Goal: Transaction & Acquisition: Purchase product/service

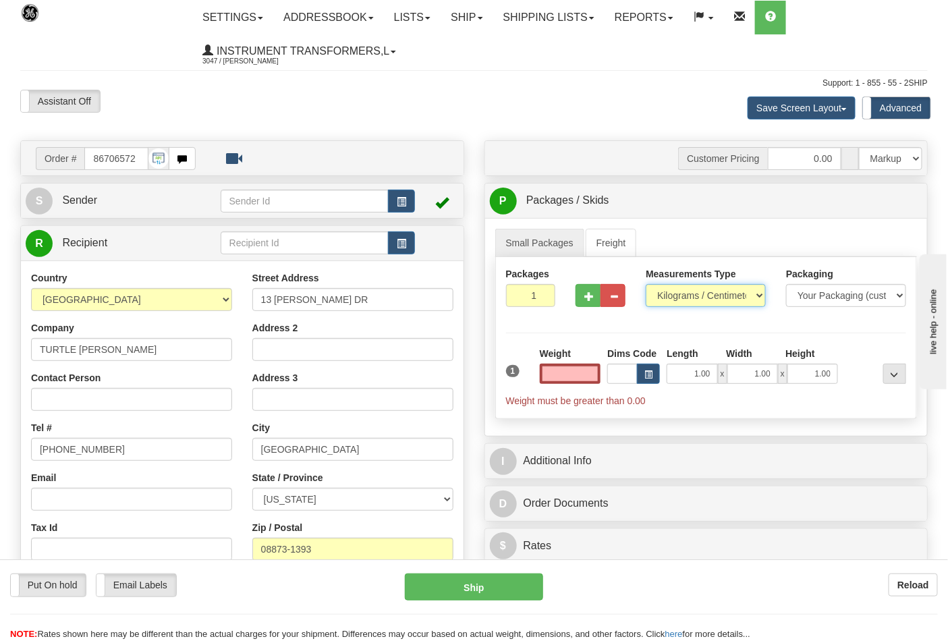
type input "0.00"
click at [670, 298] on select "Pounds / Inches Kilograms / Centimeters" at bounding box center [706, 295] width 120 height 23
select select "0"
click at [646, 285] on select "Pounds / Inches Kilograms / Centimeters" at bounding box center [706, 295] width 120 height 23
click at [556, 375] on input "0.00" at bounding box center [570, 374] width 61 height 20
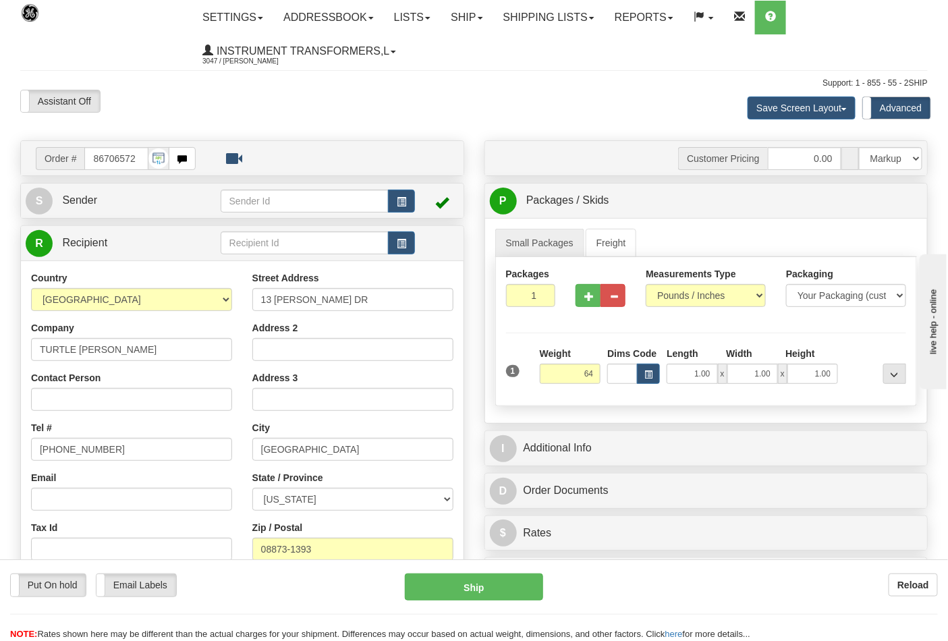
type input "64.00"
click at [574, 298] on div at bounding box center [601, 293] width 70 height 52
click at [581, 295] on button "button" at bounding box center [588, 295] width 25 height 23
type input "2"
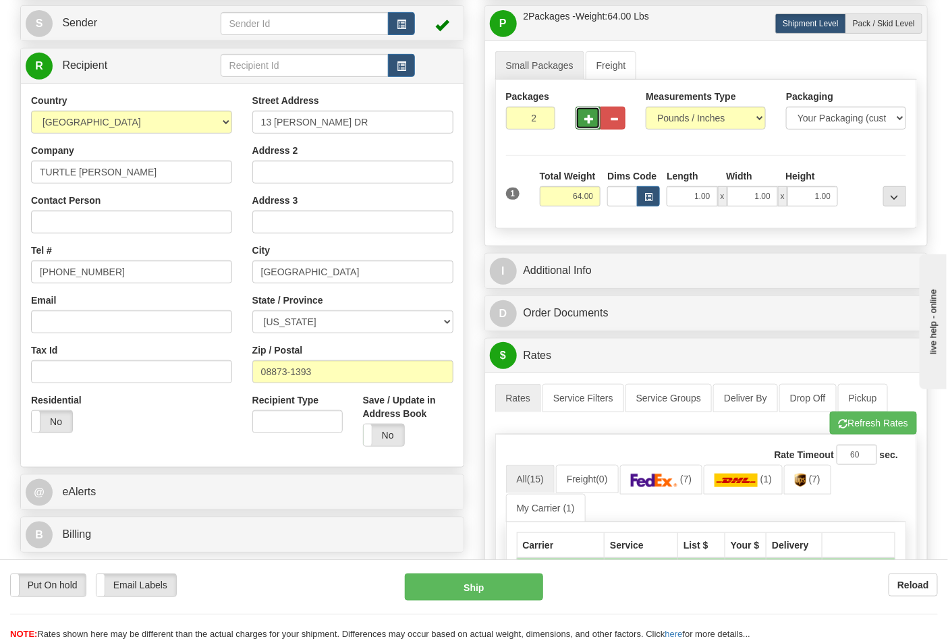
scroll to position [300, 0]
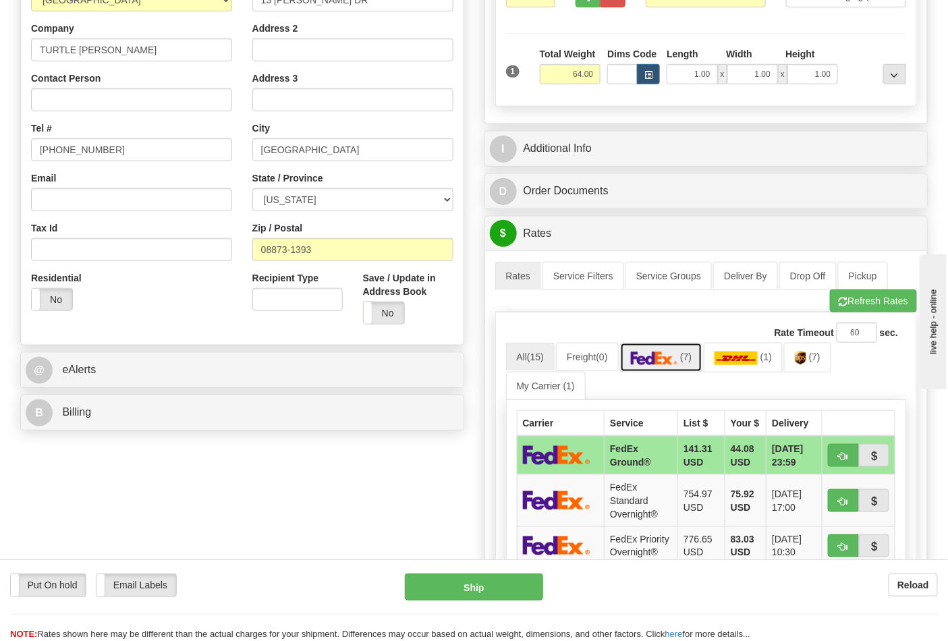
click at [667, 354] on img at bounding box center [654, 359] width 47 height 14
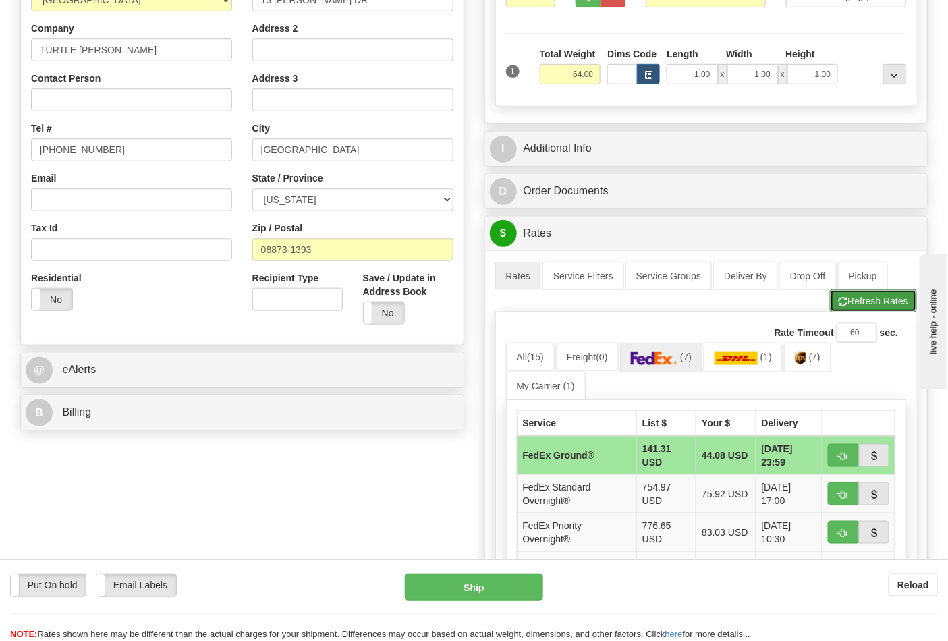
click at [899, 299] on button "Refresh Rates" at bounding box center [873, 301] width 87 height 23
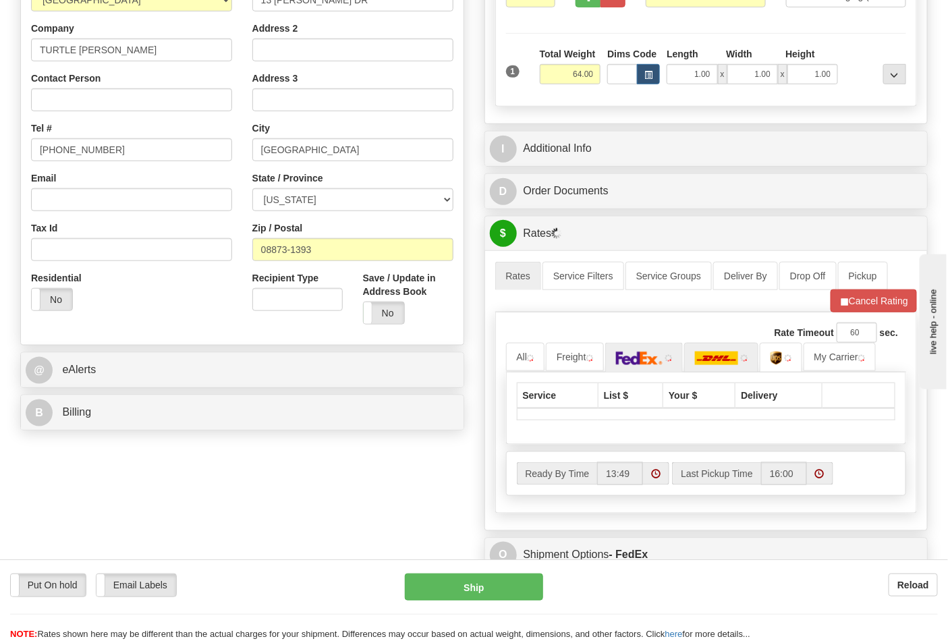
scroll to position [525, 0]
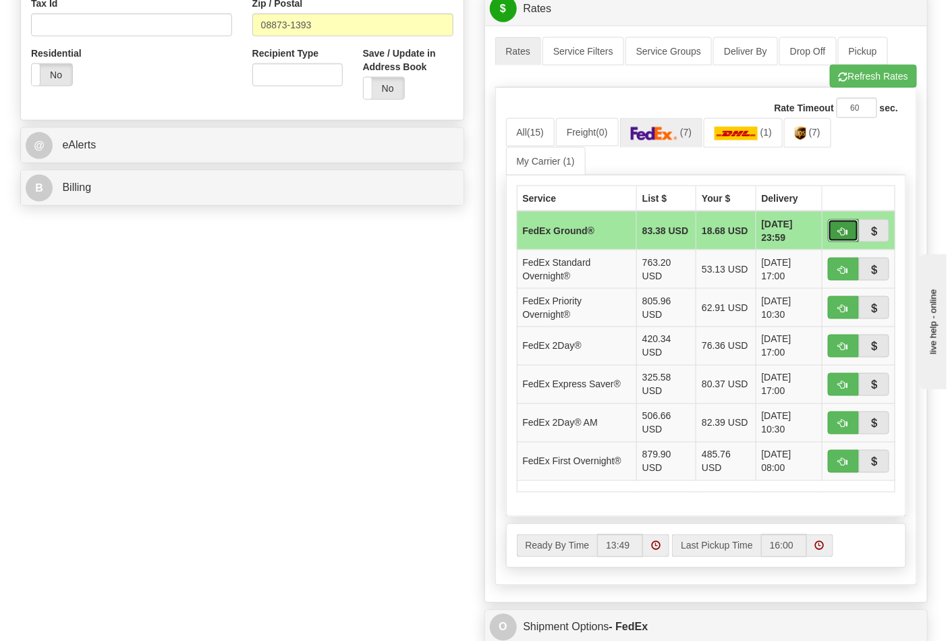
click at [847, 231] on span "button" at bounding box center [843, 232] width 9 height 9
type input "92"
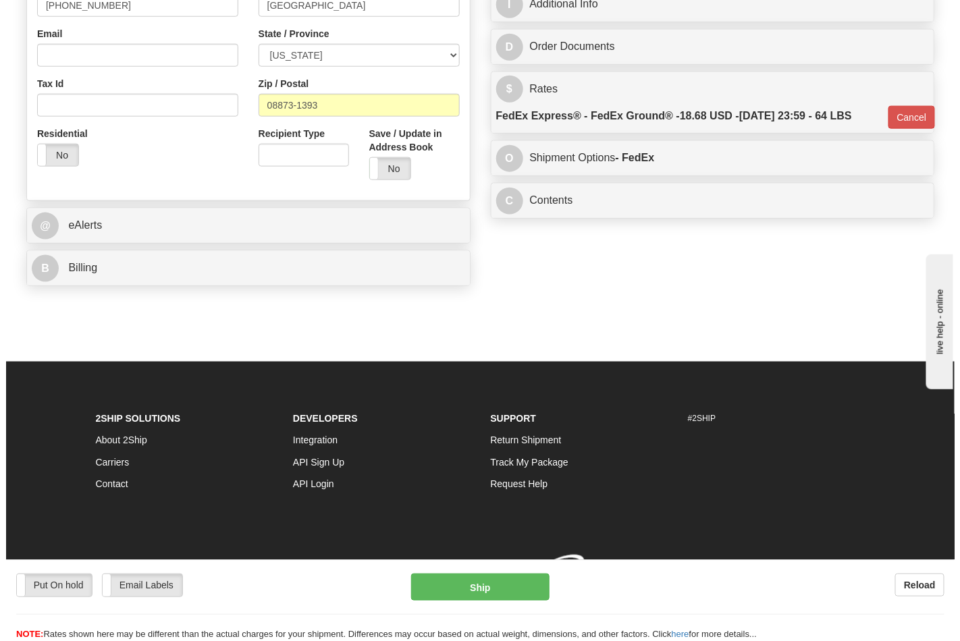
scroll to position [466, 0]
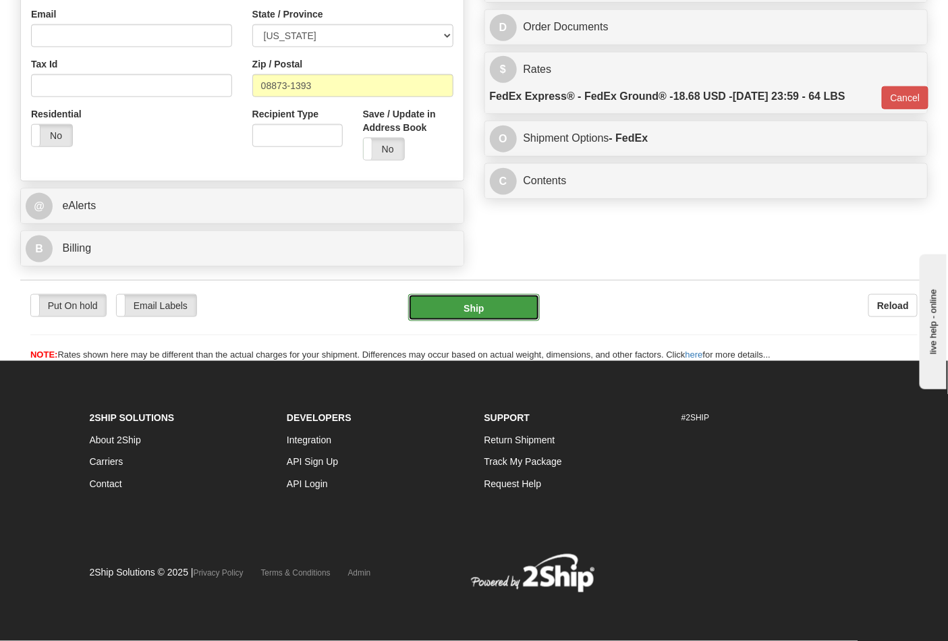
click at [504, 311] on button "Ship" at bounding box center [473, 307] width 131 height 27
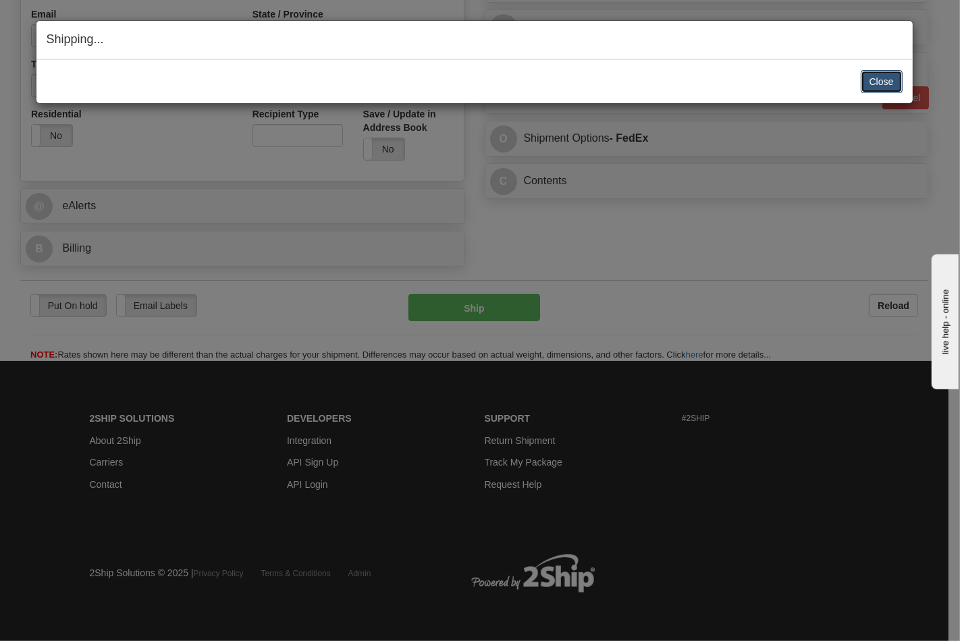
click at [892, 72] on button "Close" at bounding box center [882, 81] width 42 height 23
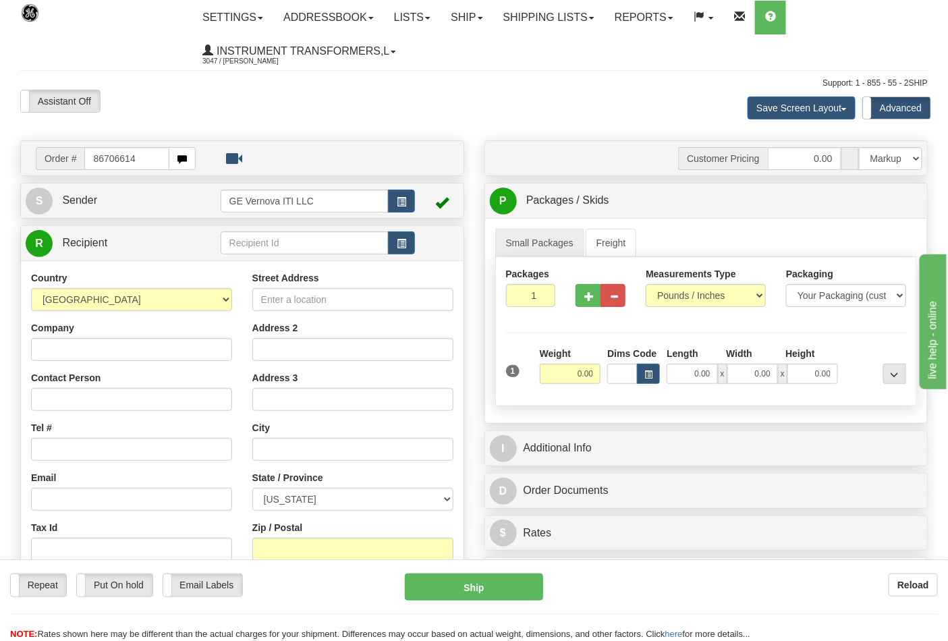
type input "86706614"
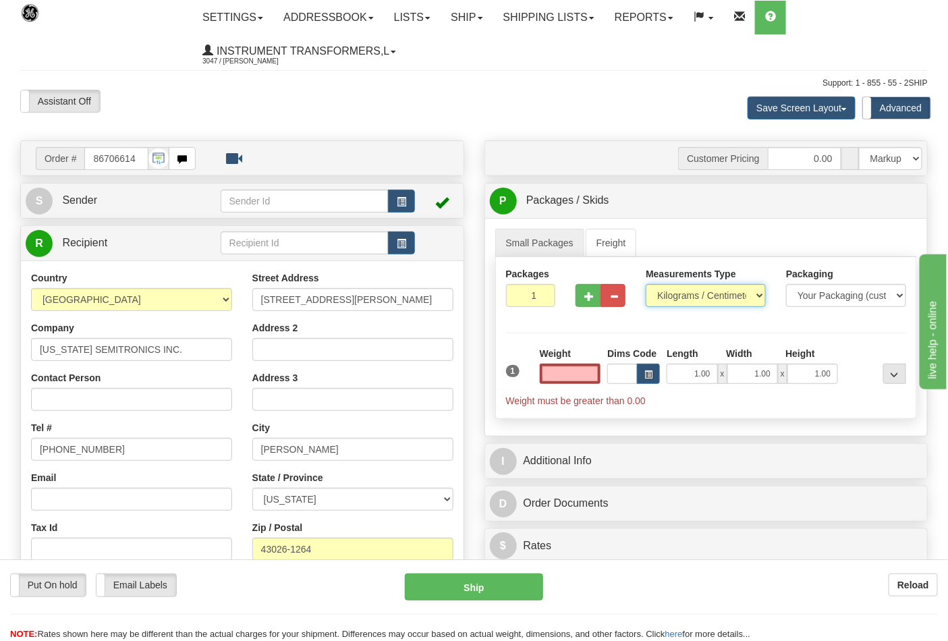
type input "0.00"
click at [710, 294] on select "Pounds / Inches Kilograms / Centimeters" at bounding box center [706, 295] width 120 height 23
select select "0"
click at [646, 285] on select "Pounds / Inches Kilograms / Centimeters" at bounding box center [706, 295] width 120 height 23
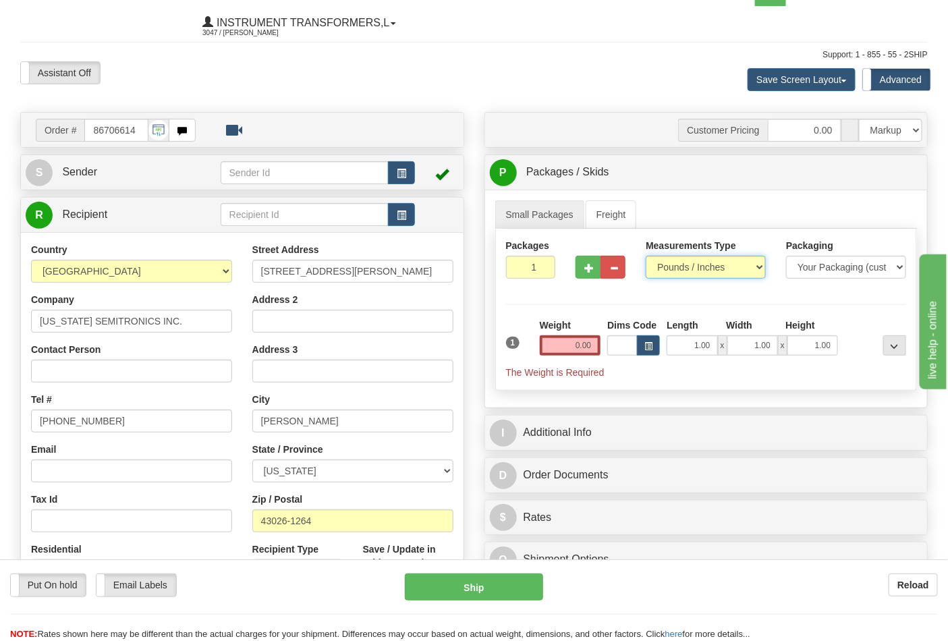
scroll to position [75, 0]
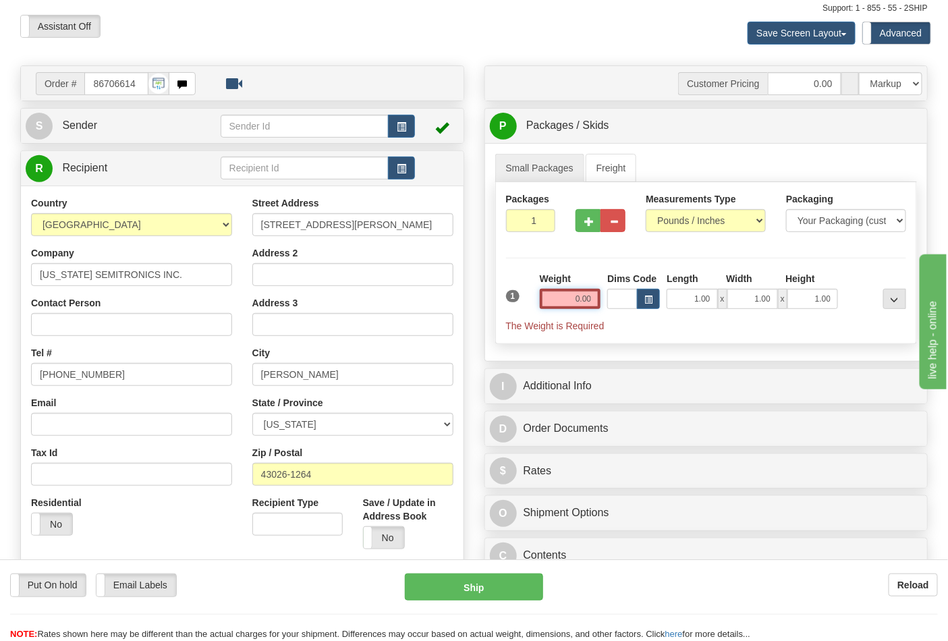
click at [574, 305] on input "0.00" at bounding box center [570, 299] width 61 height 20
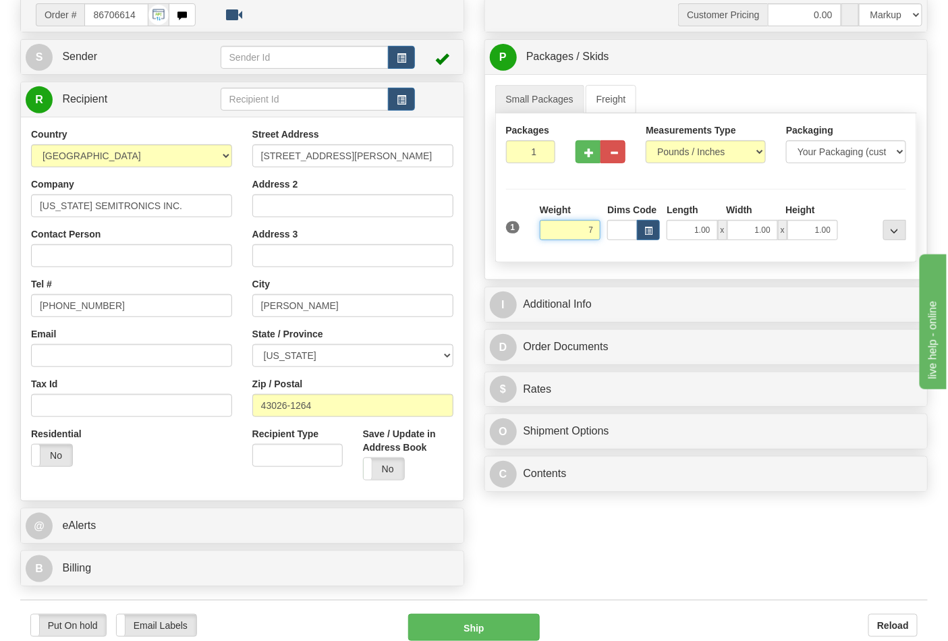
scroll to position [450, 0]
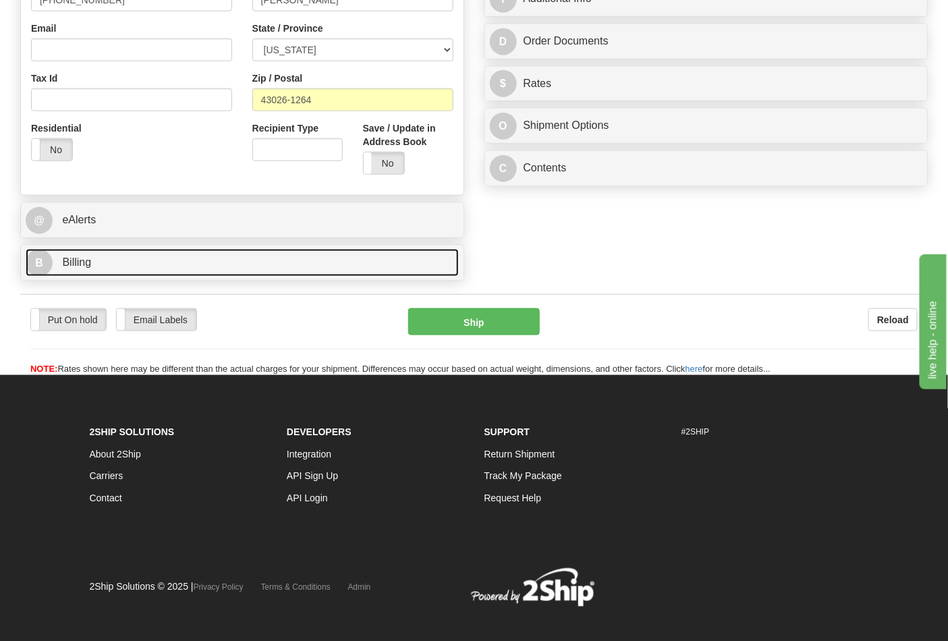
type input "7.00"
click at [307, 264] on link "B Billing" at bounding box center [242, 263] width 433 height 28
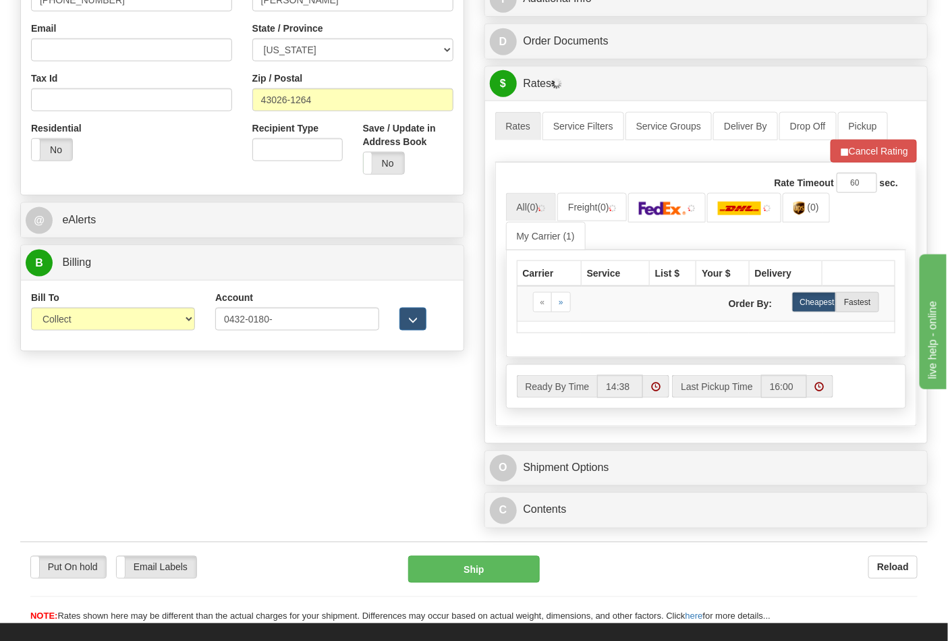
click at [284, 307] on div "Account 0432-0180-" at bounding box center [297, 311] width 164 height 40
click at [277, 318] on input "0432-0180-" at bounding box center [297, 319] width 164 height 23
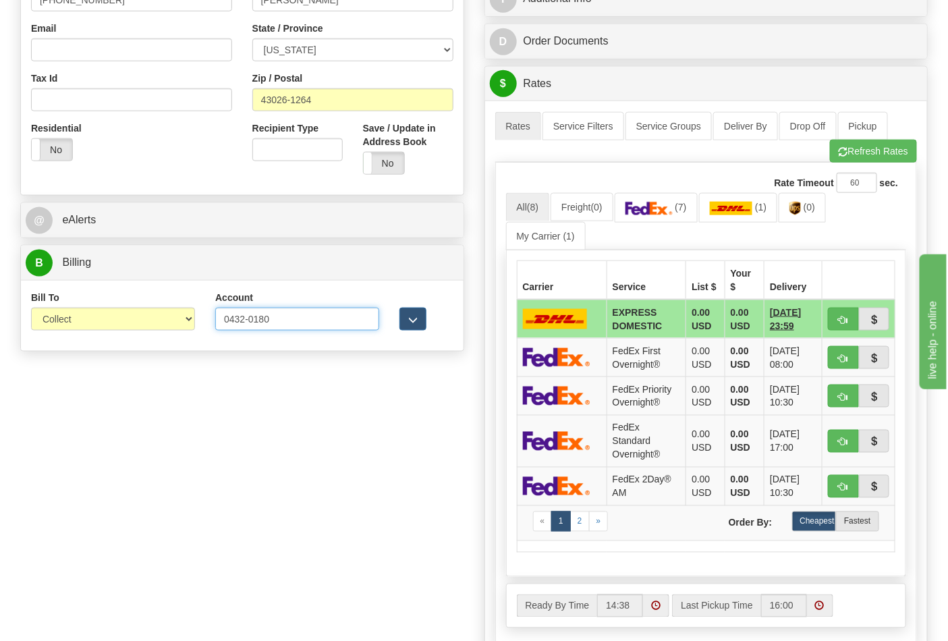
click at [246, 318] on input "0432-0180" at bounding box center [297, 319] width 164 height 23
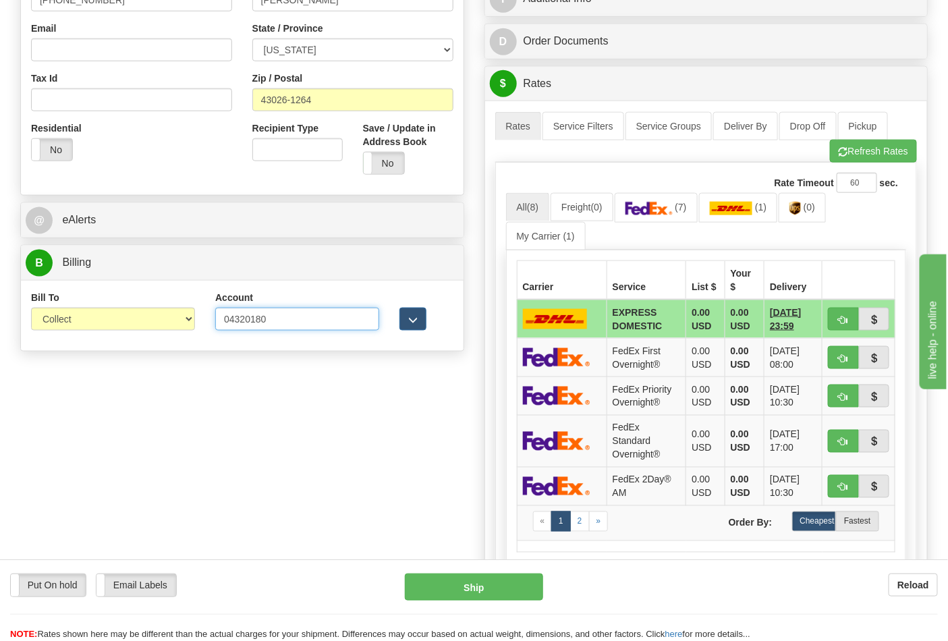
type input "04320180"
click at [178, 319] on select "Sender Recipient Third Party Collect" at bounding box center [113, 319] width 164 height 23
select select "2"
click at [31, 309] on select "Sender Recipient Third Party Collect" at bounding box center [113, 319] width 164 height 23
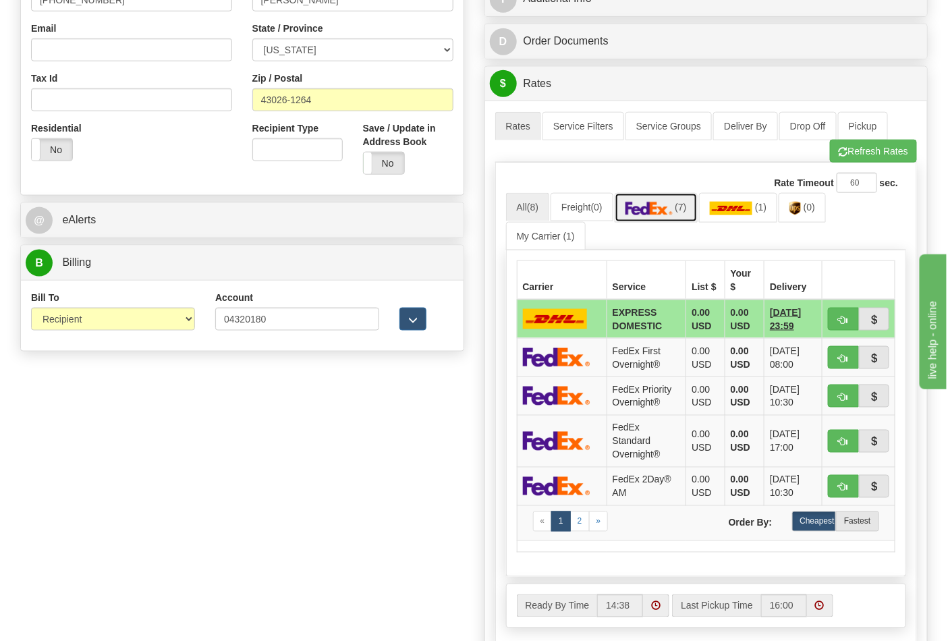
click at [668, 214] on img at bounding box center [649, 209] width 47 height 14
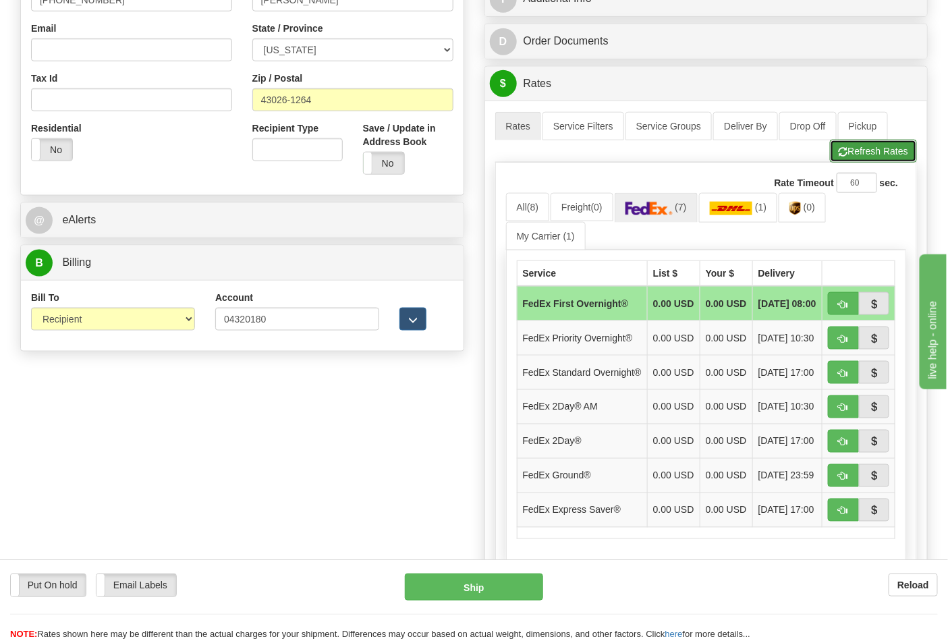
click at [857, 157] on button "Refresh Rates" at bounding box center [873, 151] width 87 height 23
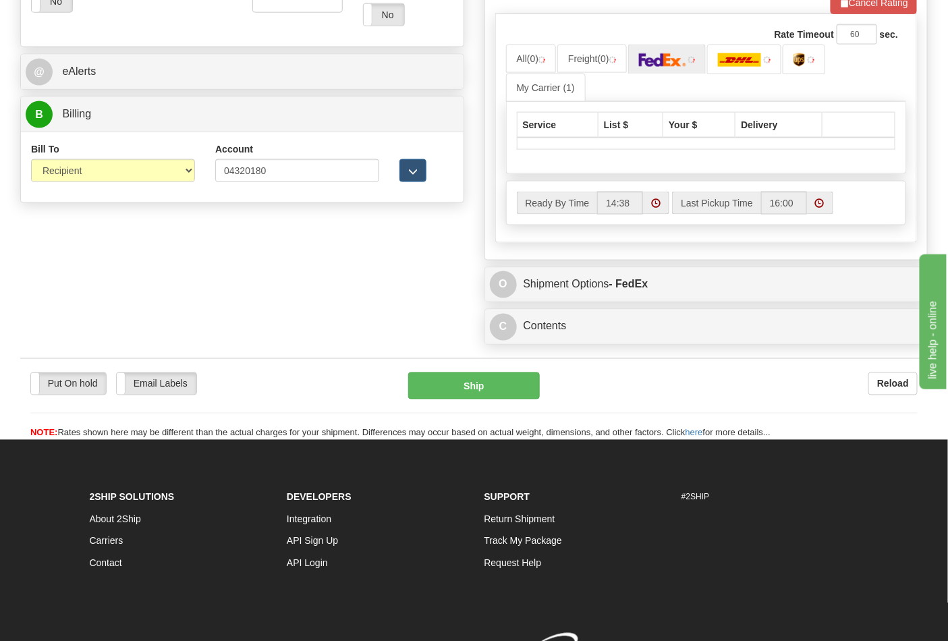
scroll to position [599, 0]
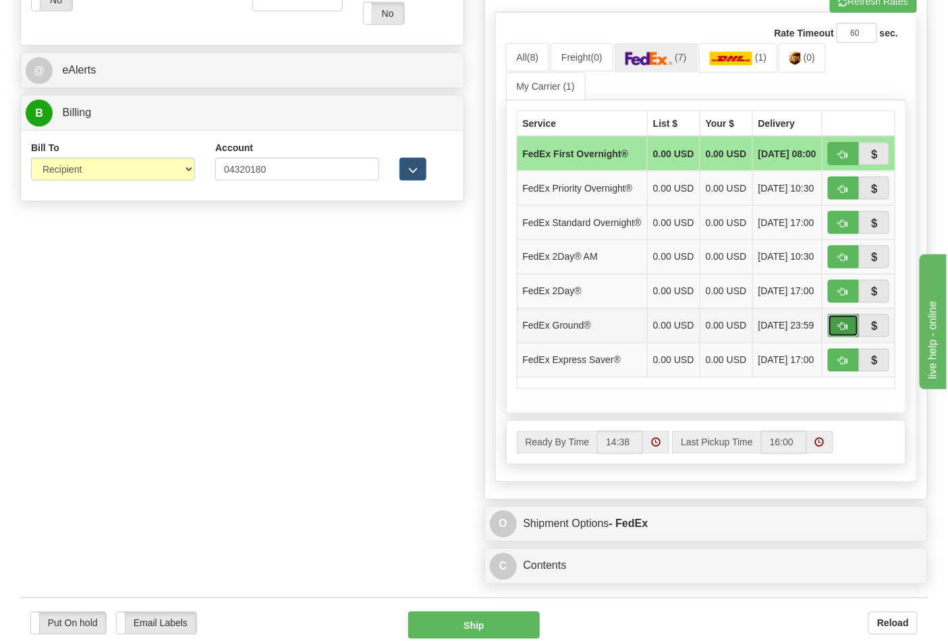
click at [841, 331] on span "button" at bounding box center [843, 327] width 9 height 9
type input "92"
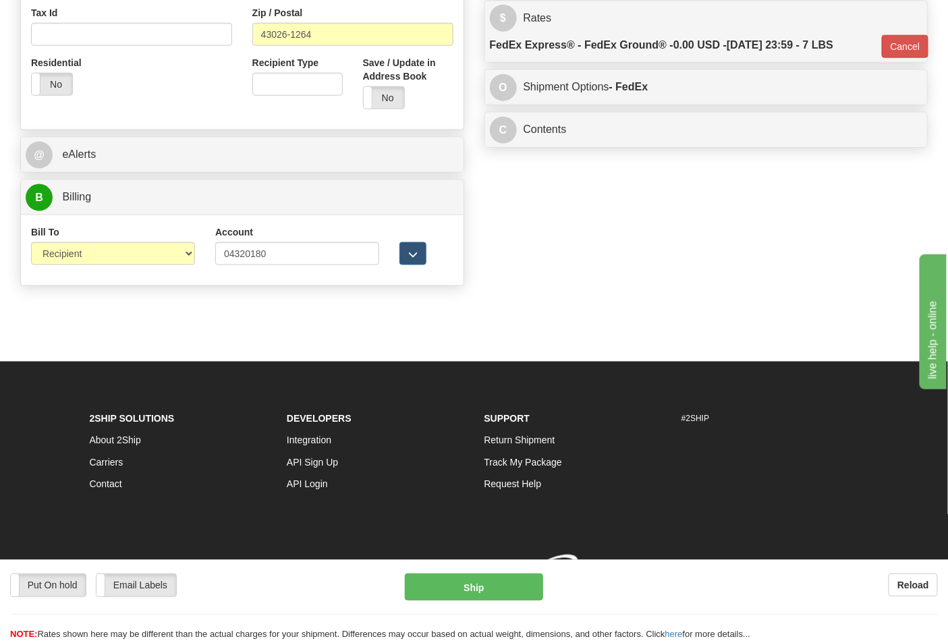
scroll to position [537, 0]
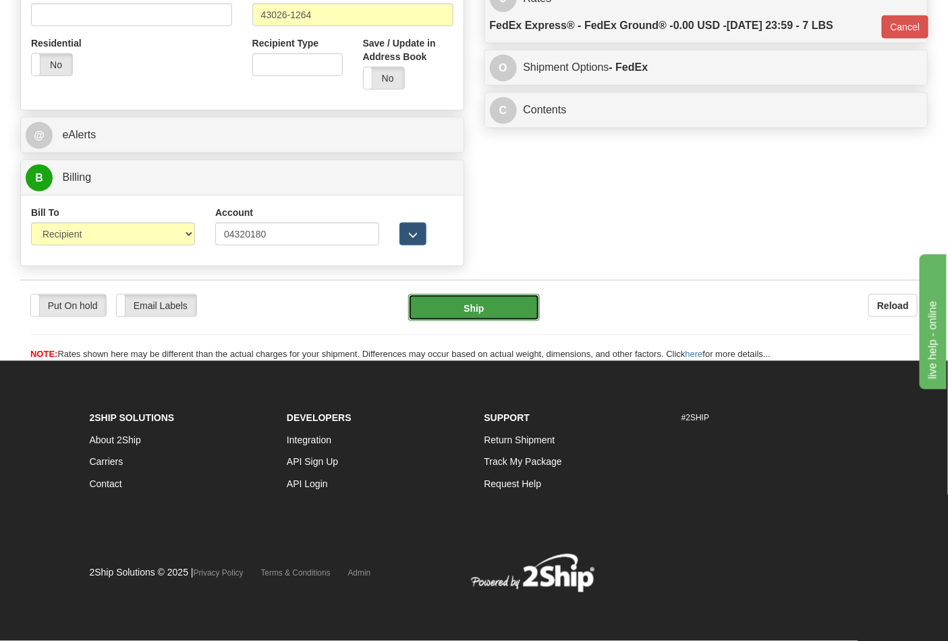
click at [528, 315] on button "Ship" at bounding box center [473, 307] width 131 height 27
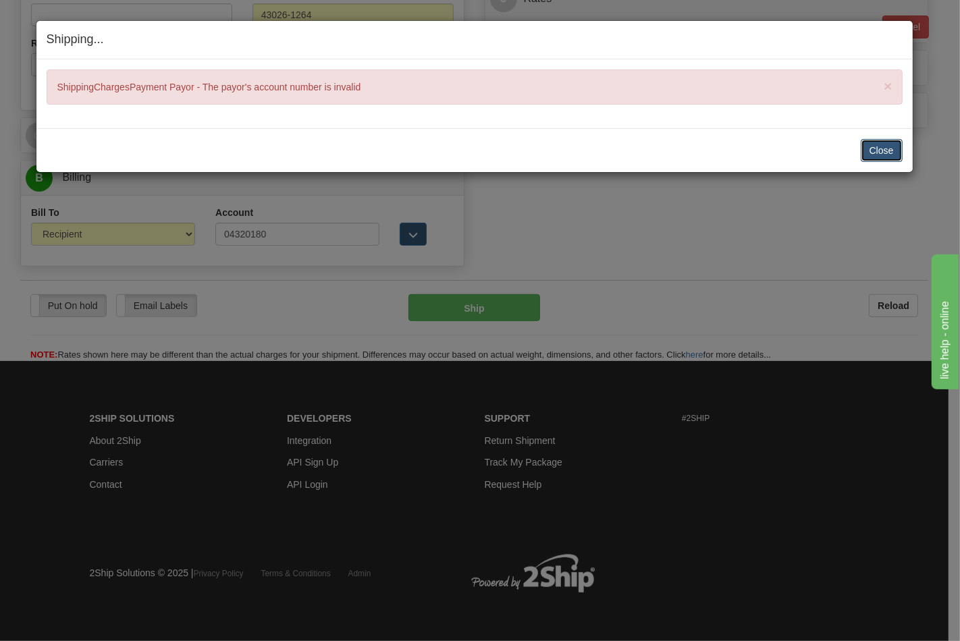
click at [880, 143] on button "Close" at bounding box center [882, 150] width 42 height 23
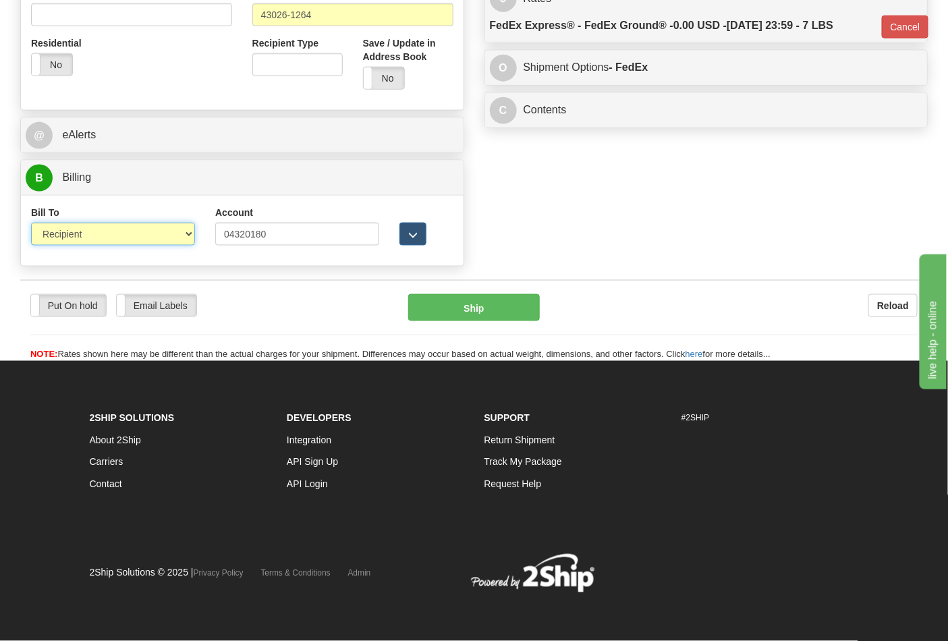
click at [152, 228] on select "Sender Recipient Third Party Collect" at bounding box center [113, 234] width 164 height 23
select select "4"
click at [31, 223] on select "Sender Recipient Third Party Collect" at bounding box center [113, 234] width 164 height 23
type input "92"
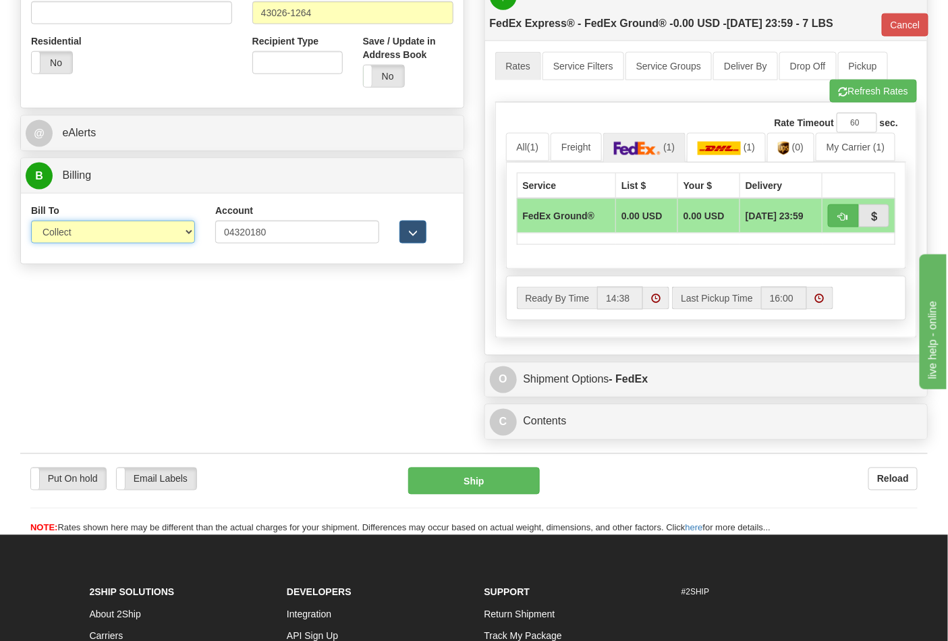
scroll to position [462, 0]
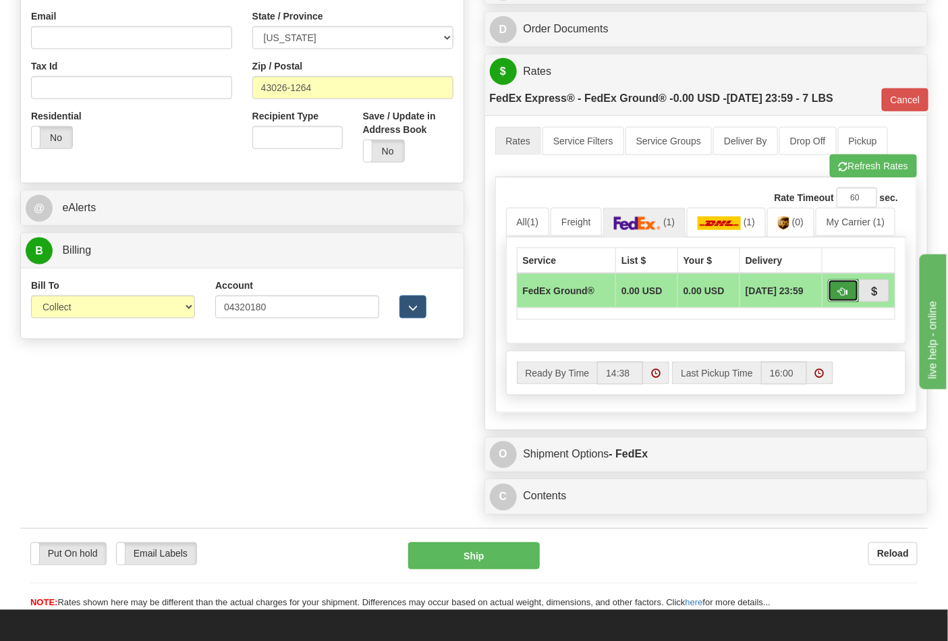
click at [839, 288] on span "button" at bounding box center [843, 292] width 9 height 9
click at [504, 578] on div "Put On hold Put On hold Email Labels Email Labels Edit Reload Ship" at bounding box center [474, 577] width 908 height 68
click at [504, 561] on button "Ship" at bounding box center [473, 556] width 131 height 27
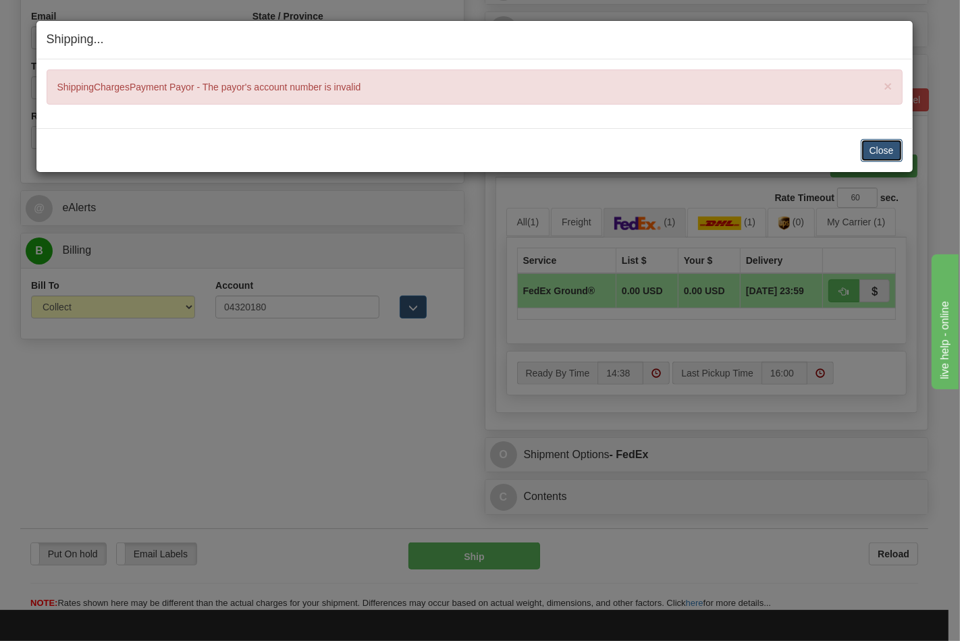
click at [871, 152] on button "Close" at bounding box center [882, 150] width 42 height 23
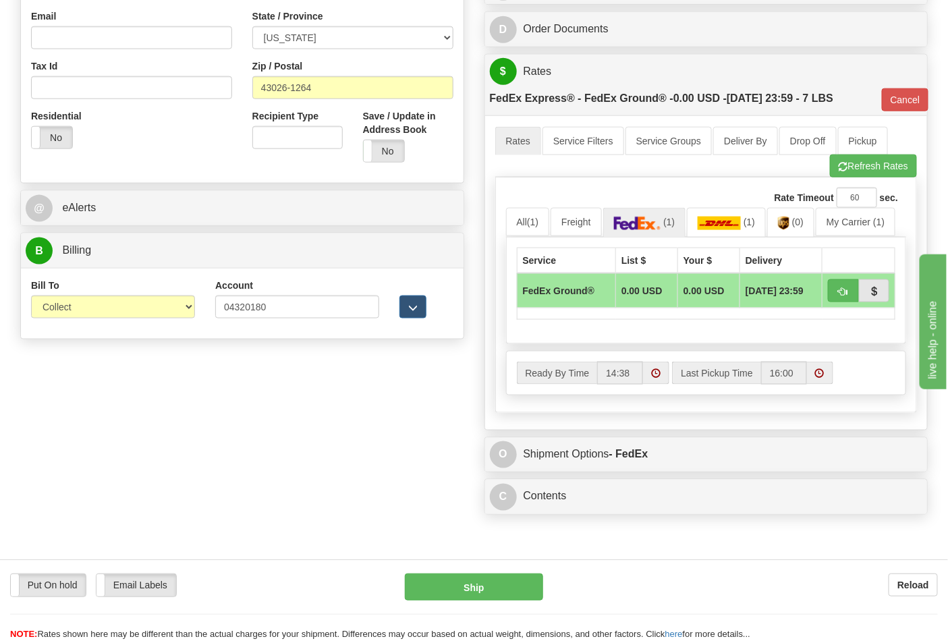
scroll to position [387, 0]
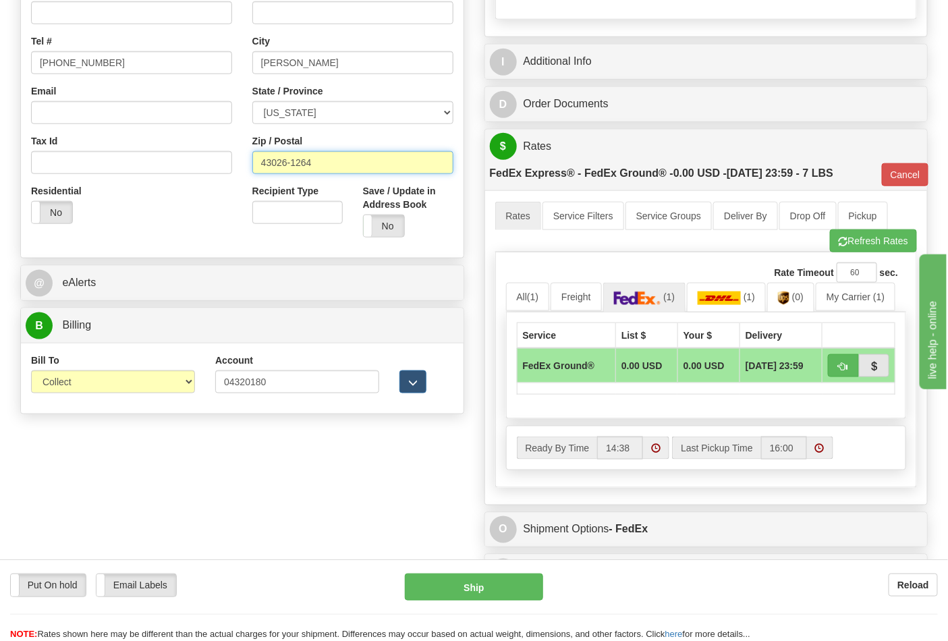
click at [324, 163] on input "43026-1264" at bounding box center [352, 162] width 201 height 23
type input "43026"
click at [450, 589] on button "Ship" at bounding box center [474, 587] width 138 height 27
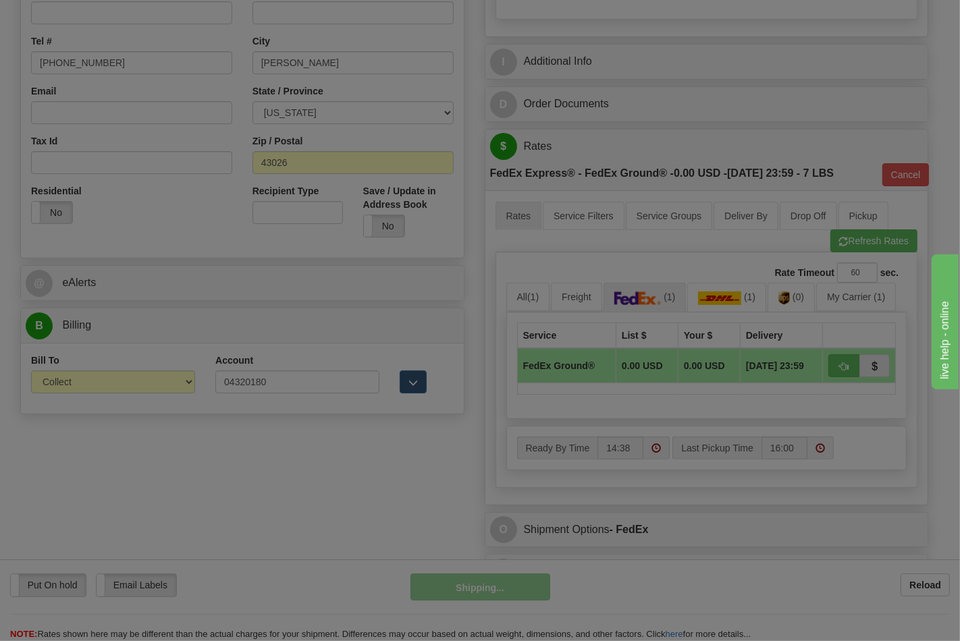
type input "92"
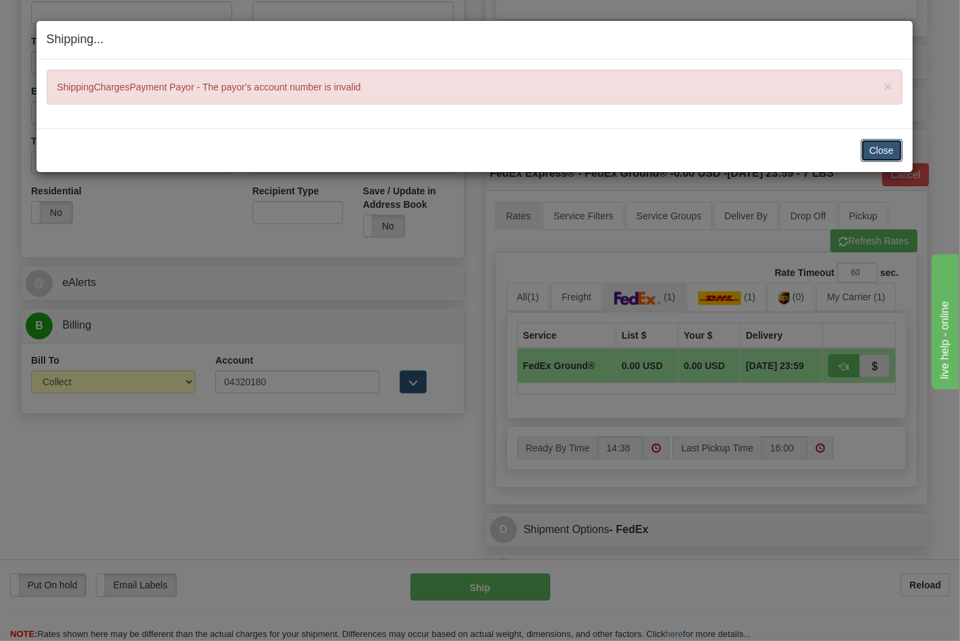
click at [882, 144] on button "Close" at bounding box center [882, 150] width 42 height 23
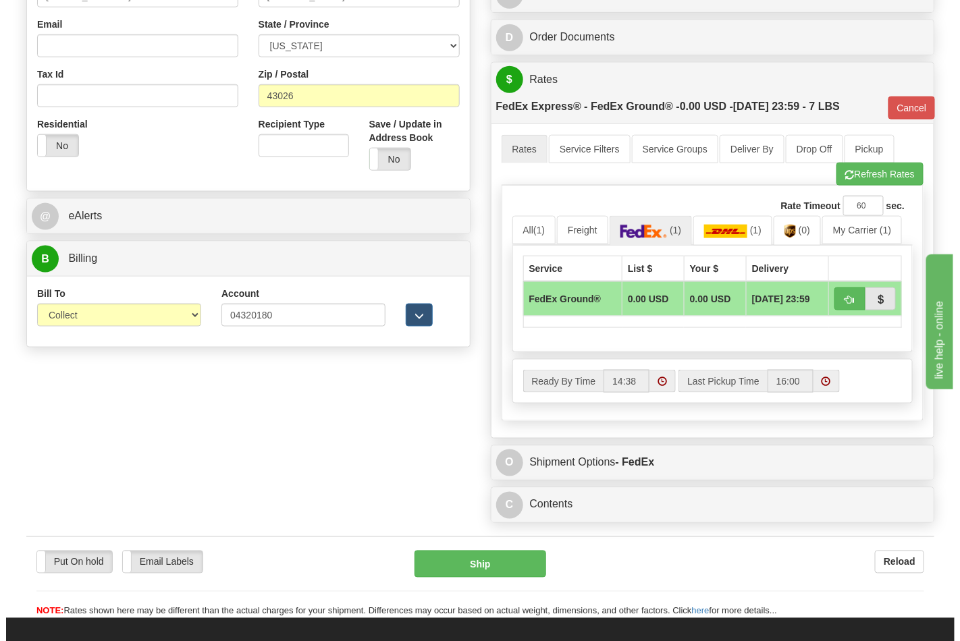
scroll to position [462, 0]
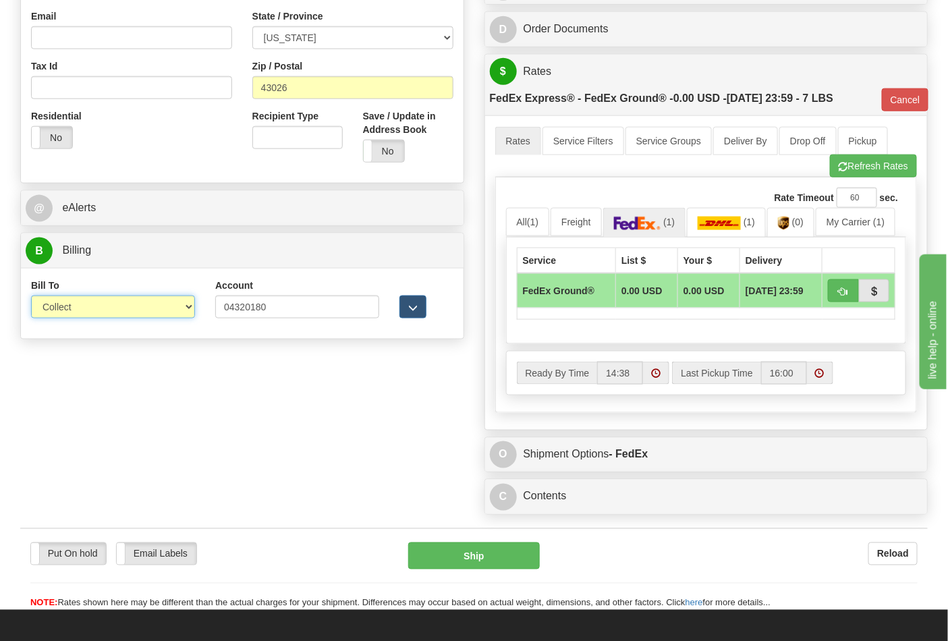
click at [151, 313] on select "Sender Recipient Third Party Collect" at bounding box center [113, 307] width 164 height 23
select select "2"
click at [31, 297] on select "Sender Recipient Third Party Collect" at bounding box center [113, 307] width 164 height 23
type input "92"
click at [301, 300] on input "04320180" at bounding box center [297, 307] width 164 height 23
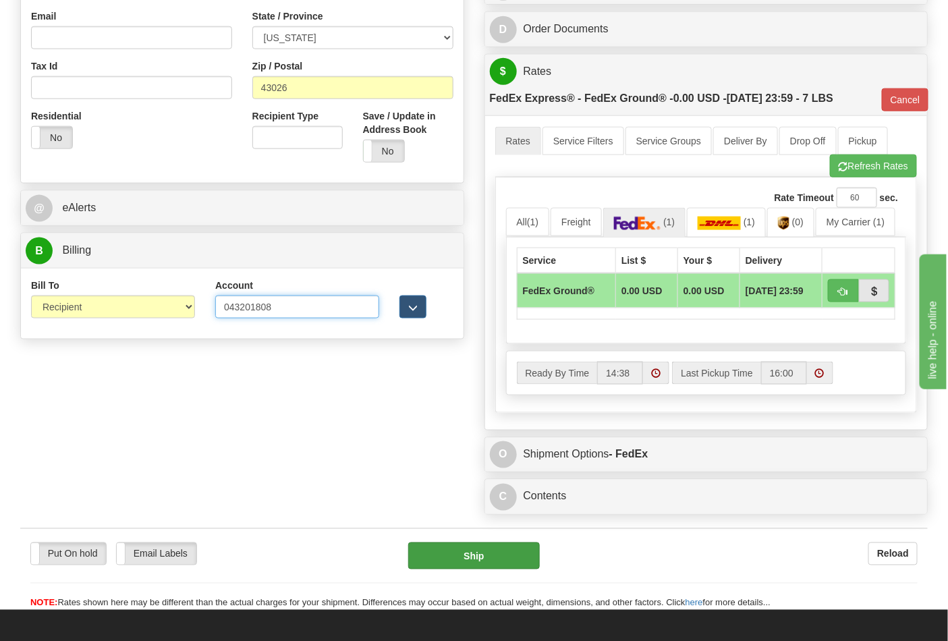
type input "043201808"
click at [448, 564] on button "Ship" at bounding box center [473, 556] width 131 height 27
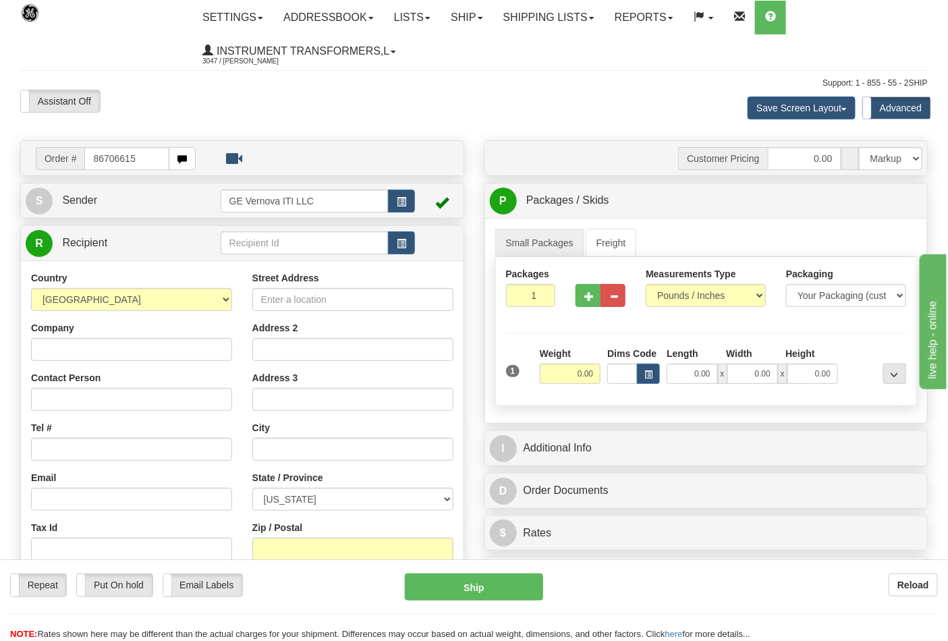
type input "86706615"
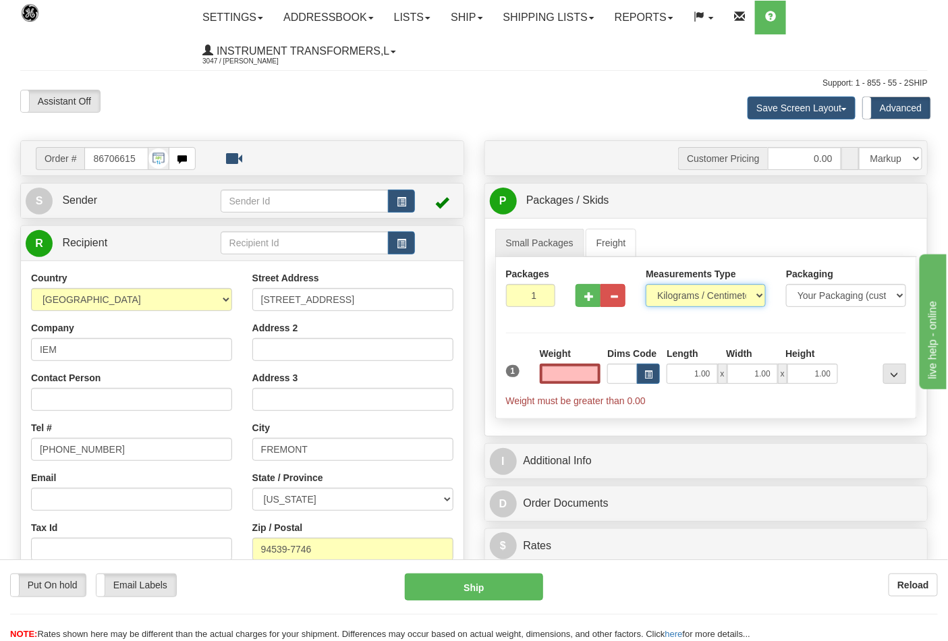
type input "0.00"
click at [683, 293] on select "Pounds / Inches Kilograms / Centimeters" at bounding box center [706, 295] width 120 height 23
select select "0"
click at [646, 285] on select "Pounds / Inches Kilograms / Centimeters" at bounding box center [706, 295] width 120 height 23
click at [589, 304] on button "button" at bounding box center [588, 295] width 25 height 23
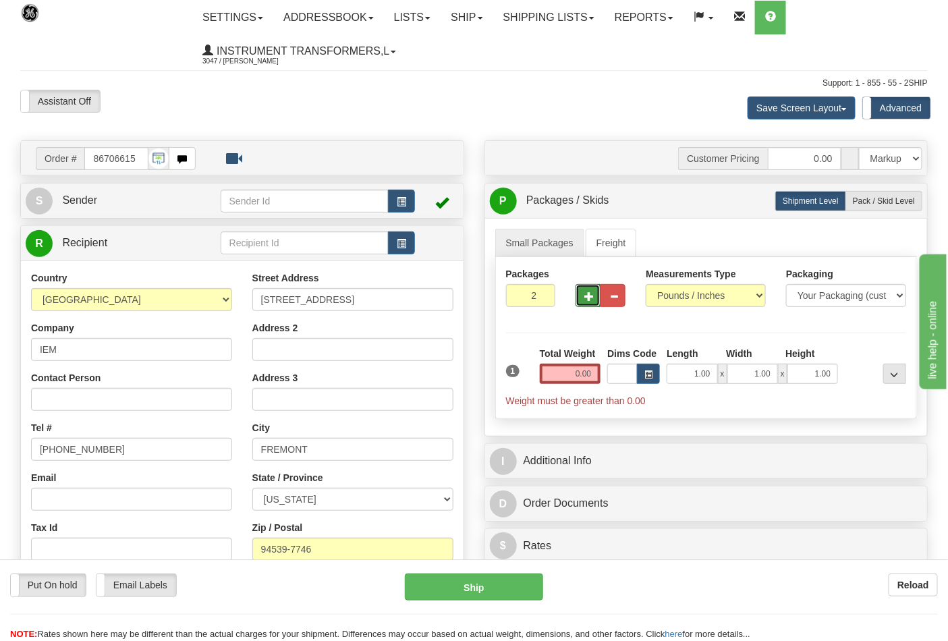
click at [589, 302] on button "button" at bounding box center [588, 295] width 25 height 23
click at [616, 304] on button "button" at bounding box center [613, 295] width 25 height 23
type input "2"
click at [563, 377] on input "0.00" at bounding box center [570, 374] width 61 height 20
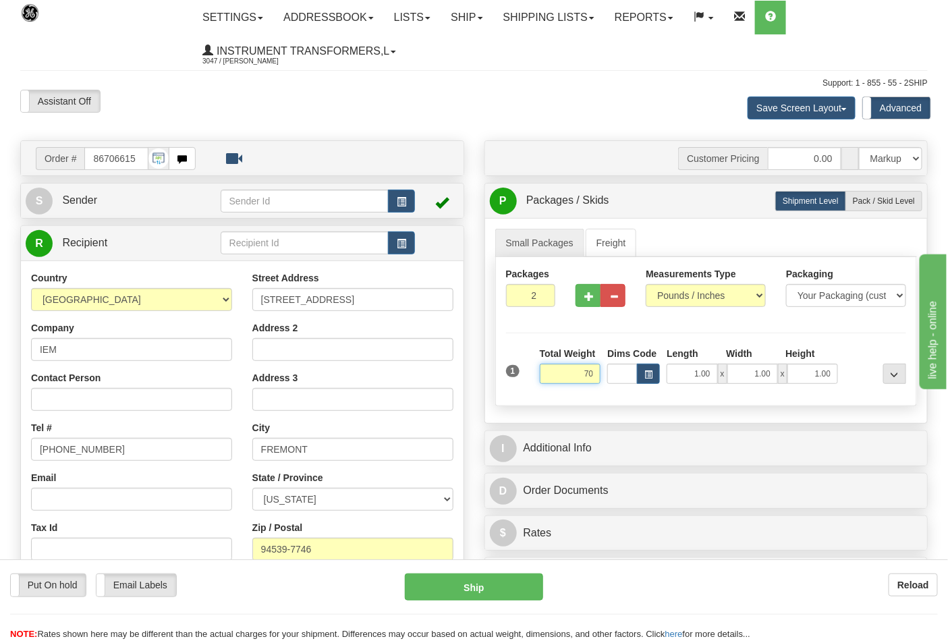
click button "Delete" at bounding box center [0, 0] width 0 height 0
type input "70.00"
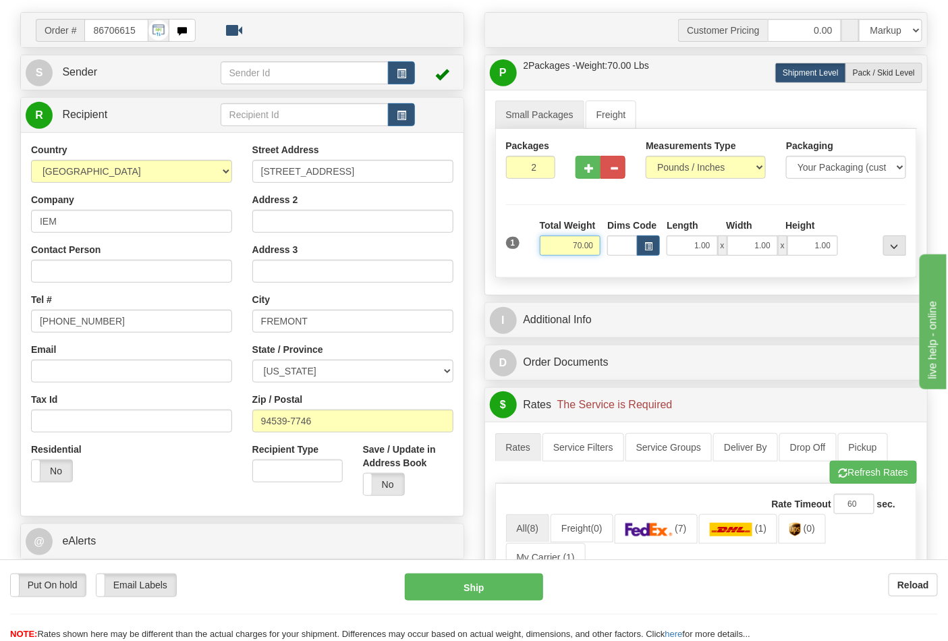
scroll to position [225, 0]
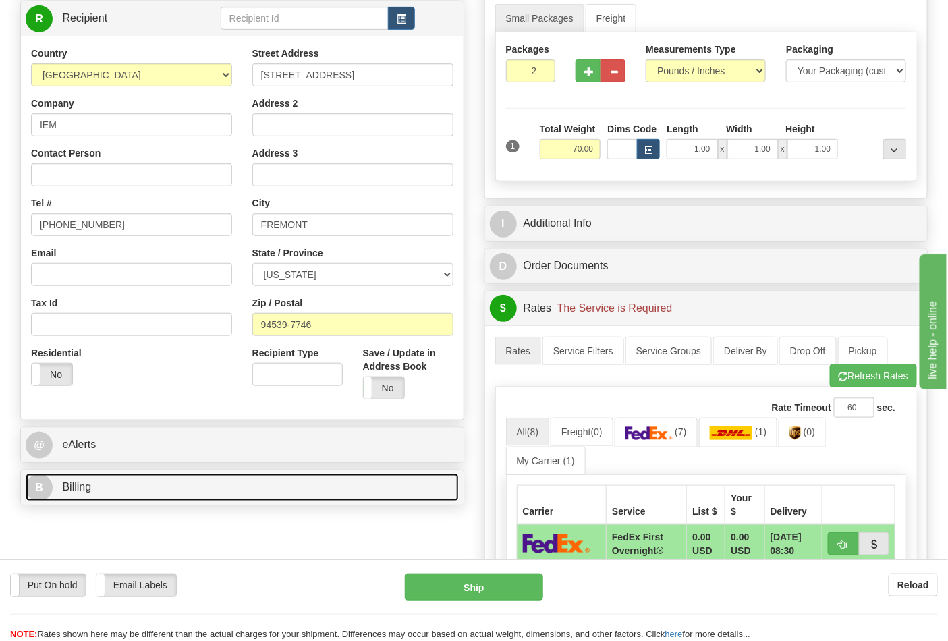
click at [101, 480] on link "B Billing" at bounding box center [242, 488] width 433 height 28
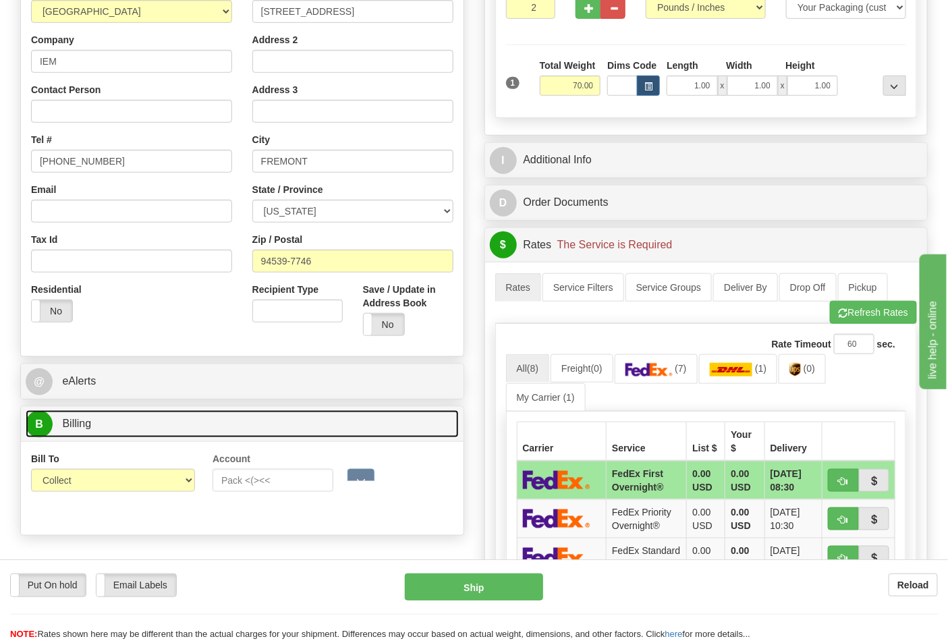
scroll to position [450, 0]
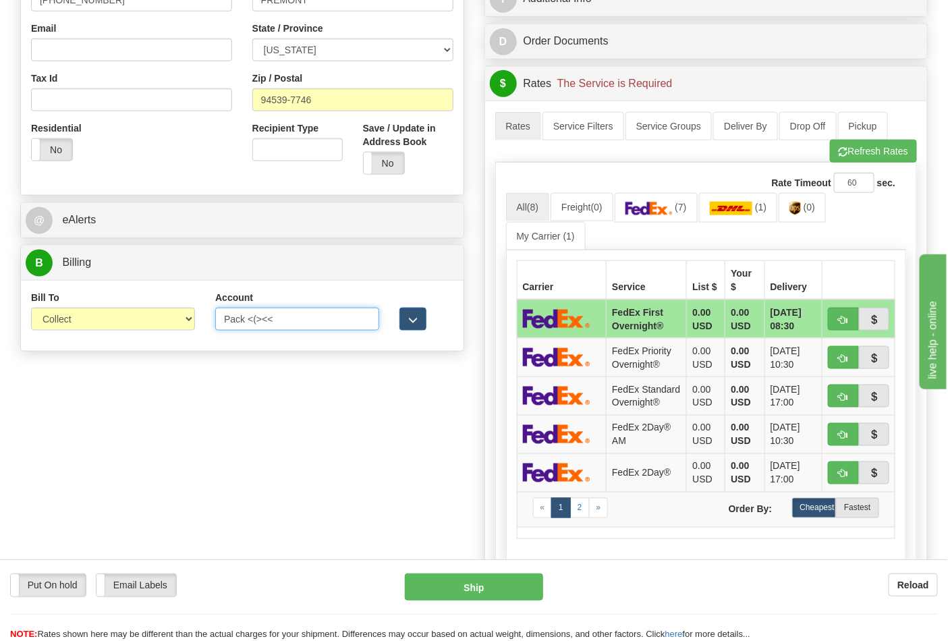
drag, startPoint x: 306, startPoint y: 325, endPoint x: 198, endPoint y: 329, distance: 108.1
click at [198, 329] on div "Bill To Sender Recipient Third Party Collect Account Pack <(><< 3rd Party Accou…" at bounding box center [242, 316] width 443 height 50
type input "312270463"
click button "Delete" at bounding box center [0, 0] width 0 height 0
click at [166, 319] on select "Sender Recipient Third Party Collect" at bounding box center [113, 319] width 164 height 23
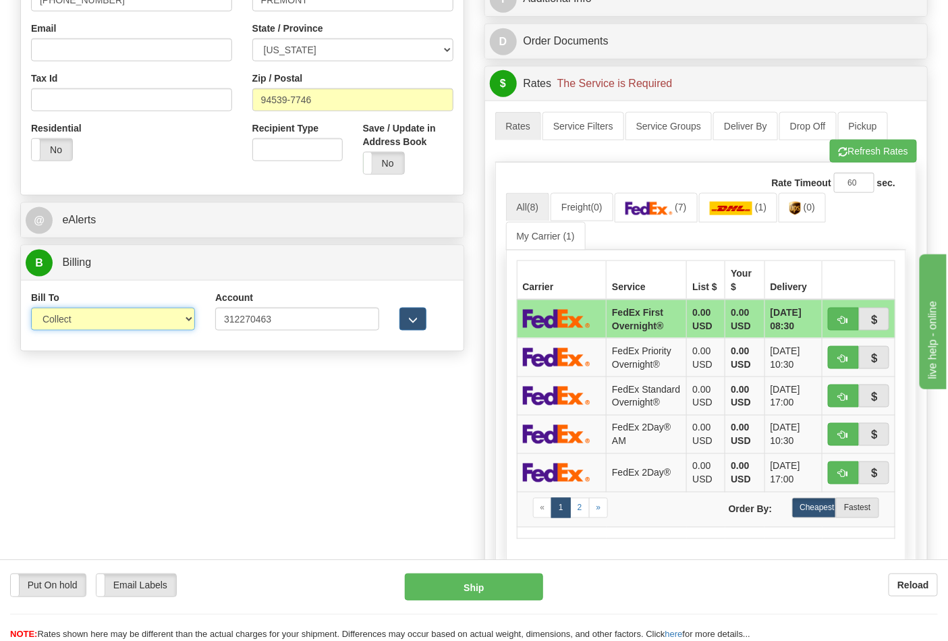
select select "2"
click at [31, 309] on select "Sender Recipient Third Party Collect" at bounding box center [113, 319] width 164 height 23
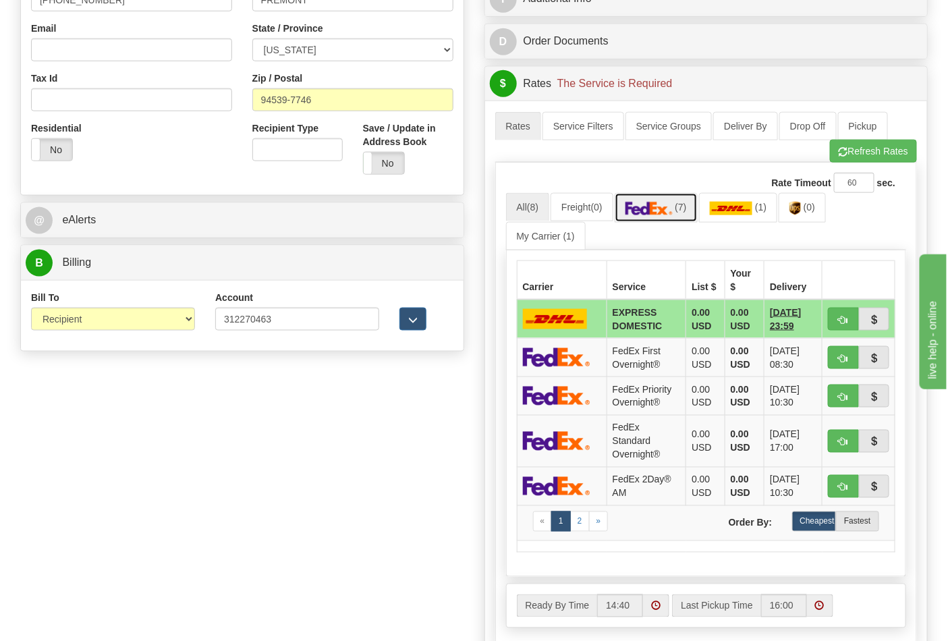
click at [690, 204] on link "(7)" at bounding box center [656, 207] width 83 height 29
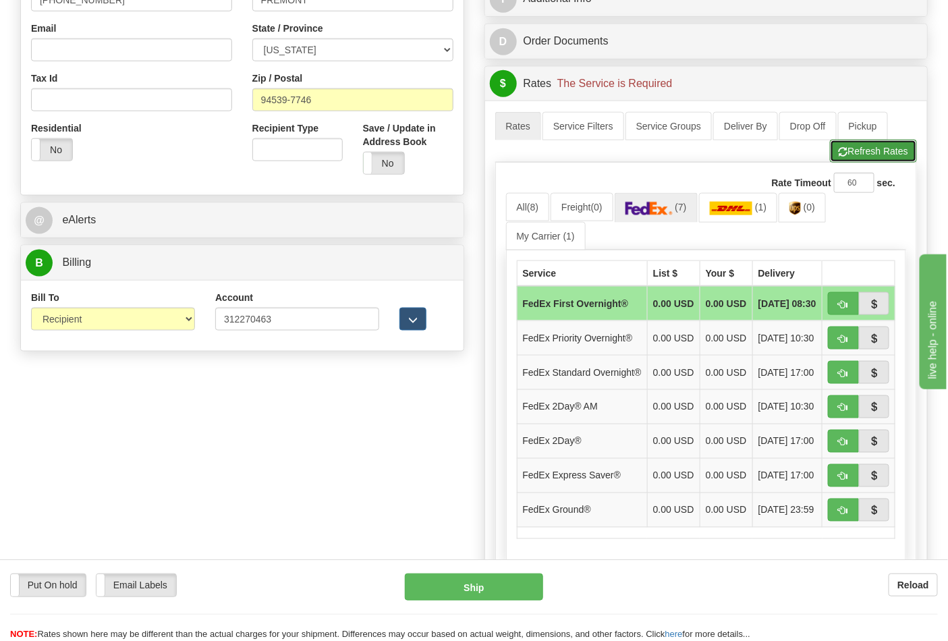
click at [840, 146] on button "Refresh Rates" at bounding box center [873, 151] width 87 height 23
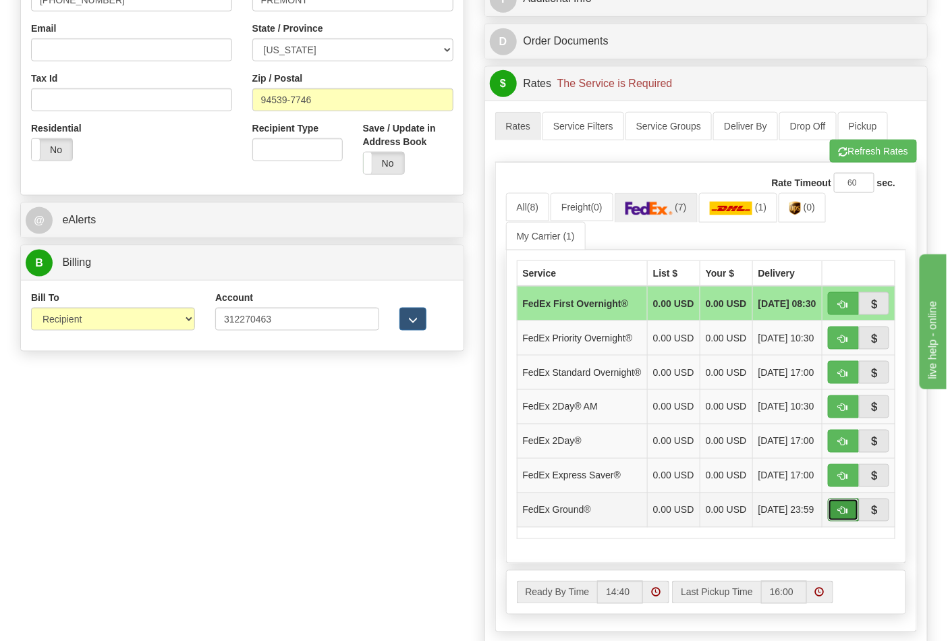
click at [838, 522] on button "button" at bounding box center [843, 510] width 31 height 23
type input "92"
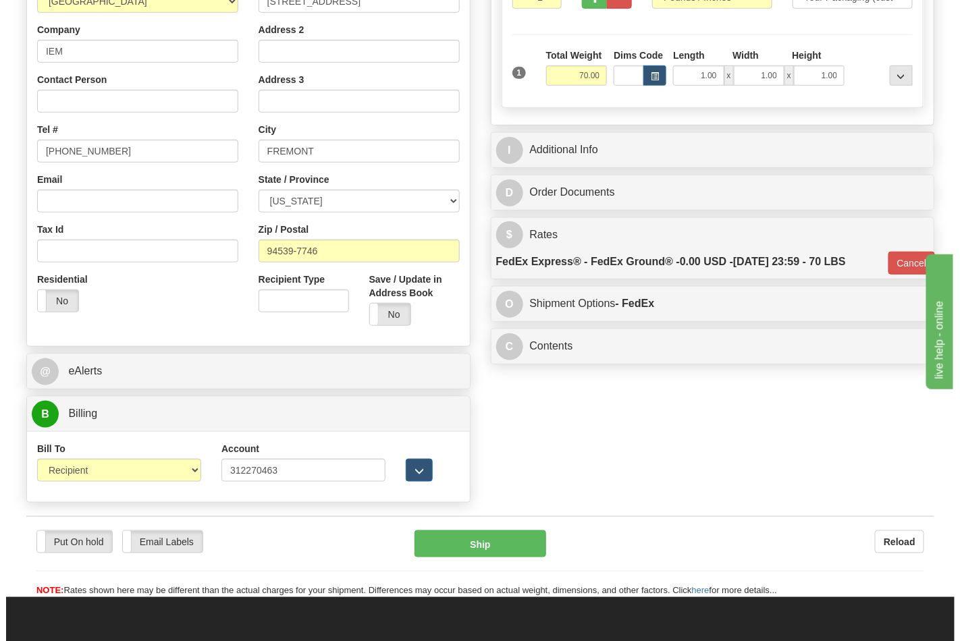
scroll to position [300, 0]
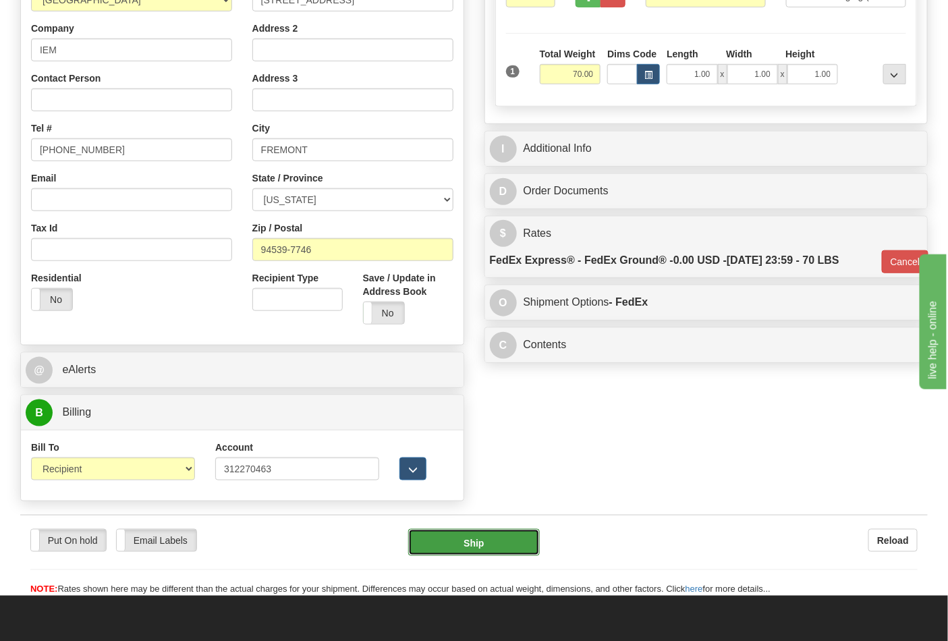
click at [535, 550] on button "Ship" at bounding box center [473, 542] width 131 height 27
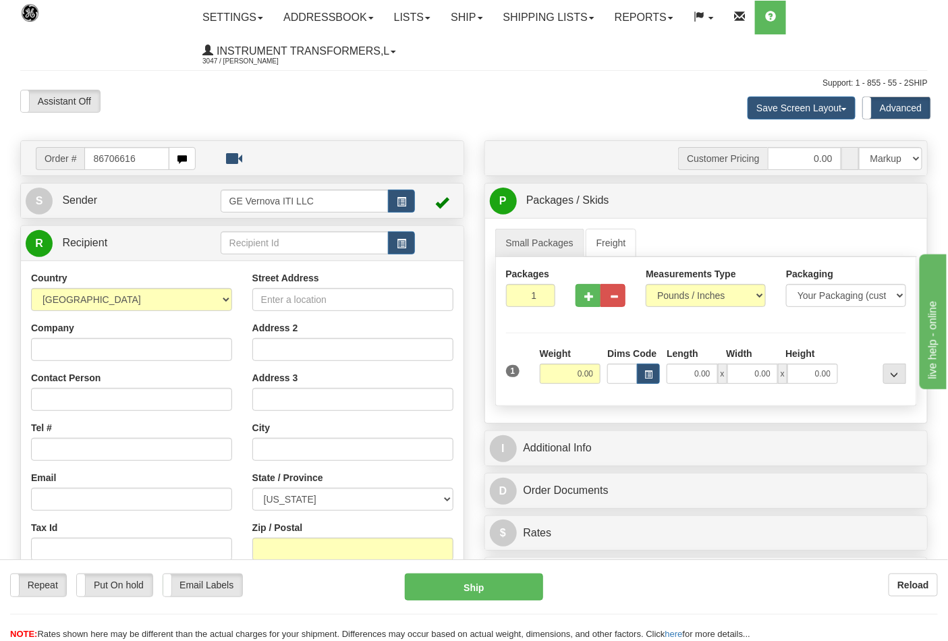
type input "86706616"
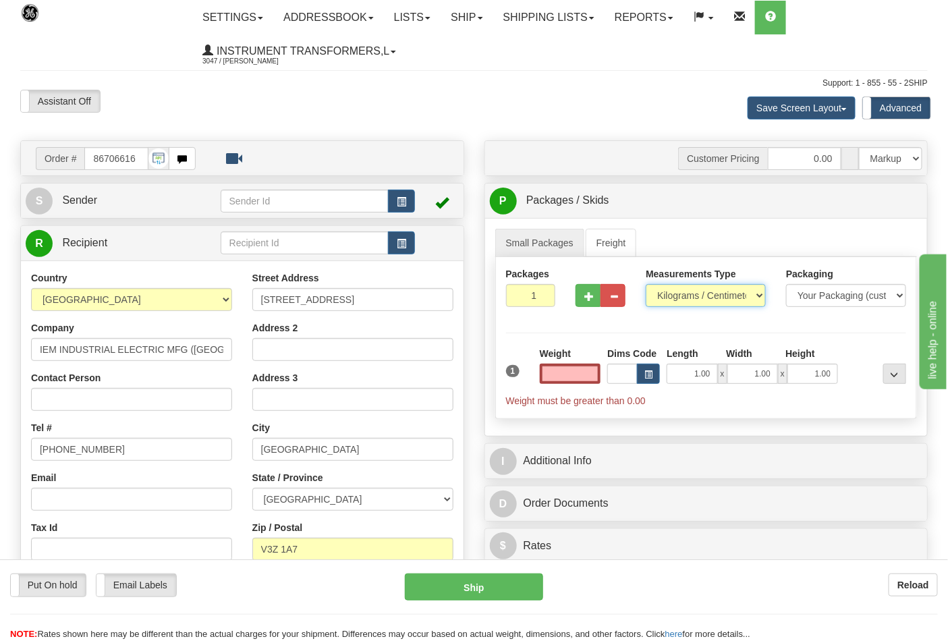
type input "0.00"
drag, startPoint x: 756, startPoint y: 292, endPoint x: 740, endPoint y: 307, distance: 22.0
click at [756, 292] on select "Pounds / Inches Kilograms / Centimeters" at bounding box center [706, 295] width 120 height 23
select select "0"
click at [646, 285] on select "Pounds / Inches Kilograms / Centimeters" at bounding box center [706, 295] width 120 height 23
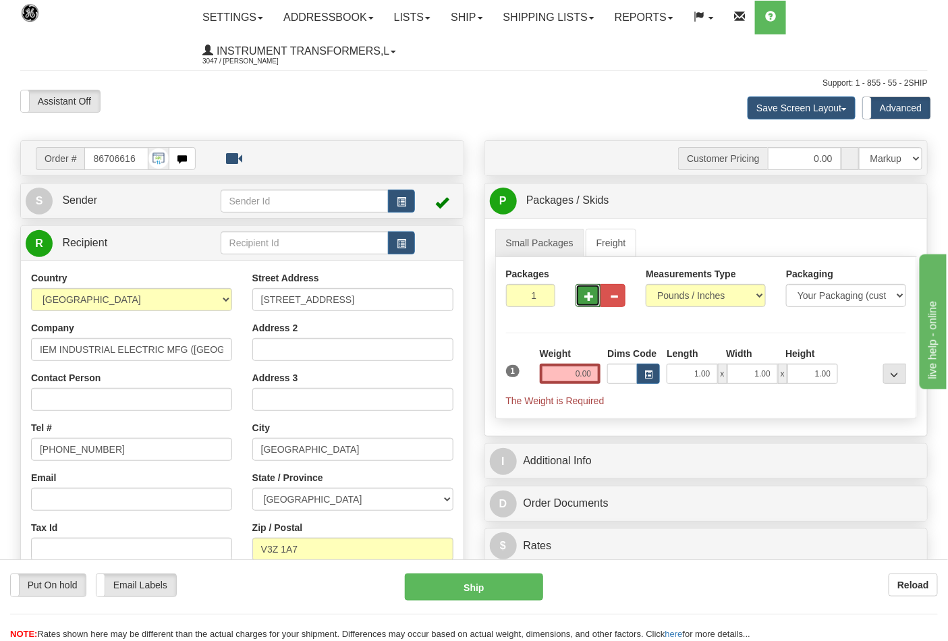
click at [585, 288] on button "button" at bounding box center [588, 295] width 25 height 23
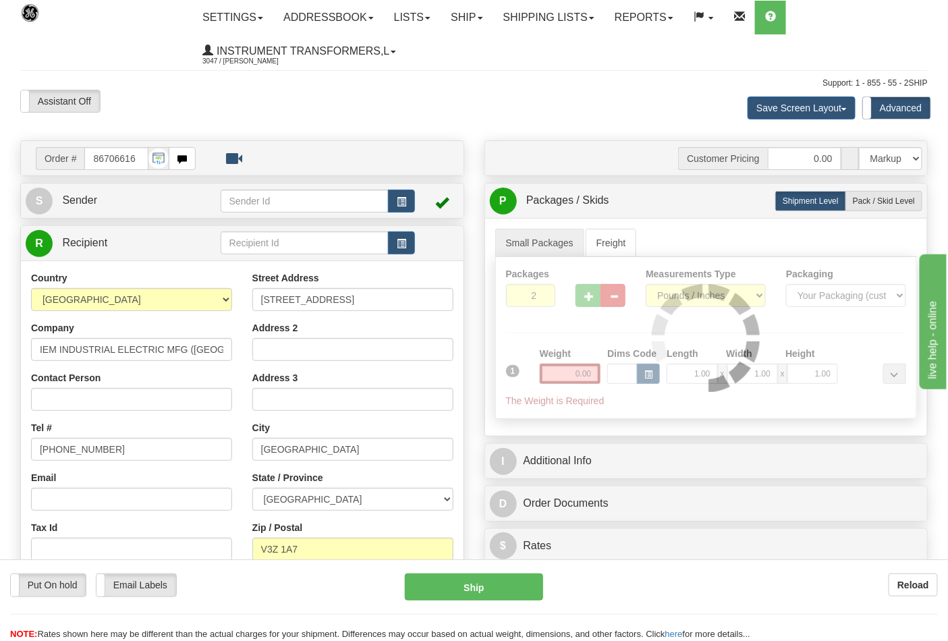
click at [585, 294] on div at bounding box center [706, 337] width 421 height 161
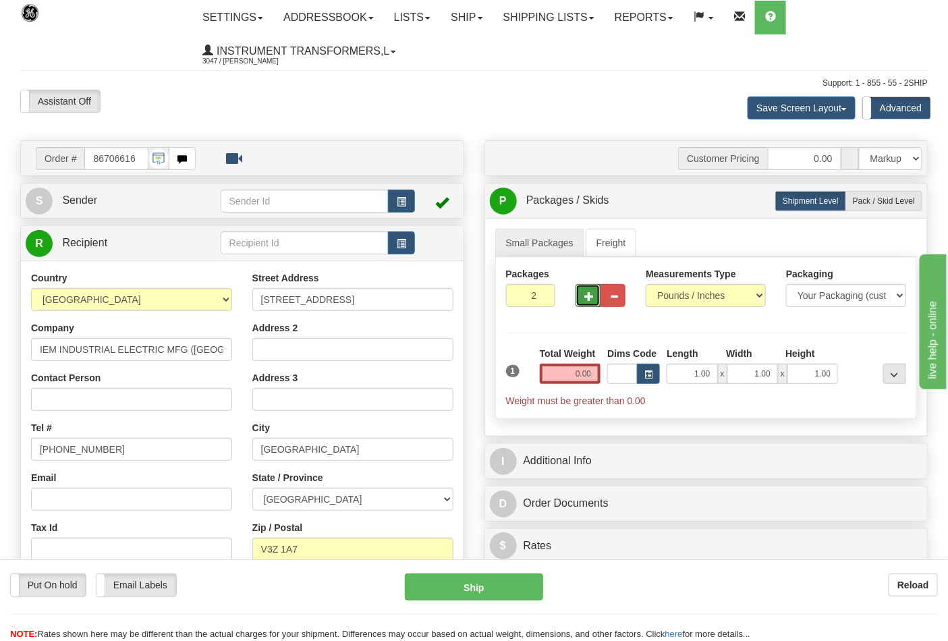
click at [585, 294] on span "button" at bounding box center [589, 296] width 9 height 9
type input "3"
click at [567, 377] on input "0.00" at bounding box center [570, 374] width 61 height 20
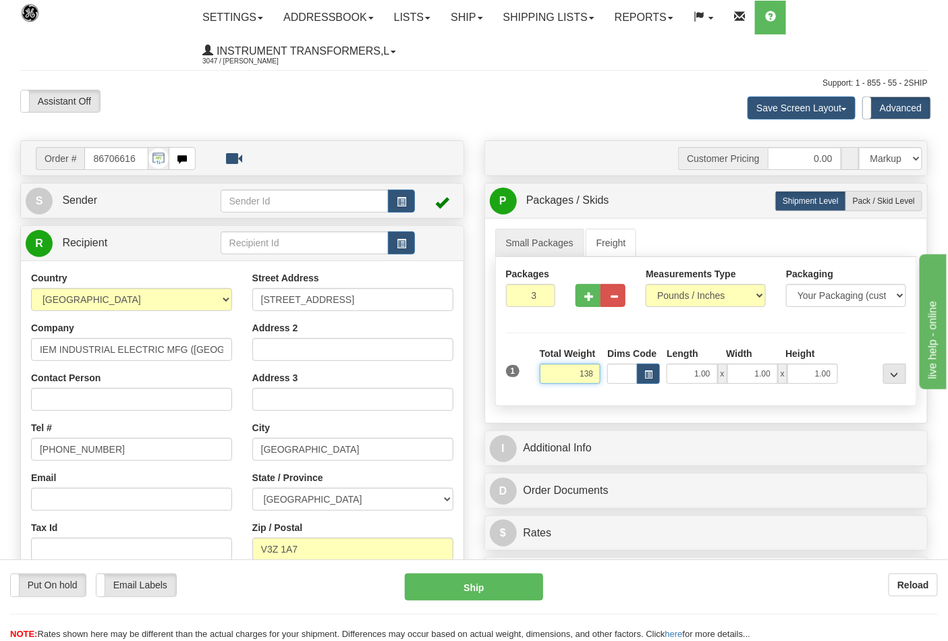
click button "Delete" at bounding box center [0, 0] width 0 height 0
type input "138.00"
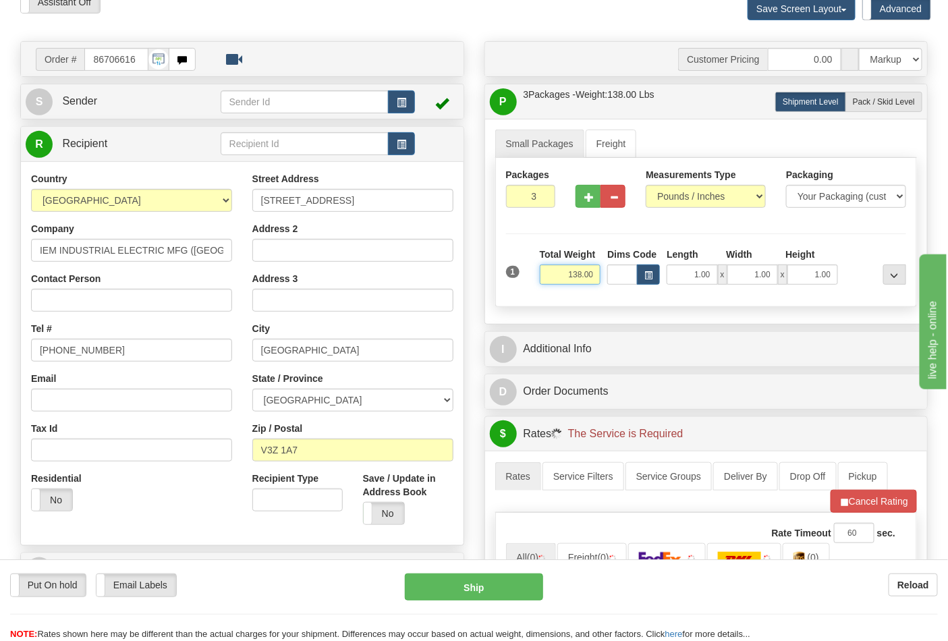
scroll to position [300, 0]
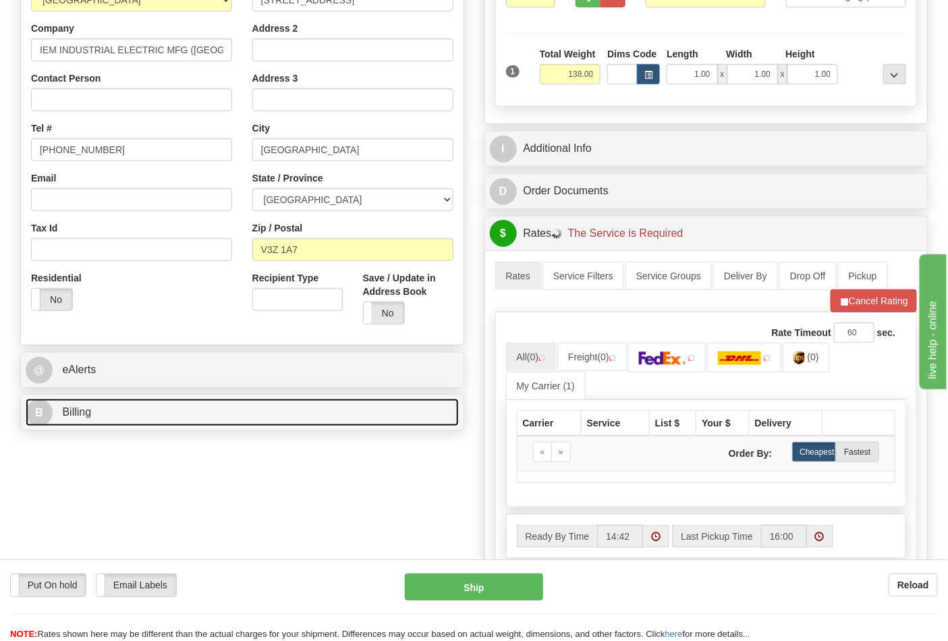
click at [306, 414] on link "B Billing" at bounding box center [242, 413] width 433 height 28
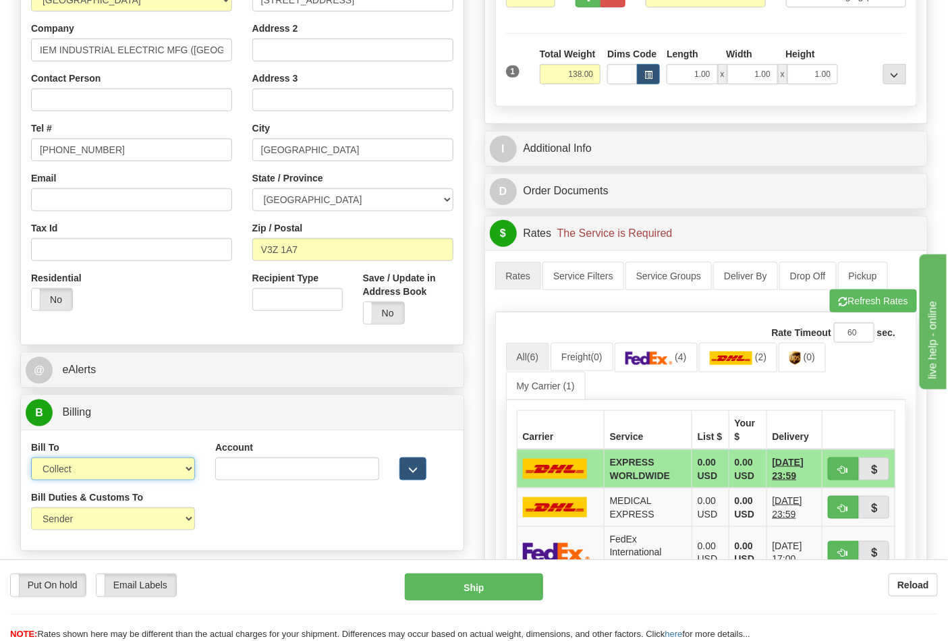
click at [104, 477] on select "Sender Recipient Third Party Collect" at bounding box center [113, 469] width 164 height 23
select select "2"
click at [31, 459] on select "Sender Recipient Third Party Collect" at bounding box center [113, 469] width 164 height 23
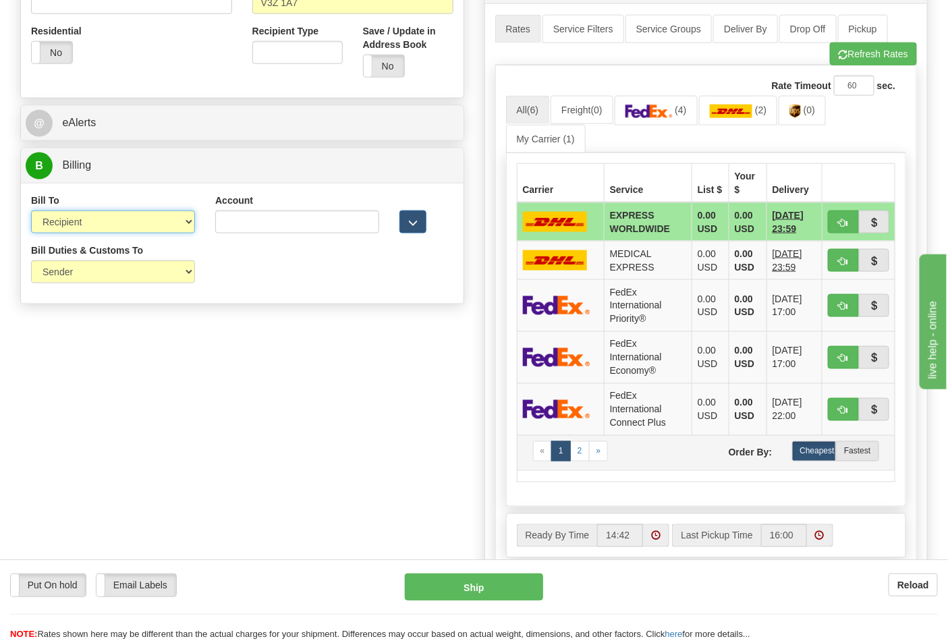
scroll to position [599, 0]
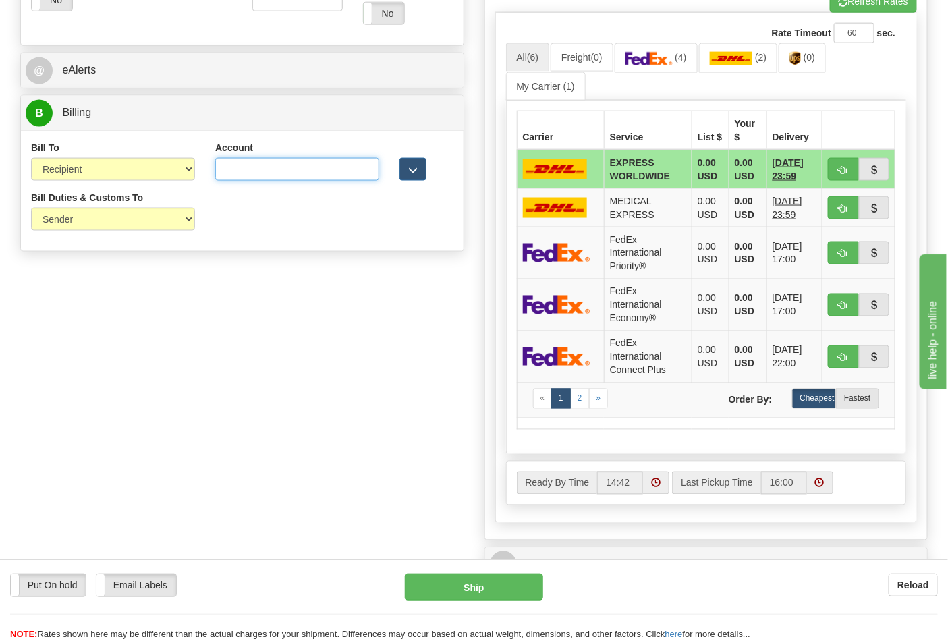
drag, startPoint x: 250, startPoint y: 171, endPoint x: 272, endPoint y: 163, distance: 23.3
click at [250, 171] on input "Account" at bounding box center [297, 169] width 164 height 23
type input "117763455"
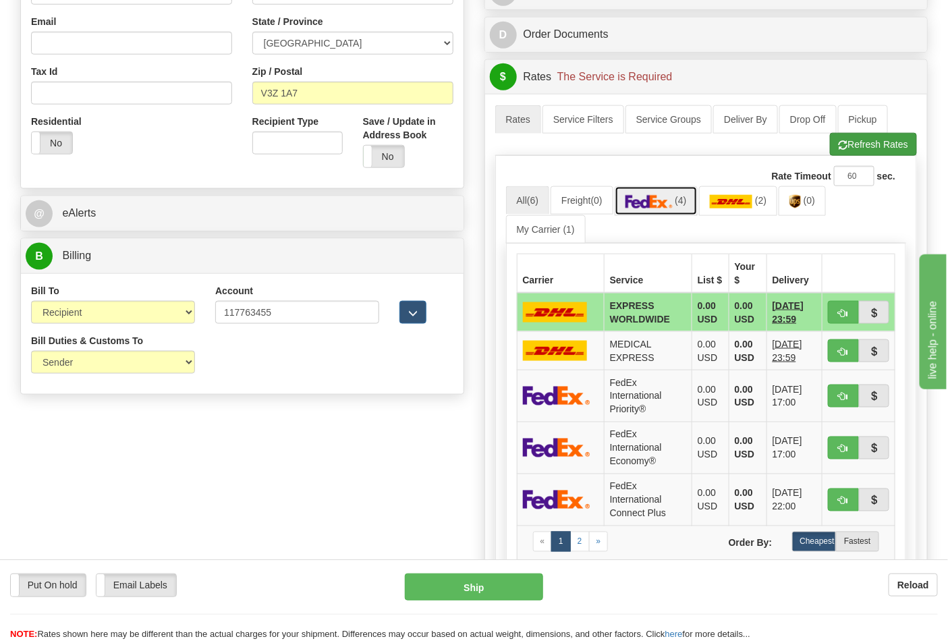
scroll to position [450, 0]
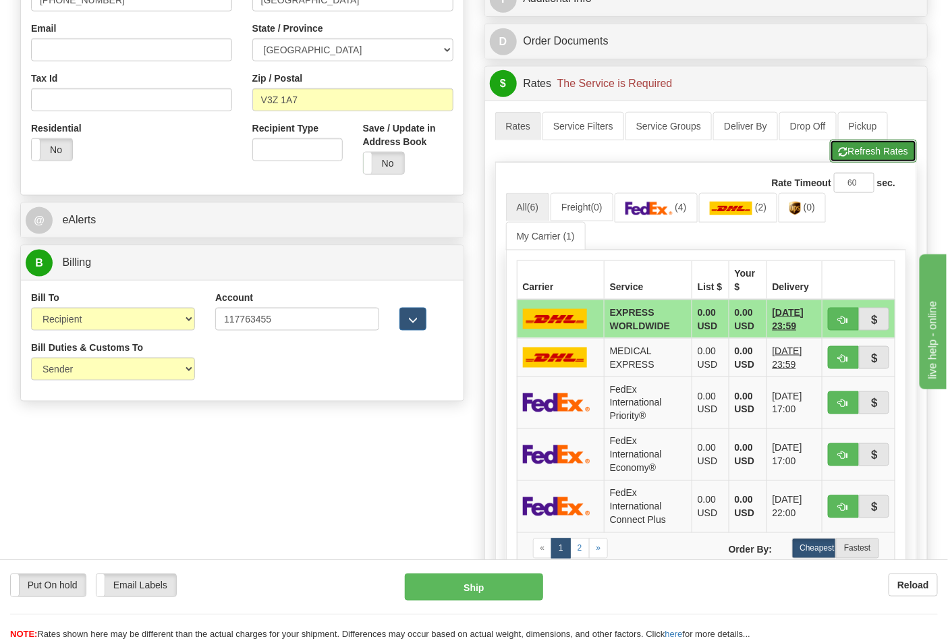
click at [872, 157] on button "Refresh Rates" at bounding box center [873, 151] width 87 height 23
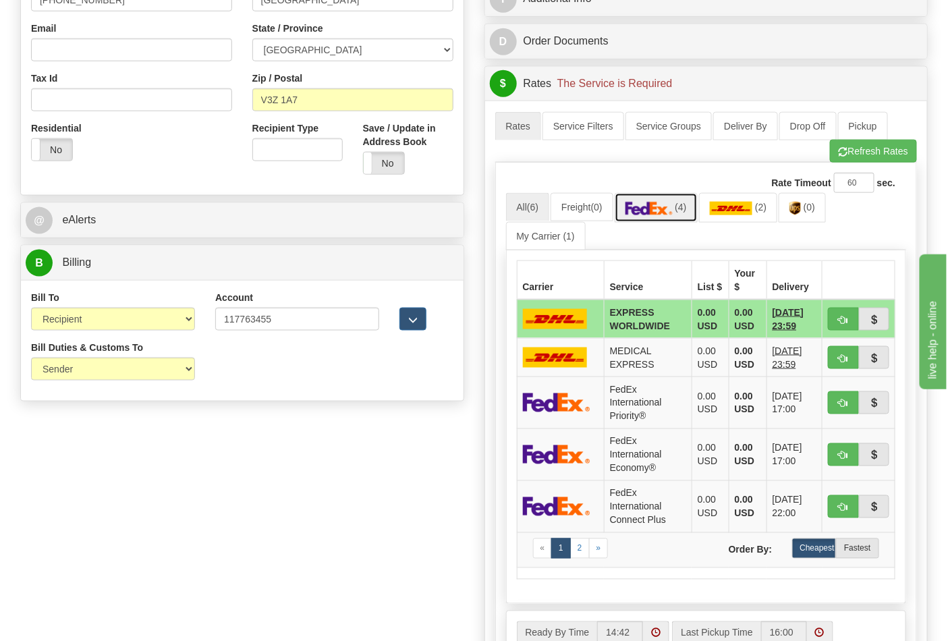
click at [680, 207] on link "(4)" at bounding box center [656, 207] width 83 height 29
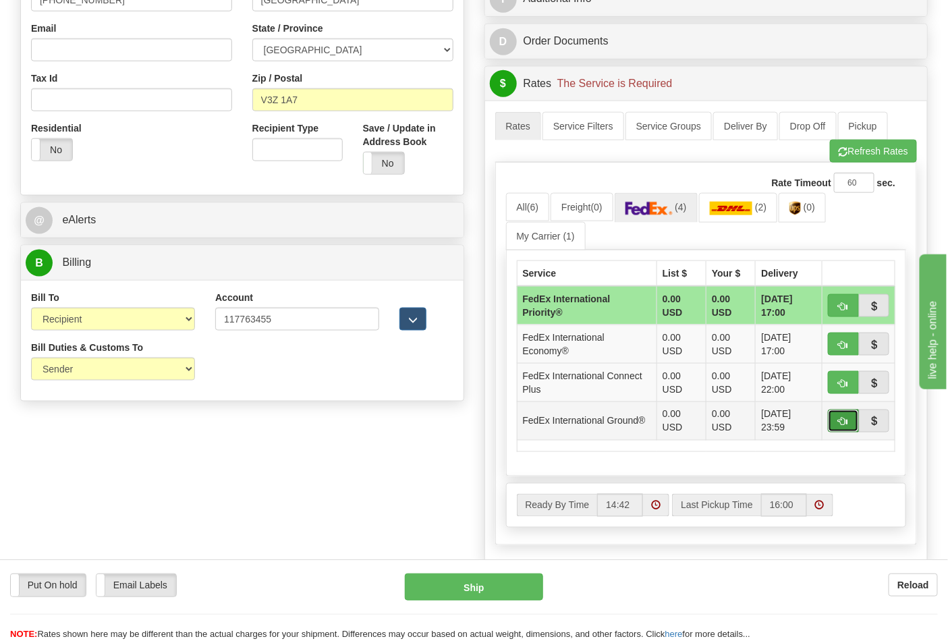
click at [843, 425] on span "button" at bounding box center [843, 422] width 9 height 9
type input "92"
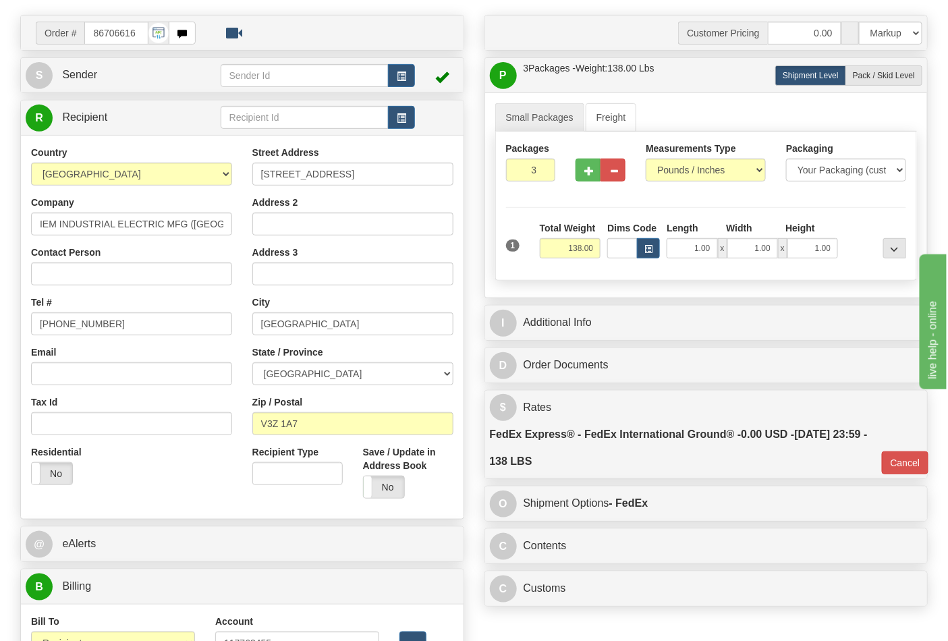
scroll to position [75, 0]
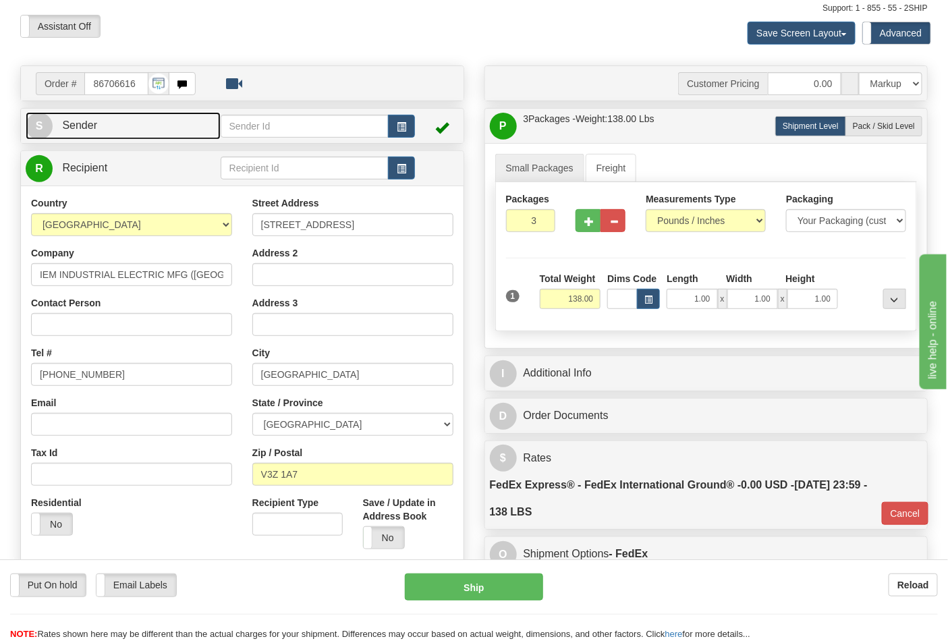
click at [142, 140] on div "S Sender" at bounding box center [242, 126] width 443 height 34
click at [146, 128] on link "S Sender" at bounding box center [123, 126] width 195 height 28
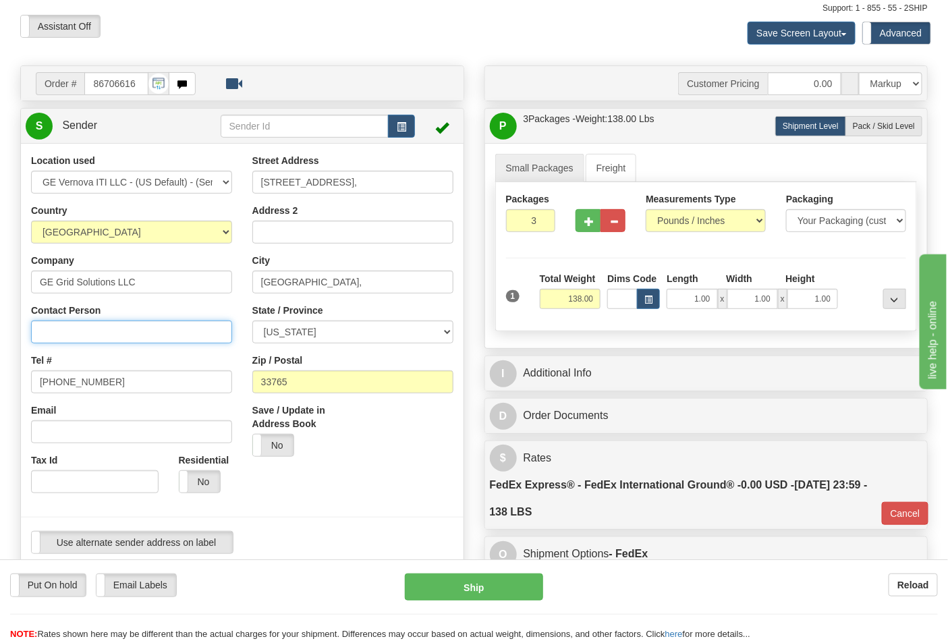
click at [90, 331] on input "Contact Person" at bounding box center [131, 332] width 201 height 23
type input "N"
type input "Nephtali Linares"
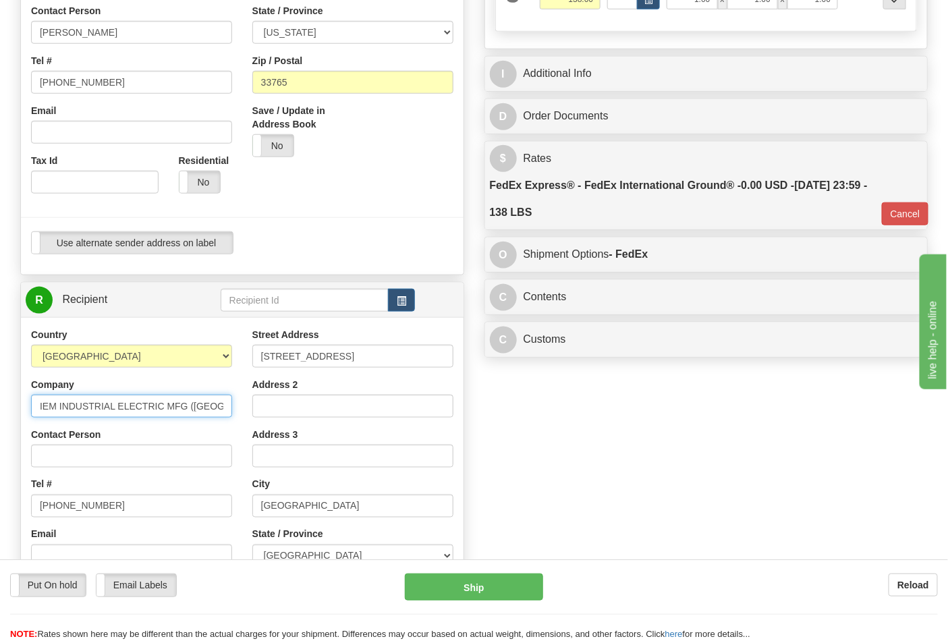
scroll to position [0, 32]
drag, startPoint x: 35, startPoint y: 404, endPoint x: 230, endPoint y: 425, distance: 196.3
click at [230, 425] on div "Country AFGHANISTAN ALAND ISLANDS ALBANIA ALGERIA AMERICAN SAMOA ANDORRA ANGOLA…" at bounding box center [131, 503] width 221 height 350
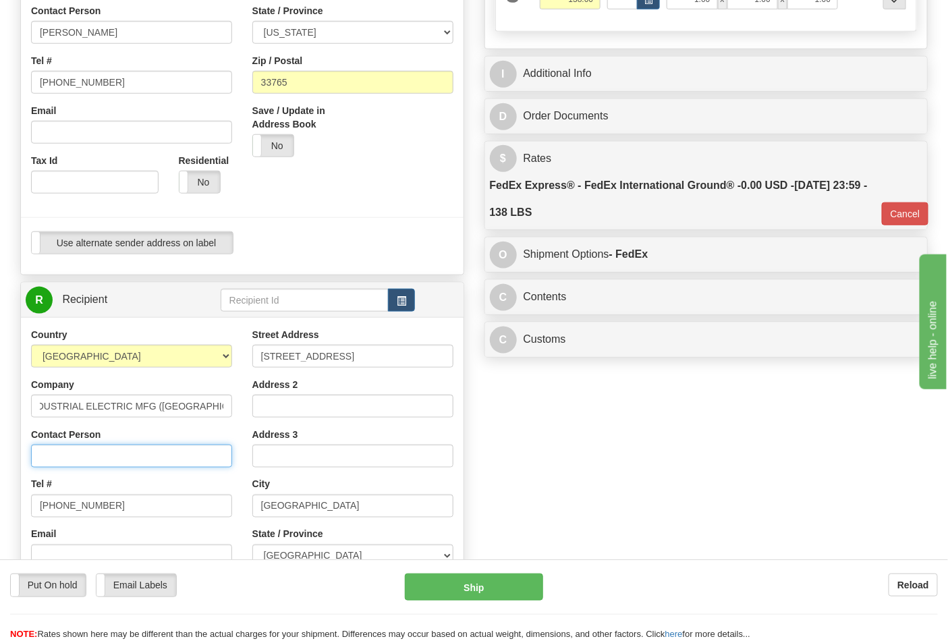
scroll to position [0, 0]
click at [170, 450] on input "Contact Person" at bounding box center [131, 456] width 201 height 23
paste input "IEM INDUSTRIAL ELECTRIC MFG (CANADA) INC"
type input "IEM INDUSTRIAL ELECTRIC MFG (CANADA) INC"
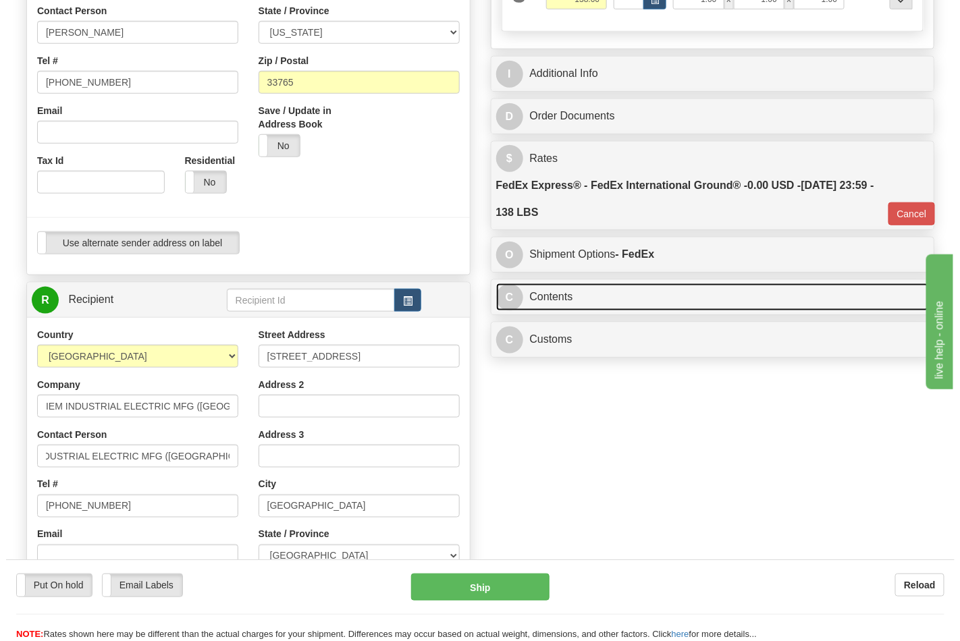
scroll to position [0, 0]
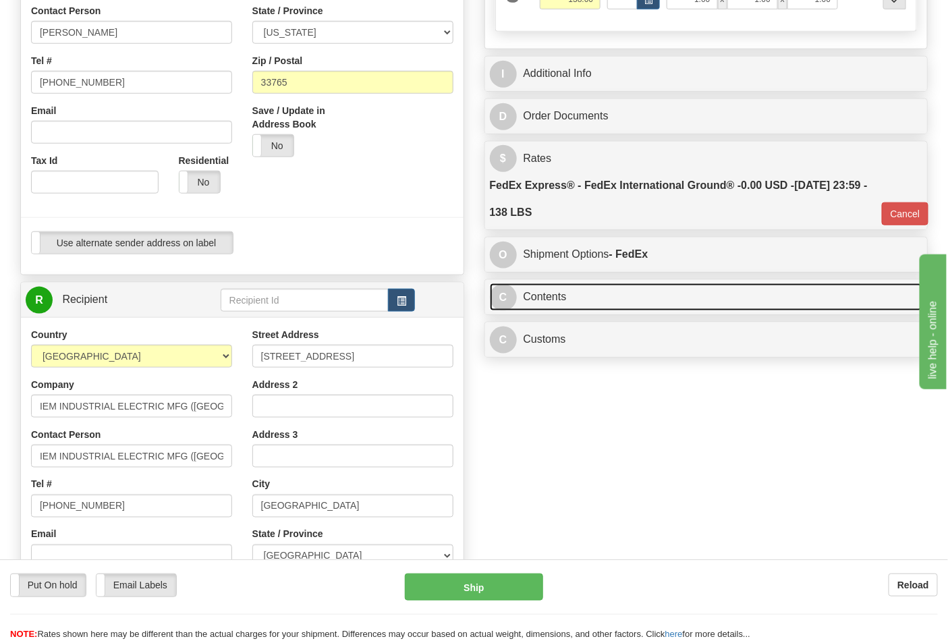
click at [579, 302] on link "C Contents" at bounding box center [706, 298] width 433 height 28
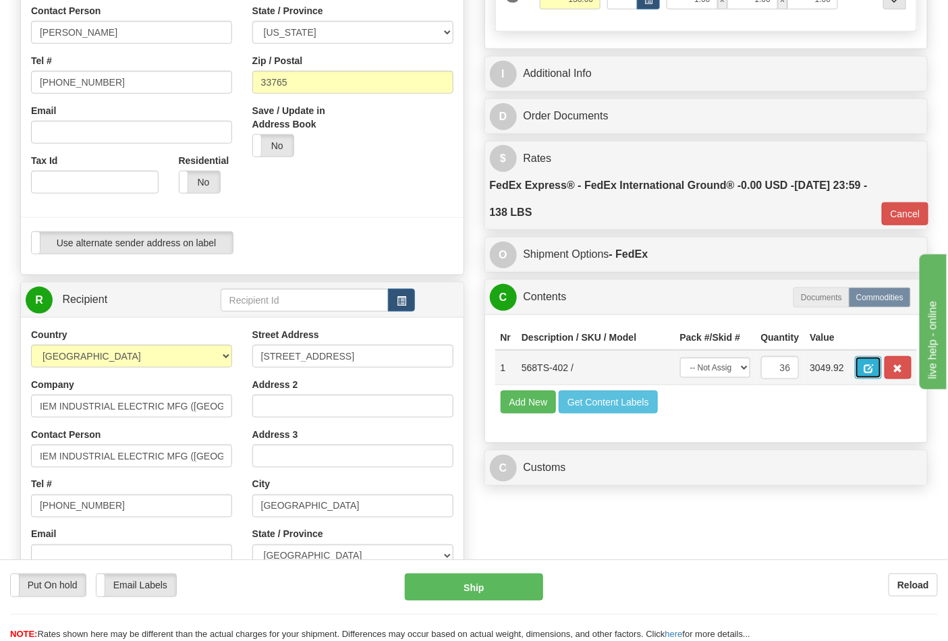
click at [882, 370] on button "button" at bounding box center [868, 367] width 27 height 23
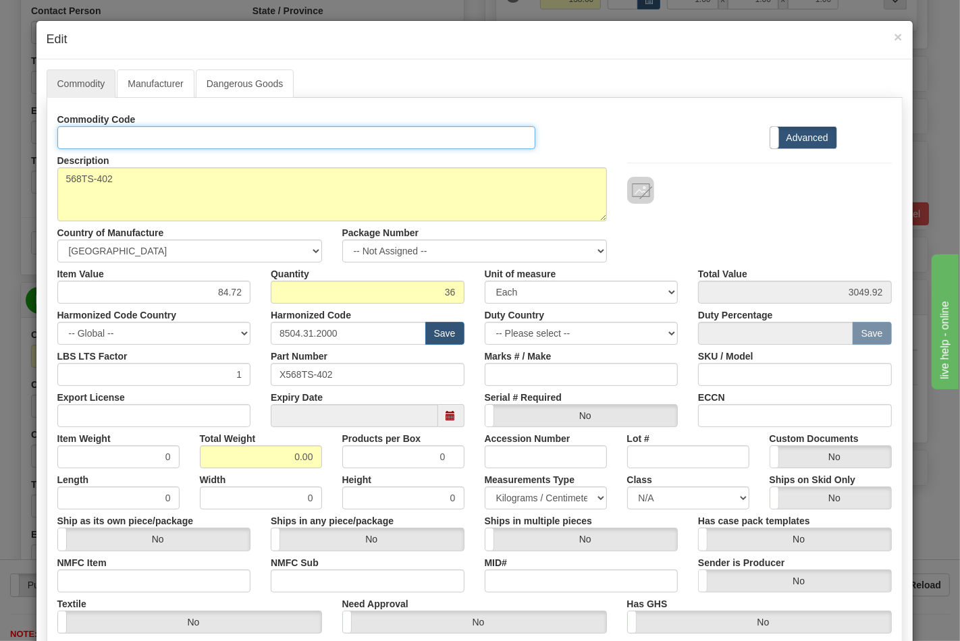
click at [99, 137] on input "Id" at bounding box center [296, 137] width 479 height 23
type input "TRANSFORMERS"
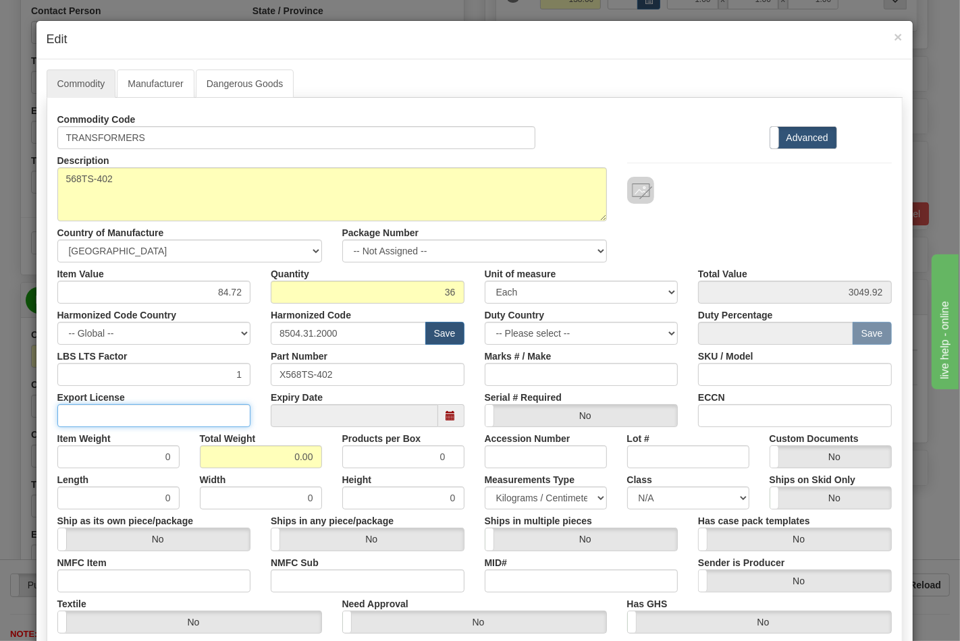
click at [105, 410] on input "Export License" at bounding box center [154, 415] width 194 height 23
type input "NLR"
click at [108, 591] on input "NMFC Item" at bounding box center [154, 581] width 194 height 23
type input "63170"
click at [302, 579] on input "NMFC Sub" at bounding box center [368, 581] width 194 height 23
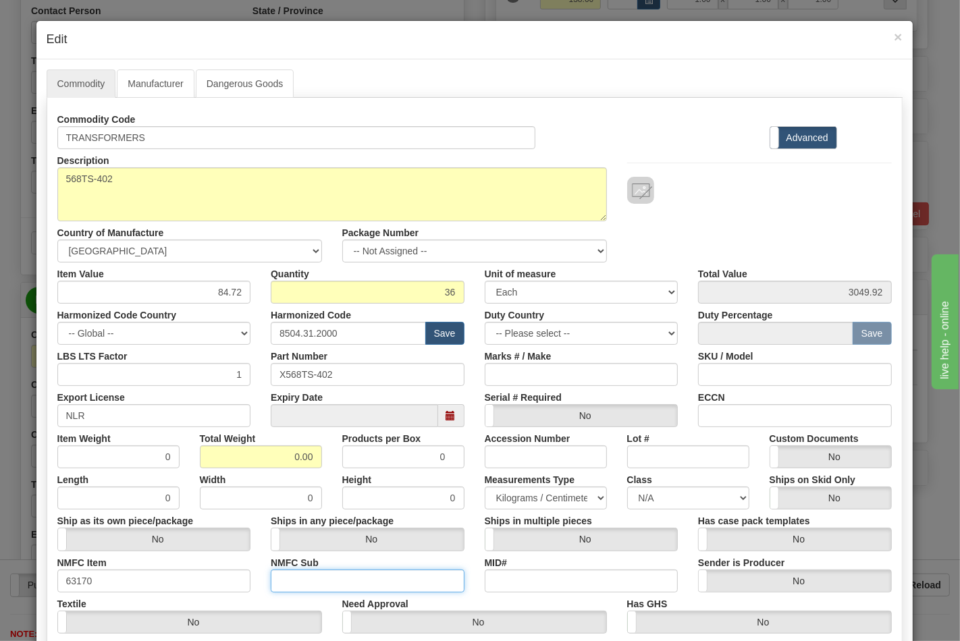
type input "4"
drag, startPoint x: 282, startPoint y: 457, endPoint x: 342, endPoint y: 452, distance: 60.3
click at [342, 452] on div "Item Weight 0 Total Weight 0.00 Products per Box 0 Accession Number Lot # Custo…" at bounding box center [474, 447] width 855 height 41
type input "138"
type input "3.8333"
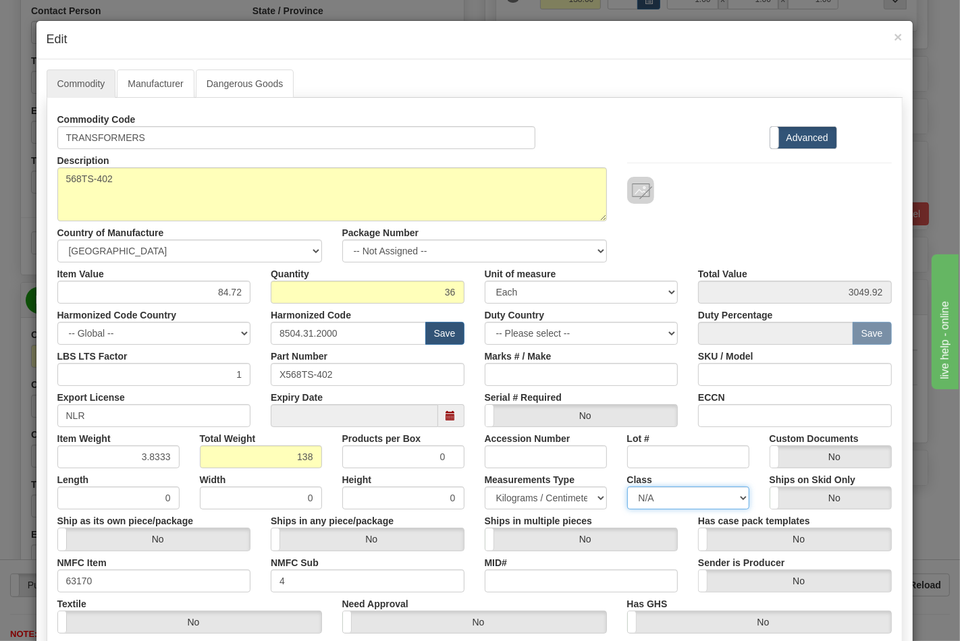
click at [658, 502] on select "N/A 50.0 55.0 60.0 65.0 70.0 85.0 92.5 100.0 125.0 175.0 250.0 300.0 400.0" at bounding box center [688, 498] width 122 height 23
select select "70.0"
click at [627, 487] on select "N/A 50.0 55.0 60.0 65.0 70.0 85.0 92.5 100.0 125.0 175.0 250.0 300.0 400.0" at bounding box center [688, 498] width 122 height 23
click at [720, 412] on input "ECCN" at bounding box center [795, 415] width 194 height 23
type input "EAR99"
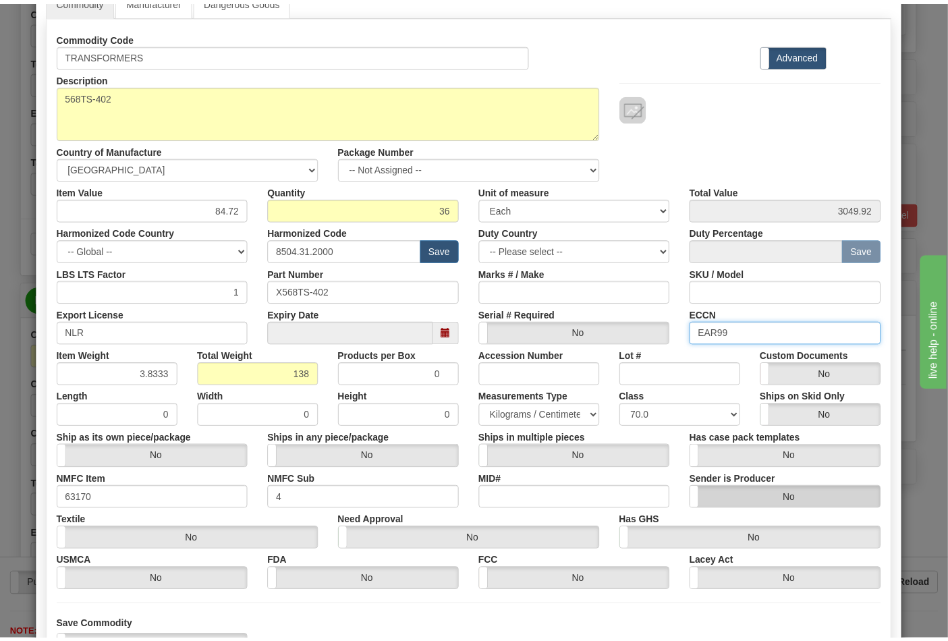
scroll to position [194, 0]
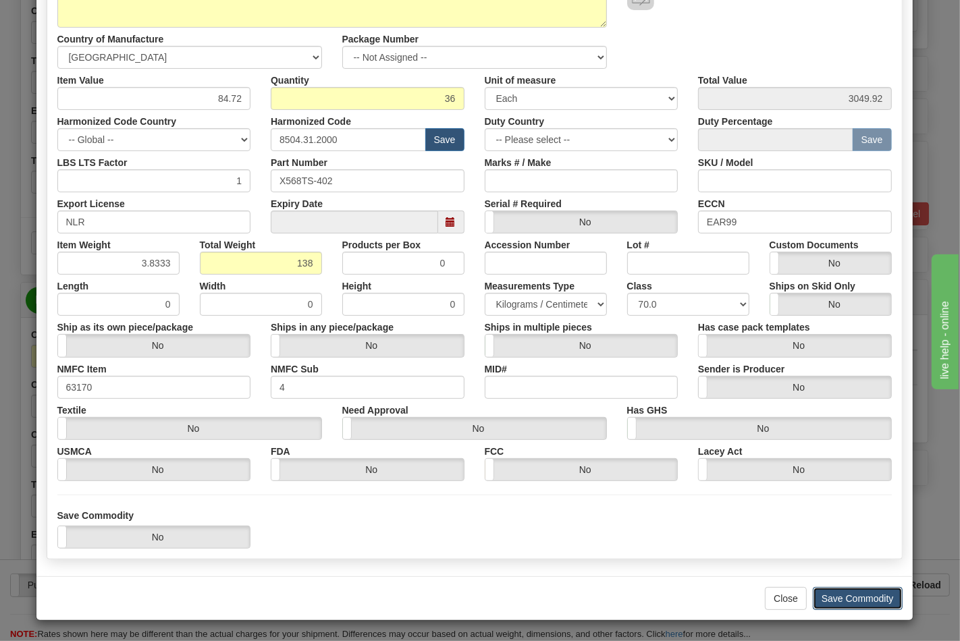
click at [853, 598] on button "Save Commodity" at bounding box center [858, 598] width 90 height 23
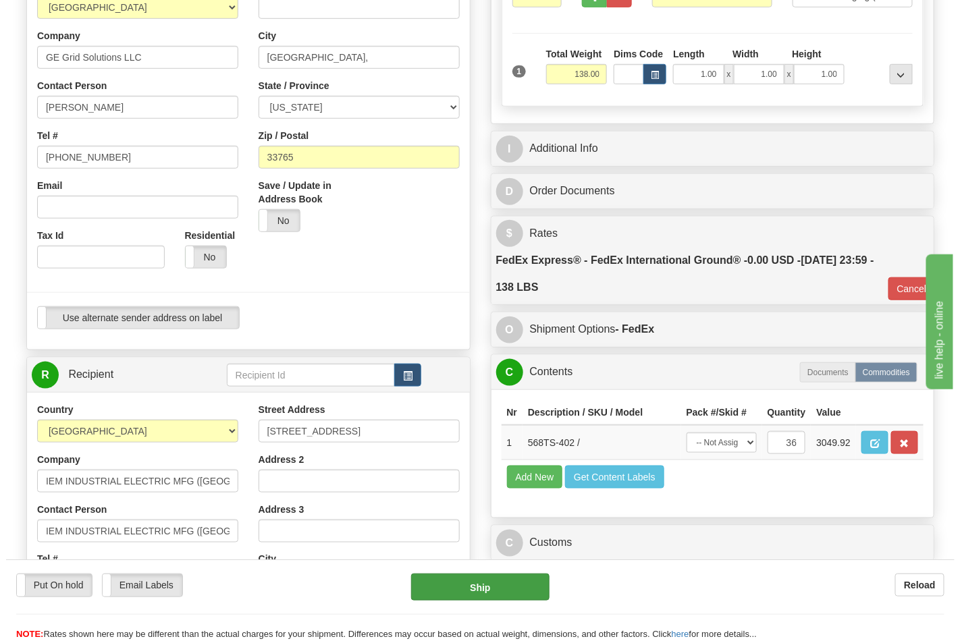
scroll to position [450, 0]
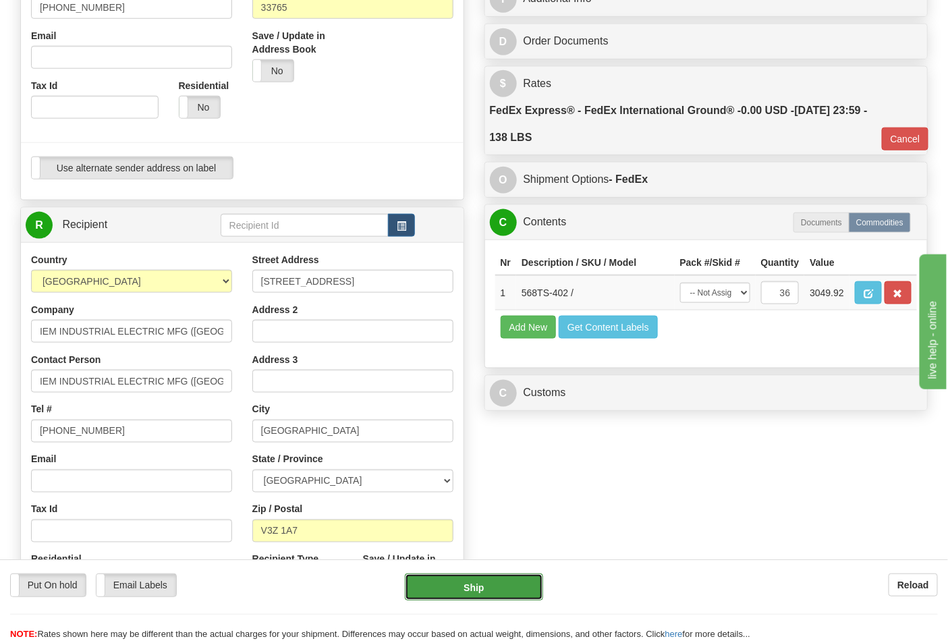
click at [479, 578] on button "Ship" at bounding box center [474, 587] width 138 height 27
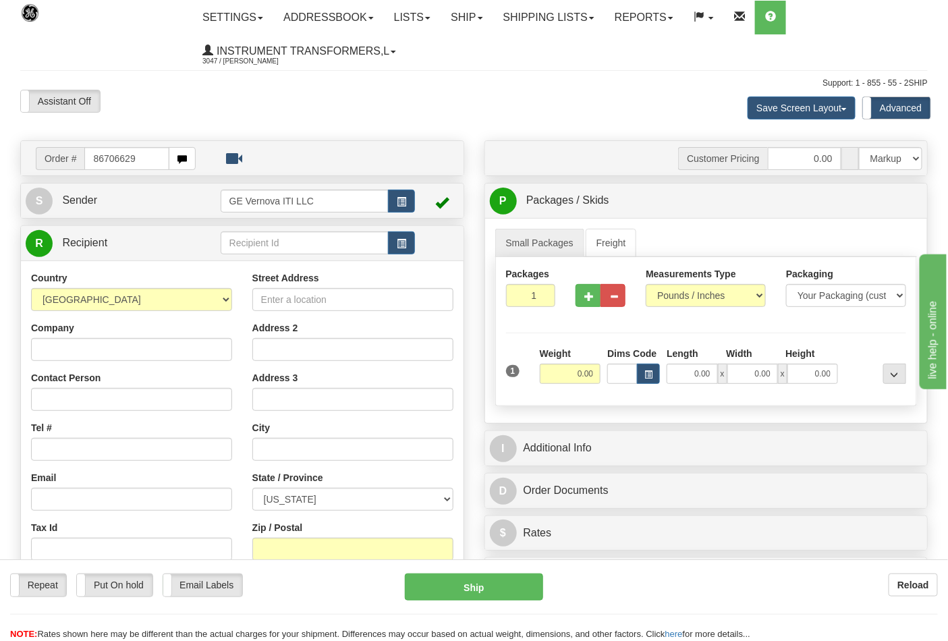
type input "86706629"
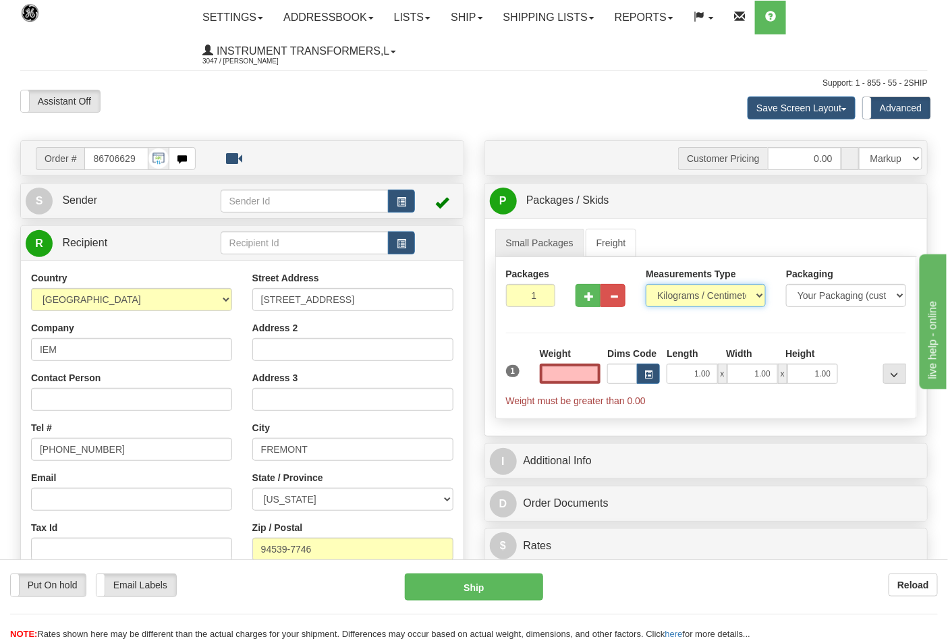
type input "0.00"
click at [710, 290] on select "Pounds / Inches Kilograms / Centimeters" at bounding box center [706, 295] width 120 height 23
select select "0"
click at [646, 285] on select "Pounds / Inches Kilograms / Centimeters" at bounding box center [706, 295] width 120 height 23
click at [574, 379] on input "0.00" at bounding box center [570, 374] width 61 height 20
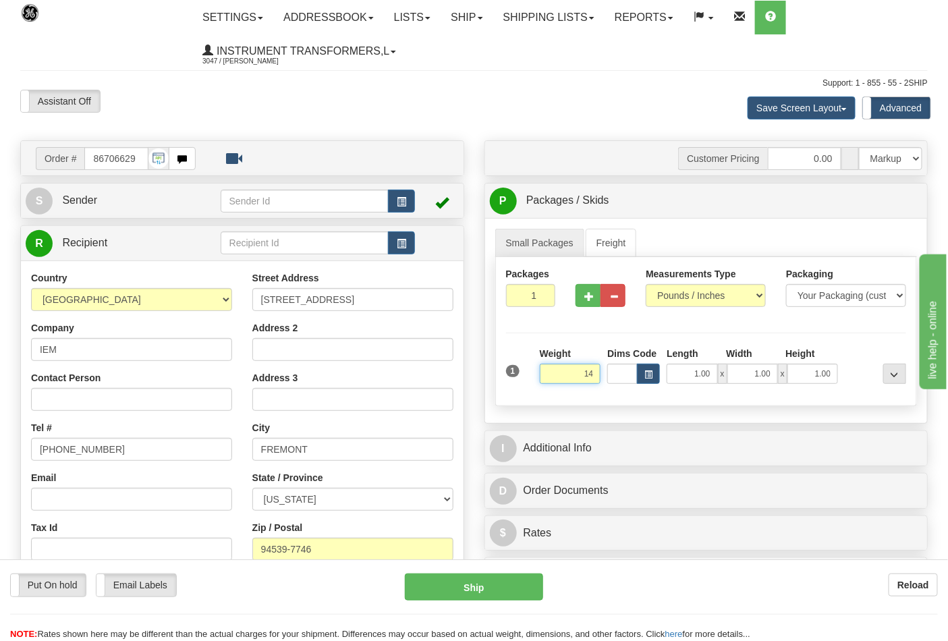
click button "Delete" at bounding box center [0, 0] width 0 height 0
type input "14.00"
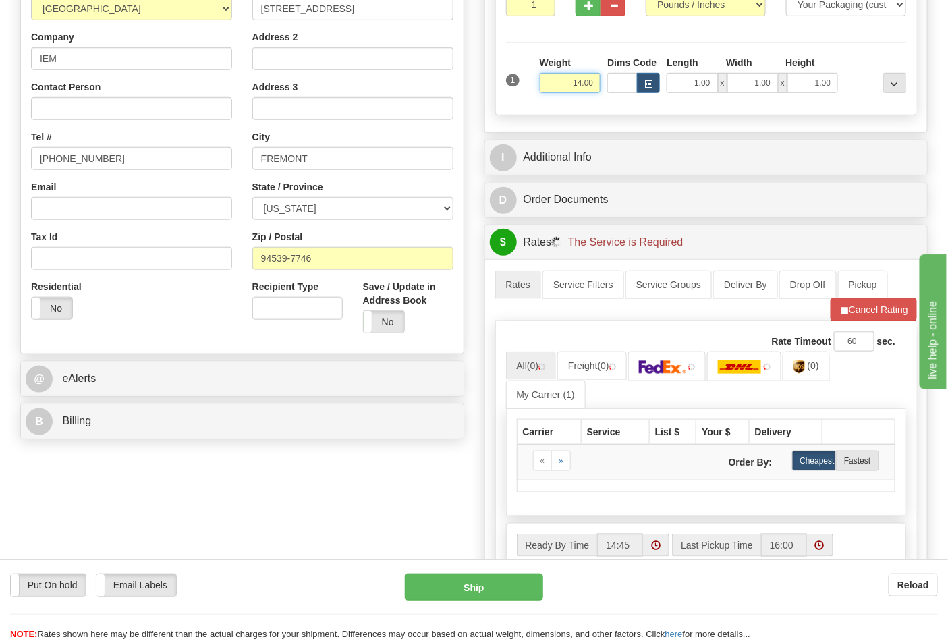
scroll to position [375, 0]
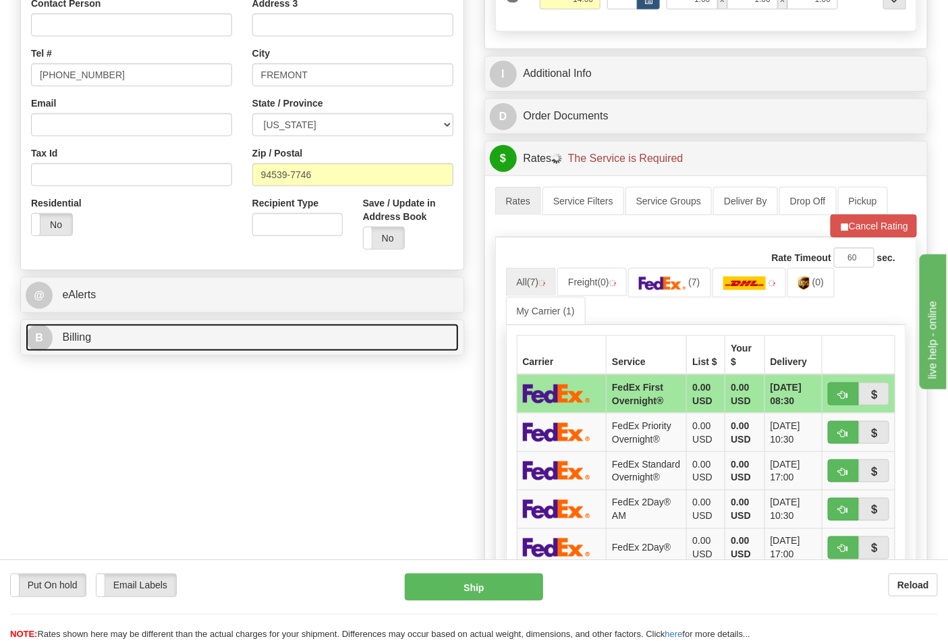
click at [292, 338] on link "B Billing" at bounding box center [242, 338] width 433 height 28
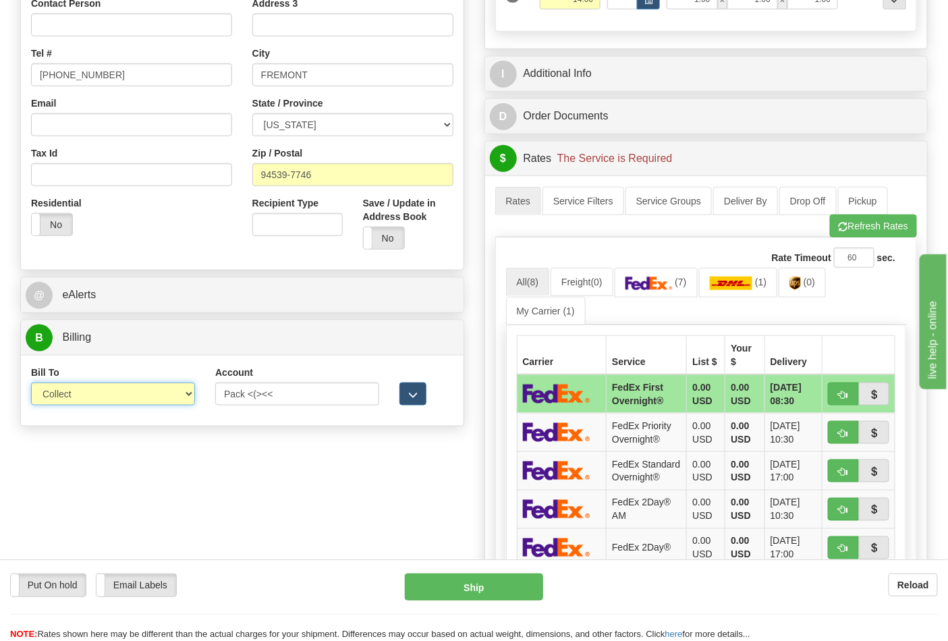
click at [165, 398] on select "Sender Recipient Third Party Collect" at bounding box center [113, 394] width 164 height 23
select select "2"
click at [31, 384] on select "Sender Recipient Third Party Collect" at bounding box center [113, 394] width 164 height 23
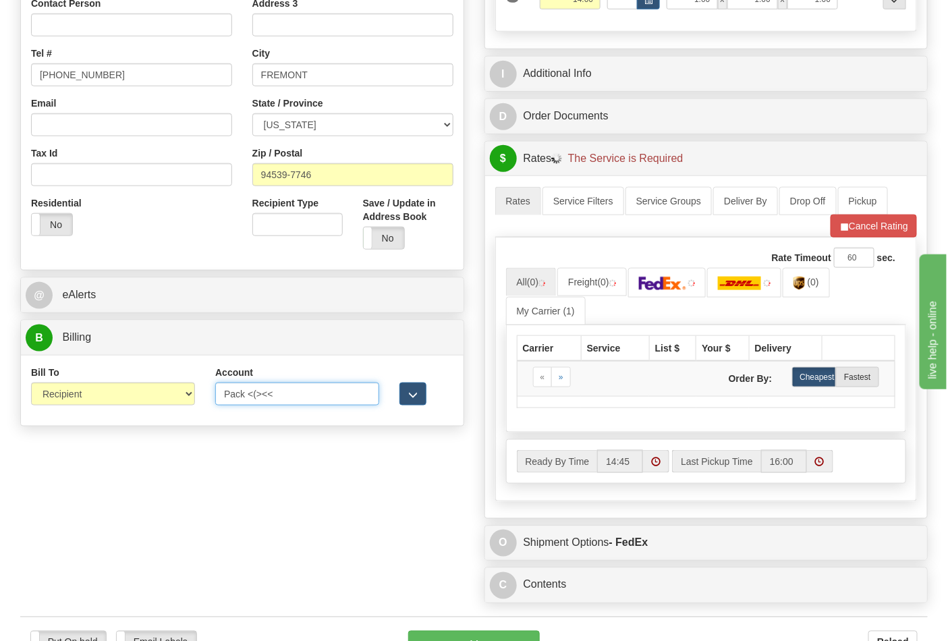
drag, startPoint x: 294, startPoint y: 397, endPoint x: 218, endPoint y: 406, distance: 76.8
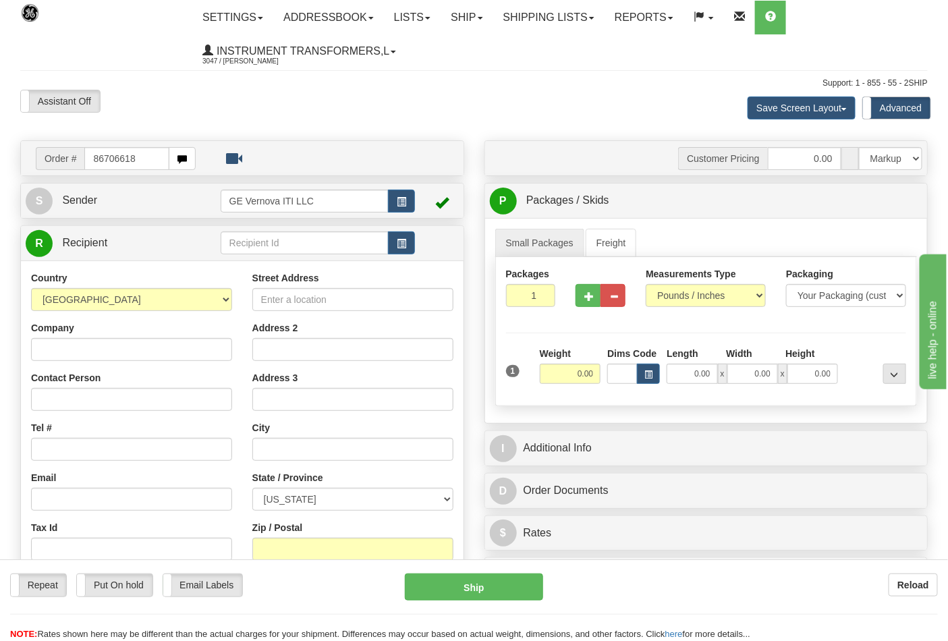
type input "86706618"
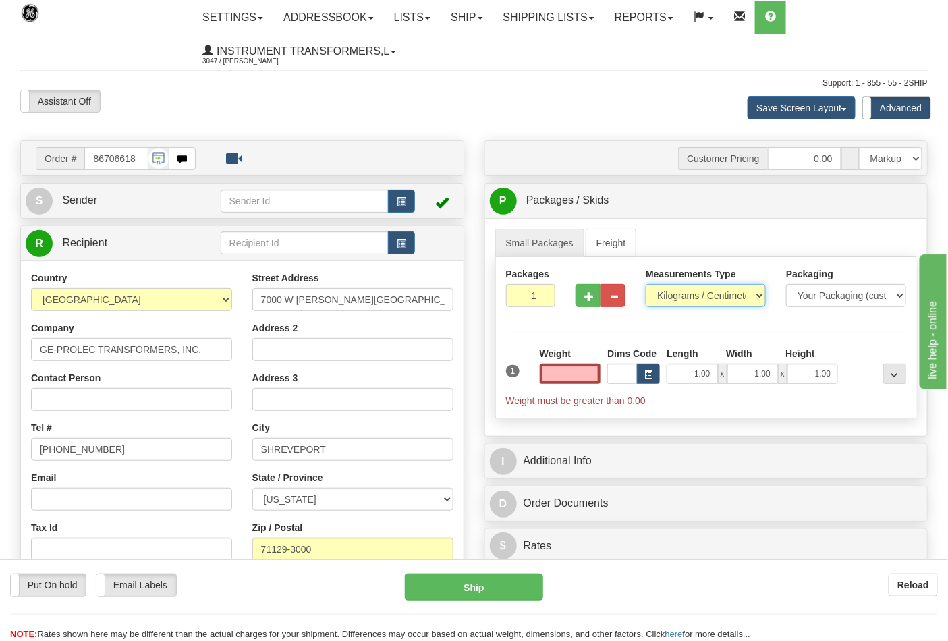
type input "0.00"
click at [710, 294] on select "Pounds / Inches Kilograms / Centimeters" at bounding box center [706, 295] width 120 height 23
select select "0"
click at [646, 285] on select "Pounds / Inches Kilograms / Centimeters" at bounding box center [706, 295] width 120 height 23
click at [571, 374] on input "0.00" at bounding box center [570, 374] width 61 height 20
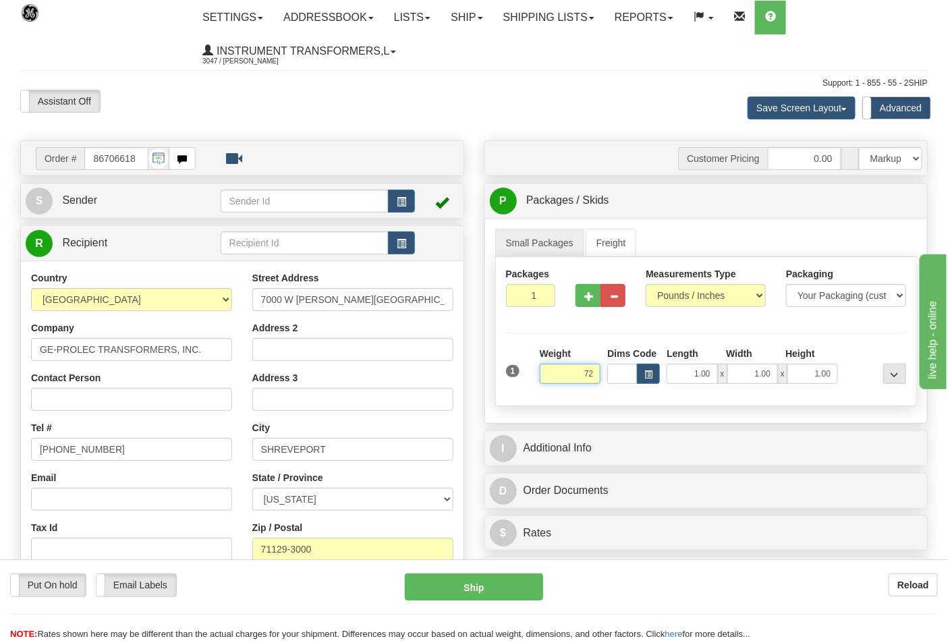
click button "Delete" at bounding box center [0, 0] width 0 height 0
type input "72.00"
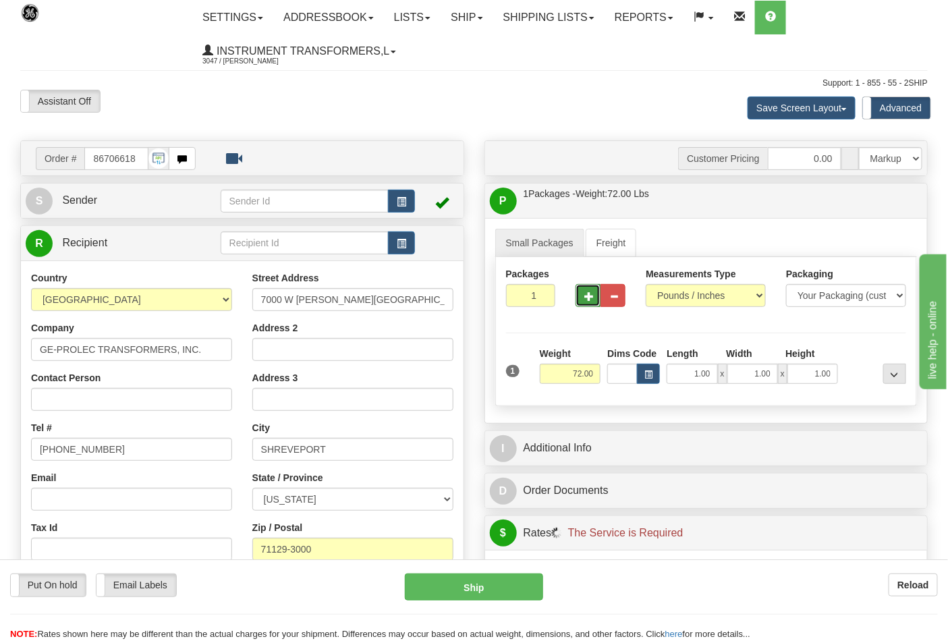
click at [590, 305] on button "button" at bounding box center [588, 295] width 25 height 23
type input "2"
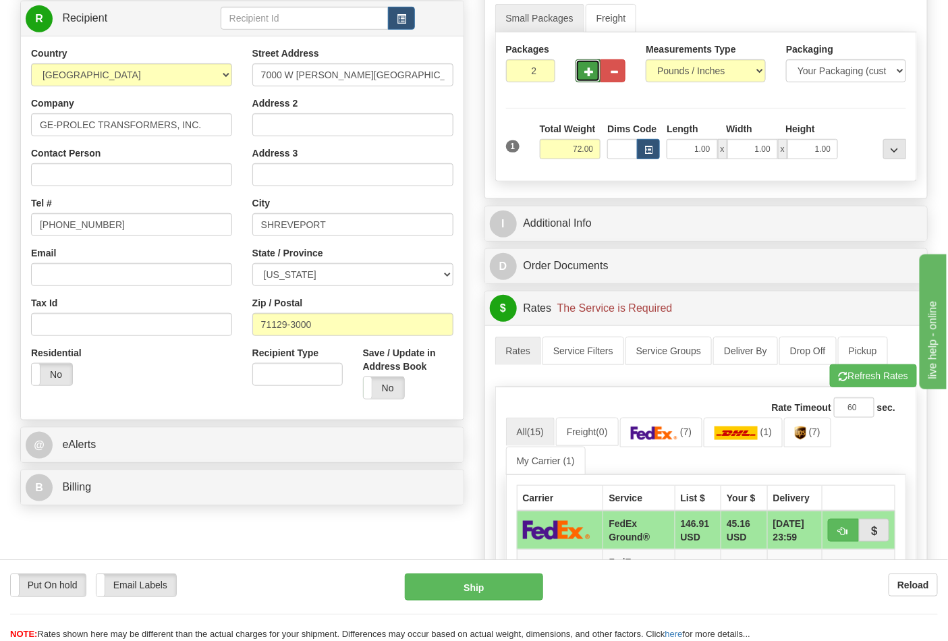
scroll to position [300, 0]
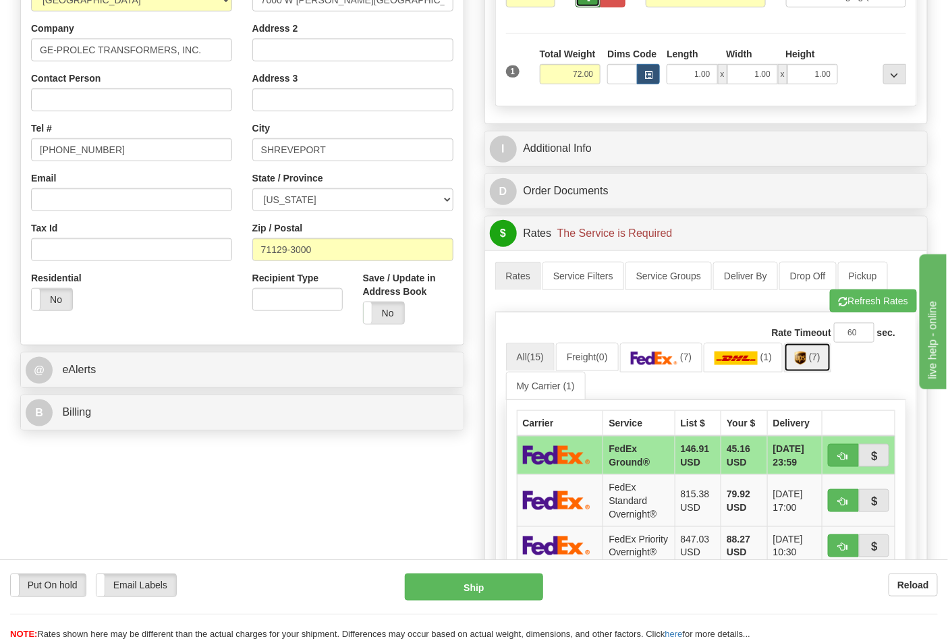
click at [828, 365] on link "(7)" at bounding box center [807, 357] width 47 height 29
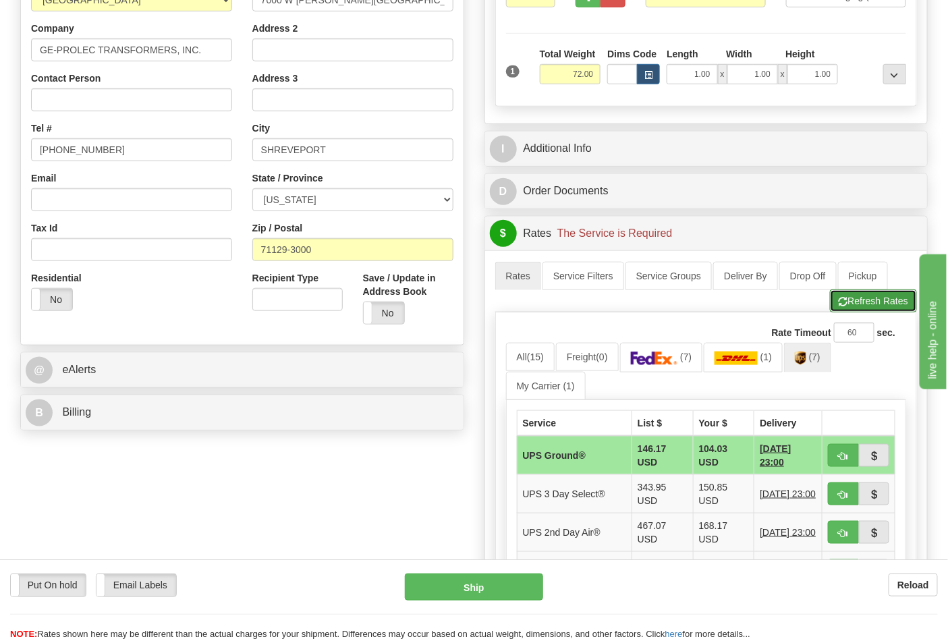
click at [861, 304] on button "Refresh Rates" at bounding box center [873, 301] width 87 height 23
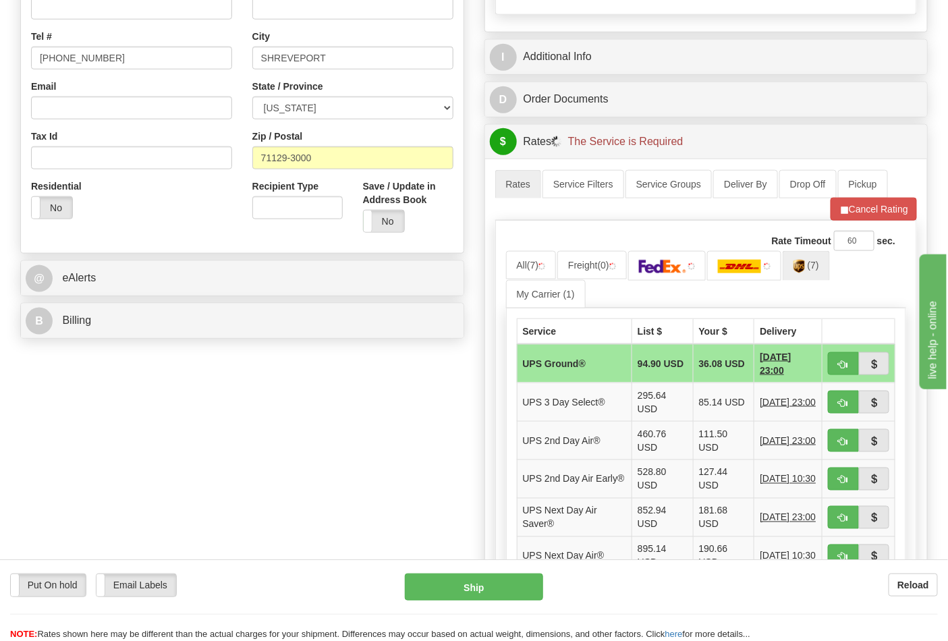
scroll to position [450, 0]
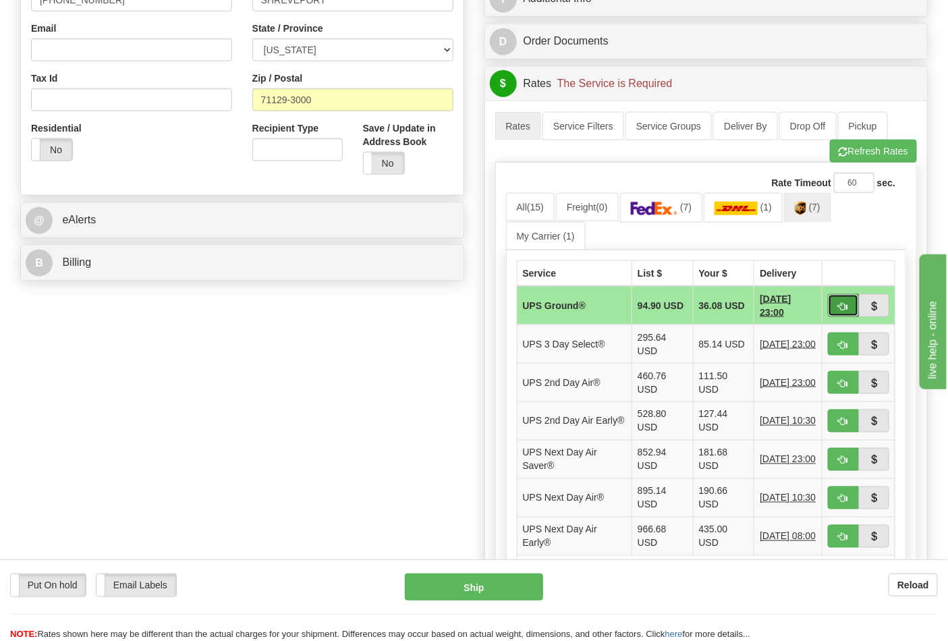
click at [848, 302] on button "button" at bounding box center [843, 305] width 31 height 23
type input "03"
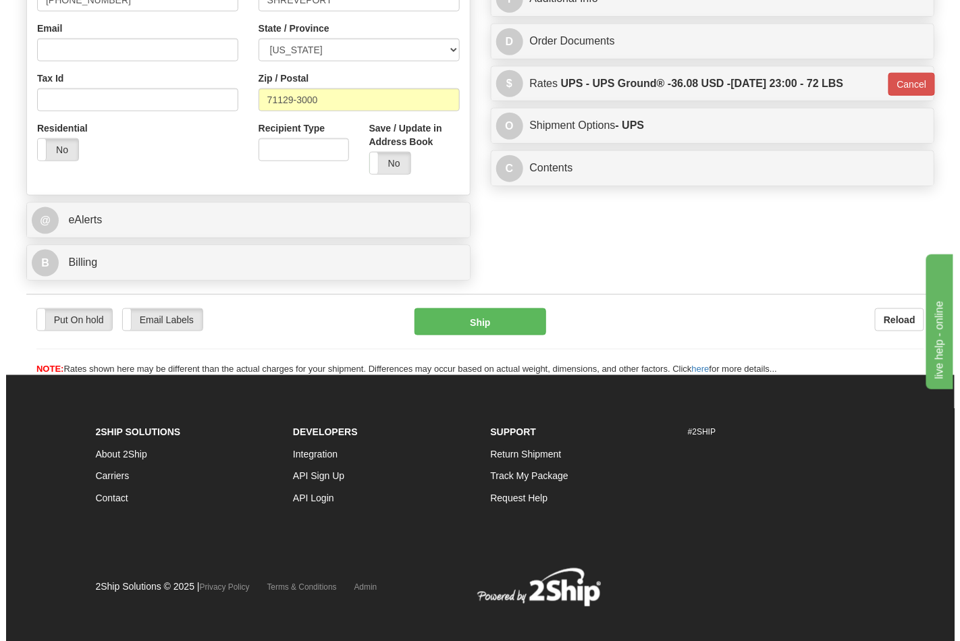
scroll to position [446, 0]
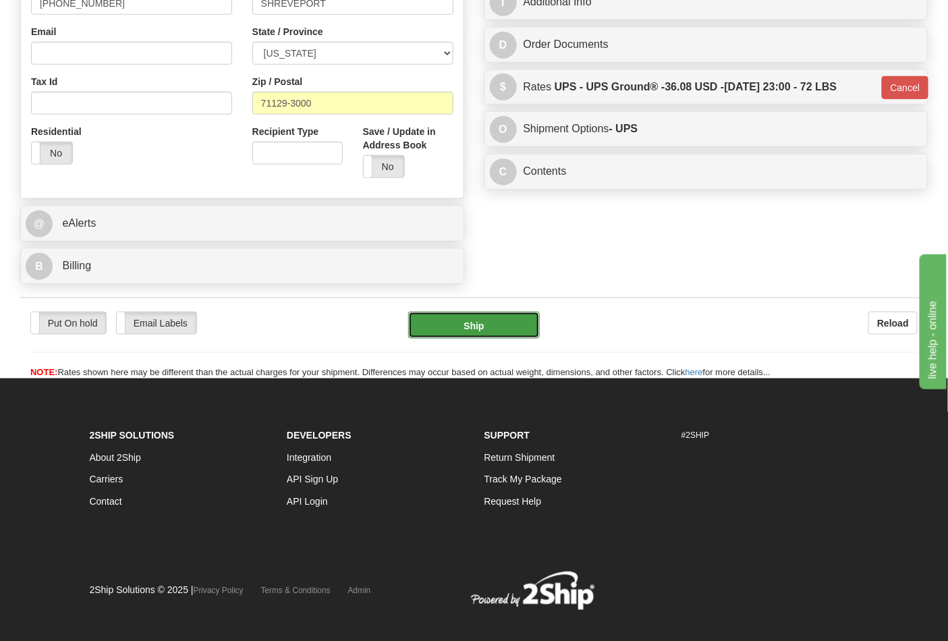
click at [496, 333] on button "Ship" at bounding box center [473, 325] width 131 height 27
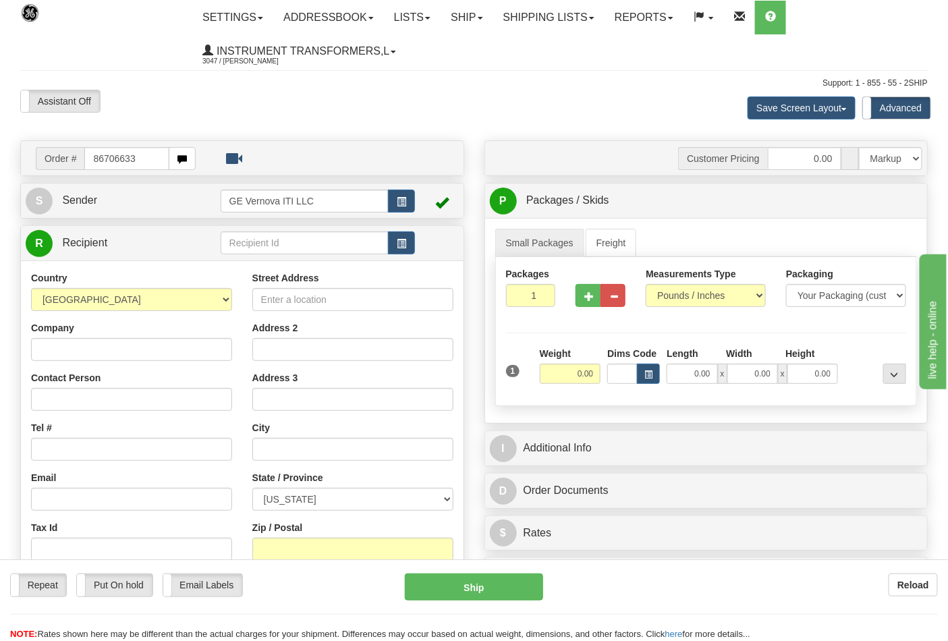
type input "86706633"
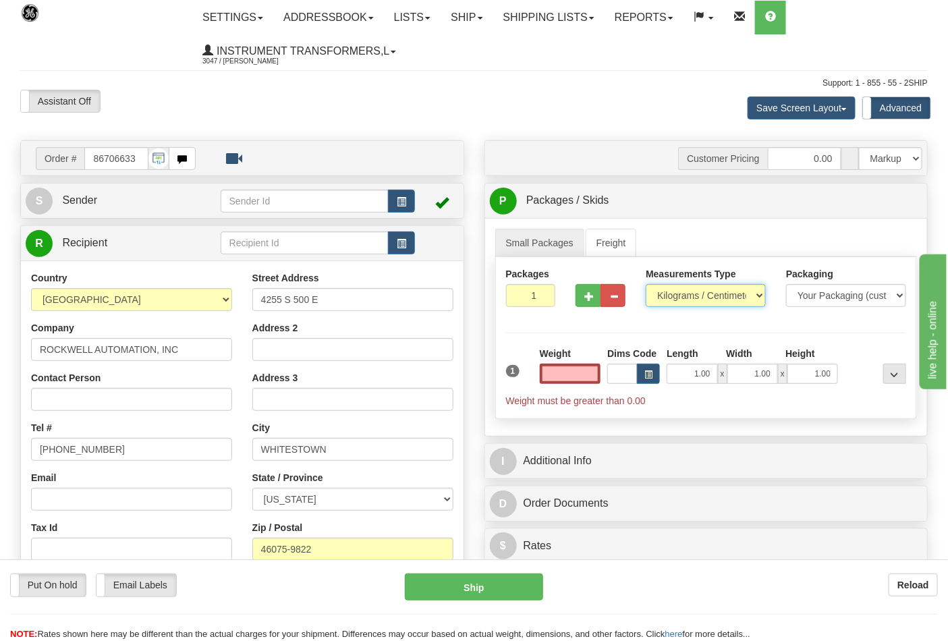
type input "0.00"
click at [684, 294] on select "Pounds / Inches Kilograms / Centimeters" at bounding box center [706, 295] width 120 height 23
select select "0"
click at [646, 285] on select "Pounds / Inches Kilograms / Centimeters" at bounding box center [706, 295] width 120 height 23
click at [570, 374] on input "0.00" at bounding box center [570, 374] width 61 height 20
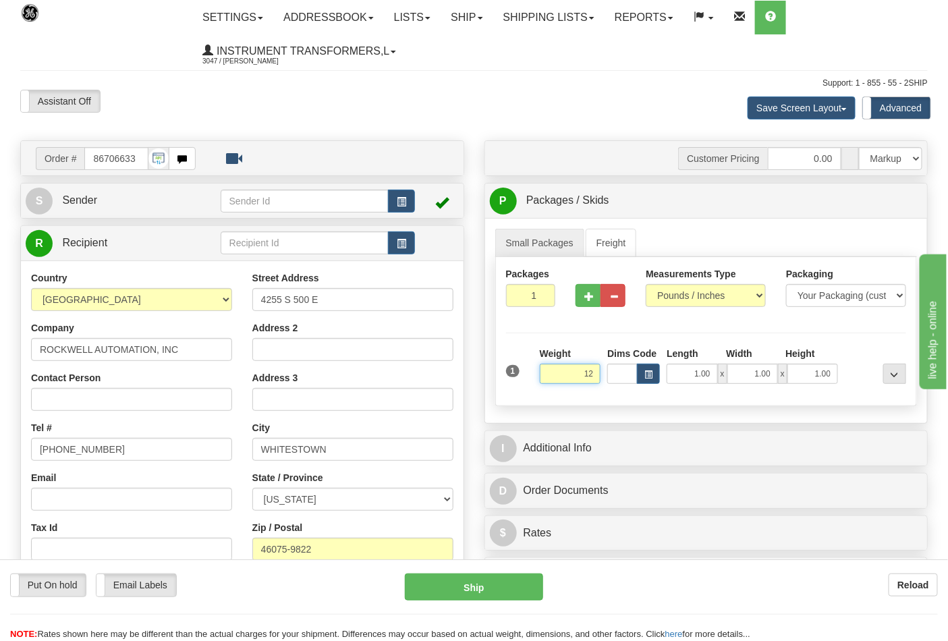
click button "Delete" at bounding box center [0, 0] width 0 height 0
type input "12.00"
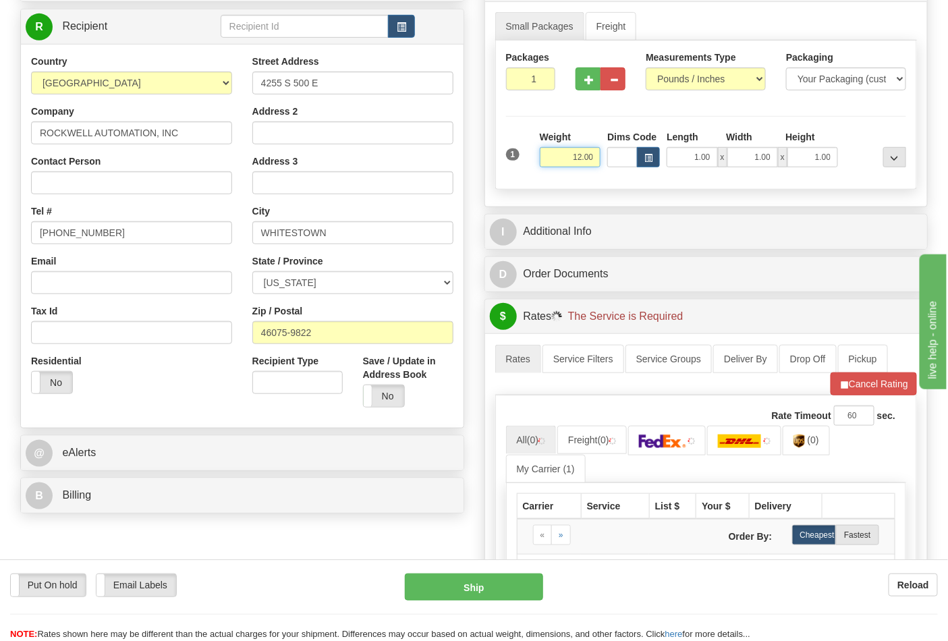
scroll to position [300, 0]
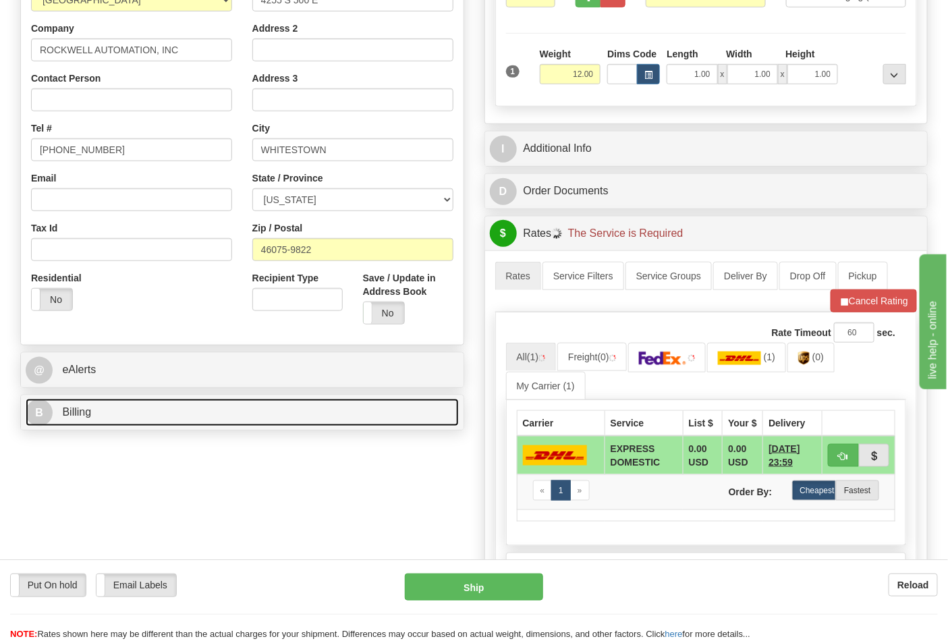
click at [240, 414] on link "B Billing" at bounding box center [242, 413] width 433 height 28
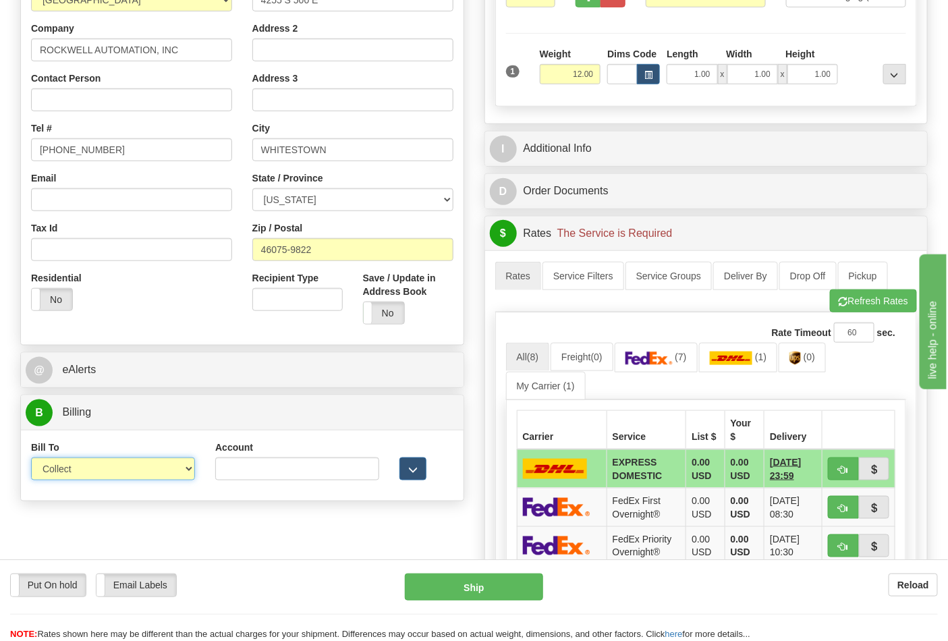
click at [167, 471] on select "Sender Recipient Third Party Collect" at bounding box center [113, 469] width 164 height 23
select select "2"
click at [31, 459] on select "Sender Recipient Third Party Collect" at bounding box center [113, 469] width 164 height 23
click at [275, 466] on input "Account" at bounding box center [297, 469] width 164 height 23
paste input "587102"
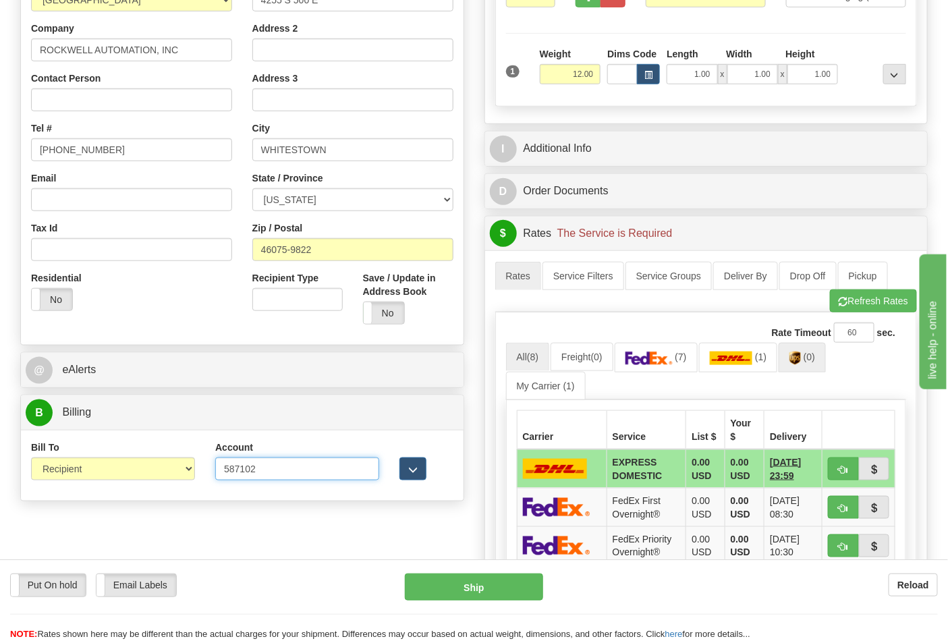
type input "587102"
click at [817, 367] on link "(0)" at bounding box center [802, 357] width 47 height 29
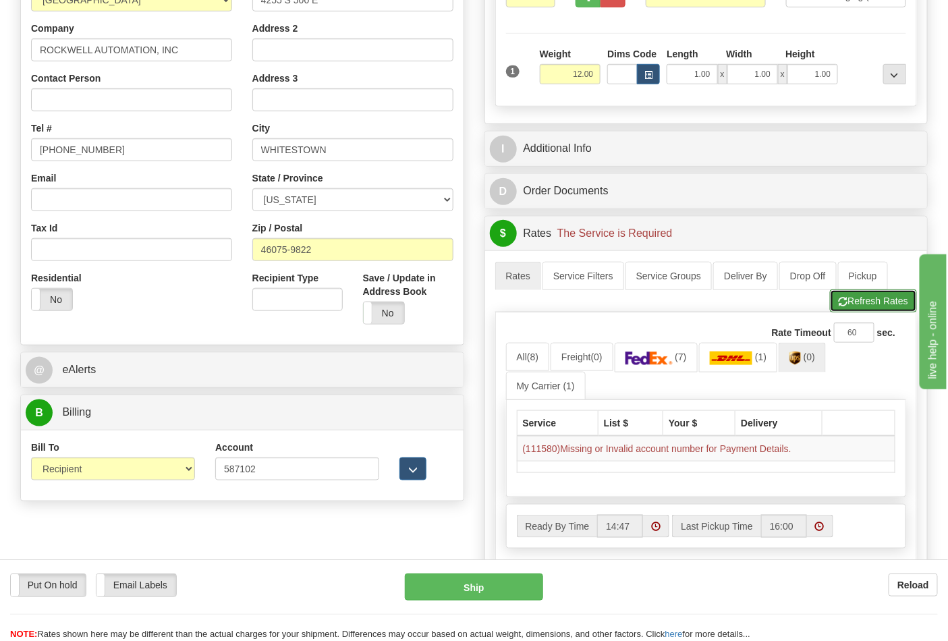
click at [844, 306] on span "button" at bounding box center [843, 302] width 9 height 9
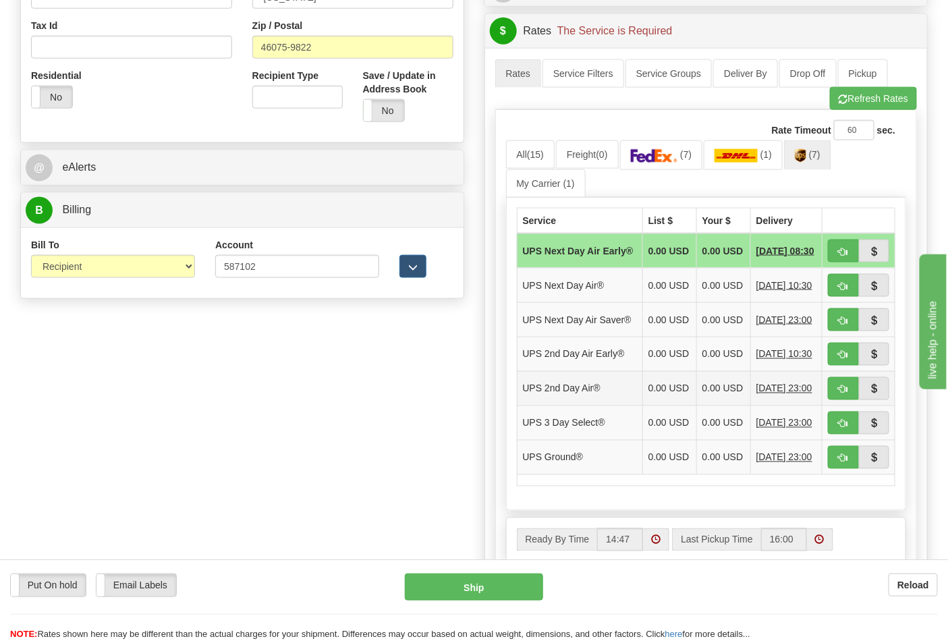
scroll to position [525, 0]
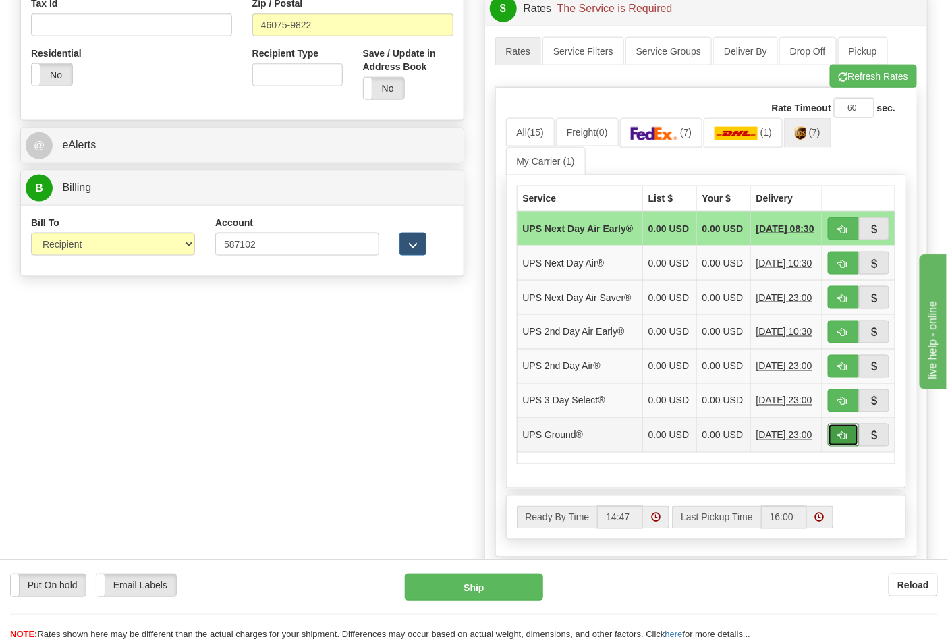
click at [840, 441] on span "button" at bounding box center [843, 436] width 9 height 9
type input "03"
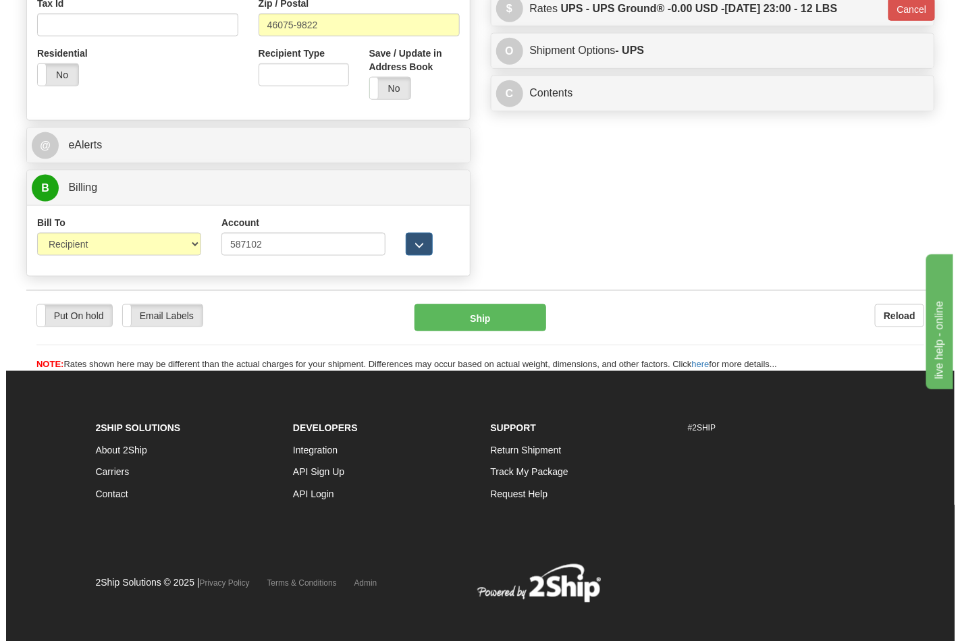
scroll to position [517, 0]
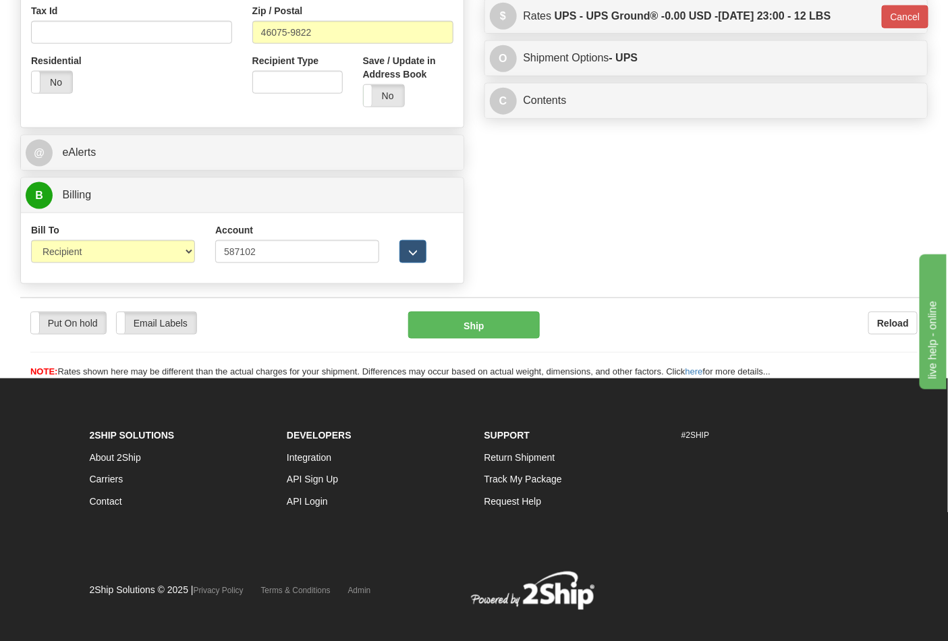
click at [480, 341] on div "Put On hold Put On hold Email Labels Email Labels Edit Reload Ship" at bounding box center [474, 346] width 908 height 68
click at [483, 332] on button "Ship" at bounding box center [473, 325] width 131 height 27
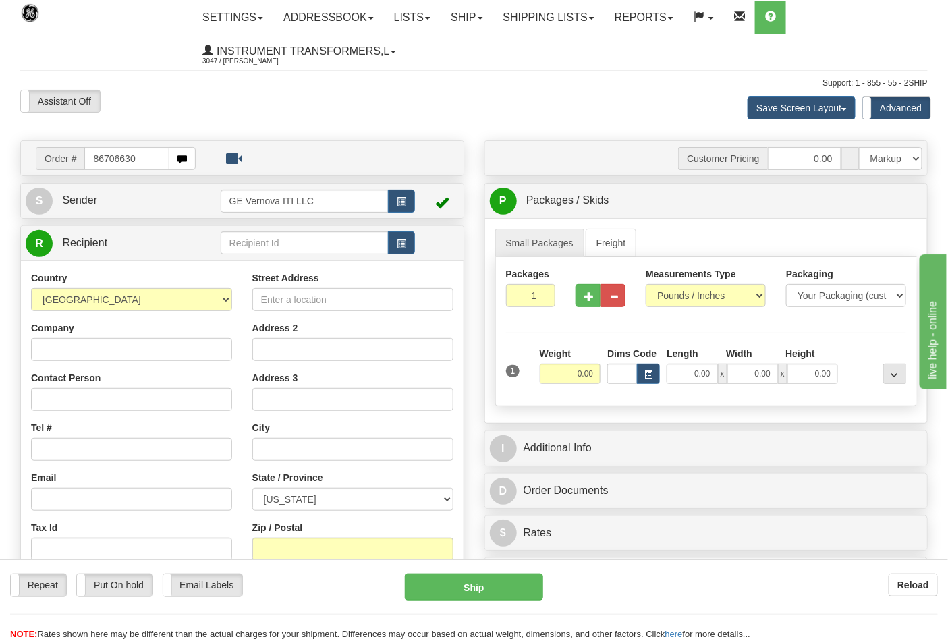
type input "86706630"
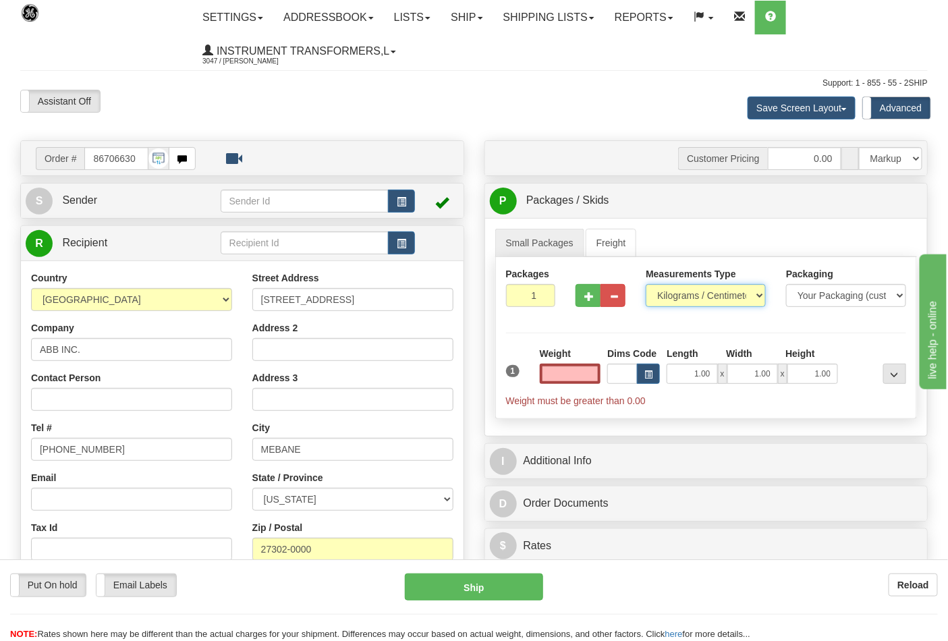
type input "0.00"
click at [748, 295] on select "Pounds / Inches Kilograms / Centimeters" at bounding box center [706, 295] width 120 height 23
select select "0"
click at [646, 285] on select "Pounds / Inches Kilograms / Centimeters" at bounding box center [706, 295] width 120 height 23
click at [547, 383] on input "0.00" at bounding box center [570, 374] width 61 height 20
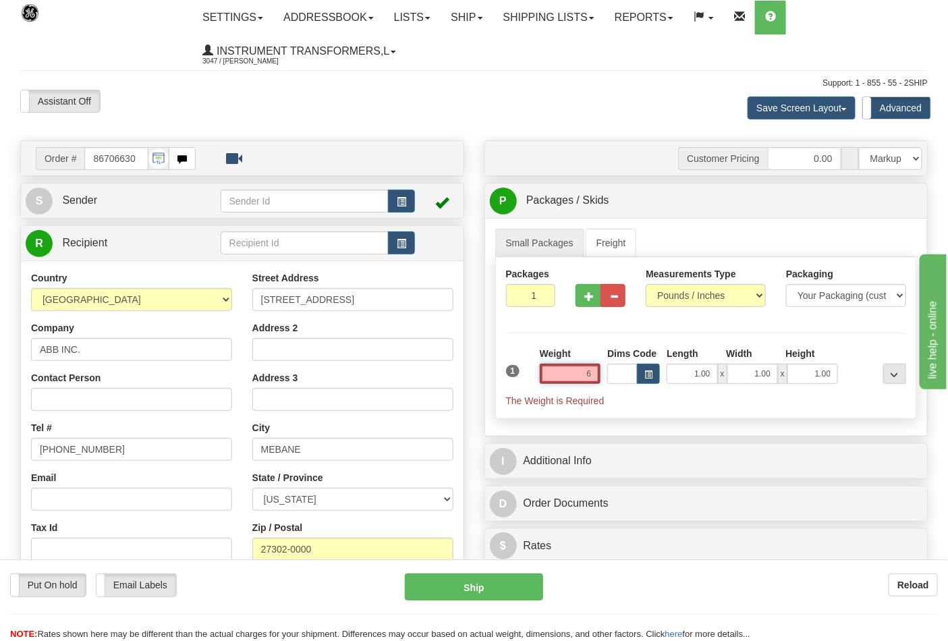
click button "Delete" at bounding box center [0, 0] width 0 height 0
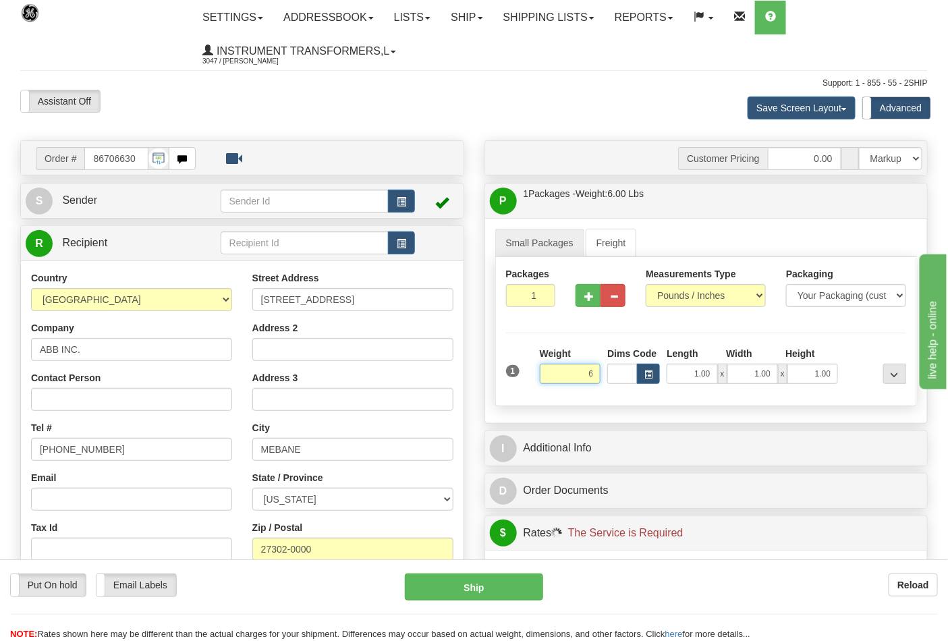
type input "6.00"
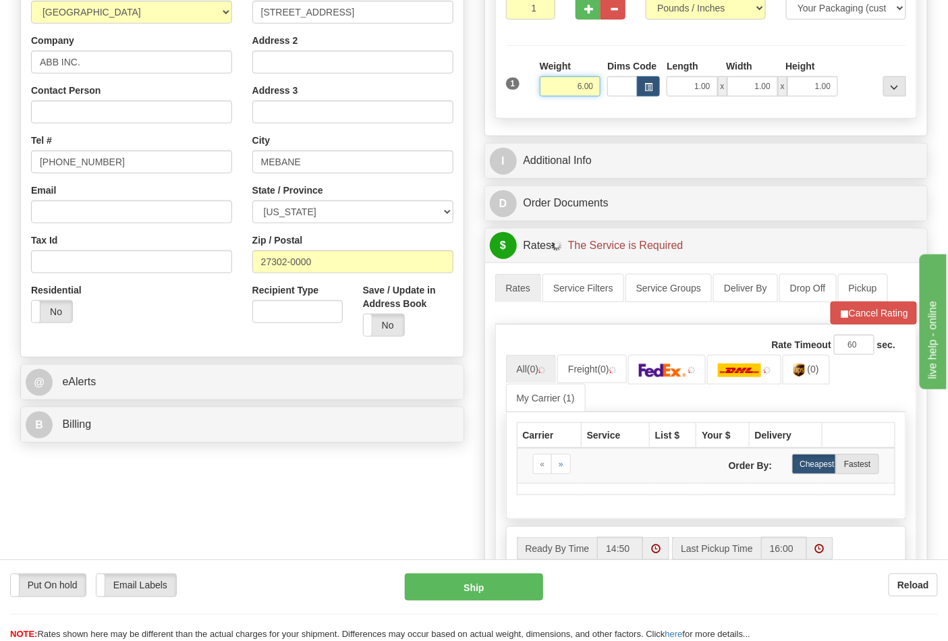
scroll to position [300, 0]
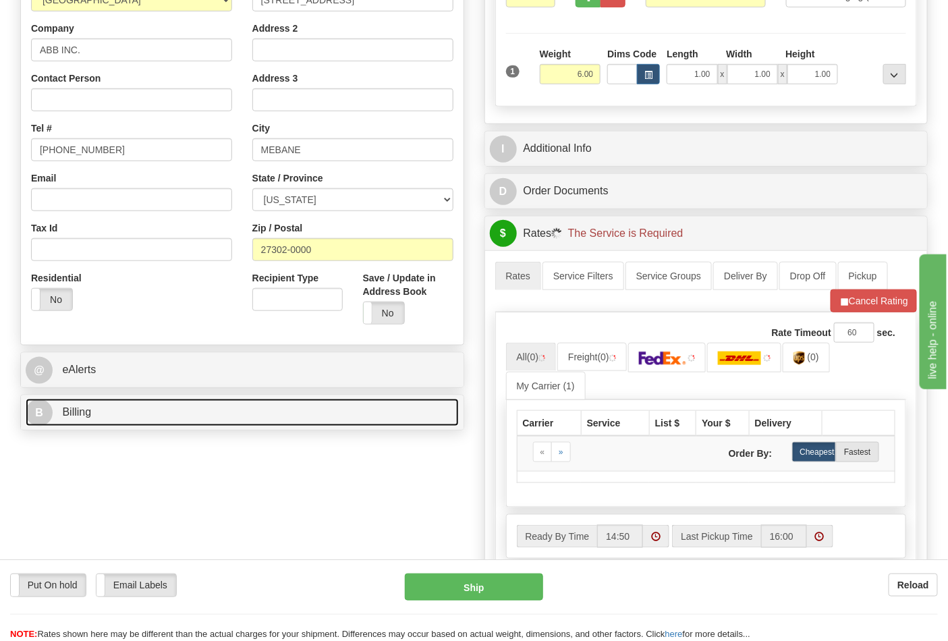
click at [340, 415] on link "B Billing" at bounding box center [242, 413] width 433 height 28
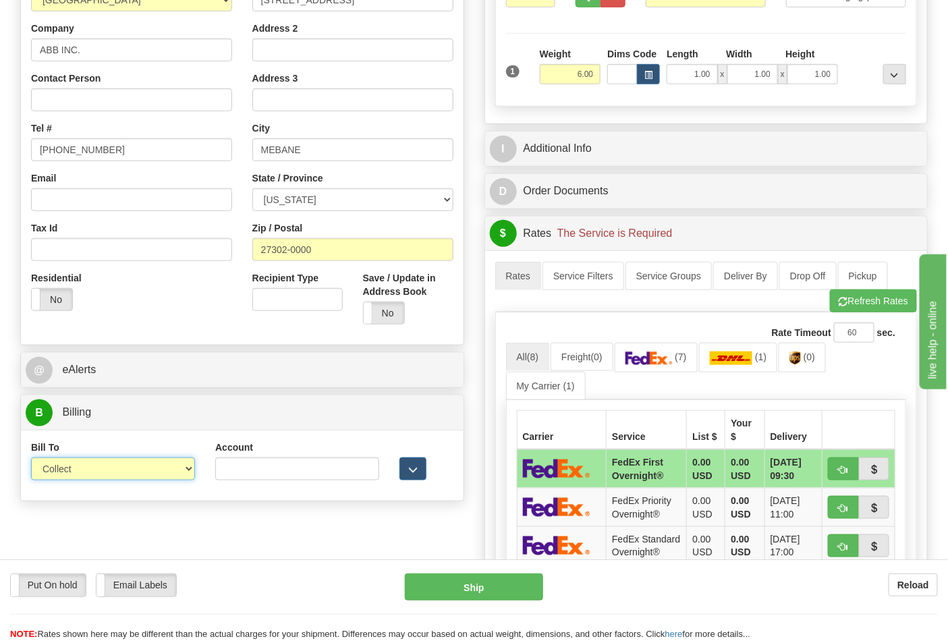
click at [170, 471] on select "Sender Recipient Third Party Collect" at bounding box center [113, 469] width 164 height 23
select select "2"
click at [31, 459] on select "Sender Recipient Third Party Collect" at bounding box center [113, 469] width 164 height 23
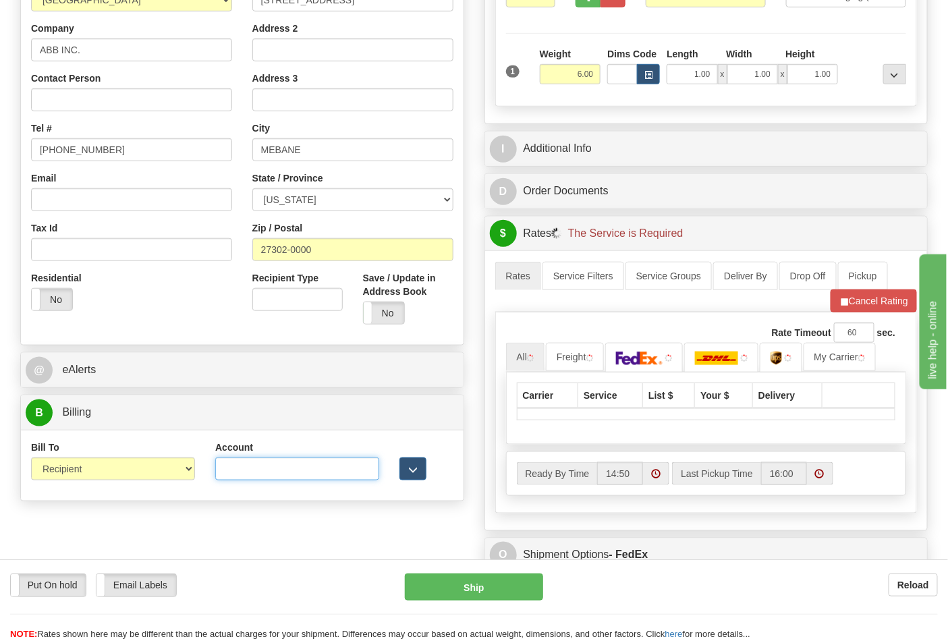
click at [253, 471] on input "Account" at bounding box center [297, 469] width 164 height 23
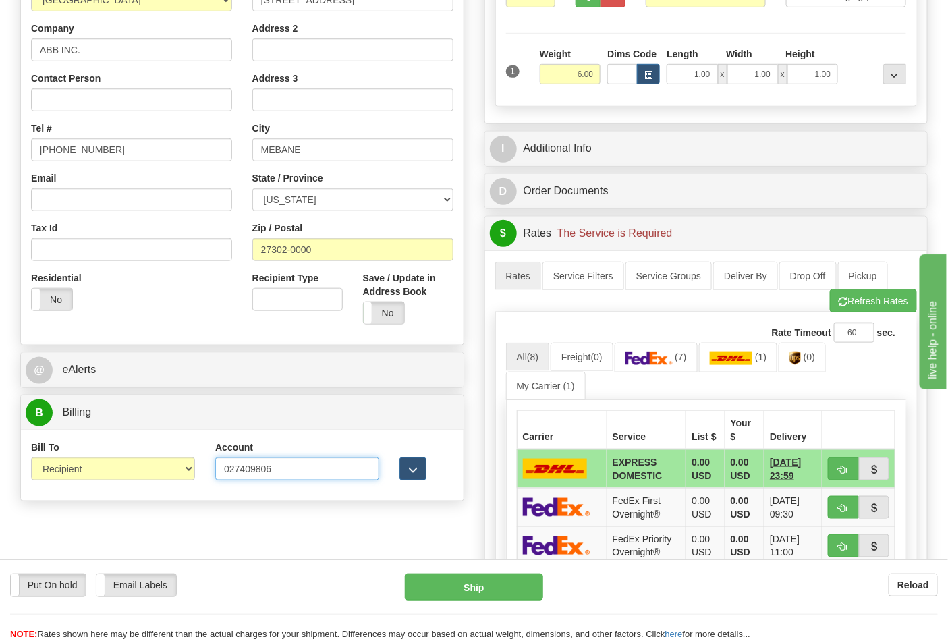
type input "027409806"
click button "Delete" at bounding box center [0, 0] width 0 height 0
click at [664, 361] on img at bounding box center [649, 359] width 47 height 14
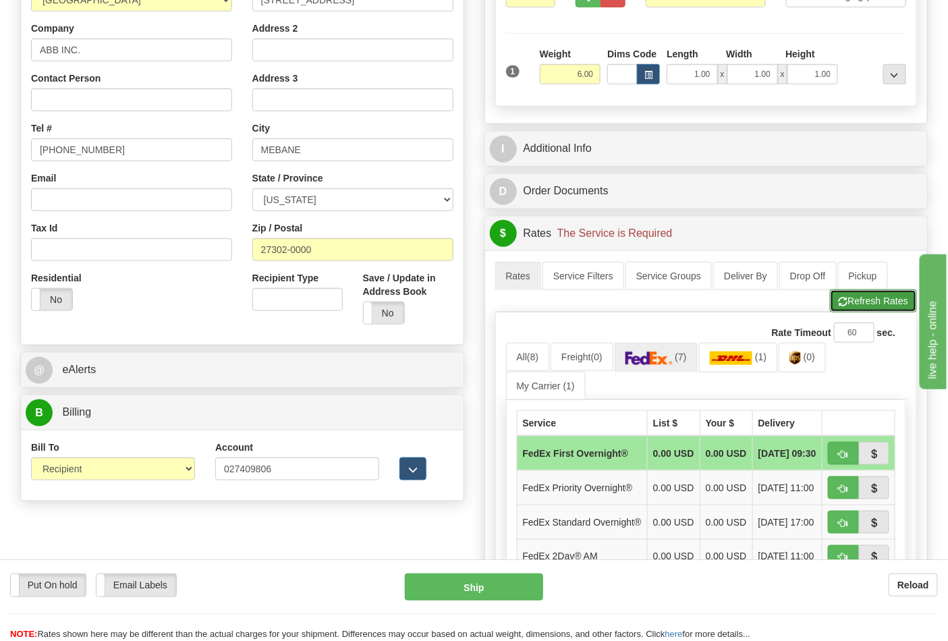
click at [889, 304] on button "Refresh Rates" at bounding box center [873, 301] width 87 height 23
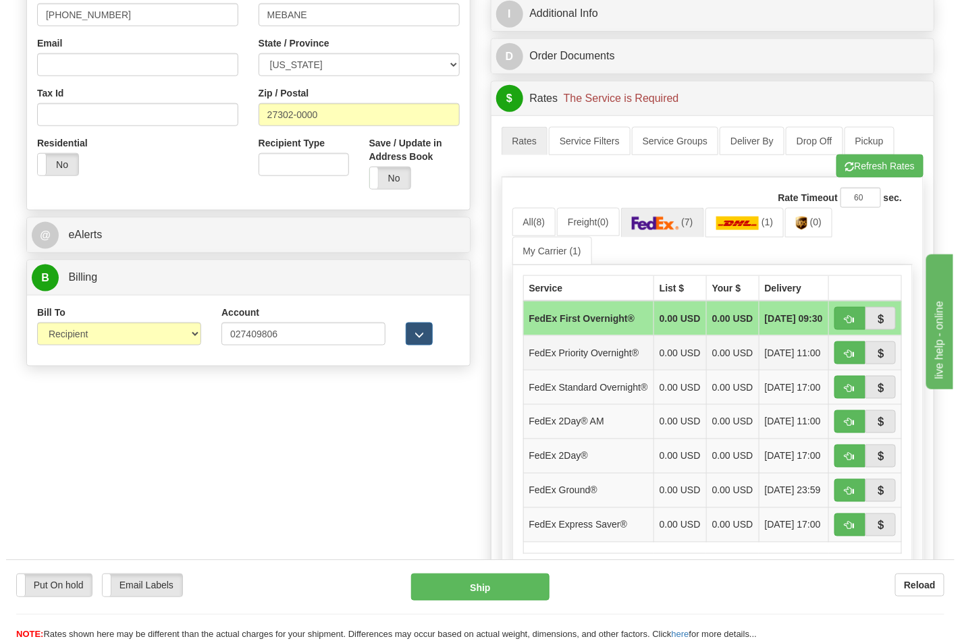
scroll to position [450, 0]
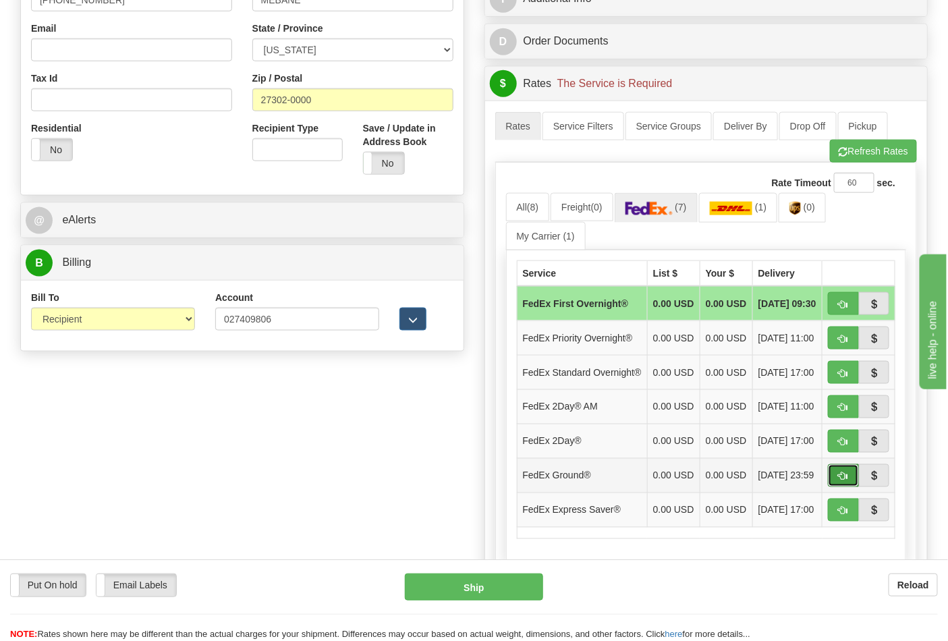
click at [836, 487] on button "button" at bounding box center [843, 475] width 31 height 23
type input "92"
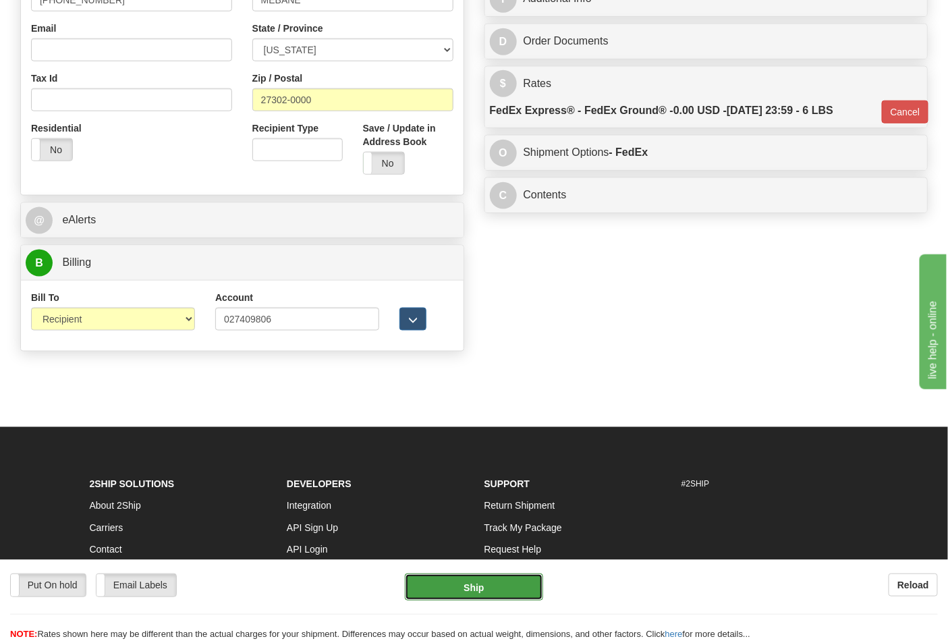
click at [500, 591] on button "Ship" at bounding box center [474, 587] width 138 height 27
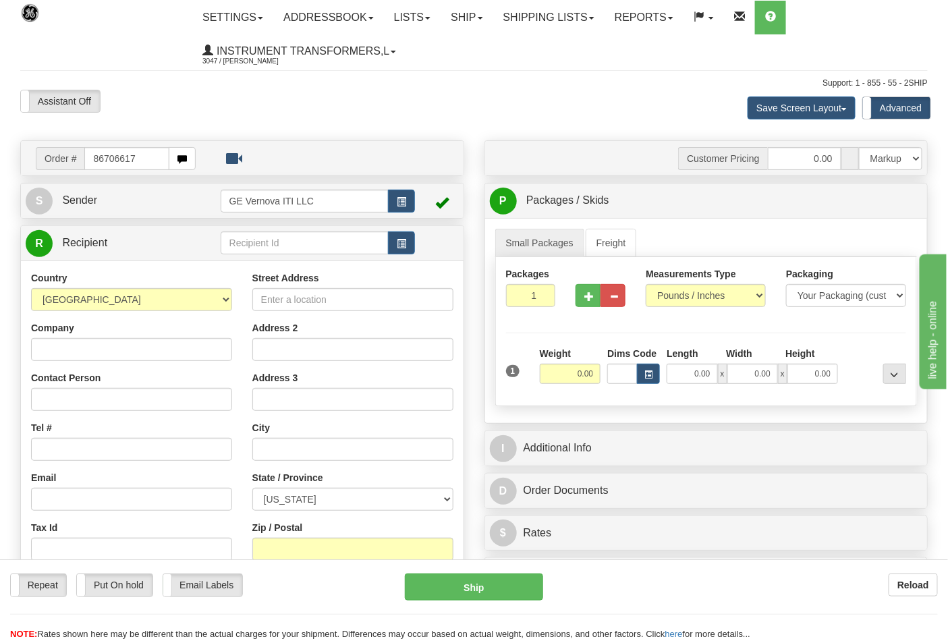
type input "86706617"
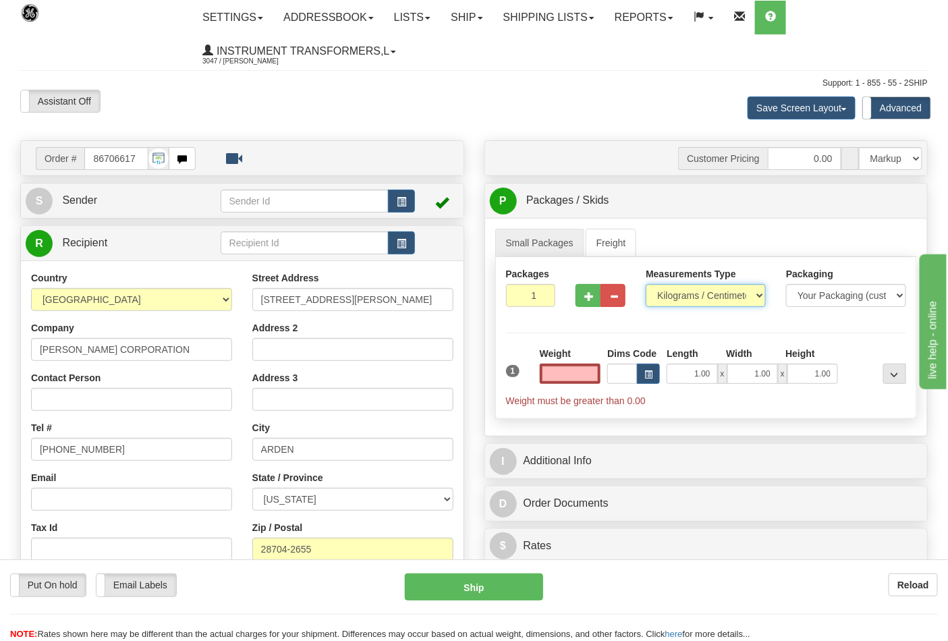
type input "0.00"
click at [733, 291] on select "Pounds / Inches Kilograms / Centimeters" at bounding box center [706, 295] width 120 height 23
select select "0"
click at [646, 285] on select "Pounds / Inches Kilograms / Centimeters" at bounding box center [706, 295] width 120 height 23
click at [595, 294] on button "button" at bounding box center [588, 295] width 25 height 23
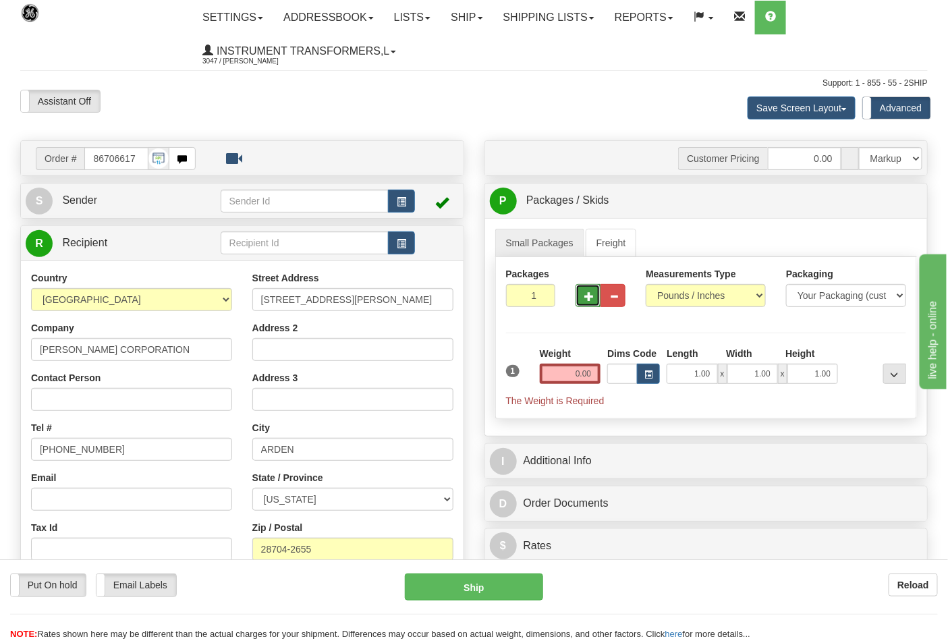
type input "2"
drag, startPoint x: 557, startPoint y: 383, endPoint x: 568, endPoint y: 375, distance: 13.5
click at [558, 383] on input "0.00" at bounding box center [570, 374] width 61 height 20
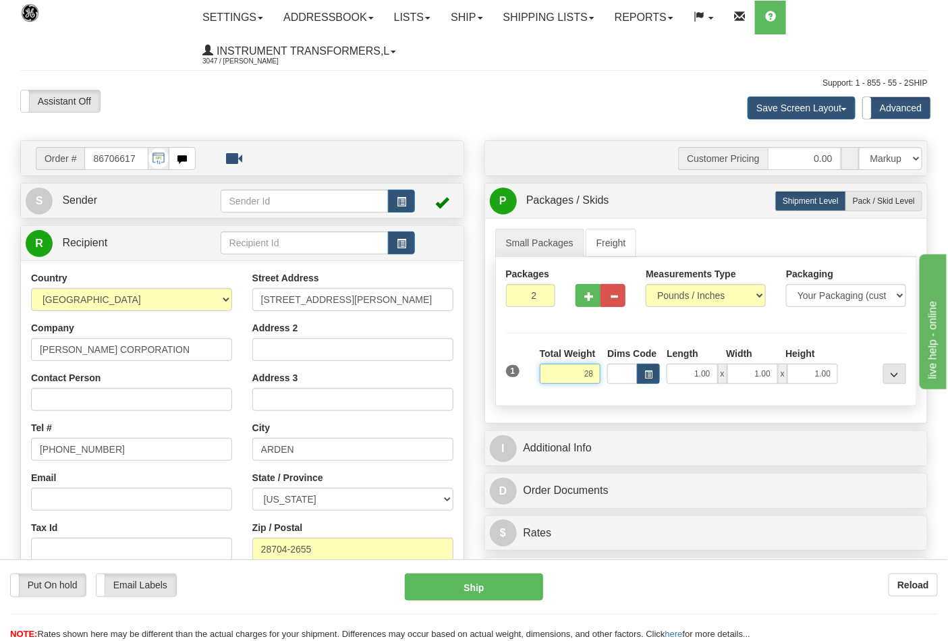
click button "Delete" at bounding box center [0, 0] width 0 height 0
type input "28.00"
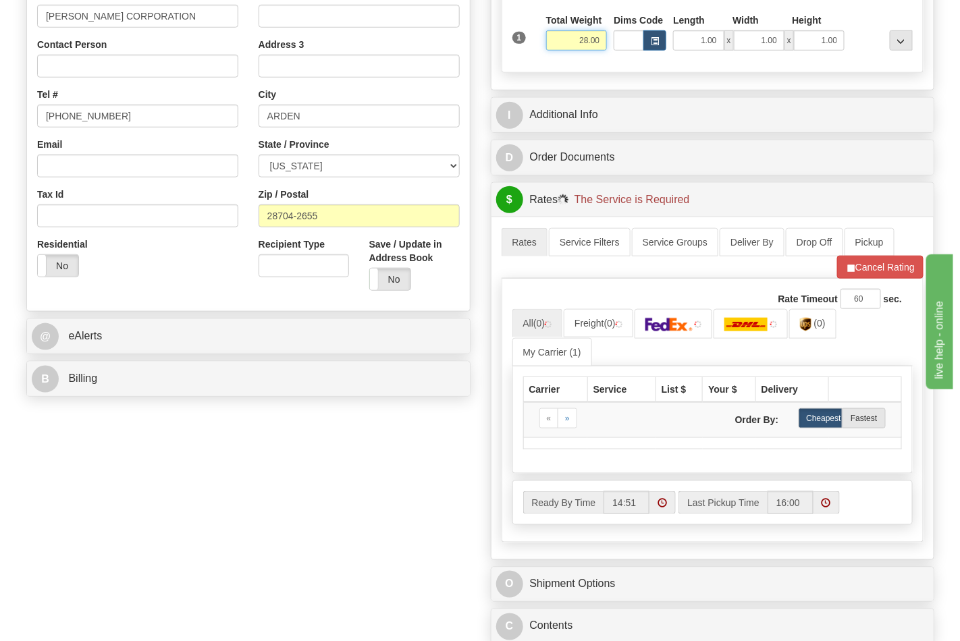
scroll to position [450, 0]
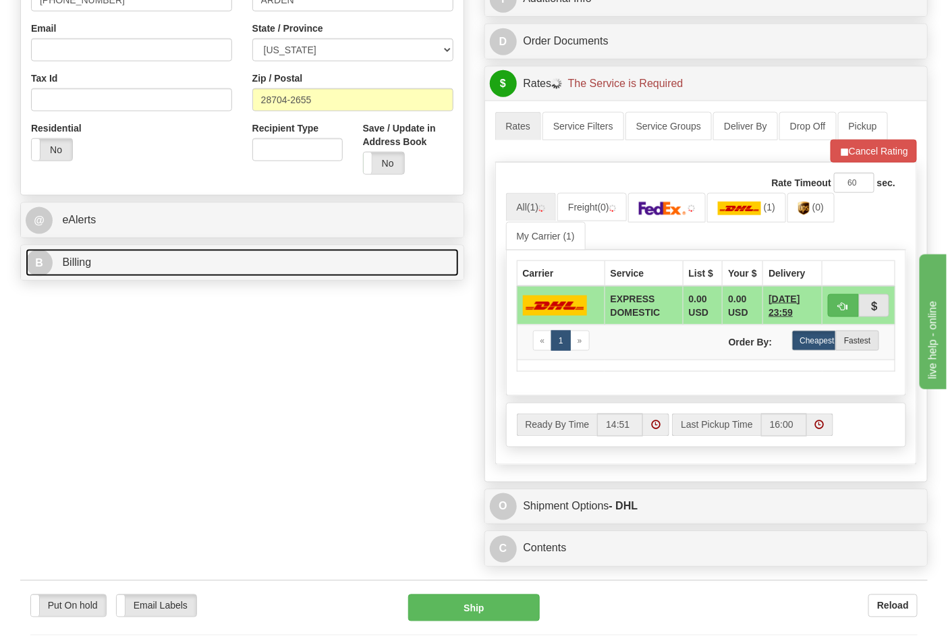
click at [354, 273] on link "B Billing" at bounding box center [242, 263] width 433 height 28
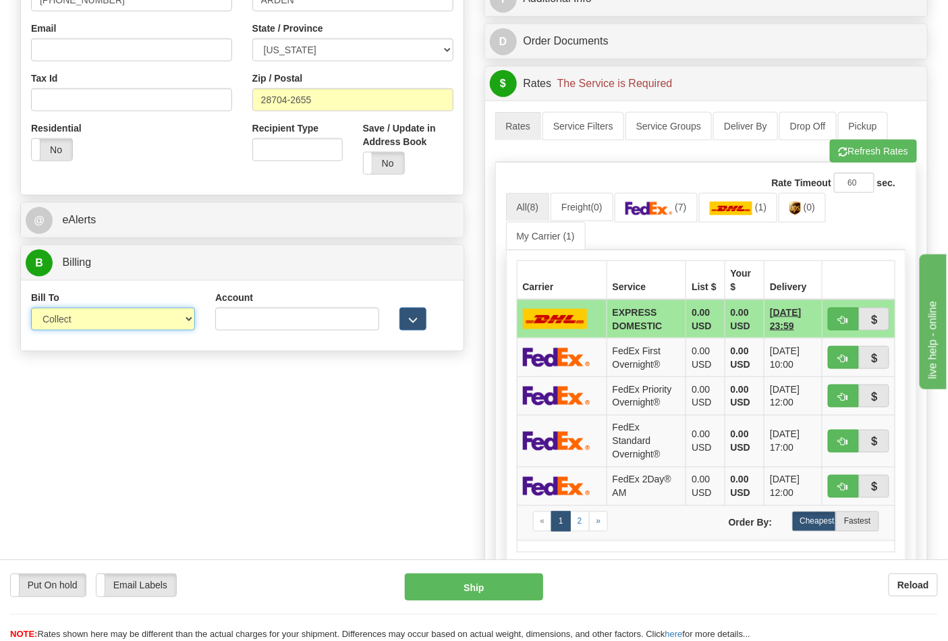
drag, startPoint x: 178, startPoint y: 322, endPoint x: 173, endPoint y: 331, distance: 10.6
click at [178, 322] on select "Sender Recipient Third Party Collect" at bounding box center [113, 319] width 164 height 23
select select "2"
click at [31, 309] on select "Sender Recipient Third Party Collect" at bounding box center [113, 319] width 164 height 23
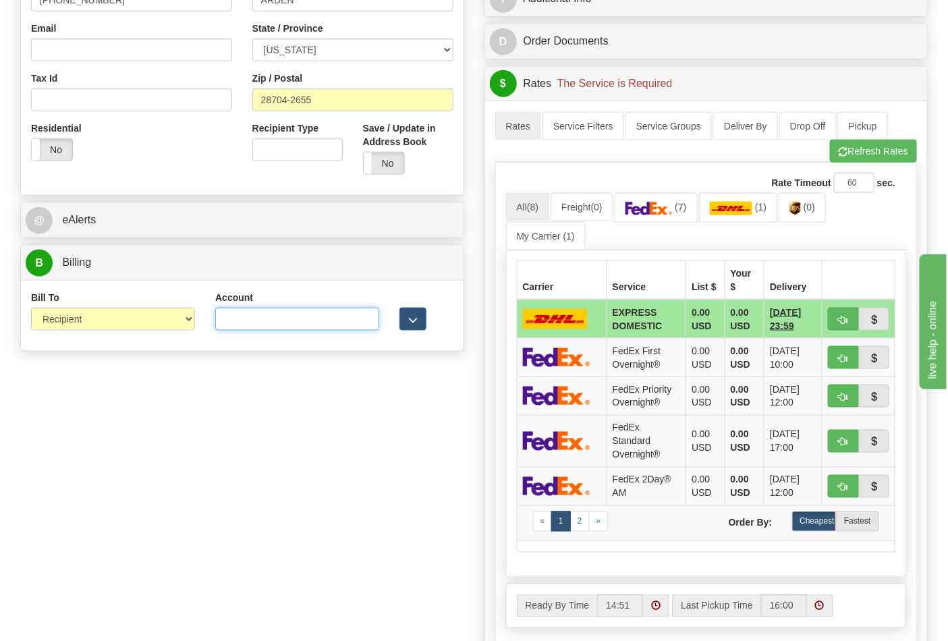
click at [333, 317] on input "Account" at bounding box center [297, 319] width 164 height 23
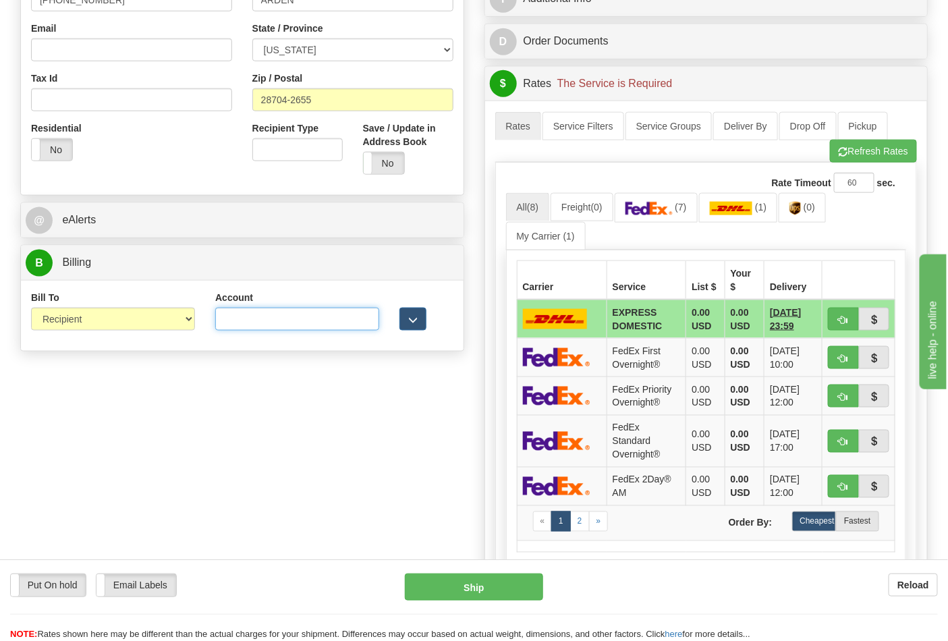
paste input "103014760"
type input "103014760"
click at [683, 215] on link "(7)" at bounding box center [656, 207] width 83 height 29
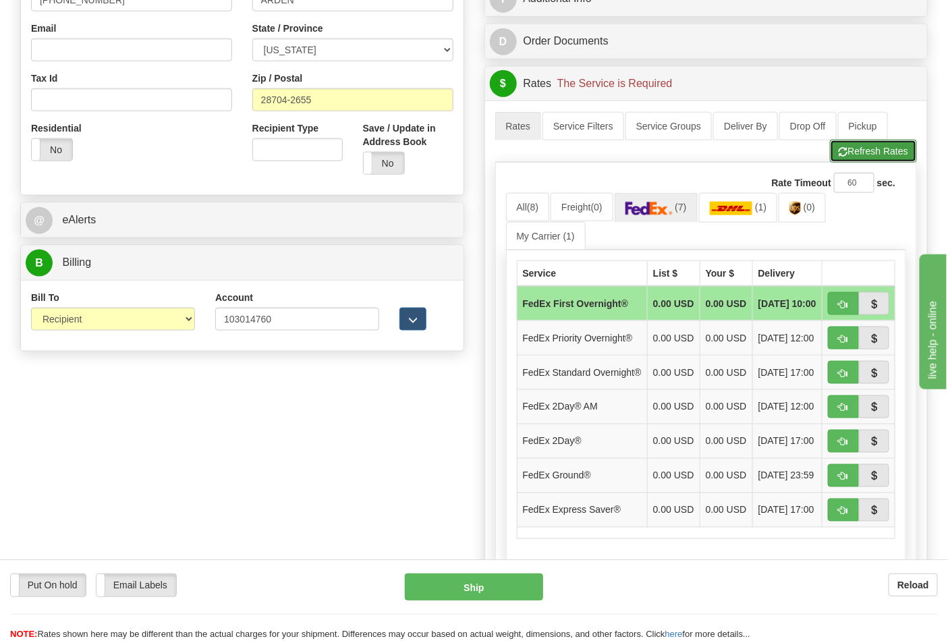
click at [875, 154] on button "Refresh Rates" at bounding box center [873, 151] width 87 height 23
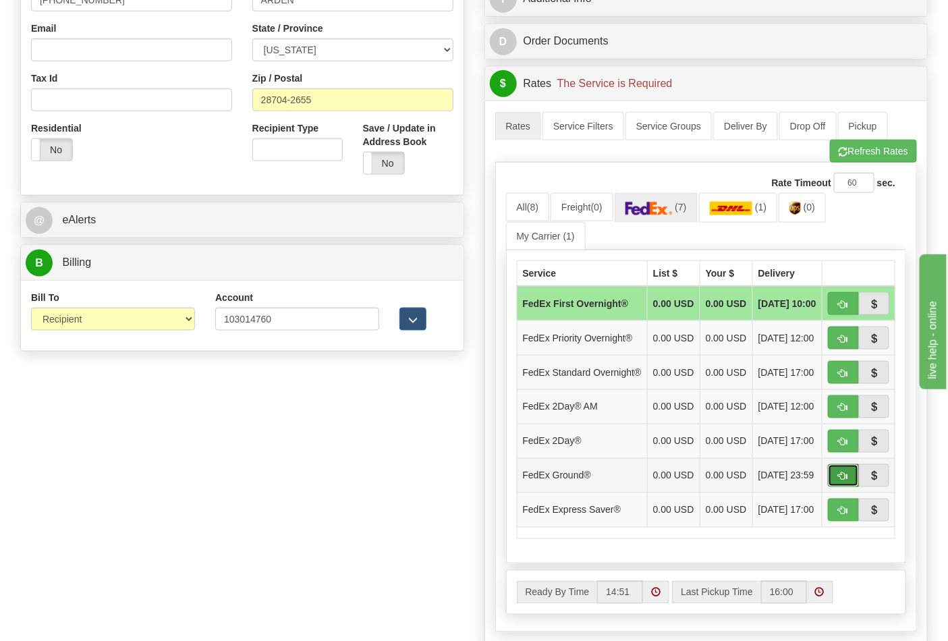
click at [849, 487] on button "button" at bounding box center [843, 475] width 31 height 23
type input "92"
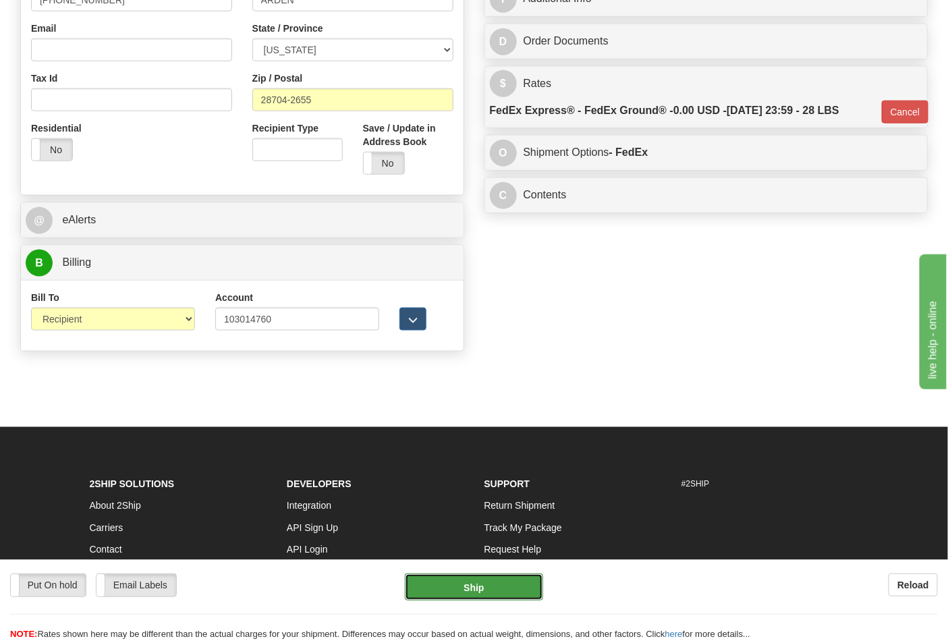
click at [518, 591] on button "Ship" at bounding box center [474, 587] width 138 height 27
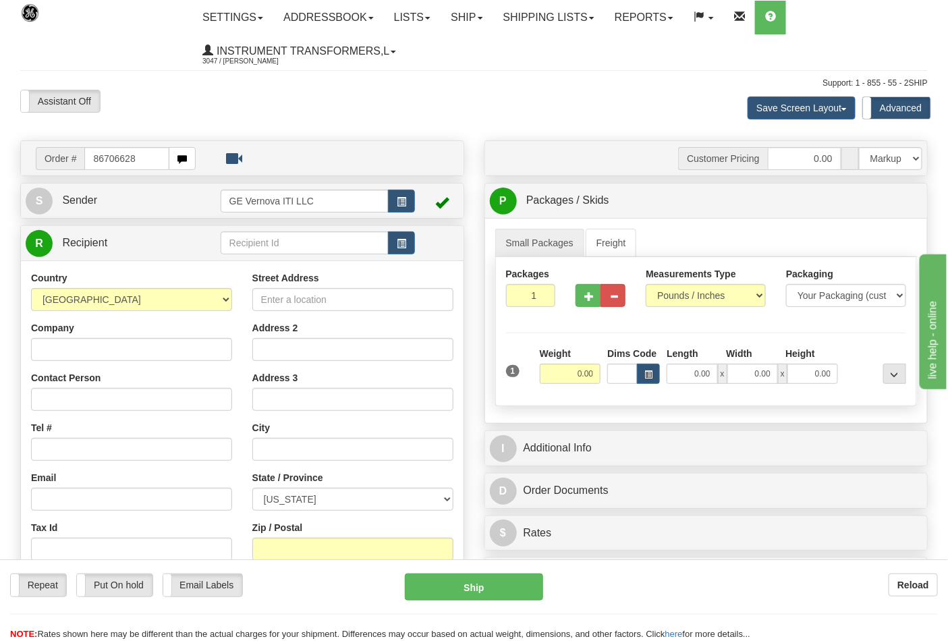
type input "86706628"
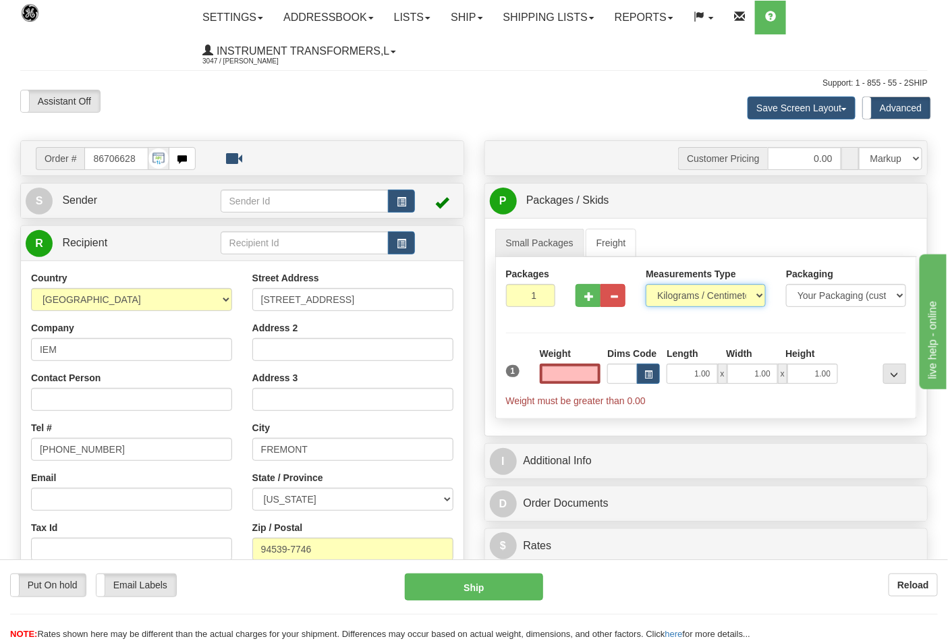
type input "0.00"
click at [686, 291] on select "Pounds / Inches Kilograms / Centimeters" at bounding box center [706, 295] width 120 height 23
select select "0"
click at [646, 285] on select "Pounds / Inches Kilograms / Centimeters" at bounding box center [706, 295] width 120 height 23
click at [559, 381] on input "0.00" at bounding box center [570, 374] width 61 height 20
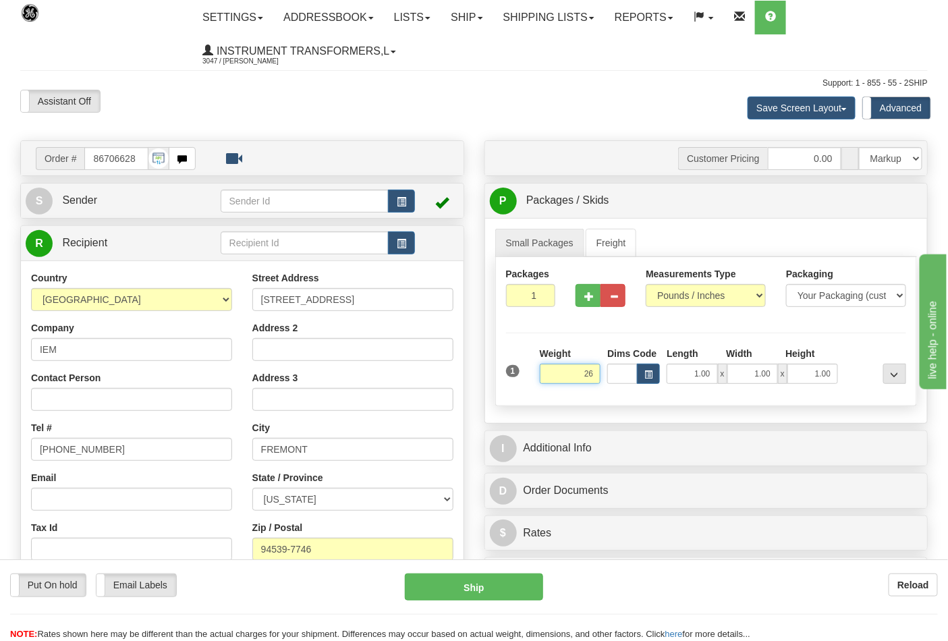
click button "Delete" at bounding box center [0, 0] width 0 height 0
type input "26.00"
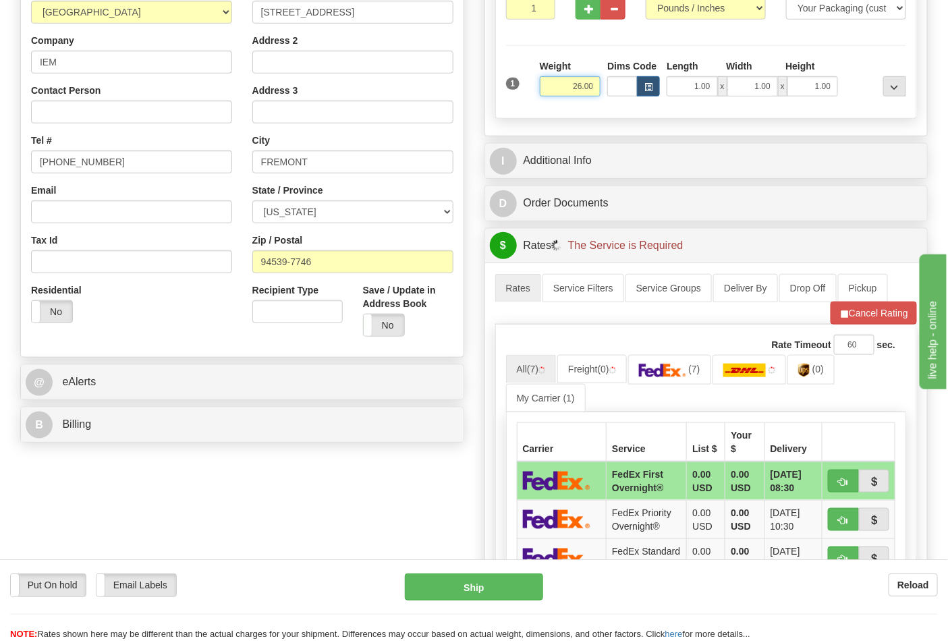
scroll to position [300, 0]
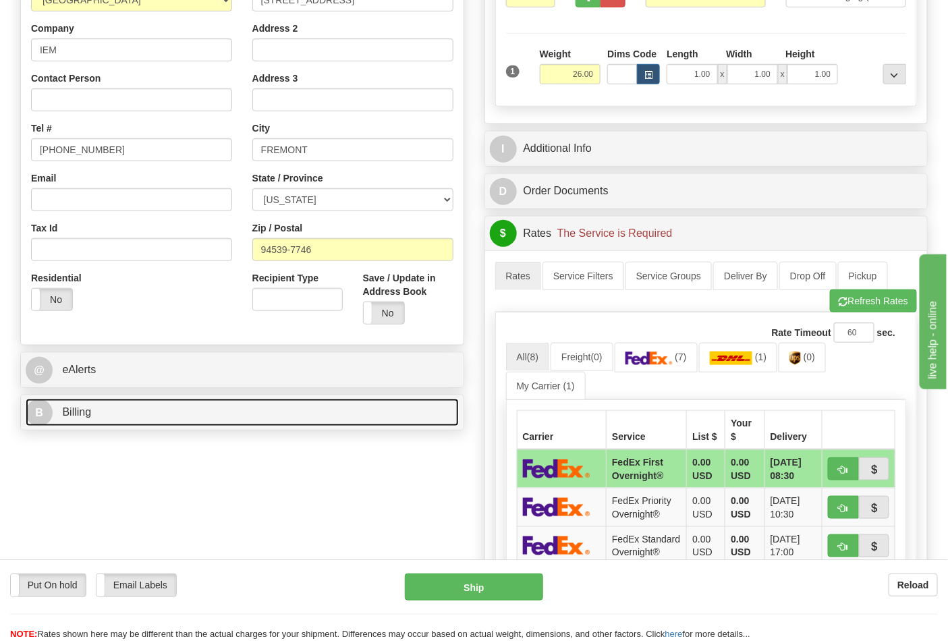
click at [275, 419] on link "B Billing" at bounding box center [242, 413] width 433 height 28
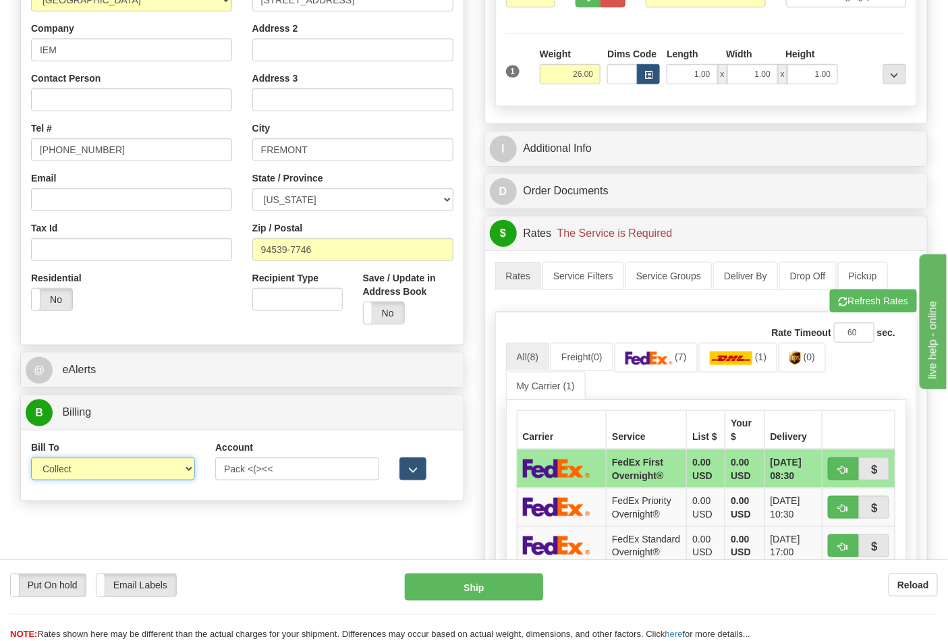
click at [192, 469] on select "Sender Recipient Third Party Collect" at bounding box center [113, 469] width 164 height 23
select select "2"
click at [31, 459] on select "Sender Recipient Third Party Collect" at bounding box center [113, 469] width 164 height 23
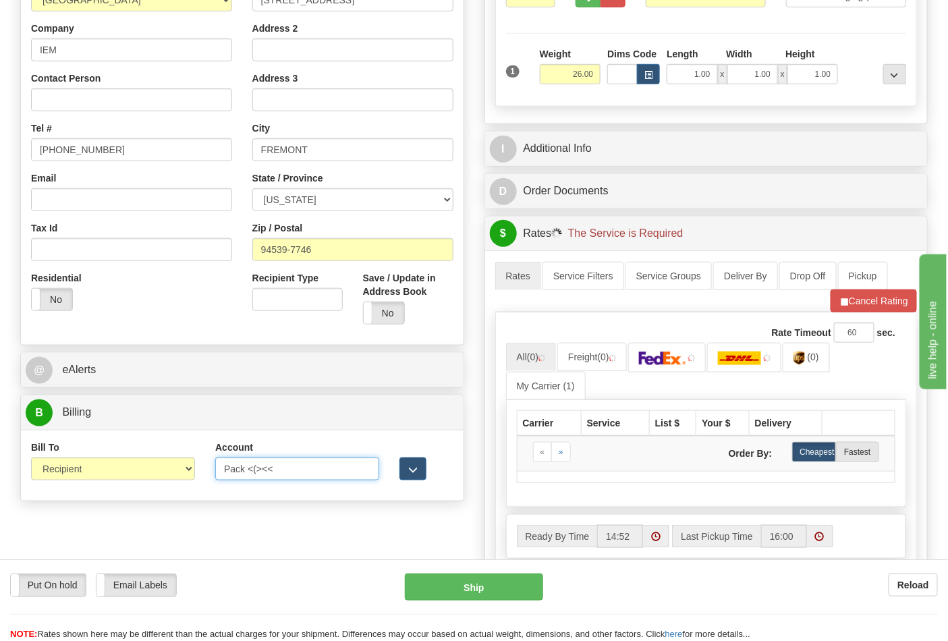
drag, startPoint x: 282, startPoint y: 473, endPoint x: 180, endPoint y: 481, distance: 102.3
click at [180, 481] on div "Bill To Sender Recipient Third Party Collect Account Pack <(><< 3rd Party Accou…" at bounding box center [242, 466] width 443 height 50
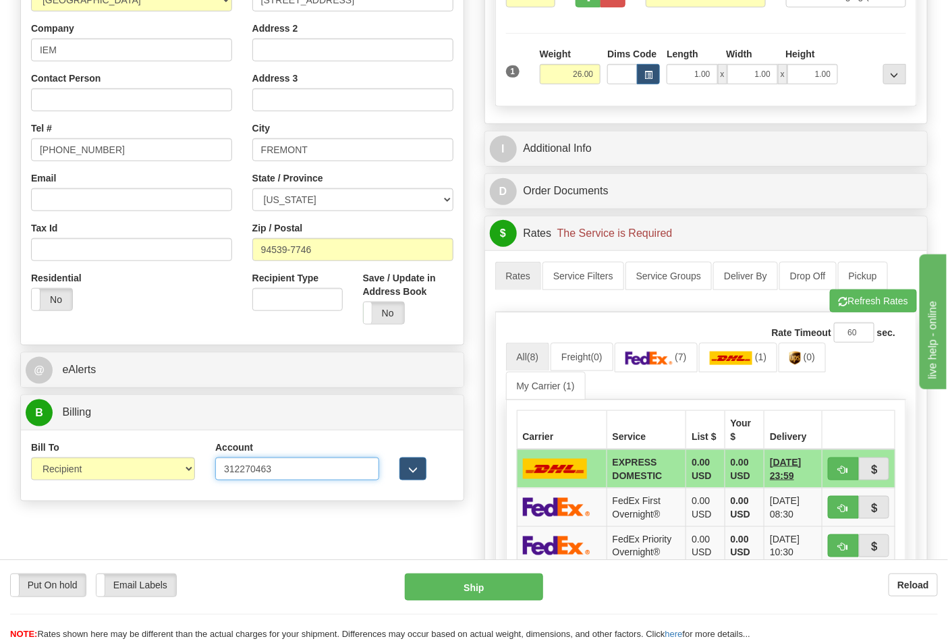
type input "312270463"
click button "Delete" at bounding box center [0, 0] width 0 height 0
click at [670, 360] on img at bounding box center [649, 359] width 47 height 14
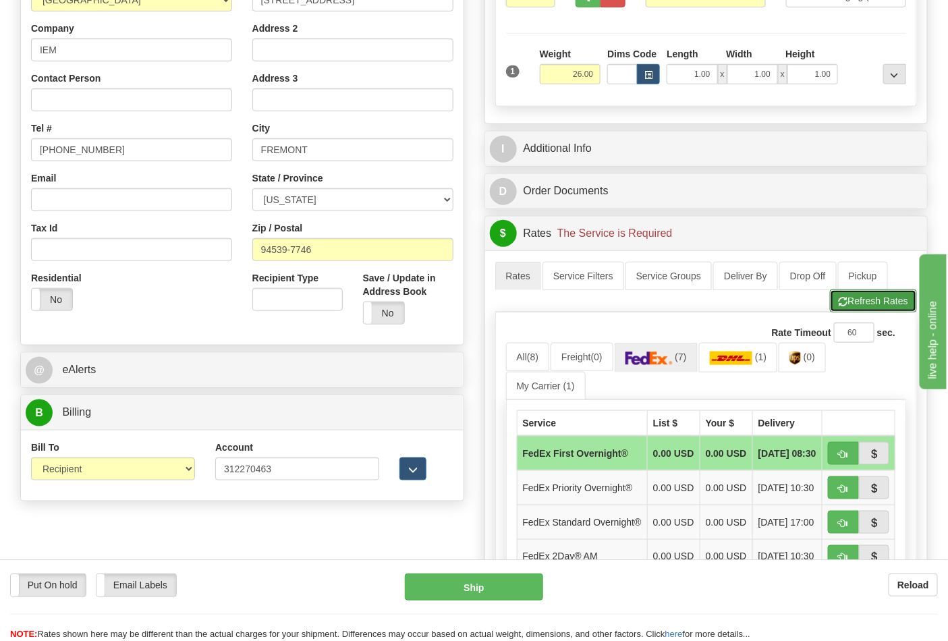
click at [888, 300] on button "Refresh Rates" at bounding box center [873, 301] width 87 height 23
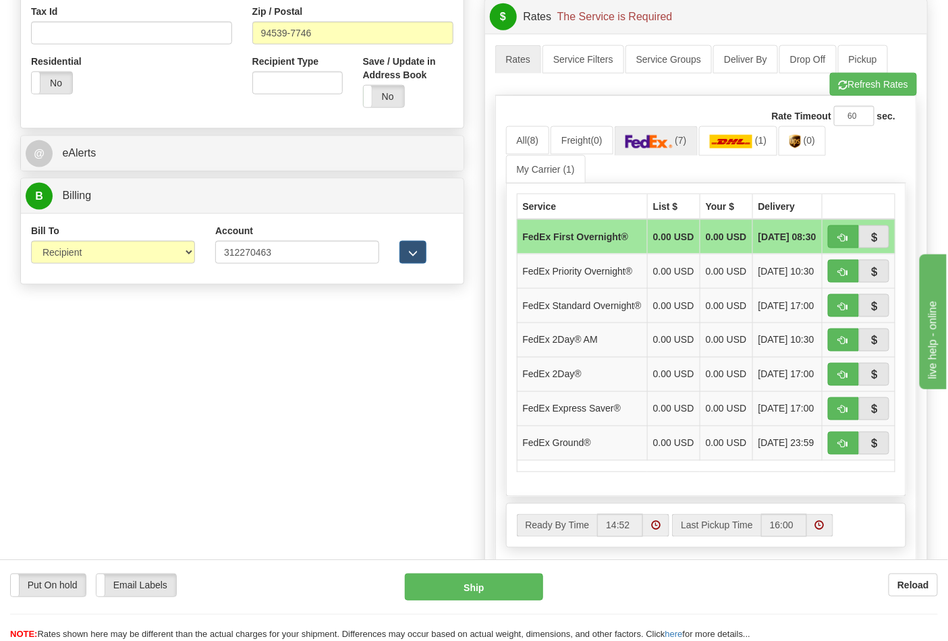
scroll to position [525, 0]
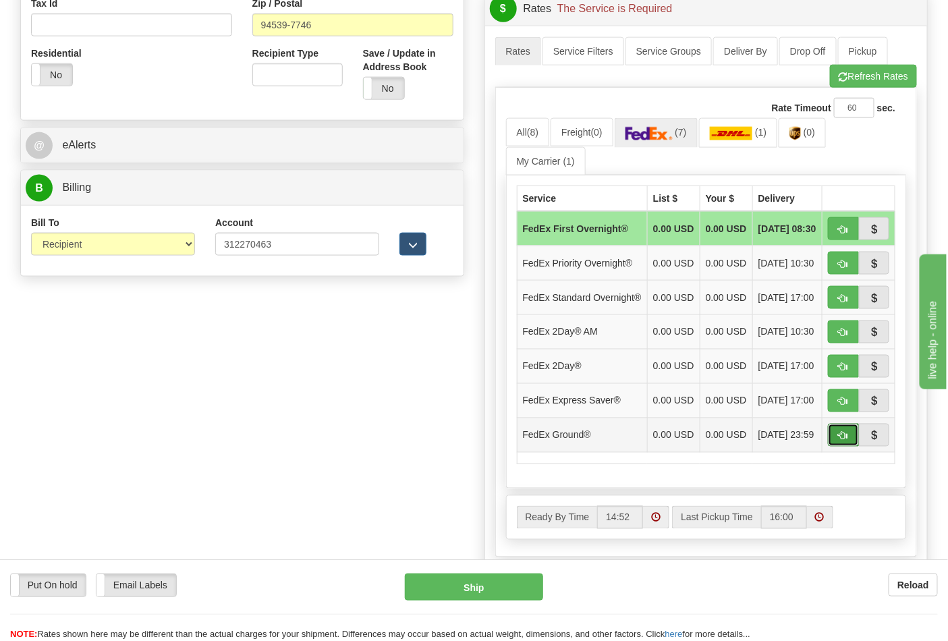
click at [838, 447] on button "button" at bounding box center [843, 435] width 31 height 23
type input "92"
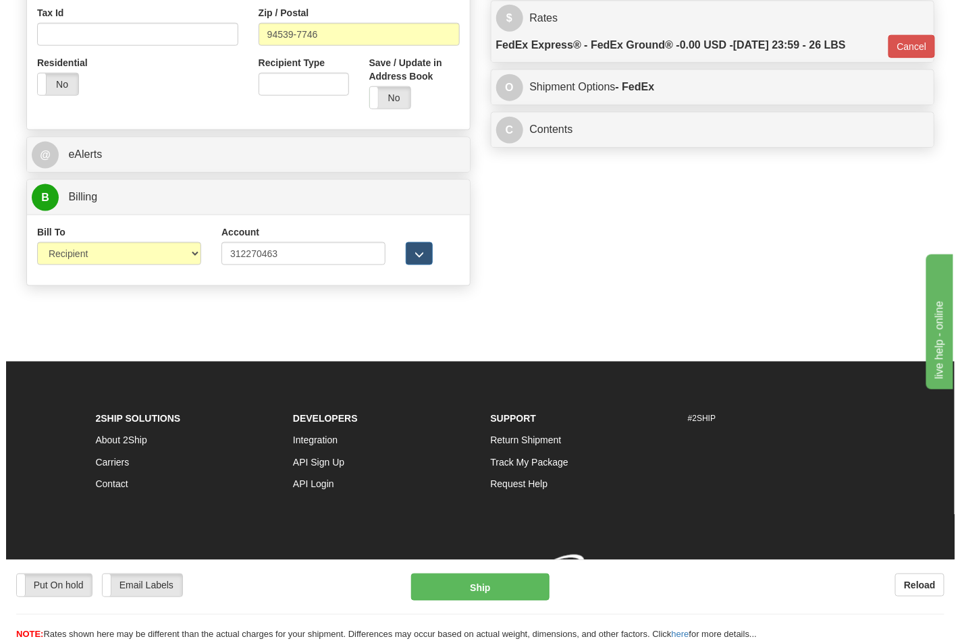
scroll to position [517, 0]
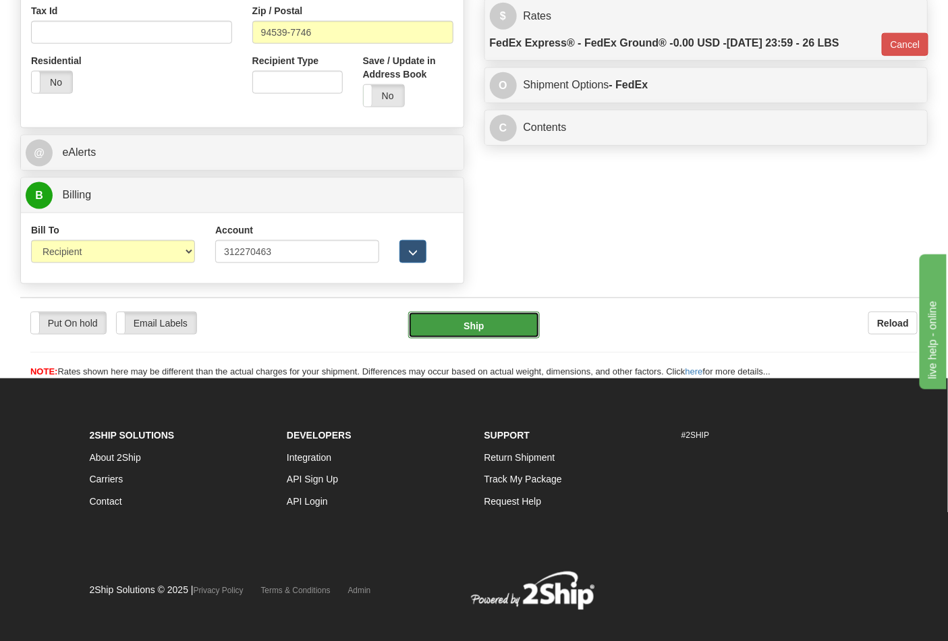
click at [510, 327] on button "Ship" at bounding box center [473, 325] width 131 height 27
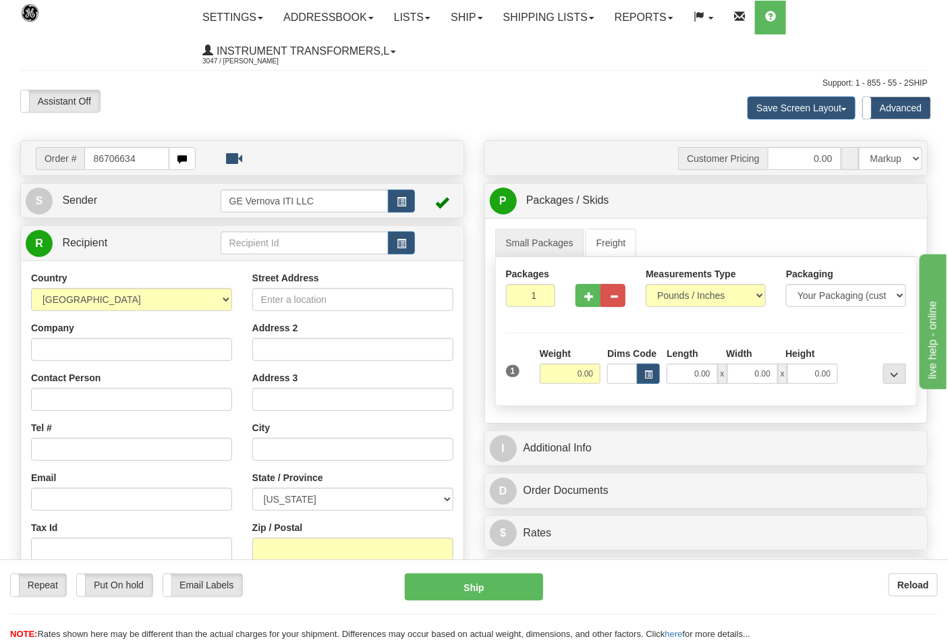
type input "86706634"
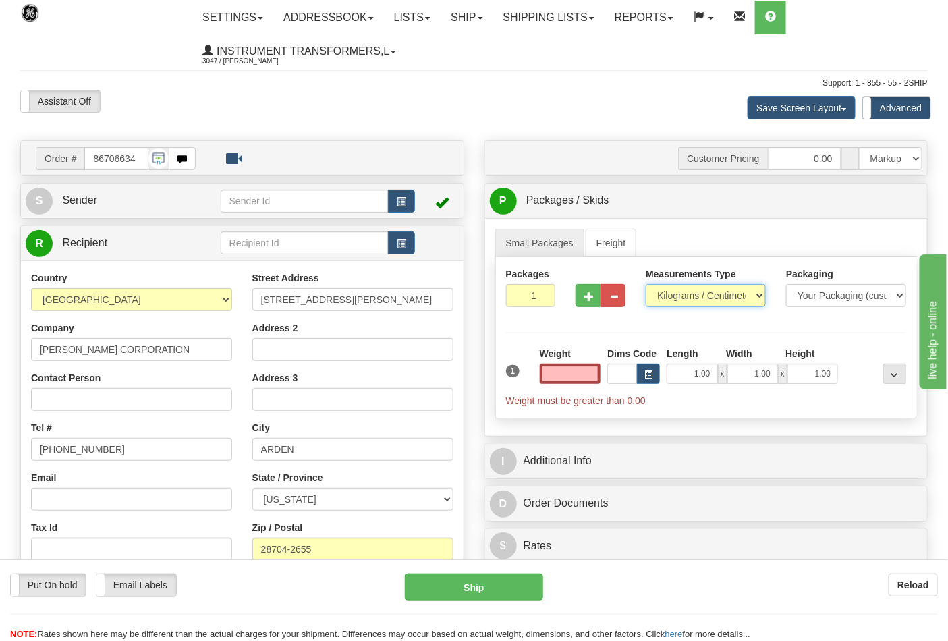
type input "0.00"
click at [705, 291] on select "Pounds / Inches Kilograms / Centimeters" at bounding box center [706, 295] width 120 height 23
select select "0"
click at [646, 285] on select "Pounds / Inches Kilograms / Centimeters" at bounding box center [706, 295] width 120 height 23
click at [576, 367] on input "0.00" at bounding box center [570, 374] width 61 height 20
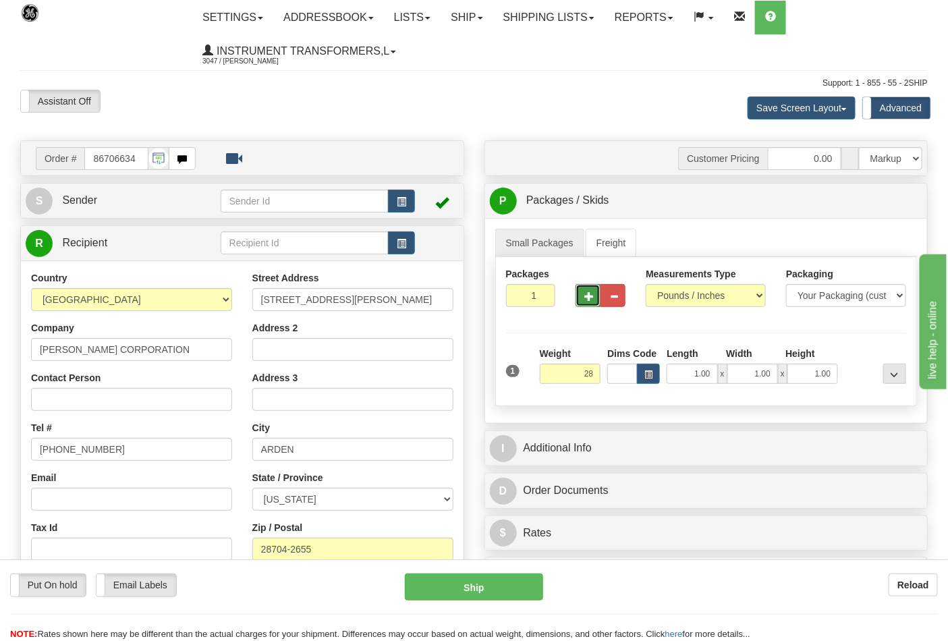
type input "28.00"
click at [591, 297] on span "button" at bounding box center [589, 296] width 9 height 9
type input "2"
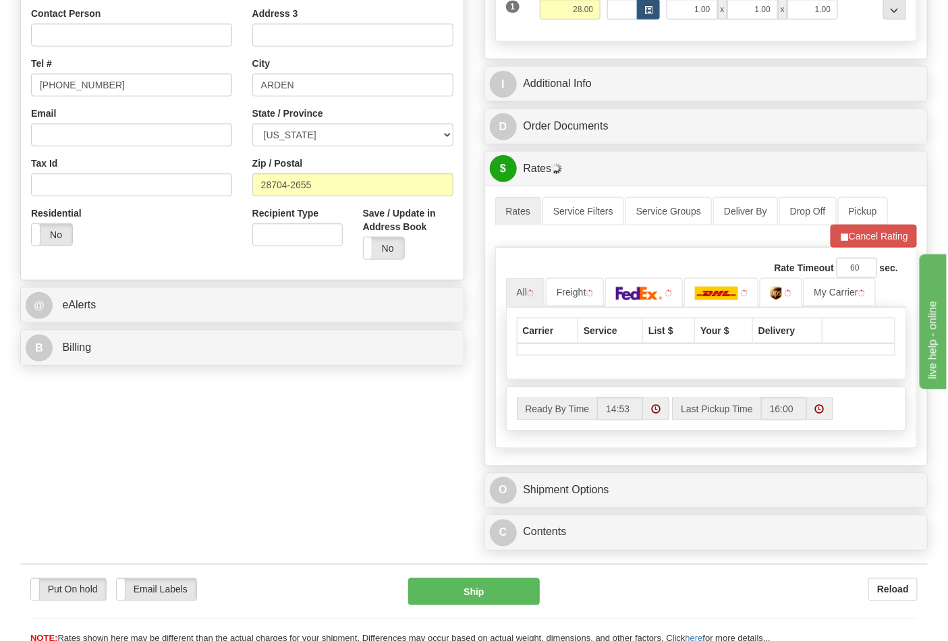
scroll to position [375, 0]
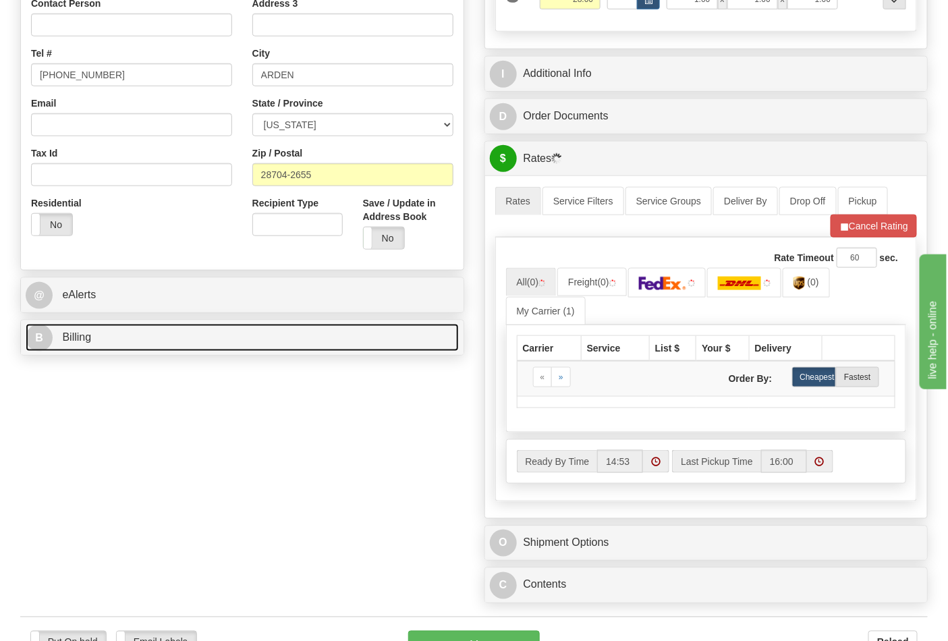
click at [324, 342] on link "B Billing" at bounding box center [242, 338] width 433 height 28
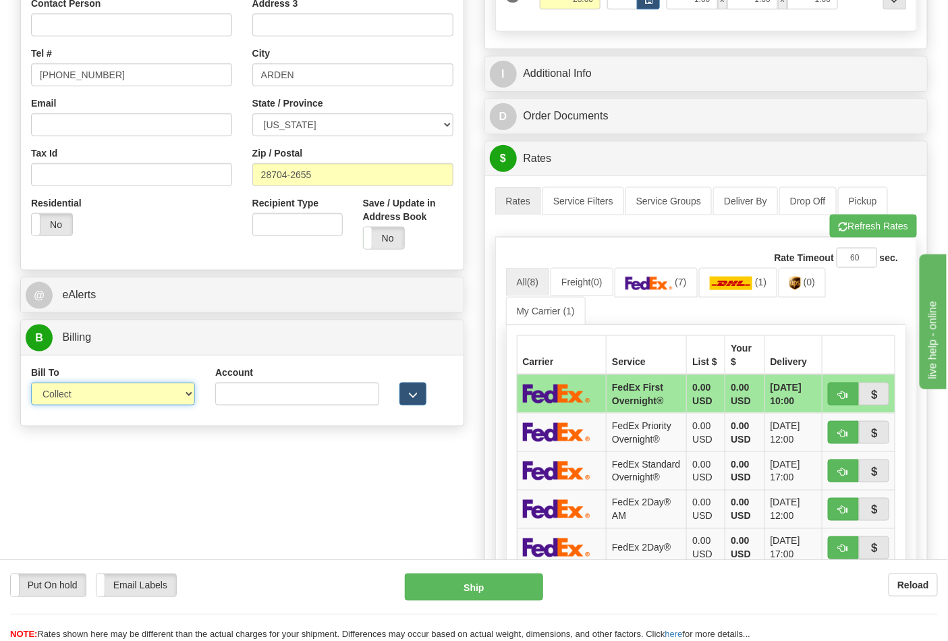
click at [136, 401] on select "Sender Recipient Third Party Collect" at bounding box center [113, 394] width 164 height 23
select select "2"
click at [31, 384] on select "Sender Recipient Third Party Collect" at bounding box center [113, 394] width 164 height 23
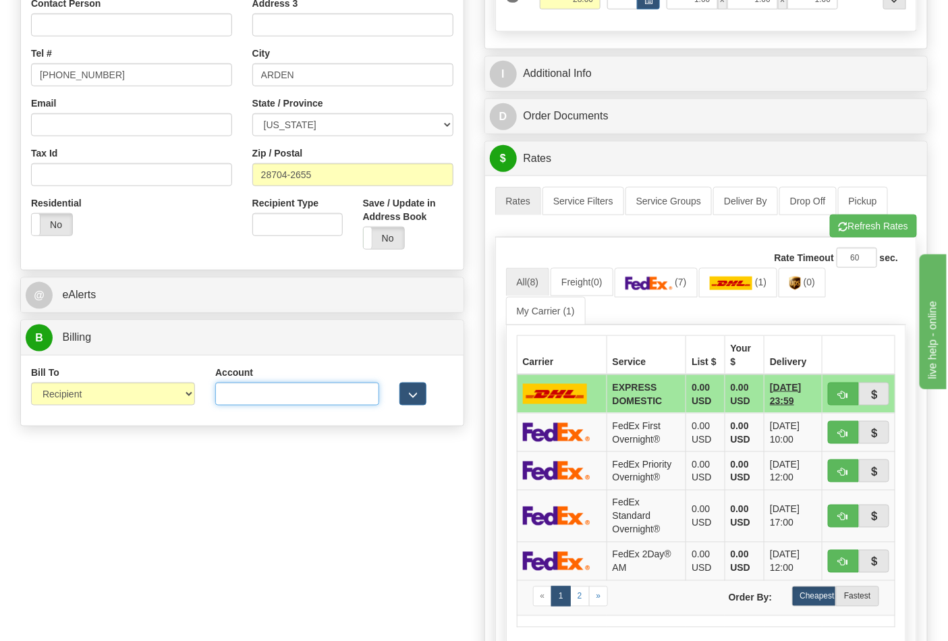
click at [273, 395] on input "Account" at bounding box center [297, 394] width 164 height 23
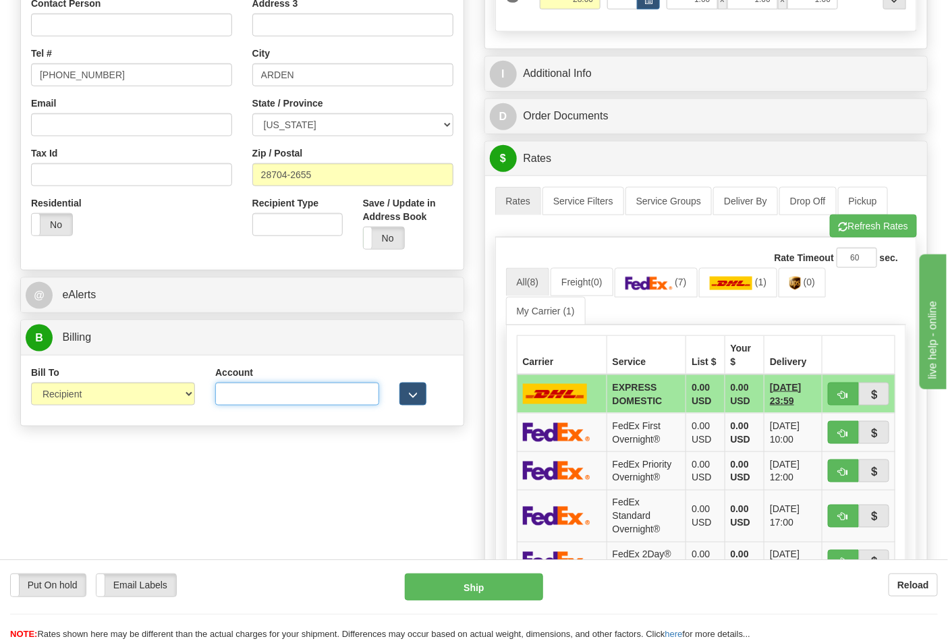
paste input "103014760"
type input "103014760"
click at [677, 293] on link "(7)" at bounding box center [656, 282] width 83 height 29
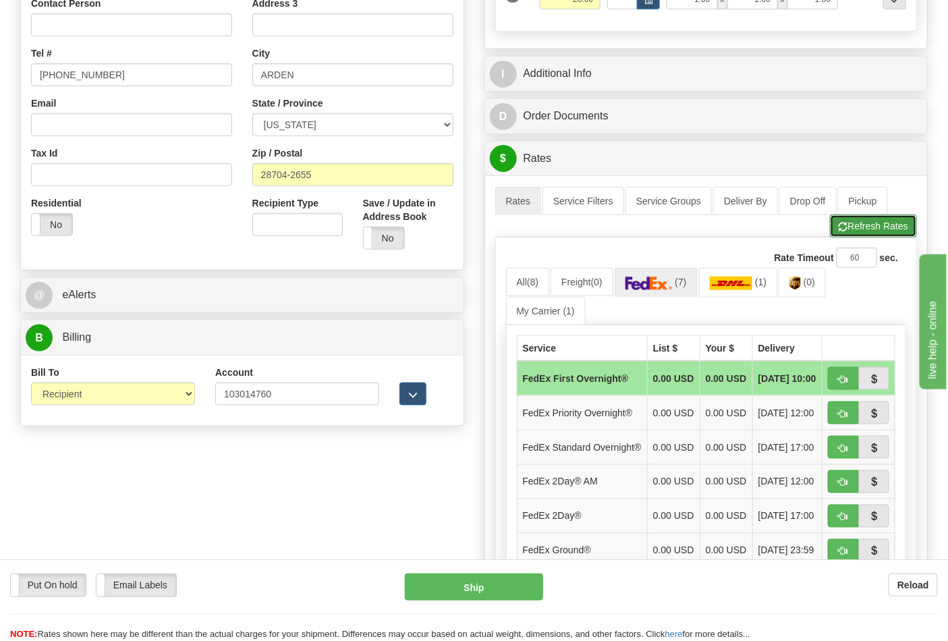
click at [854, 231] on button "Refresh Rates" at bounding box center [873, 226] width 87 height 23
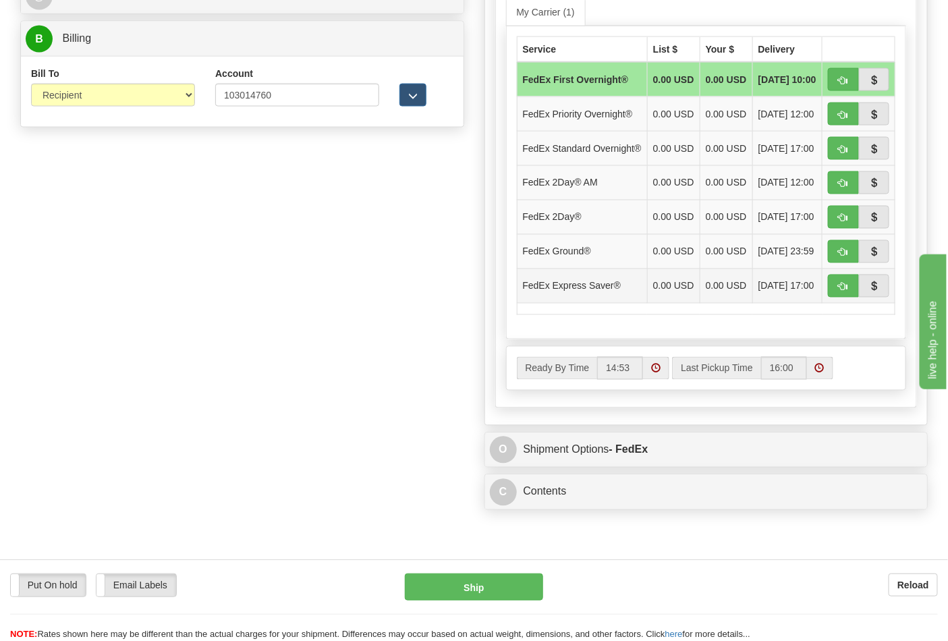
scroll to position [675, 0]
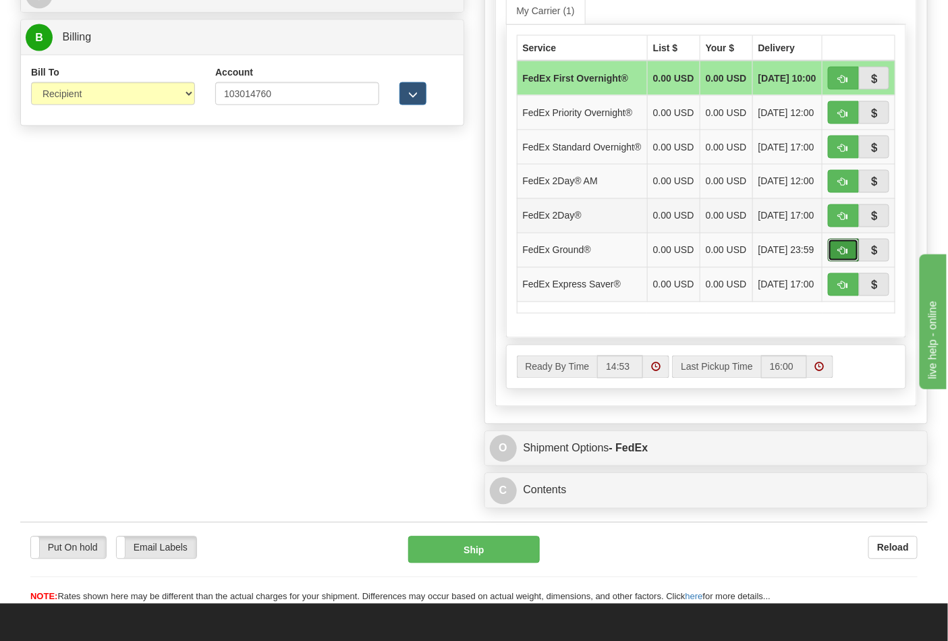
drag, startPoint x: 846, startPoint y: 266, endPoint x: 831, endPoint y: 280, distance: 20.5
click at [846, 262] on button "button" at bounding box center [843, 250] width 31 height 23
type input "92"
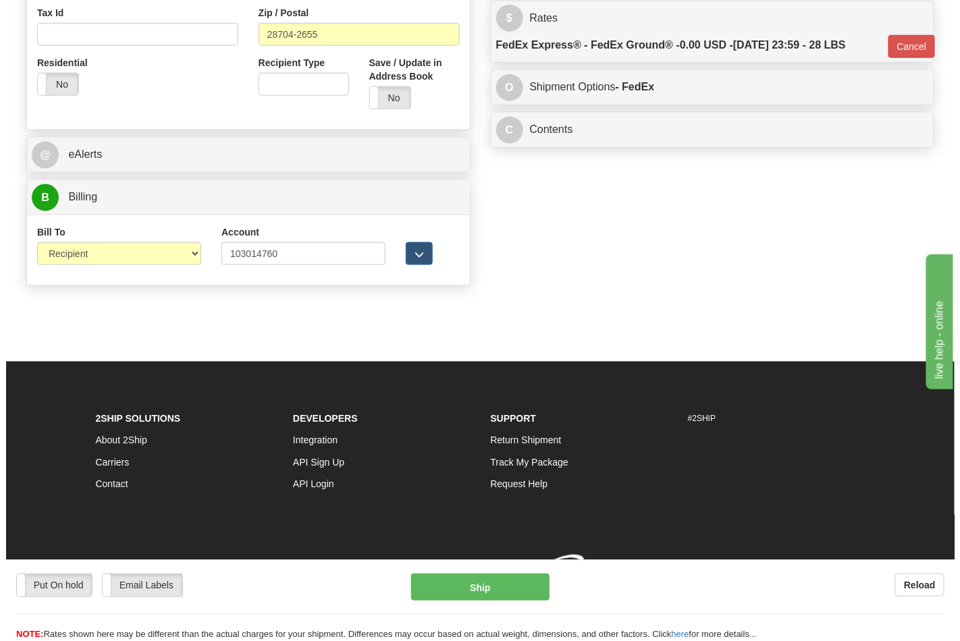
scroll to position [537, 0]
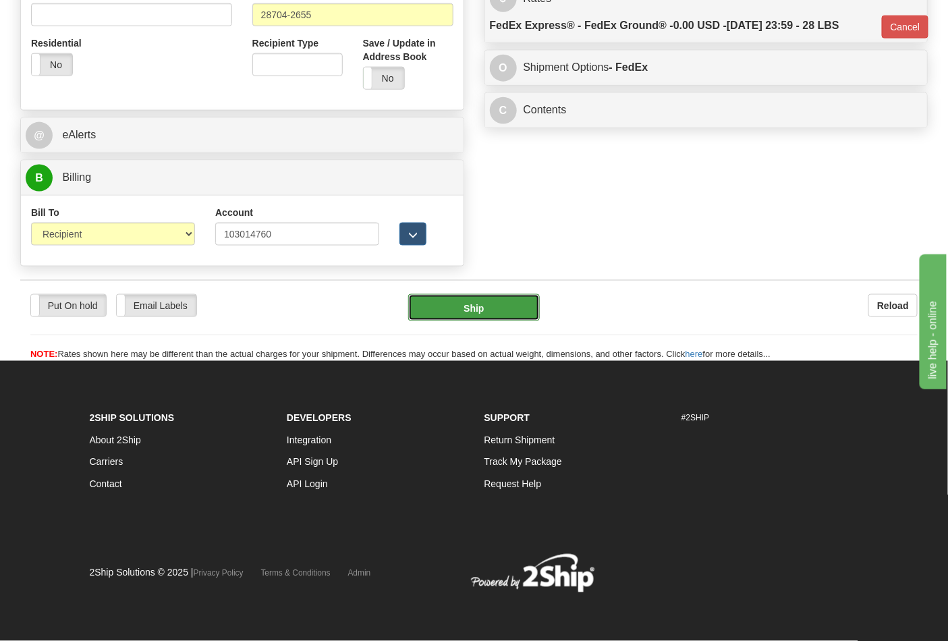
click at [516, 318] on button "Ship" at bounding box center [473, 307] width 131 height 27
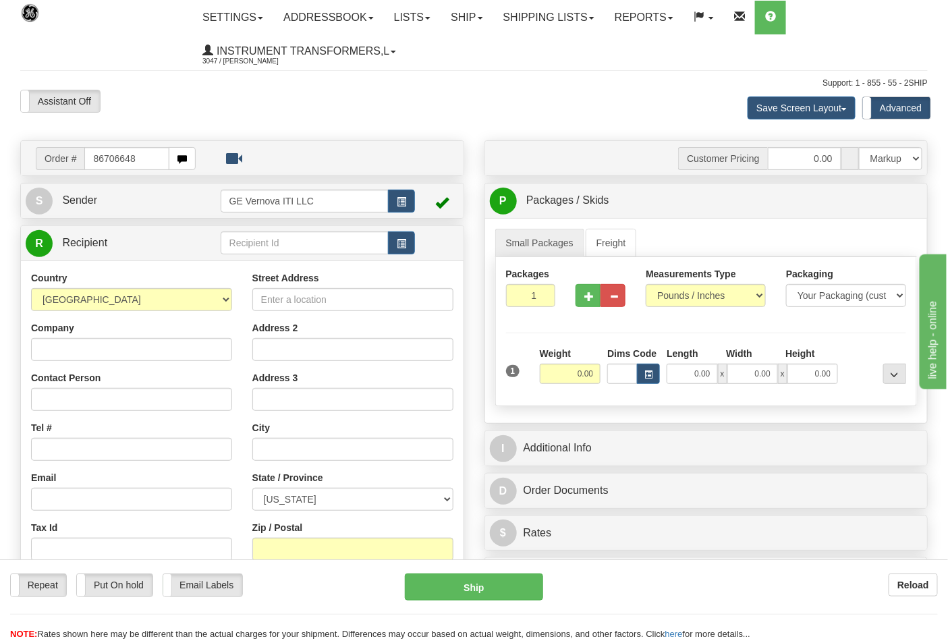
type input "86706648"
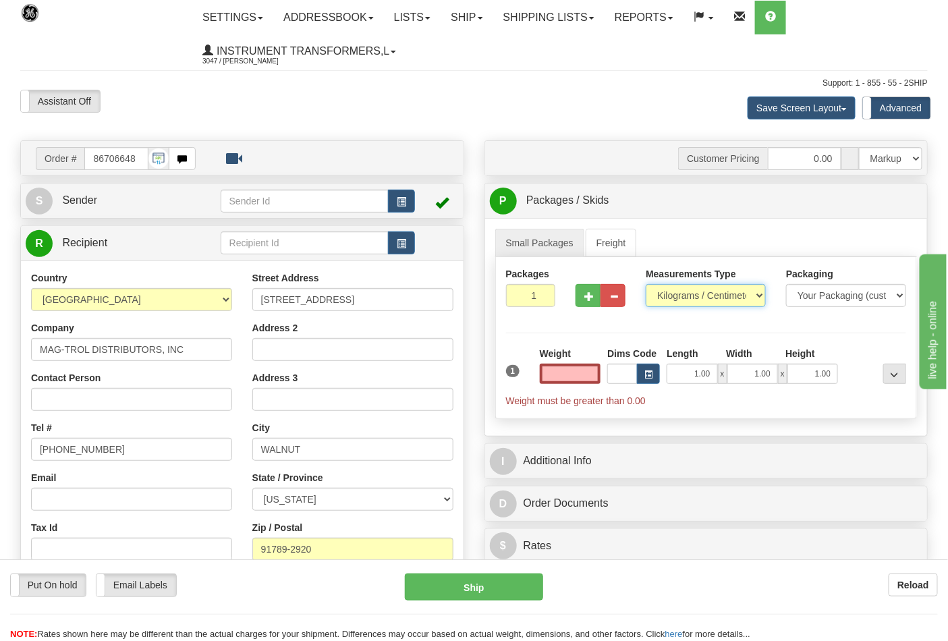
type input "0.00"
click at [686, 300] on select "Pounds / Inches Kilograms / Centimeters" at bounding box center [706, 295] width 120 height 23
select select "0"
click at [646, 285] on select "Pounds / Inches Kilograms / Centimeters" at bounding box center [706, 295] width 120 height 23
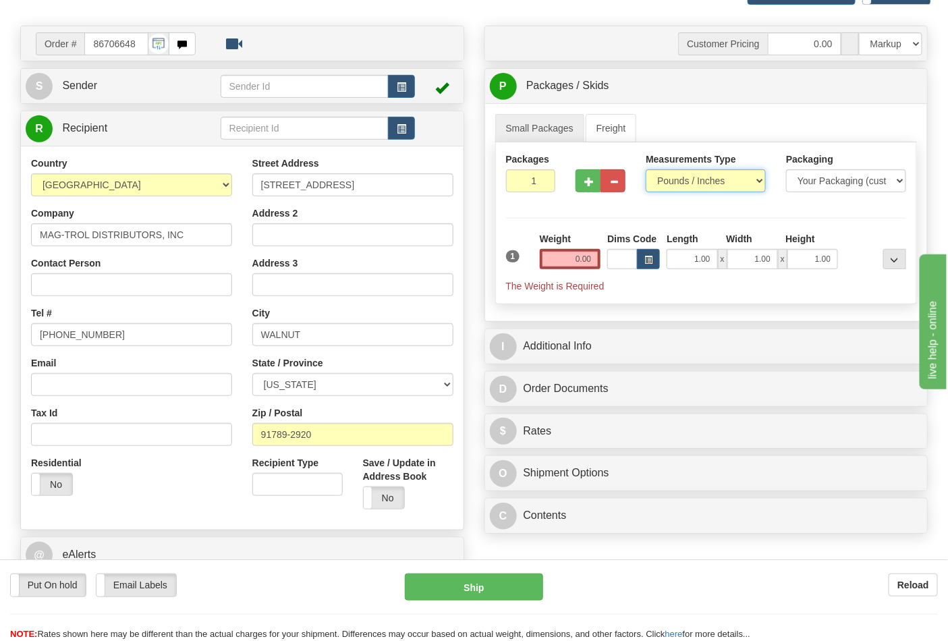
scroll to position [150, 0]
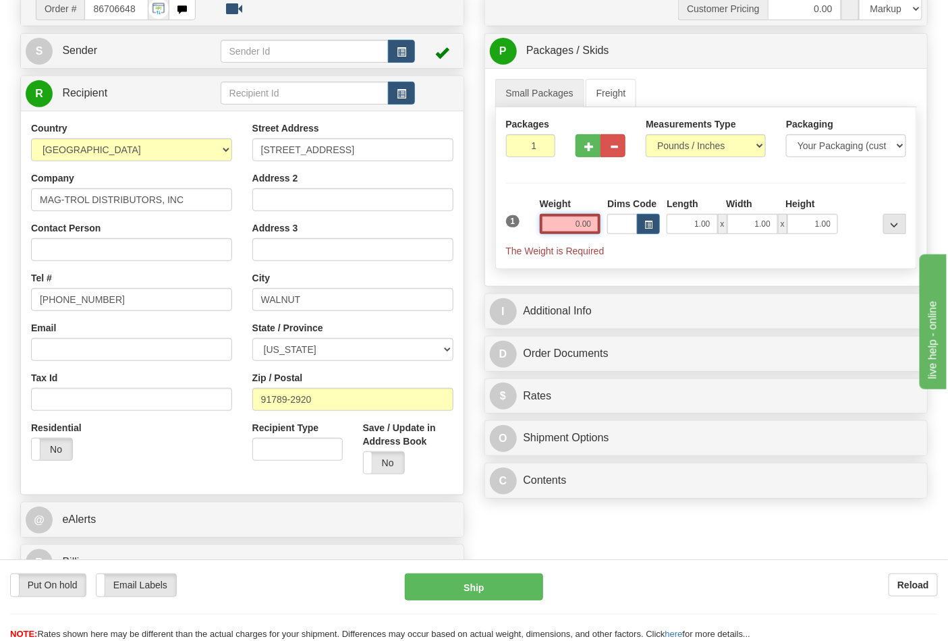
click at [571, 217] on input "0.00" at bounding box center [570, 224] width 61 height 20
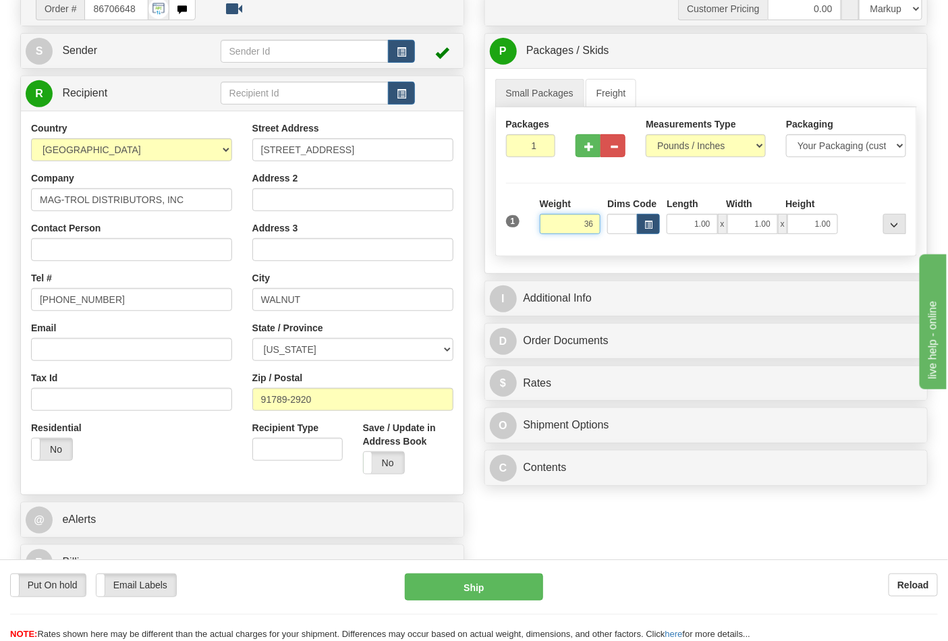
click button "Delete" at bounding box center [0, 0] width 0 height 0
type input "36.00"
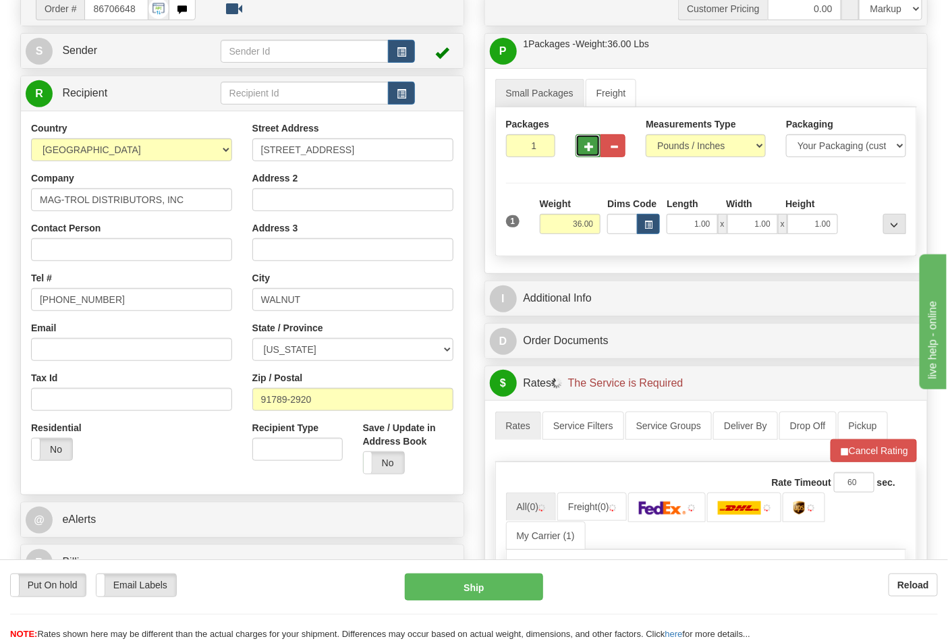
click at [594, 137] on button "button" at bounding box center [588, 145] width 25 height 23
type input "2"
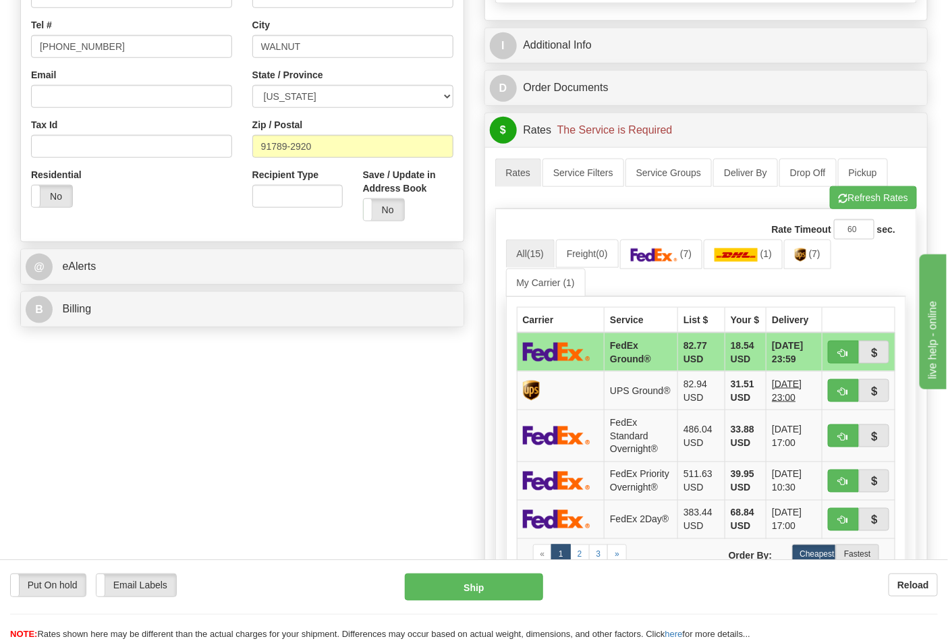
scroll to position [450, 0]
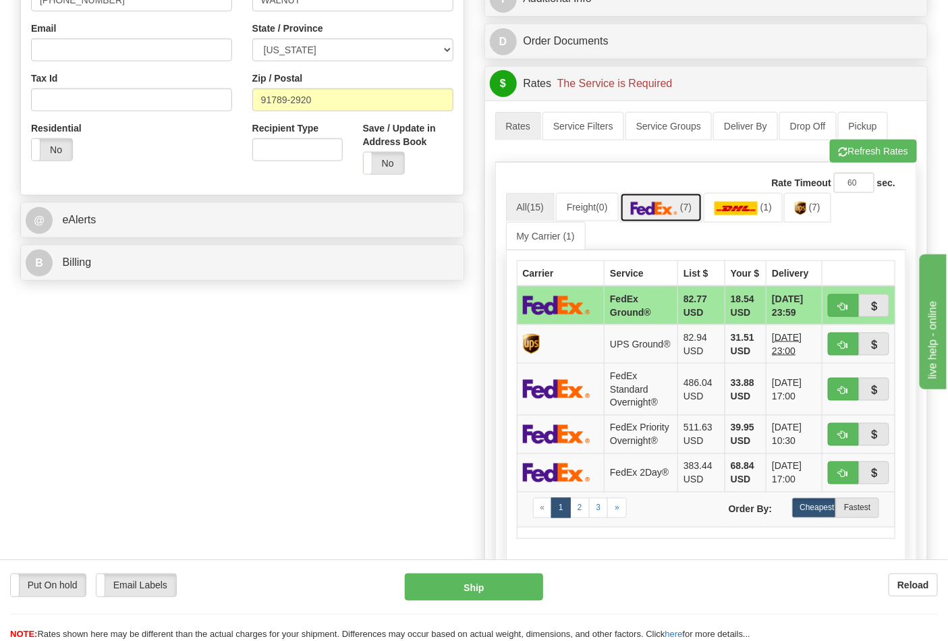
click at [678, 213] on img at bounding box center [654, 209] width 47 height 14
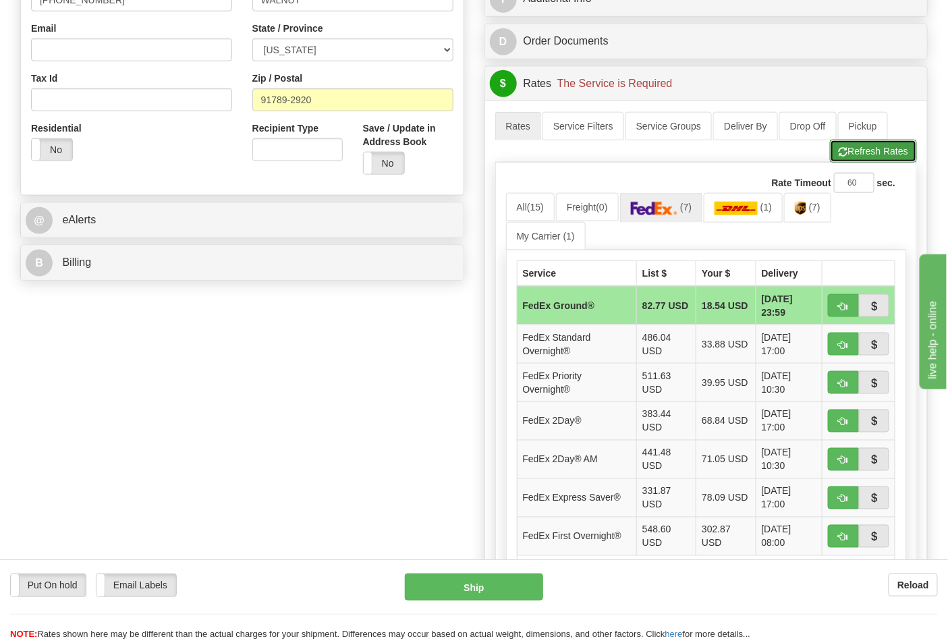
click at [858, 149] on button "Refresh Rates" at bounding box center [873, 151] width 87 height 23
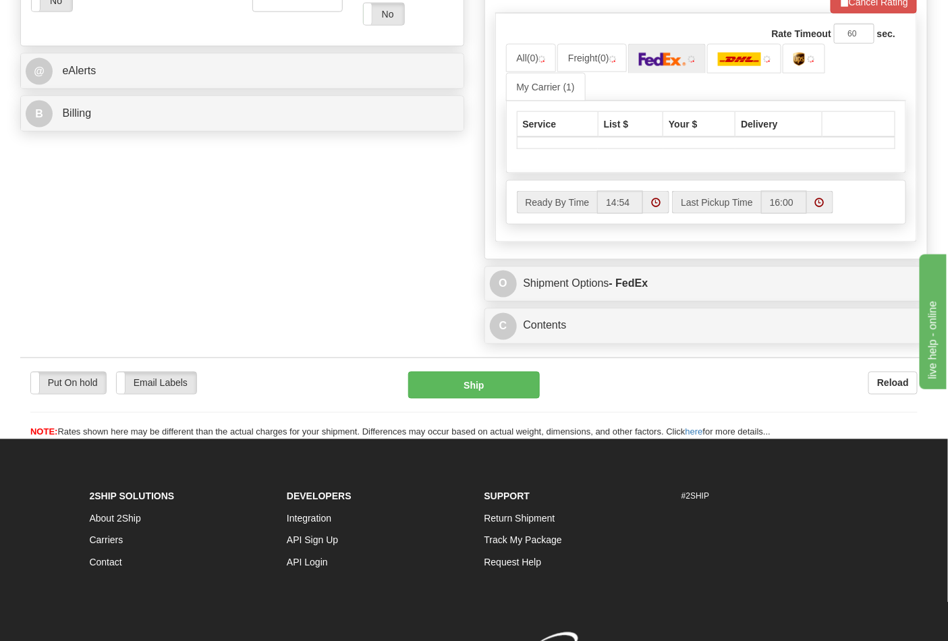
scroll to position [599, 0]
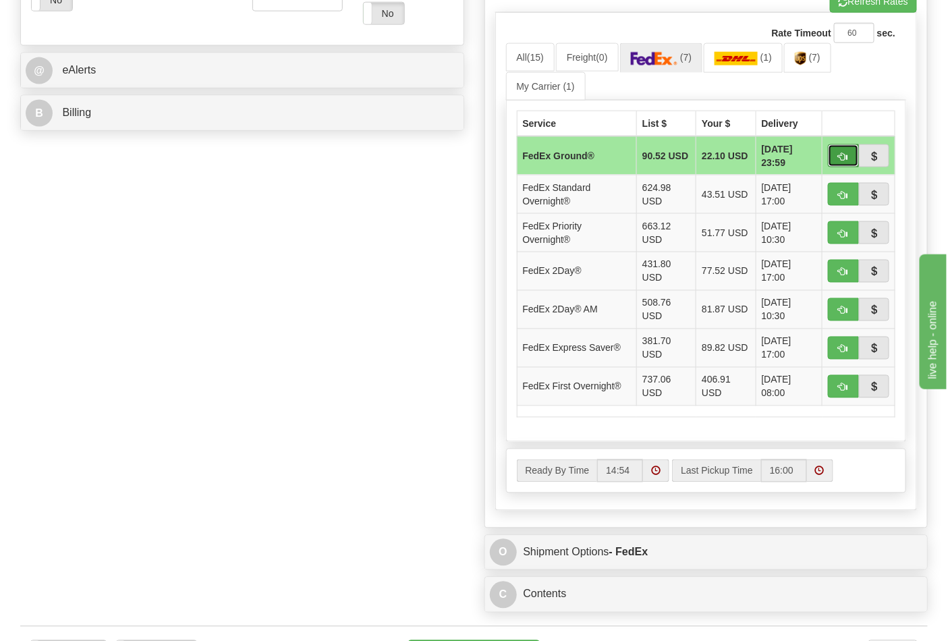
click at [845, 155] on span "button" at bounding box center [843, 157] width 9 height 9
type input "92"
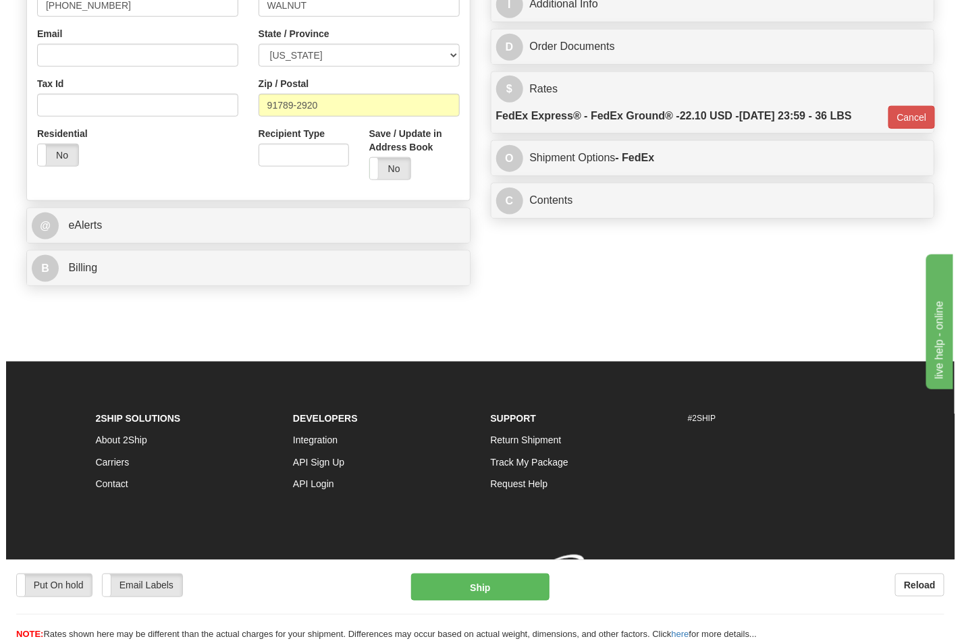
scroll to position [466, 0]
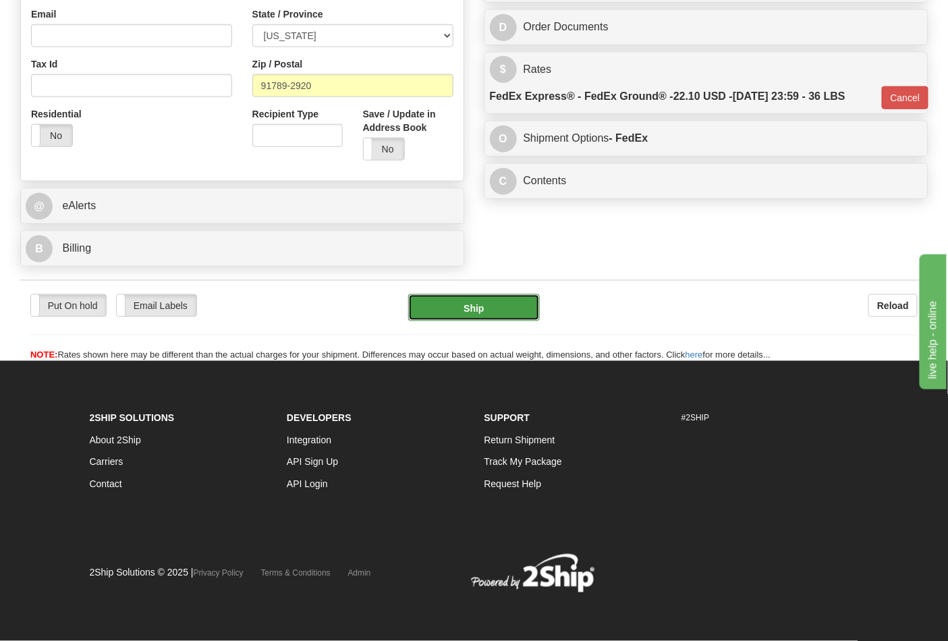
click at [510, 294] on button "Ship" at bounding box center [473, 307] width 131 height 27
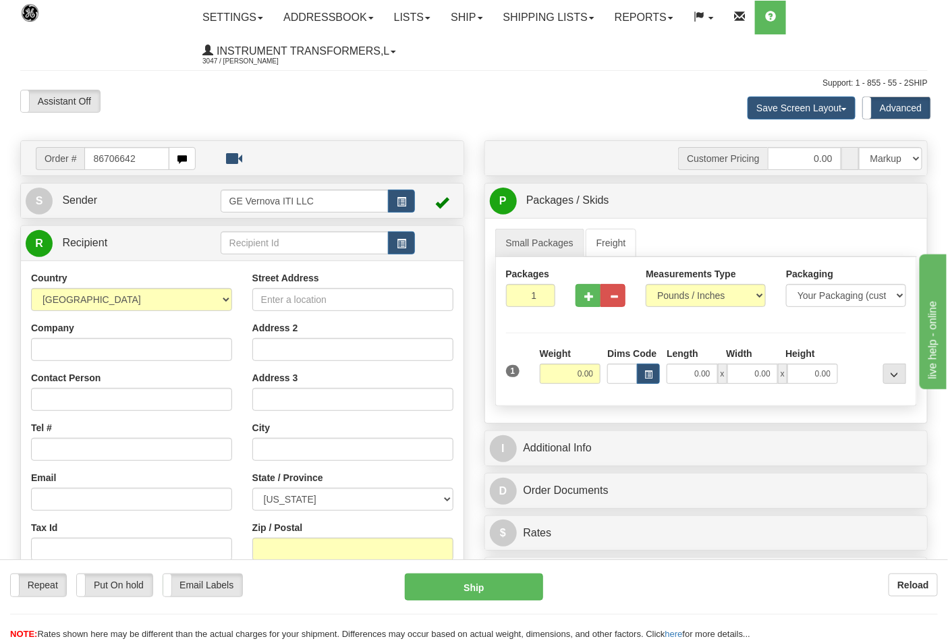
type input "86706642"
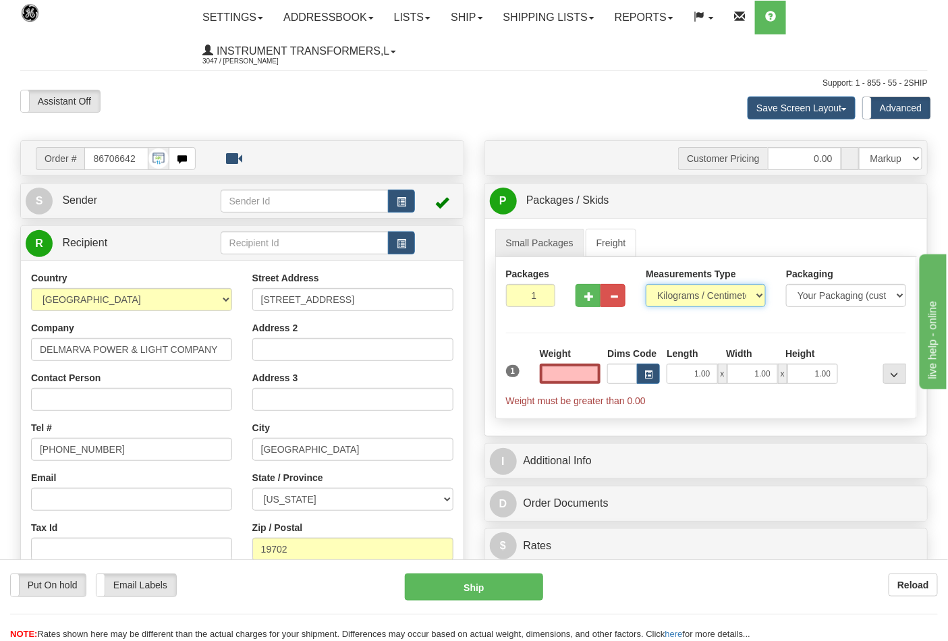
type input "0.00"
click at [686, 295] on select "Pounds / Inches Kilograms / Centimeters" at bounding box center [706, 295] width 120 height 23
select select "0"
click at [646, 285] on select "Pounds / Inches Kilograms / Centimeters" at bounding box center [706, 295] width 120 height 23
click at [566, 387] on div "Weight 0.00" at bounding box center [571, 370] width 68 height 47
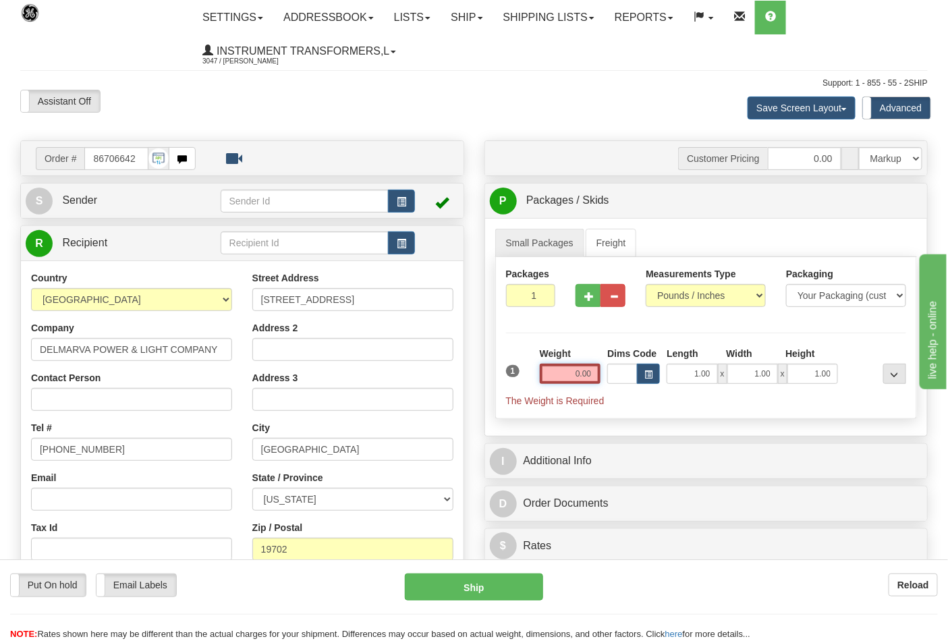
click at [566, 379] on input "0.00" at bounding box center [570, 374] width 61 height 20
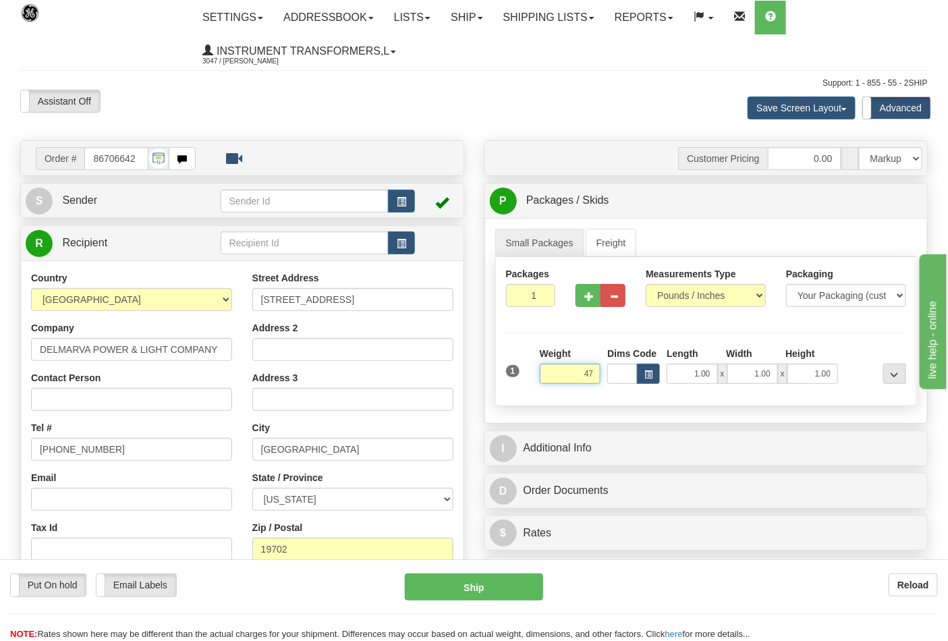
click button "Delete" at bounding box center [0, 0] width 0 height 0
type input "47.00"
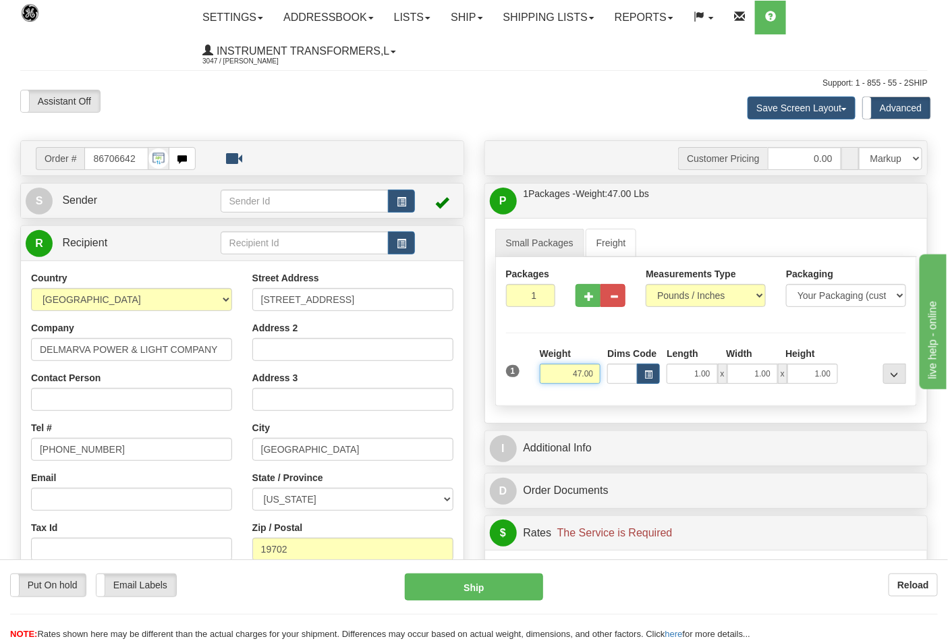
scroll to position [375, 0]
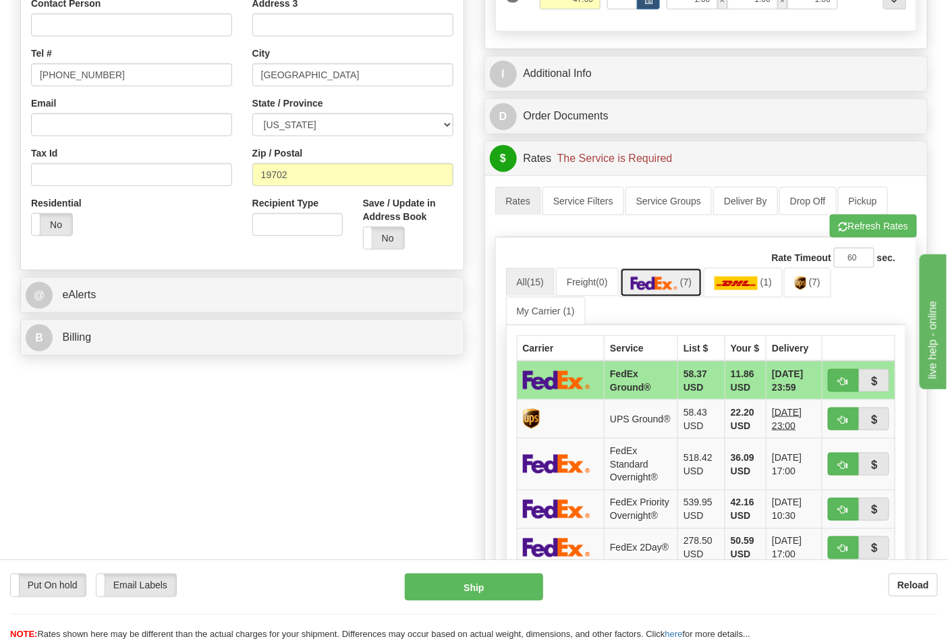
click at [667, 290] on img at bounding box center [654, 284] width 47 height 14
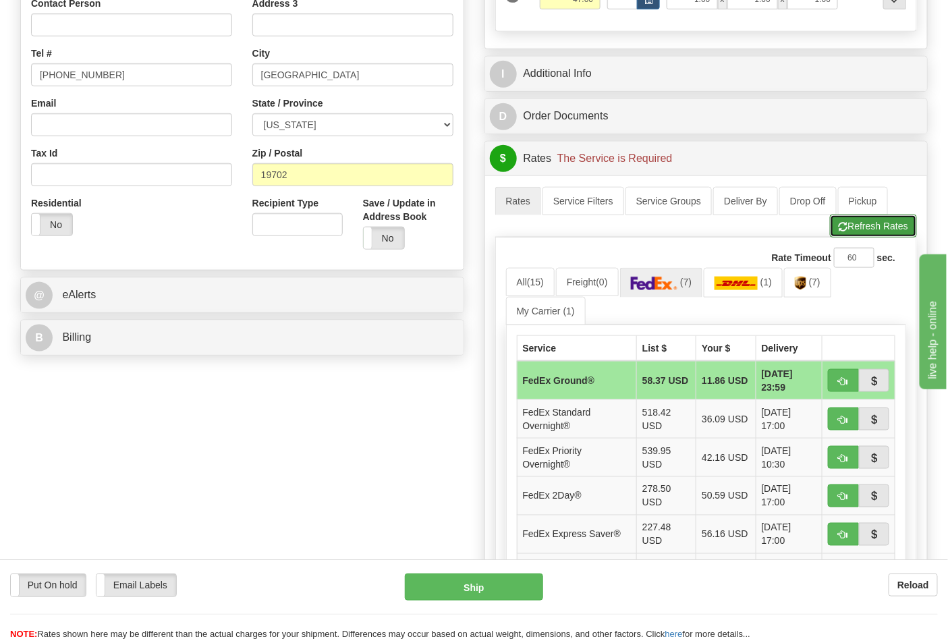
click at [890, 224] on button "Refresh Rates" at bounding box center [873, 226] width 87 height 23
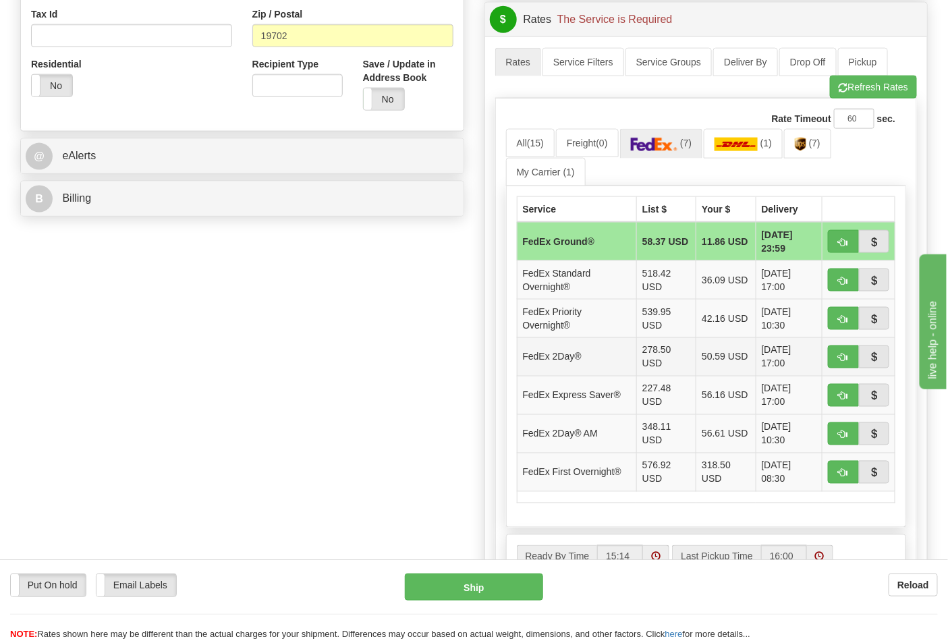
scroll to position [525, 0]
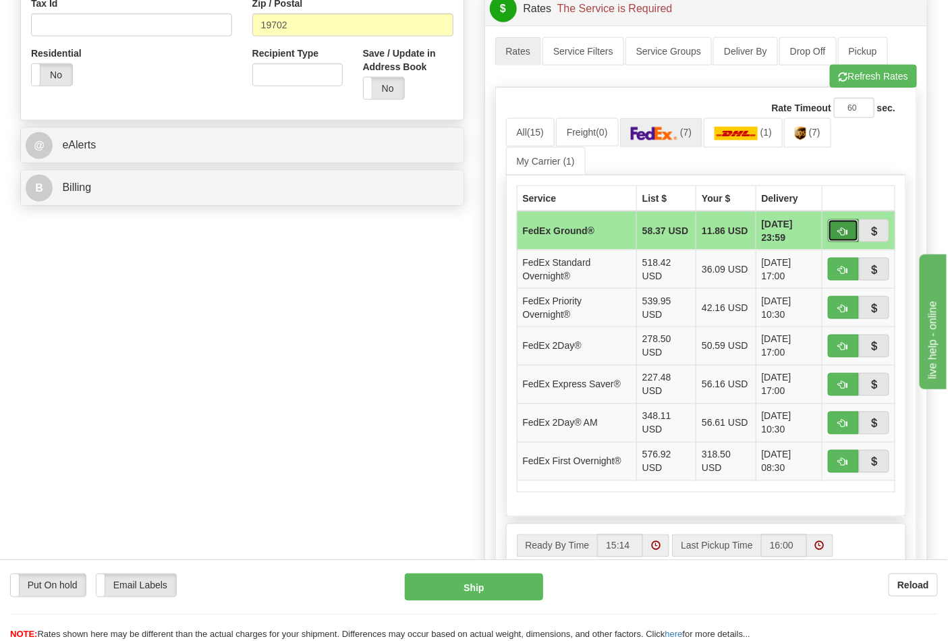
click at [847, 228] on span "button" at bounding box center [843, 232] width 9 height 9
type input "92"
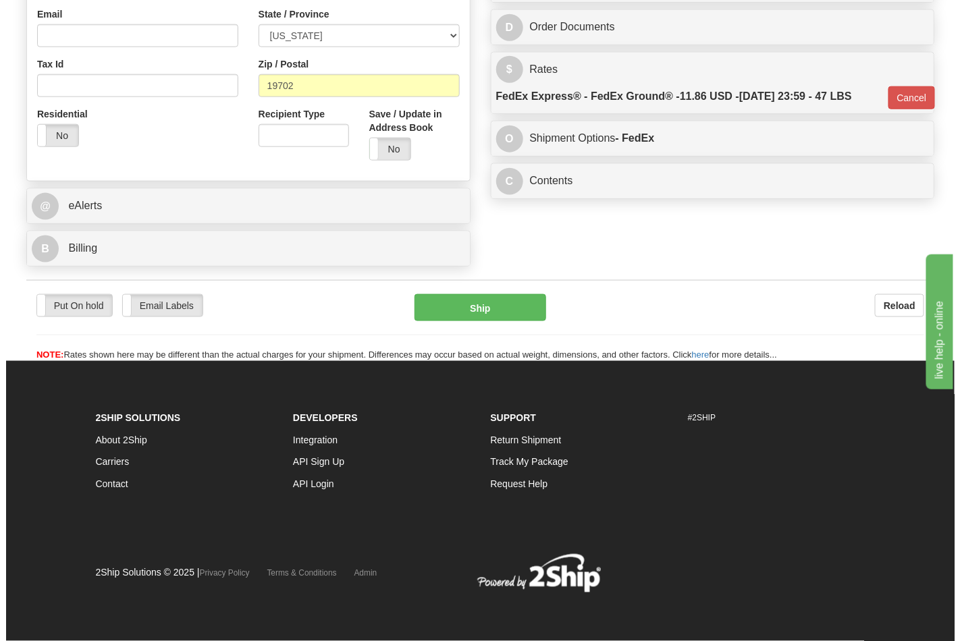
scroll to position [466, 0]
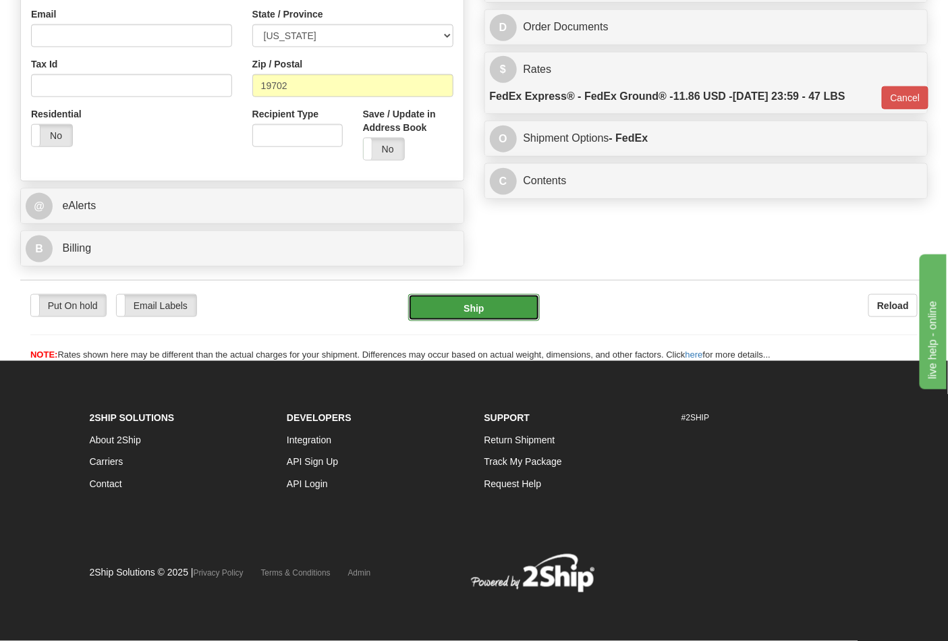
click at [525, 311] on button "Ship" at bounding box center [473, 307] width 131 height 27
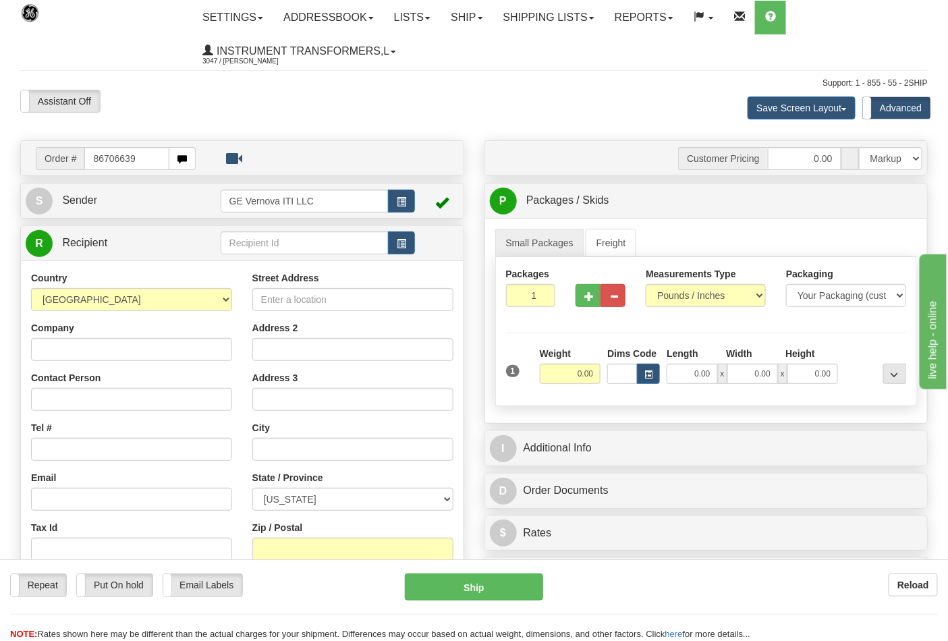
type input "86706639"
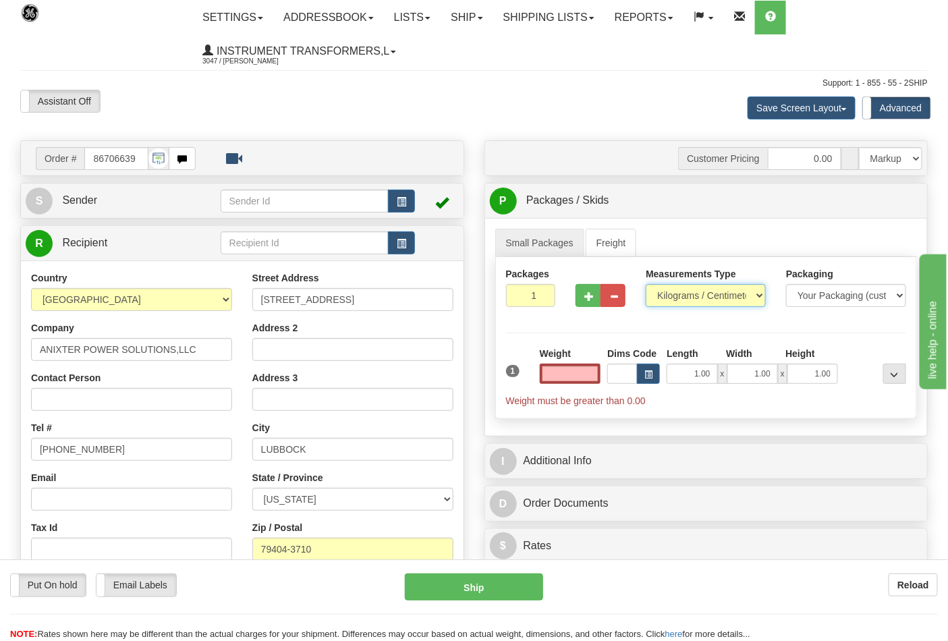
type input "0.00"
click at [682, 287] on select "Pounds / Inches Kilograms / Centimeters" at bounding box center [706, 295] width 120 height 23
select select "0"
click at [646, 285] on select "Pounds / Inches Kilograms / Centimeters" at bounding box center [706, 295] width 120 height 23
click at [559, 374] on input "0.00" at bounding box center [570, 374] width 61 height 20
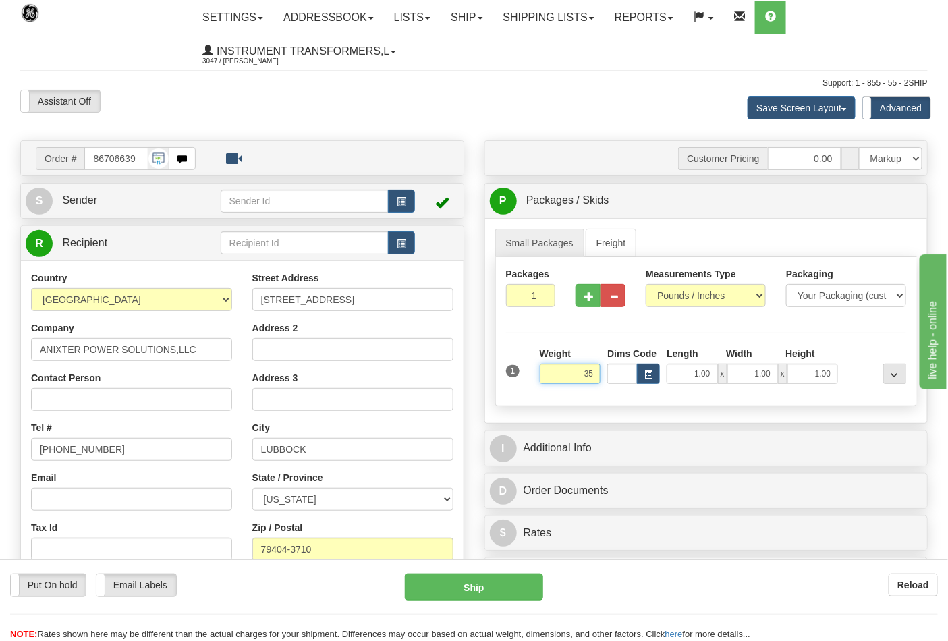
click button "Delete" at bounding box center [0, 0] width 0 height 0
type input "35.00"
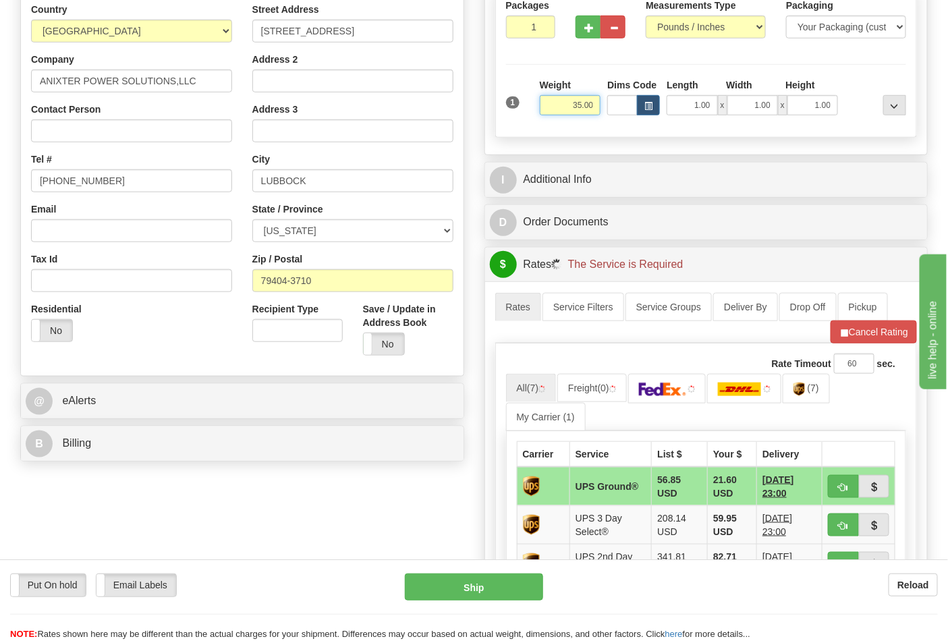
scroll to position [300, 0]
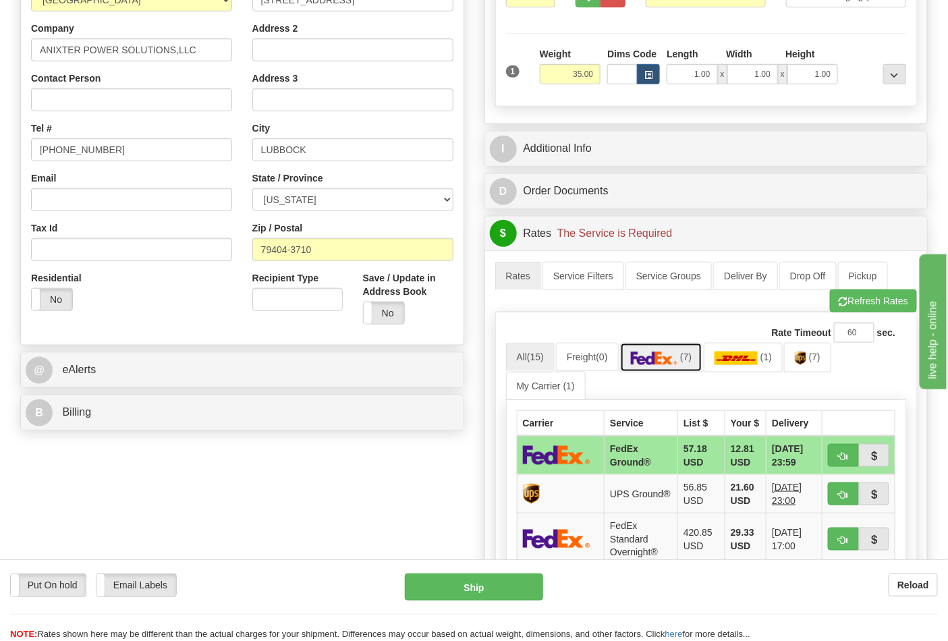
click at [702, 363] on link "(7)" at bounding box center [661, 357] width 83 height 29
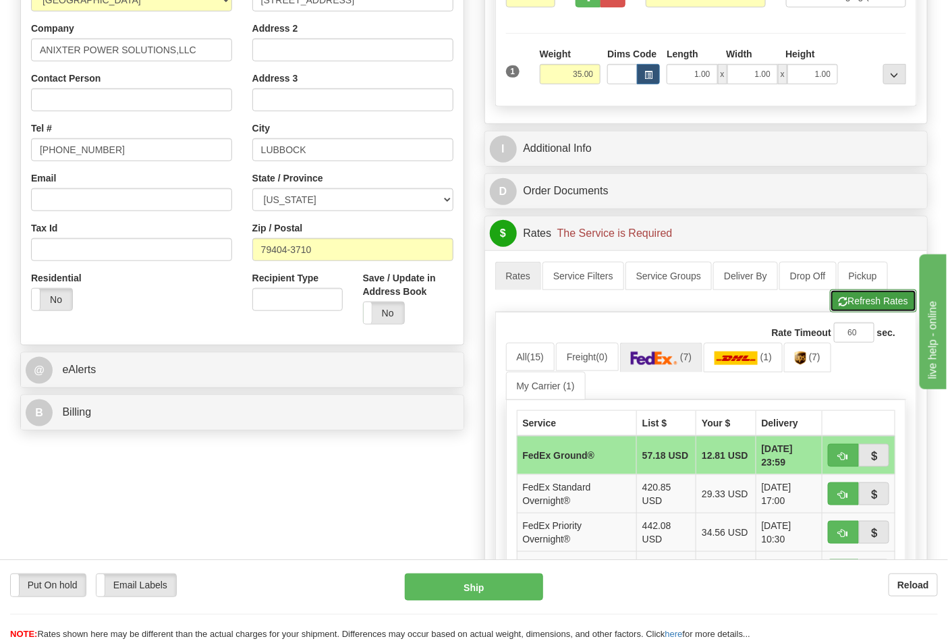
click at [855, 311] on button "Refresh Rates" at bounding box center [873, 301] width 87 height 23
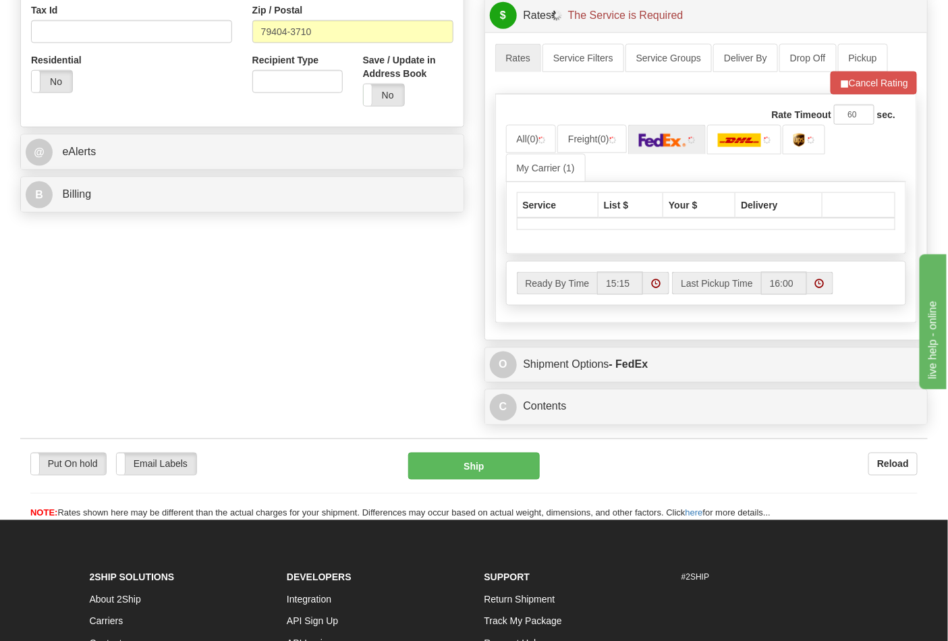
scroll to position [525, 0]
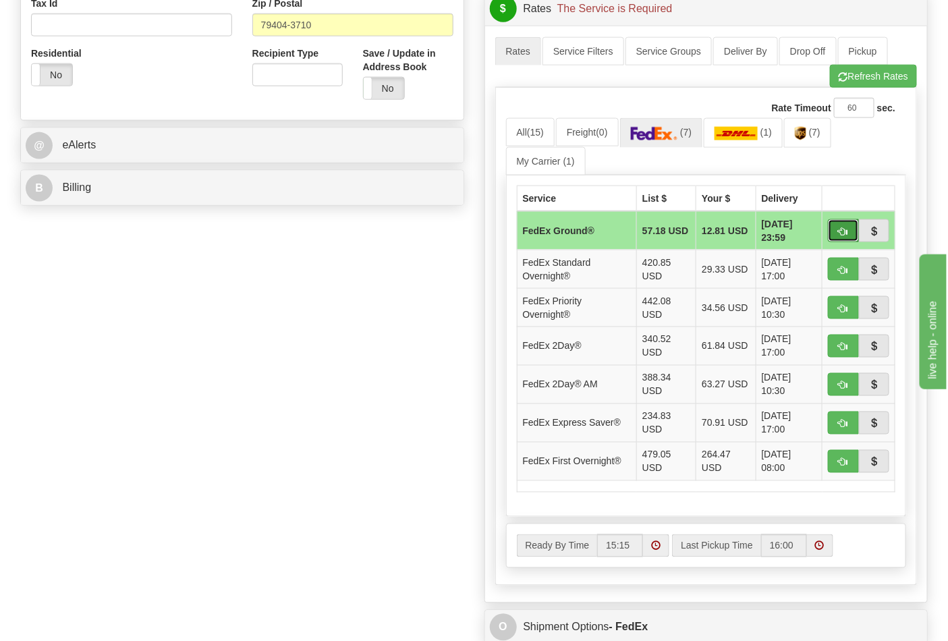
click at [841, 231] on span "button" at bounding box center [843, 232] width 9 height 9
type input "92"
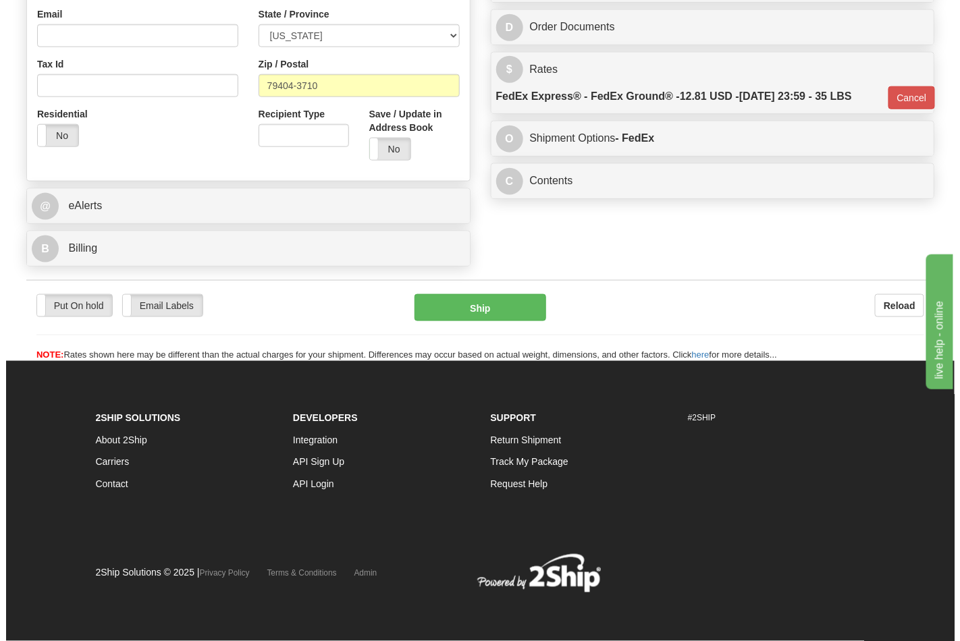
scroll to position [466, 0]
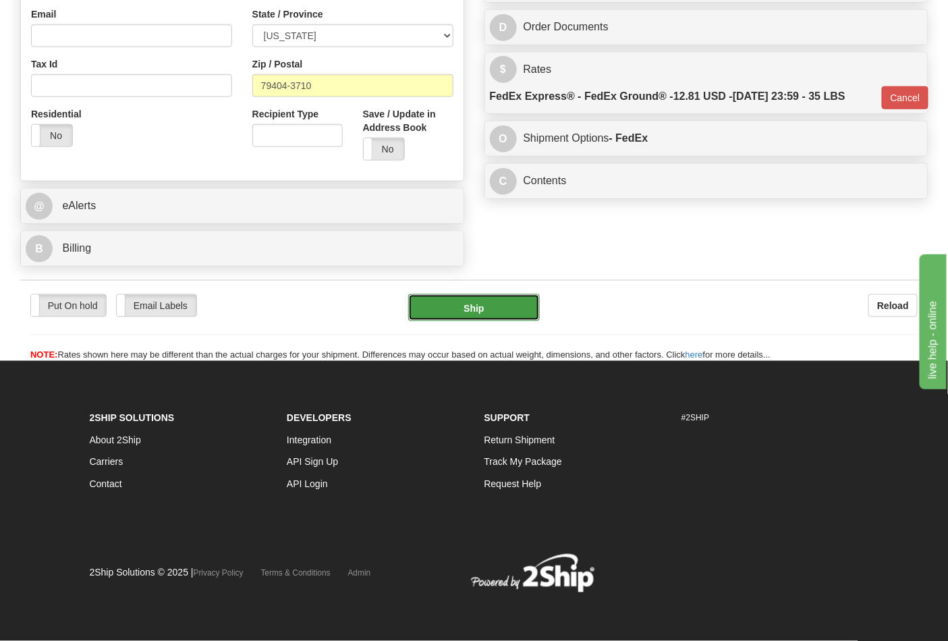
click at [522, 306] on button "Ship" at bounding box center [473, 307] width 131 height 27
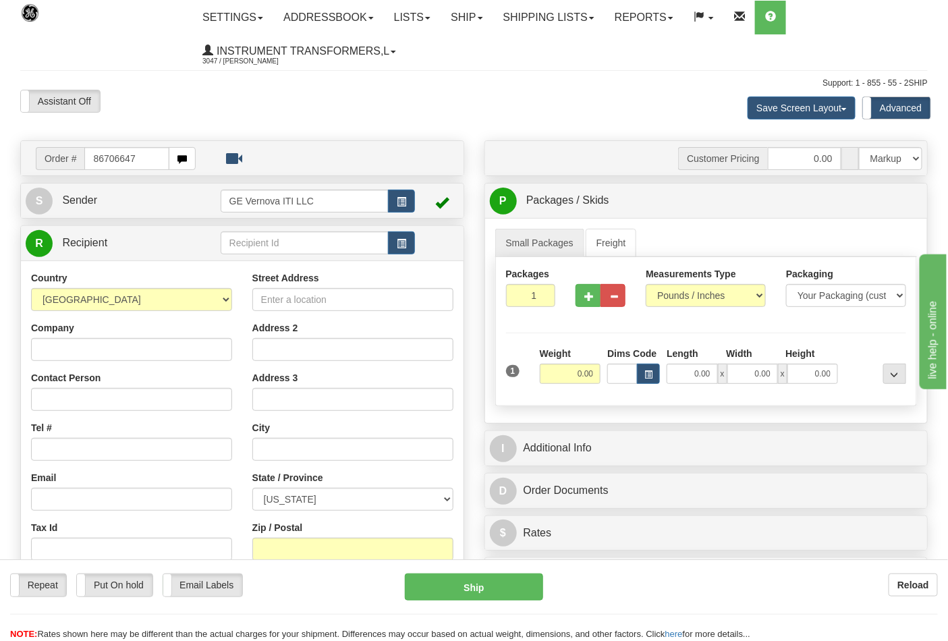
type input "86706647"
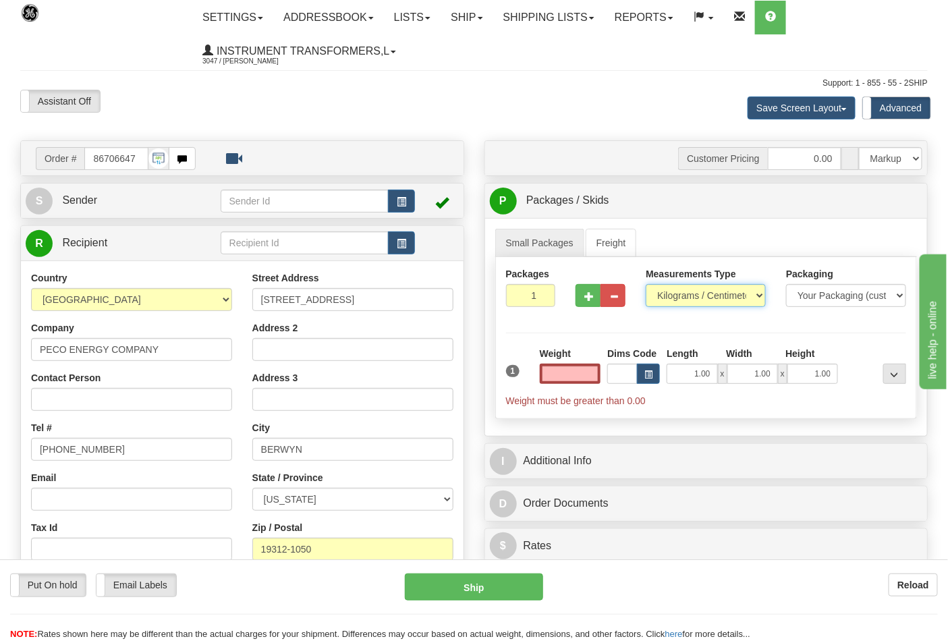
type input "0.00"
click at [693, 299] on select "Pounds / Inches Kilograms / Centimeters" at bounding box center [706, 295] width 120 height 23
select select "0"
click at [646, 285] on select "Pounds / Inches Kilograms / Centimeters" at bounding box center [706, 295] width 120 height 23
click at [572, 376] on input "0.00" at bounding box center [570, 374] width 61 height 20
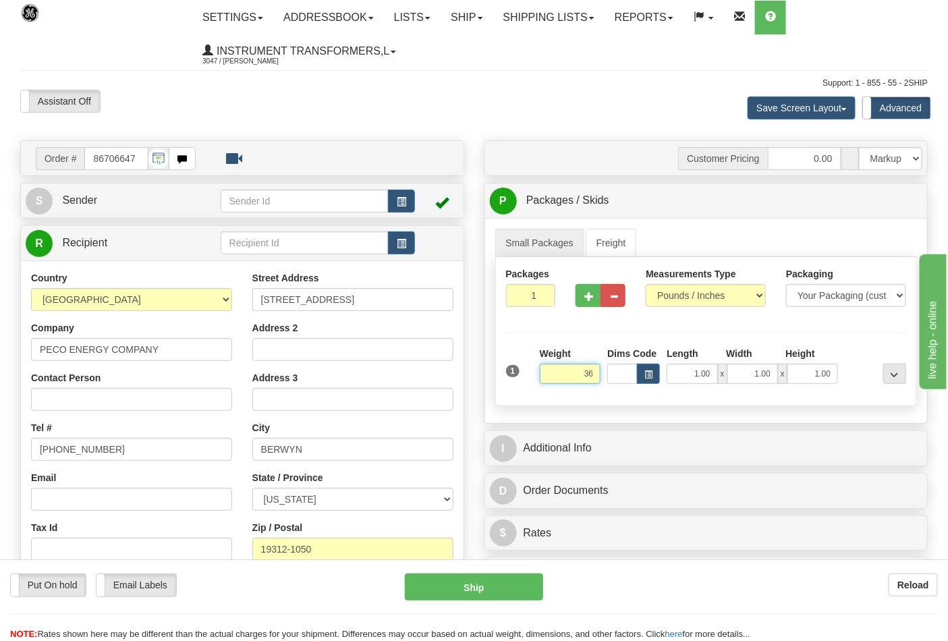
click button "Delete" at bounding box center [0, 0] width 0 height 0
type input "36.00"
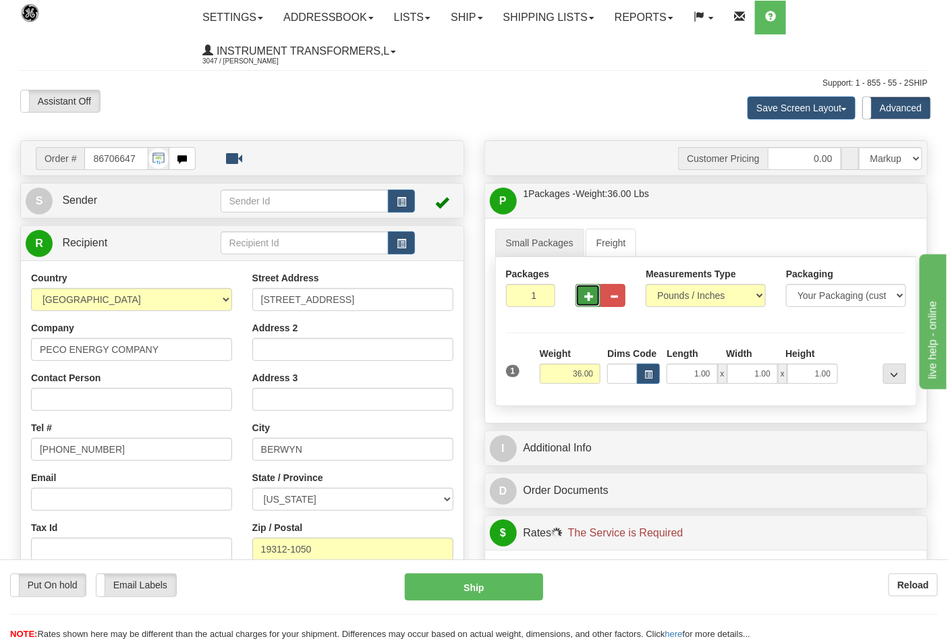
click at [595, 297] on button "button" at bounding box center [588, 295] width 25 height 23
type input "2"
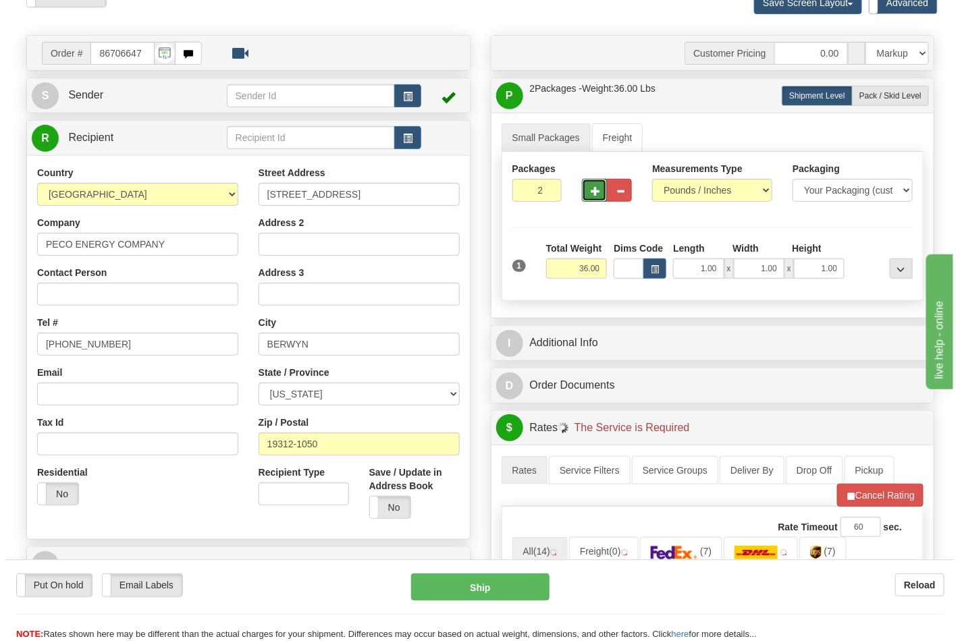
scroll to position [375, 0]
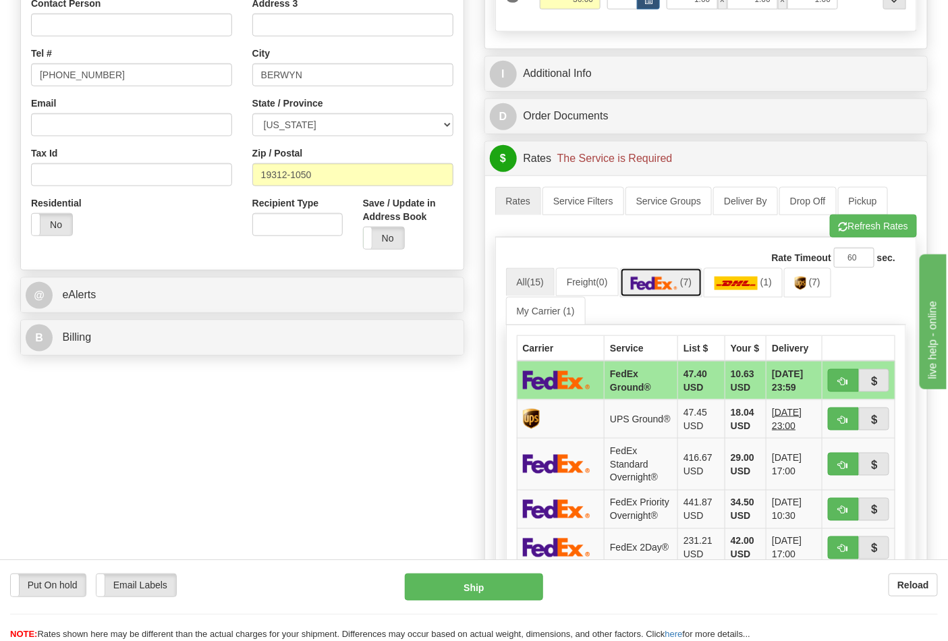
click at [699, 287] on link "(7)" at bounding box center [661, 282] width 83 height 29
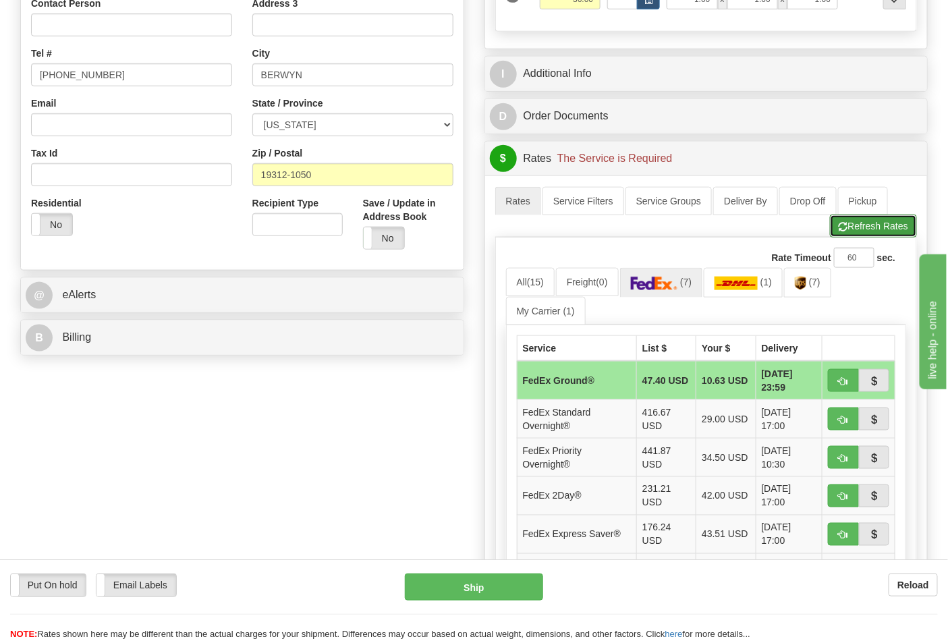
click at [851, 230] on button "Refresh Rates" at bounding box center [873, 226] width 87 height 23
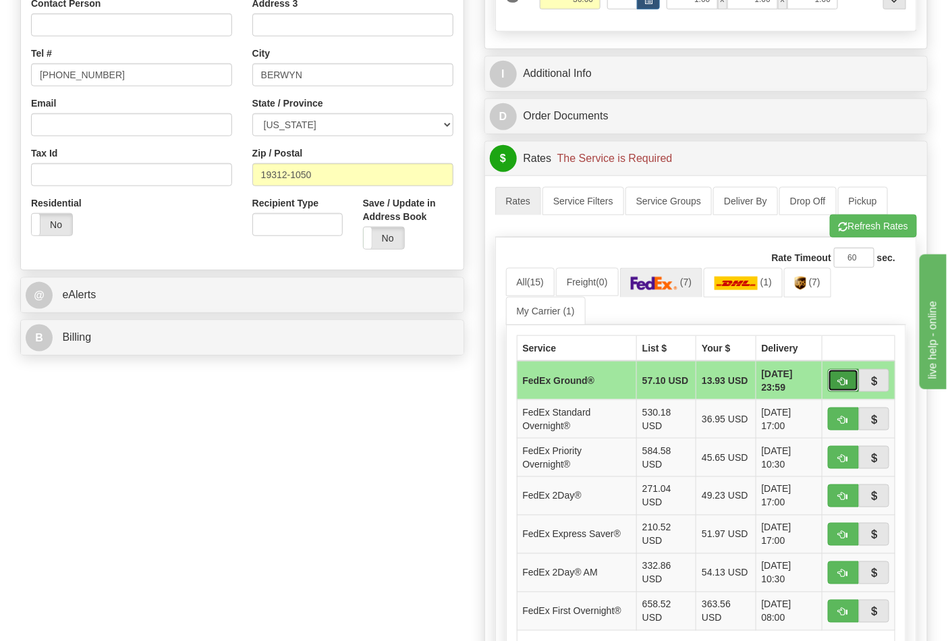
click at [840, 381] on button "button" at bounding box center [843, 380] width 31 height 23
type input "92"
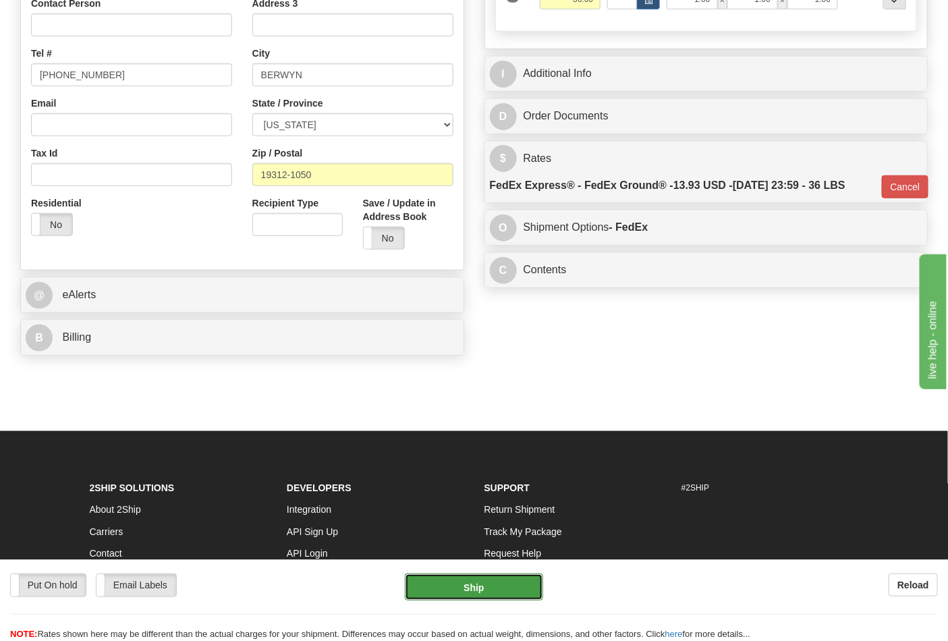
click at [502, 584] on button "Ship" at bounding box center [474, 587] width 138 height 27
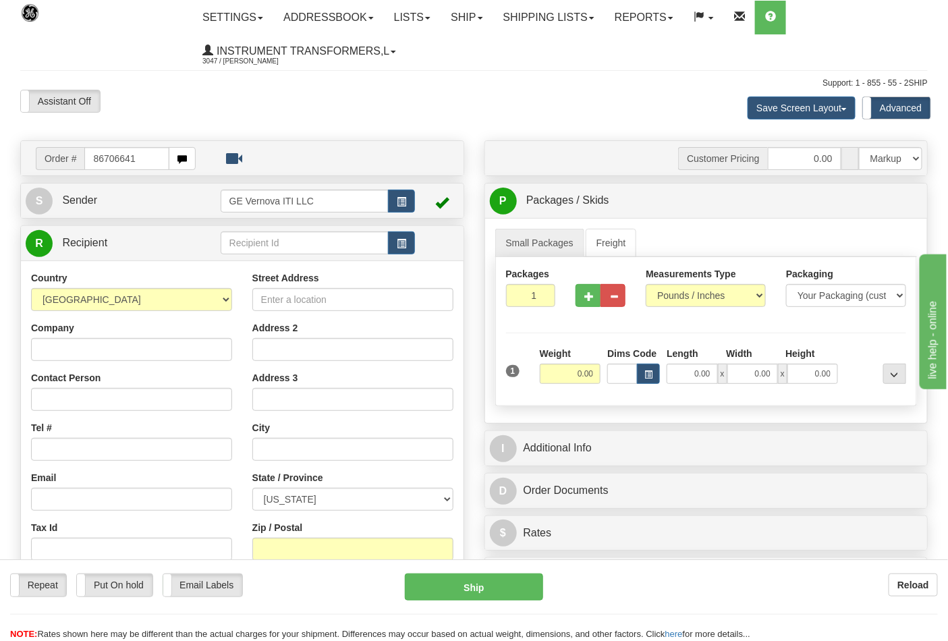
type input "86706641"
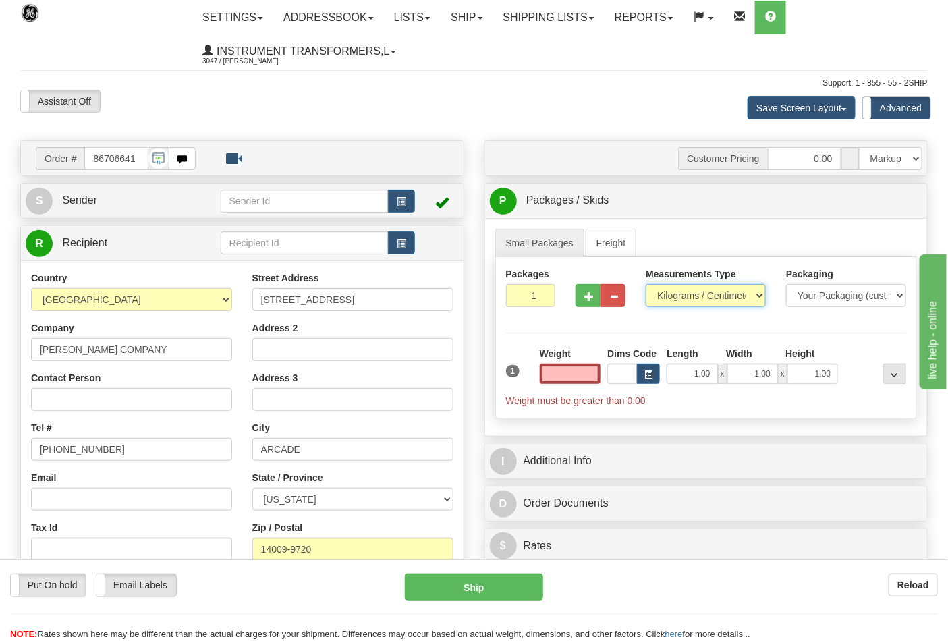
type input "0.00"
click at [670, 292] on select "Pounds / Inches Kilograms / Centimeters" at bounding box center [706, 295] width 120 height 23
click at [671, 307] on select "Pounds / Inches Kilograms / Centimeters" at bounding box center [706, 295] width 120 height 23
click at [677, 294] on select "Pounds / Inches Kilograms / Centimeters" at bounding box center [706, 295] width 120 height 23
select select "0"
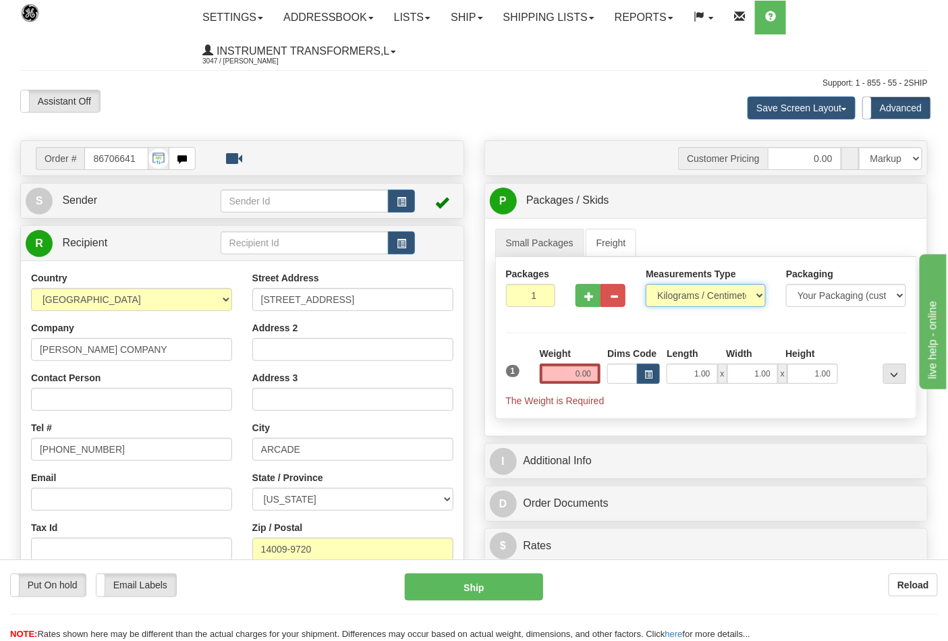
click at [646, 285] on select "Pounds / Inches Kilograms / Centimeters" at bounding box center [706, 295] width 120 height 23
click at [570, 374] on input "0.00" at bounding box center [570, 374] width 61 height 20
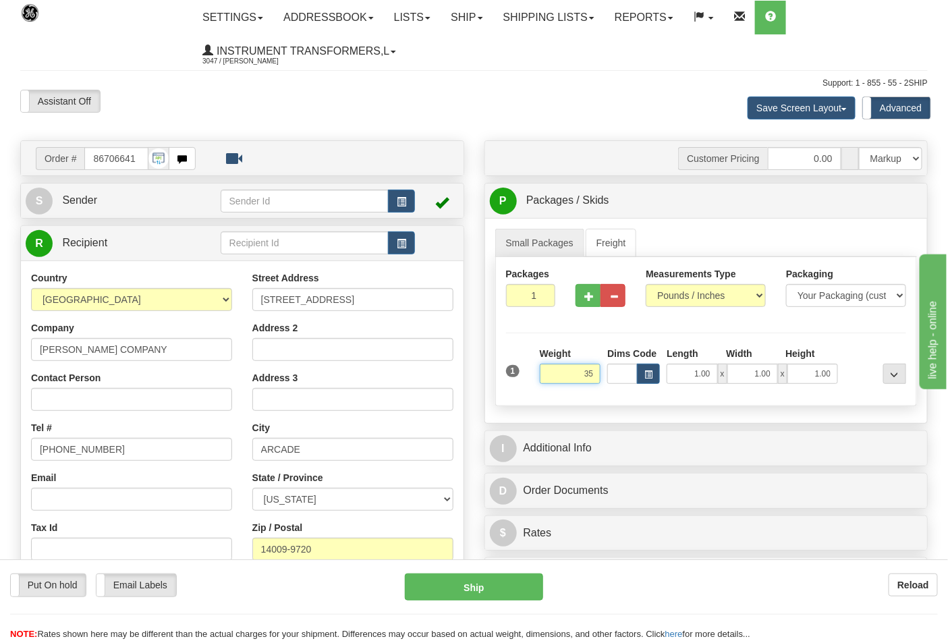
click button "Delete" at bounding box center [0, 0] width 0 height 0
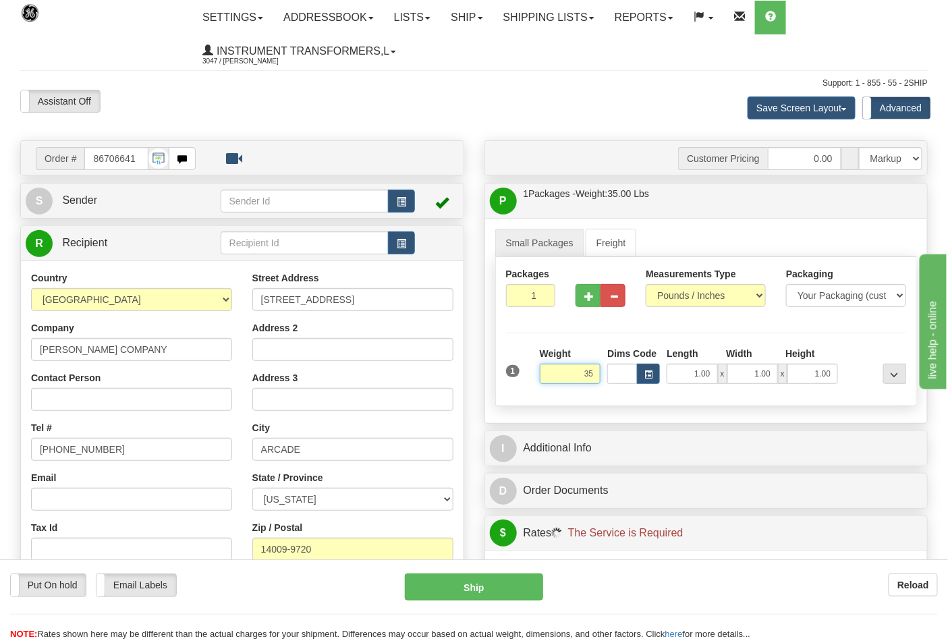
type input "35.00"
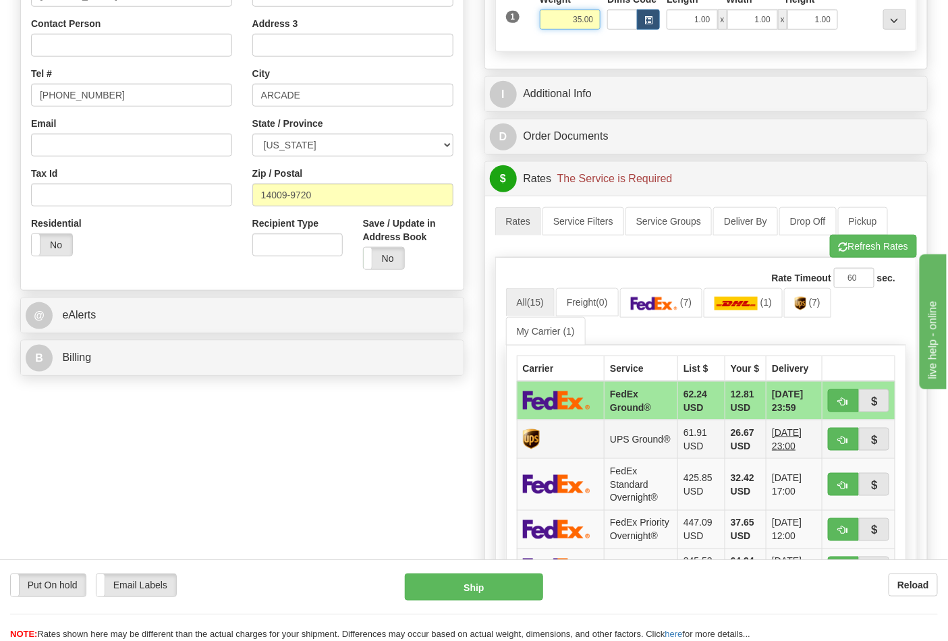
scroll to position [375, 0]
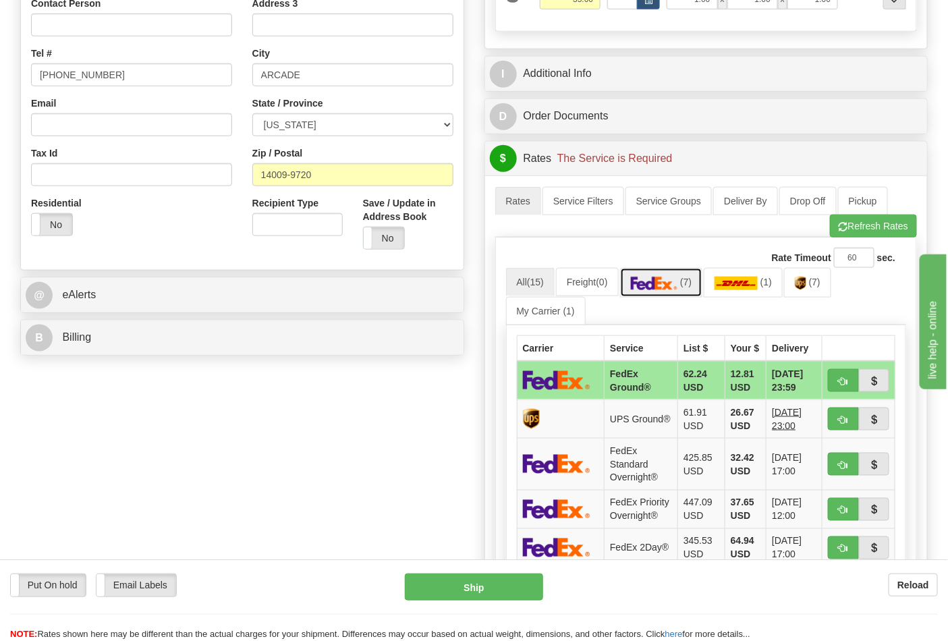
click at [664, 288] on img at bounding box center [654, 284] width 47 height 14
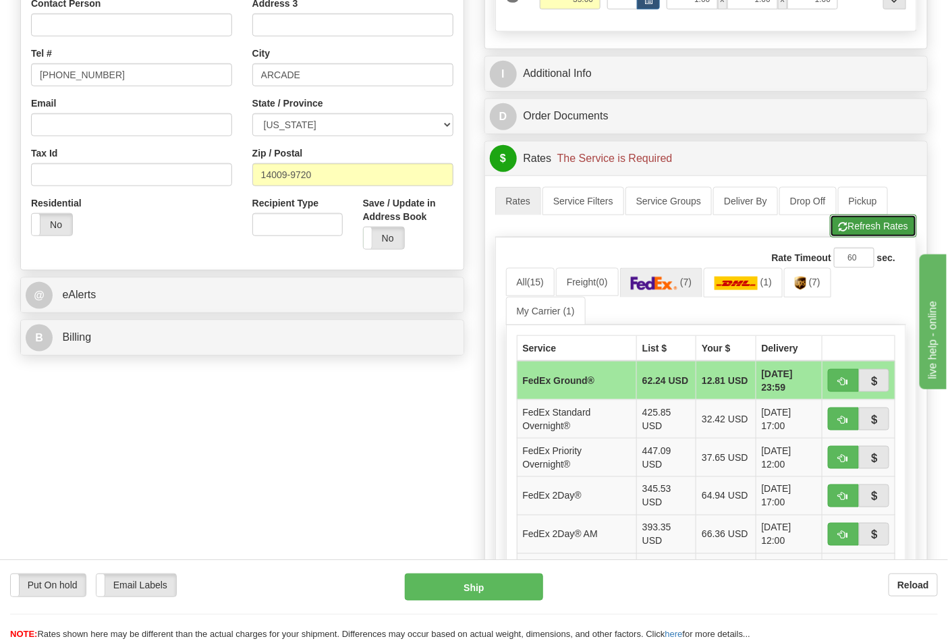
click at [859, 223] on button "Refresh Rates" at bounding box center [873, 226] width 87 height 23
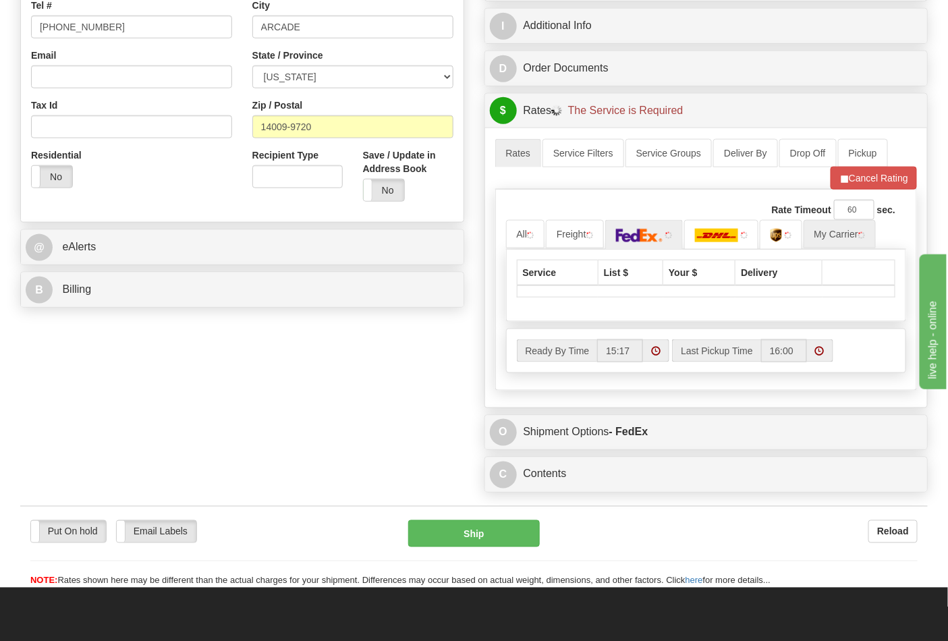
scroll to position [450, 0]
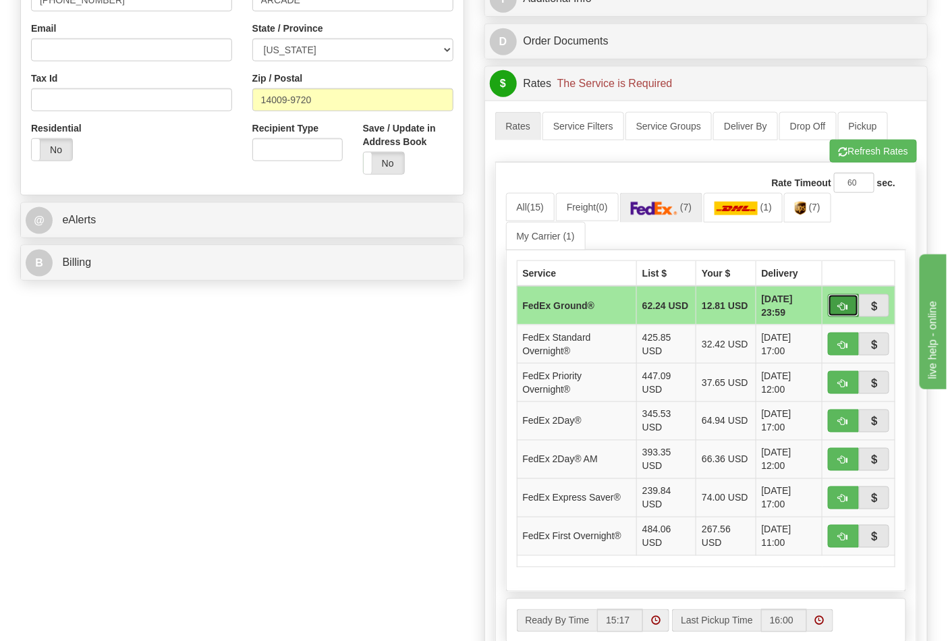
click at [845, 307] on span "button" at bounding box center [843, 306] width 9 height 9
type input "92"
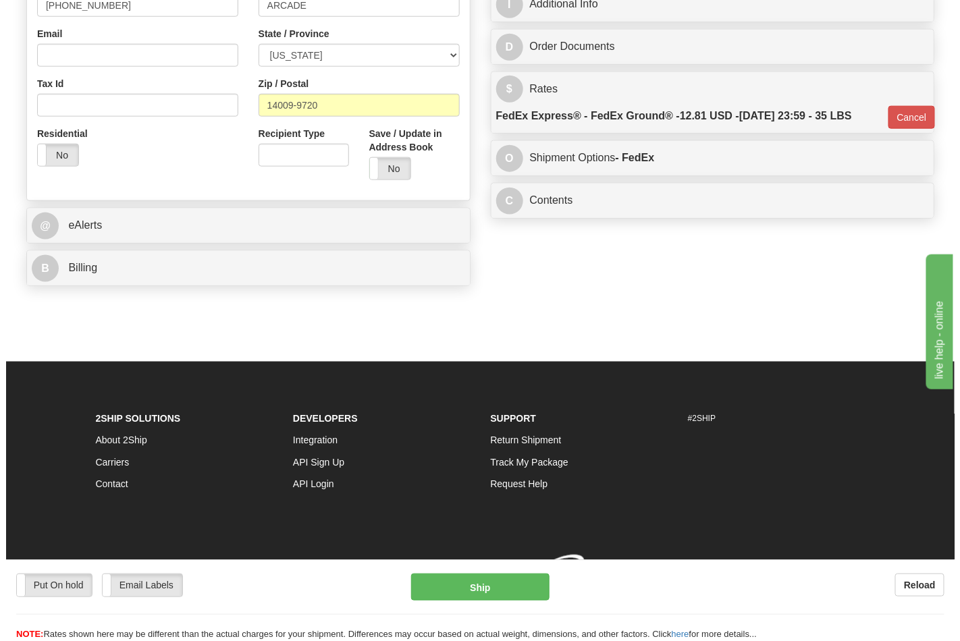
scroll to position [446, 0]
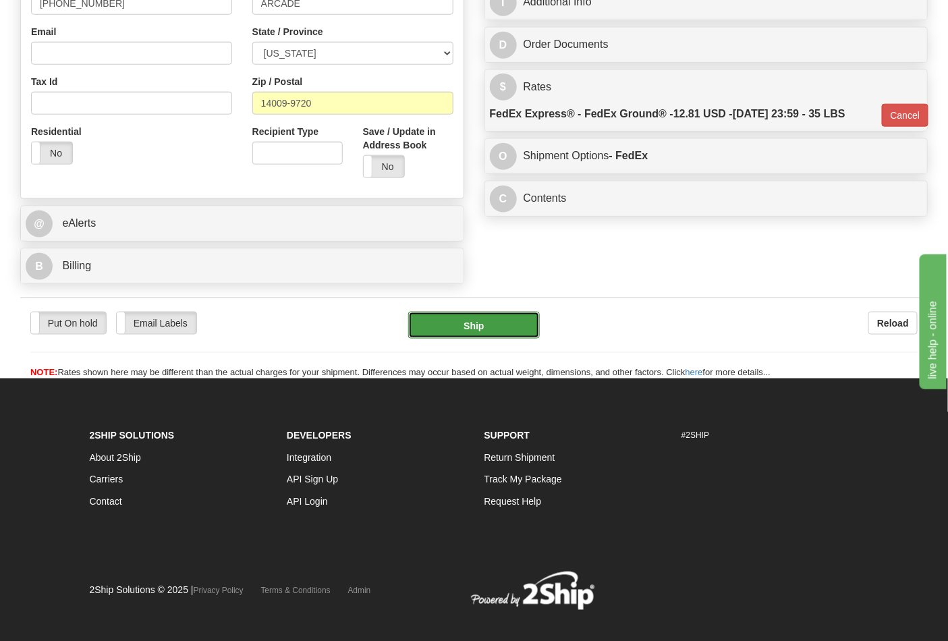
click at [498, 328] on button "Ship" at bounding box center [473, 325] width 131 height 27
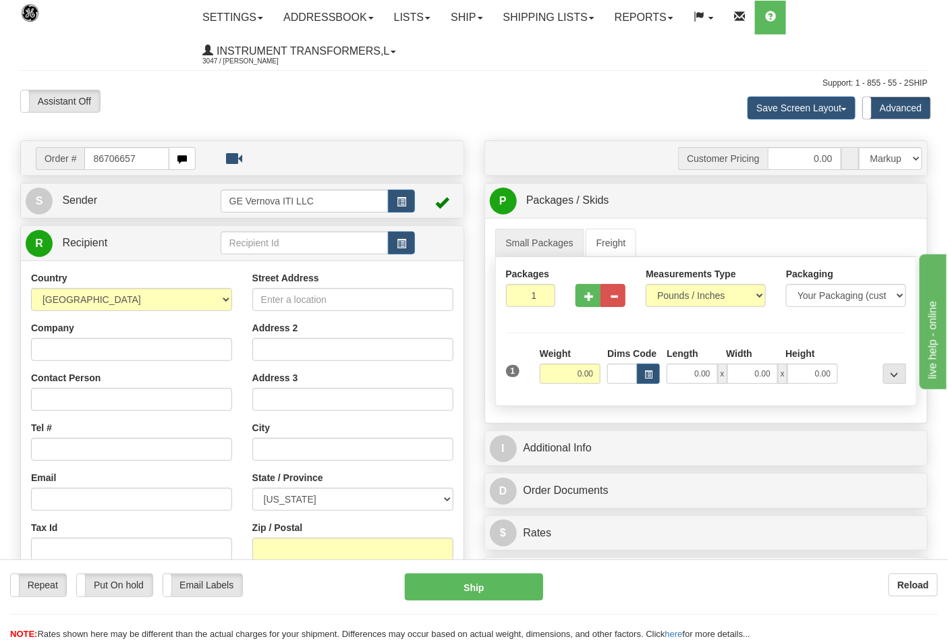
type input "86706657"
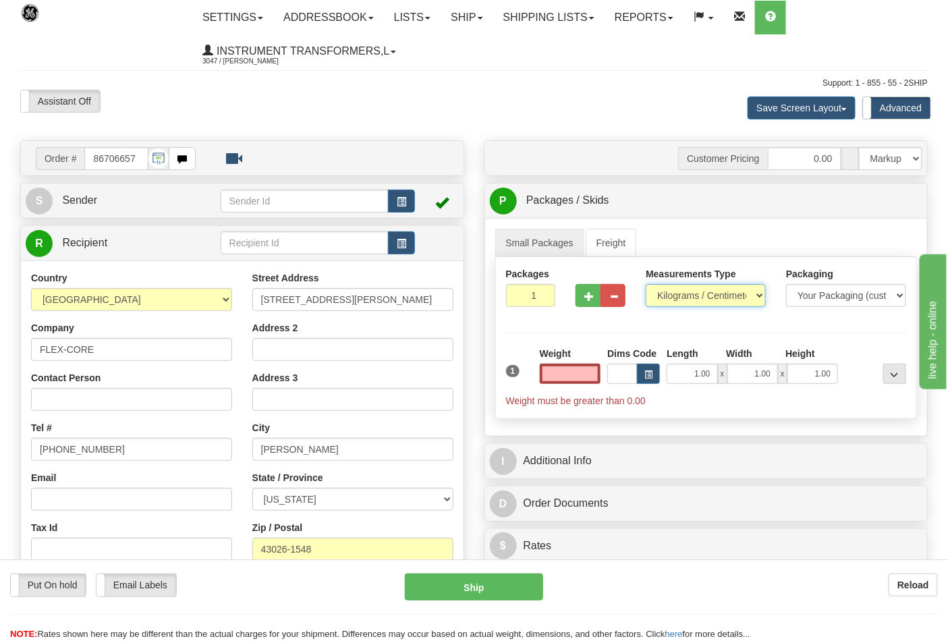
type input "0.00"
click at [709, 300] on select "Pounds / Inches Kilograms / Centimeters" at bounding box center [706, 295] width 120 height 23
select select "0"
click at [646, 285] on select "Pounds / Inches Kilograms / Centimeters" at bounding box center [706, 295] width 120 height 23
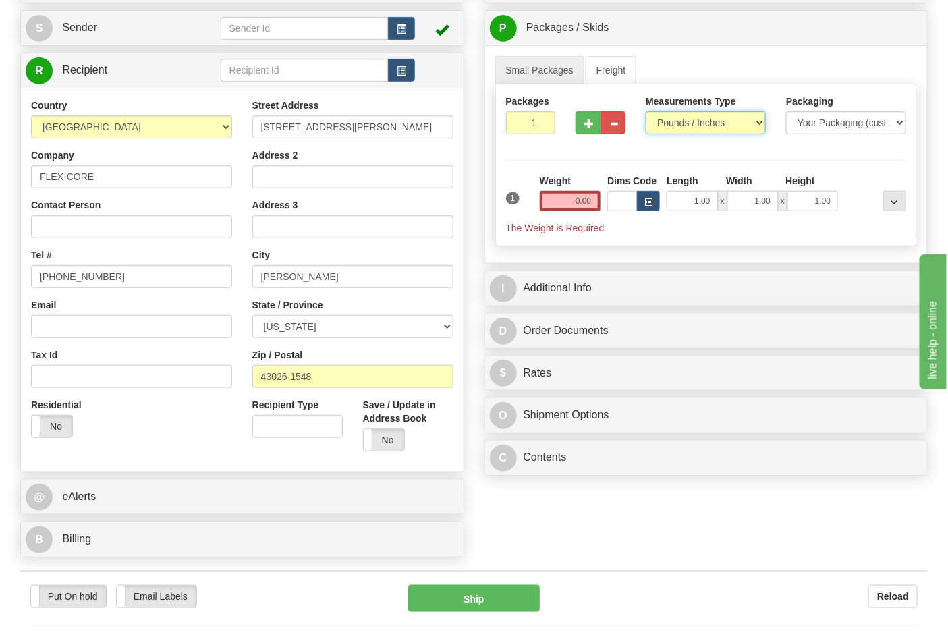
scroll to position [225, 0]
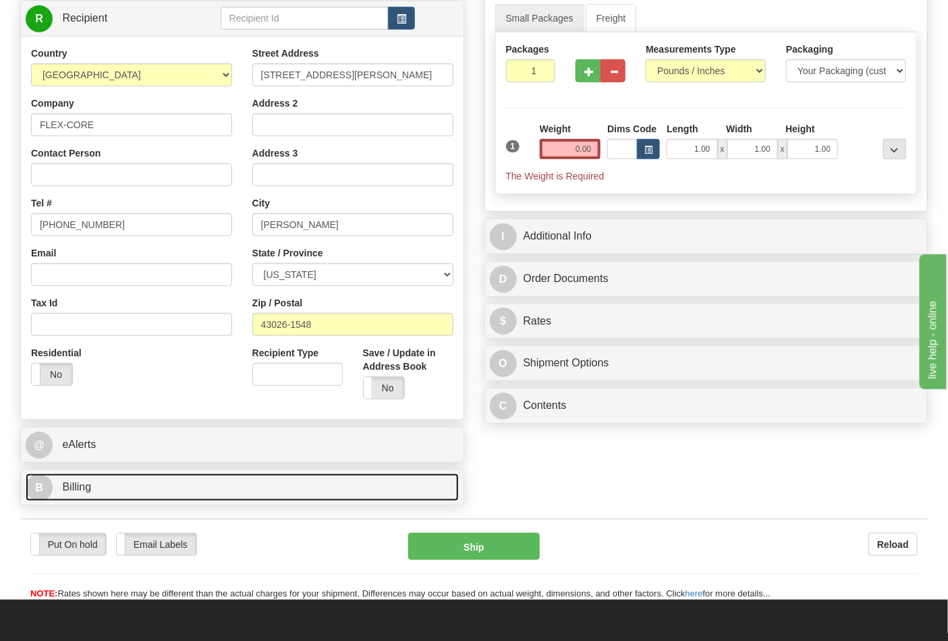
click at [93, 500] on link "B Billing" at bounding box center [242, 488] width 433 height 28
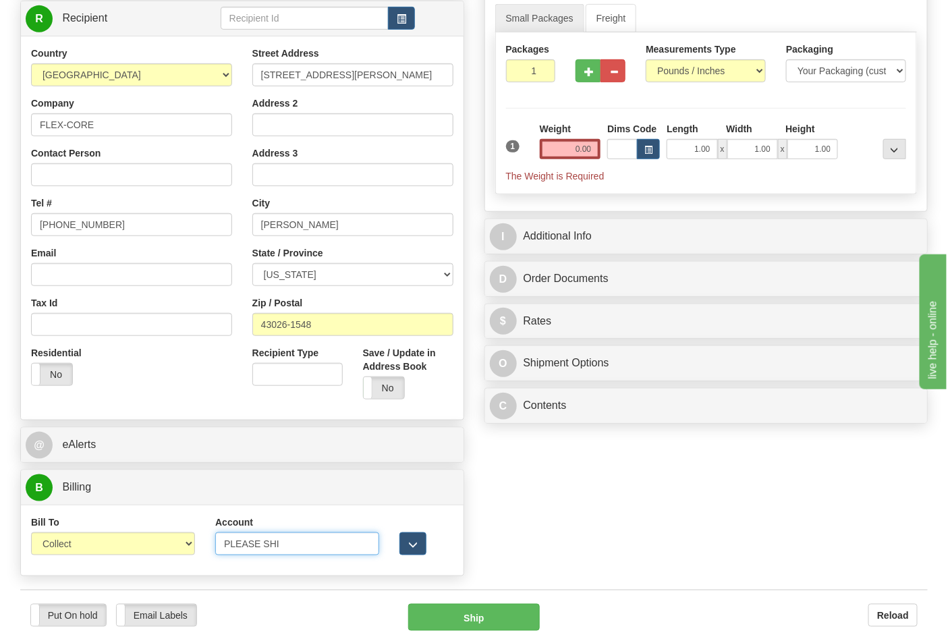
drag, startPoint x: 286, startPoint y: 540, endPoint x: 146, endPoint y: 540, distance: 139.7
click at [146, 540] on div "Bill To Sender Recipient Third Party Collect Account PLEASE SHI 3rd Party Accou…" at bounding box center [242, 541] width 443 height 50
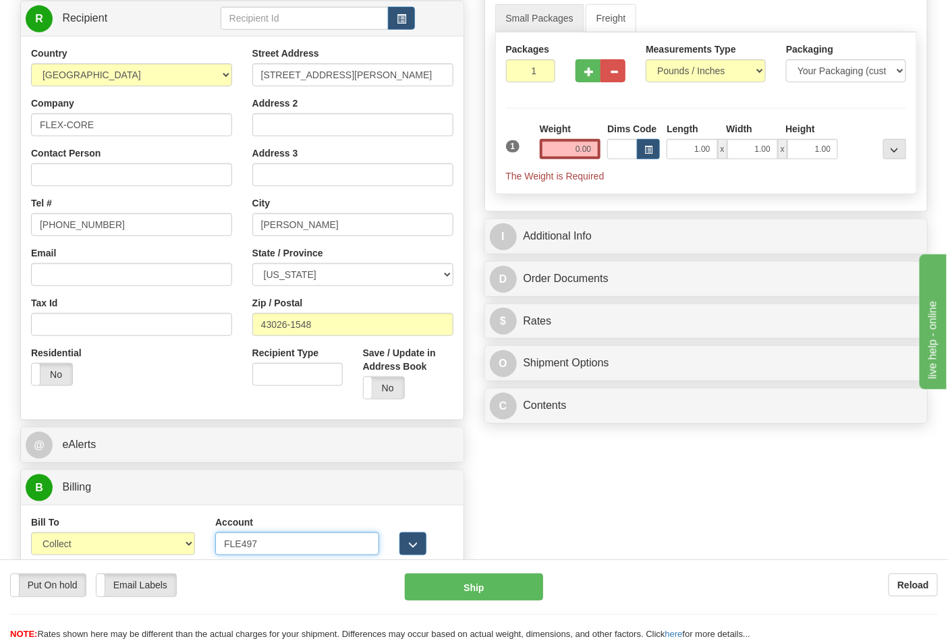
type input "FLE497"
click at [728, 59] on div "Measurements Type Pounds / Inches Kilograms / Centimeters" at bounding box center [706, 63] width 120 height 40
click at [720, 73] on select "Pounds / Inches Kilograms / Centimeters" at bounding box center [706, 70] width 120 height 23
click at [646, 60] on select "Pounds / Inches Kilograms / Centimeters" at bounding box center [706, 70] width 120 height 23
click at [557, 154] on input "0.00" at bounding box center [570, 149] width 61 height 20
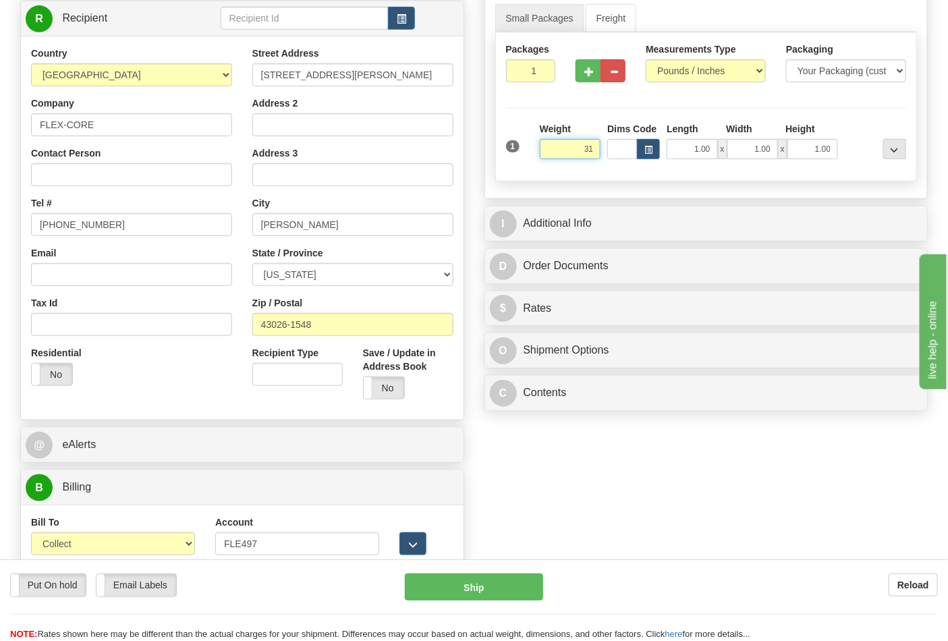
click button "Delete" at bounding box center [0, 0] width 0 height 0
type input "31.00"
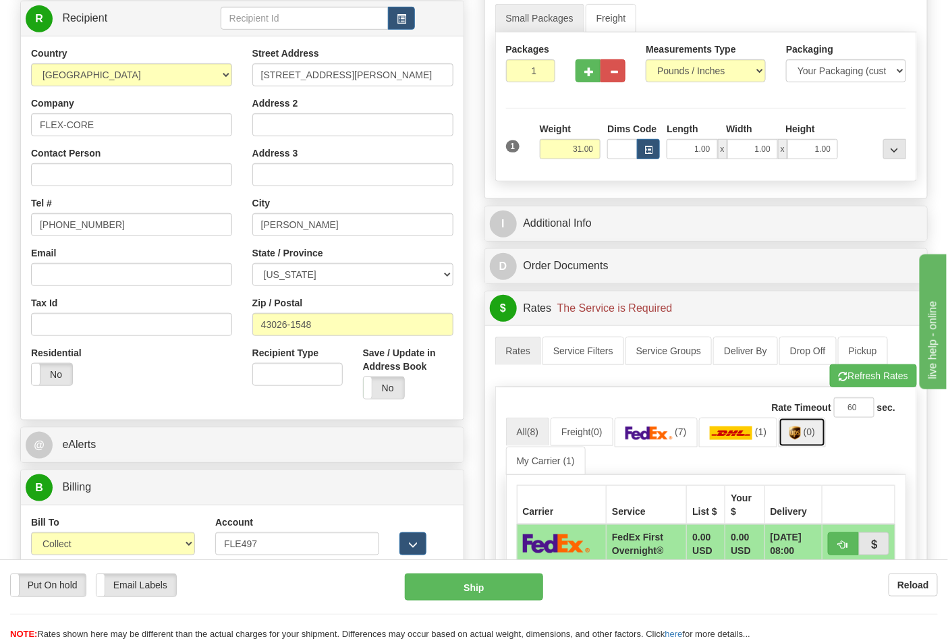
click at [816, 435] on span "(0)" at bounding box center [809, 432] width 11 height 11
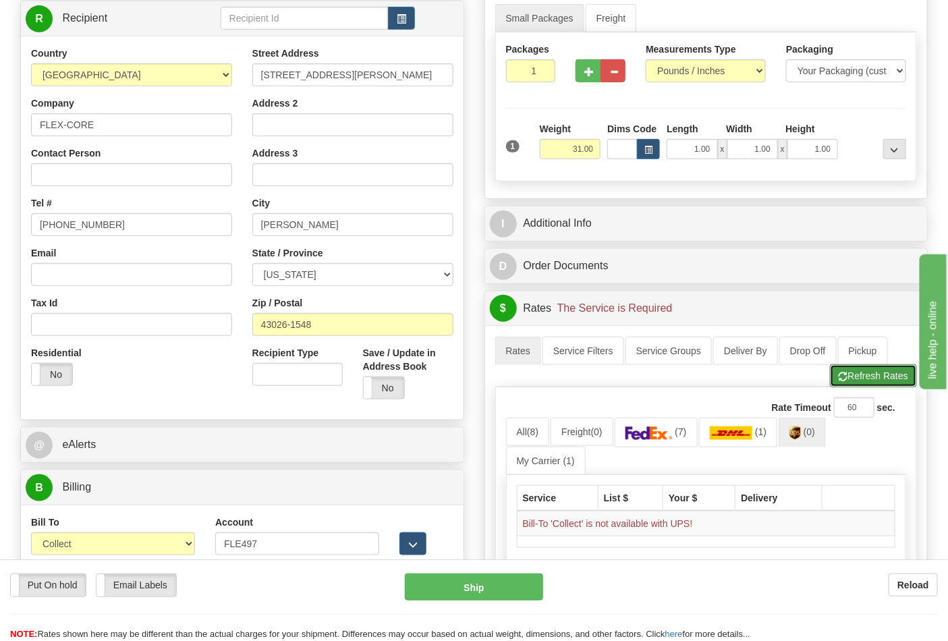
click at [854, 383] on button "Refresh Rates" at bounding box center [873, 376] width 87 height 23
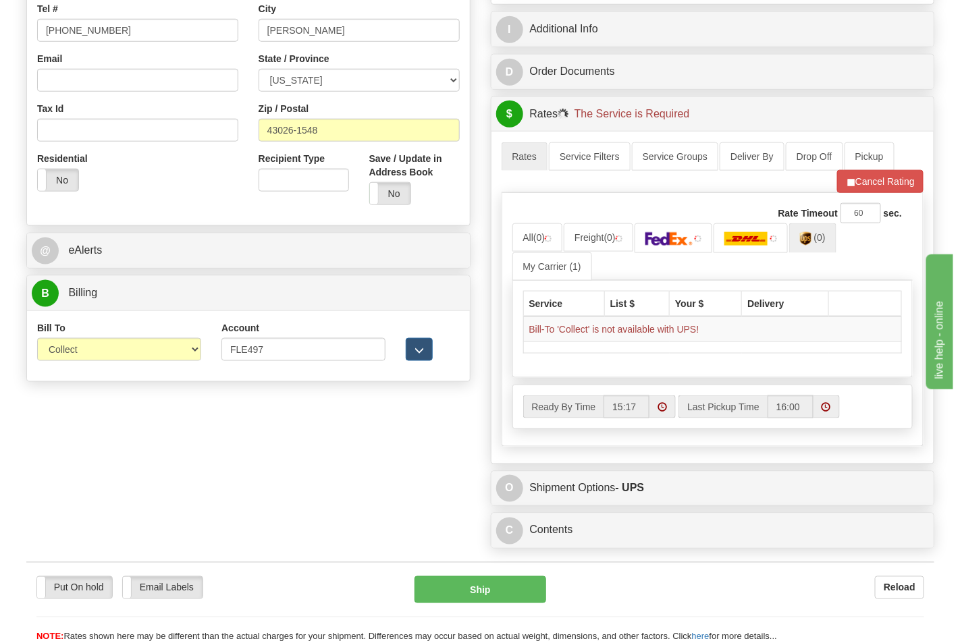
scroll to position [450, 0]
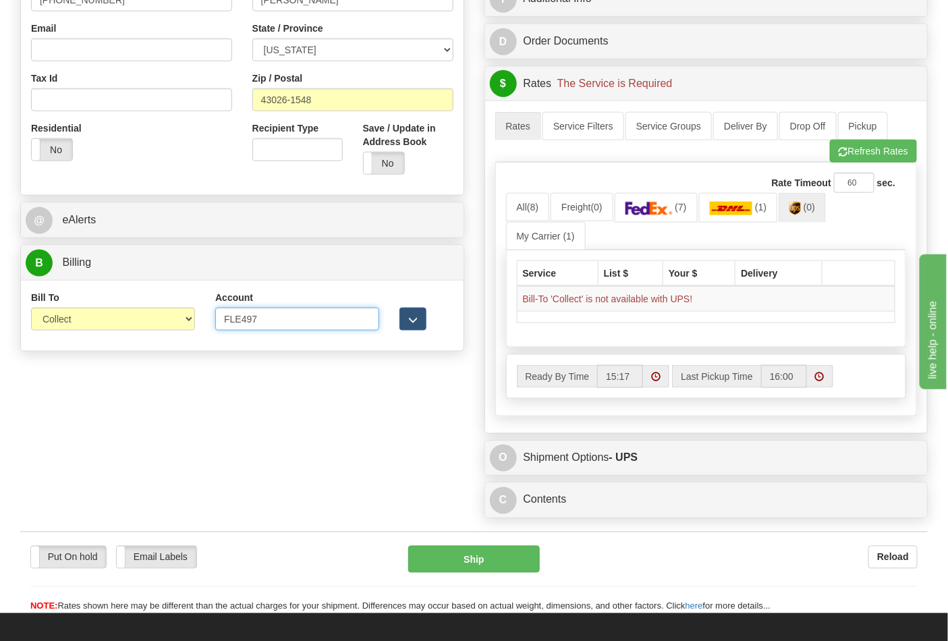
drag, startPoint x: 238, startPoint y: 323, endPoint x: 196, endPoint y: 321, distance: 42.6
click at [196, 321] on div "Bill To Sender Recipient Third Party Collect Account FLE497 3rd Party Account L…" at bounding box center [242, 316] width 443 height 50
click at [298, 327] on input "Account" at bounding box center [297, 319] width 164 height 23
paste input "473367"
type input "473367"
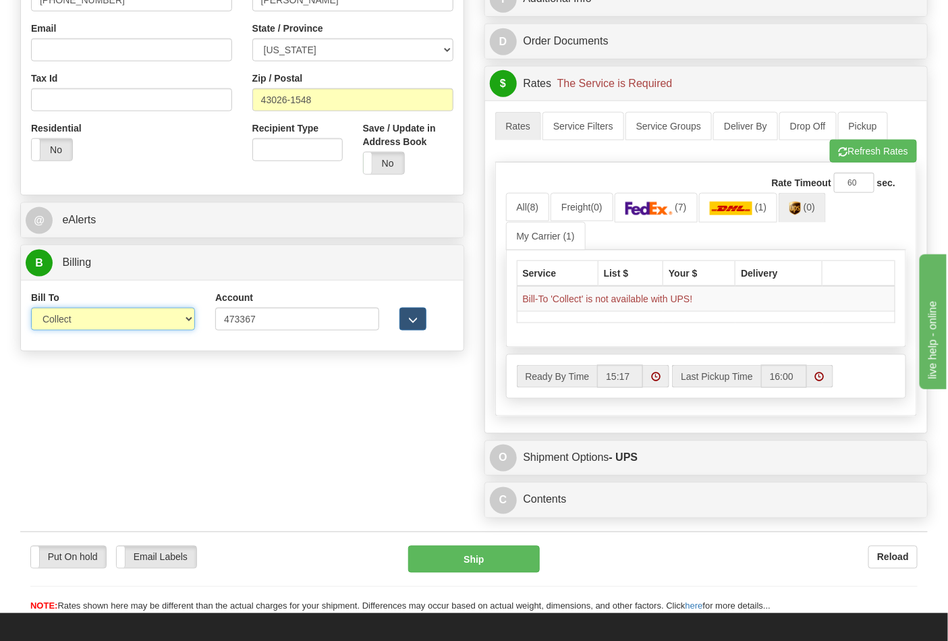
click at [167, 327] on select "Sender Recipient Third Party Collect" at bounding box center [113, 319] width 164 height 23
select select "2"
click at [31, 309] on select "Sender Recipient Third Party Collect" at bounding box center [113, 319] width 164 height 23
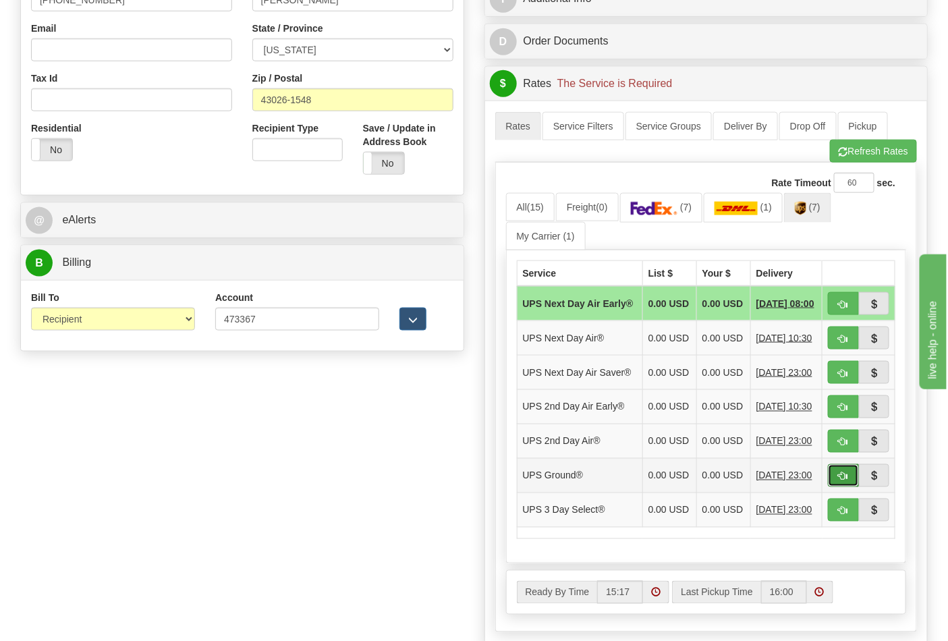
click at [845, 481] on span "button" at bounding box center [843, 477] width 9 height 9
type input "03"
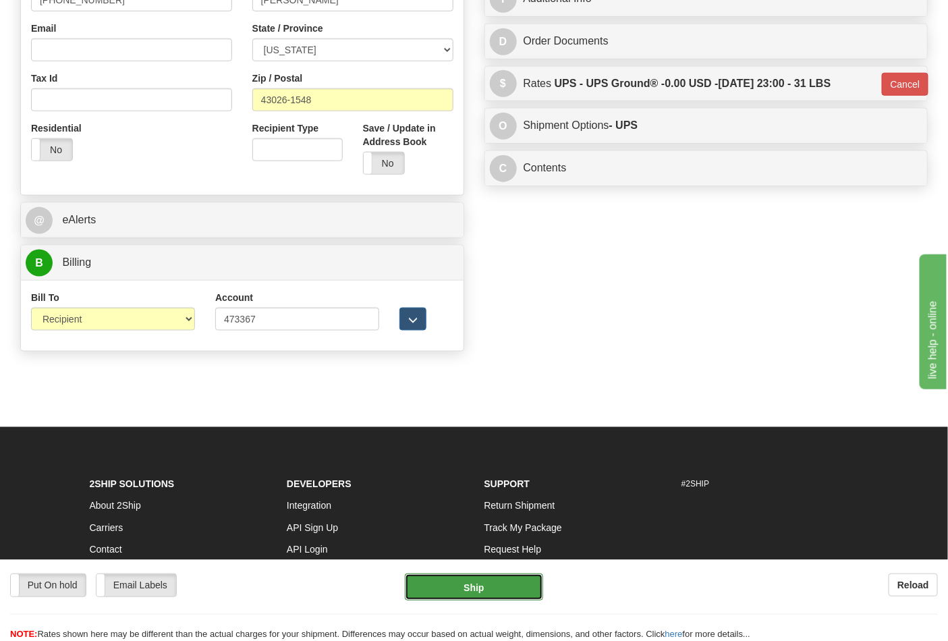
click at [523, 579] on button "Ship" at bounding box center [474, 587] width 138 height 27
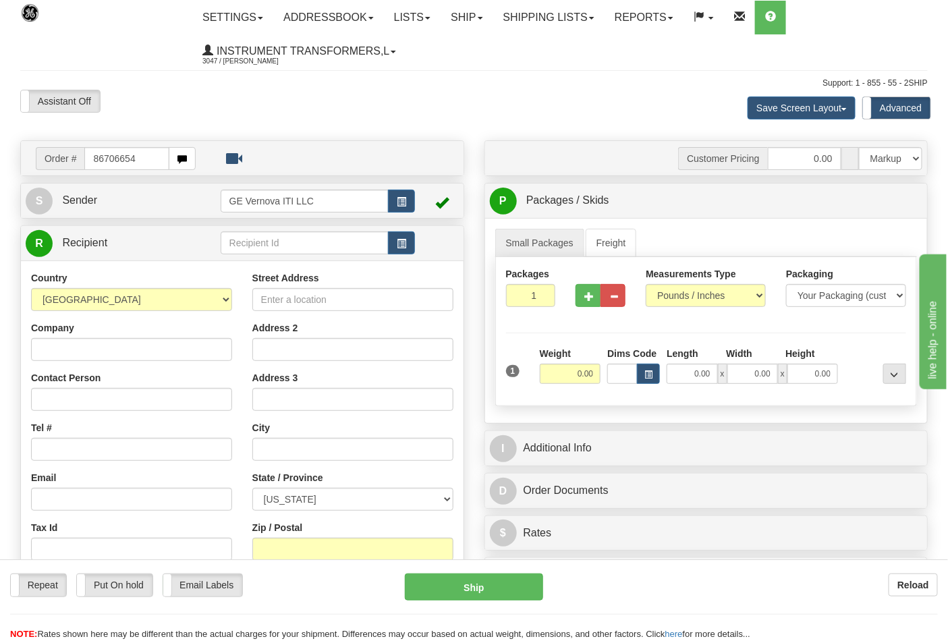
type input "86706654"
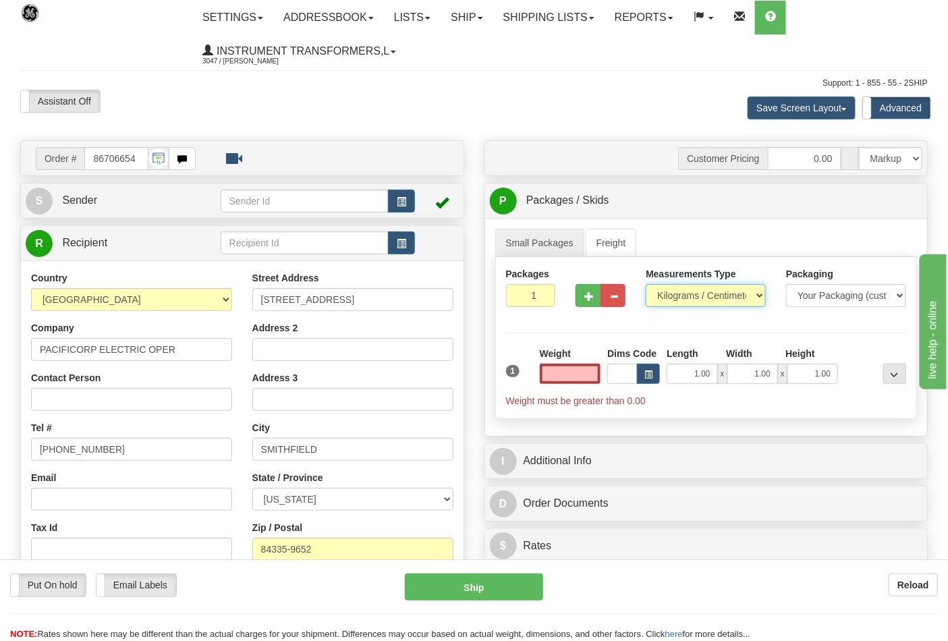
type input "0.00"
click at [753, 294] on select "Pounds / Inches Kilograms / Centimeters" at bounding box center [706, 295] width 120 height 23
select select "0"
click at [646, 285] on select "Pounds / Inches Kilograms / Centimeters" at bounding box center [706, 295] width 120 height 23
click at [570, 381] on input "0.00" at bounding box center [570, 374] width 61 height 20
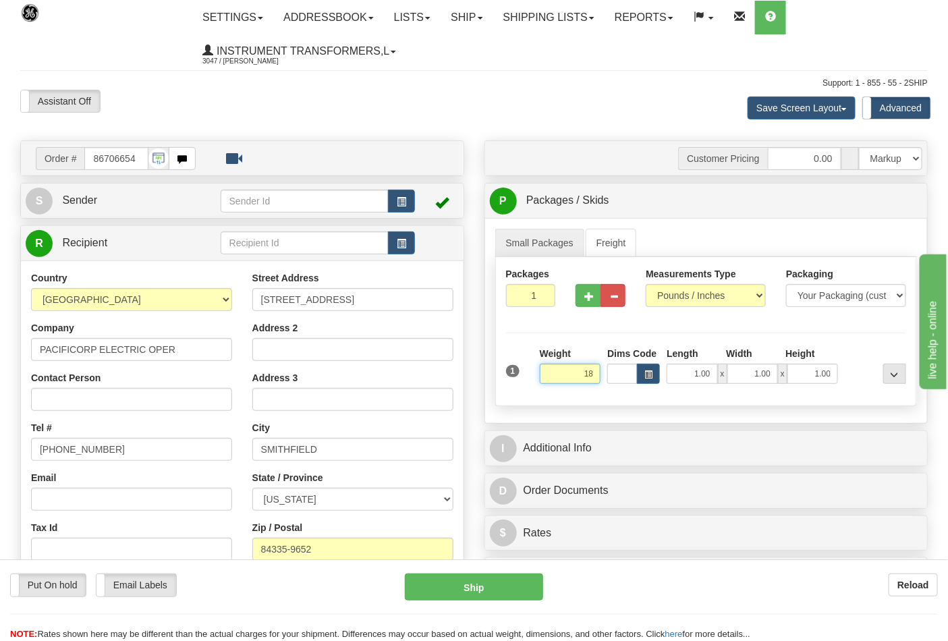
click button "Delete" at bounding box center [0, 0] width 0 height 0
type input "18.00"
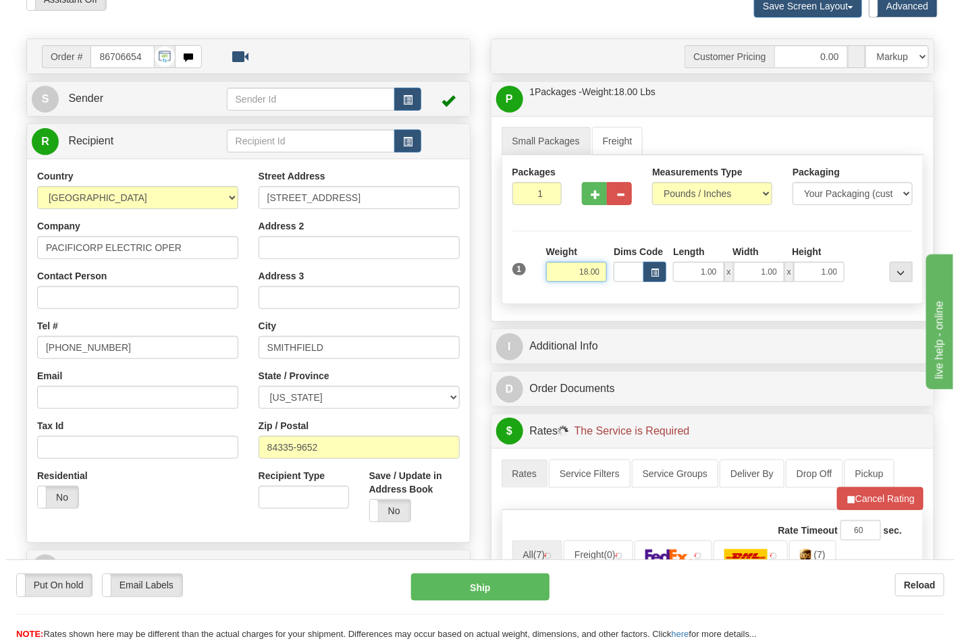
scroll to position [300, 0]
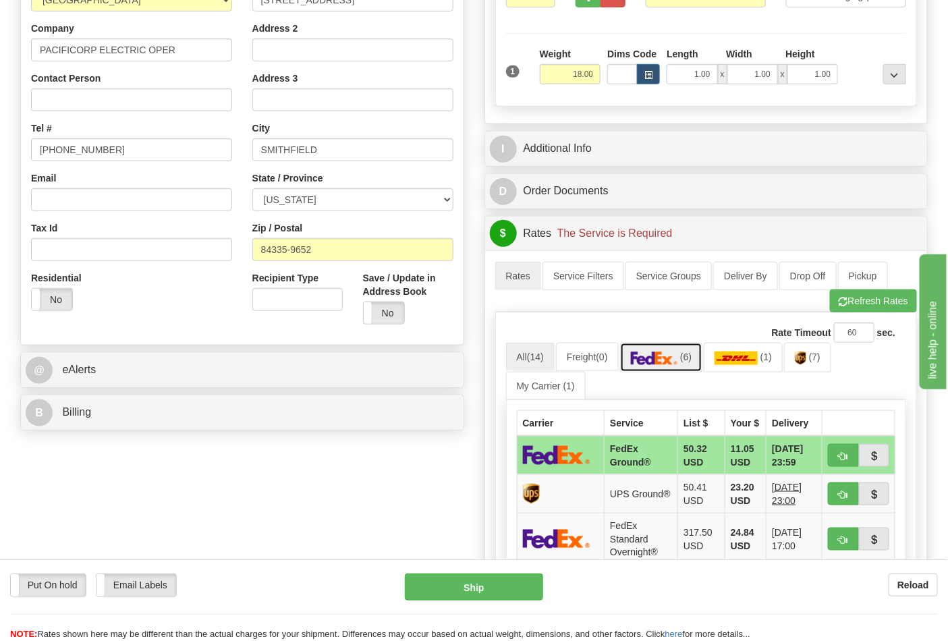
click at [678, 358] on img at bounding box center [654, 359] width 47 height 14
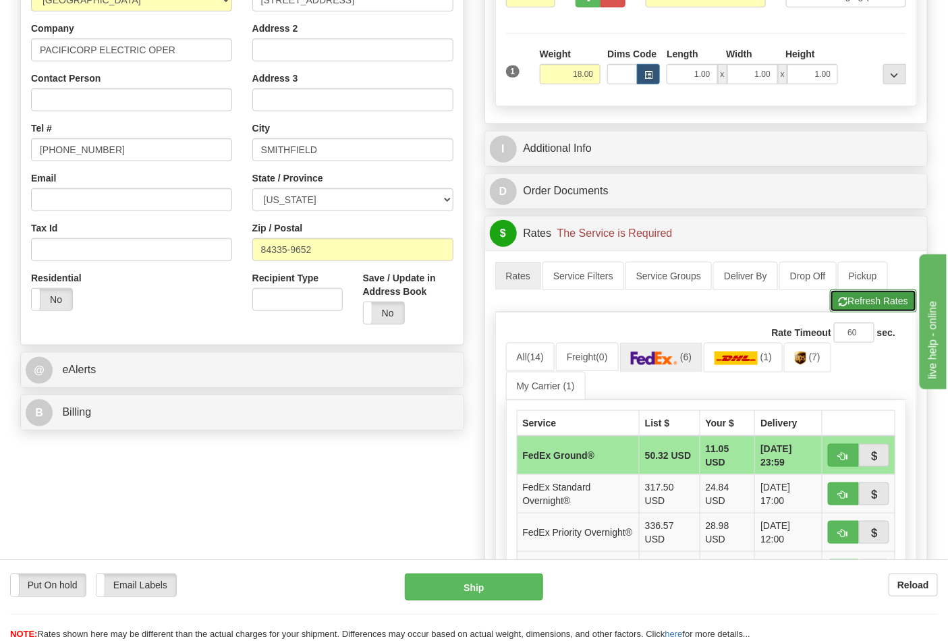
click at [845, 305] on span "button" at bounding box center [843, 302] width 9 height 9
click at [849, 448] on button "button" at bounding box center [843, 455] width 31 height 23
type input "92"
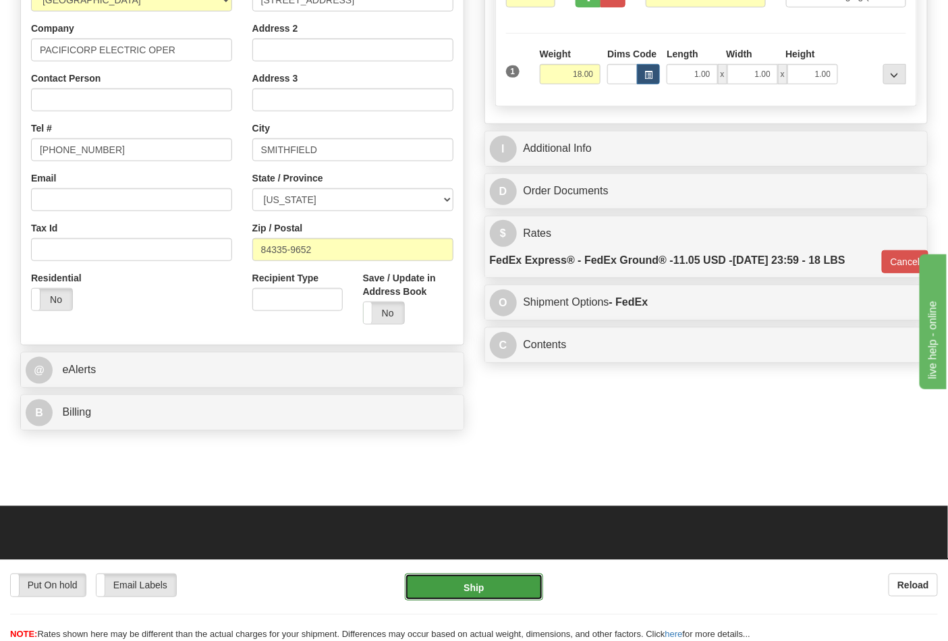
click at [466, 587] on button "Ship" at bounding box center [474, 587] width 138 height 27
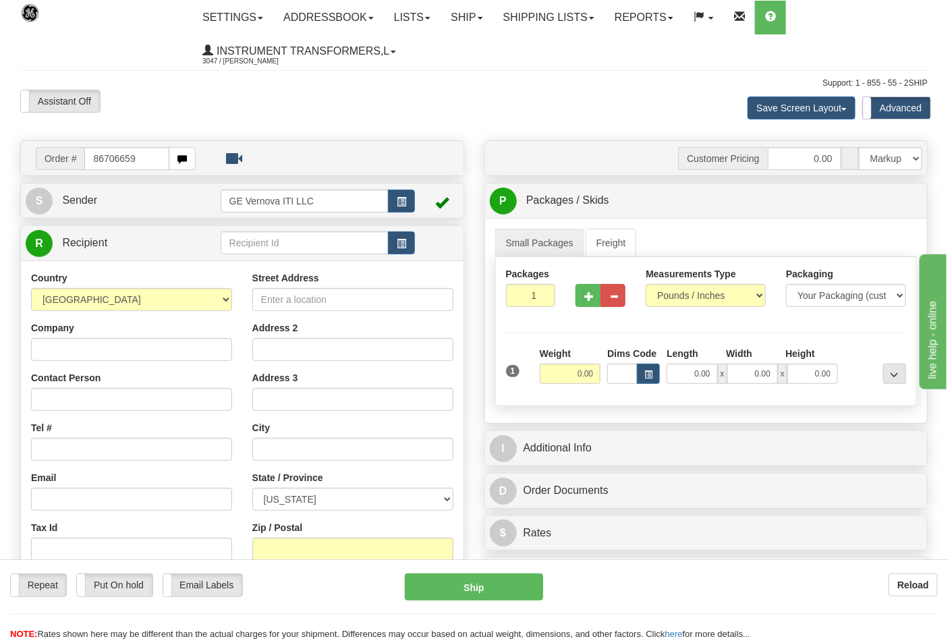
type input "86706659"
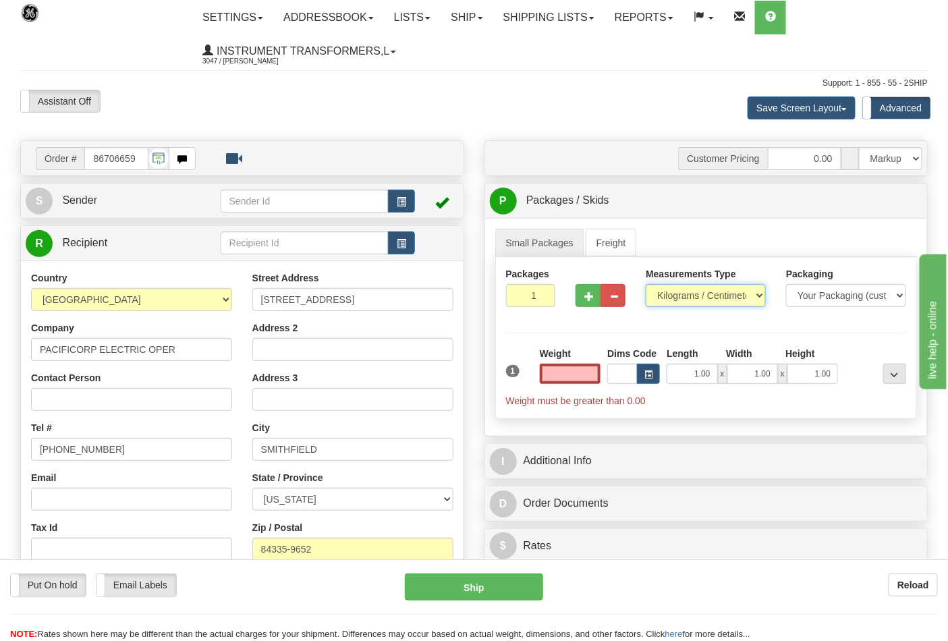
type input "0.00"
drag, startPoint x: 758, startPoint y: 296, endPoint x: 751, endPoint y: 298, distance: 7.7
click at [758, 296] on select "Pounds / Inches Kilograms / Centimeters" at bounding box center [706, 295] width 120 height 23
select select "0"
click at [646, 285] on select "Pounds / Inches Kilograms / Centimeters" at bounding box center [706, 295] width 120 height 23
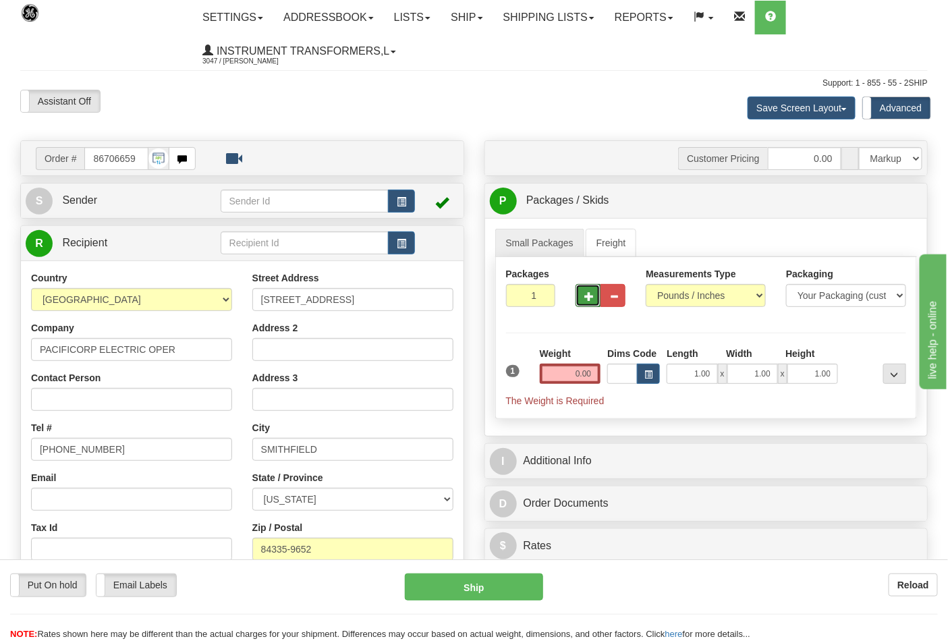
click at [589, 299] on span "button" at bounding box center [589, 296] width 9 height 9
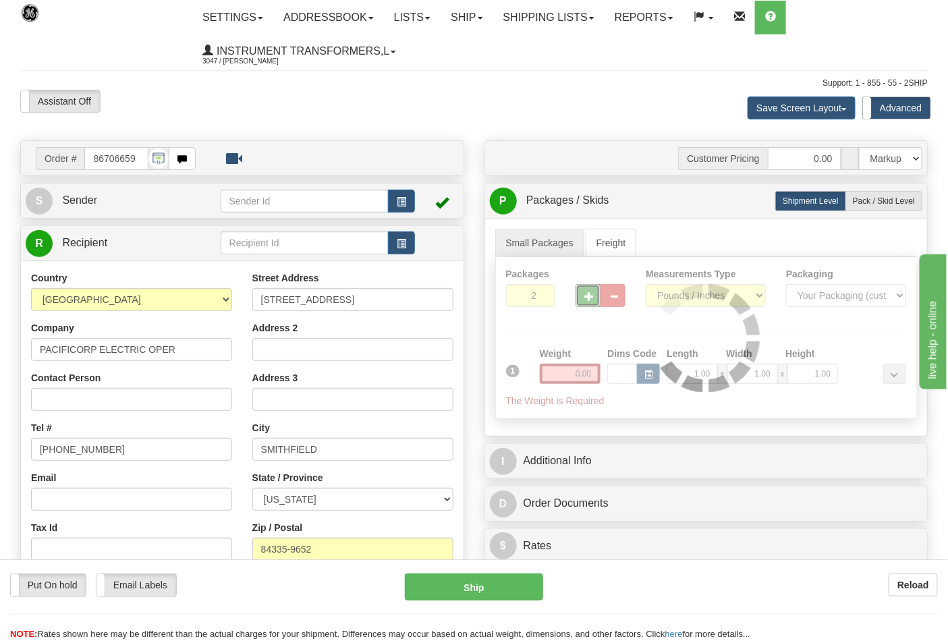
click at [589, 299] on div "Packages 2 1 Measurements Type" at bounding box center [707, 338] width 423 height 162
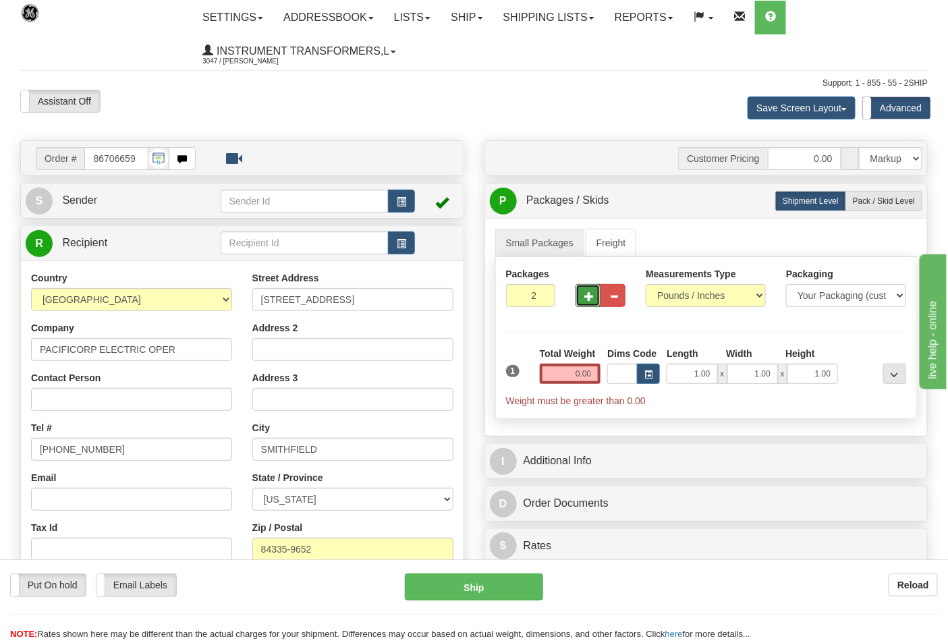
click at [589, 299] on span "button" at bounding box center [589, 296] width 9 height 9
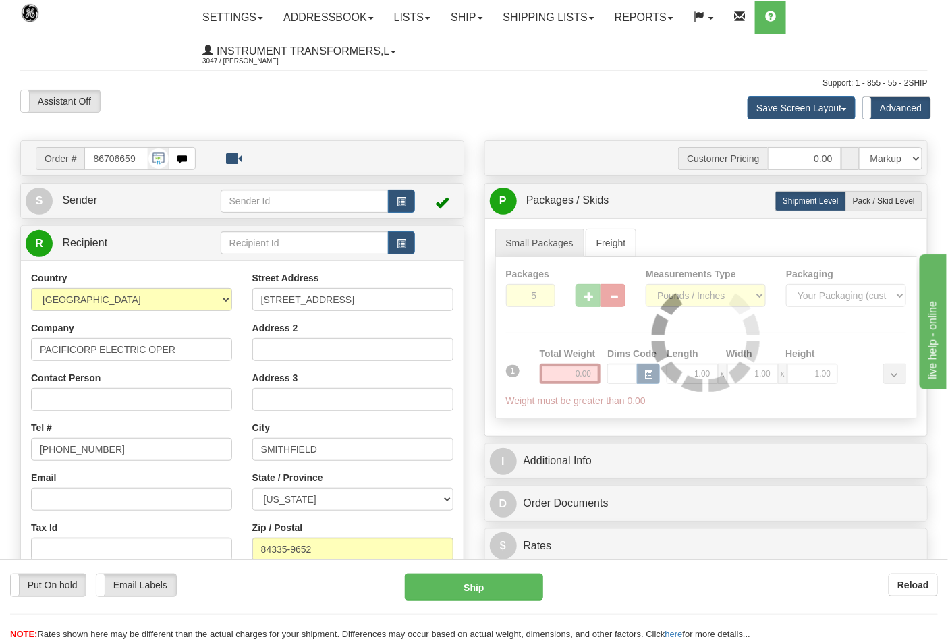
click at [586, 299] on div at bounding box center [706, 337] width 421 height 161
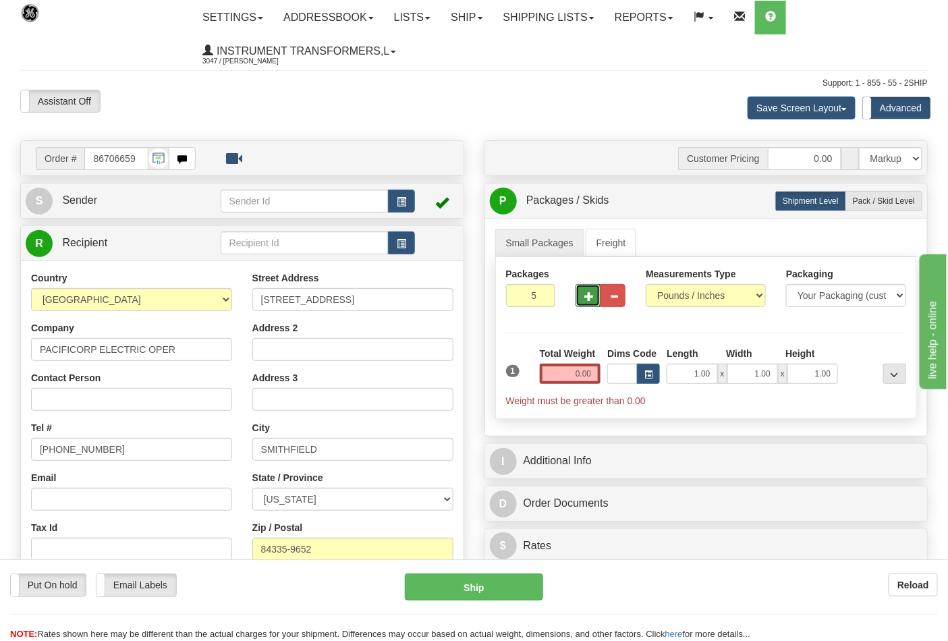
click at [586, 299] on span "button" at bounding box center [589, 296] width 9 height 9
type input "6"
click at [552, 379] on input "0.00" at bounding box center [570, 374] width 61 height 20
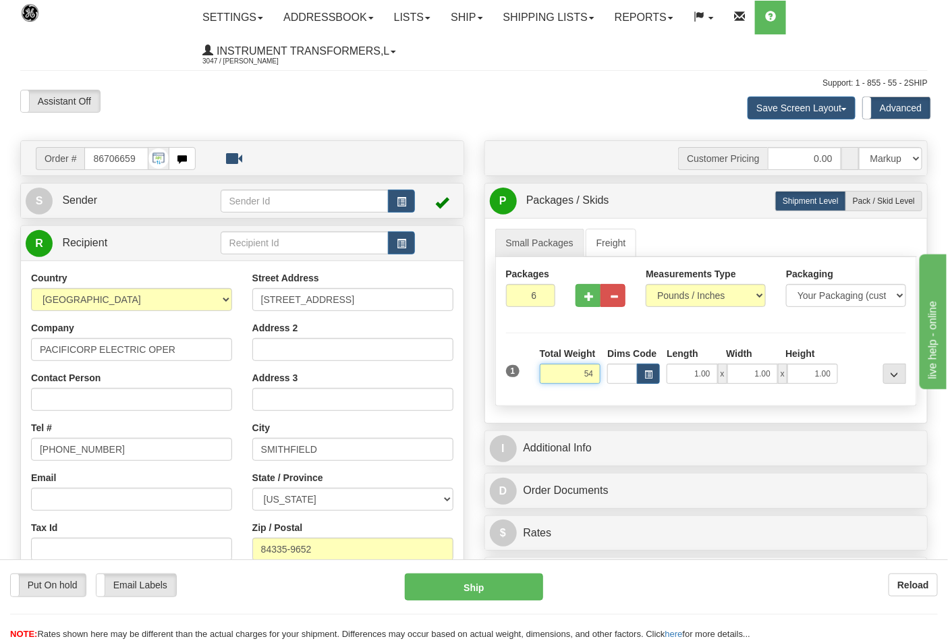
click button "Delete" at bounding box center [0, 0] width 0 height 0
type input "54.00"
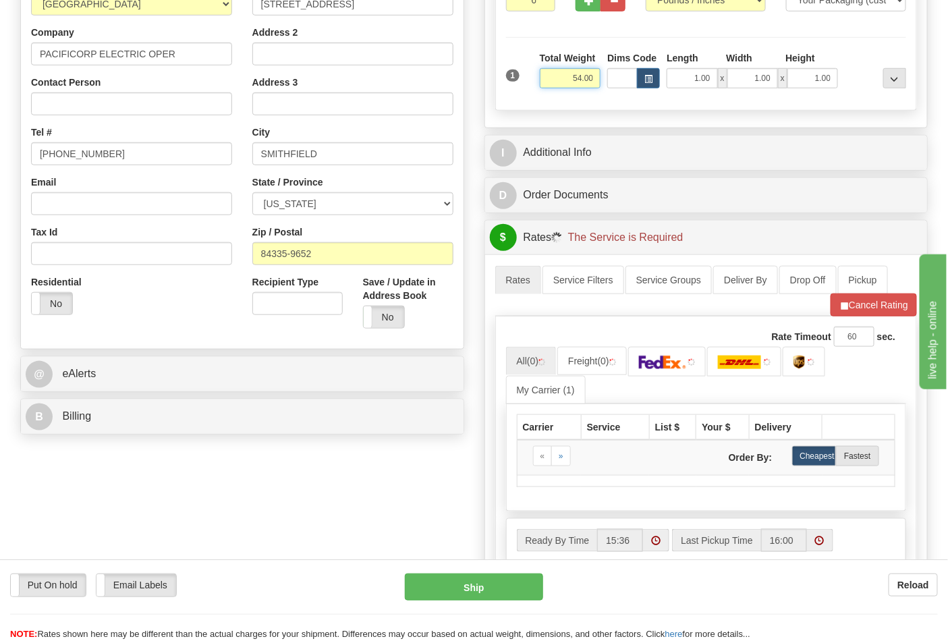
scroll to position [375, 0]
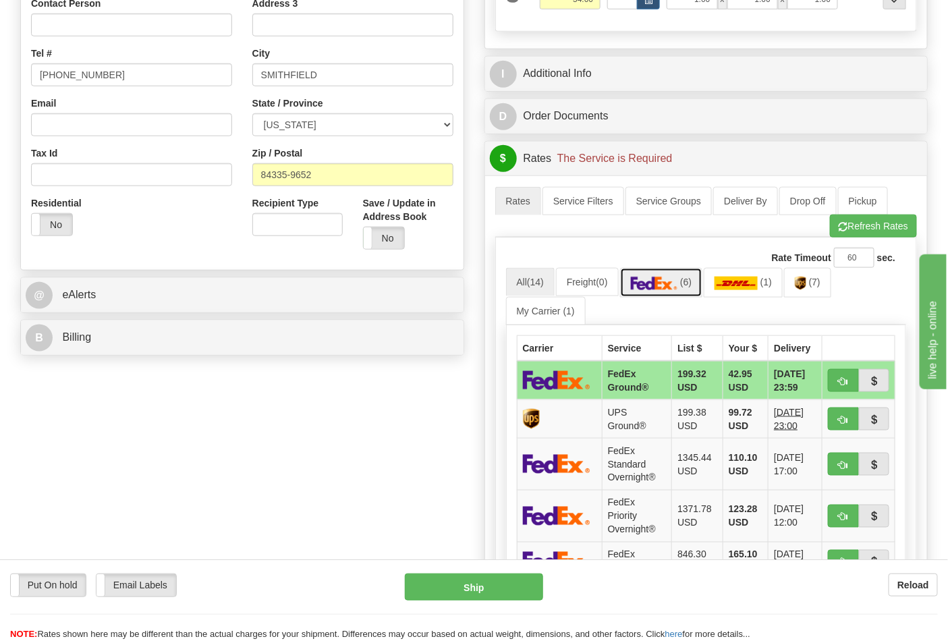
click at [672, 272] on link "(6)" at bounding box center [661, 282] width 83 height 29
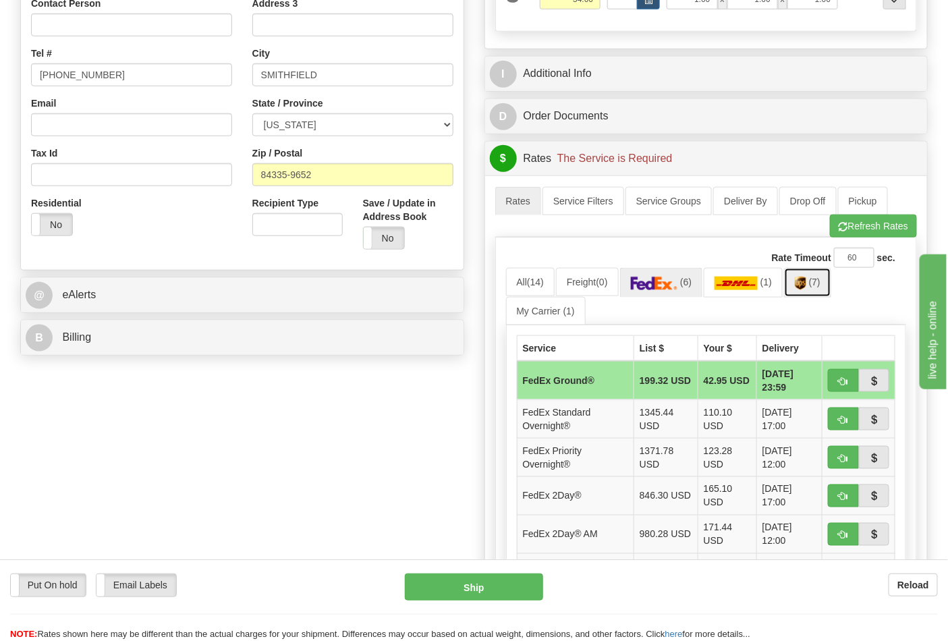
click at [795, 290] on link "(7)" at bounding box center [807, 282] width 47 height 29
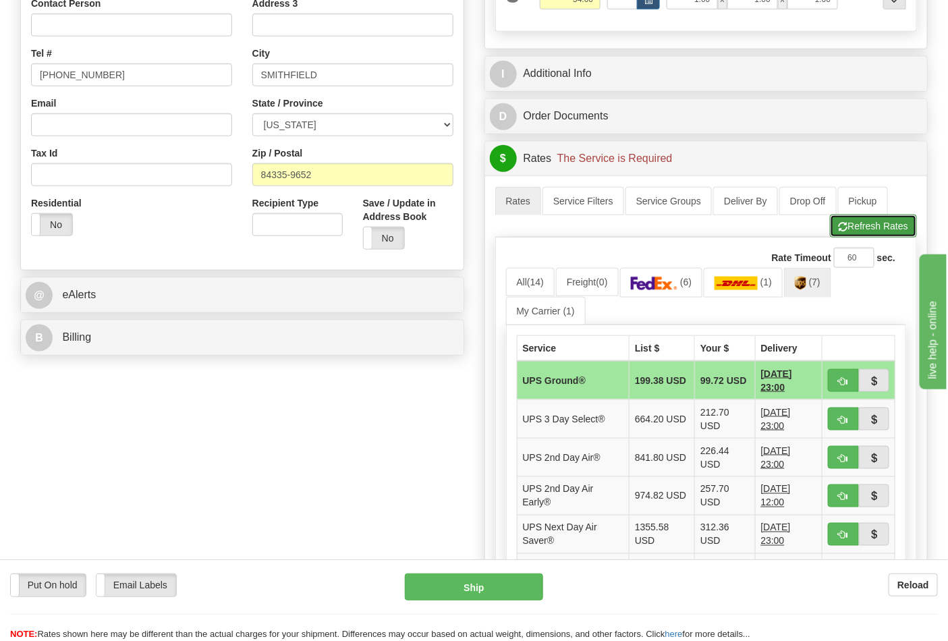
click at [884, 232] on button "Refresh Rates" at bounding box center [873, 226] width 87 height 23
click at [843, 375] on button "button" at bounding box center [843, 380] width 31 height 23
type input "03"
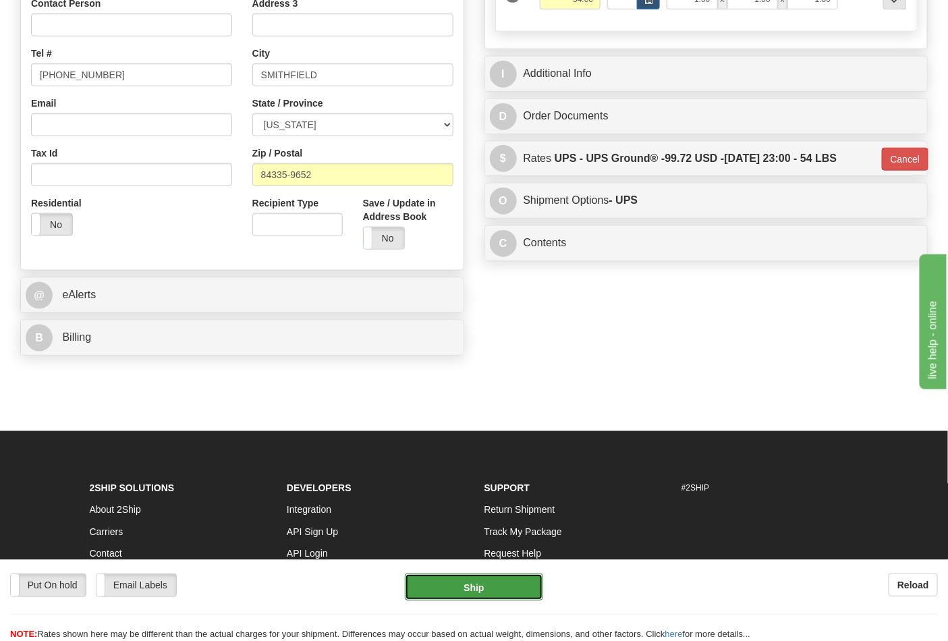
click at [477, 581] on button "Ship" at bounding box center [474, 587] width 138 height 27
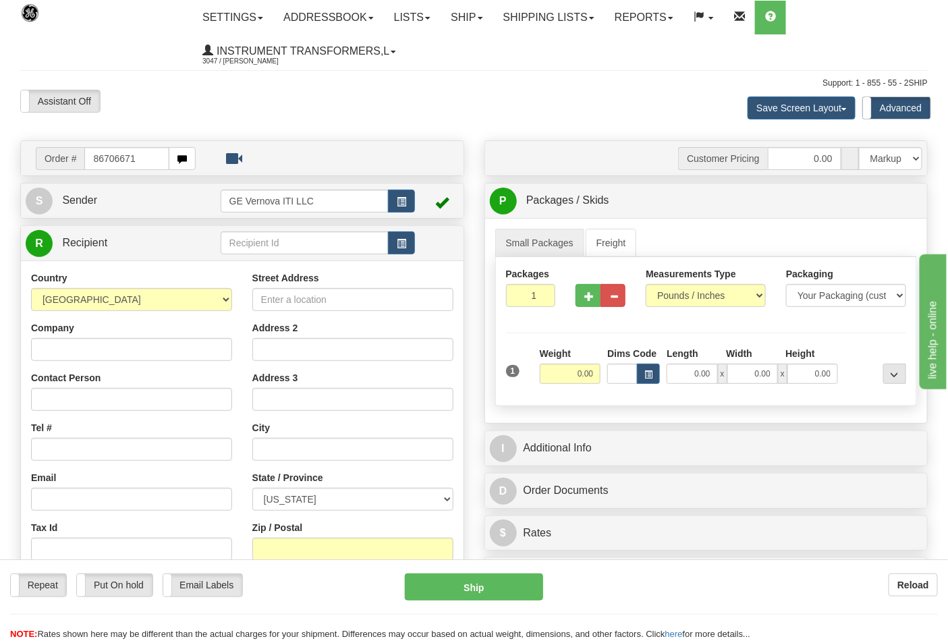
type input "86706671"
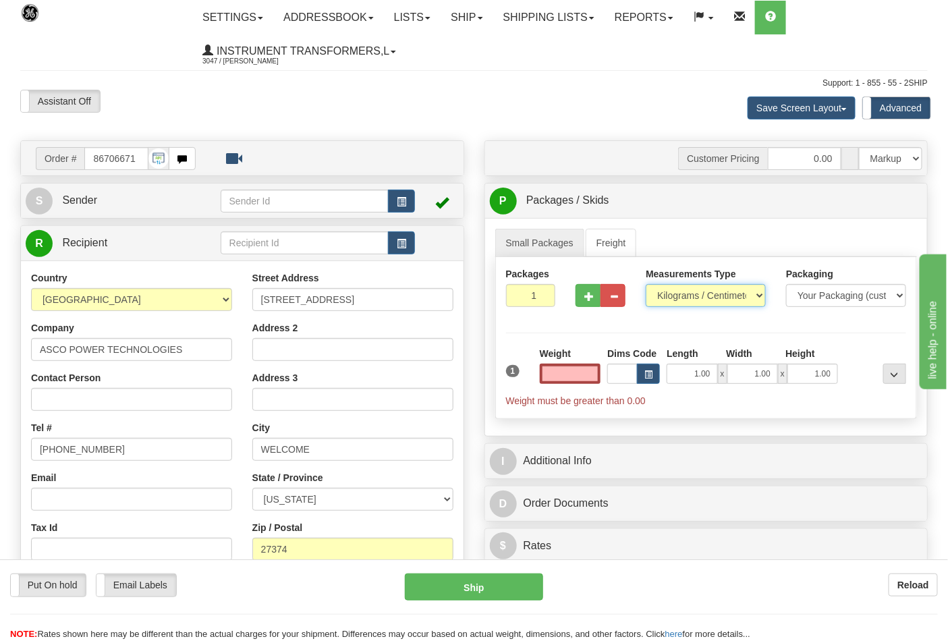
type input "0.00"
click at [745, 294] on select "Pounds / Inches Kilograms / Centimeters" at bounding box center [706, 295] width 120 height 23
select select "0"
click at [646, 285] on select "Pounds / Inches Kilograms / Centimeters" at bounding box center [706, 295] width 120 height 23
click at [570, 373] on input "0.00" at bounding box center [570, 374] width 61 height 20
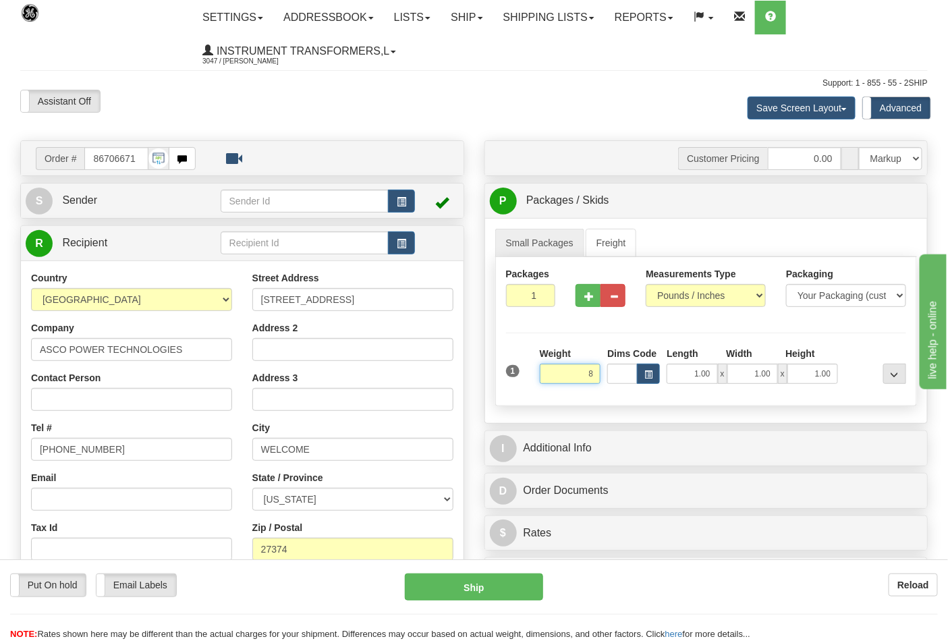
click button "Delete" at bounding box center [0, 0] width 0 height 0
type input "8.00"
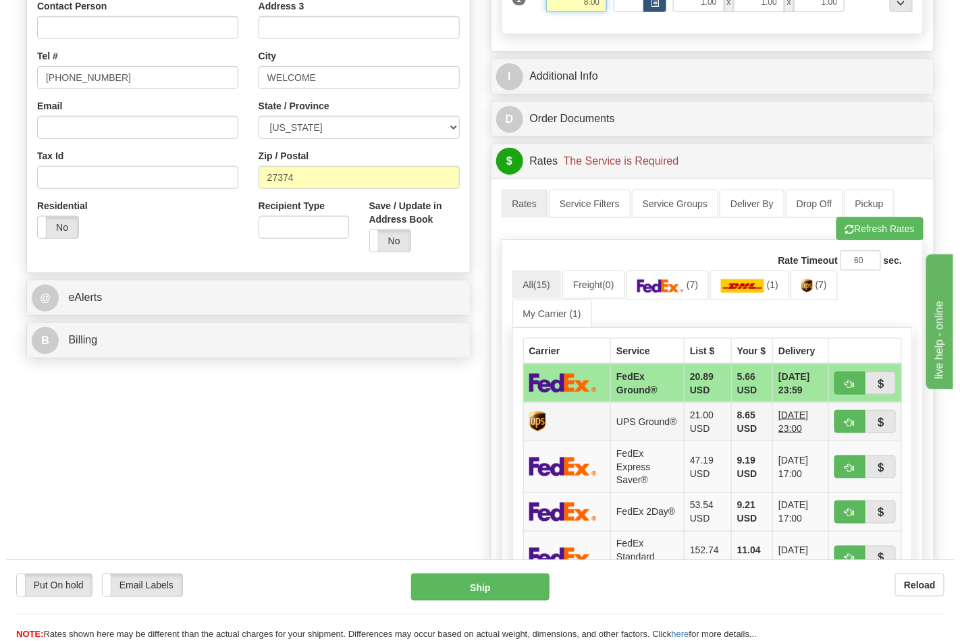
scroll to position [375, 0]
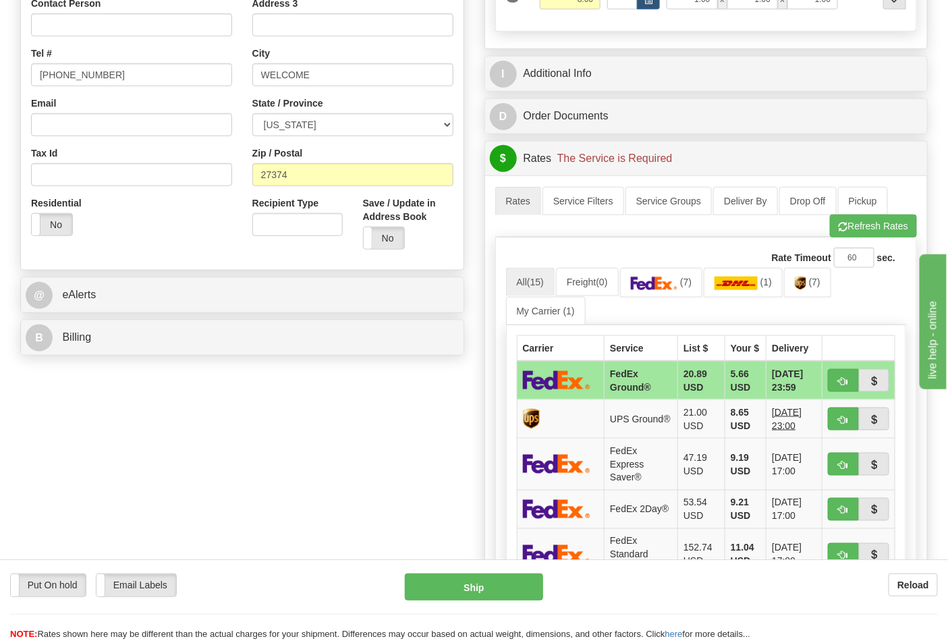
click at [693, 267] on div "Rate Timeout 60 sec." at bounding box center [706, 258] width 401 height 20
click at [684, 277] on link "(7)" at bounding box center [661, 282] width 83 height 29
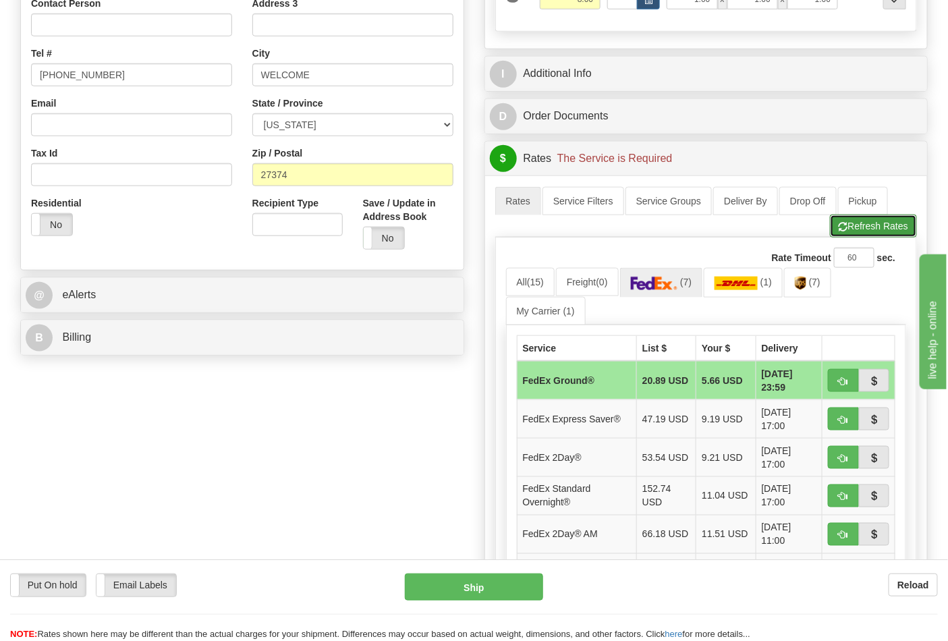
click at [887, 218] on button "Refresh Rates" at bounding box center [873, 226] width 87 height 23
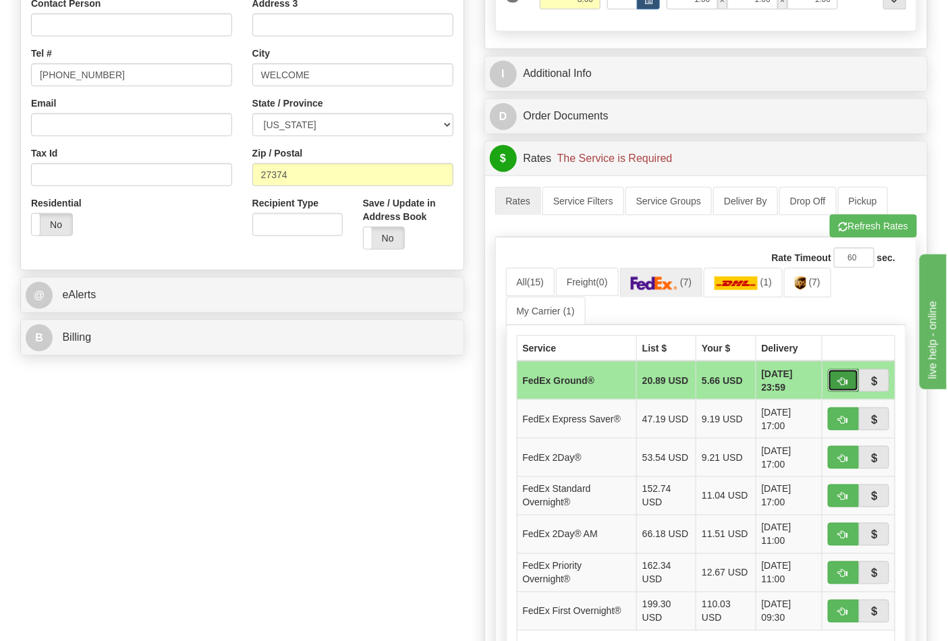
click at [845, 375] on button "button" at bounding box center [843, 380] width 31 height 23
type input "92"
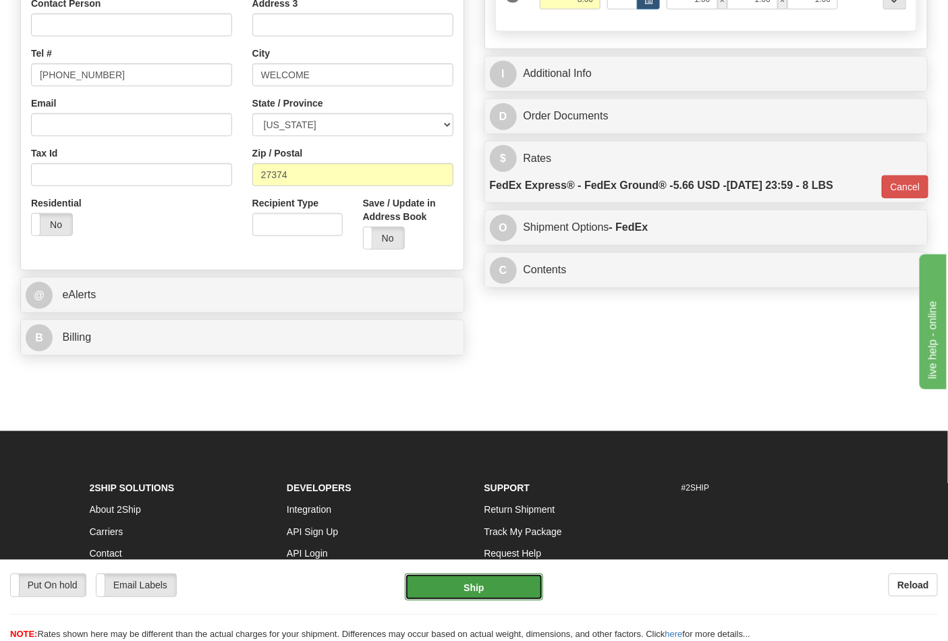
click at [488, 589] on button "Ship" at bounding box center [474, 587] width 138 height 27
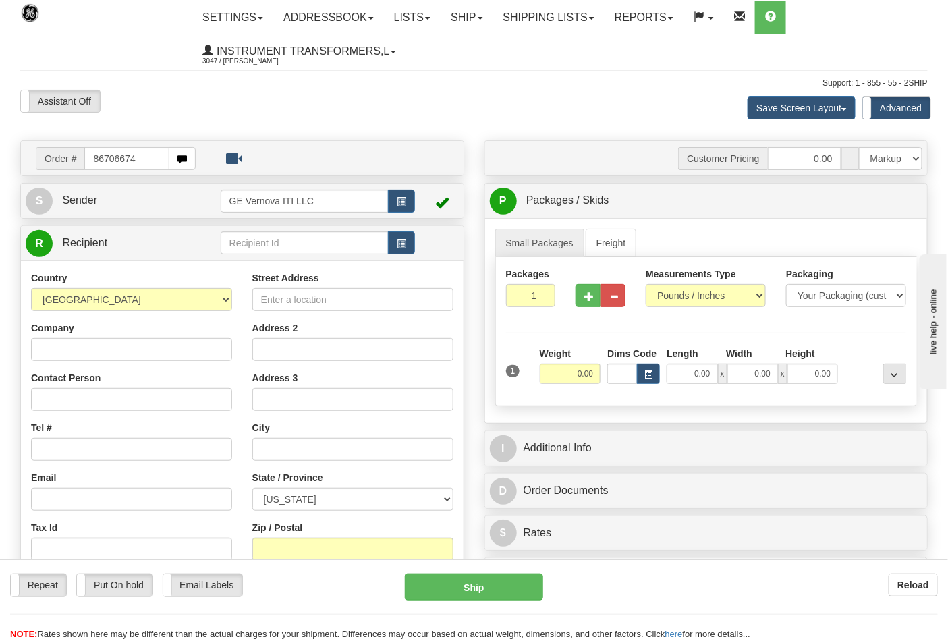
type input "86706674"
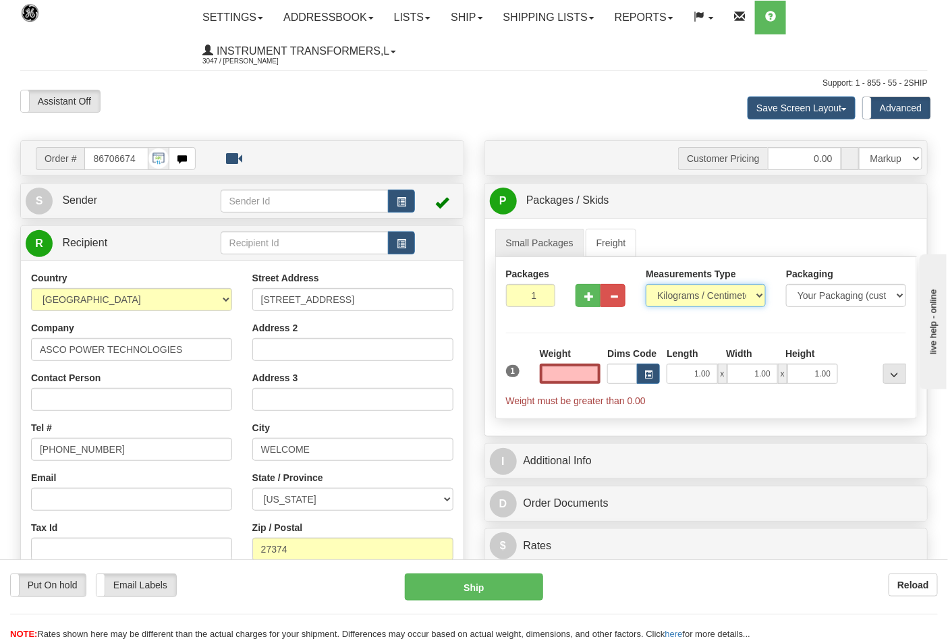
type input "0.00"
click at [676, 291] on select "Pounds / Inches Kilograms / Centimeters" at bounding box center [706, 295] width 120 height 23
select select "0"
click at [646, 285] on select "Pounds / Inches Kilograms / Centimeters" at bounding box center [706, 295] width 120 height 23
click at [568, 381] on input "0.00" at bounding box center [570, 374] width 61 height 20
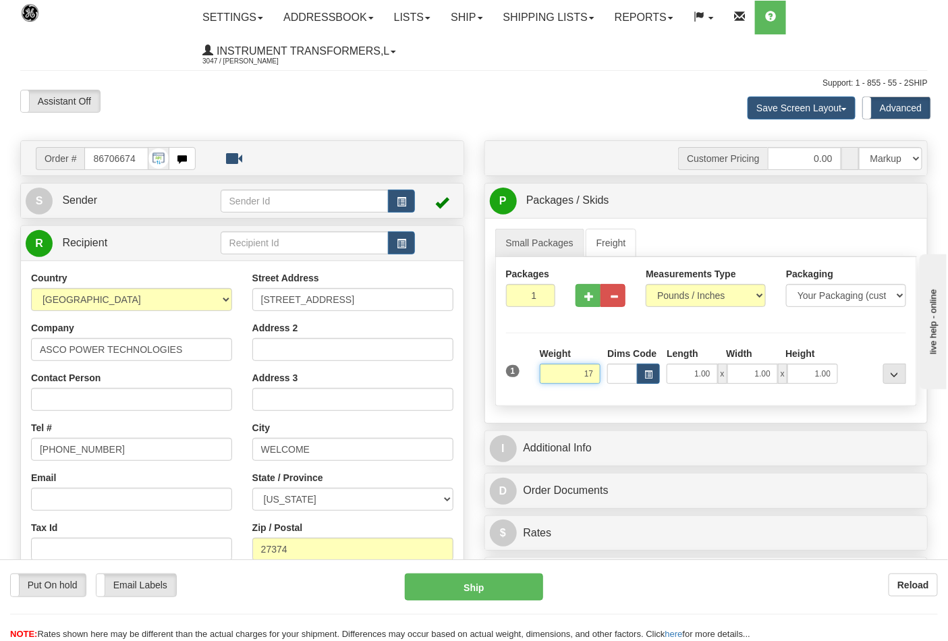
click button "Delete" at bounding box center [0, 0] width 0 height 0
type input "17.00"
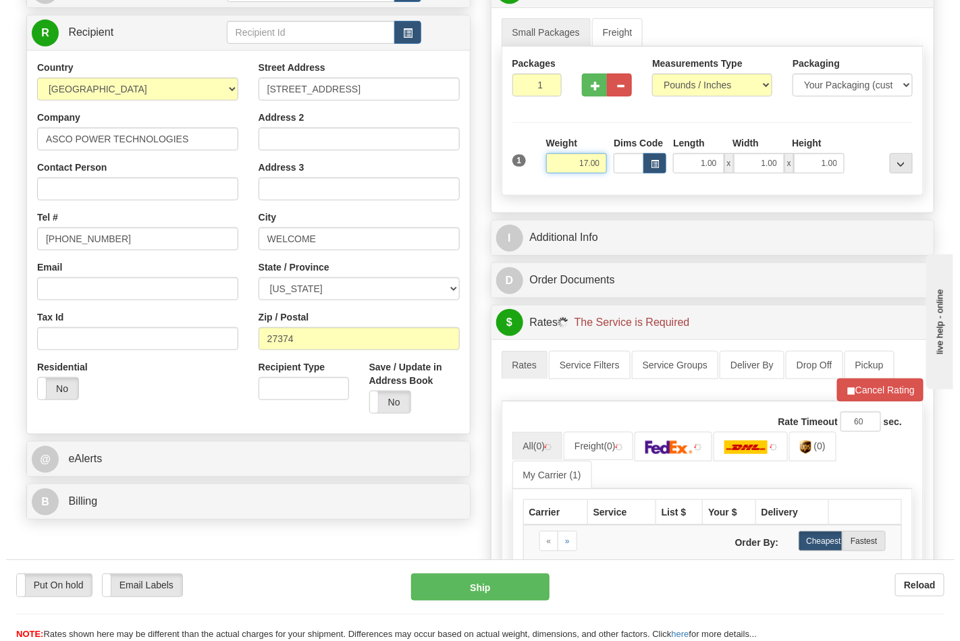
scroll to position [450, 0]
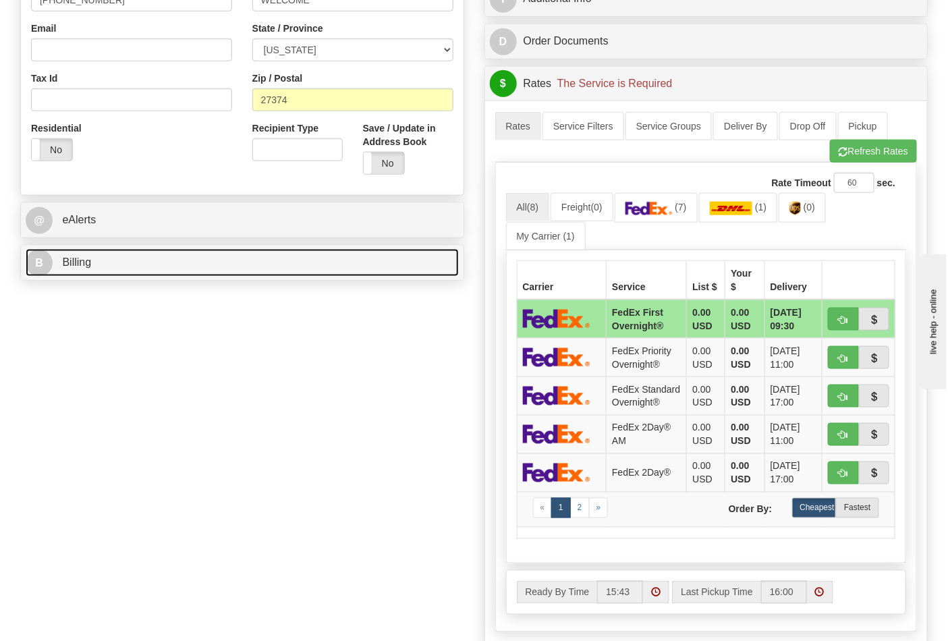
click at [146, 255] on link "B Billing" at bounding box center [242, 263] width 433 height 28
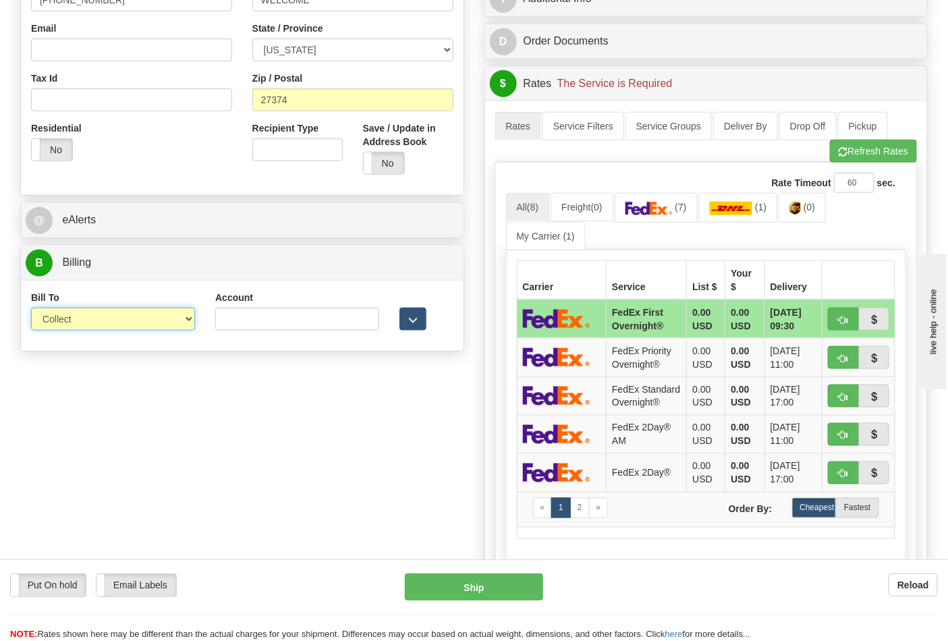
click at [108, 325] on select "Sender Recipient Third Party Collect" at bounding box center [113, 319] width 164 height 23
select select "2"
click at [31, 309] on select "Sender Recipient Third Party Collect" at bounding box center [113, 319] width 164 height 23
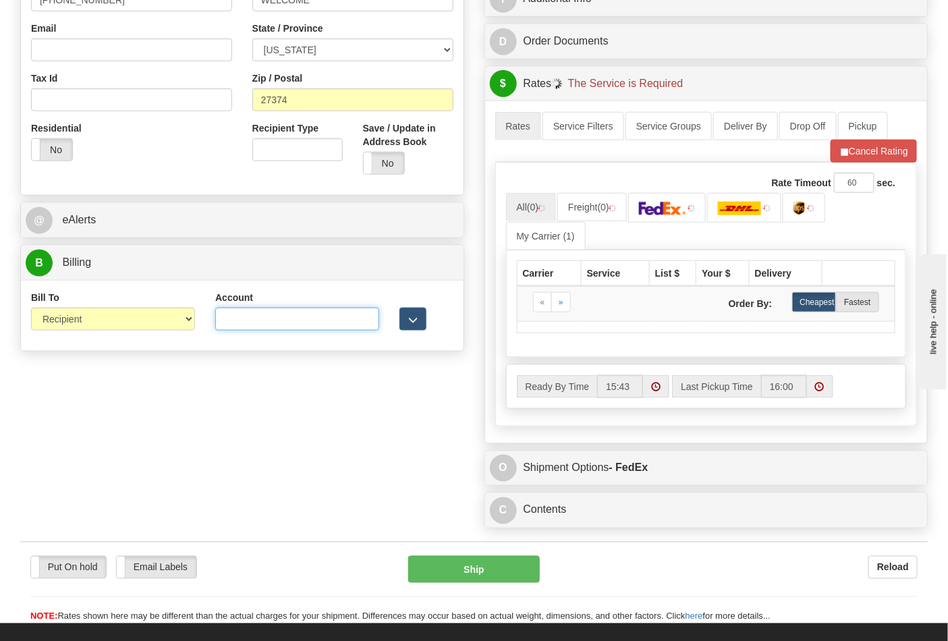
click at [252, 315] on input "Account" at bounding box center [297, 319] width 164 height 23
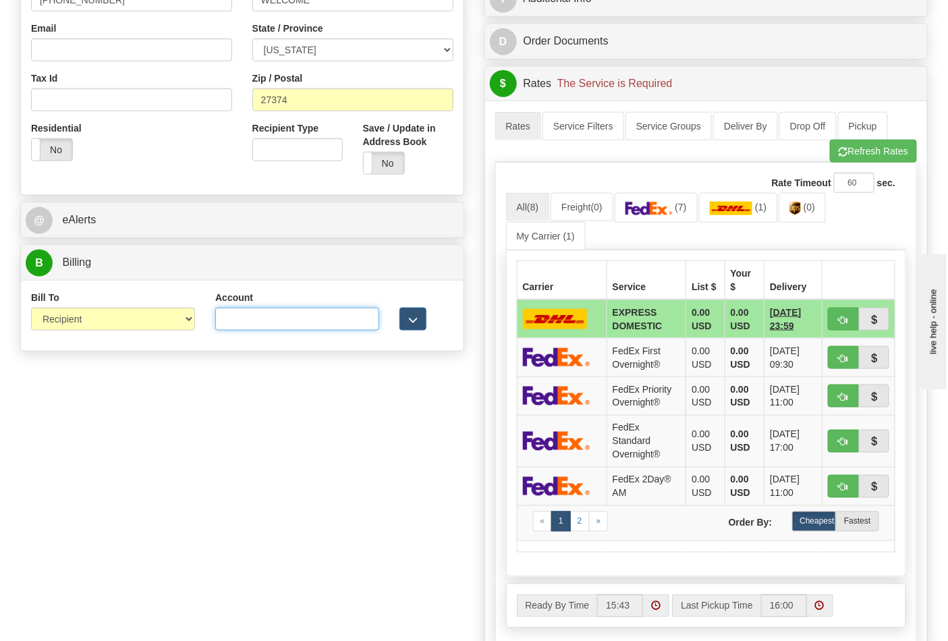
paste input "664421534"
type input "664421534"
click at [660, 213] on img at bounding box center [649, 209] width 47 height 14
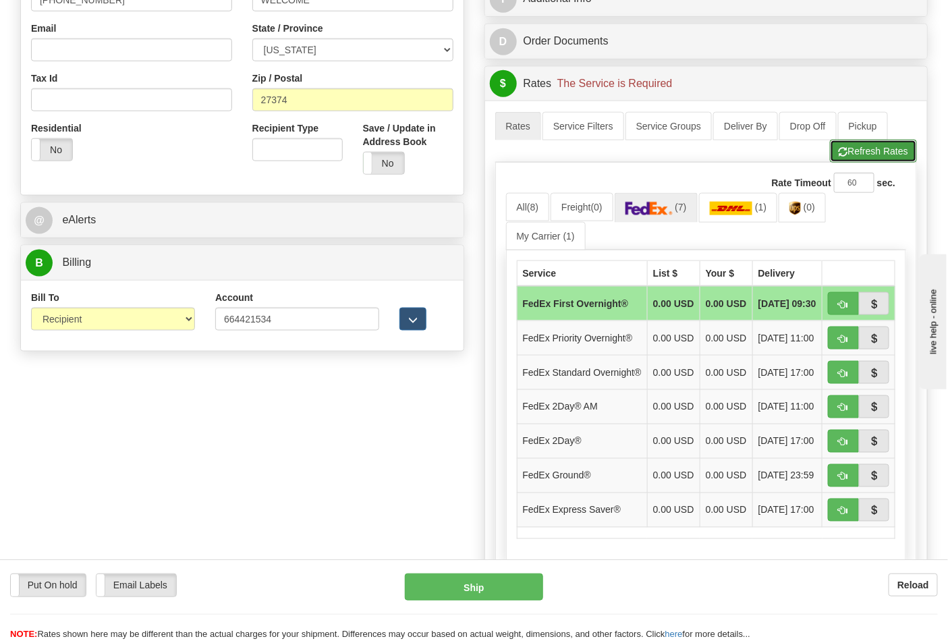
click at [842, 151] on span "button" at bounding box center [843, 152] width 9 height 9
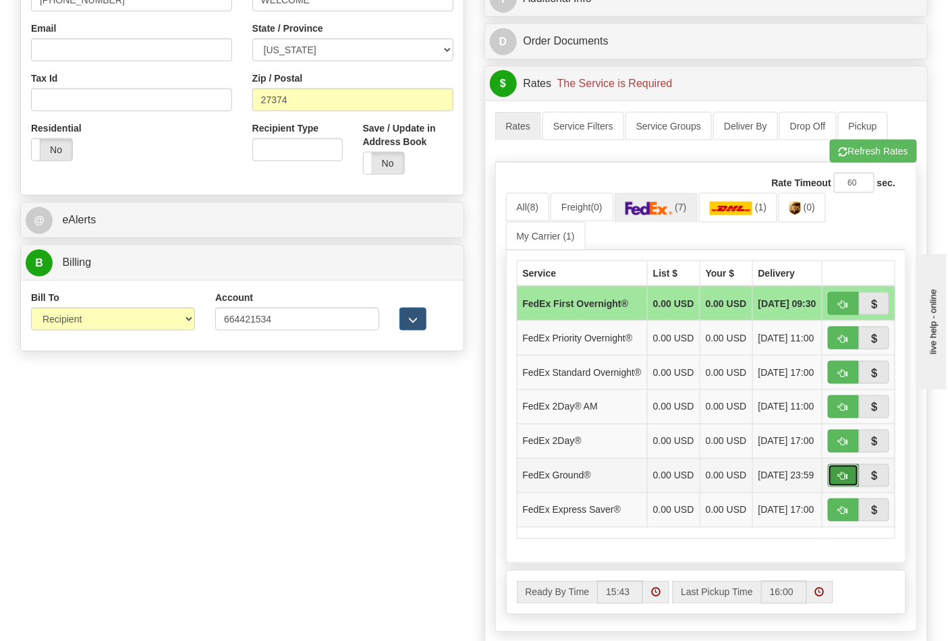
click at [848, 481] on span "button" at bounding box center [843, 477] width 9 height 9
type input "92"
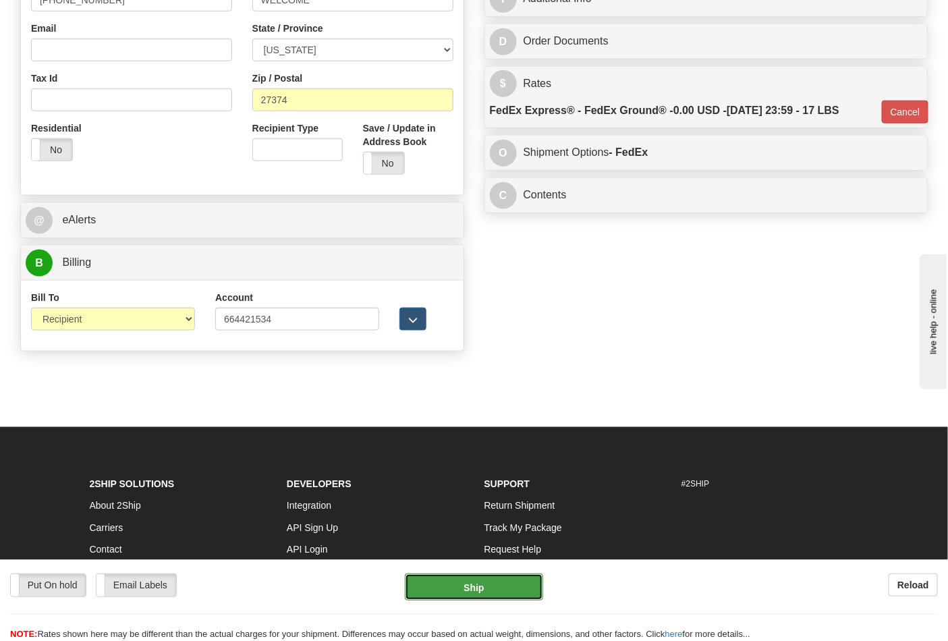
click at [474, 589] on button "Ship" at bounding box center [474, 587] width 138 height 27
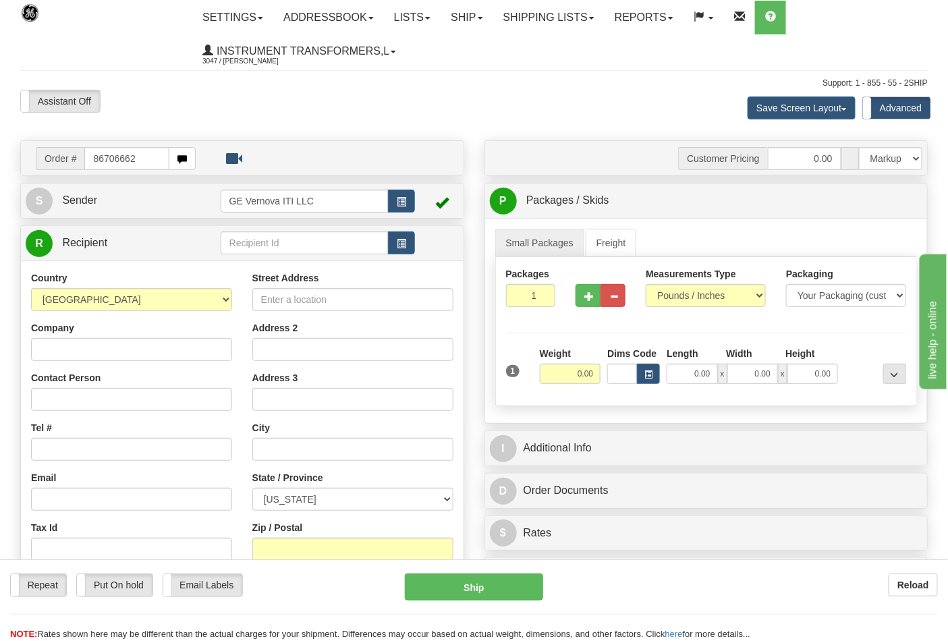
type input "86706662"
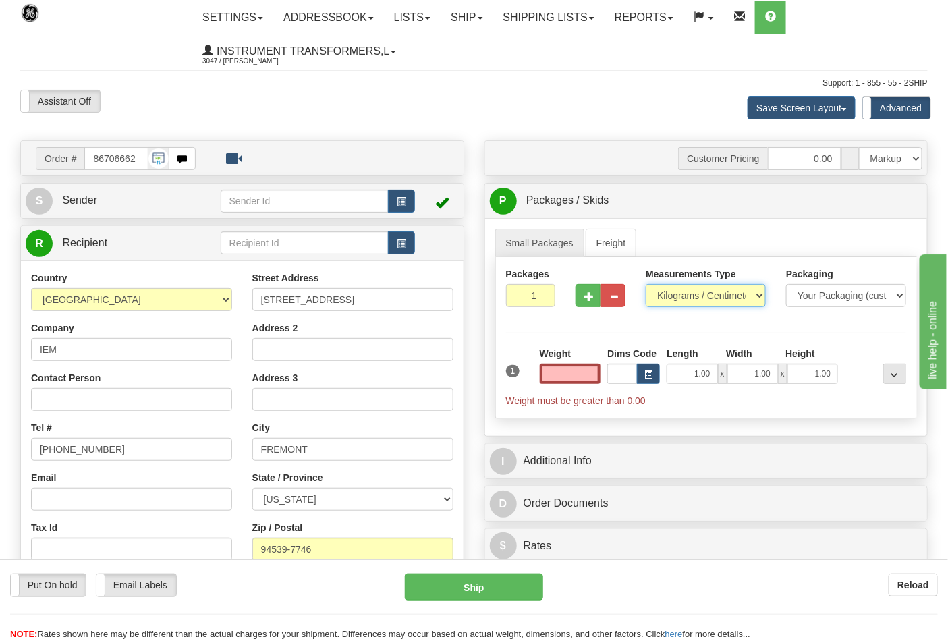
type input "0.00"
click at [704, 298] on select "Pounds / Inches Kilograms / Centimeters" at bounding box center [706, 295] width 120 height 23
select select "0"
click at [646, 285] on select "Pounds / Inches Kilograms / Centimeters" at bounding box center [706, 295] width 120 height 23
click at [539, 383] on div "Weight 0.00" at bounding box center [571, 370] width 68 height 47
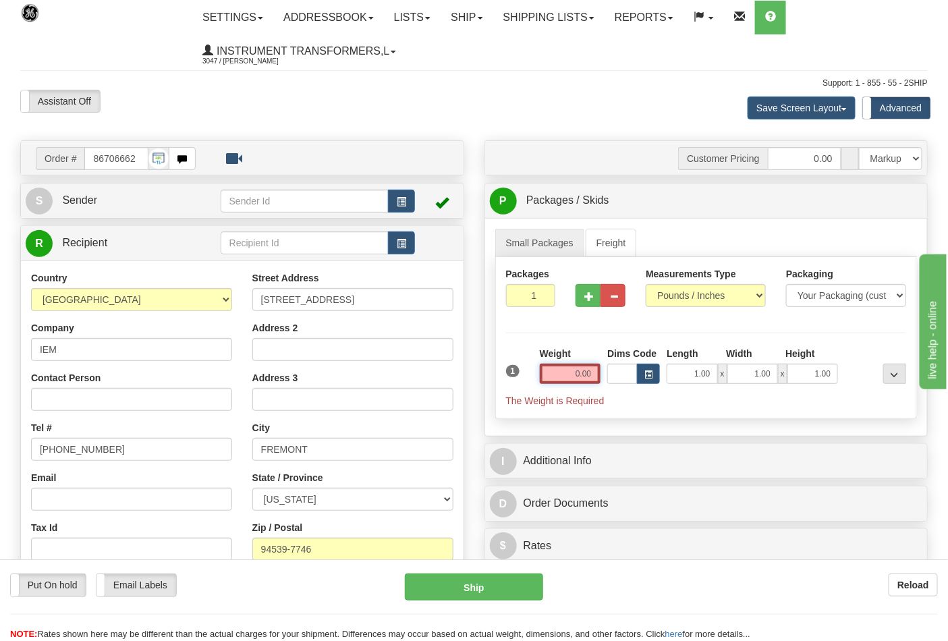
click at [581, 383] on input "0.00" at bounding box center [570, 374] width 61 height 20
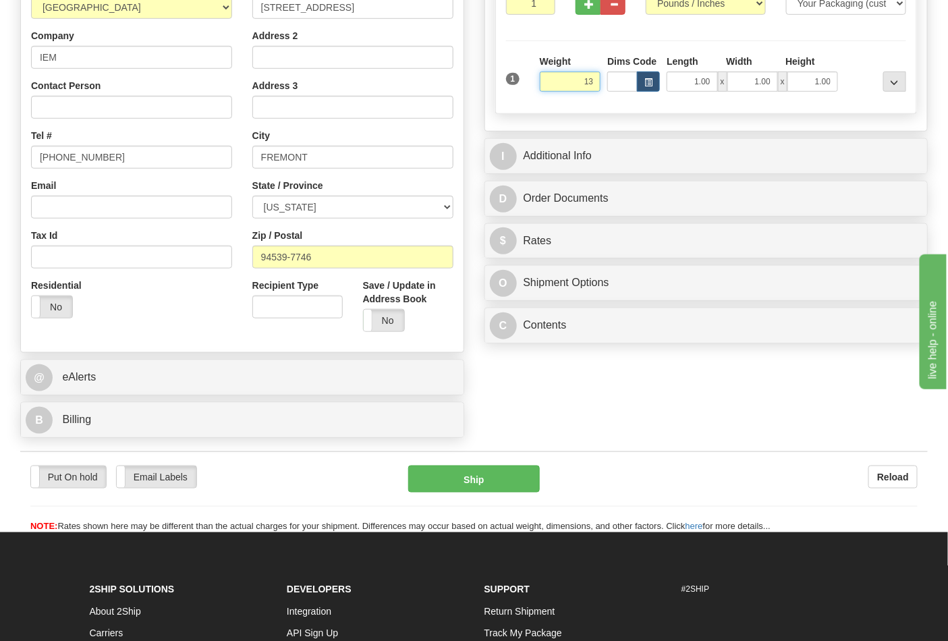
scroll to position [300, 0]
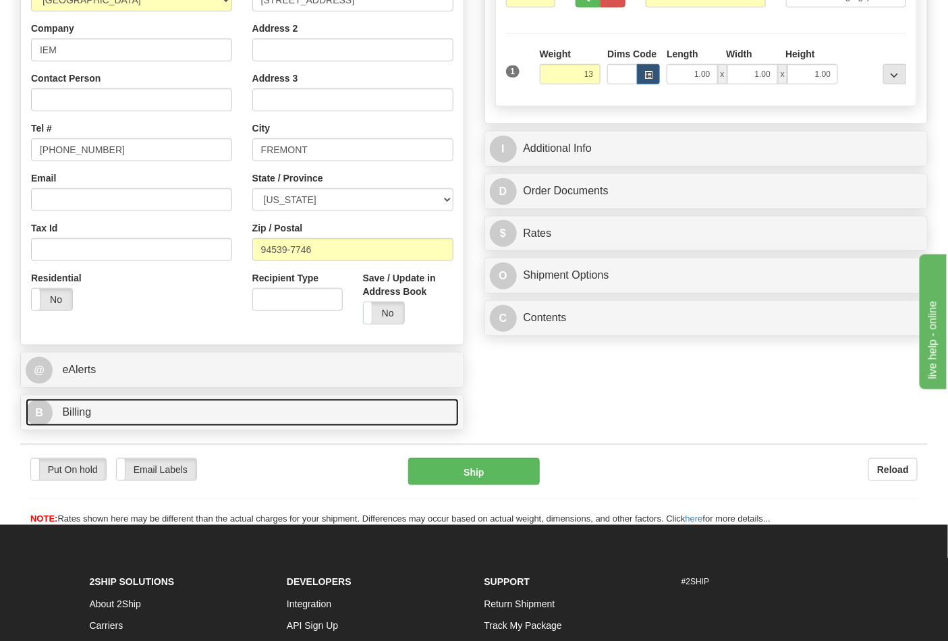
type input "13.00"
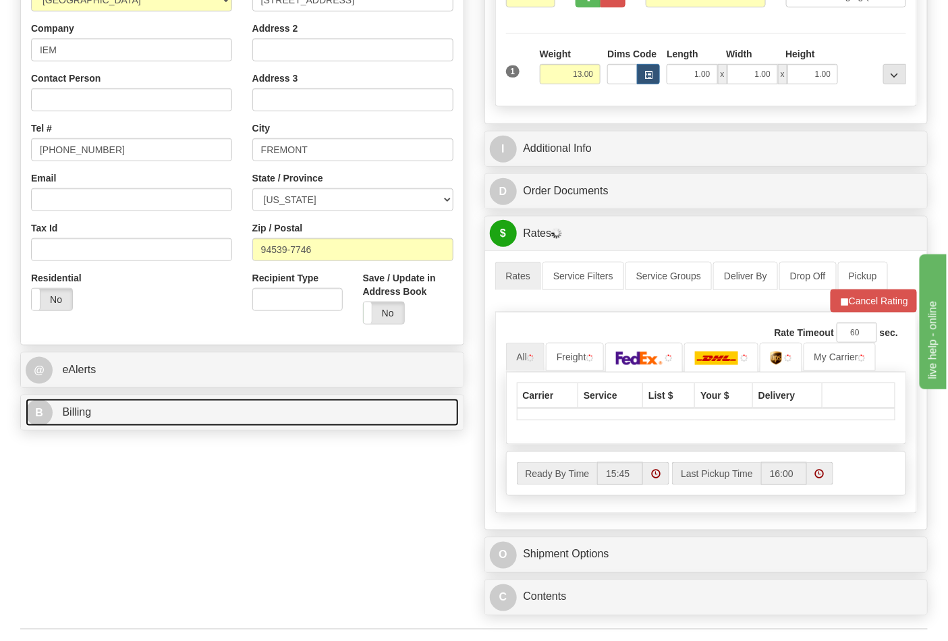
click at [272, 424] on link "B Billing" at bounding box center [242, 413] width 433 height 28
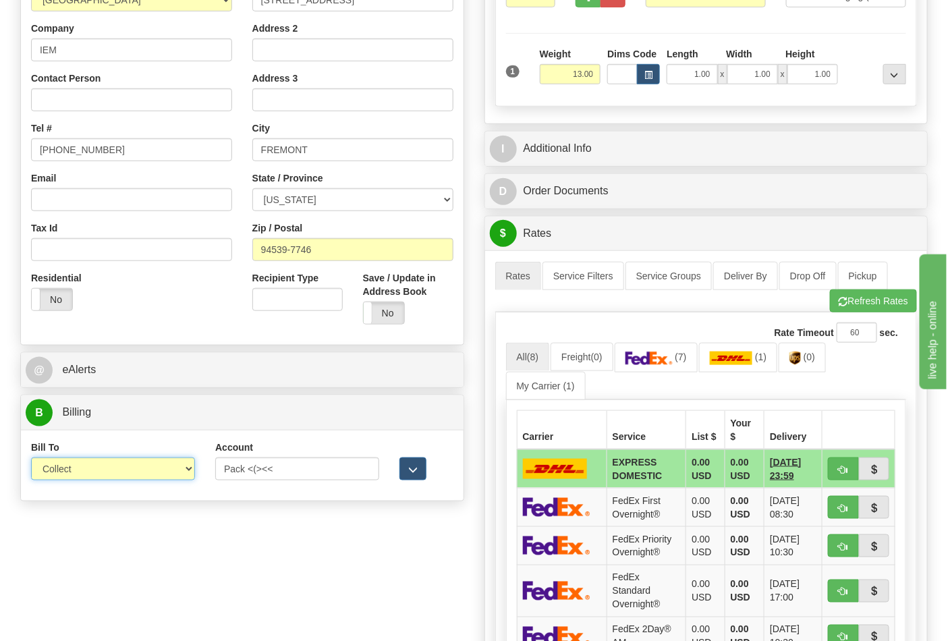
click at [169, 462] on select "Sender Recipient Third Party Collect" at bounding box center [113, 469] width 164 height 23
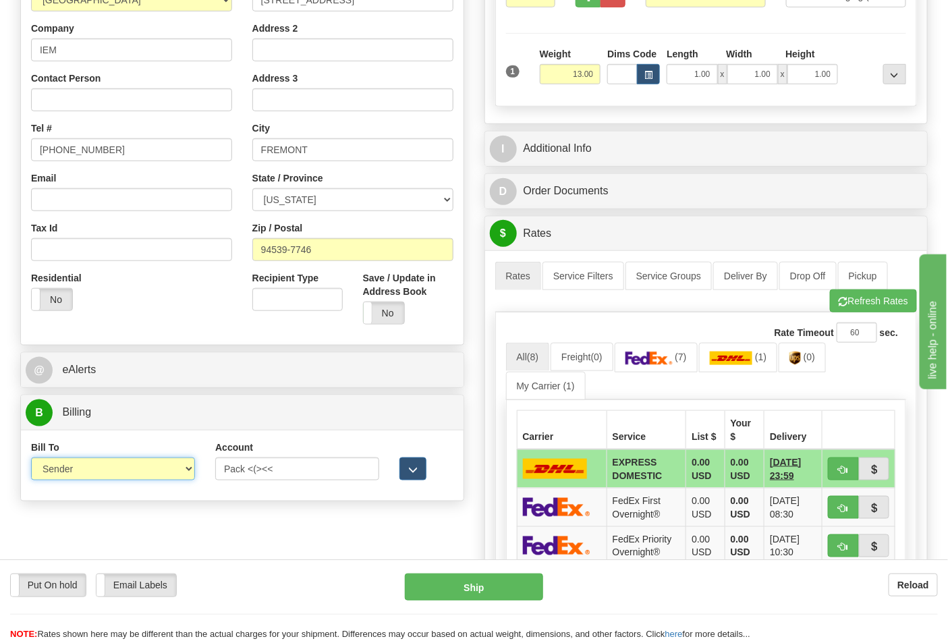
click at [31, 459] on select "Sender Recipient Third Party Collect" at bounding box center [113, 469] width 164 height 23
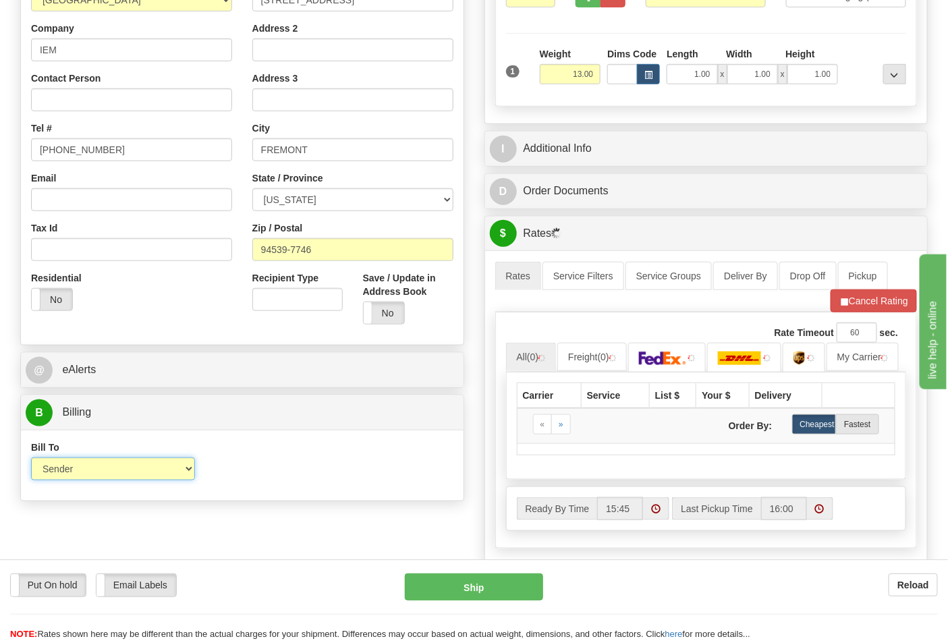
click at [181, 469] on select "Sender Recipient Third Party Collect" at bounding box center [113, 469] width 164 height 23
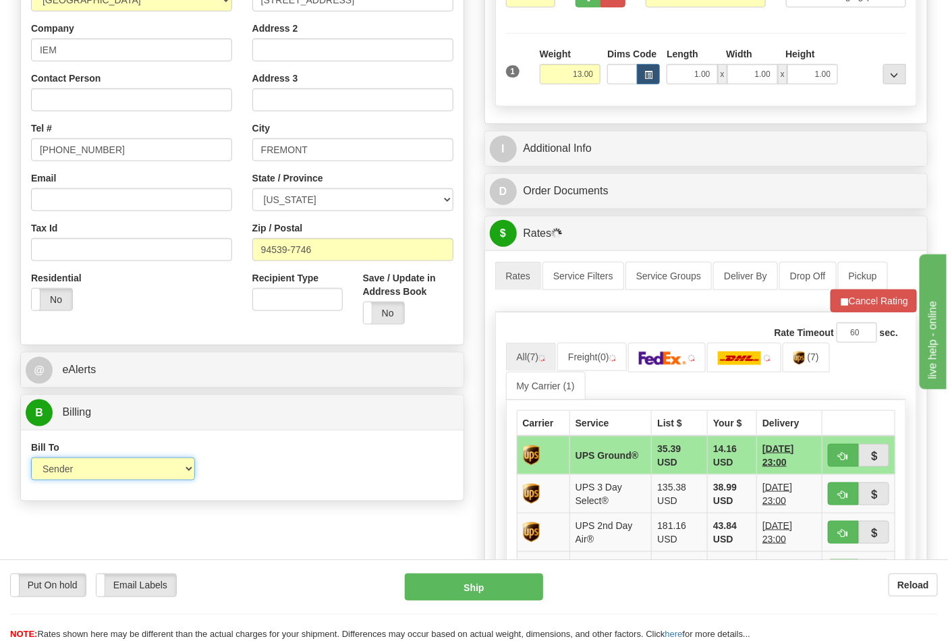
select select "2"
click at [31, 459] on select "Sender Recipient Third Party Collect" at bounding box center [113, 469] width 164 height 23
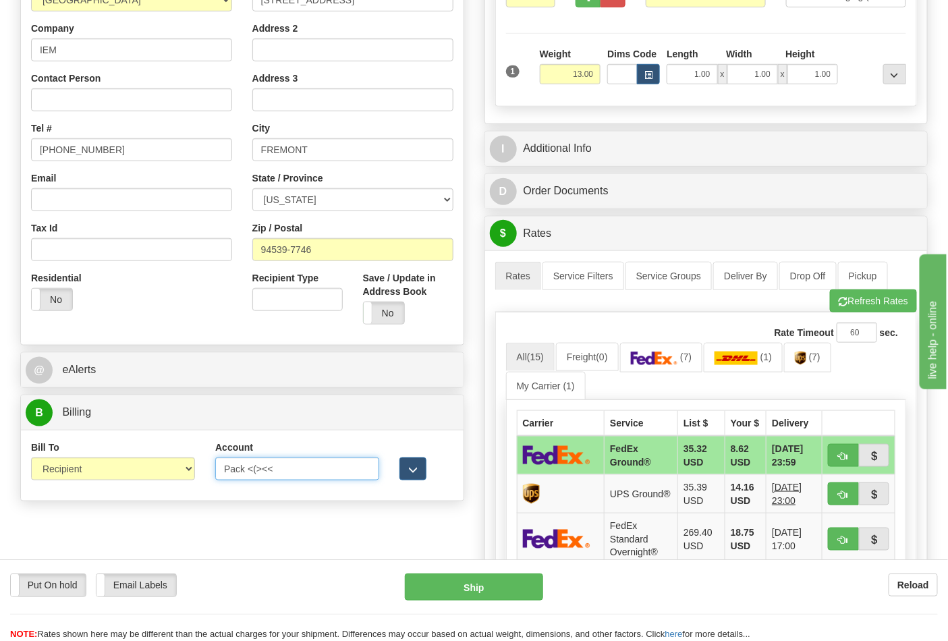
drag, startPoint x: 285, startPoint y: 469, endPoint x: 167, endPoint y: 468, distance: 117.5
click at [167, 468] on div "Bill To Sender Recipient Third Party Collect Account Pack <(><< 3rd Party Accou…" at bounding box center [242, 466] width 443 height 50
type input "312270463"
click button "Delete" at bounding box center [0, 0] width 0 height 0
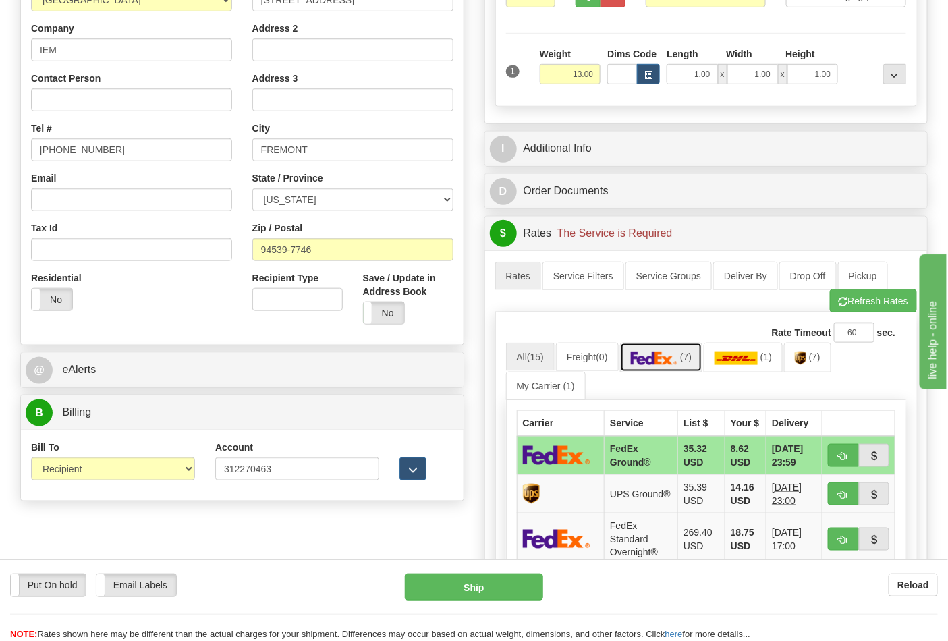
click at [695, 369] on link "(7)" at bounding box center [661, 357] width 83 height 29
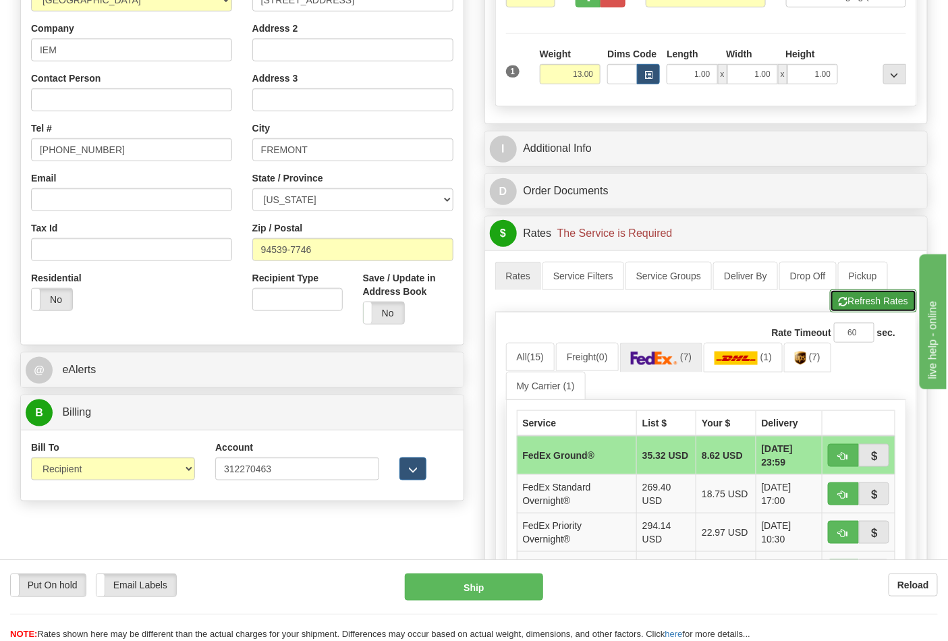
click at [857, 313] on button "Refresh Rates" at bounding box center [873, 301] width 87 height 23
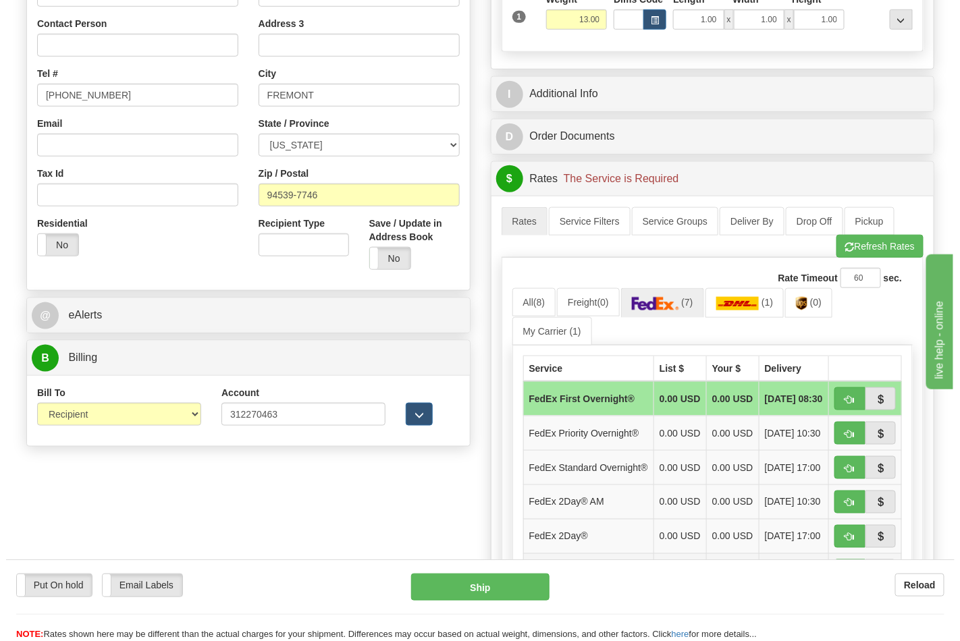
scroll to position [450, 0]
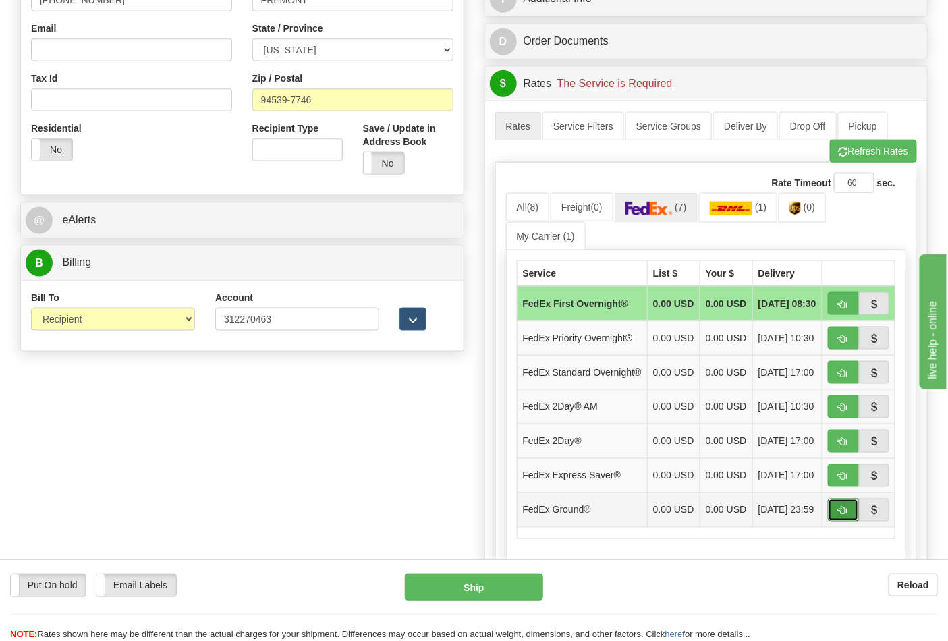
click at [853, 522] on button "button" at bounding box center [843, 510] width 31 height 23
type input "92"
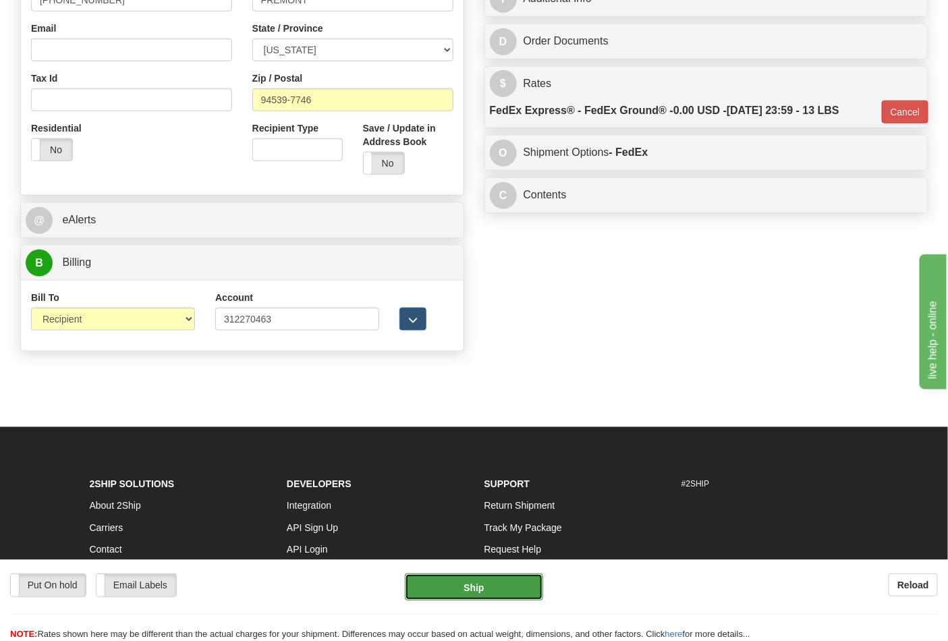
click at [456, 590] on button "Ship" at bounding box center [474, 587] width 138 height 27
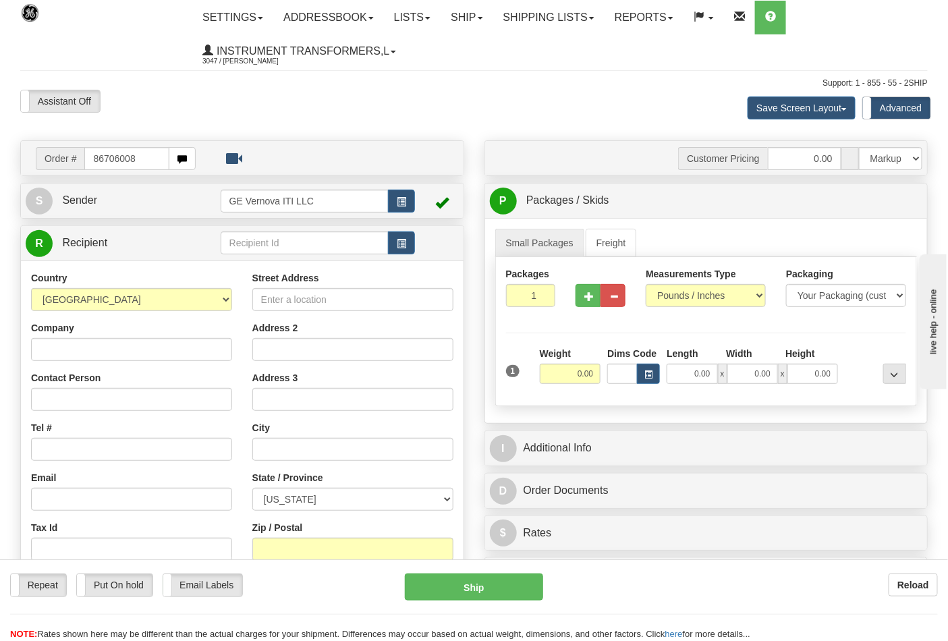
type input "86706008"
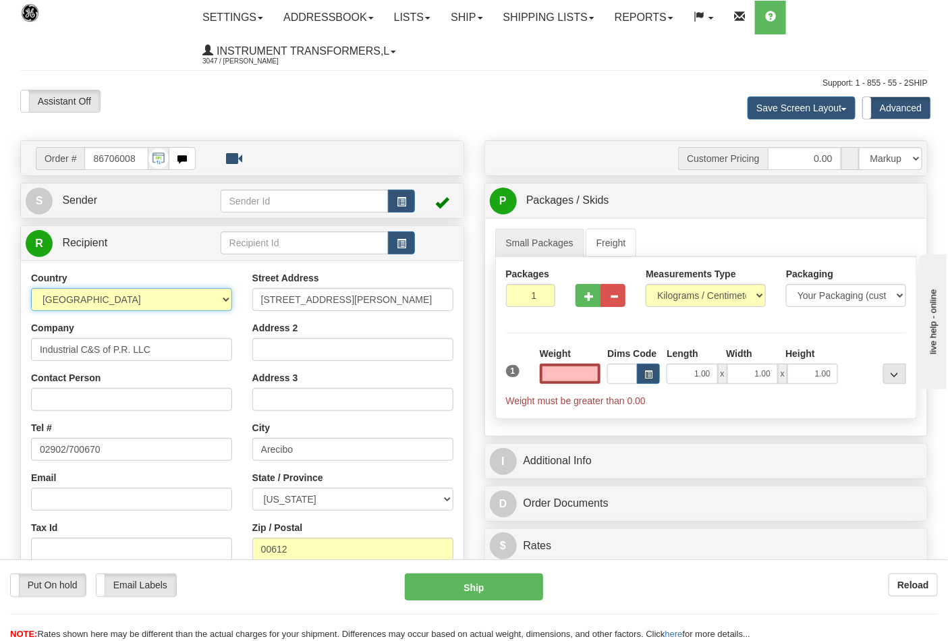
type input "0.00"
click at [225, 299] on select "[GEOGRAPHIC_DATA] [GEOGRAPHIC_DATA] [GEOGRAPHIC_DATA] [GEOGRAPHIC_DATA] [US_STA…" at bounding box center [131, 299] width 201 height 23
select select "PR"
click at [31, 290] on select "[GEOGRAPHIC_DATA] [GEOGRAPHIC_DATA] [GEOGRAPHIC_DATA] [GEOGRAPHIC_DATA] [US_STA…" at bounding box center [131, 299] width 201 height 23
click at [689, 287] on select "Pounds / Inches Kilograms / Centimeters" at bounding box center [706, 295] width 120 height 23
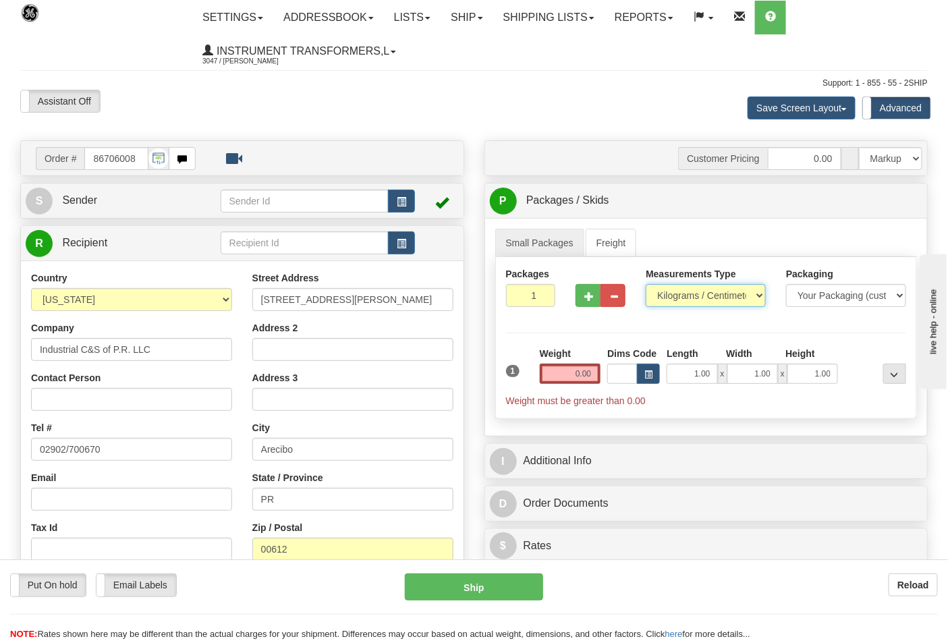
select select "0"
click at [646, 285] on select "Pounds / Inches Kilograms / Centimeters" at bounding box center [706, 295] width 120 height 23
click at [557, 369] on input "0.00" at bounding box center [570, 374] width 61 height 20
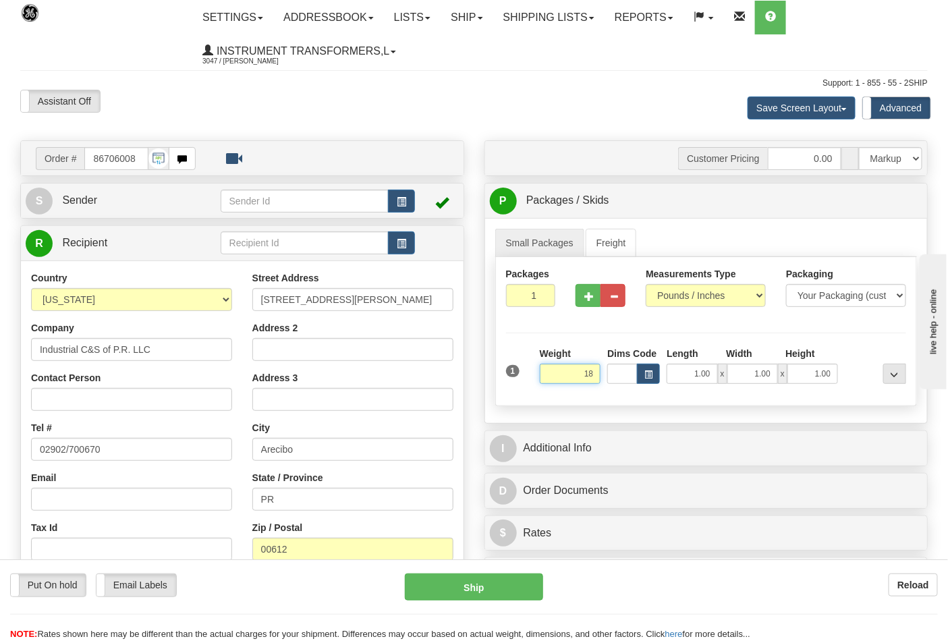
click button "Delete" at bounding box center [0, 0] width 0 height 0
type input "18.00"
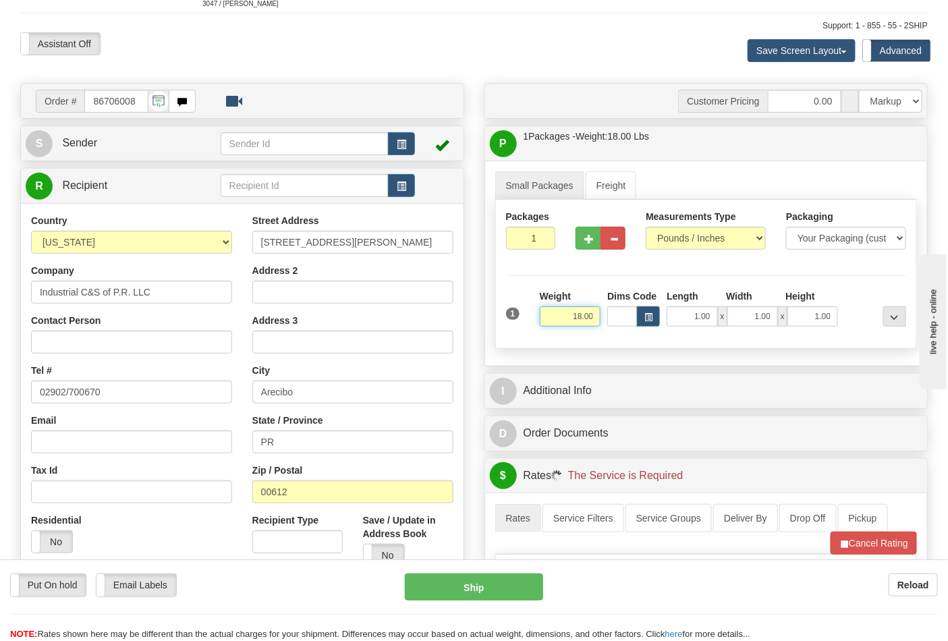
scroll to position [225, 0]
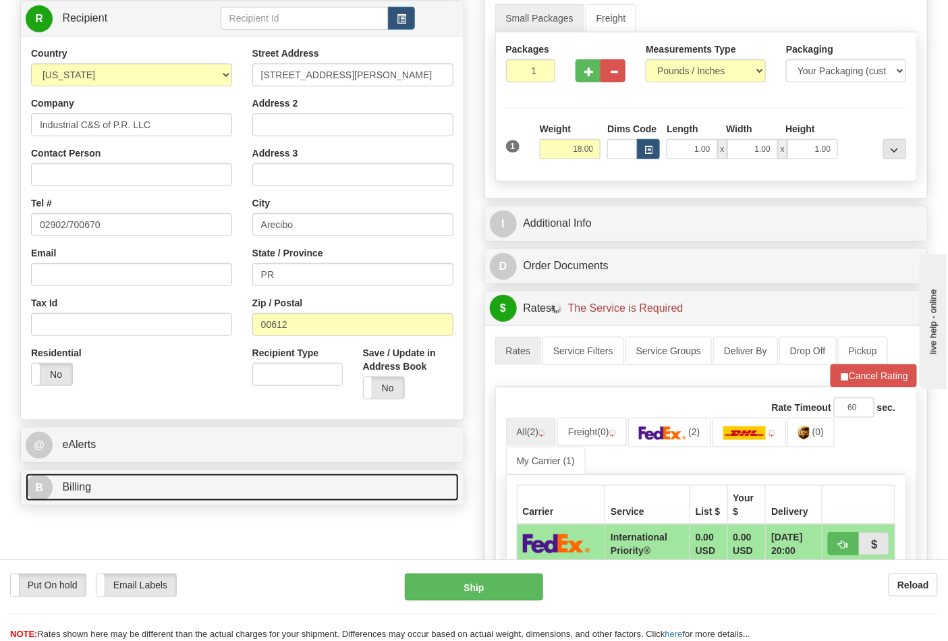
click at [207, 493] on link "B Billing" at bounding box center [242, 488] width 433 height 28
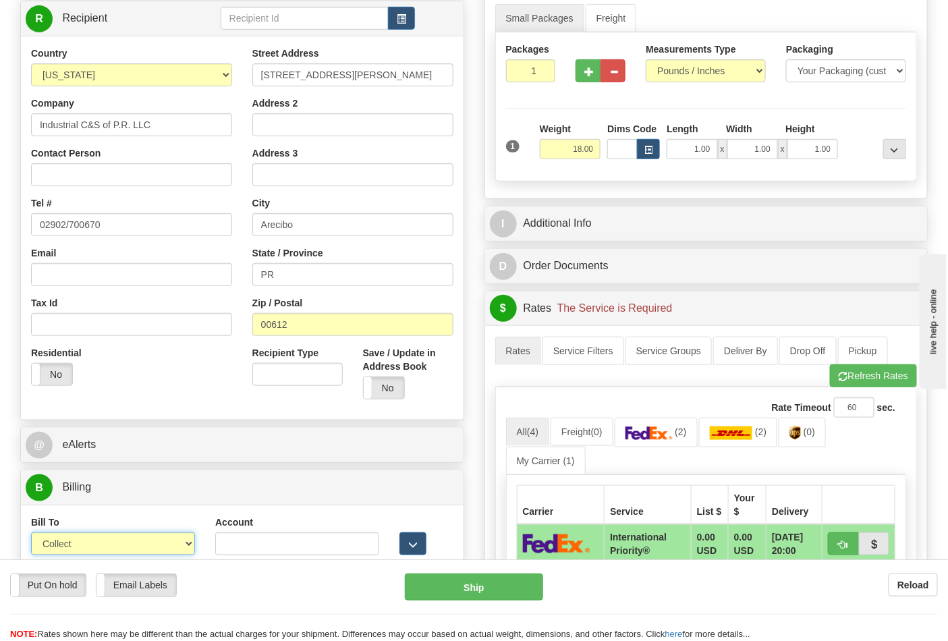
click at [160, 554] on select "Sender Recipient Third Party Collect" at bounding box center [113, 544] width 164 height 23
select select "2"
click at [31, 535] on select "Sender Recipient Third Party Collect" at bounding box center [113, 544] width 164 height 23
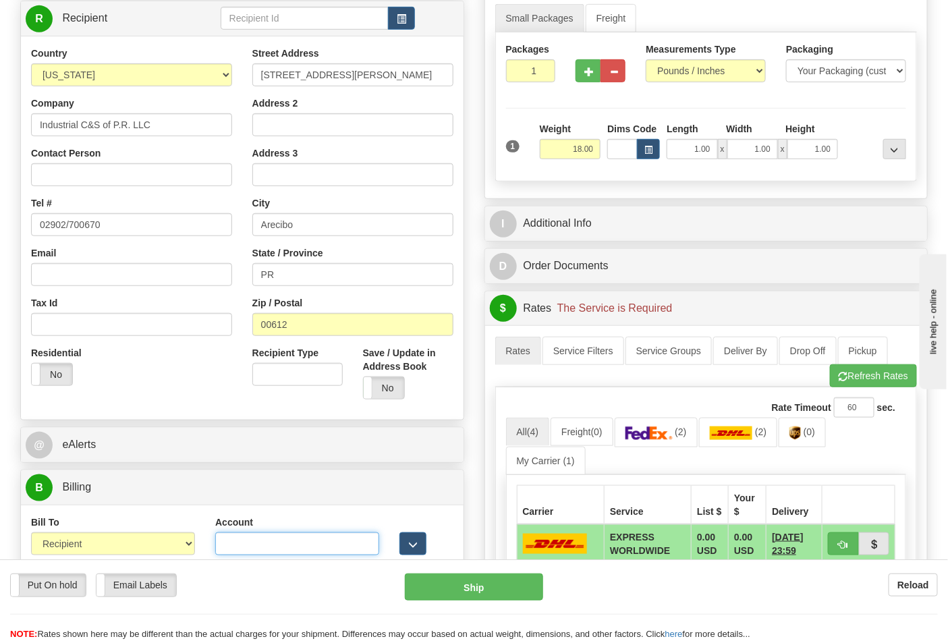
click at [274, 543] on input "Account" at bounding box center [297, 544] width 164 height 23
type input "194810423"
click at [683, 429] on link "(2)" at bounding box center [656, 432] width 83 height 29
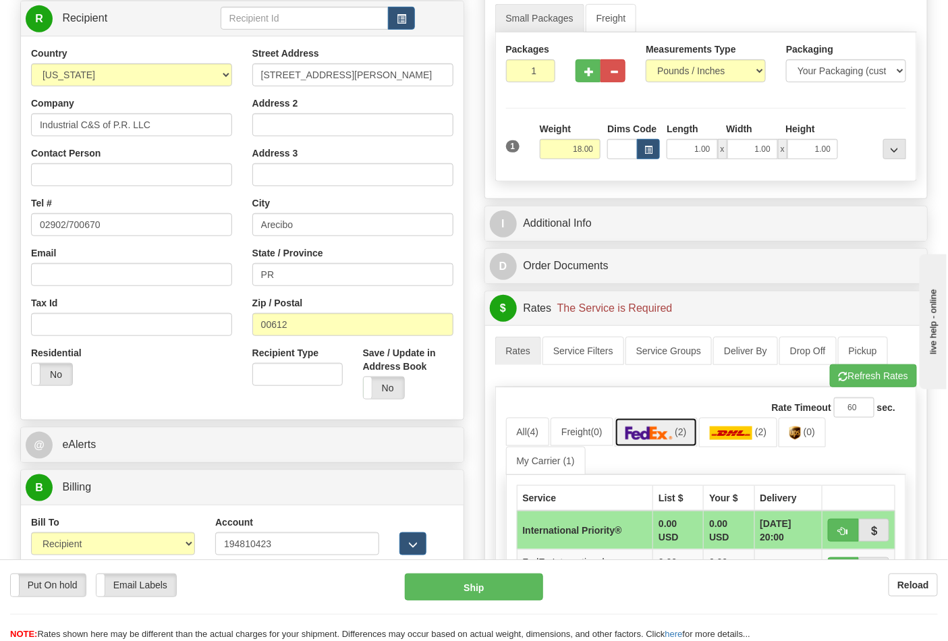
click at [666, 428] on img at bounding box center [649, 434] width 47 height 14
click at [871, 381] on button "Refresh Rates" at bounding box center [873, 376] width 87 height 23
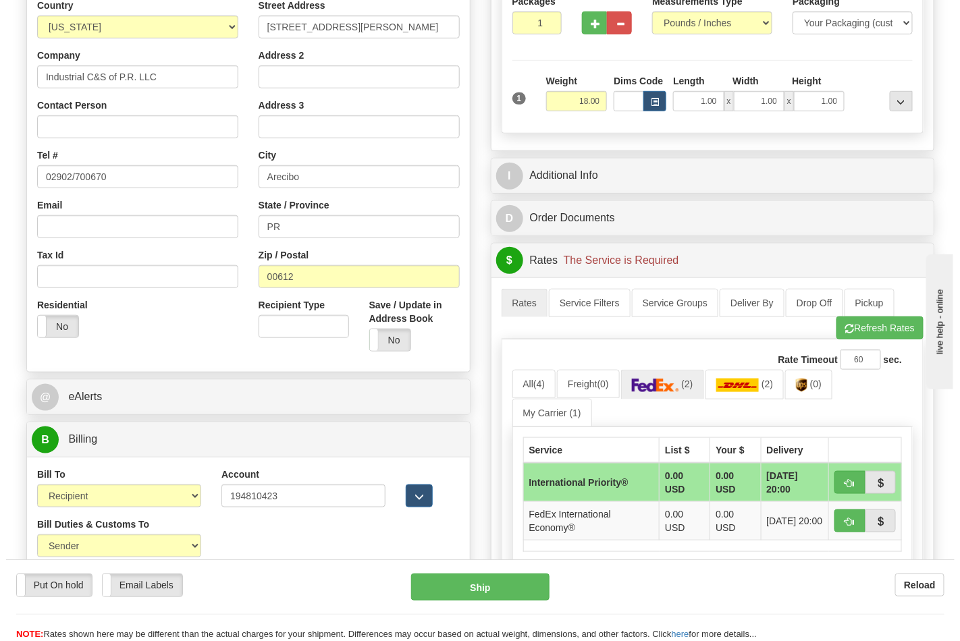
scroll to position [450, 0]
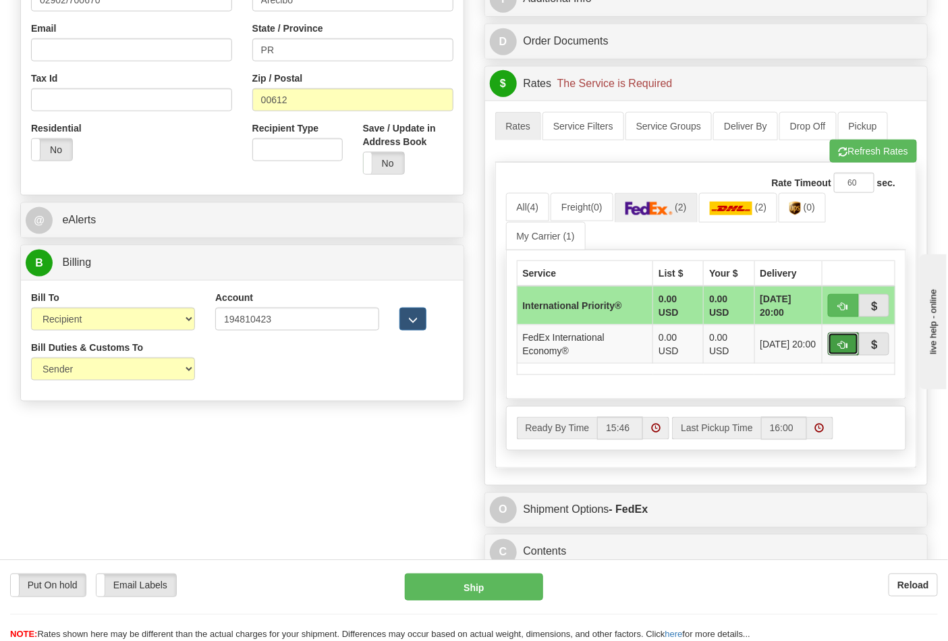
click at [836, 343] on button "button" at bounding box center [843, 344] width 31 height 23
type input "03"
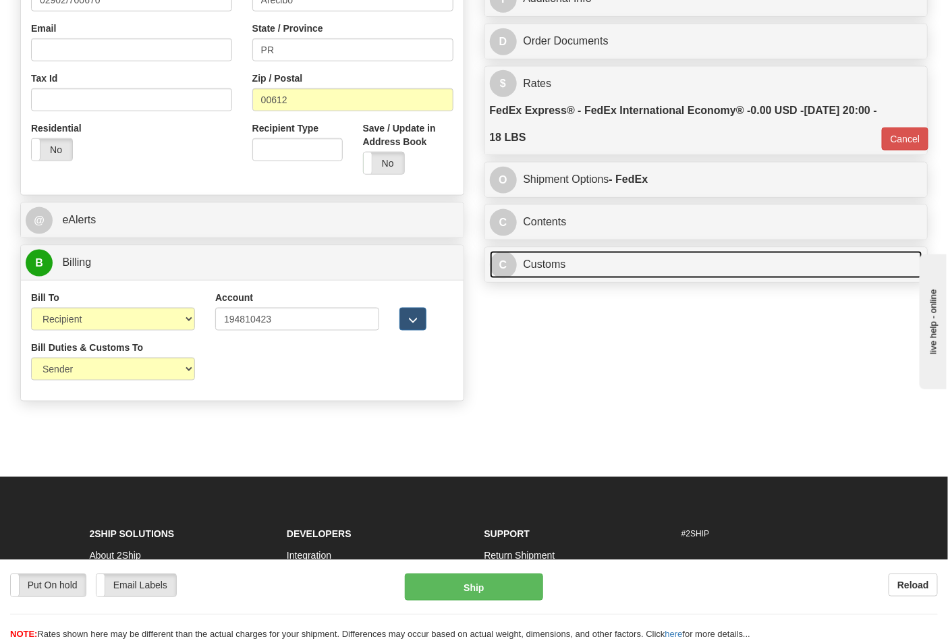
click at [584, 262] on link "C Customs" at bounding box center [706, 265] width 433 height 28
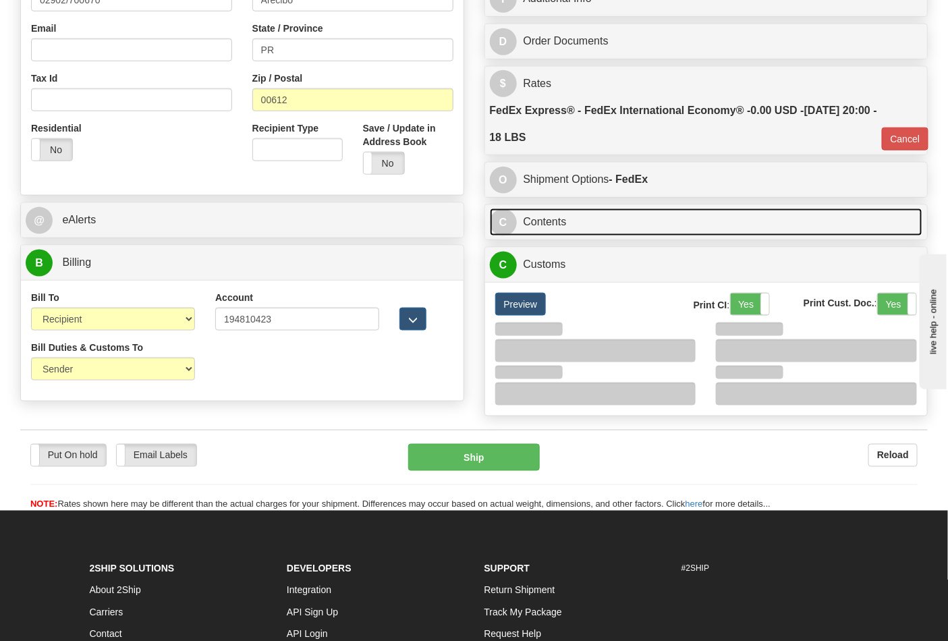
click at [612, 223] on link "C Contents" at bounding box center [706, 223] width 433 height 28
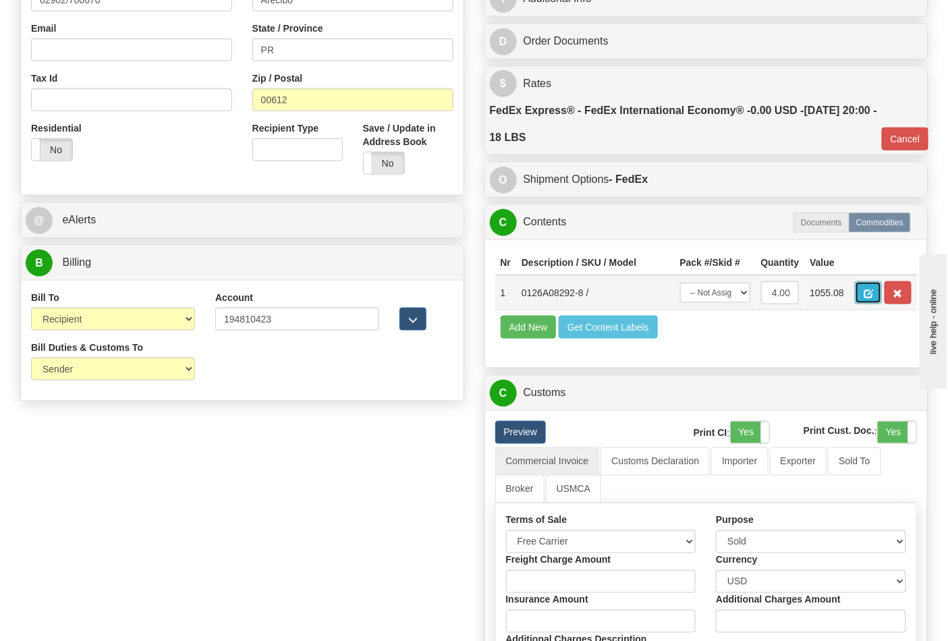
click at [874, 293] on span "button" at bounding box center [868, 294] width 9 height 9
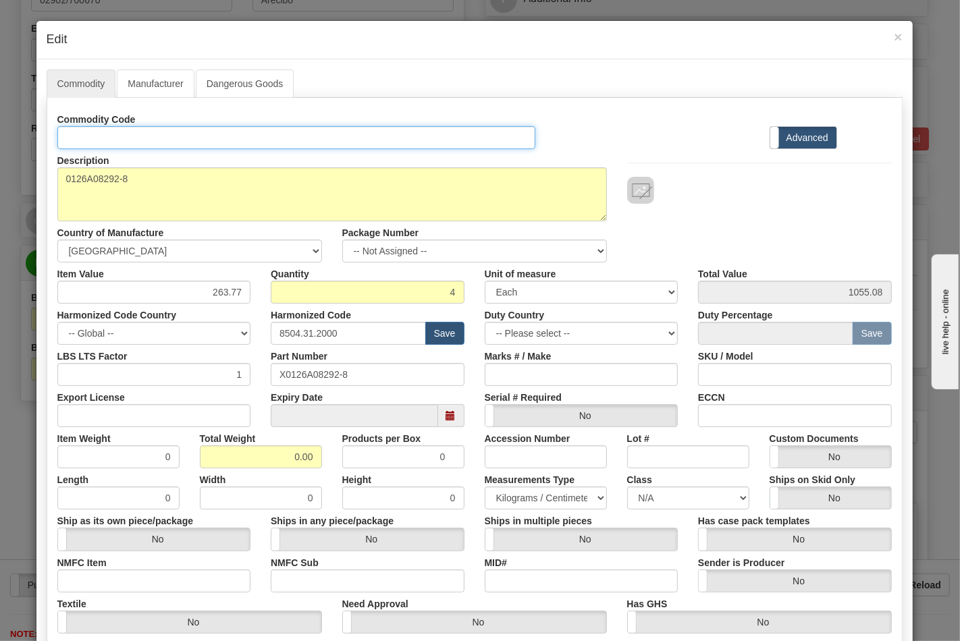
click at [143, 129] on input "Id" at bounding box center [296, 137] width 479 height 23
type input "TRANSFORMERS"
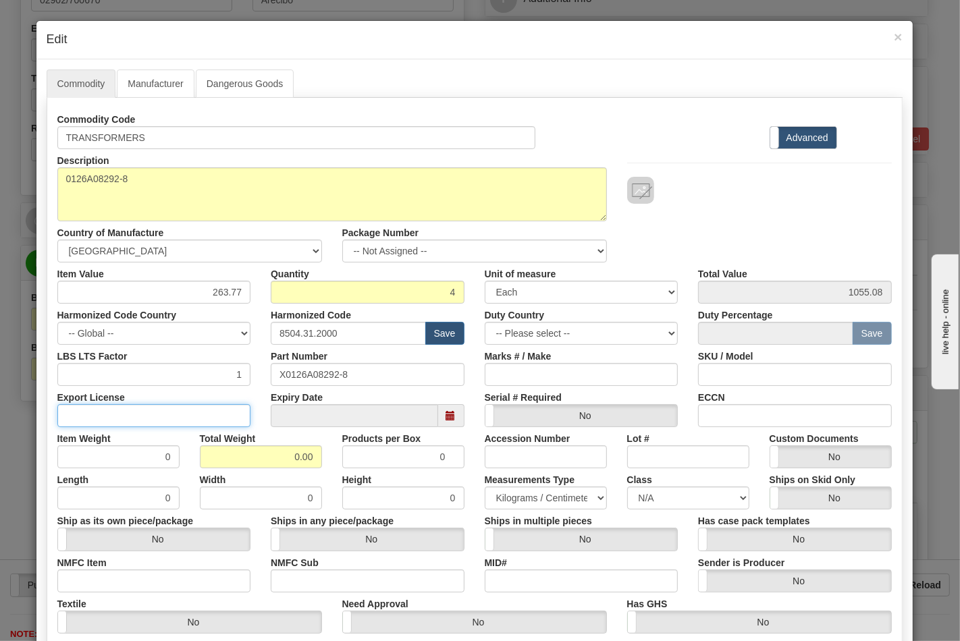
click at [100, 419] on input "Export License" at bounding box center [154, 415] width 194 height 23
type input "NLR"
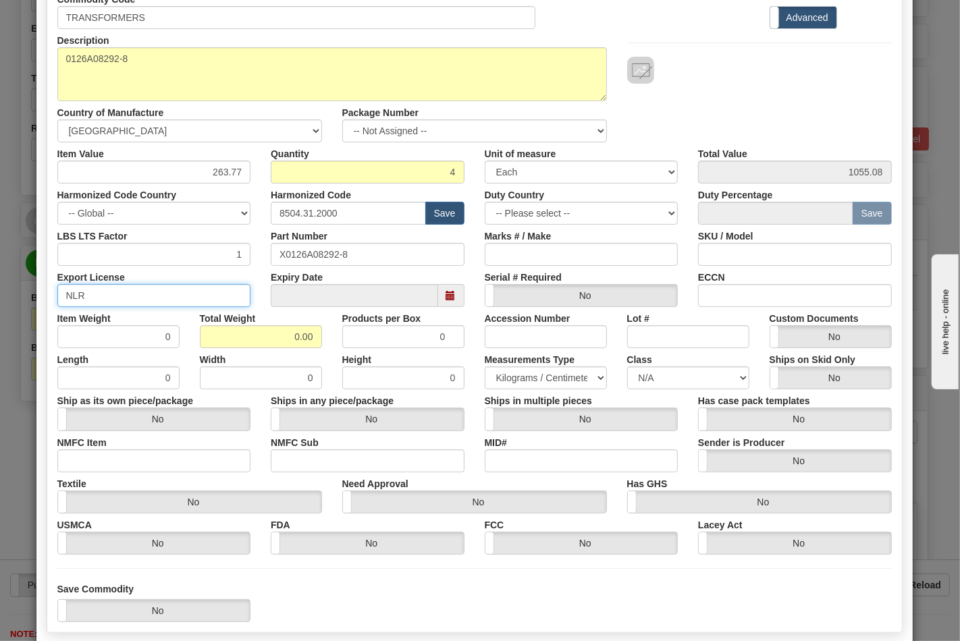
scroll to position [150, 0]
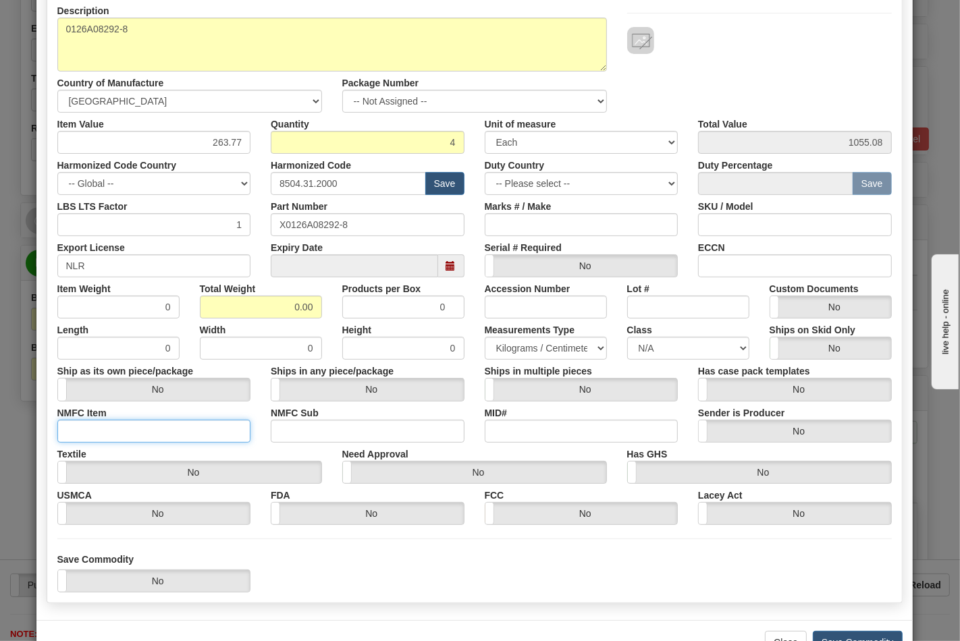
click at [97, 429] on input "NMFC Item" at bounding box center [154, 431] width 194 height 23
type input "63170"
click at [290, 426] on input "NMFC Sub" at bounding box center [368, 431] width 194 height 23
type input "4"
drag, startPoint x: 275, startPoint y: 314, endPoint x: 315, endPoint y: 317, distance: 40.0
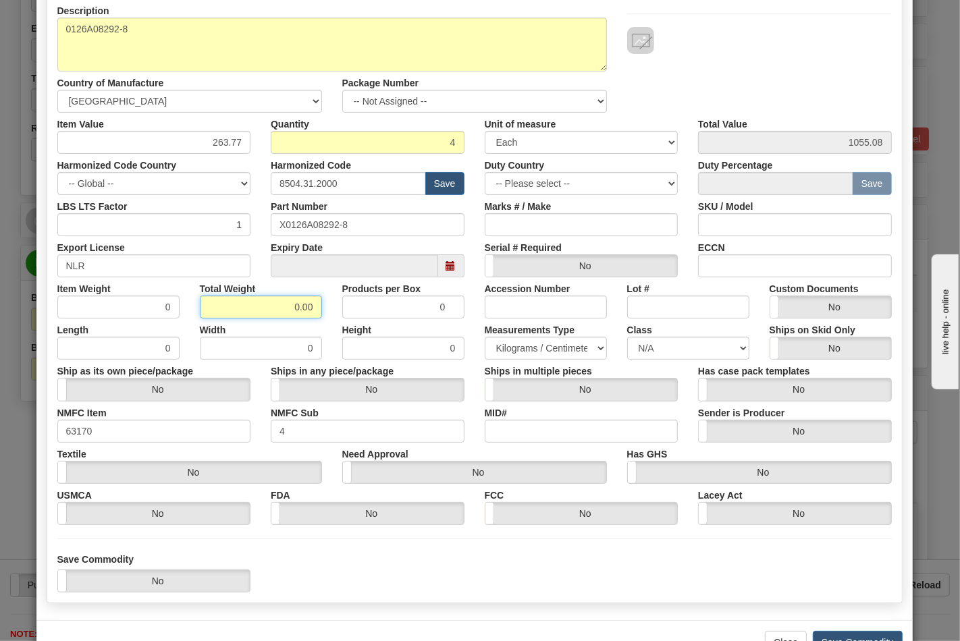
click at [315, 317] on input "0.00" at bounding box center [261, 307] width 122 height 23
type input "18"
type input "4.5000"
click at [738, 266] on input "ECCN" at bounding box center [795, 266] width 194 height 23
type input "EAR99"
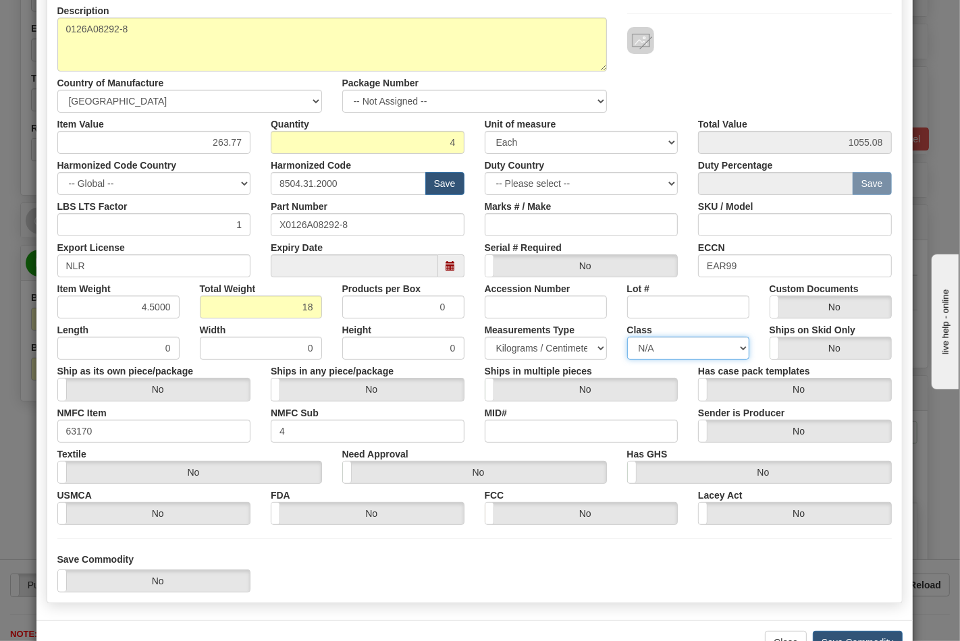
click at [679, 351] on select "N/A 50.0 55.0 60.0 65.0 70.0 85.0 92.5 100.0 125.0 175.0 250.0 300.0 400.0" at bounding box center [688, 348] width 122 height 23
select select "70.0"
click at [627, 337] on select "N/A 50.0 55.0 60.0 65.0 70.0 85.0 92.5 100.0 125.0 175.0 250.0 300.0 400.0" at bounding box center [688, 348] width 122 height 23
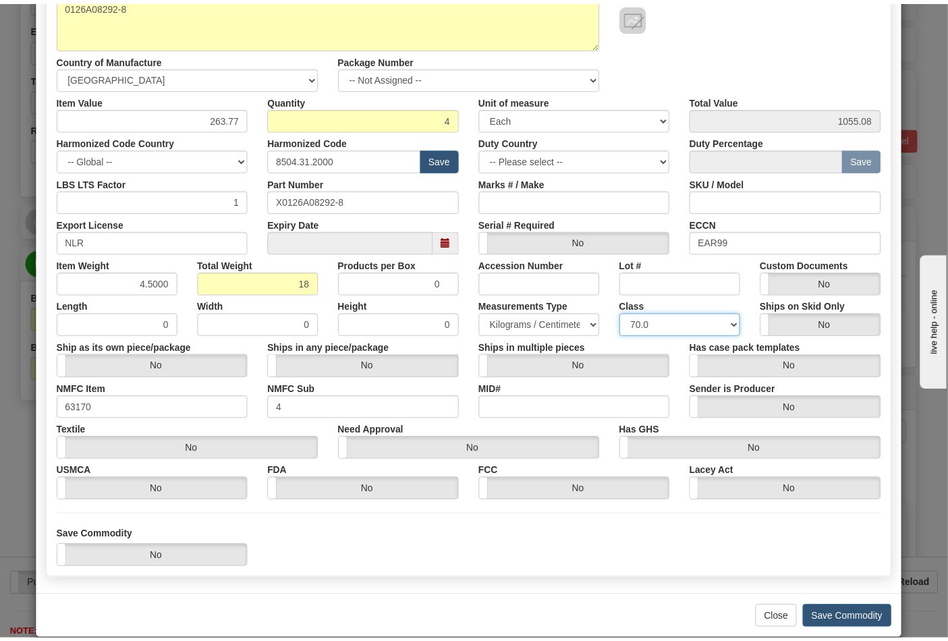
scroll to position [194, 0]
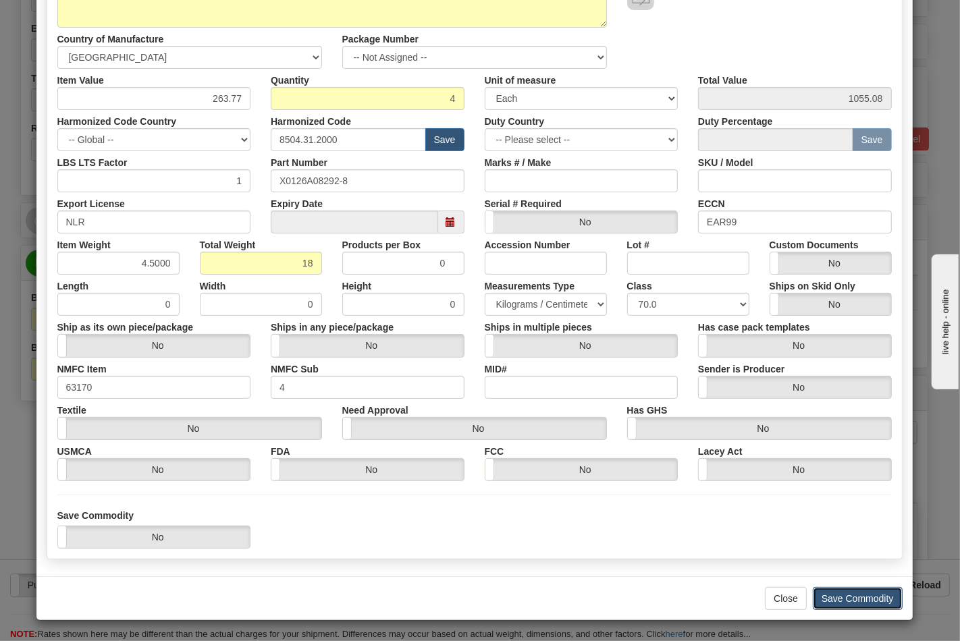
click at [865, 591] on button "Save Commodity" at bounding box center [858, 598] width 90 height 23
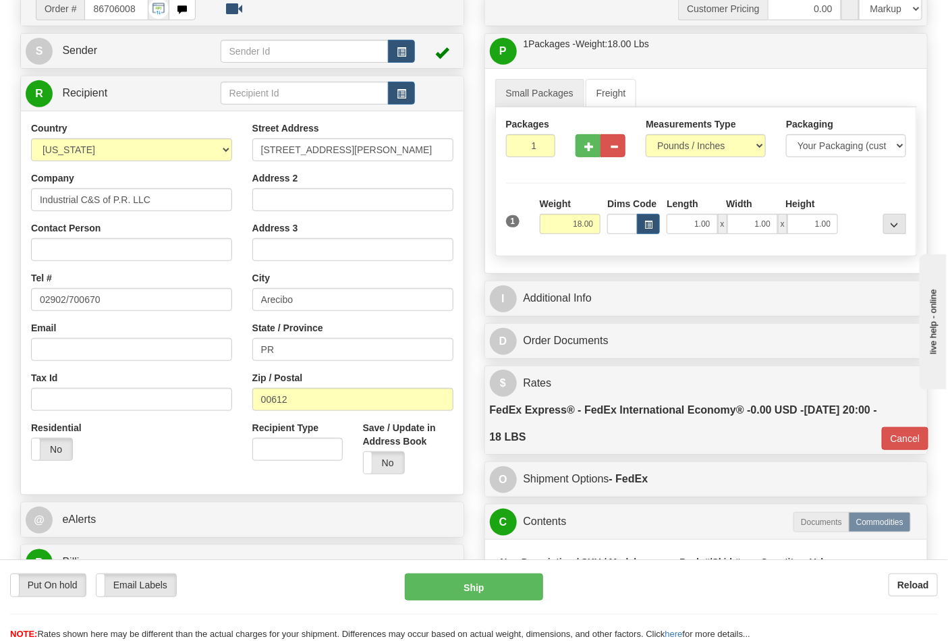
scroll to position [0, 0]
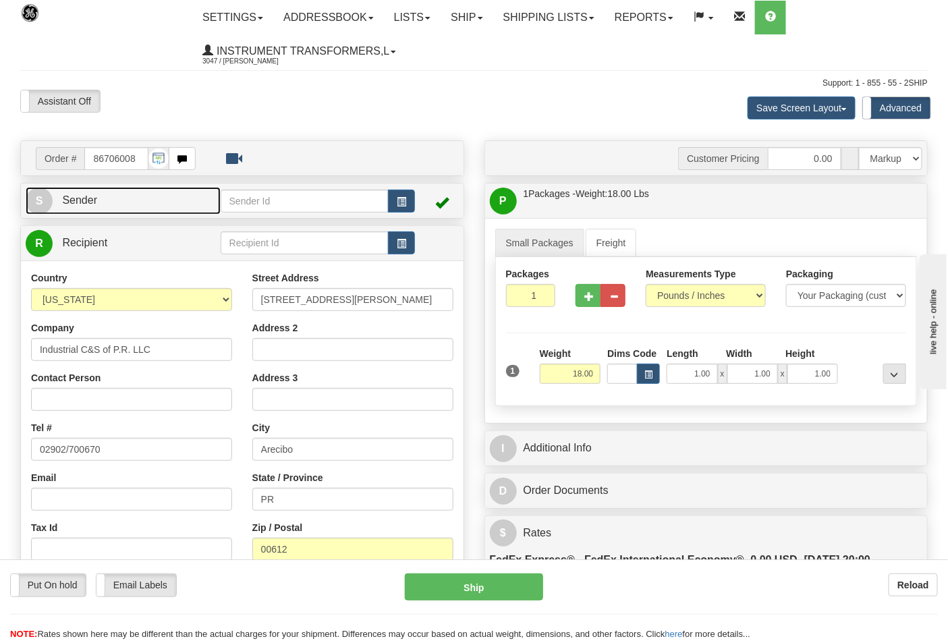
click at [116, 210] on link "S Sender" at bounding box center [123, 201] width 195 height 28
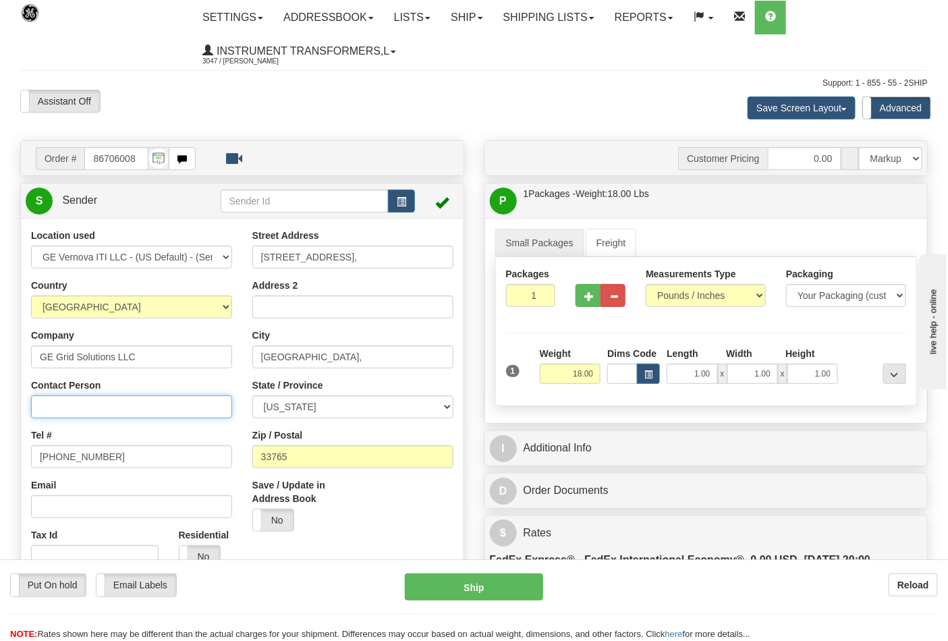
click at [59, 403] on input "Contact Person" at bounding box center [131, 407] width 201 height 23
type input "Nephtali Linares"
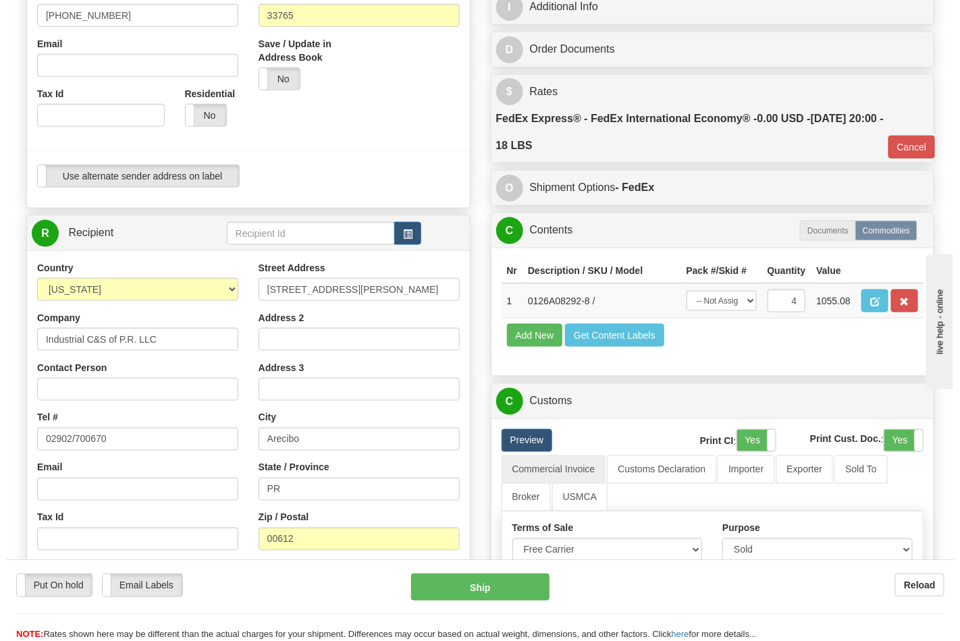
scroll to position [450, 0]
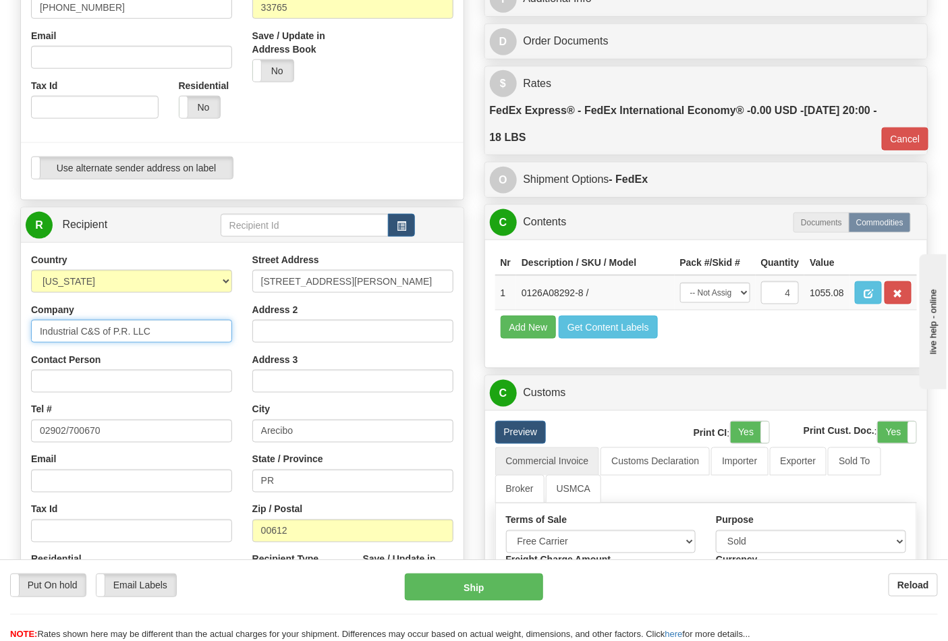
drag, startPoint x: 159, startPoint y: 331, endPoint x: 0, endPoint y: 329, distance: 159.3
click at [0, 329] on div "Toggle navigation Settings Shipping Preferences Fields Preferences New" at bounding box center [474, 297] width 948 height 1495
click at [70, 382] on input "Contact Person" at bounding box center [131, 381] width 201 height 23
paste input "Industrial C&S of P.R. LLC"
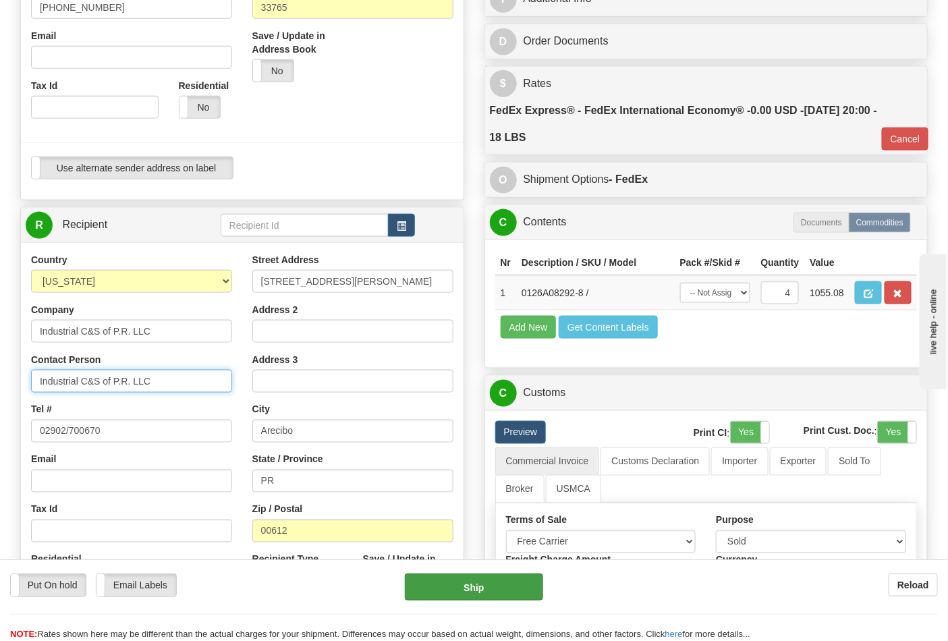
type input "Industrial C&S of P.R. LLC"
click at [511, 598] on button "Ship" at bounding box center [474, 587] width 138 height 27
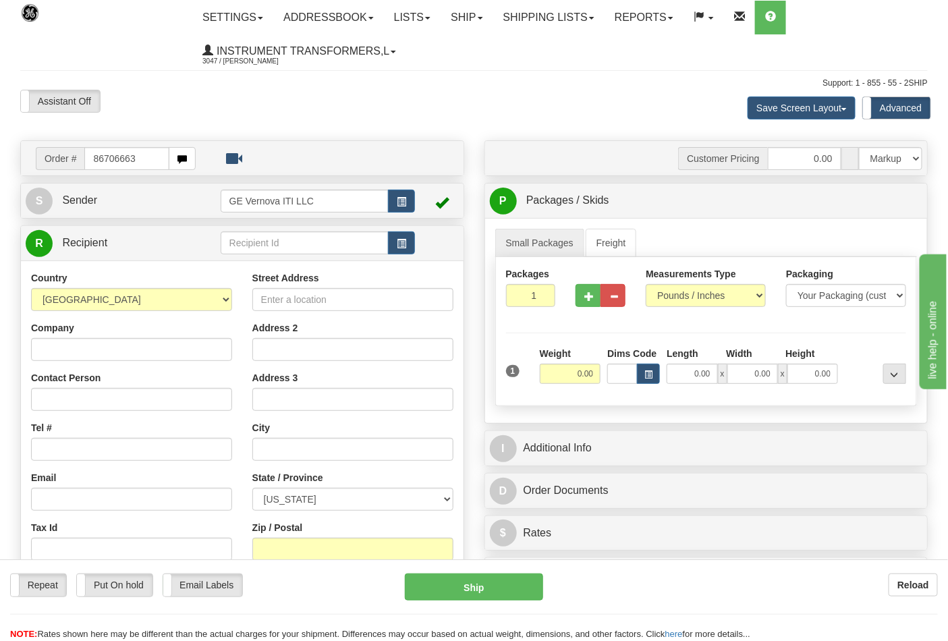
type input "86706663"
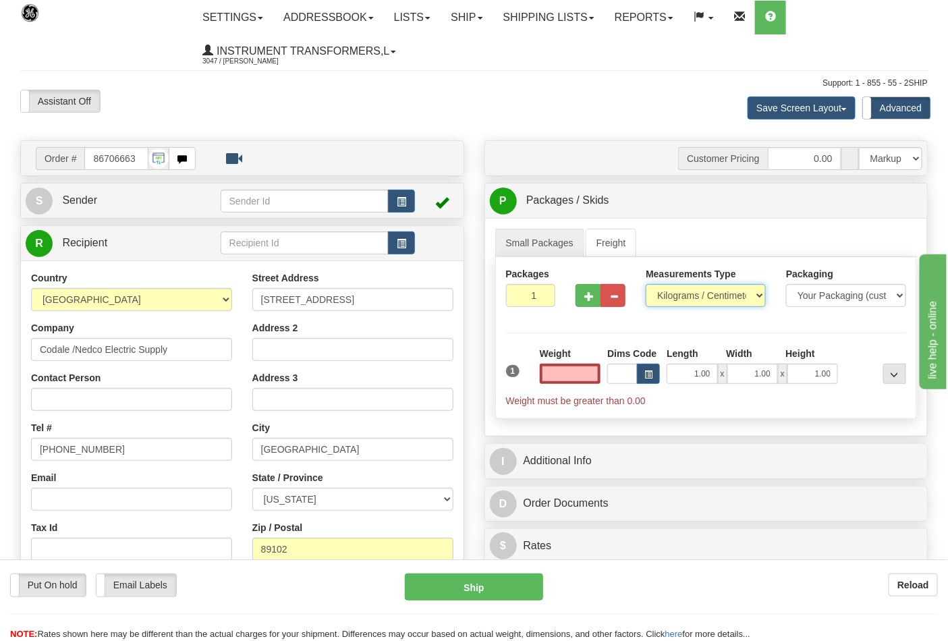
type input "0.00"
drag, startPoint x: 753, startPoint y: 302, endPoint x: 732, endPoint y: 306, distance: 21.3
click at [753, 302] on select "Pounds / Inches Kilograms / Centimeters" at bounding box center [706, 295] width 120 height 23
select select "0"
click at [646, 285] on select "Pounds / Inches Kilograms / Centimeters" at bounding box center [706, 295] width 120 height 23
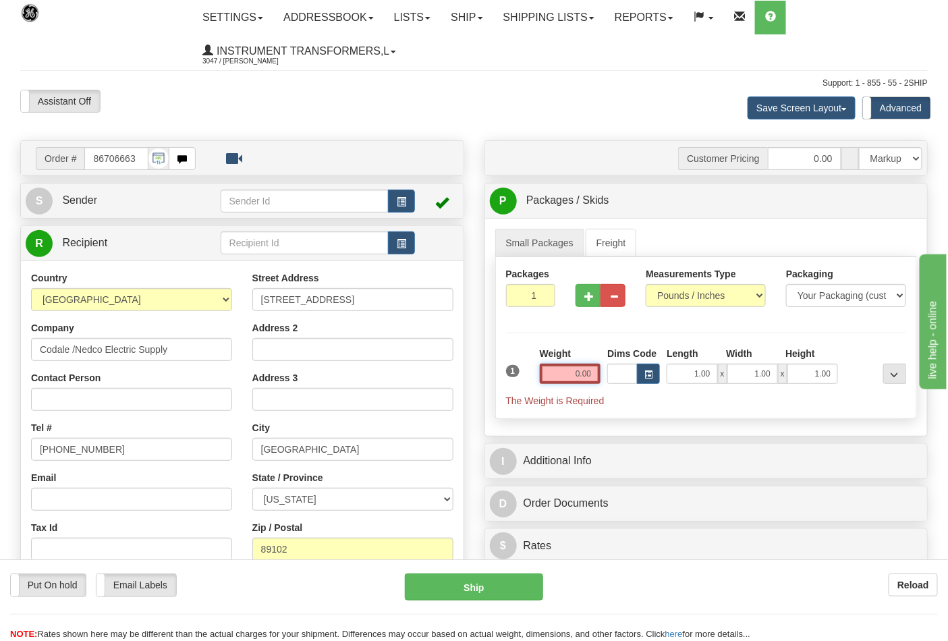
click at [547, 374] on input "0.00" at bounding box center [570, 374] width 61 height 20
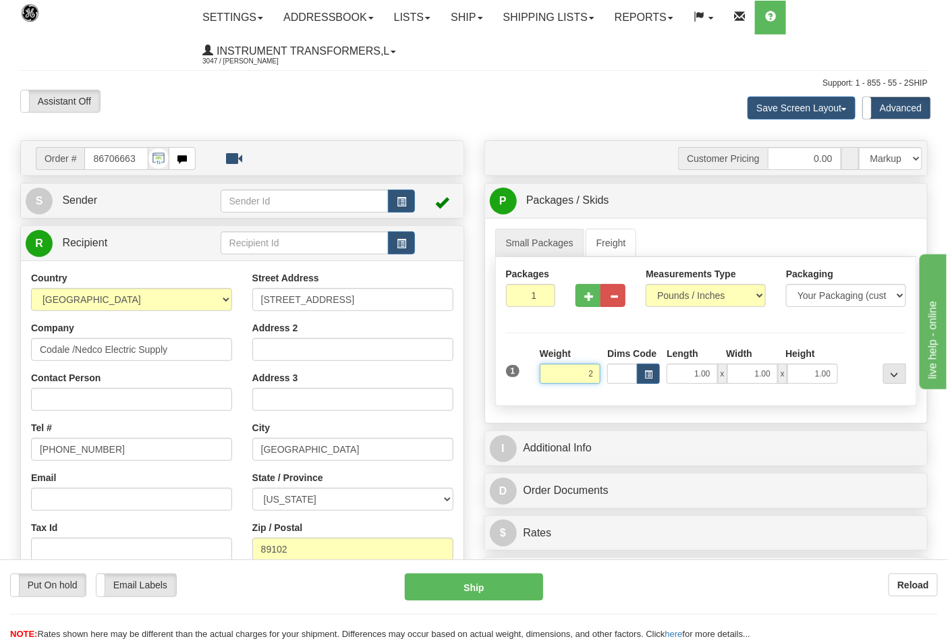
click button "Delete" at bounding box center [0, 0] width 0 height 0
type input "2.00"
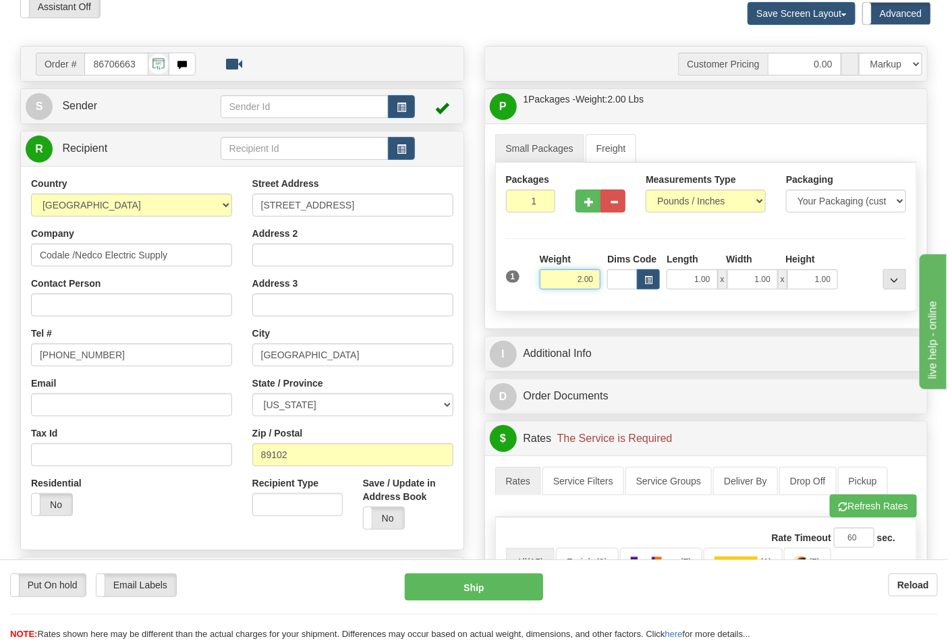
scroll to position [300, 0]
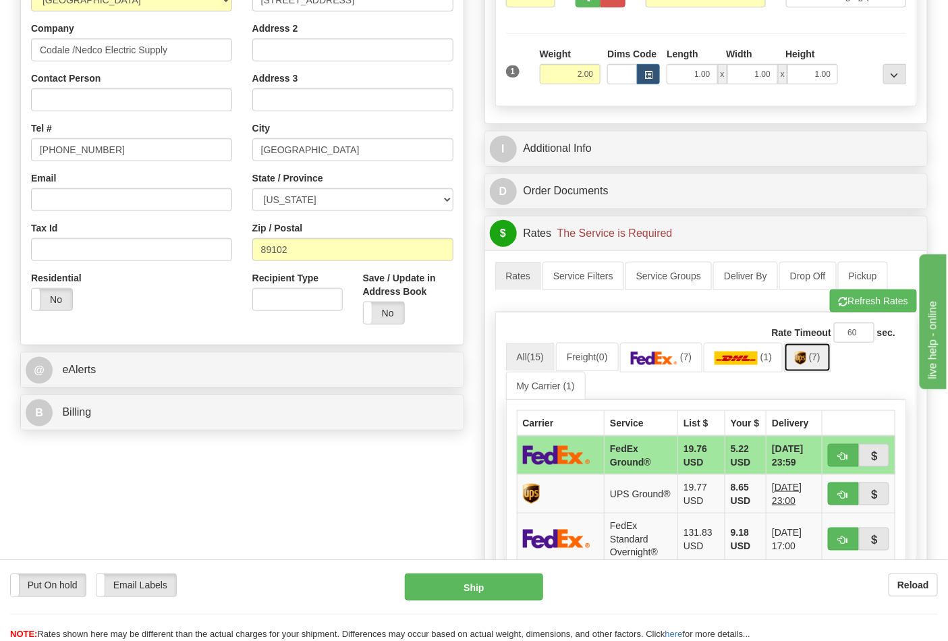
click at [815, 360] on span "(7)" at bounding box center [814, 357] width 11 height 11
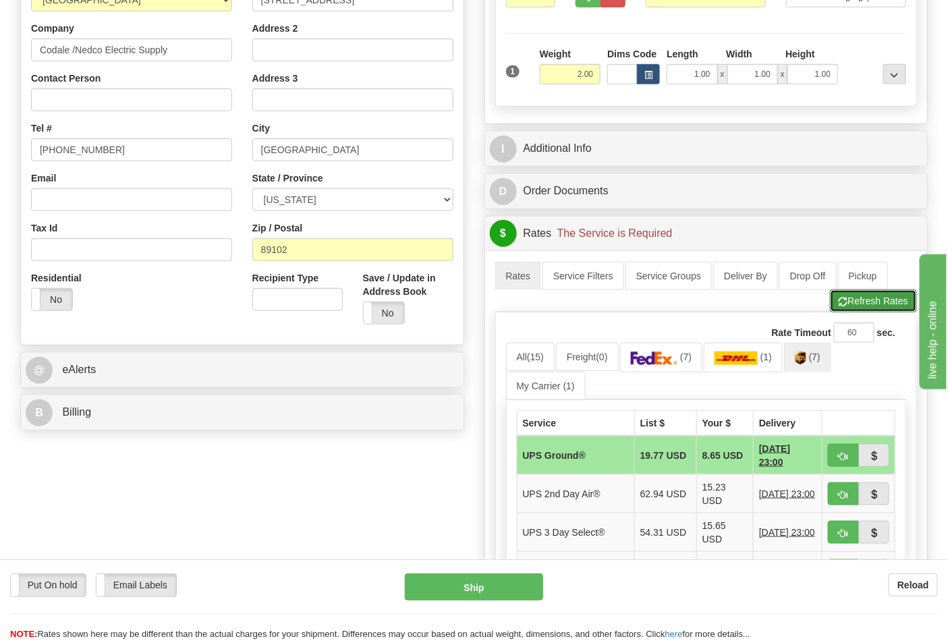
click at [855, 311] on button "Refresh Rates" at bounding box center [873, 301] width 87 height 23
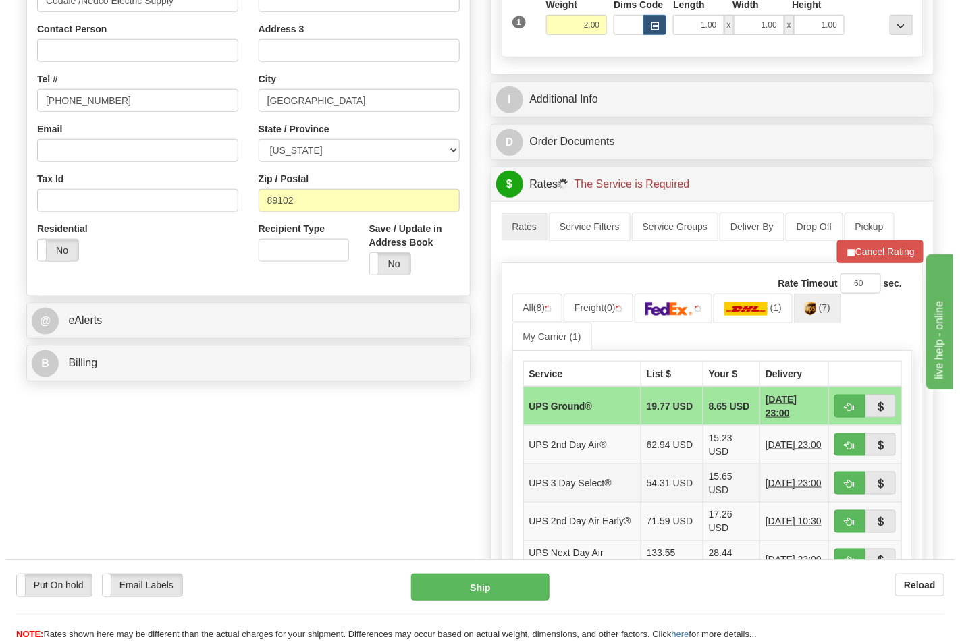
scroll to position [375, 0]
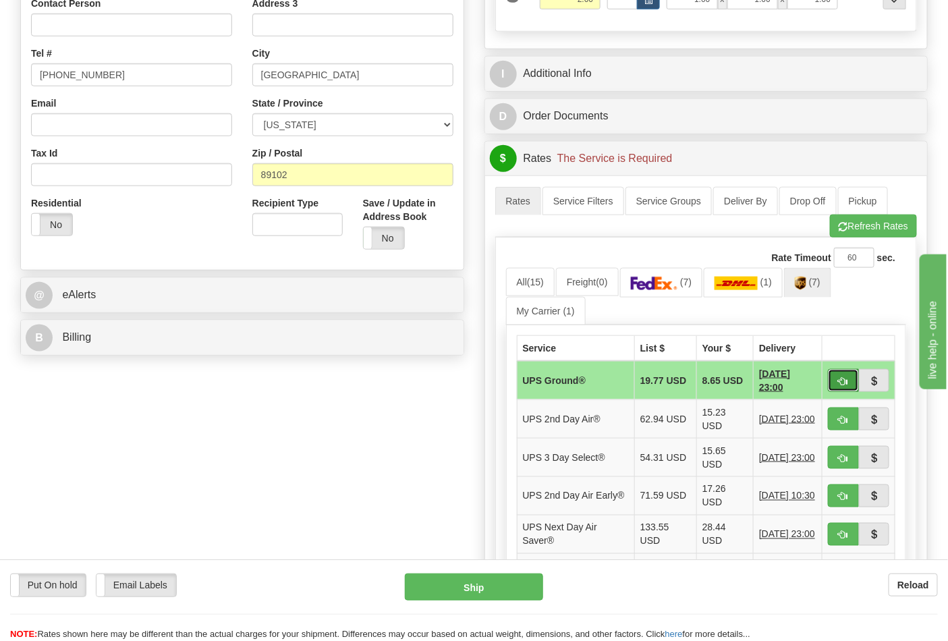
click at [844, 380] on span "button" at bounding box center [843, 381] width 9 height 9
type input "03"
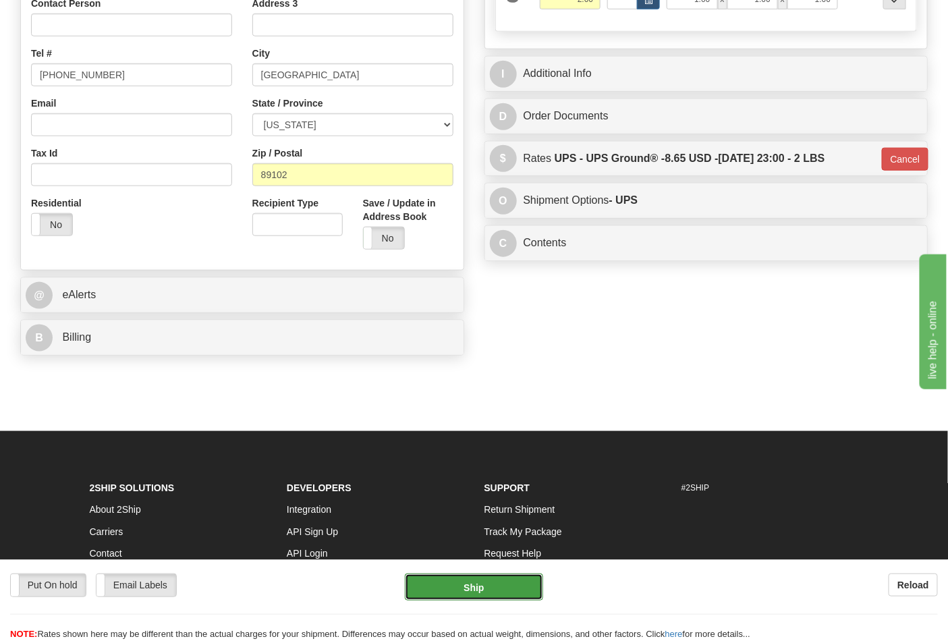
click at [515, 595] on button "Ship" at bounding box center [474, 587] width 138 height 27
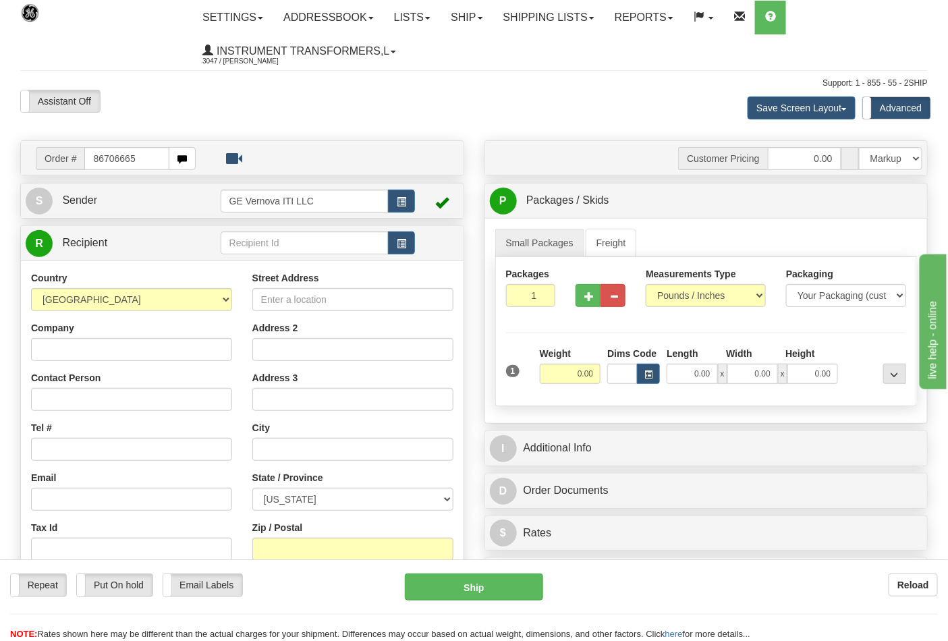
type input "86706665"
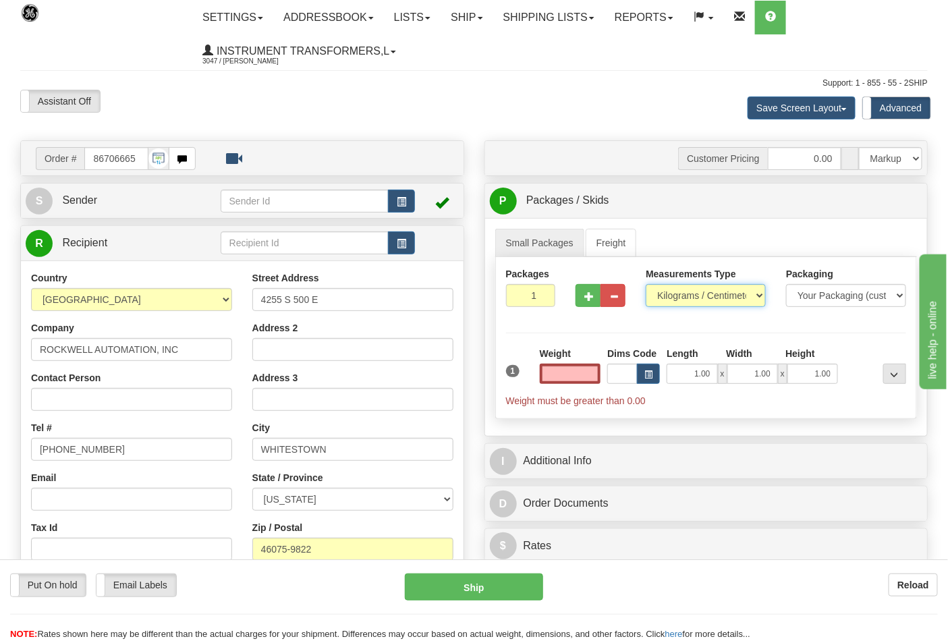
type input "0.00"
click at [743, 300] on select "Pounds / Inches Kilograms / Centimeters" at bounding box center [706, 295] width 120 height 23
select select "0"
click at [646, 285] on select "Pounds / Inches Kilograms / Centimeters" at bounding box center [706, 295] width 120 height 23
click at [559, 371] on input "0.00" at bounding box center [570, 374] width 61 height 20
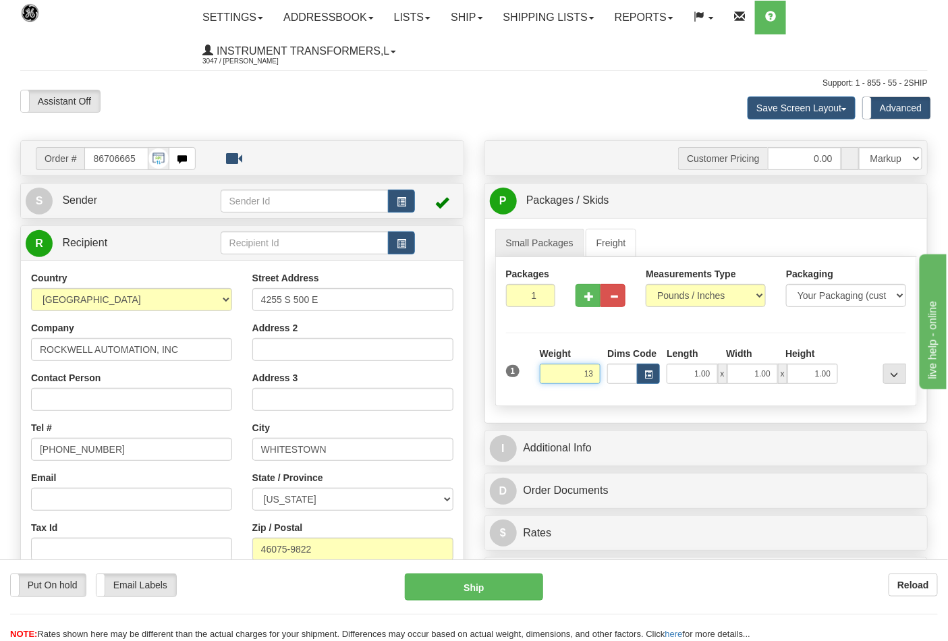
click button "Delete" at bounding box center [0, 0] width 0 height 0
type input "13.00"
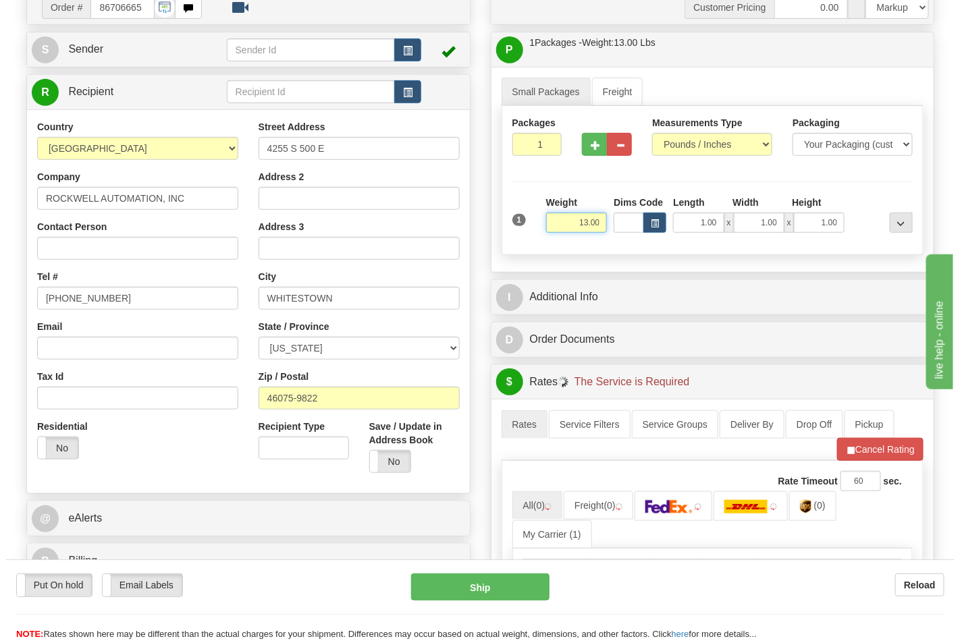
scroll to position [375, 0]
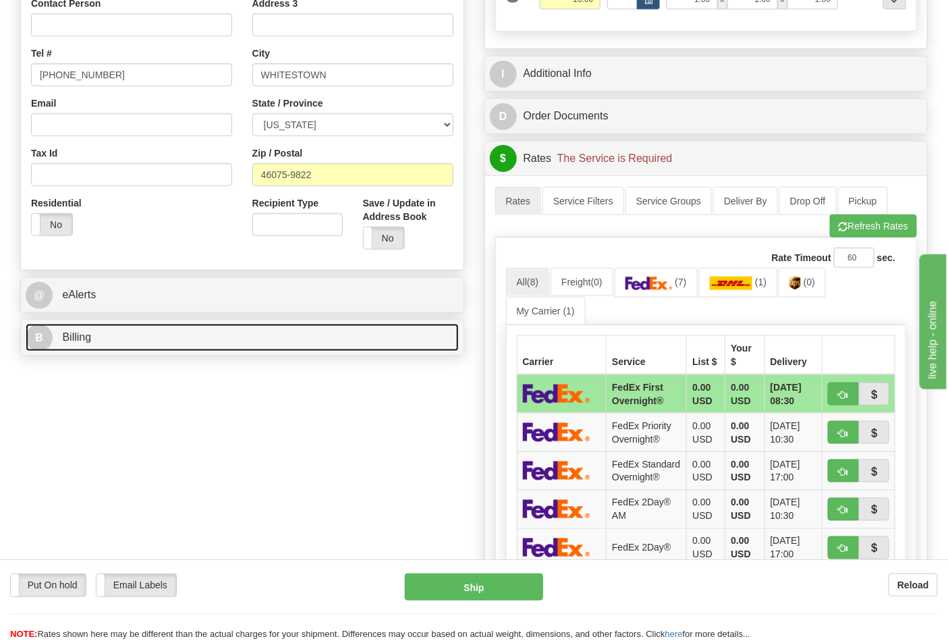
click at [226, 342] on link "B Billing" at bounding box center [242, 338] width 433 height 28
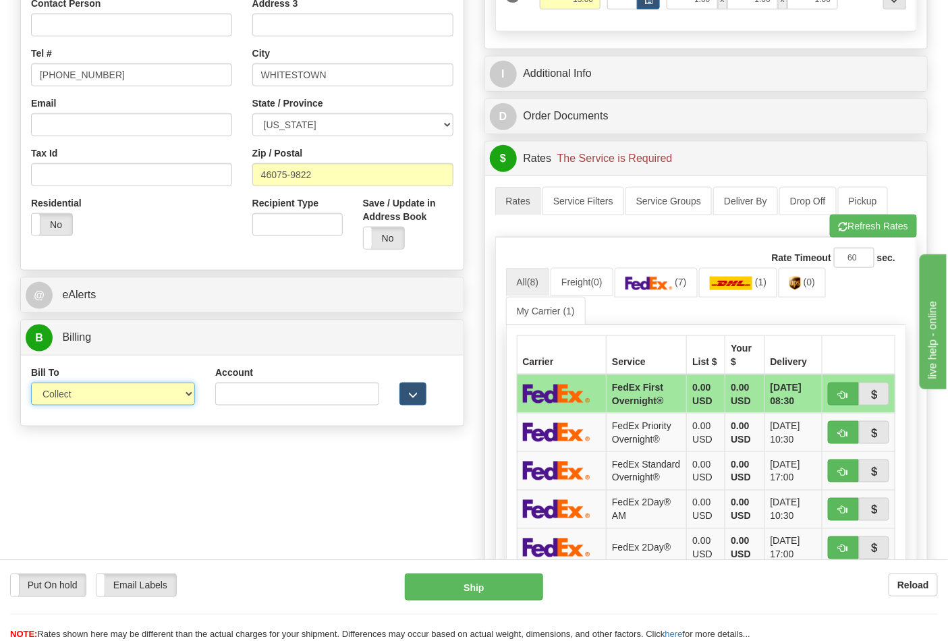
click at [163, 395] on select "Sender Recipient Third Party Collect" at bounding box center [113, 394] width 164 height 23
select select "2"
click at [31, 384] on select "Sender Recipient Third Party Collect" at bounding box center [113, 394] width 164 height 23
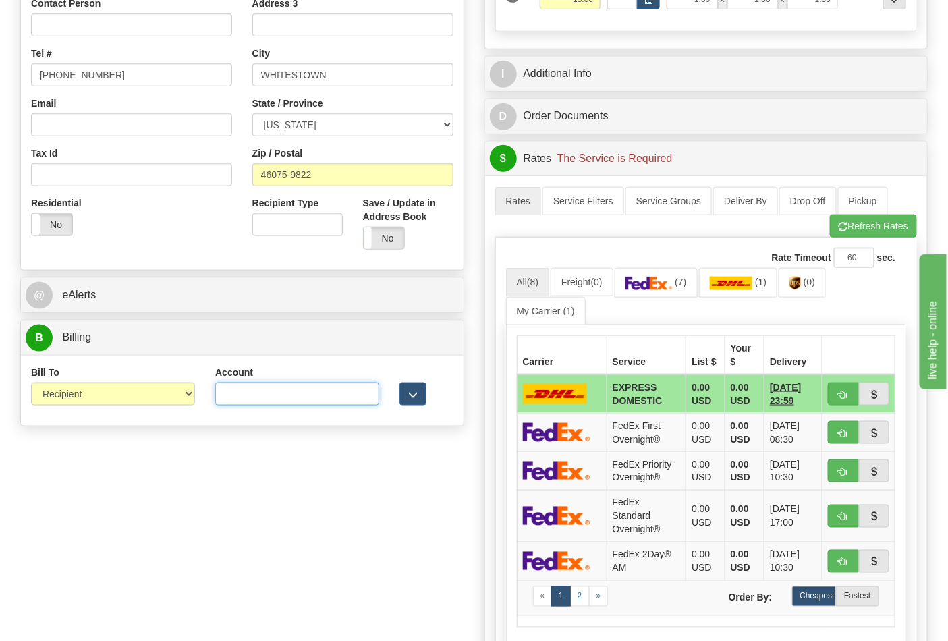
click at [260, 399] on input "Account" at bounding box center [297, 394] width 164 height 23
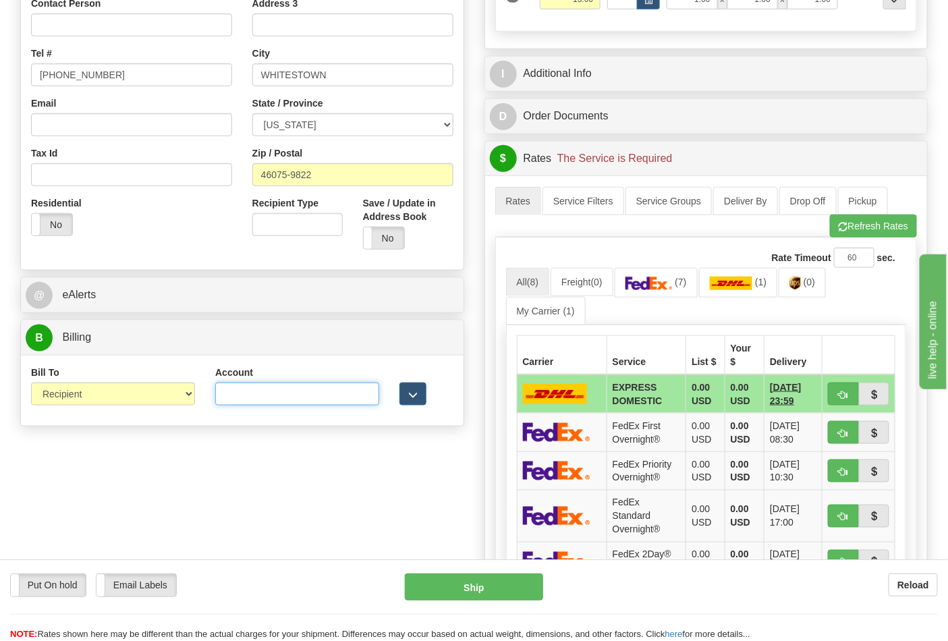
paste input "587102"
type input "587102"
click at [808, 290] on link "(0)" at bounding box center [802, 282] width 47 height 29
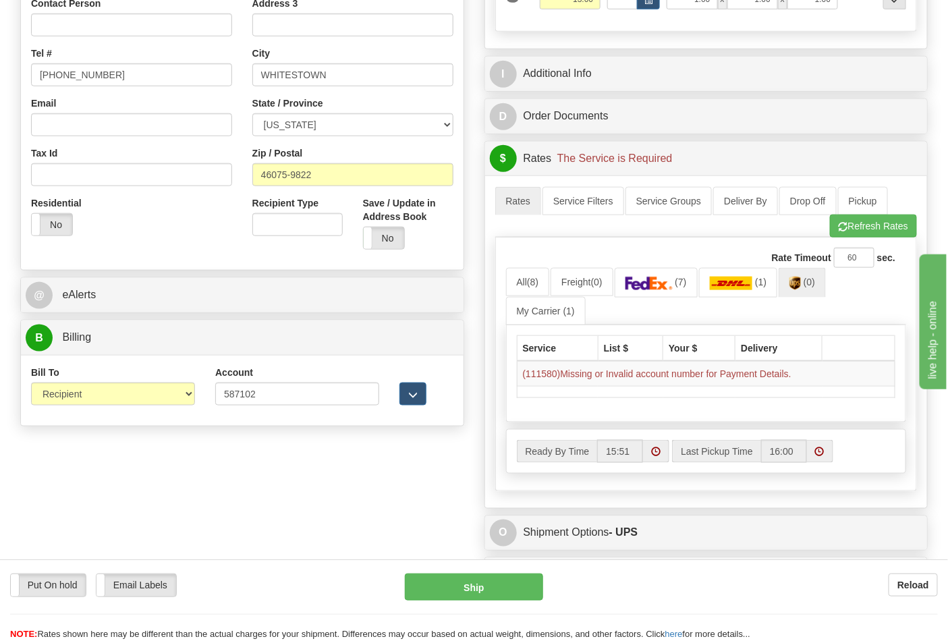
click at [852, 242] on div "Rate Timeout 60 sec. All (8) Freight (0) (7) (1)" at bounding box center [707, 364] width 423 height 253
click at [855, 230] on button "Refresh Rates" at bounding box center [873, 226] width 87 height 23
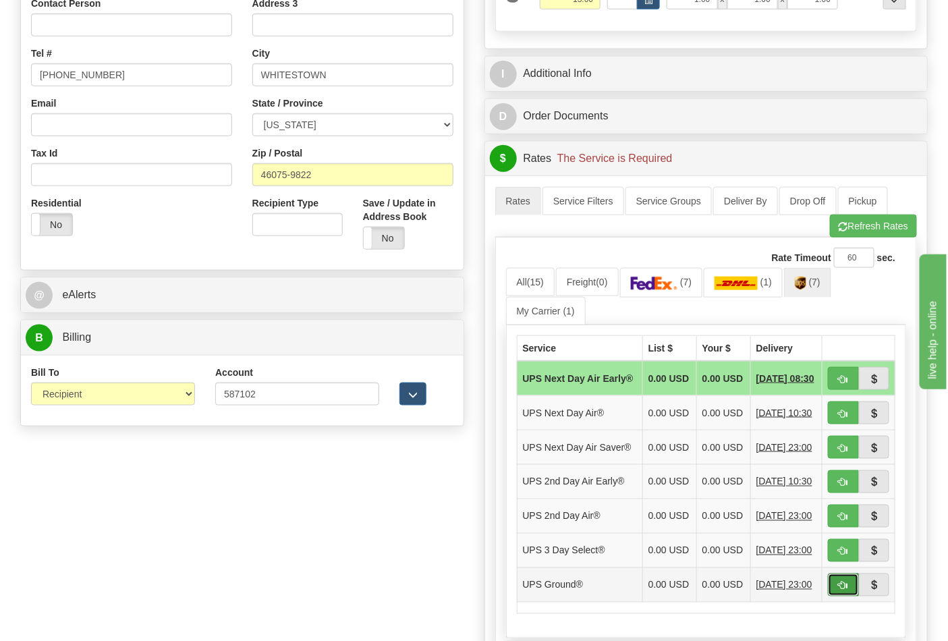
click at [839, 591] on span "button" at bounding box center [843, 586] width 9 height 9
type input "03"
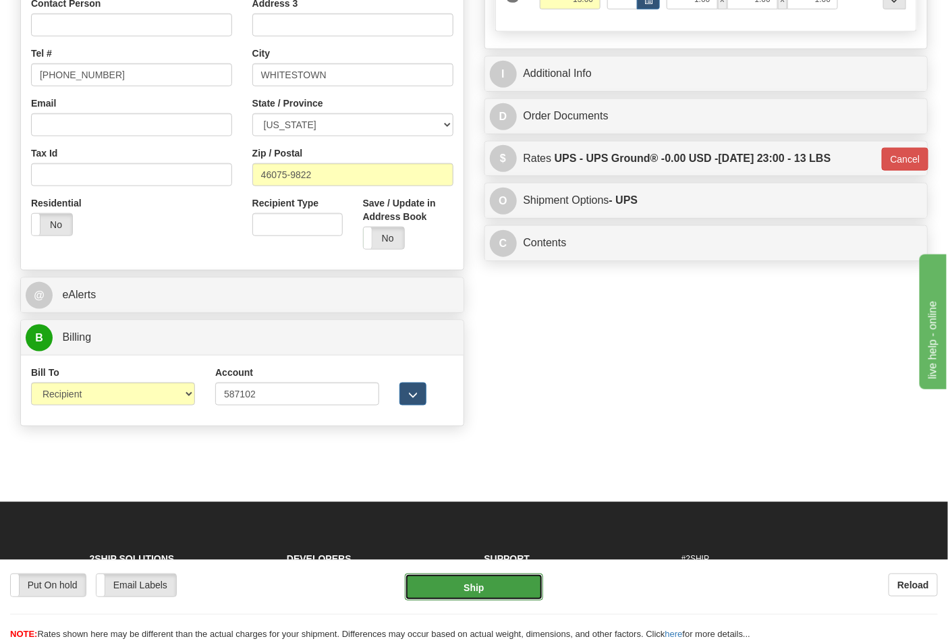
click at [487, 596] on button "Ship" at bounding box center [474, 587] width 138 height 27
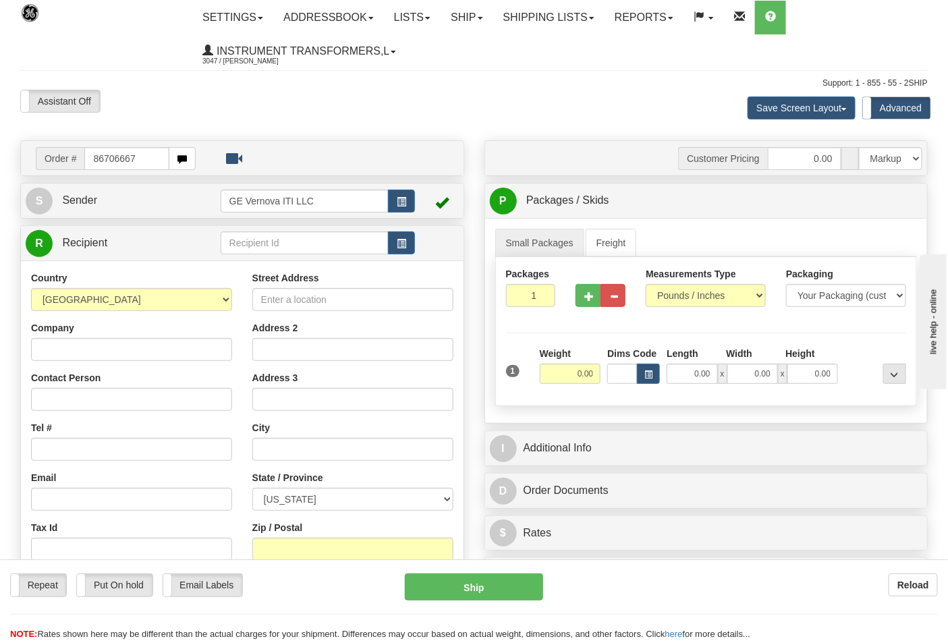
type input "86706667"
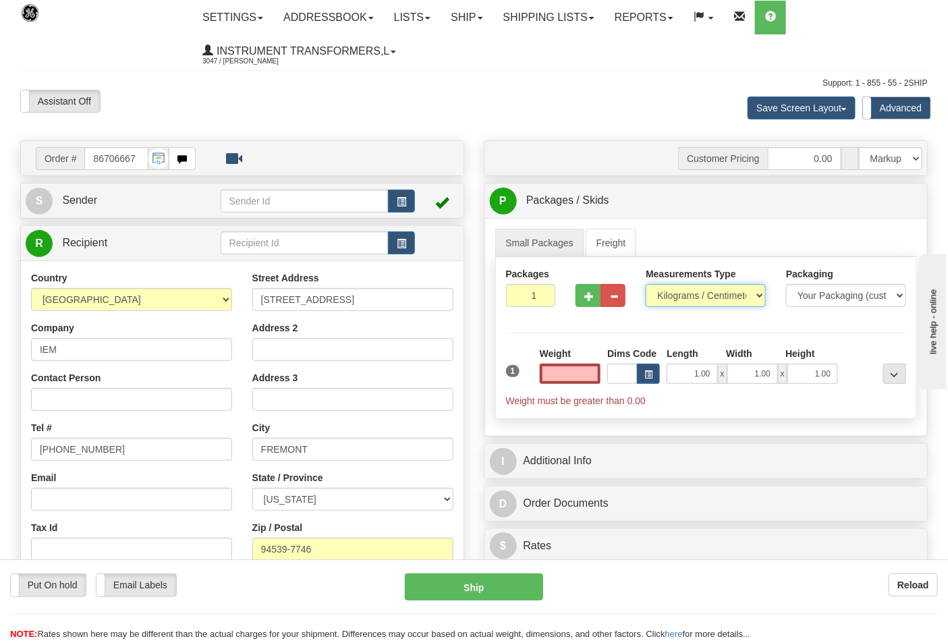
type input "0.00"
click at [757, 301] on select "Pounds / Inches Kilograms / Centimeters" at bounding box center [706, 295] width 120 height 23
select select "0"
click at [646, 285] on select "Pounds / Inches Kilograms / Centimeters" at bounding box center [706, 295] width 120 height 23
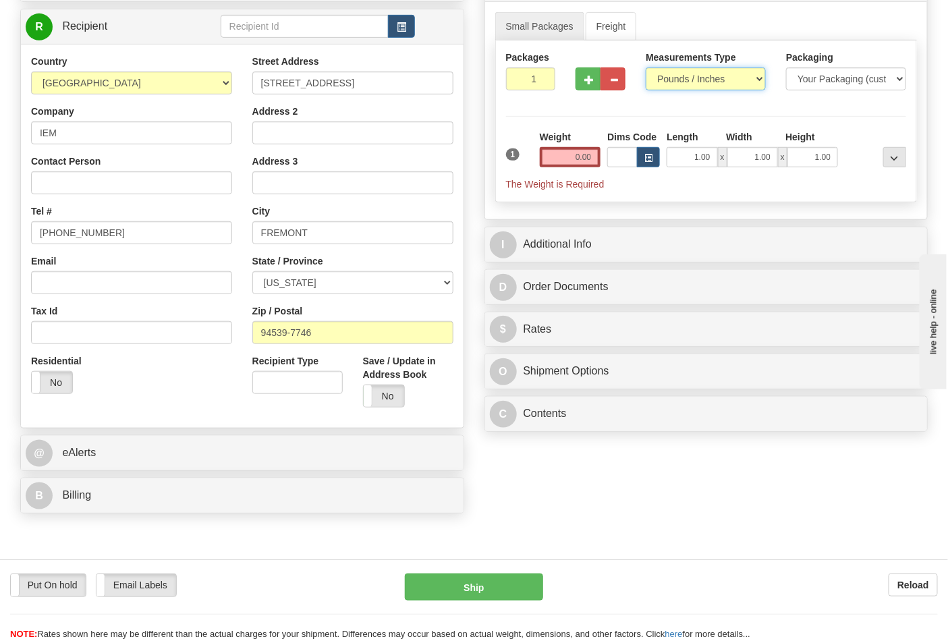
scroll to position [225, 0]
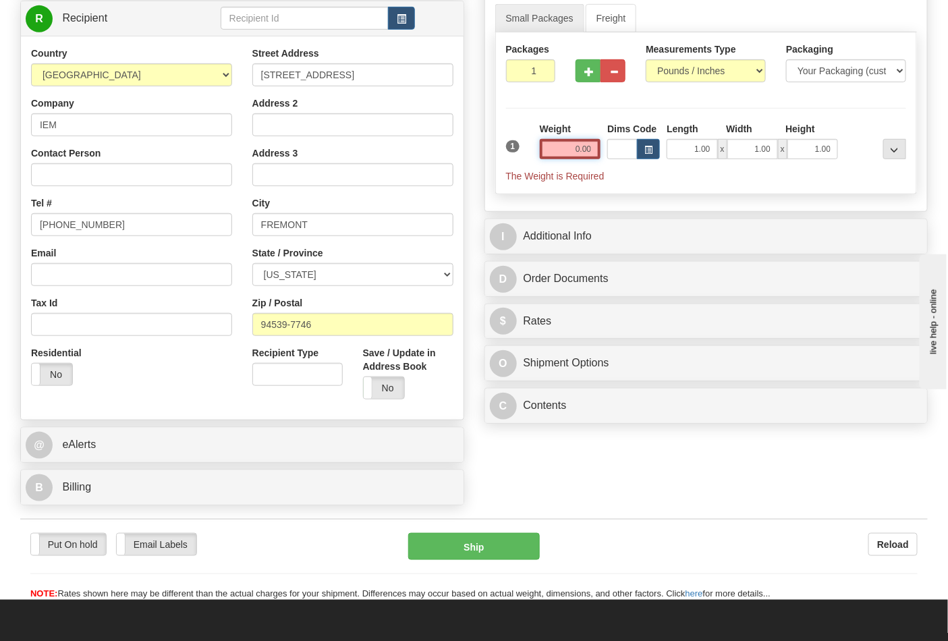
click at [576, 146] on input "0.00" at bounding box center [570, 149] width 61 height 20
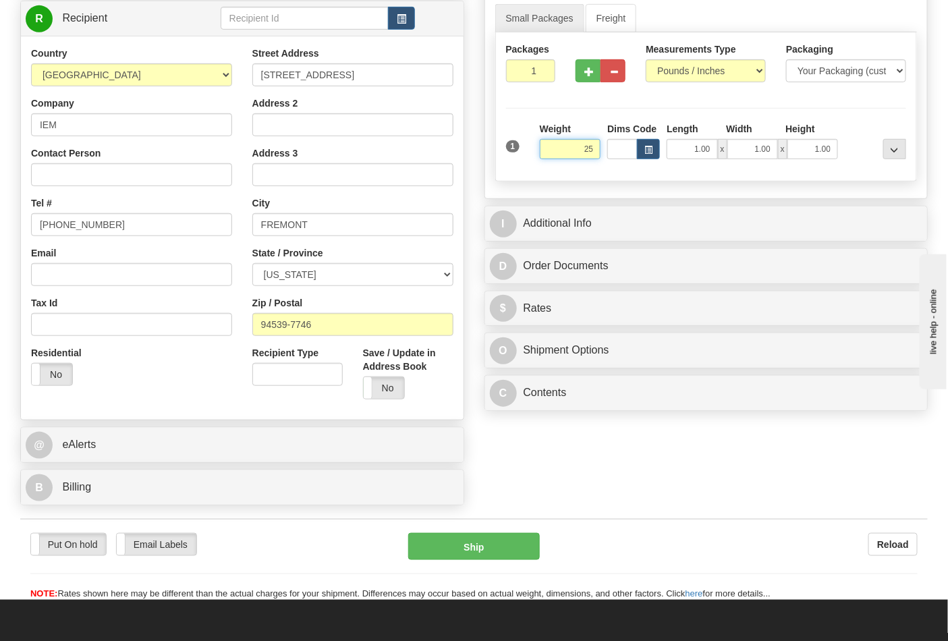
click button "Delete" at bounding box center [0, 0] width 0 height 0
type input "25.00"
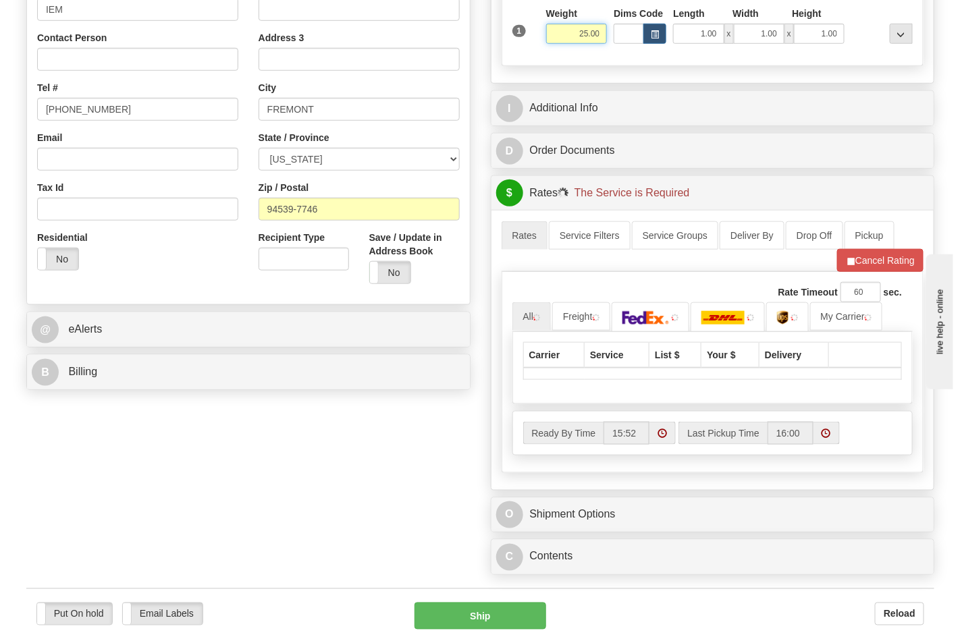
scroll to position [450, 0]
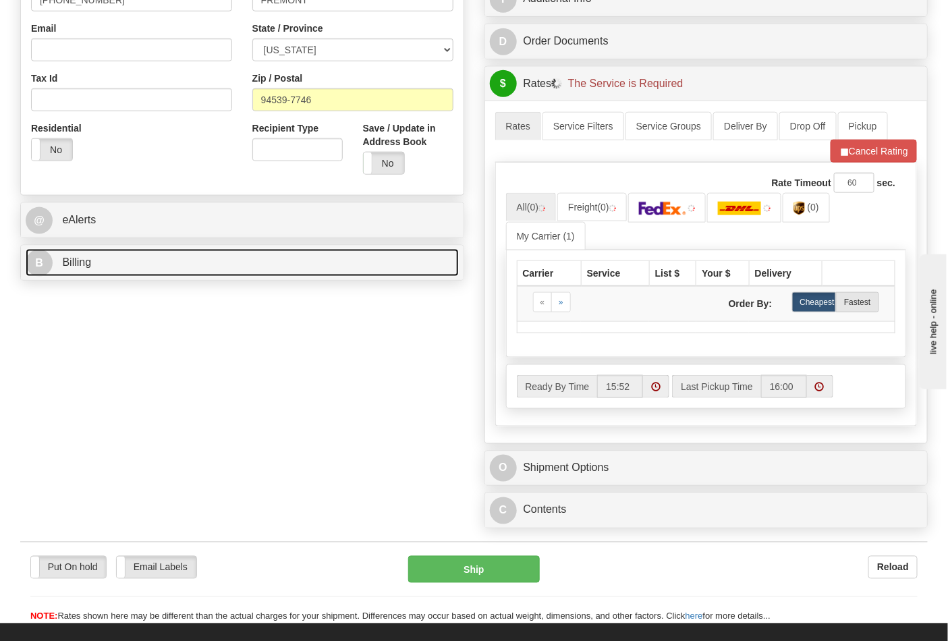
click at [339, 271] on link "B Billing" at bounding box center [242, 263] width 433 height 28
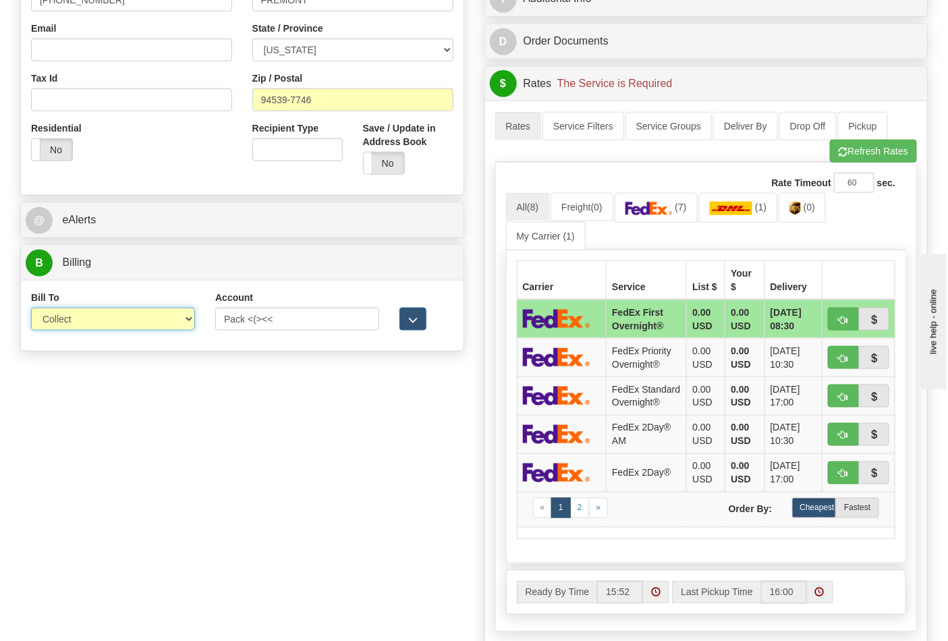
click at [176, 325] on select "Sender Recipient Third Party Collect" at bounding box center [113, 319] width 164 height 23
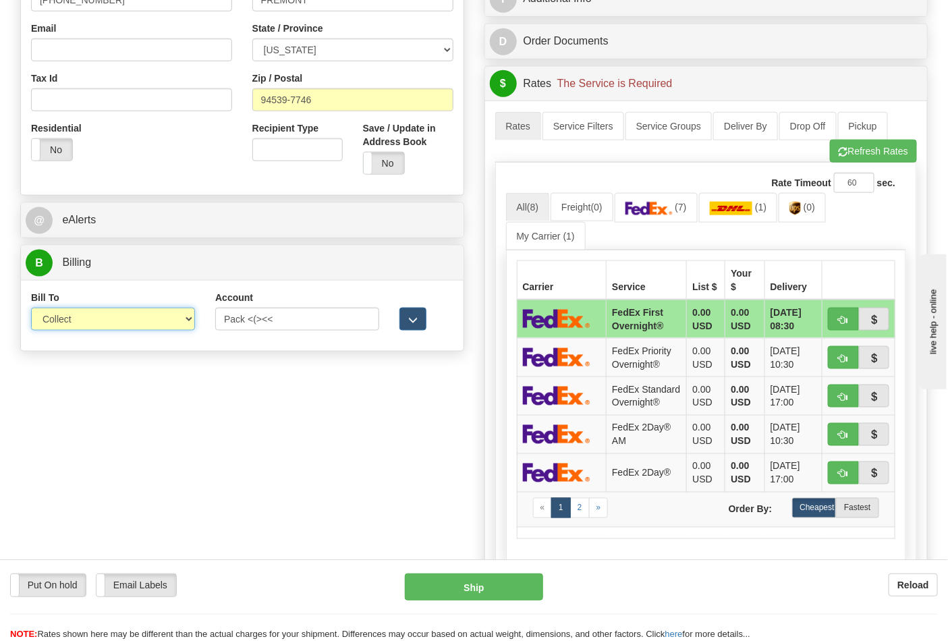
select select "2"
click at [31, 309] on select "Sender Recipient Third Party Collect" at bounding box center [113, 319] width 164 height 23
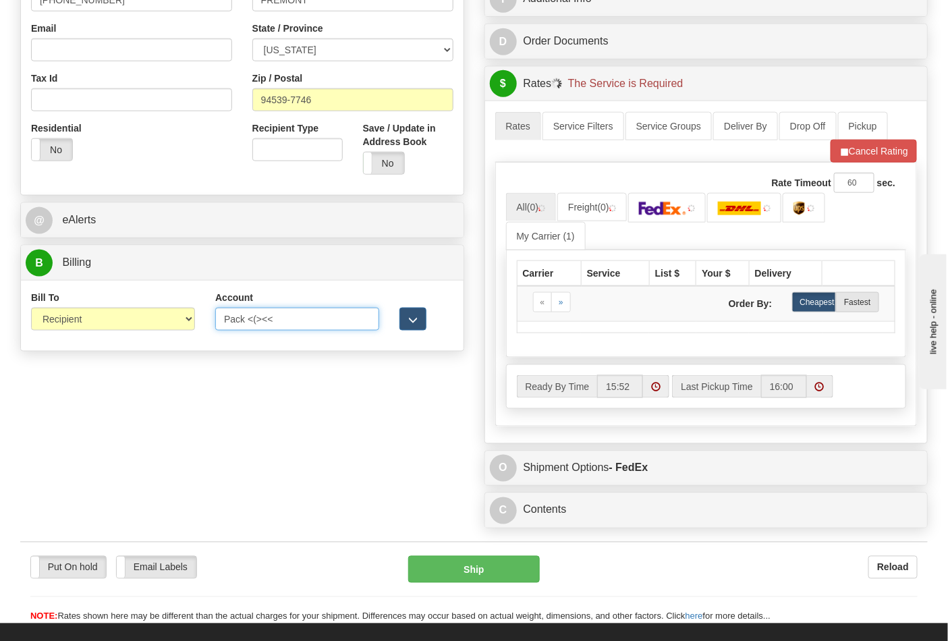
drag, startPoint x: 293, startPoint y: 321, endPoint x: 151, endPoint y: 314, distance: 141.9
click at [151, 314] on div "Bill To Sender Recipient Third Party Collect Account Pack <(><< 3rd Party Accou…" at bounding box center [242, 316] width 443 height 50
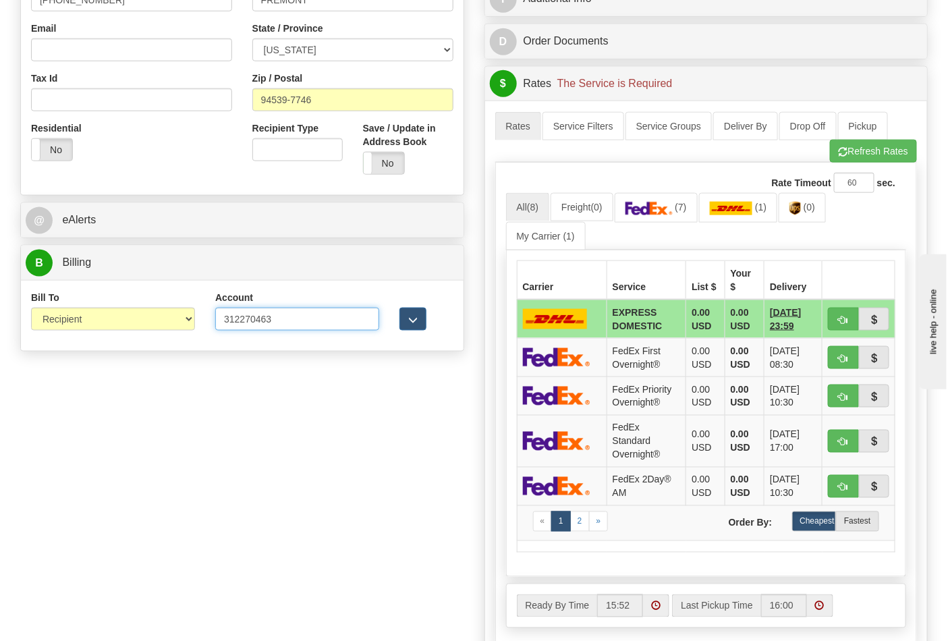
type input "312270463"
click button "Delete" at bounding box center [0, 0] width 0 height 0
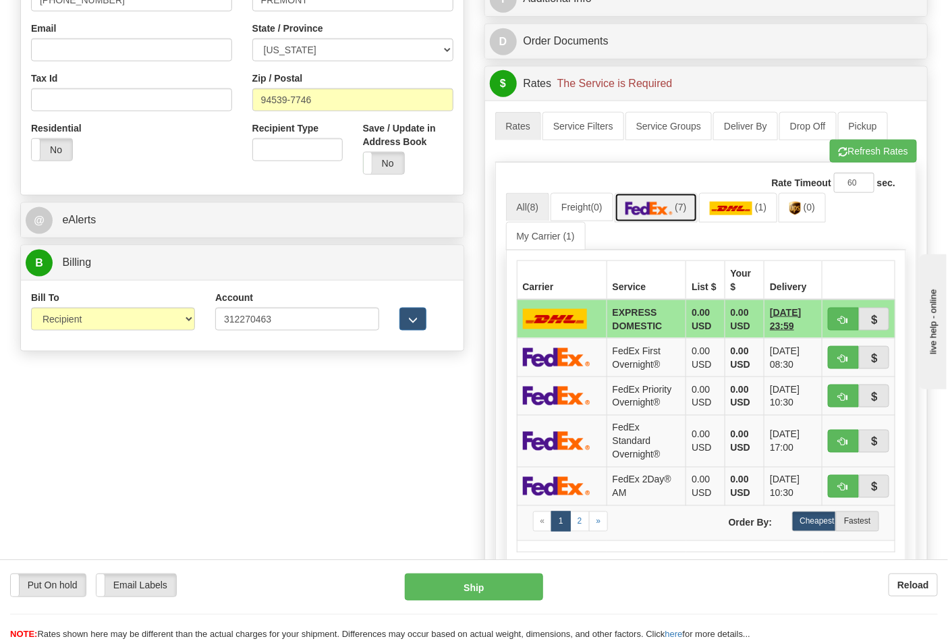
click at [645, 201] on link "(7)" at bounding box center [656, 207] width 83 height 29
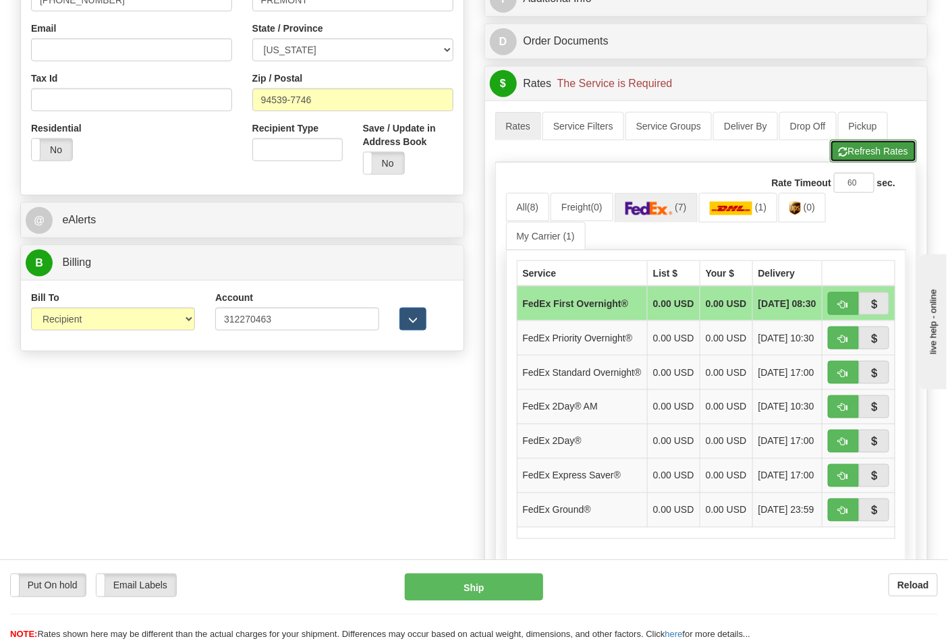
click at [867, 147] on button "Refresh Rates" at bounding box center [873, 151] width 87 height 23
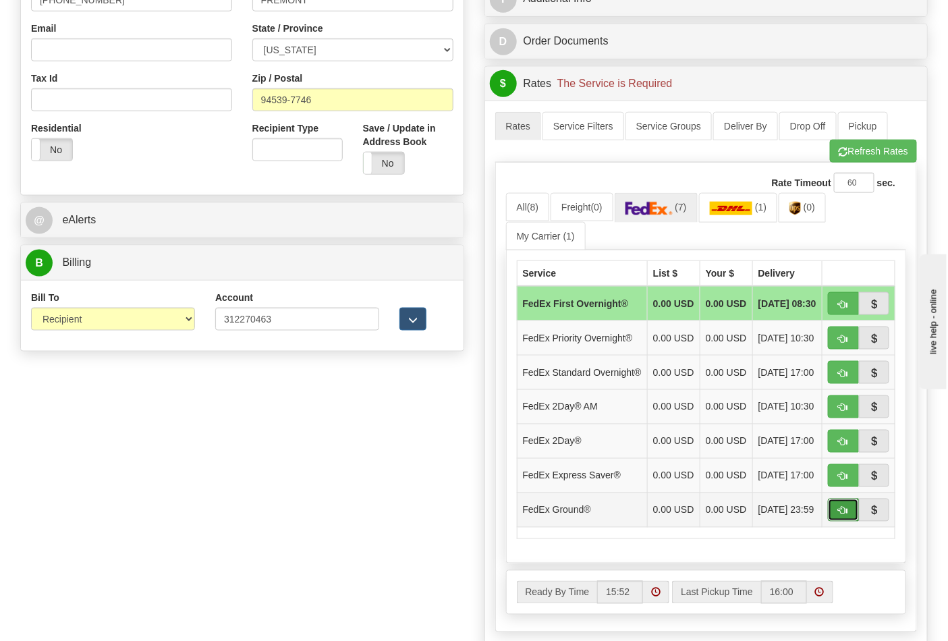
click at [834, 522] on button "button" at bounding box center [843, 510] width 31 height 23
type input "92"
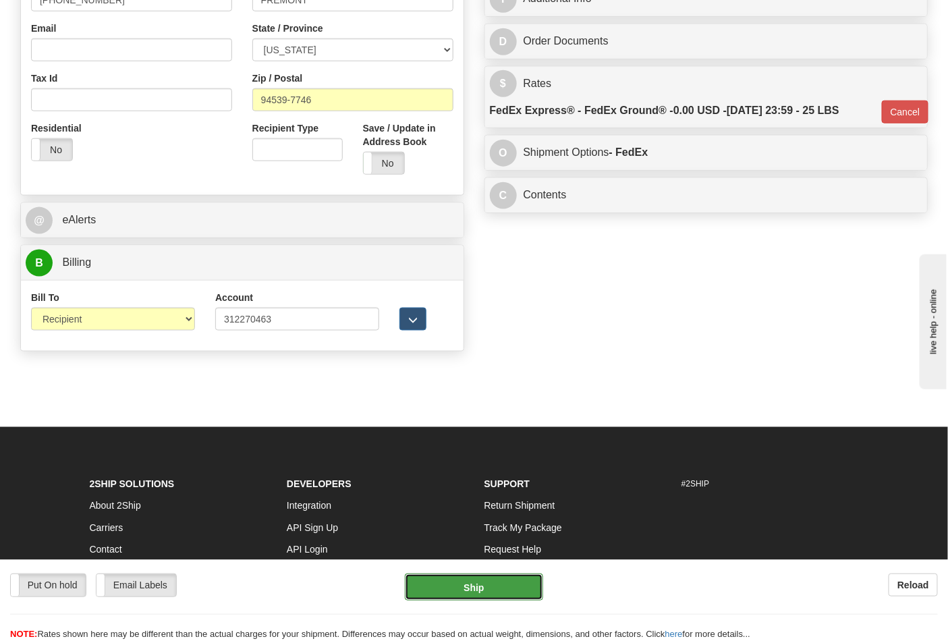
click at [481, 591] on button "Ship" at bounding box center [474, 587] width 138 height 27
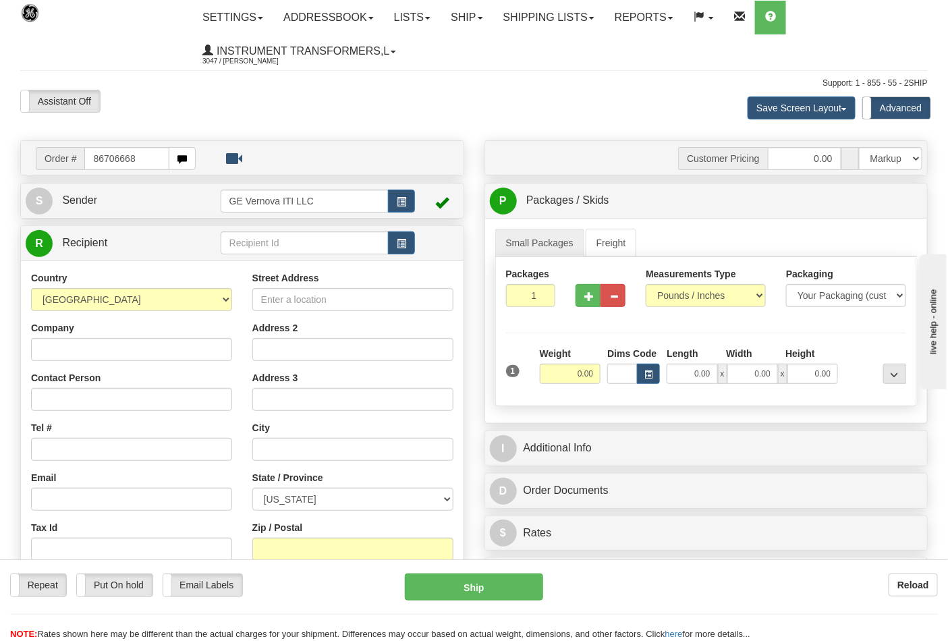
type input "86706668"
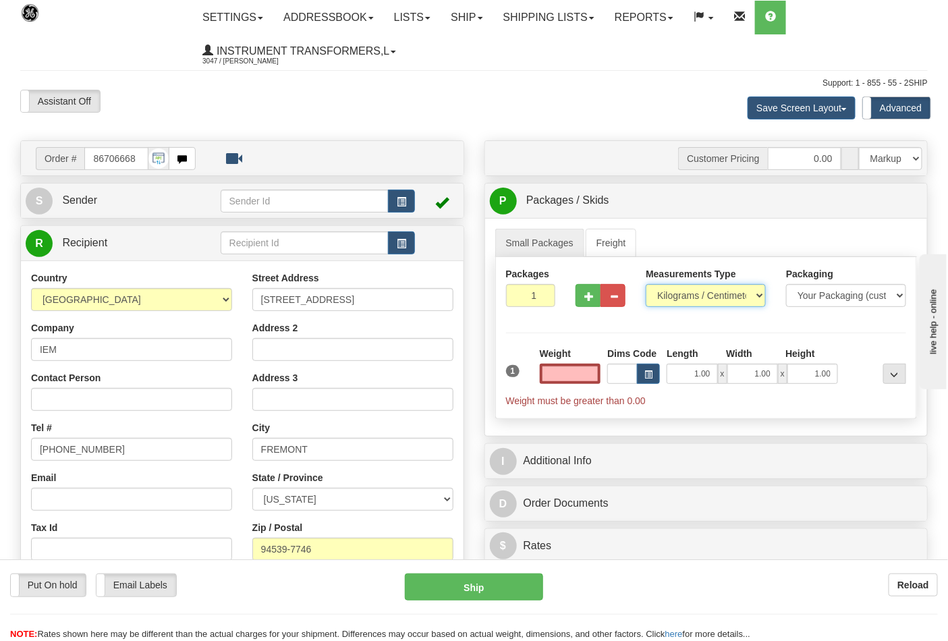
type input "0.00"
click at [714, 300] on select "Pounds / Inches Kilograms / Centimeters" at bounding box center [706, 295] width 120 height 23
select select "0"
click at [646, 285] on select "Pounds / Inches Kilograms / Centimeters" at bounding box center [706, 295] width 120 height 23
click at [559, 378] on input "0.00" at bounding box center [570, 374] width 61 height 20
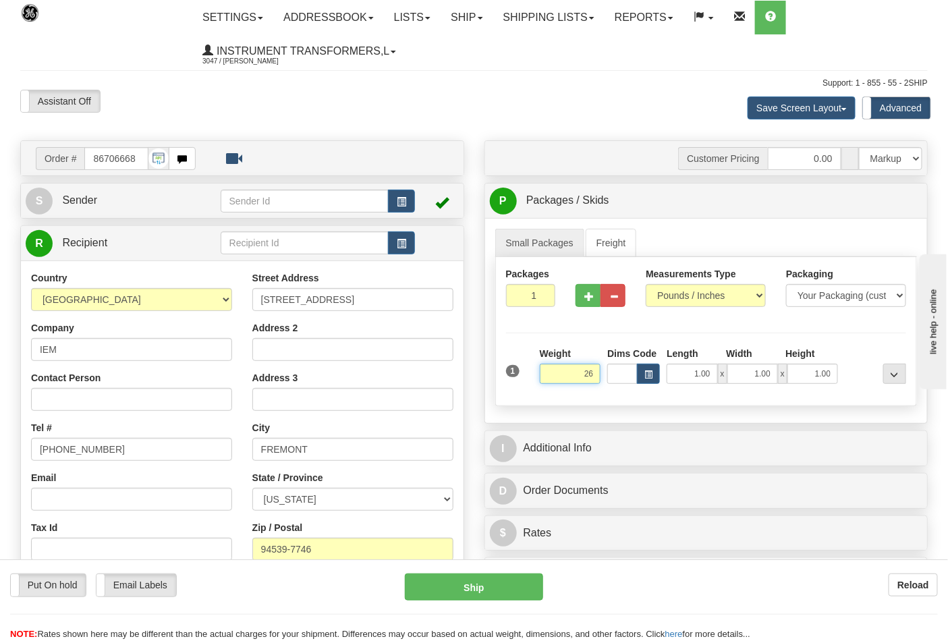
click button "Delete" at bounding box center [0, 0] width 0 height 0
type input "26.00"
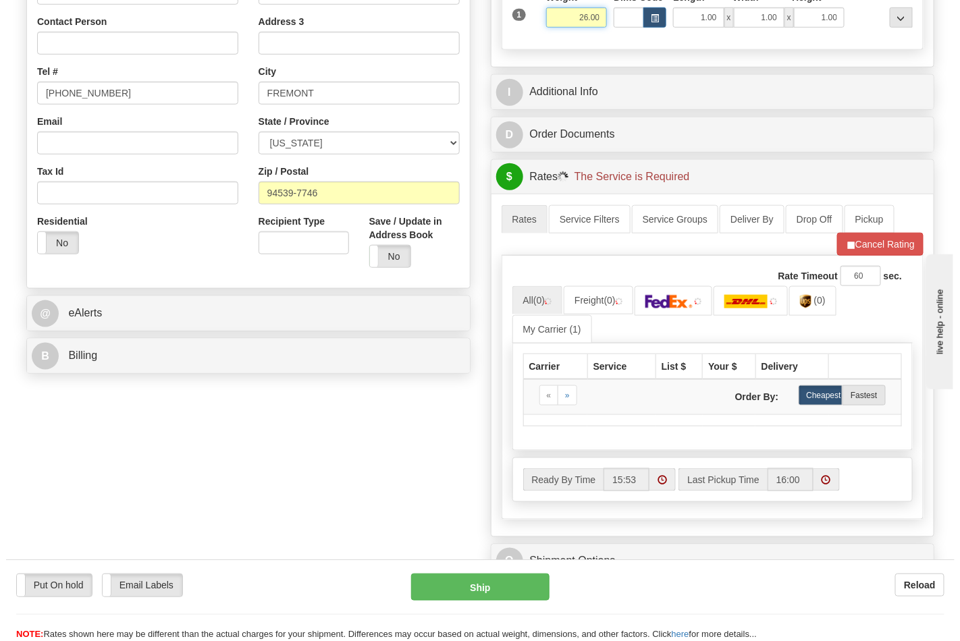
scroll to position [375, 0]
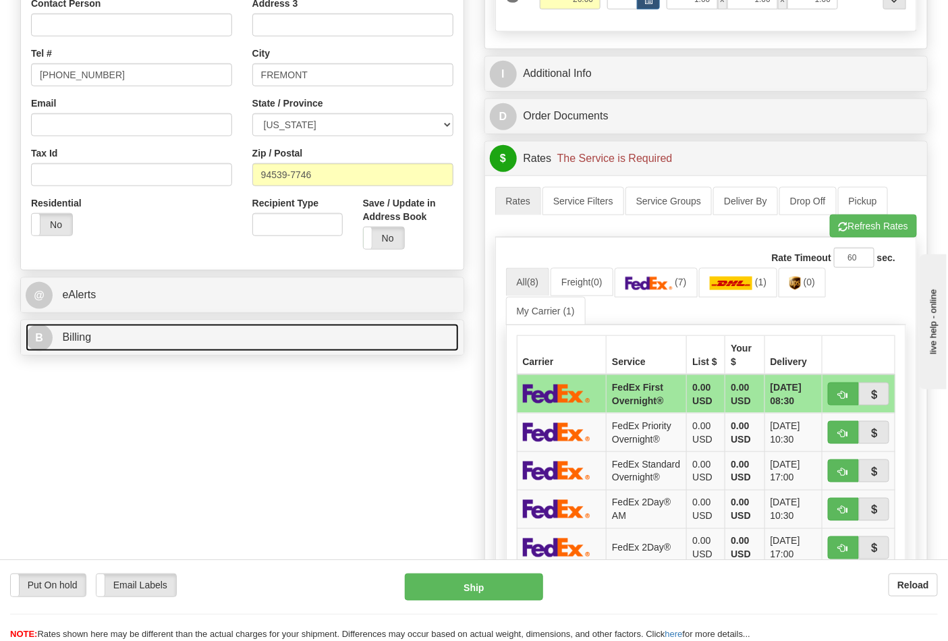
click at [176, 352] on link "B Billing" at bounding box center [242, 338] width 433 height 28
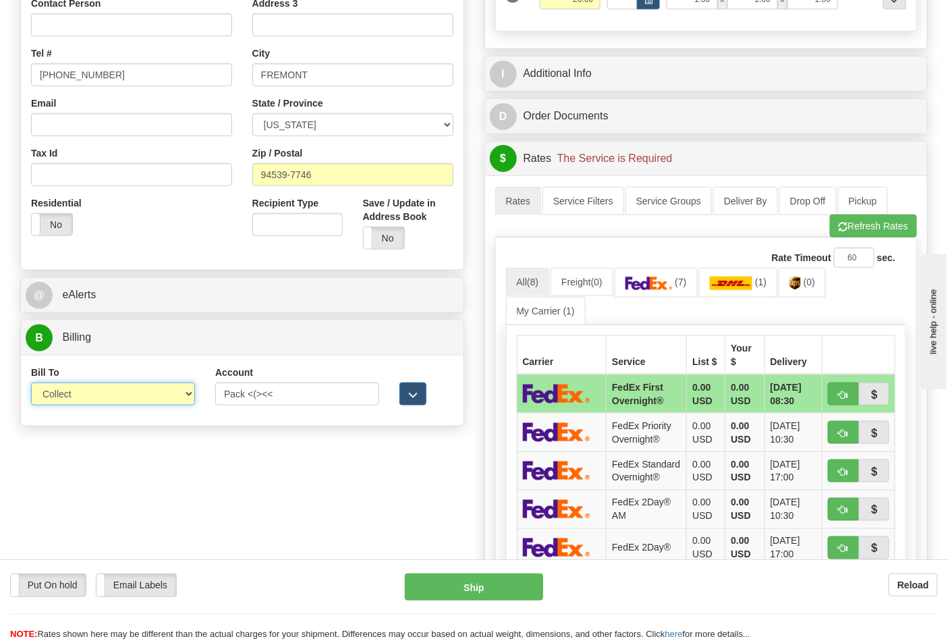
click at [137, 393] on select "Sender Recipient Third Party Collect" at bounding box center [113, 394] width 164 height 23
select select "2"
click at [31, 384] on select "Sender Recipient Third Party Collect" at bounding box center [113, 394] width 164 height 23
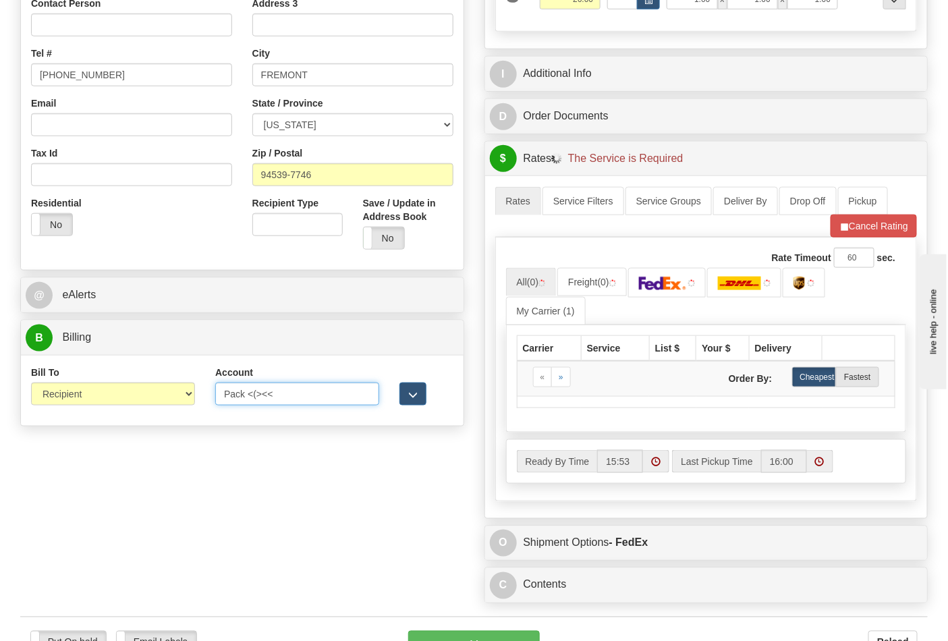
drag, startPoint x: 262, startPoint y: 393, endPoint x: 198, endPoint y: 401, distance: 64.0
click at [198, 401] on div "Bill To Sender Recipient Third Party Collect Account Pack <(><< 3rd Party Accou…" at bounding box center [242, 391] width 443 height 50
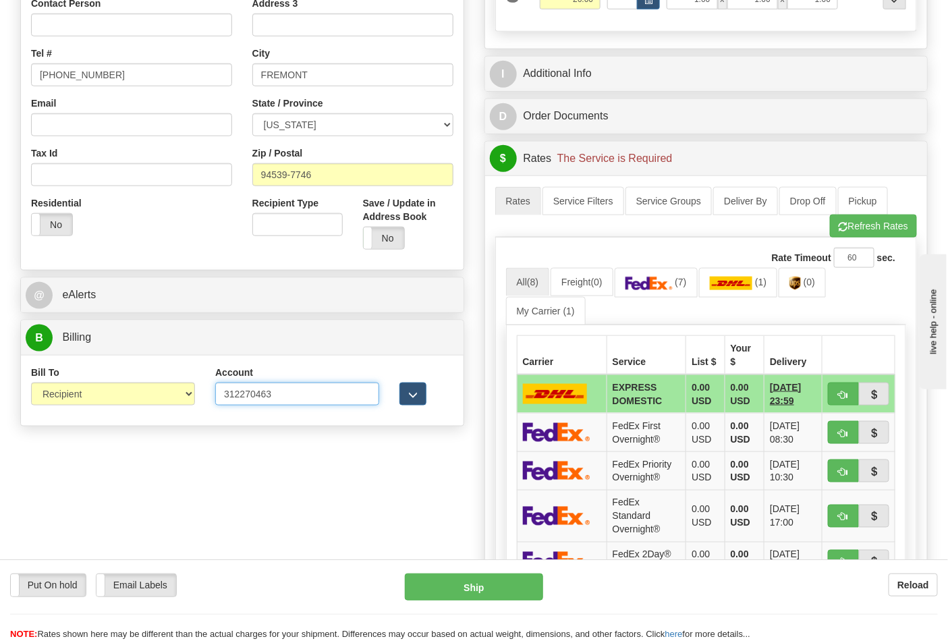
type input "312270463"
click button "Delete" at bounding box center [0, 0] width 0 height 0
click at [680, 286] on link "(7)" at bounding box center [656, 282] width 83 height 29
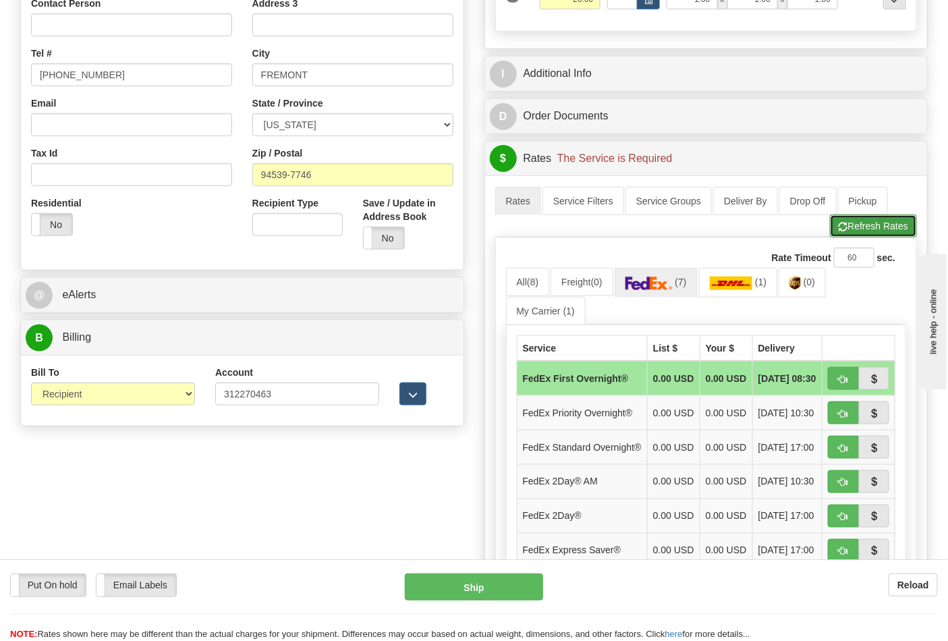
click at [857, 228] on button "Refresh Rates" at bounding box center [873, 226] width 87 height 23
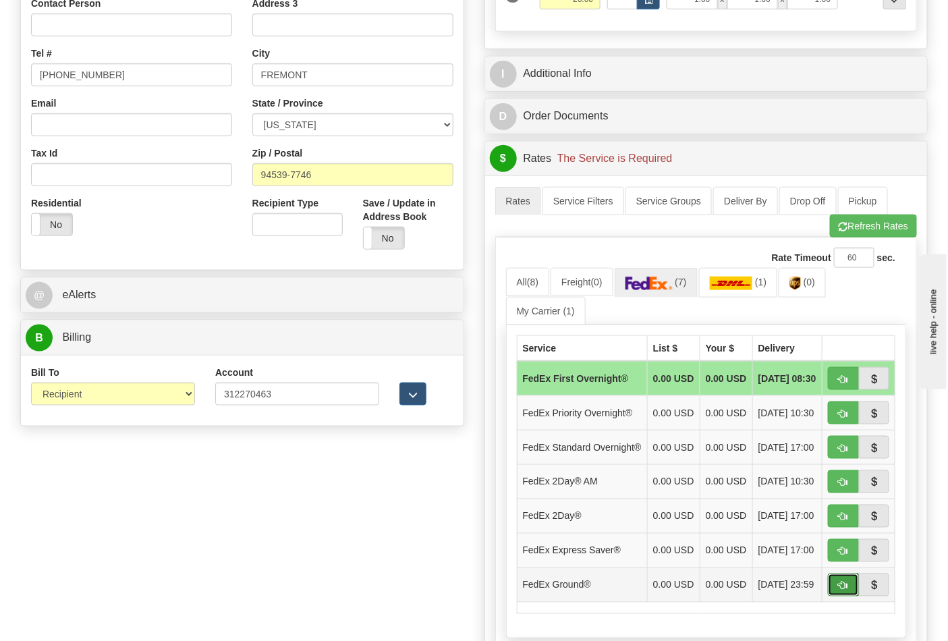
click at [839, 591] on span "button" at bounding box center [843, 586] width 9 height 9
type input "92"
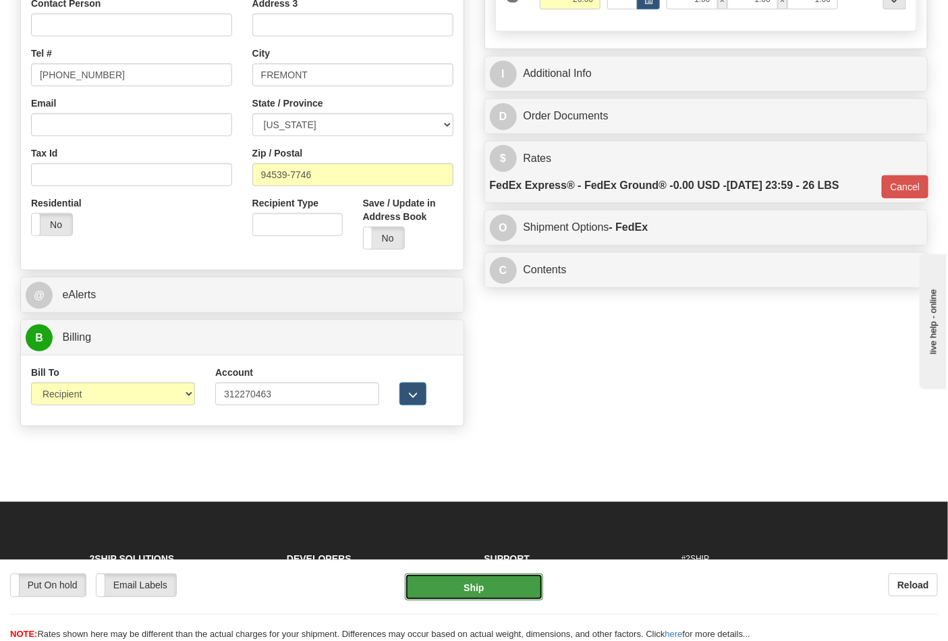
click at [518, 597] on button "Ship" at bounding box center [474, 587] width 138 height 27
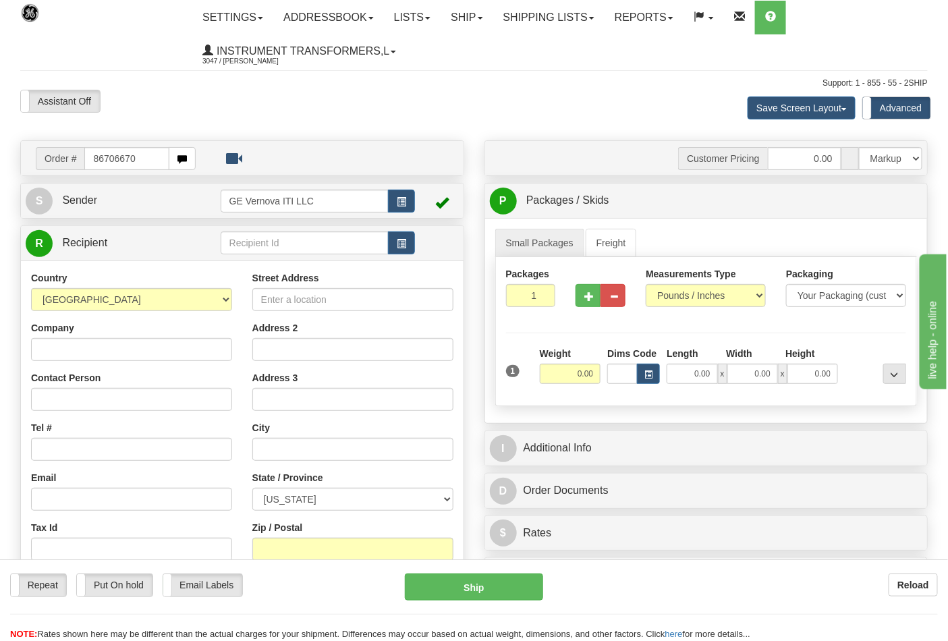
type input "86706670"
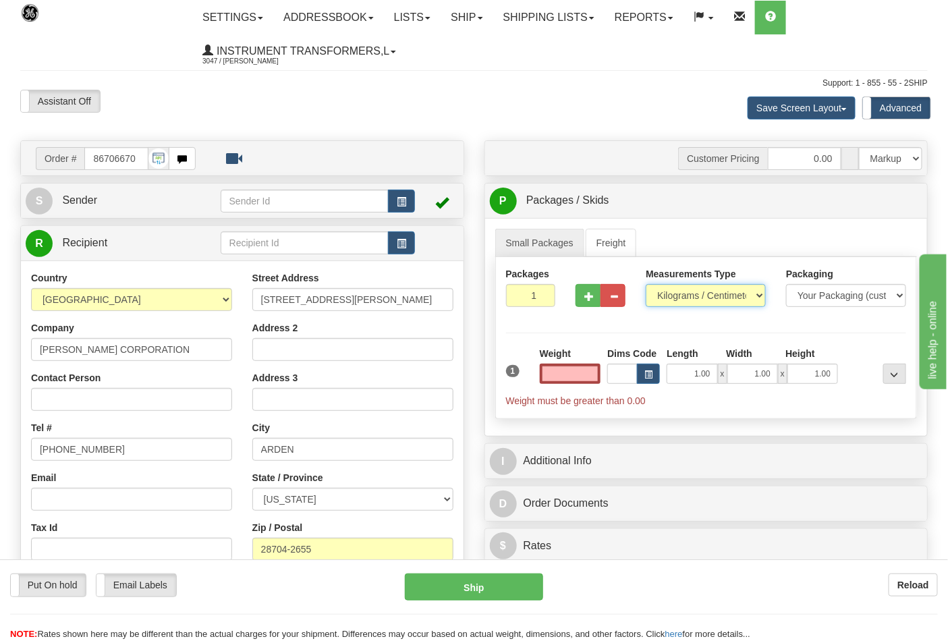
type input "0.00"
click at [736, 289] on select "Pounds / Inches Kilograms / Centimeters" at bounding box center [706, 295] width 120 height 23
select select "0"
click at [646, 285] on select "Pounds / Inches Kilograms / Centimeters" at bounding box center [706, 295] width 120 height 23
click at [572, 373] on input "0.00" at bounding box center [570, 374] width 61 height 20
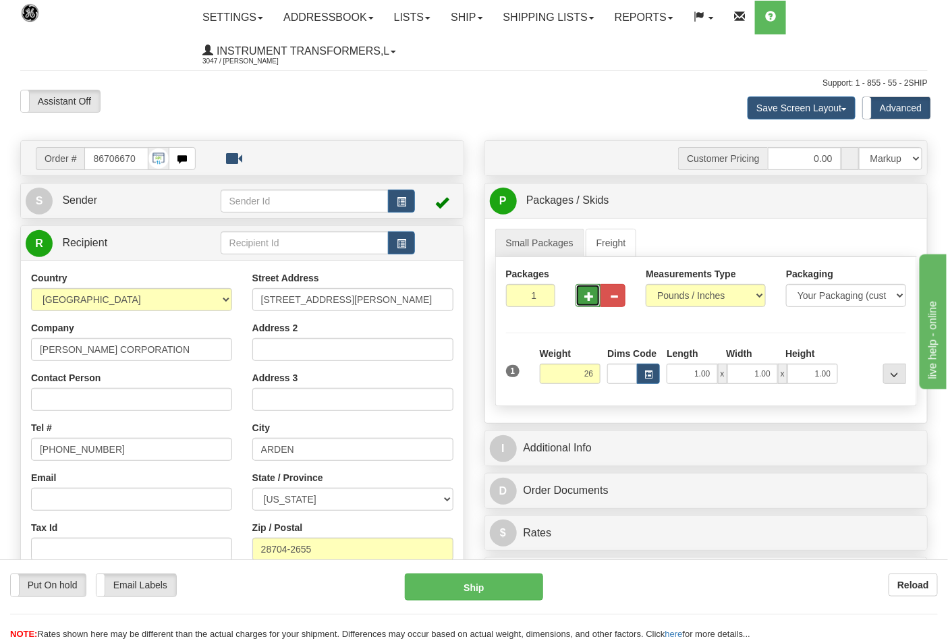
type input "26.00"
click at [583, 292] on button "button" at bounding box center [588, 295] width 25 height 23
type input "2"
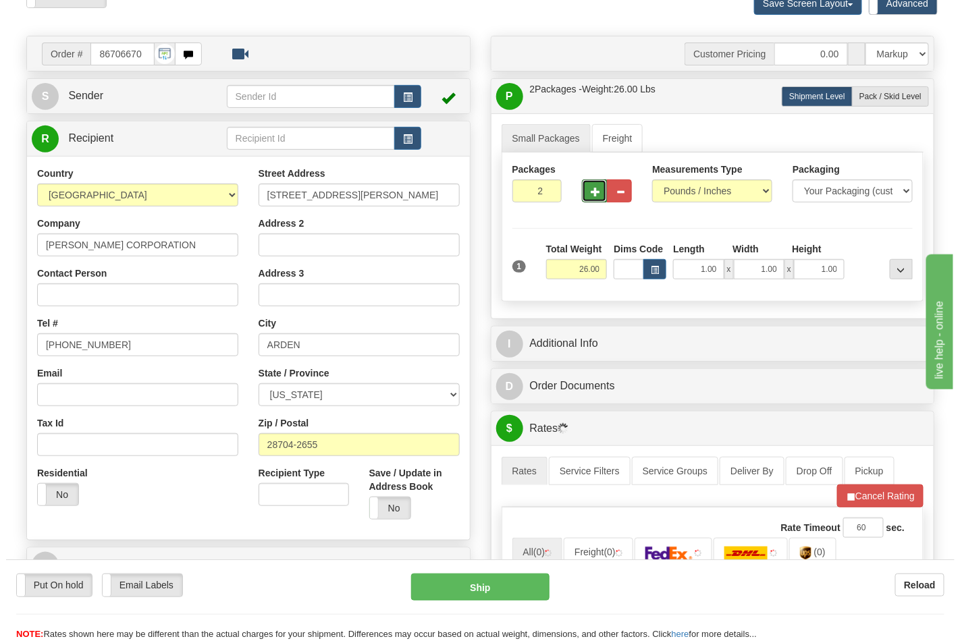
scroll to position [375, 0]
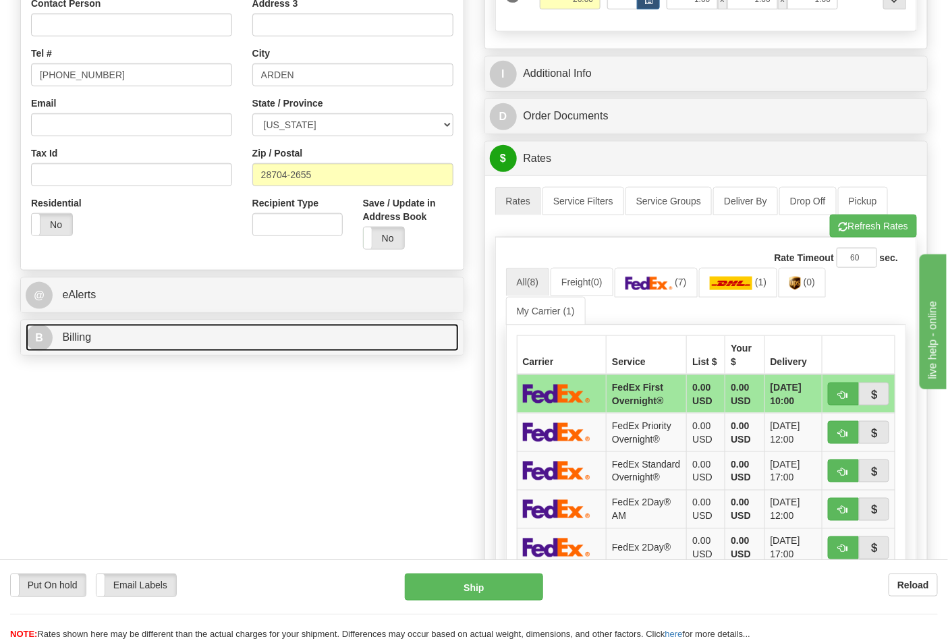
click at [352, 332] on link "B Billing" at bounding box center [242, 338] width 433 height 28
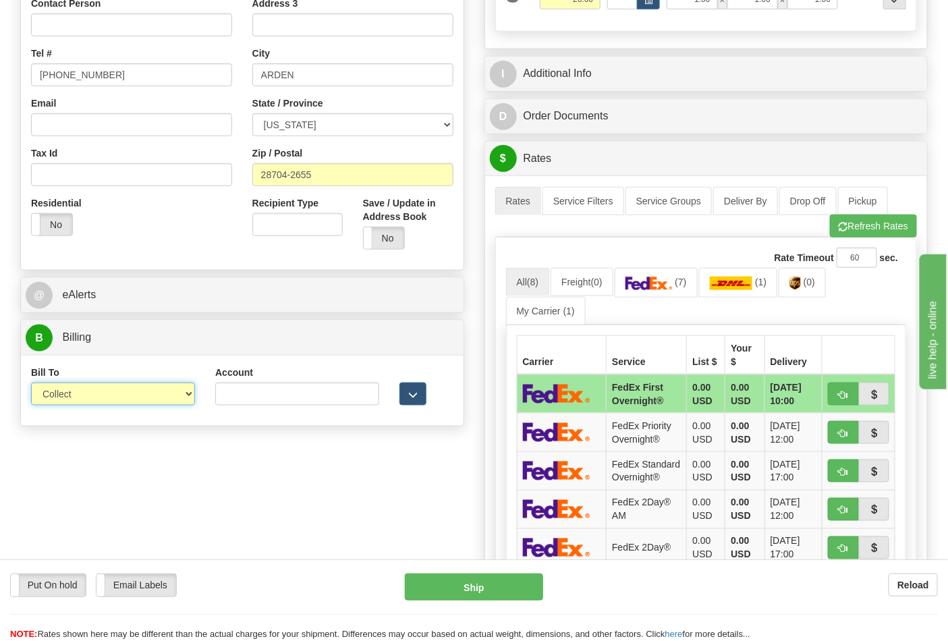
drag, startPoint x: 142, startPoint y: 387, endPoint x: 138, endPoint y: 402, distance: 15.6
click at [142, 387] on select "Sender Recipient Third Party Collect" at bounding box center [113, 394] width 164 height 23
select select "2"
click at [31, 384] on select "Sender Recipient Third Party Collect" at bounding box center [113, 394] width 164 height 23
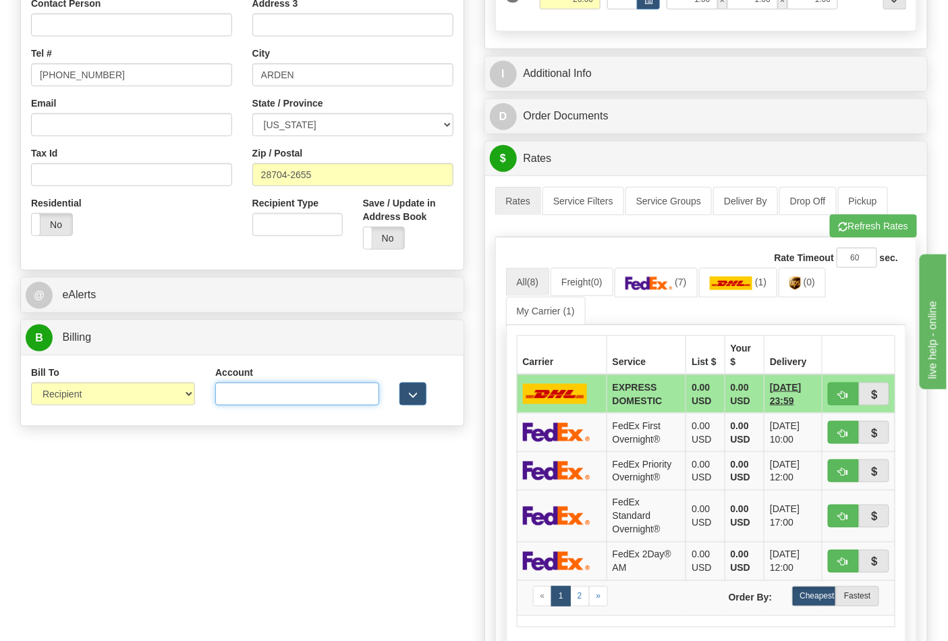
click at [295, 393] on input "Account" at bounding box center [297, 394] width 164 height 23
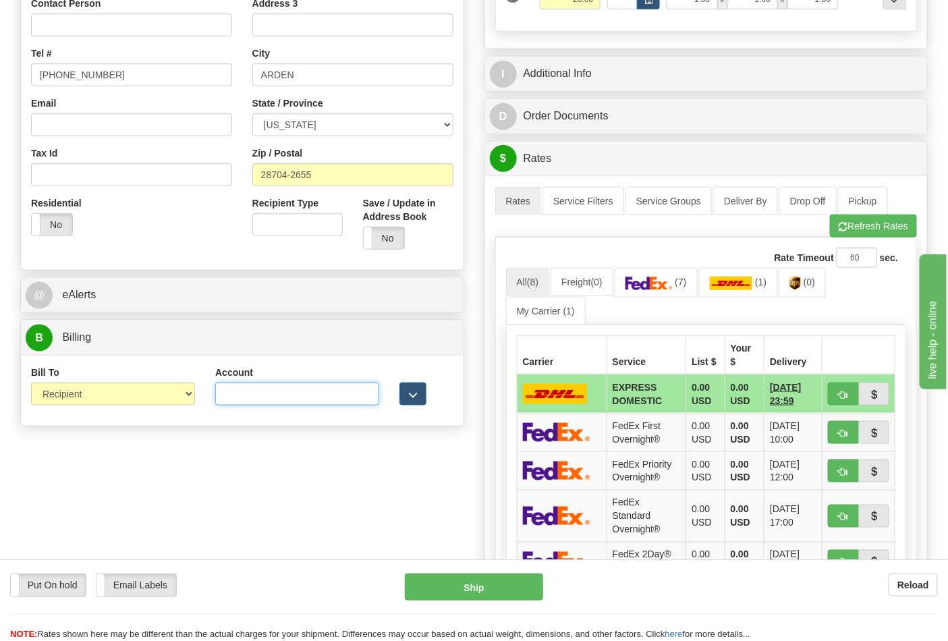
paste input "103014760"
type input "103014760"
click at [662, 277] on link "(7)" at bounding box center [656, 282] width 83 height 29
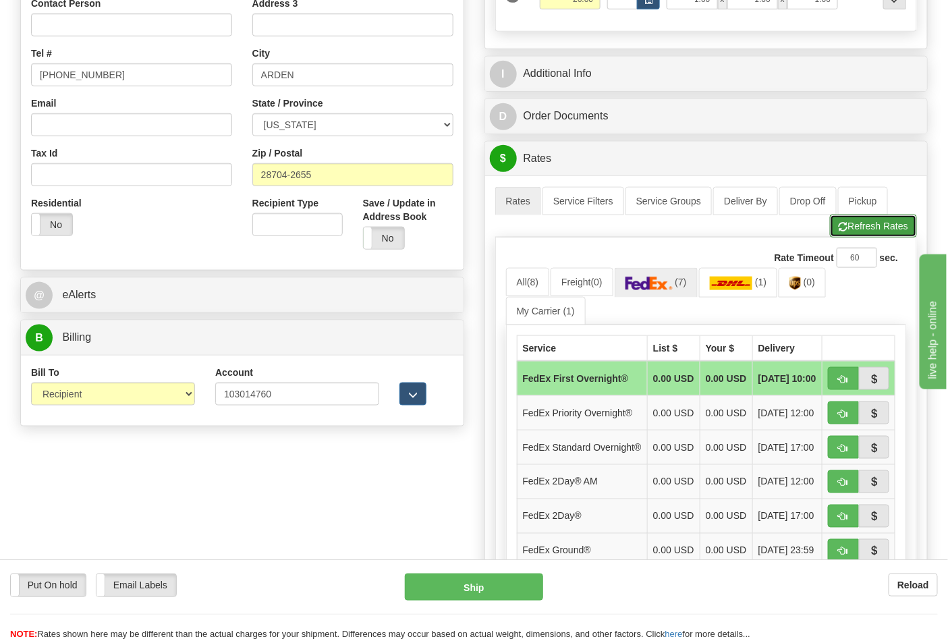
click at [851, 232] on button "Refresh Rates" at bounding box center [873, 226] width 87 height 23
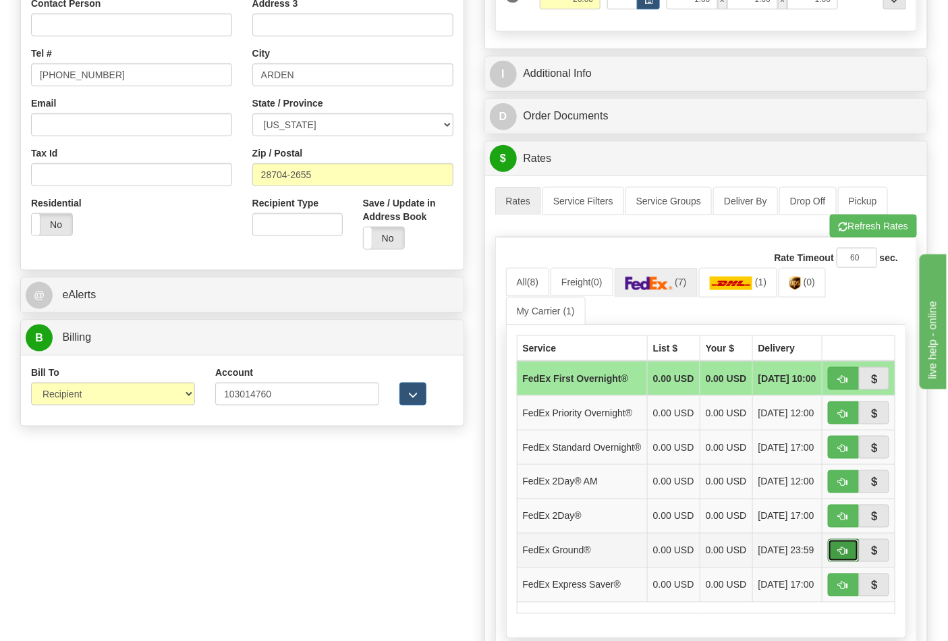
click at [846, 562] on button "button" at bounding box center [843, 550] width 31 height 23
type input "92"
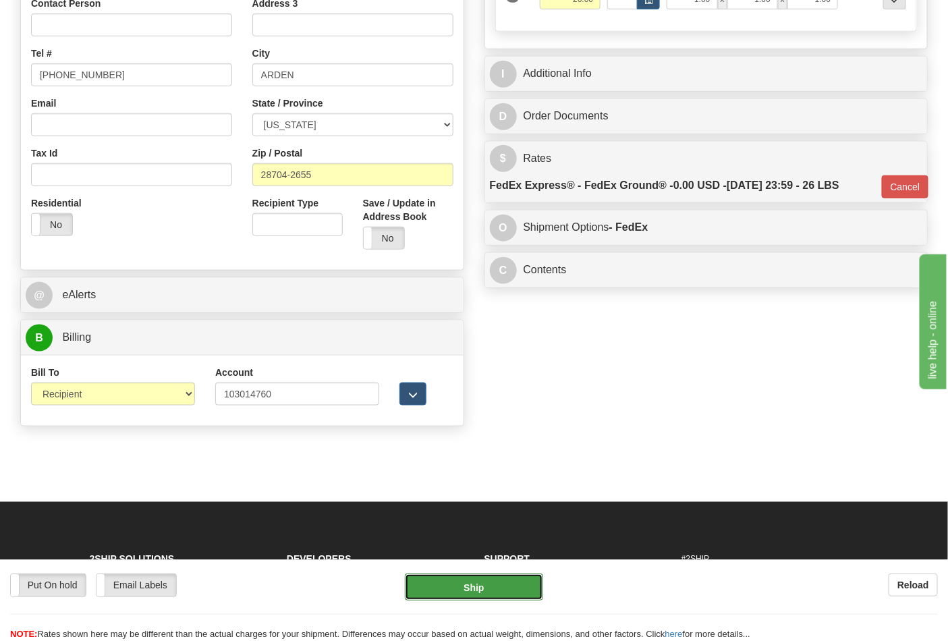
click at [515, 584] on button "Ship" at bounding box center [474, 587] width 138 height 27
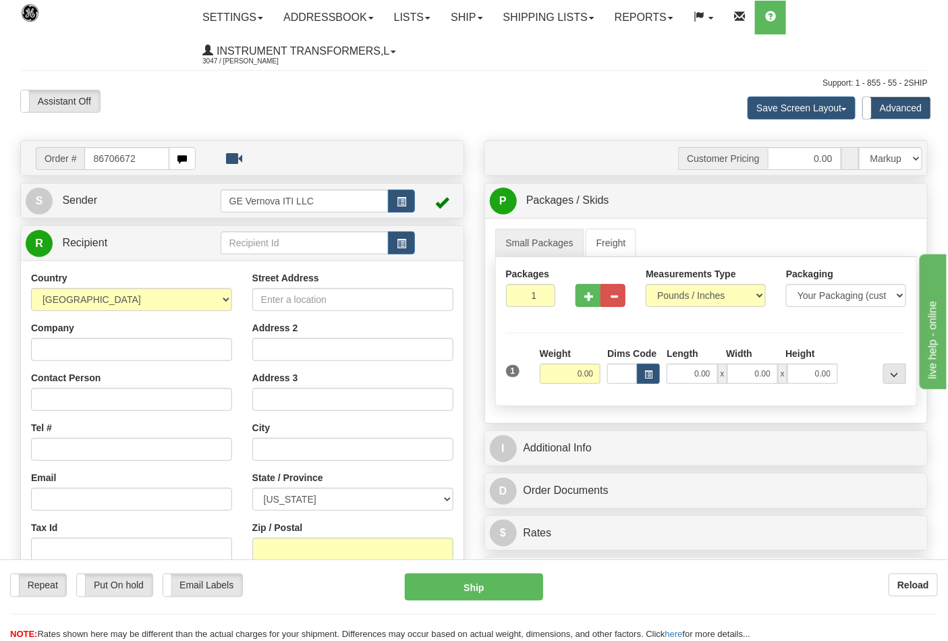
type input "86706672"
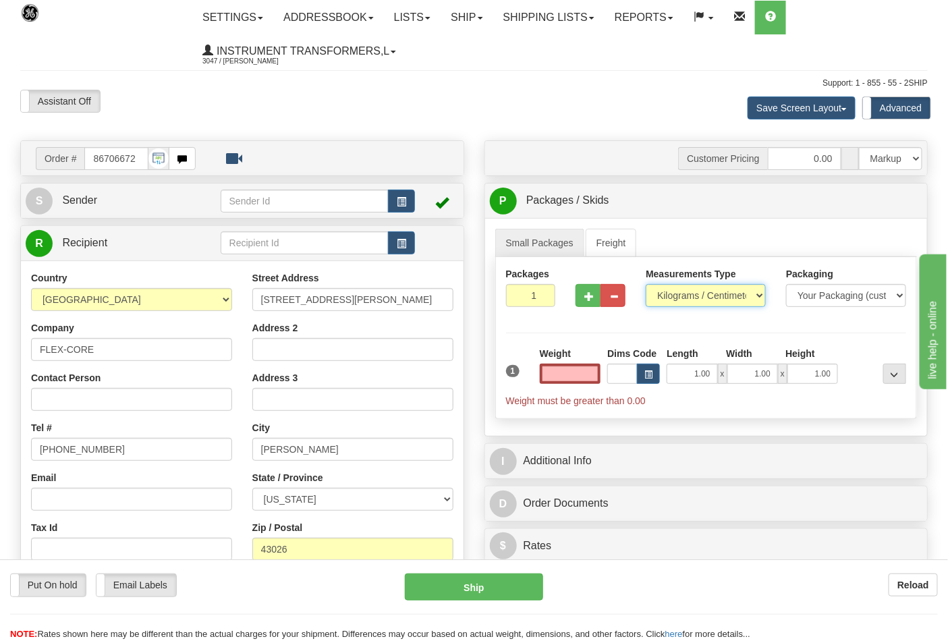
type input "0.00"
drag, startPoint x: 750, startPoint y: 290, endPoint x: 744, endPoint y: 296, distance: 8.1
click at [750, 290] on select "Pounds / Inches Kilograms / Centimeters" at bounding box center [706, 295] width 120 height 23
select select "0"
click at [646, 285] on select "Pounds / Inches Kilograms / Centimeters" at bounding box center [706, 295] width 120 height 23
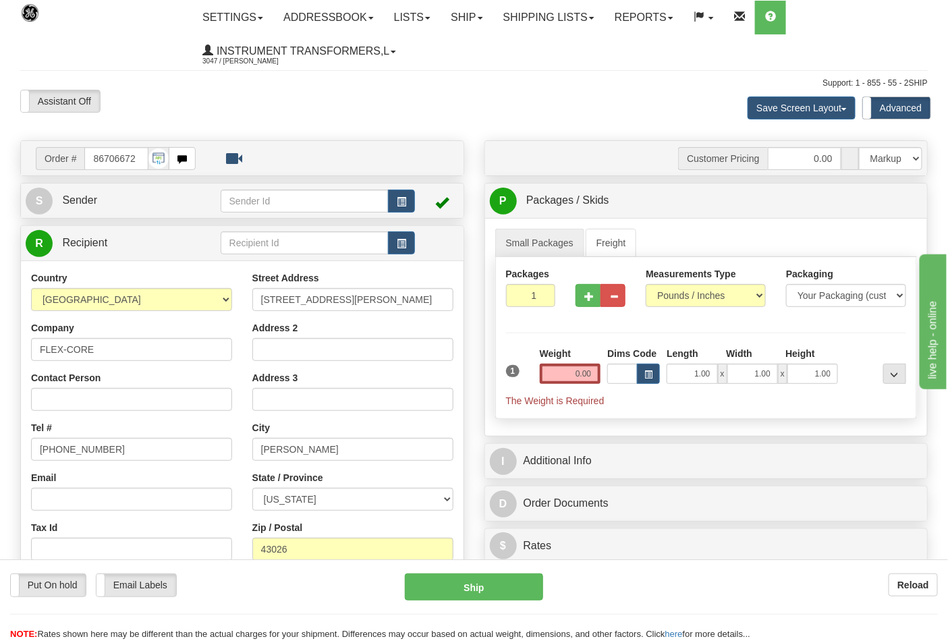
click at [549, 387] on div "Weight 0.00" at bounding box center [571, 370] width 68 height 47
click at [559, 375] on input "0.00" at bounding box center [570, 374] width 61 height 20
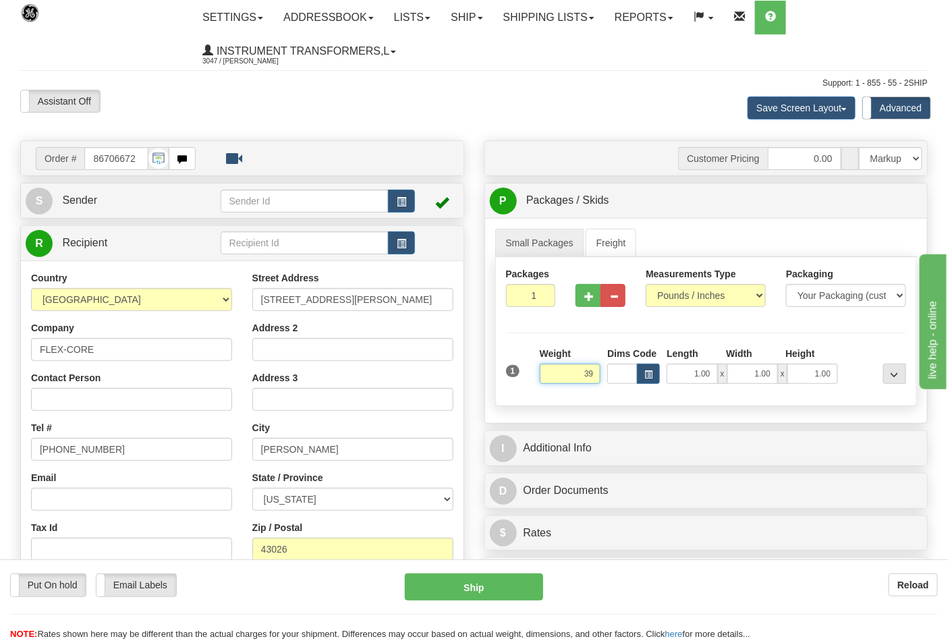
click button "Delete" at bounding box center [0, 0] width 0 height 0
type input "39.00"
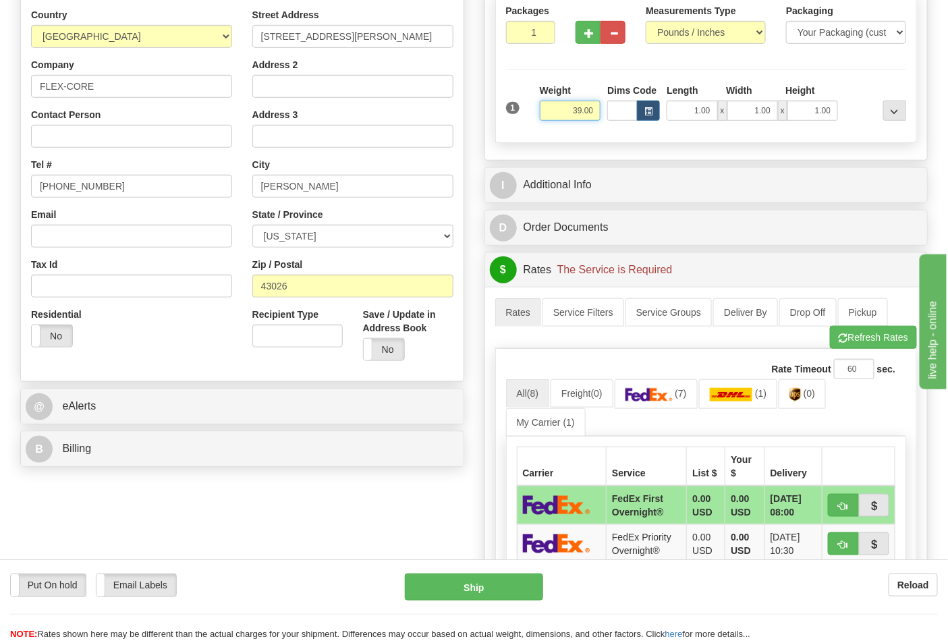
scroll to position [300, 0]
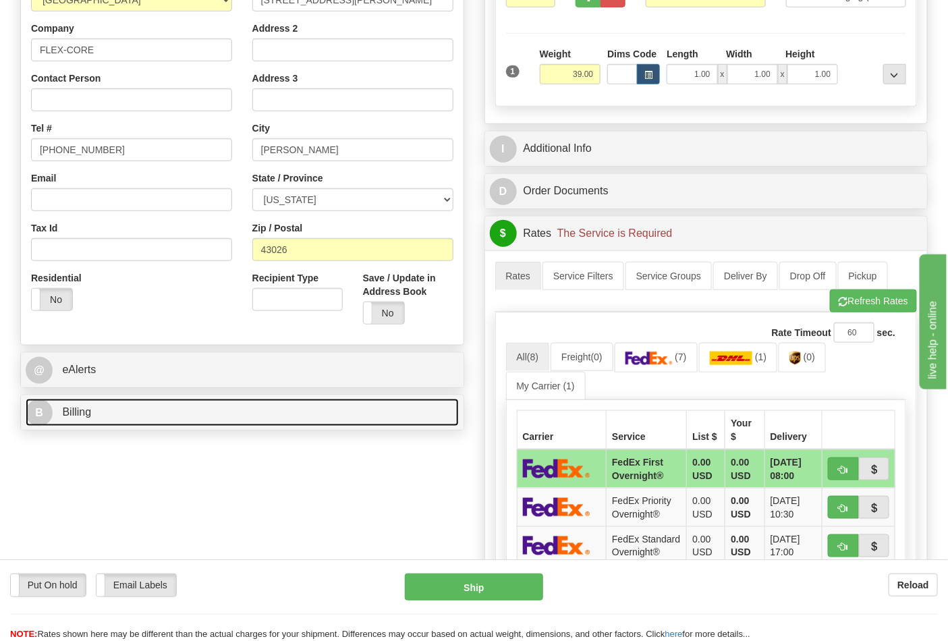
click at [207, 419] on link "B Billing" at bounding box center [242, 413] width 433 height 28
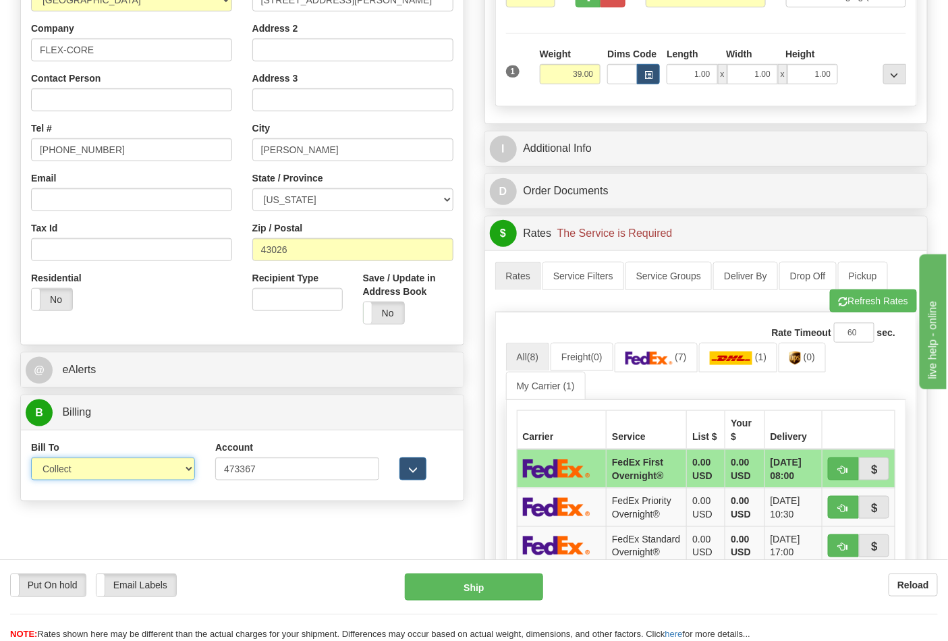
click at [153, 470] on select "Sender Recipient Third Party Collect" at bounding box center [113, 469] width 164 height 23
select select "2"
click at [31, 459] on select "Sender Recipient Third Party Collect" at bounding box center [113, 469] width 164 height 23
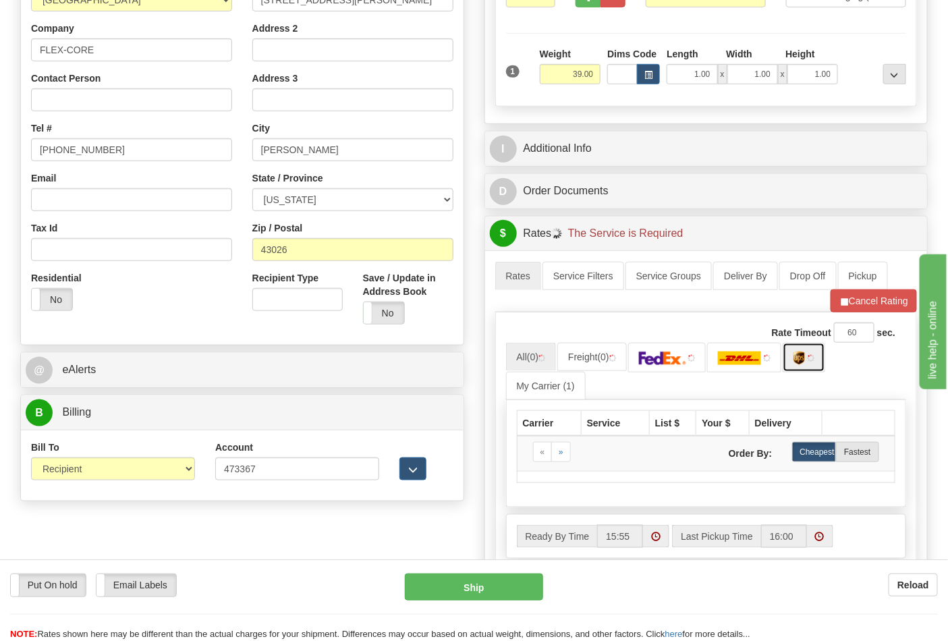
click at [805, 360] on img at bounding box center [799, 359] width 11 height 14
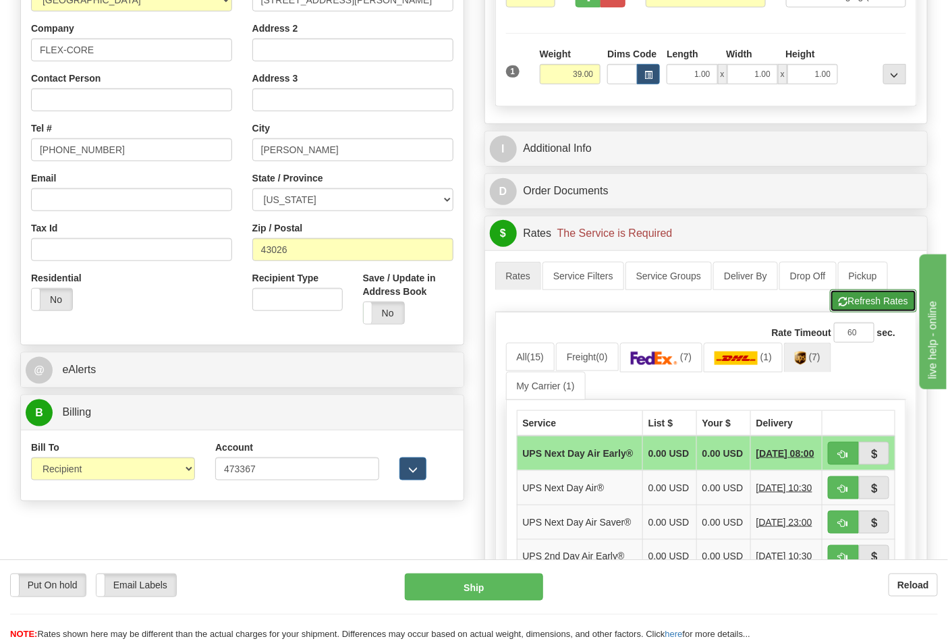
click at [892, 295] on button "Refresh Rates" at bounding box center [873, 301] width 87 height 23
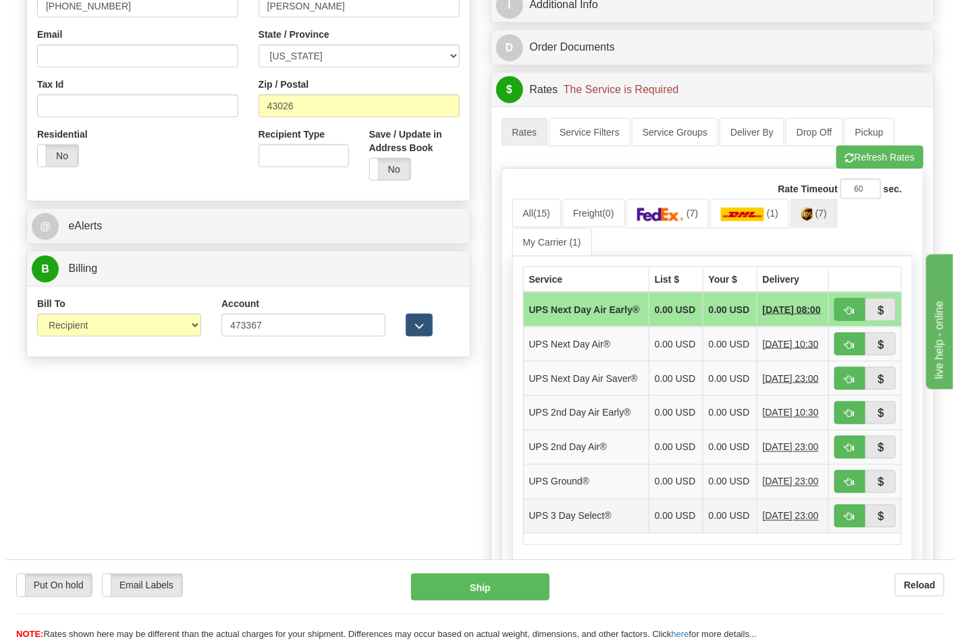
scroll to position [450, 0]
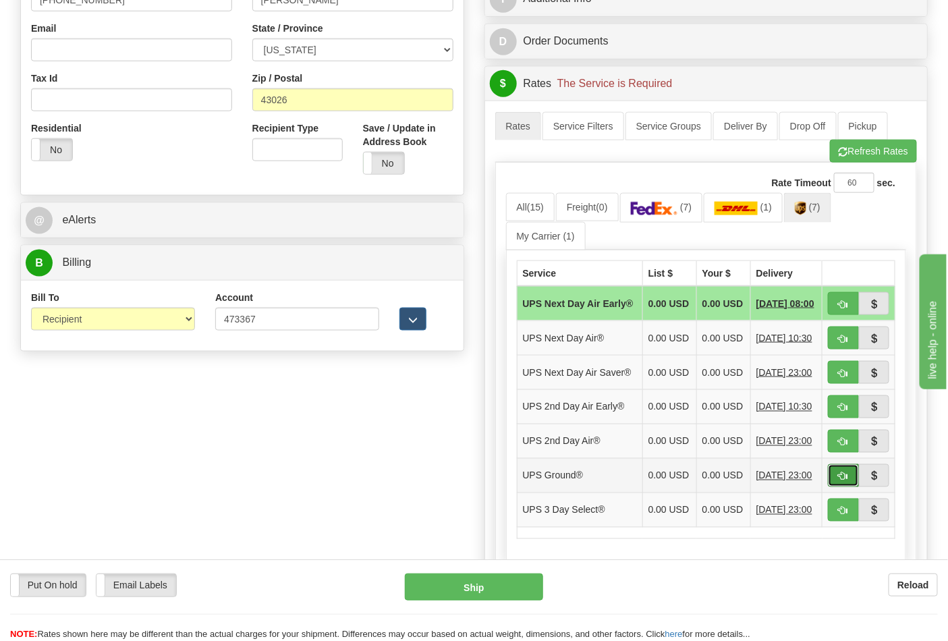
click at [837, 487] on button "button" at bounding box center [843, 475] width 31 height 23
type input "03"
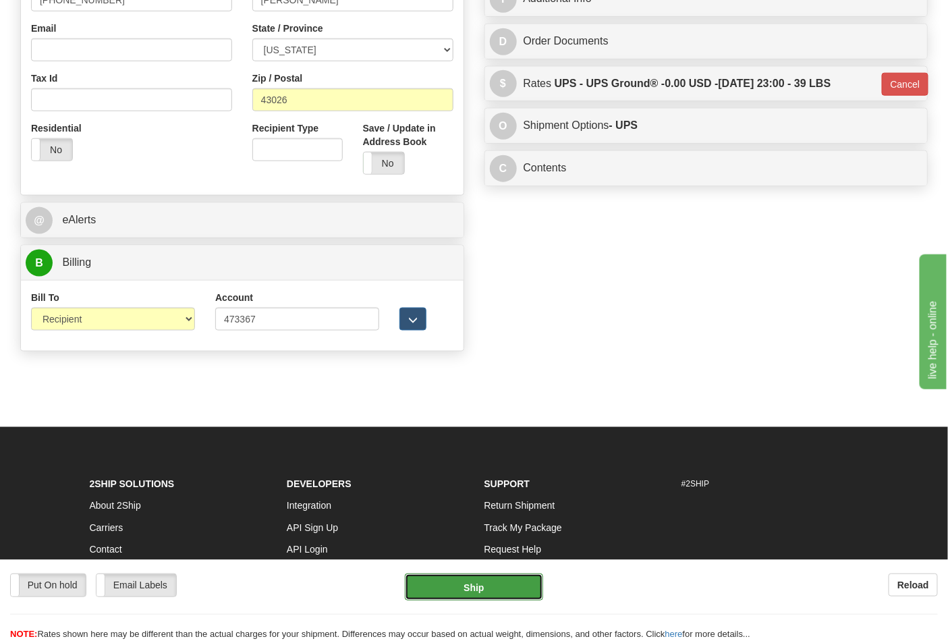
click at [496, 585] on button "Ship" at bounding box center [474, 587] width 138 height 27
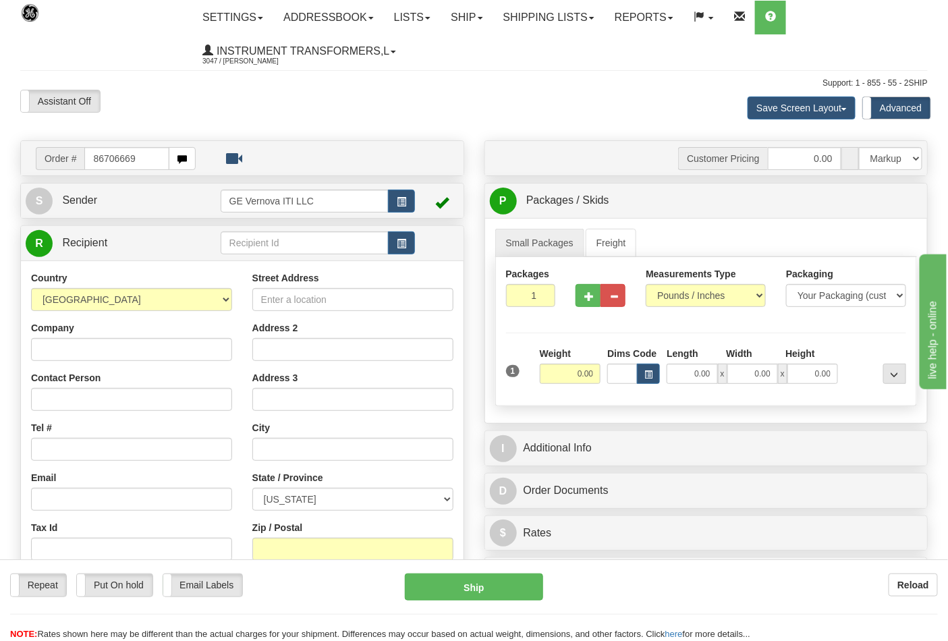
type input "86706669"
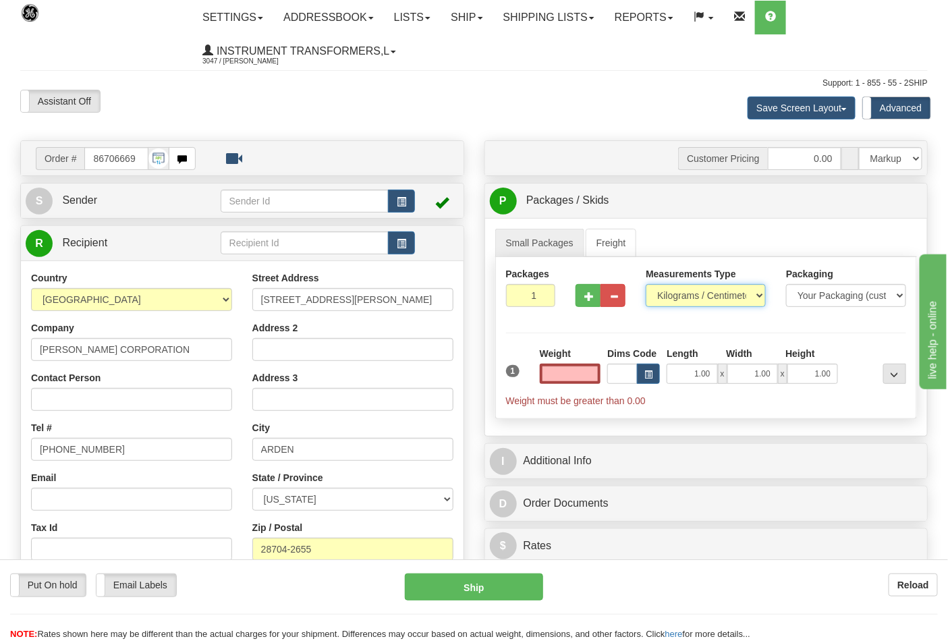
type input "0.00"
click at [672, 289] on select "Pounds / Inches Kilograms / Centimeters" at bounding box center [706, 295] width 120 height 23
select select "0"
click at [646, 285] on select "Pounds / Inches Kilograms / Centimeters" at bounding box center [706, 295] width 120 height 23
click at [572, 379] on input "0.00" at bounding box center [570, 374] width 61 height 20
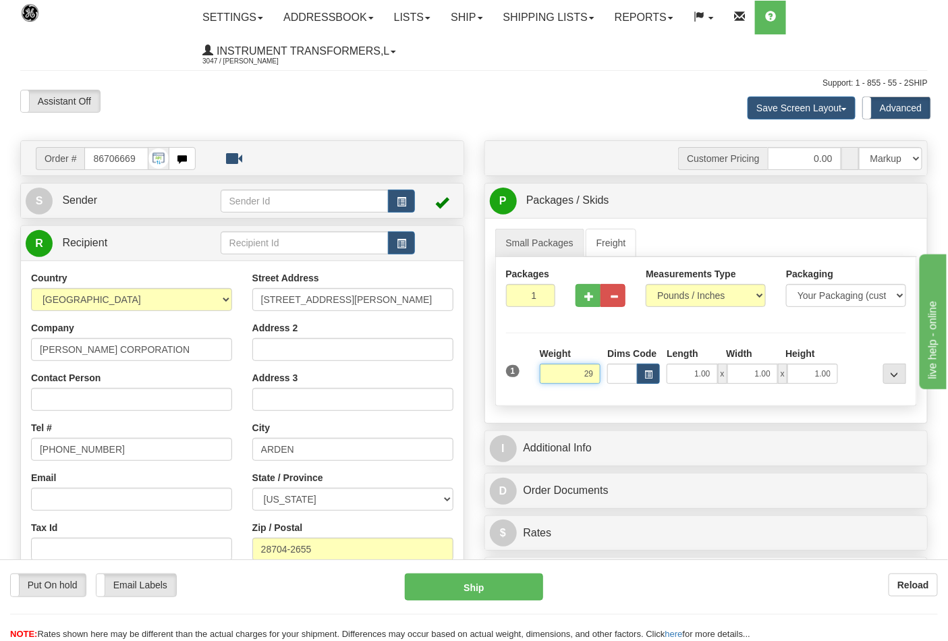
click button "Delete" at bounding box center [0, 0] width 0 height 0
type input "29.00"
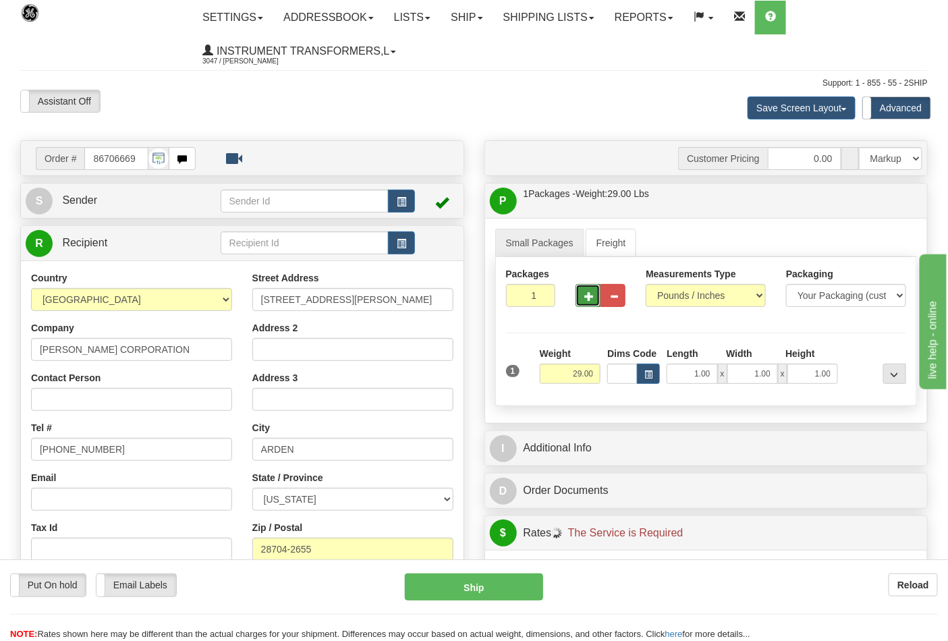
click at [589, 288] on button "button" at bounding box center [588, 295] width 25 height 23
type input "2"
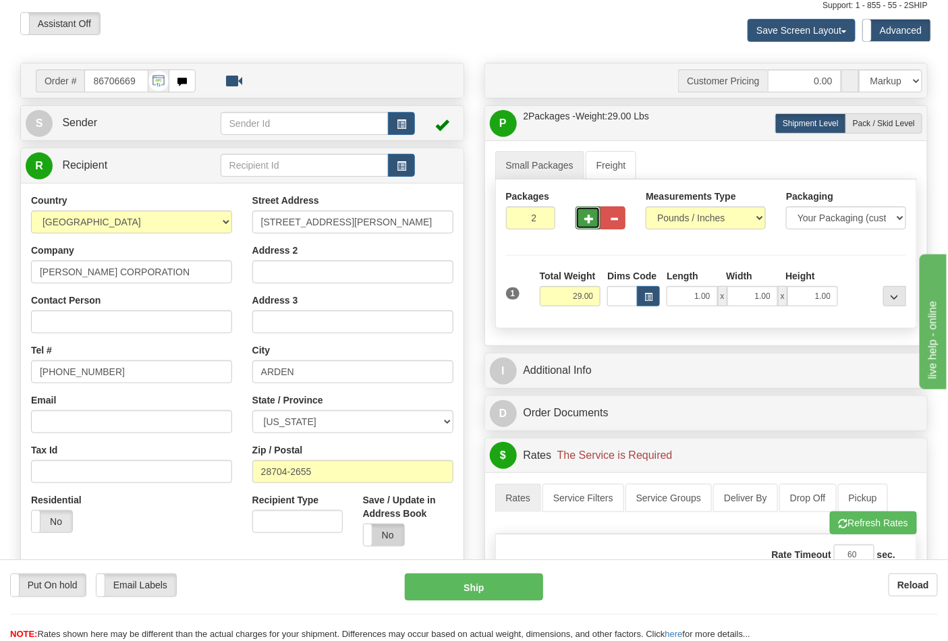
scroll to position [225, 0]
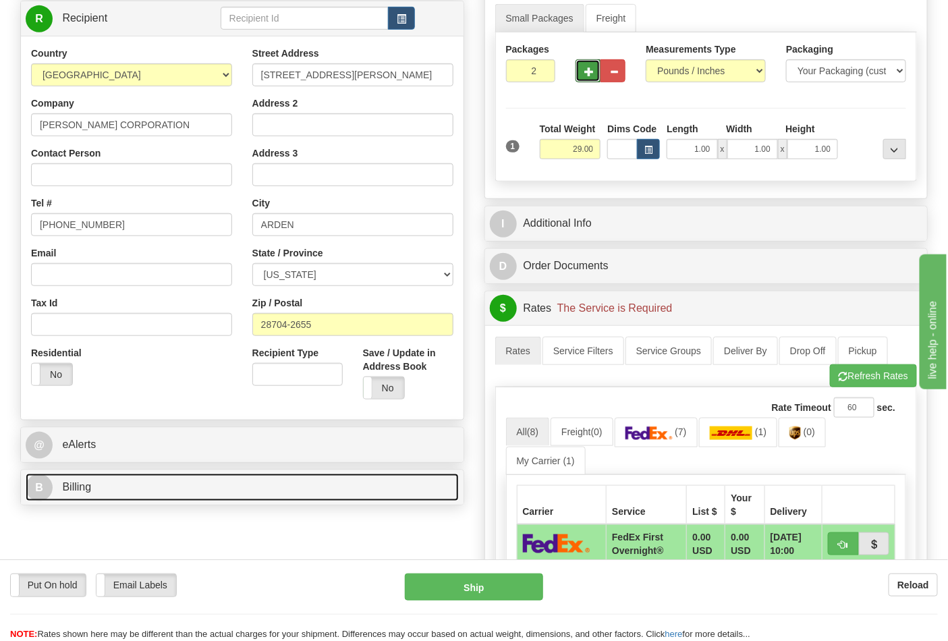
click at [304, 484] on link "B Billing" at bounding box center [242, 488] width 433 height 28
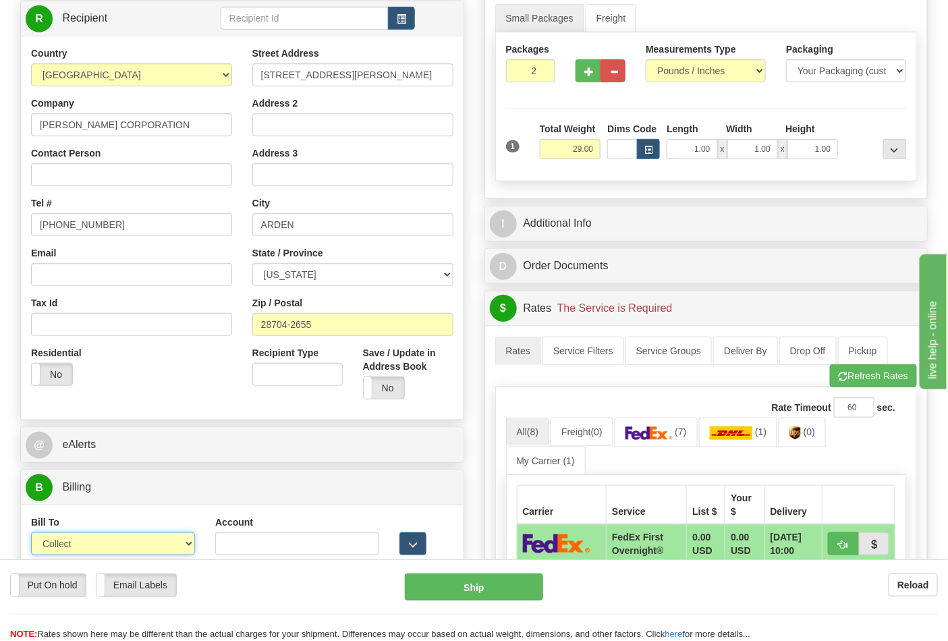
click at [169, 550] on select "Sender Recipient Third Party Collect" at bounding box center [113, 544] width 164 height 23
select select "2"
click at [31, 535] on select "Sender Recipient Third Party Collect" at bounding box center [113, 544] width 164 height 23
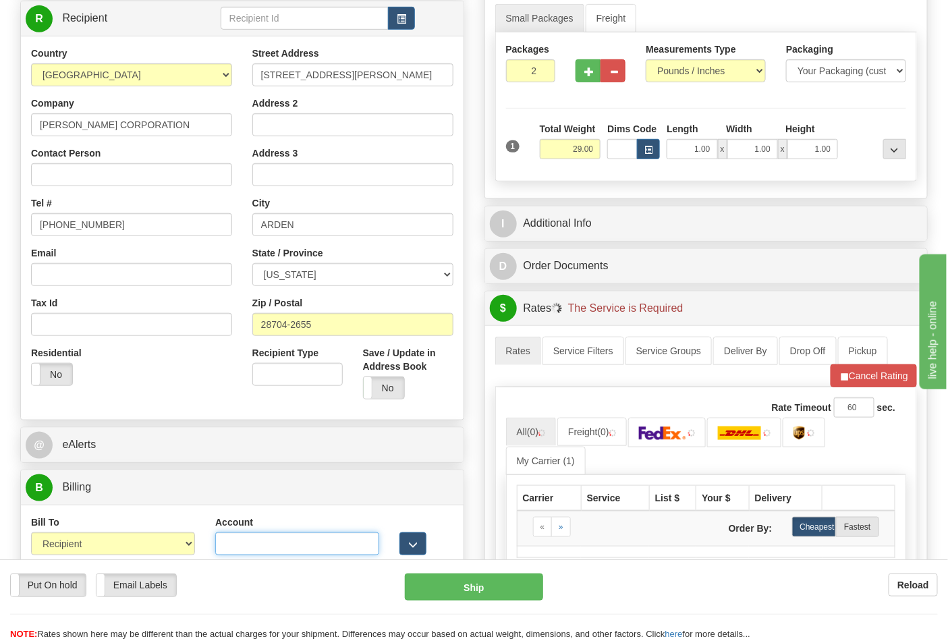
click at [225, 545] on input "Account" at bounding box center [297, 544] width 164 height 23
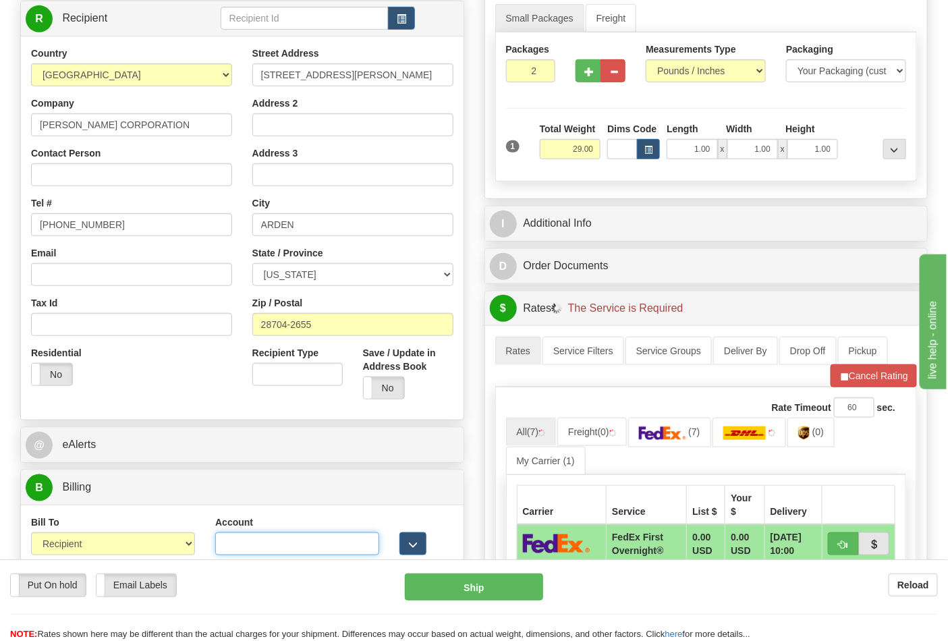
paste input "103014760"
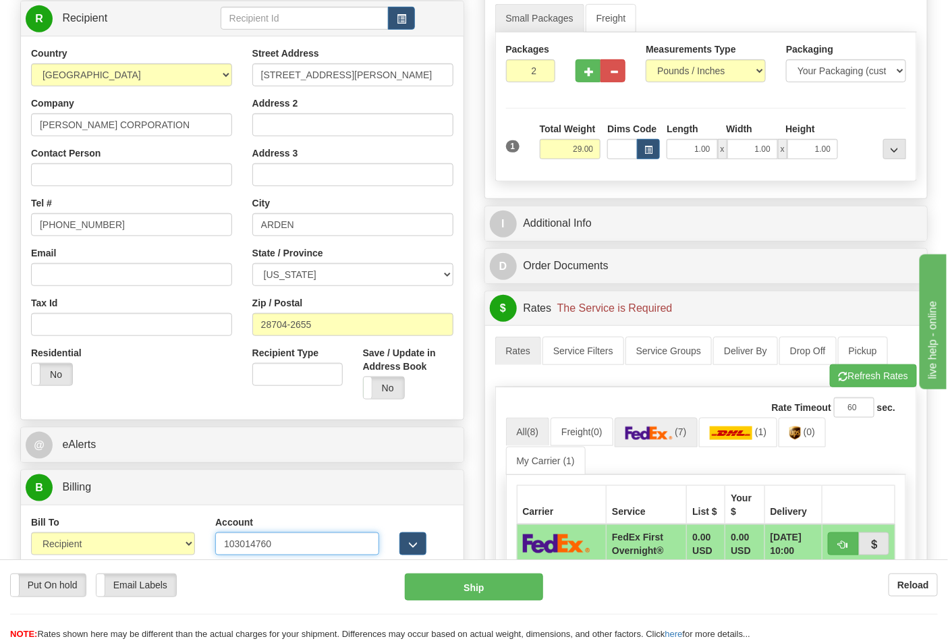
type input "103014760"
click at [673, 437] on img at bounding box center [649, 434] width 47 height 14
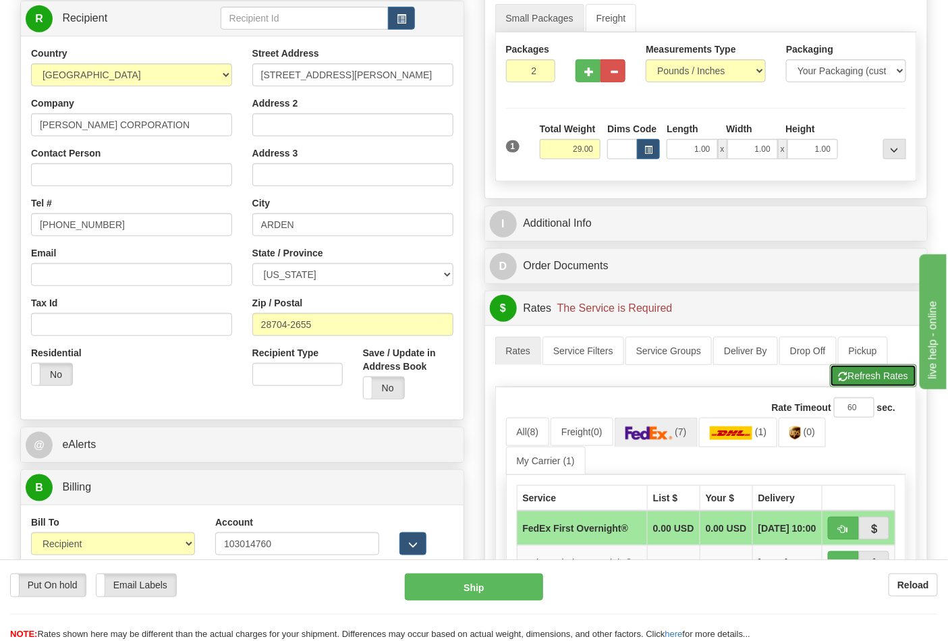
click at [882, 385] on button "Refresh Rates" at bounding box center [873, 376] width 87 height 23
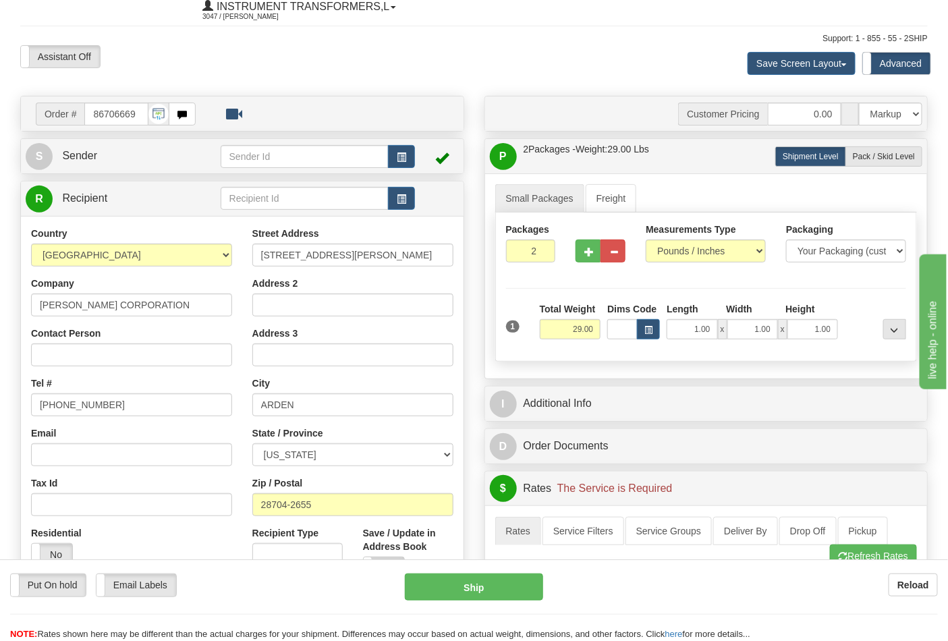
scroll to position [0, 0]
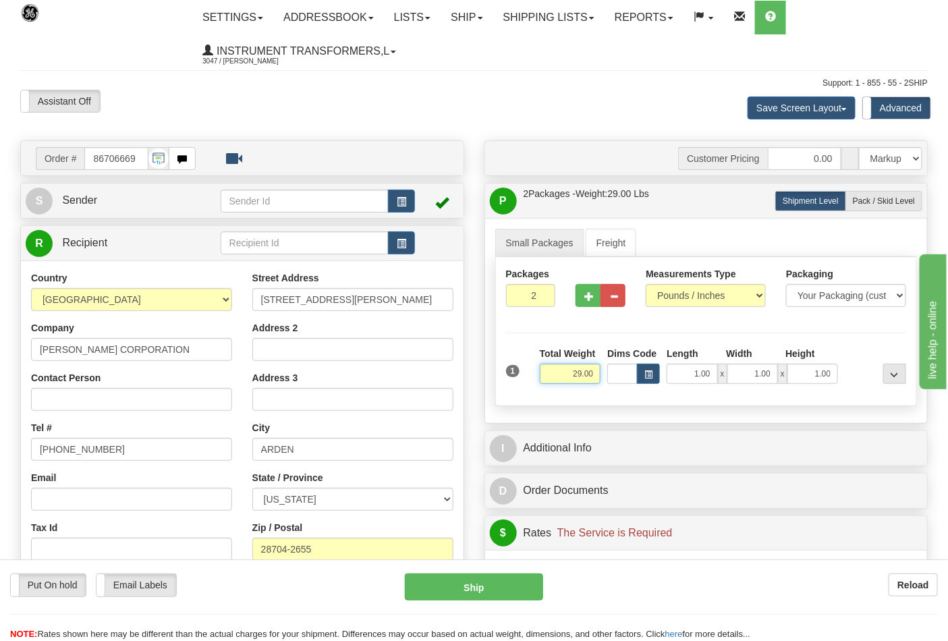
drag, startPoint x: 568, startPoint y: 375, endPoint x: 611, endPoint y: 373, distance: 42.6
click at [611, 373] on div "1 Total Weight 29.00 Dims Code x" at bounding box center [707, 371] width 408 height 48
type input "17.00"
click at [870, 201] on span "Pack / Skid Level" at bounding box center [884, 200] width 62 height 9
radio input "true"
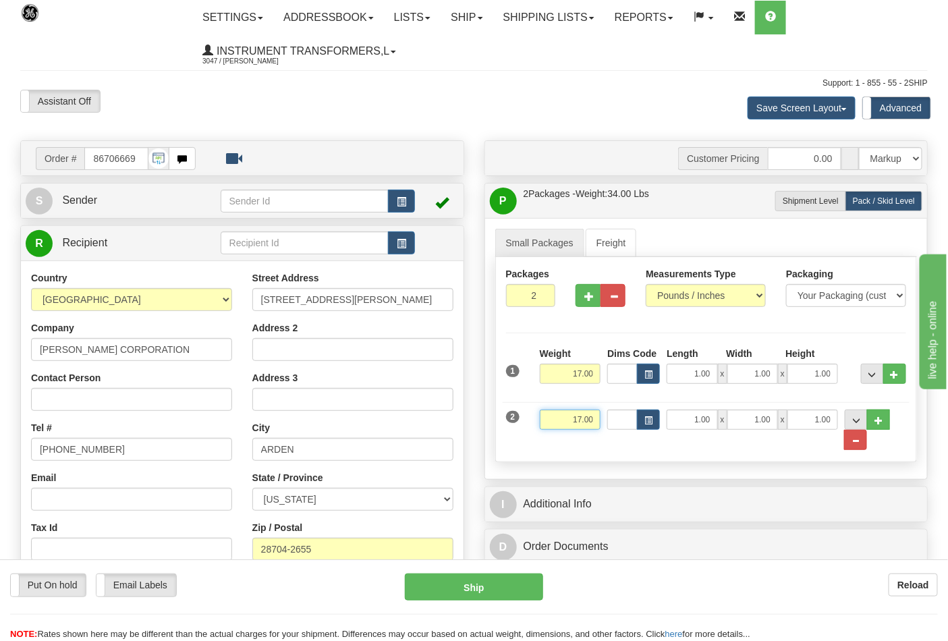
drag, startPoint x: 583, startPoint y: 423, endPoint x: 623, endPoint y: 427, distance: 40.0
click at [623, 427] on div "2 Weight 17.00 Dims Code Length Width Height" at bounding box center [707, 423] width 408 height 55
click button "Delete" at bounding box center [0, 0] width 0 height 0
type input "12.00"
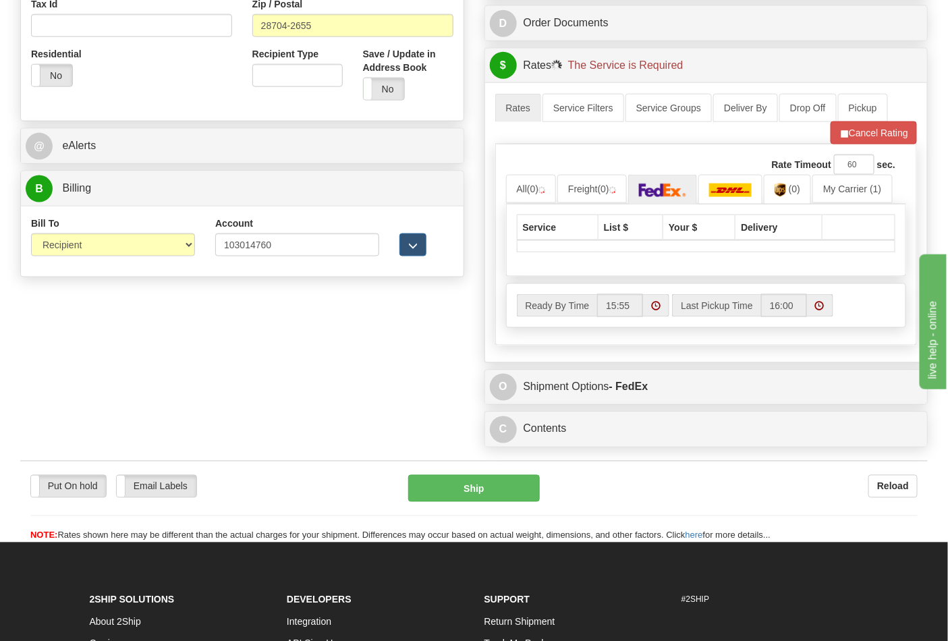
scroll to position [525, 0]
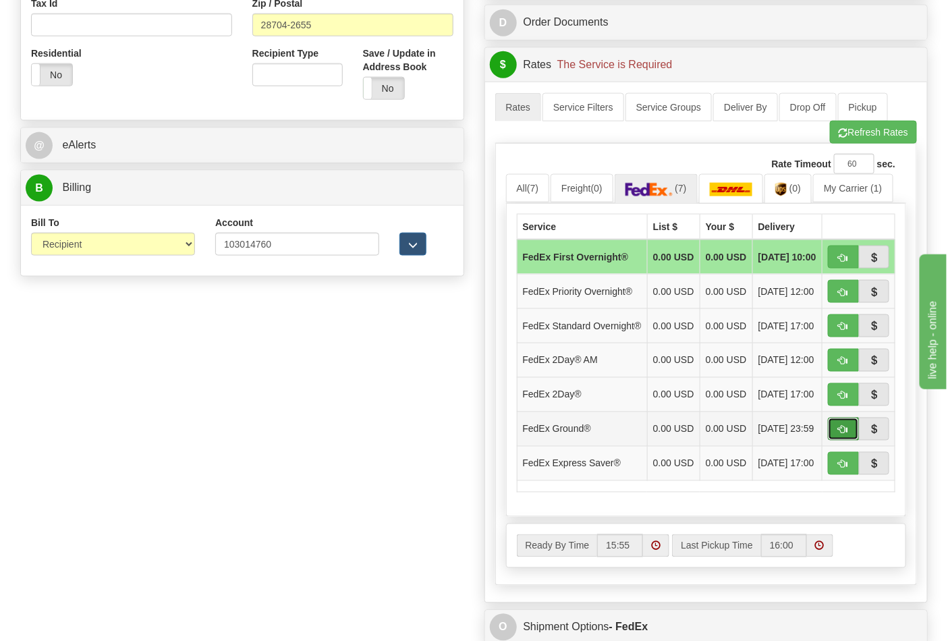
click at [847, 435] on span "button" at bounding box center [843, 430] width 9 height 9
type input "92"
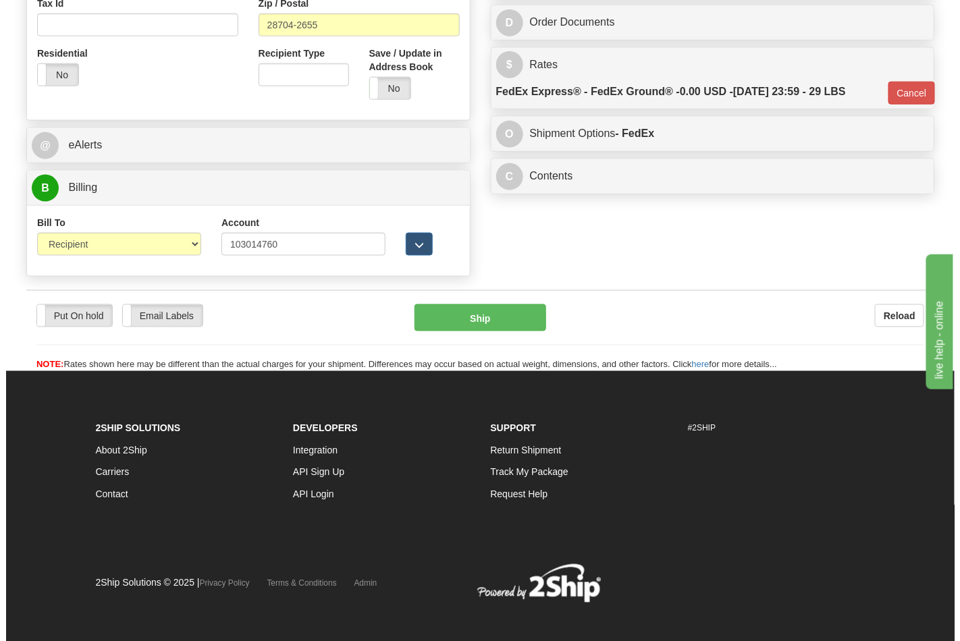
scroll to position [517, 0]
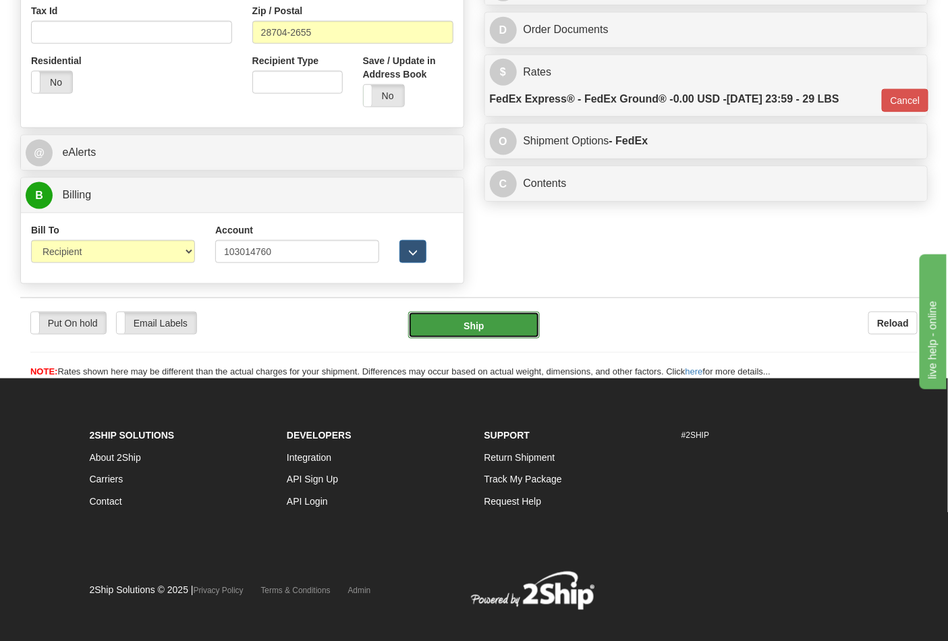
click at [456, 325] on button "Ship" at bounding box center [473, 325] width 131 height 27
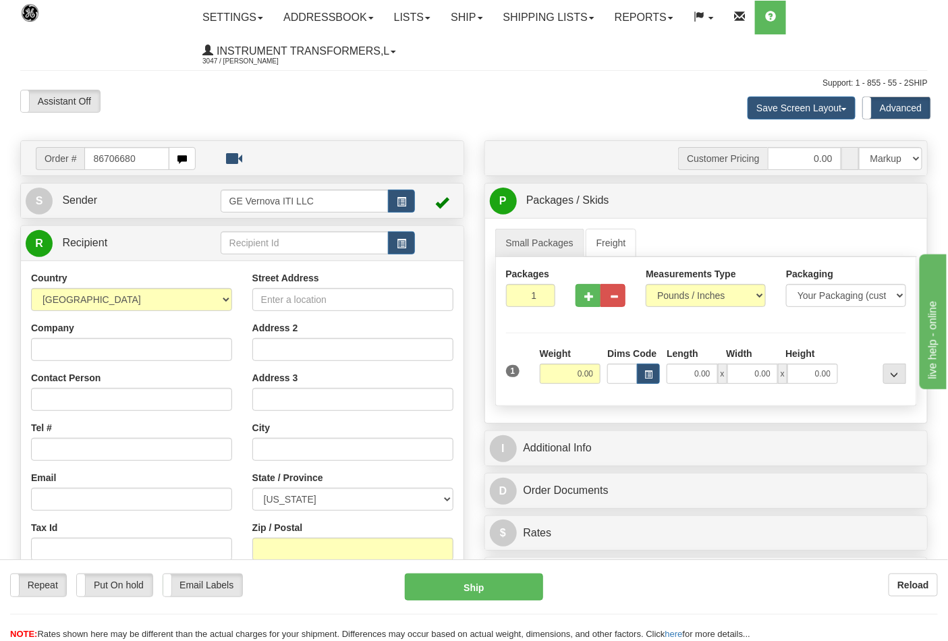
type input "86706680"
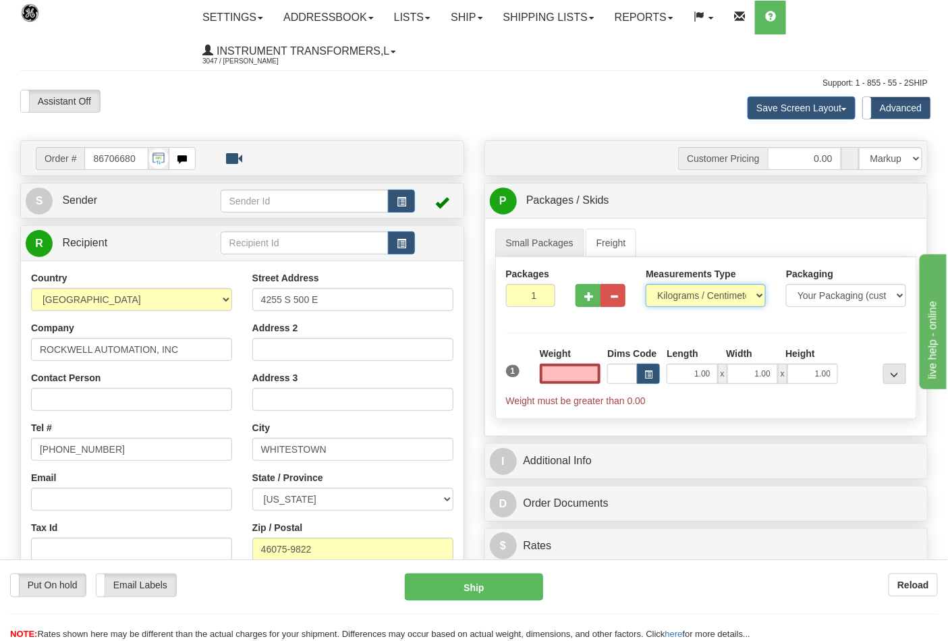
type input "0.00"
click at [705, 296] on select "Pounds / Inches Kilograms / Centimeters" at bounding box center [706, 295] width 120 height 23
select select "0"
click at [646, 285] on select "Pounds / Inches Kilograms / Centimeters" at bounding box center [706, 295] width 120 height 23
click at [571, 369] on input "0.00" at bounding box center [570, 374] width 61 height 20
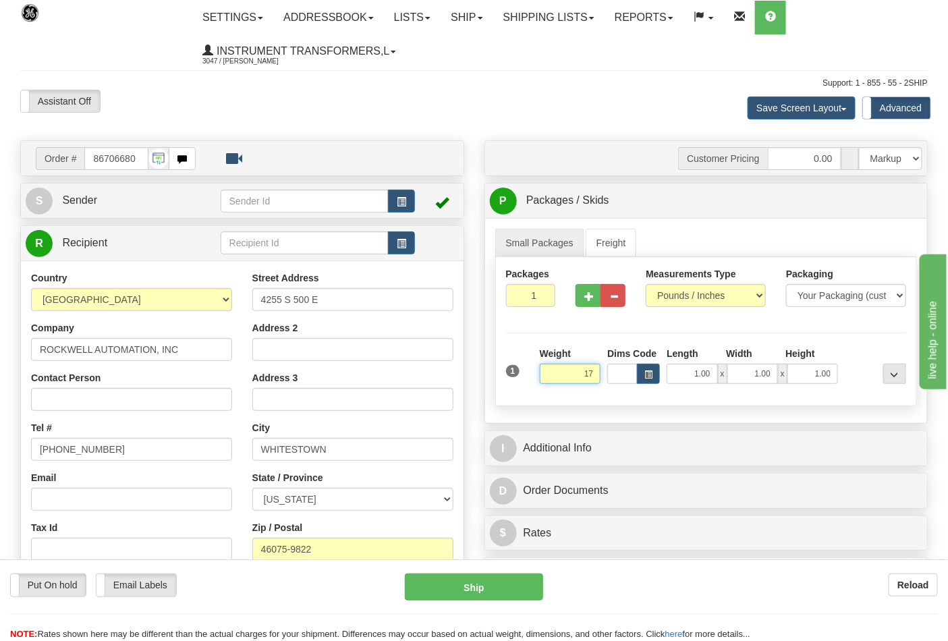
click button "Delete" at bounding box center [0, 0] width 0 height 0
type input "17.00"
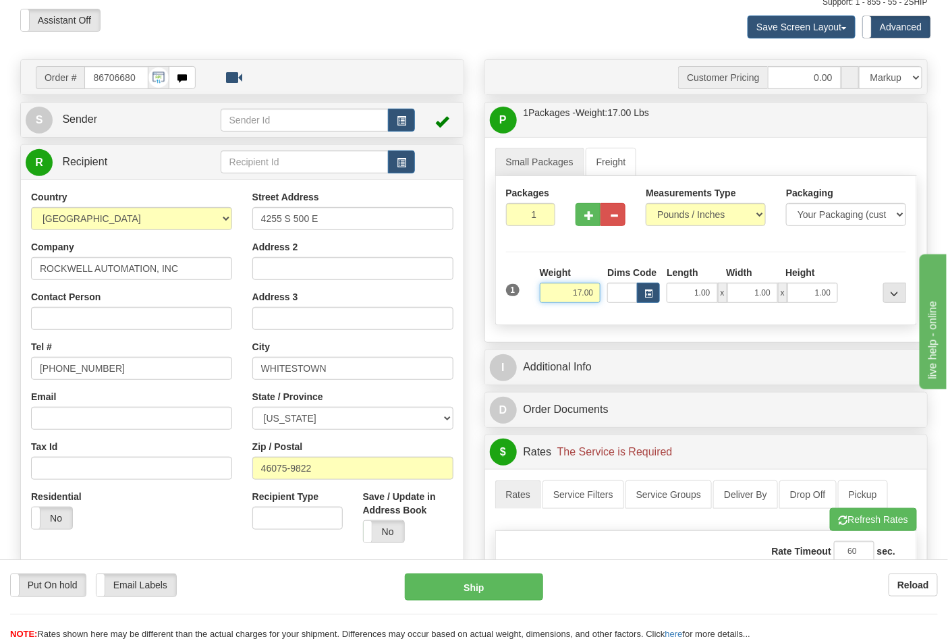
scroll to position [225, 0]
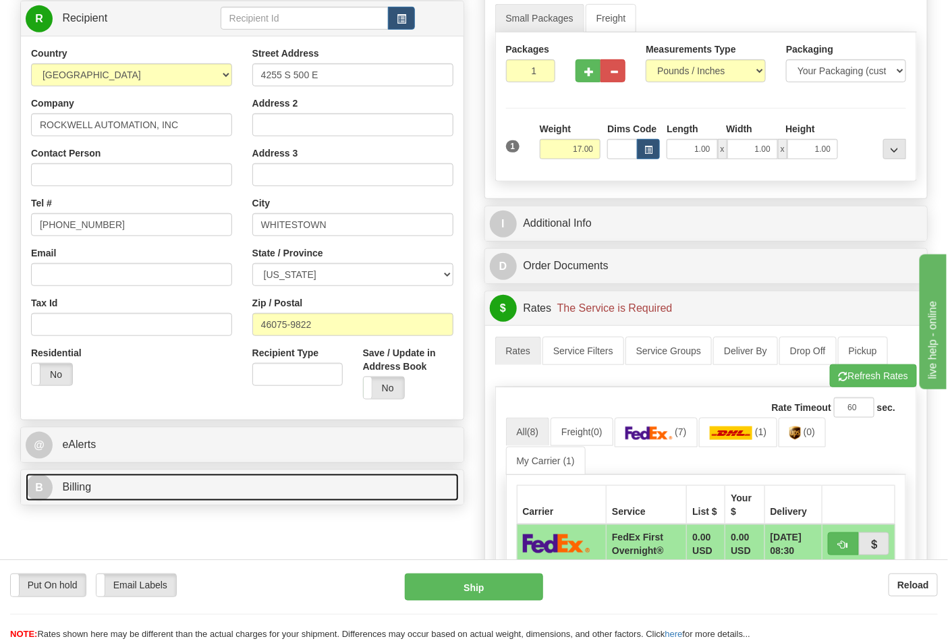
click at [154, 498] on link "B Billing" at bounding box center [242, 488] width 433 height 28
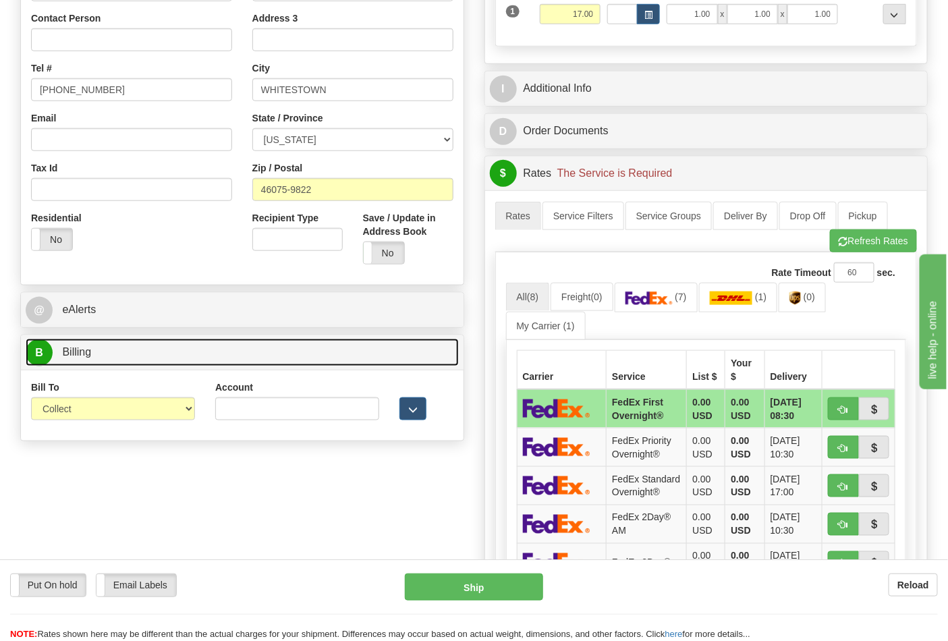
scroll to position [375, 0]
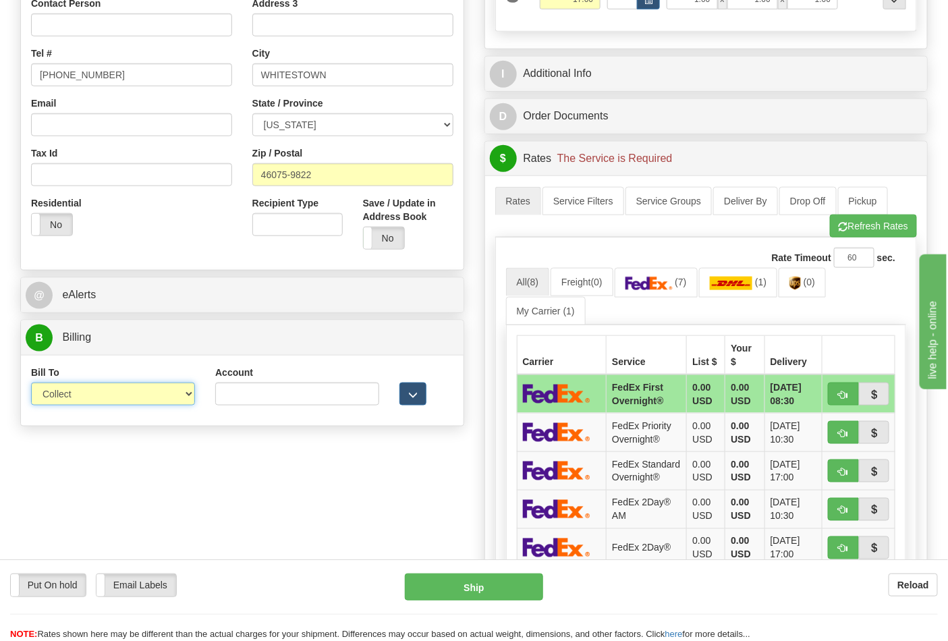
click at [167, 399] on select "Sender Recipient Third Party Collect" at bounding box center [113, 394] width 164 height 23
select select "2"
click at [31, 384] on select "Sender Recipient Third Party Collect" at bounding box center [113, 394] width 164 height 23
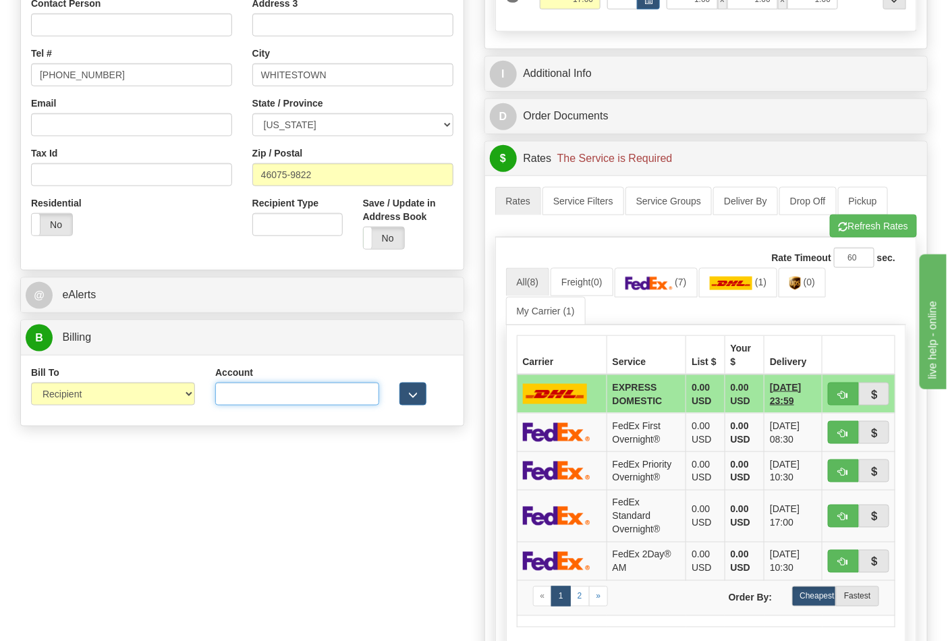
click at [243, 396] on input "Account" at bounding box center [297, 394] width 164 height 23
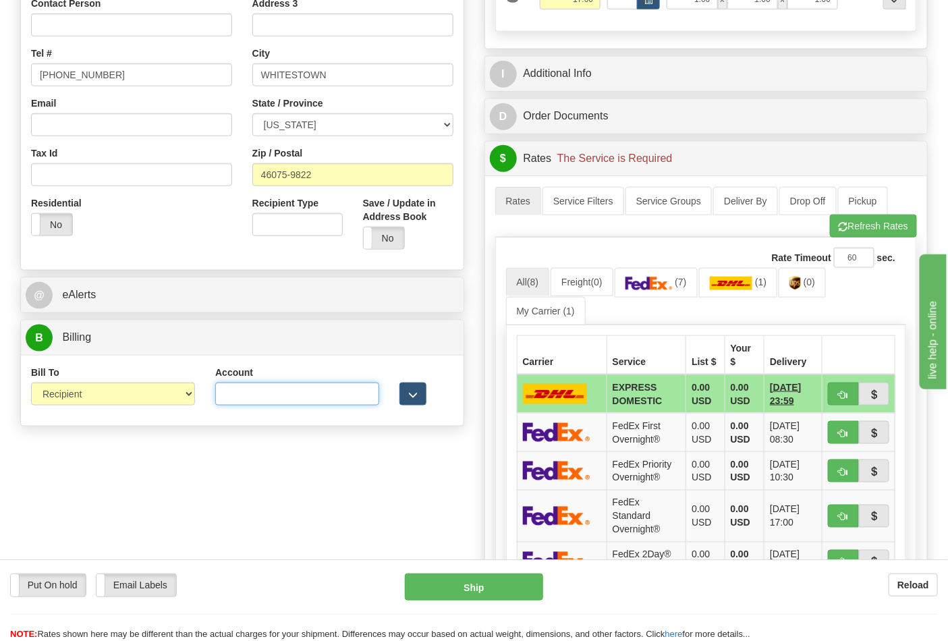
paste input "587102"
type input "587102"
click at [851, 230] on button "Refresh Rates" at bounding box center [873, 226] width 87 height 23
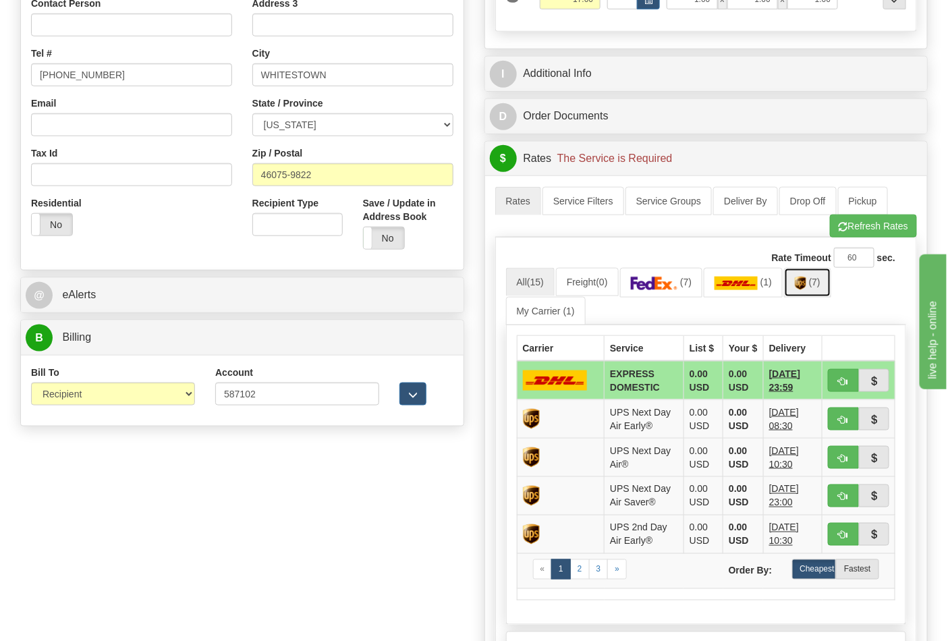
click at [807, 288] on img at bounding box center [800, 284] width 11 height 14
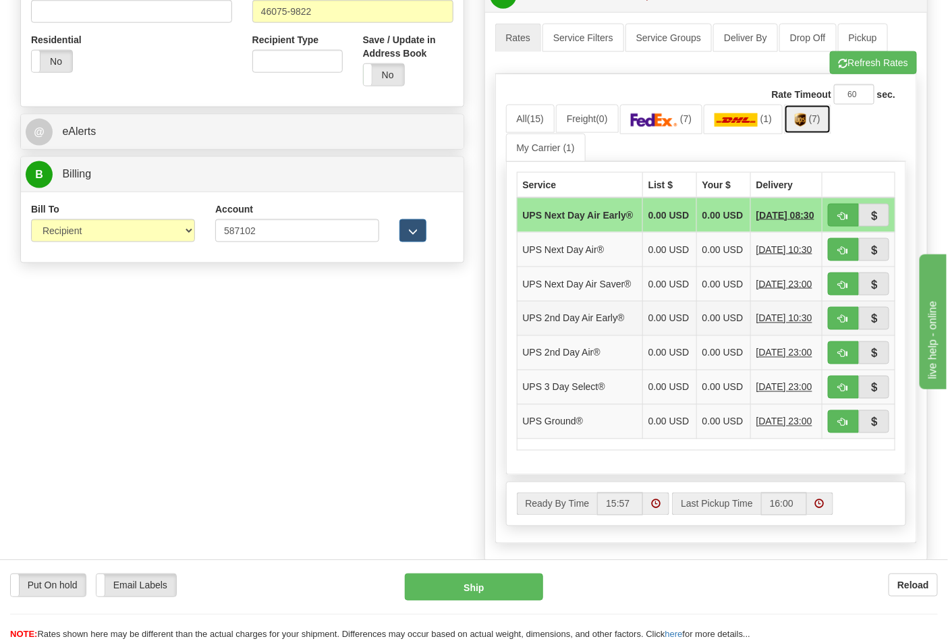
scroll to position [675, 0]
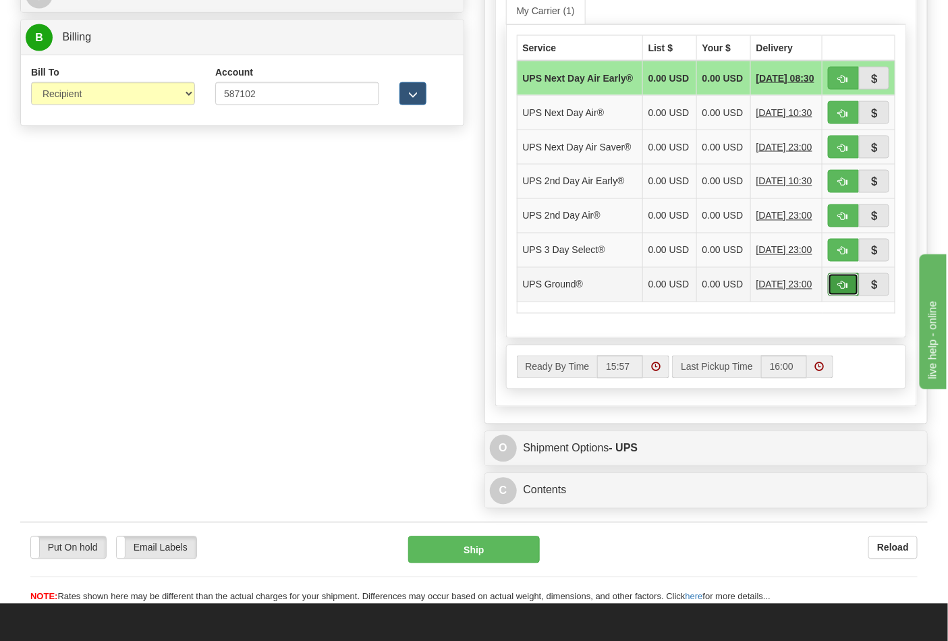
click at [847, 296] on button "button" at bounding box center [843, 284] width 31 height 23
type input "03"
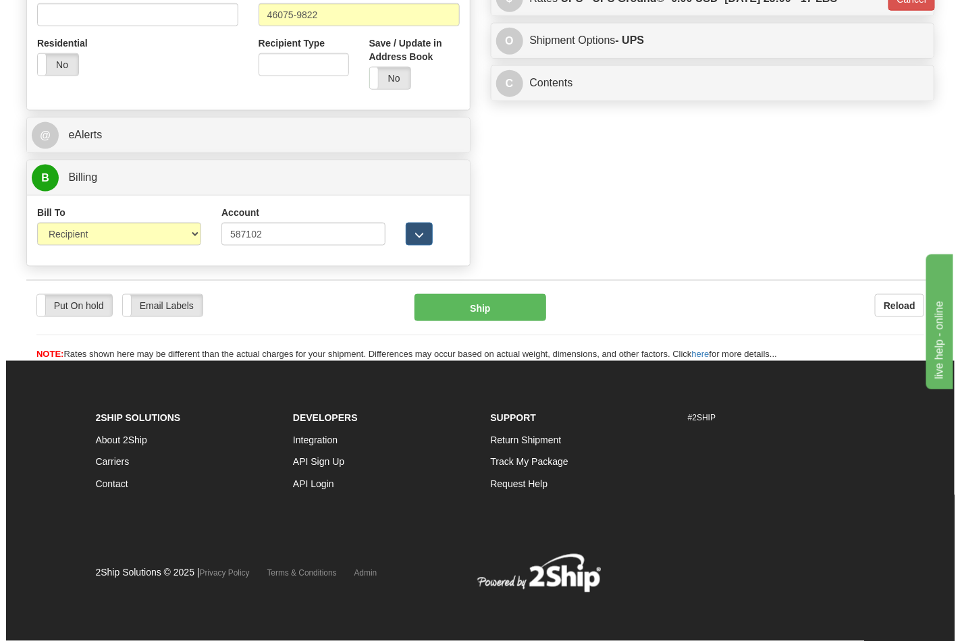
scroll to position [537, 0]
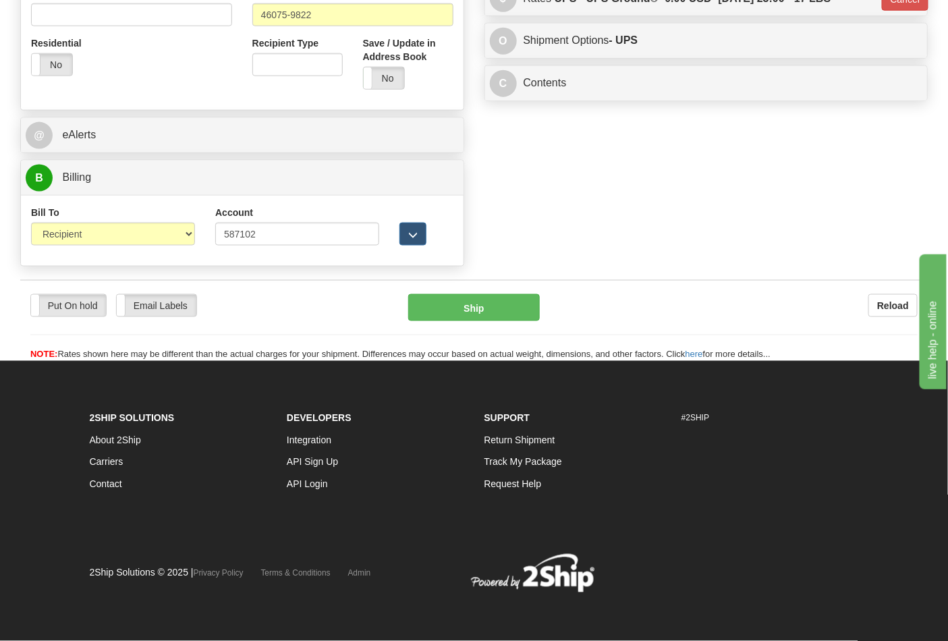
click at [543, 318] on div "Ship" at bounding box center [473, 307] width 151 height 27
click at [525, 311] on button "Ship" at bounding box center [473, 307] width 131 height 27
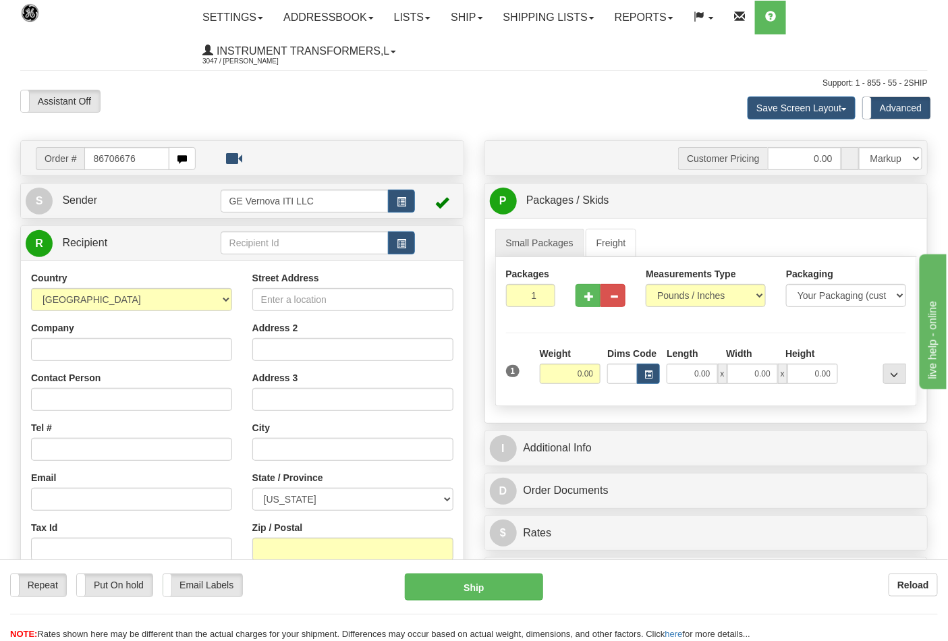
type input "86706676"
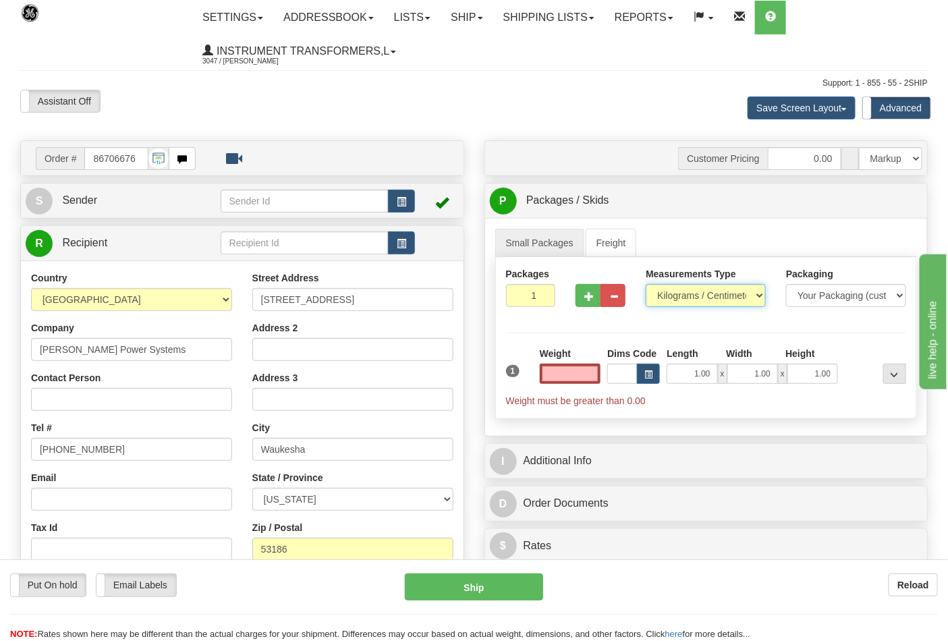
type input "0.00"
click at [716, 298] on select "Pounds / Inches Kilograms / Centimeters" at bounding box center [706, 295] width 120 height 23
select select "0"
click at [646, 285] on select "Pounds / Inches Kilograms / Centimeters" at bounding box center [706, 295] width 120 height 23
click at [572, 375] on input "0.00" at bounding box center [570, 374] width 61 height 20
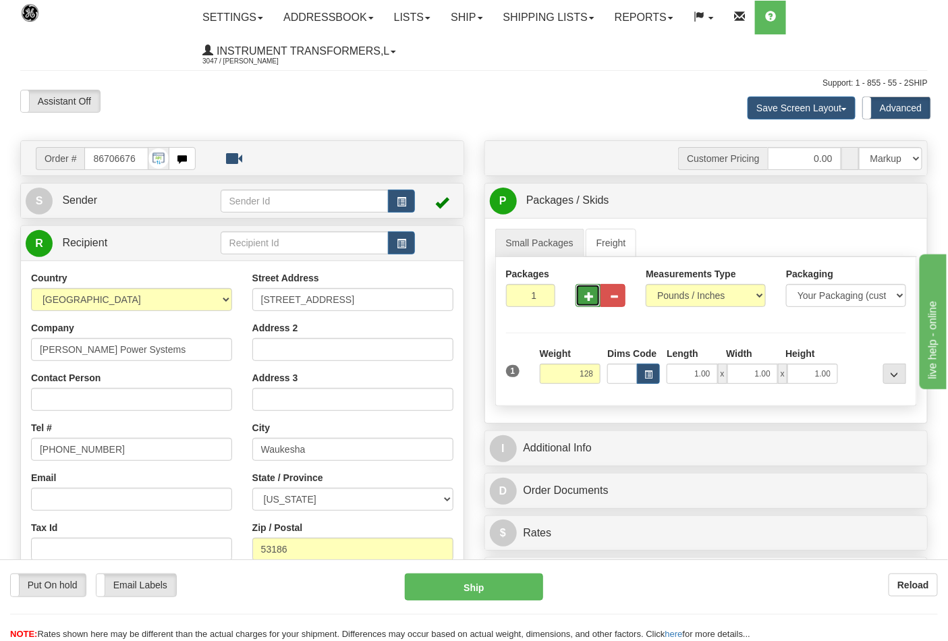
type input "128.00"
click at [583, 299] on button "button" at bounding box center [588, 295] width 25 height 23
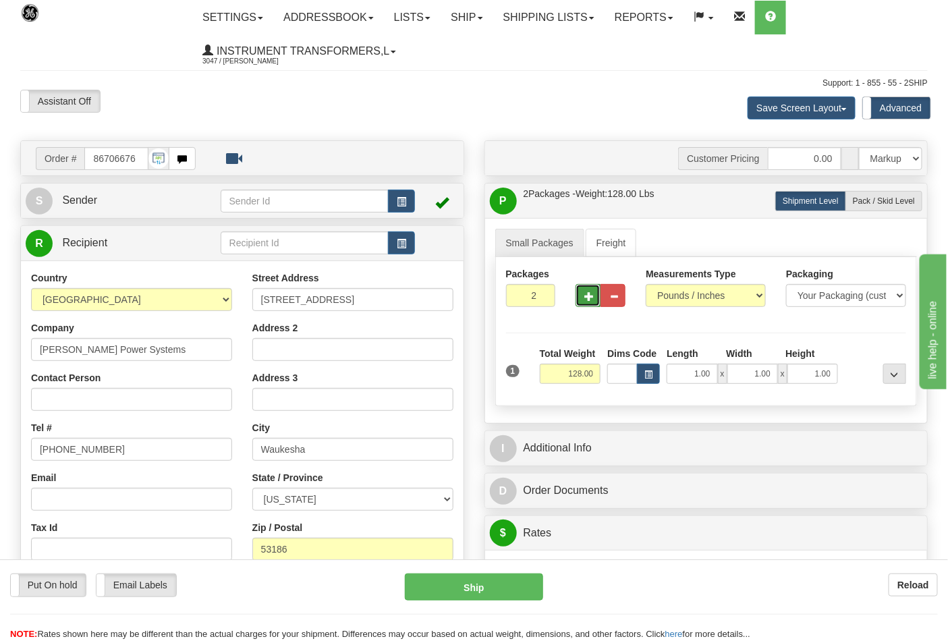
click at [583, 299] on button "button" at bounding box center [588, 295] width 25 height 23
type input "4"
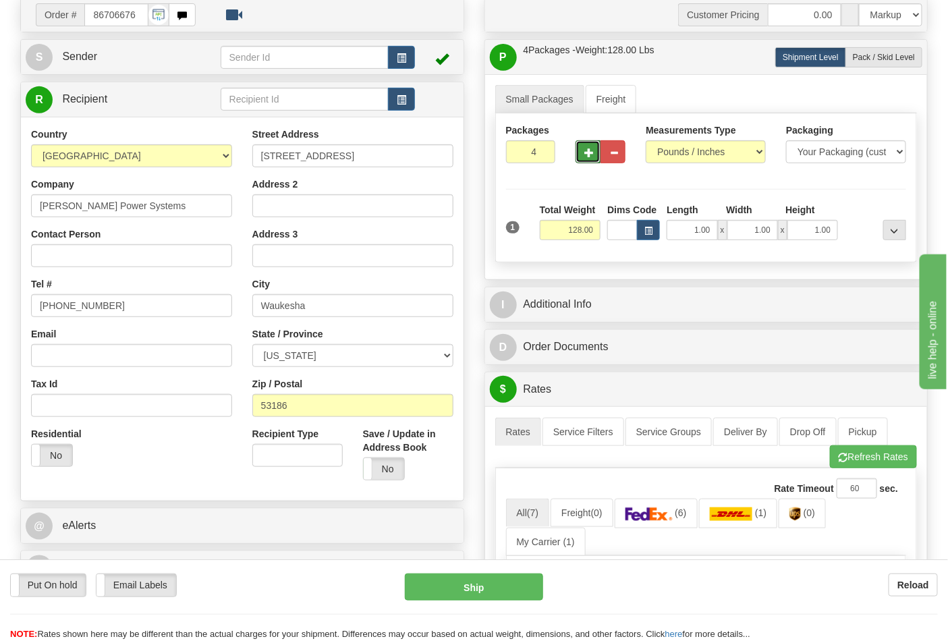
scroll to position [225, 0]
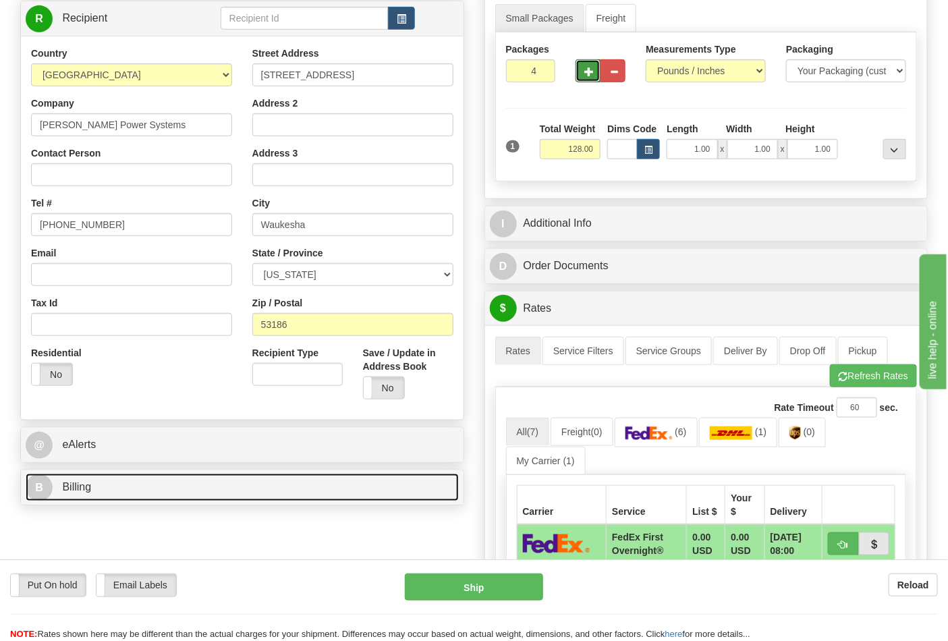
click at [219, 501] on link "B Billing" at bounding box center [242, 488] width 433 height 28
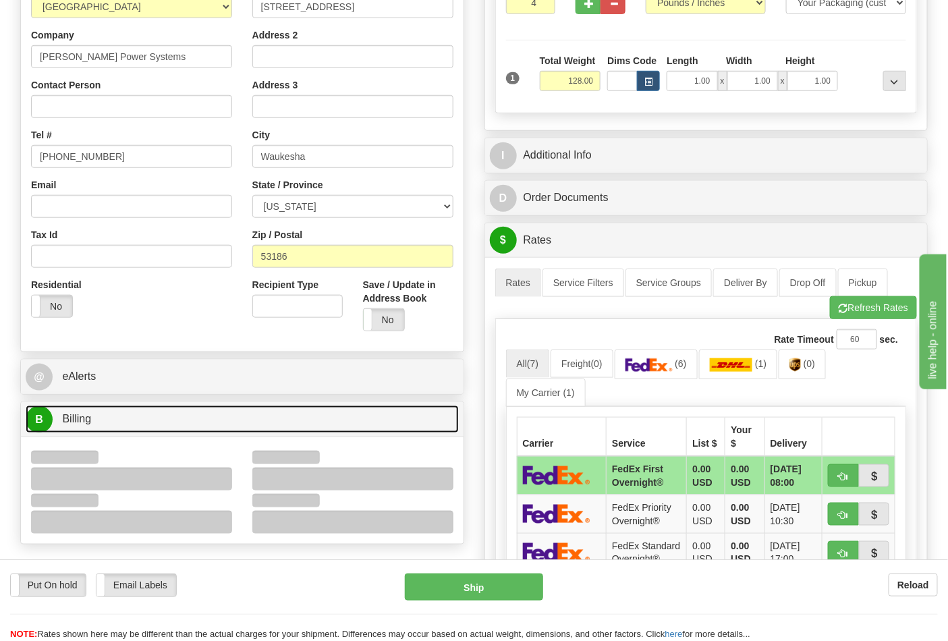
scroll to position [375, 0]
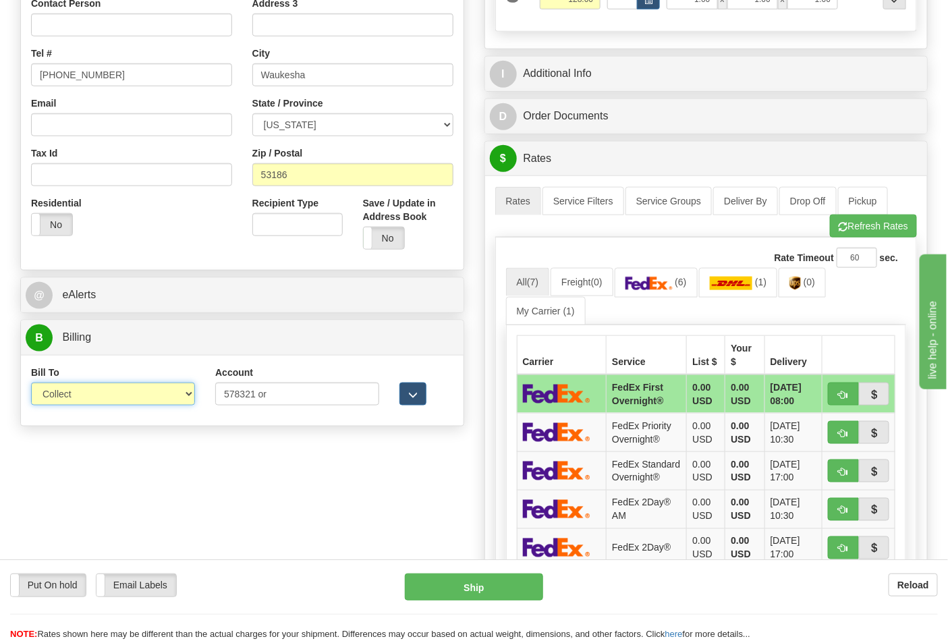
click at [178, 395] on select "Sender Recipient Third Party Collect" at bounding box center [113, 394] width 164 height 23
select select "2"
click at [31, 384] on select "Sender Recipient Third Party Collect" at bounding box center [113, 394] width 164 height 23
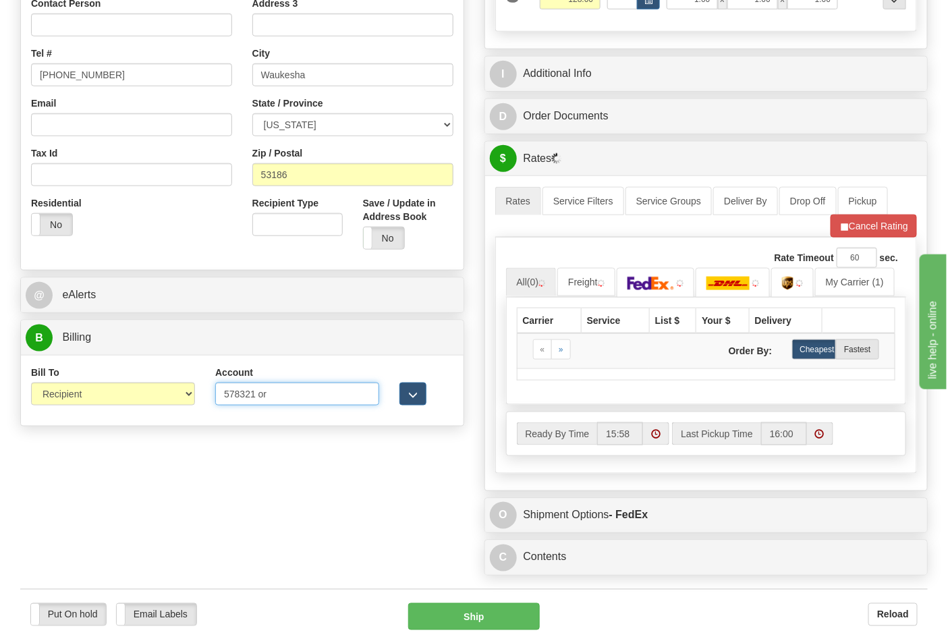
click at [279, 393] on input "578321 or" at bounding box center [297, 394] width 164 height 23
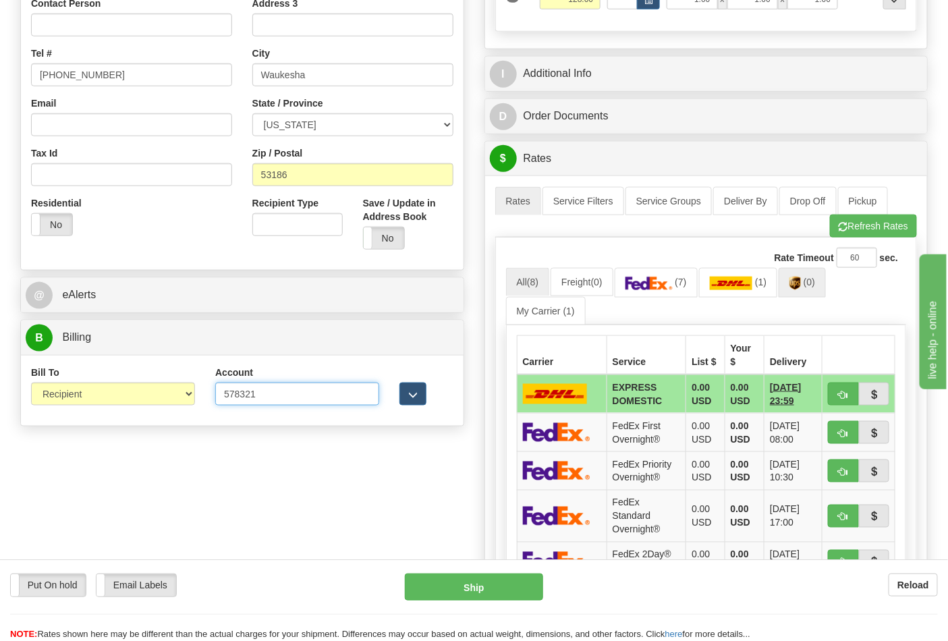
type input "578321"
click at [816, 284] on span "(0)" at bounding box center [809, 282] width 11 height 11
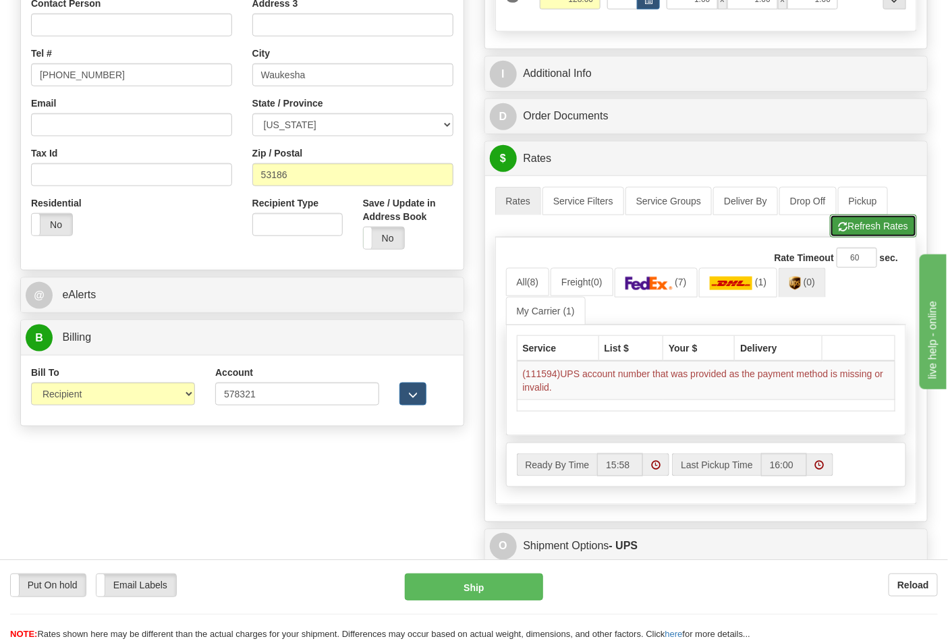
click at [883, 221] on button "Refresh Rates" at bounding box center [873, 226] width 87 height 23
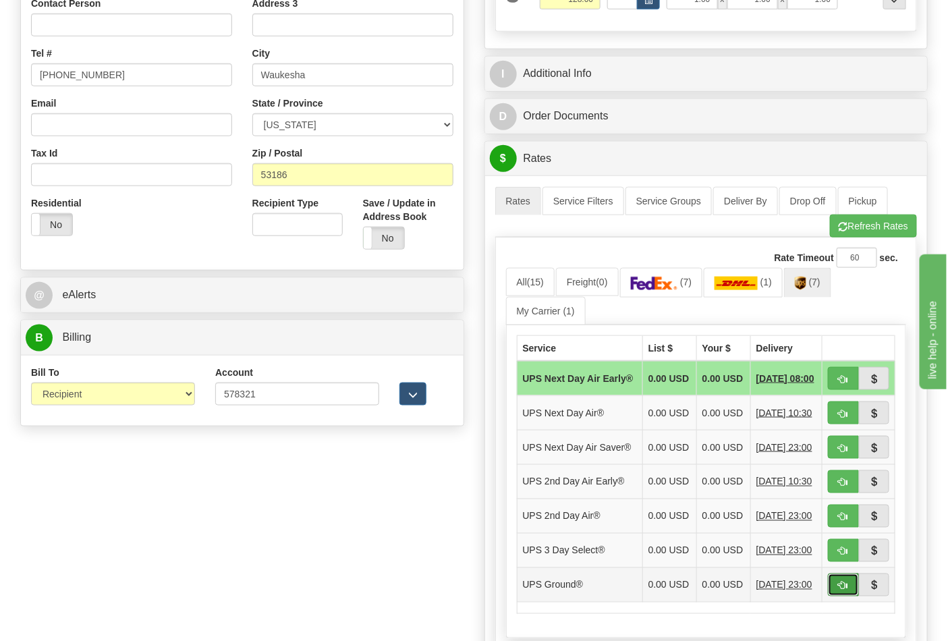
click at [844, 597] on button "button" at bounding box center [843, 585] width 31 height 23
type input "03"
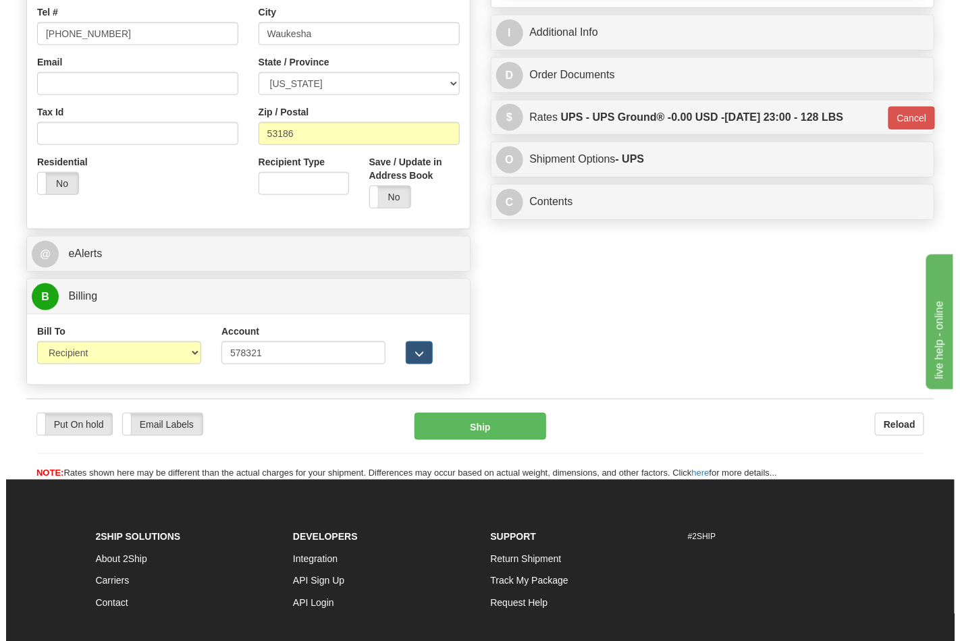
scroll to position [450, 0]
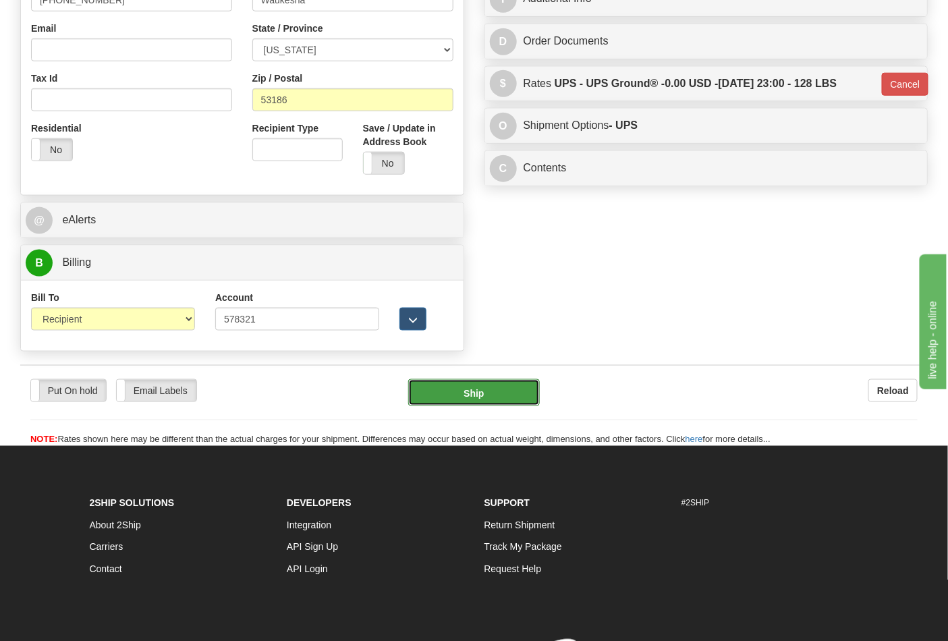
click at [475, 393] on button "Ship" at bounding box center [473, 392] width 131 height 27
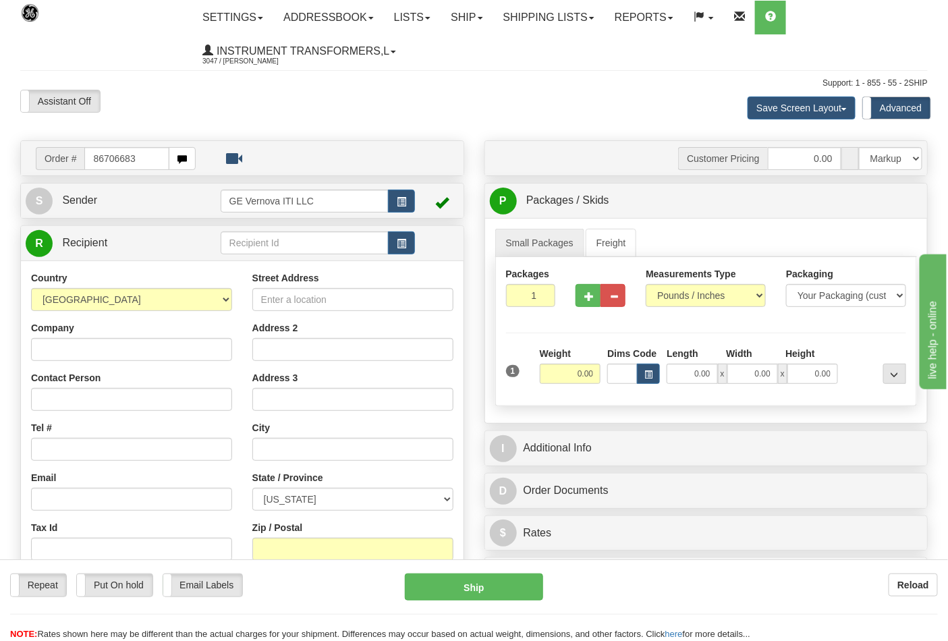
type input "86706683"
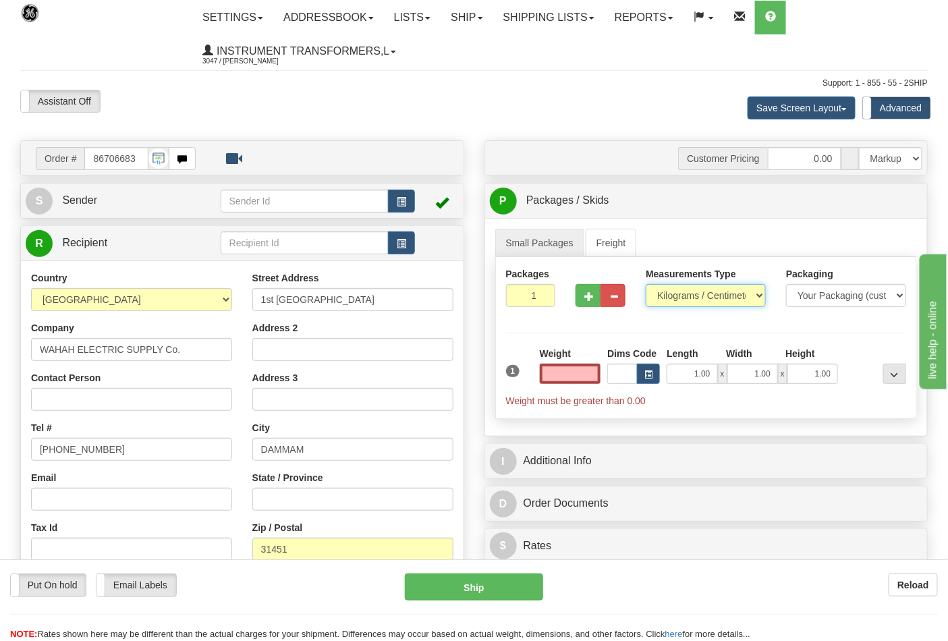
type input "0.00"
click at [741, 289] on select "Pounds / Inches Kilograms / Centimeters" at bounding box center [706, 295] width 120 height 23
select select "0"
click at [646, 285] on select "Pounds / Inches Kilograms / Centimeters" at bounding box center [706, 295] width 120 height 23
click at [579, 295] on button "button" at bounding box center [588, 295] width 25 height 23
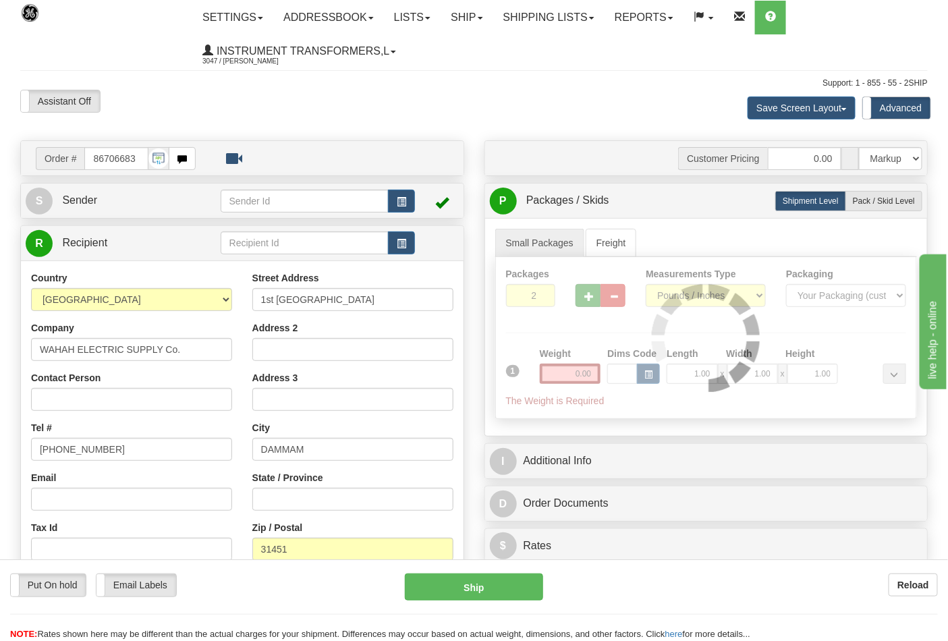
click at [579, 295] on div at bounding box center [706, 337] width 421 height 161
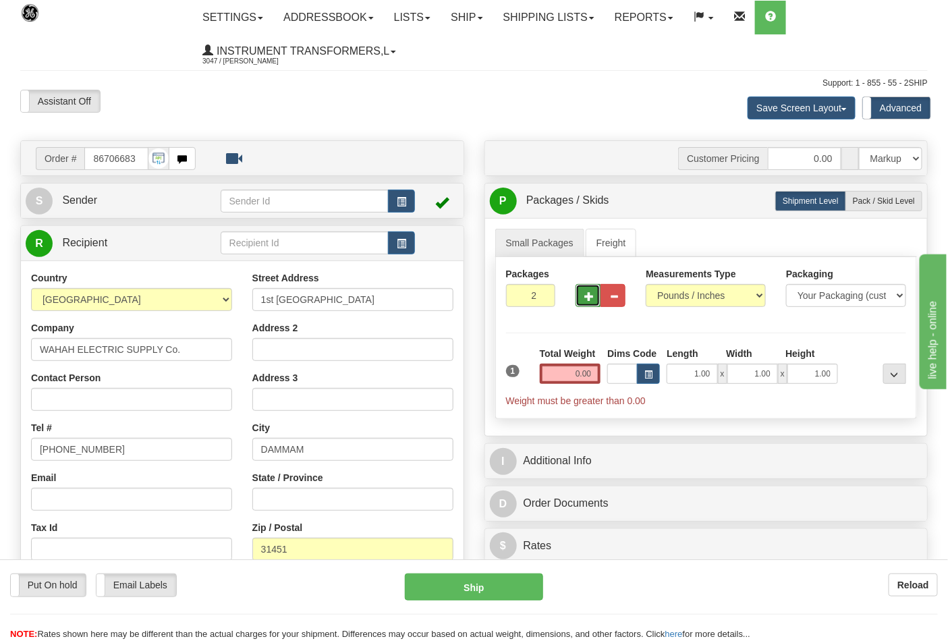
click at [579, 295] on button "button" at bounding box center [588, 295] width 25 height 23
click at [582, 294] on button "button" at bounding box center [588, 295] width 25 height 23
type input "4"
click at [575, 381] on input "0.00" at bounding box center [570, 374] width 61 height 20
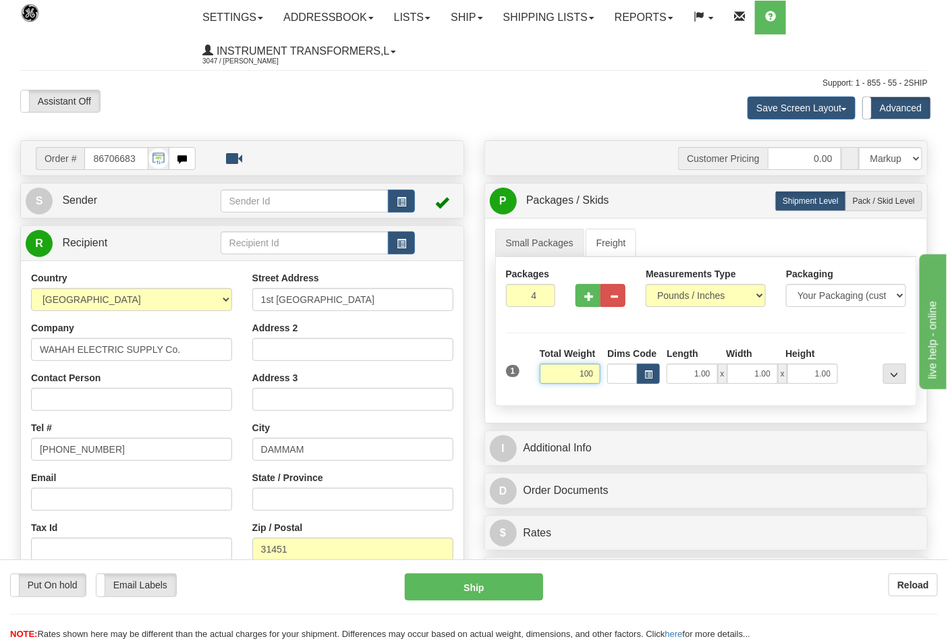
click button "Delete" at bounding box center [0, 0] width 0 height 0
type input "100.00"
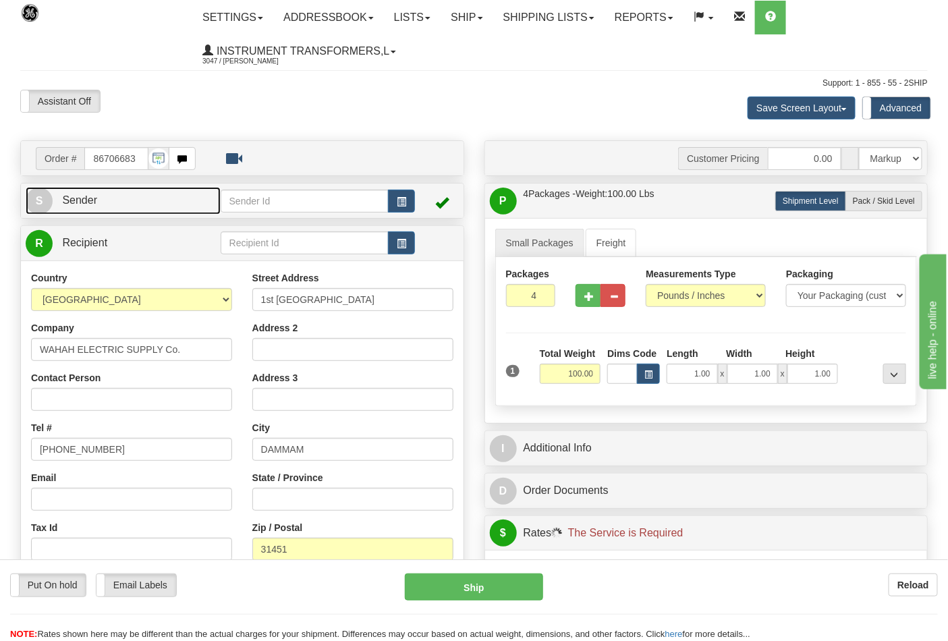
click at [86, 206] on span "Sender" at bounding box center [79, 199] width 35 height 11
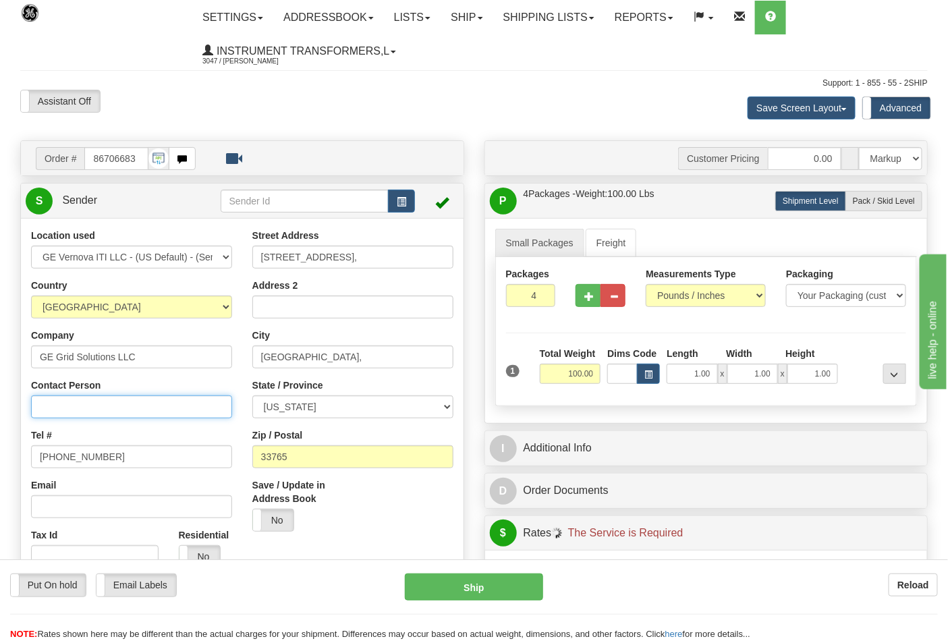
click at [72, 408] on input "Contact Person" at bounding box center [131, 407] width 201 height 23
type input "[PERSON_NAME]"
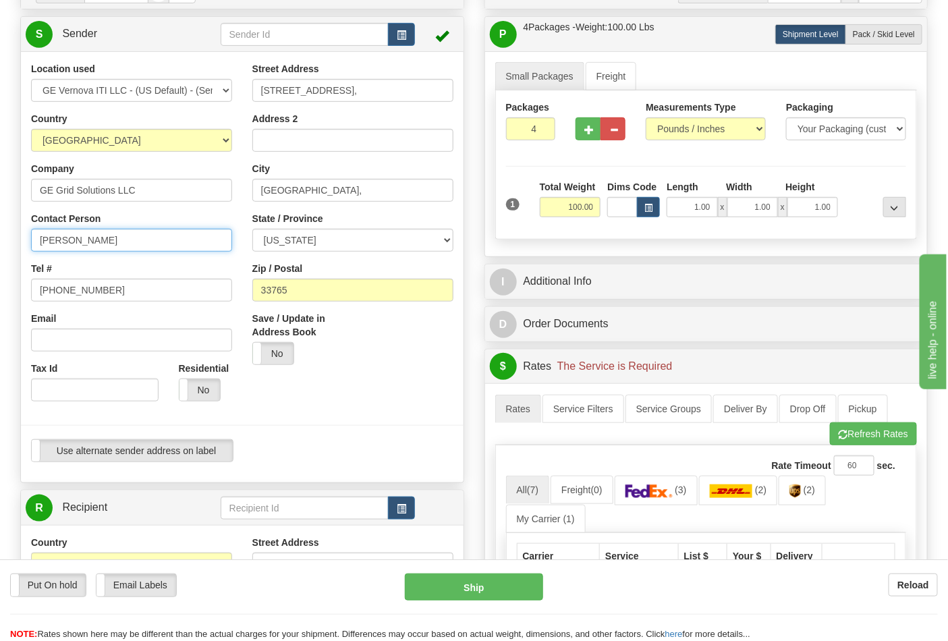
scroll to position [375, 0]
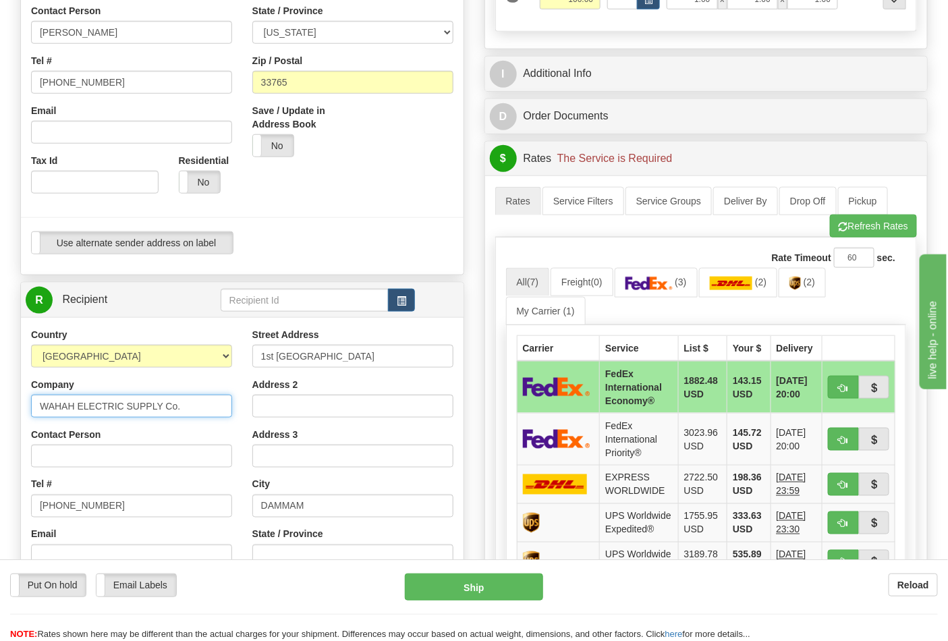
drag, startPoint x: 188, startPoint y: 399, endPoint x: 20, endPoint y: 417, distance: 168.3
click at [20, 408] on div "R Recipient" at bounding box center [242, 492] width 444 height 420
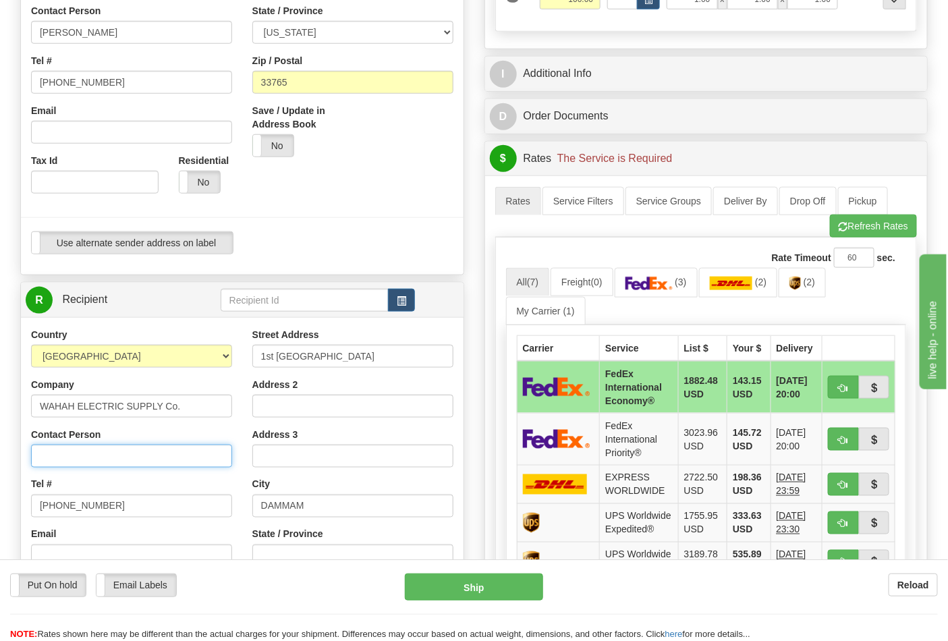
click at [50, 458] on input "Contact Person" at bounding box center [131, 456] width 201 height 23
paste input "WAHAH ELECTRIC SUPPLY Co."
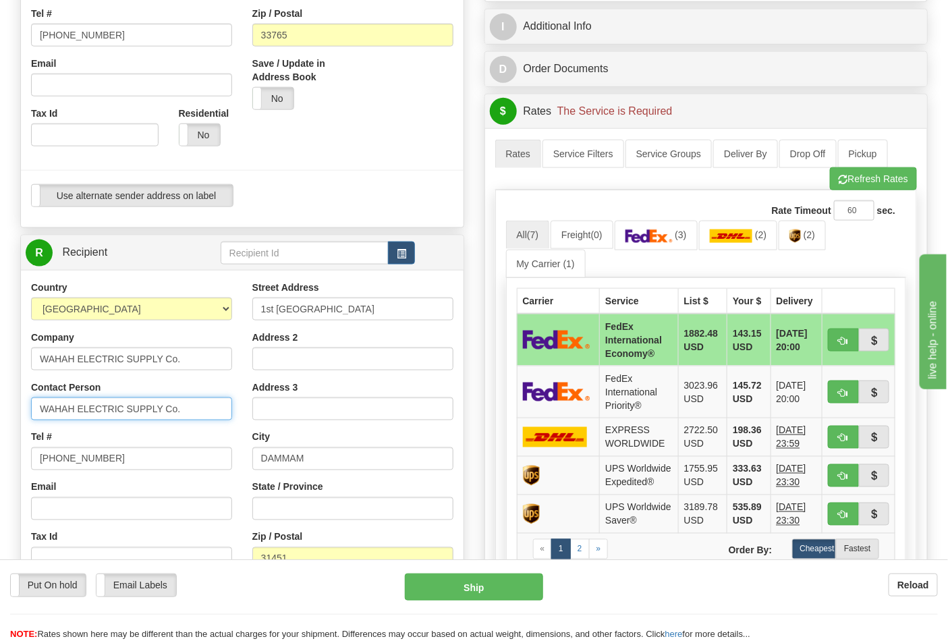
scroll to position [525, 0]
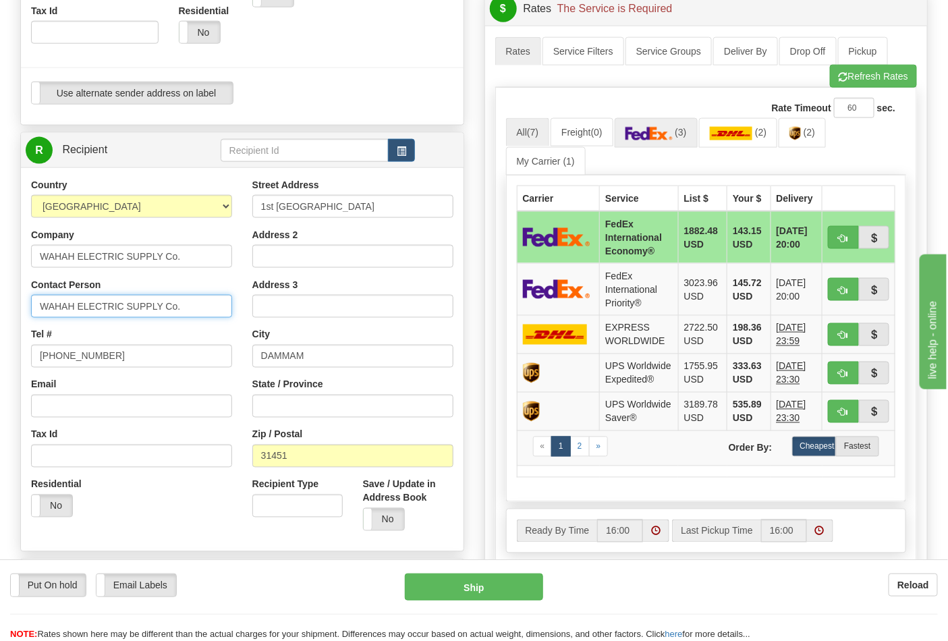
type input "WAHAH ELECTRIC SUPPLY Co."
click at [682, 130] on span "(3)" at bounding box center [680, 132] width 11 height 11
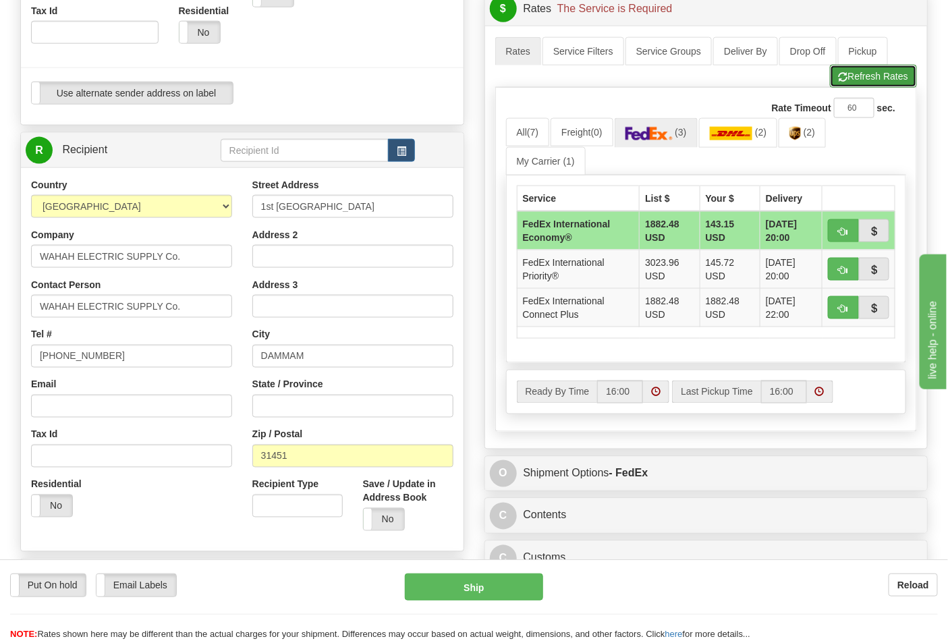
click at [894, 77] on button "Refresh Rates" at bounding box center [873, 76] width 87 height 23
click at [572, 271] on td "FedEx International Priority®" at bounding box center [578, 269] width 123 height 38
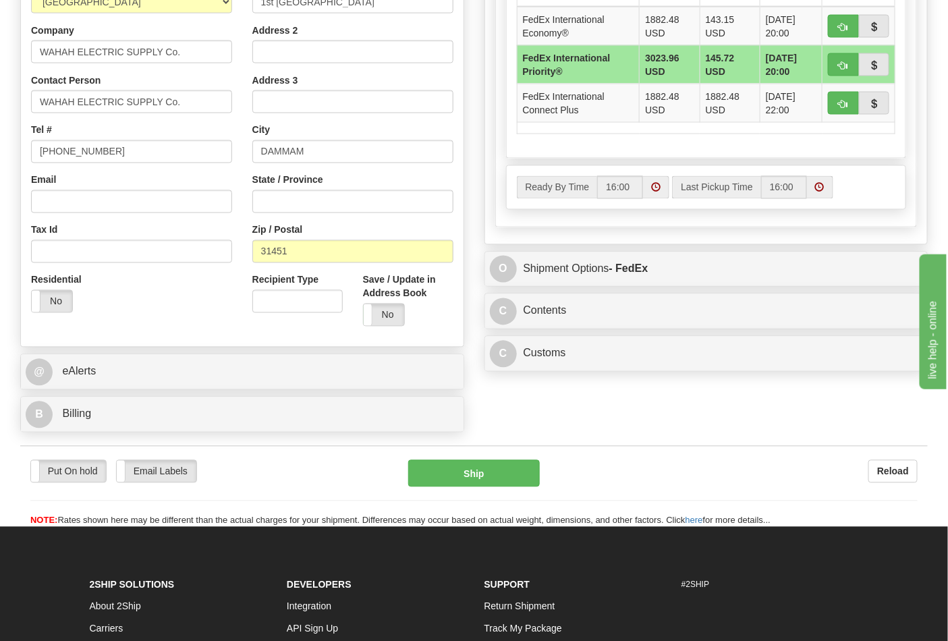
scroll to position [750, 0]
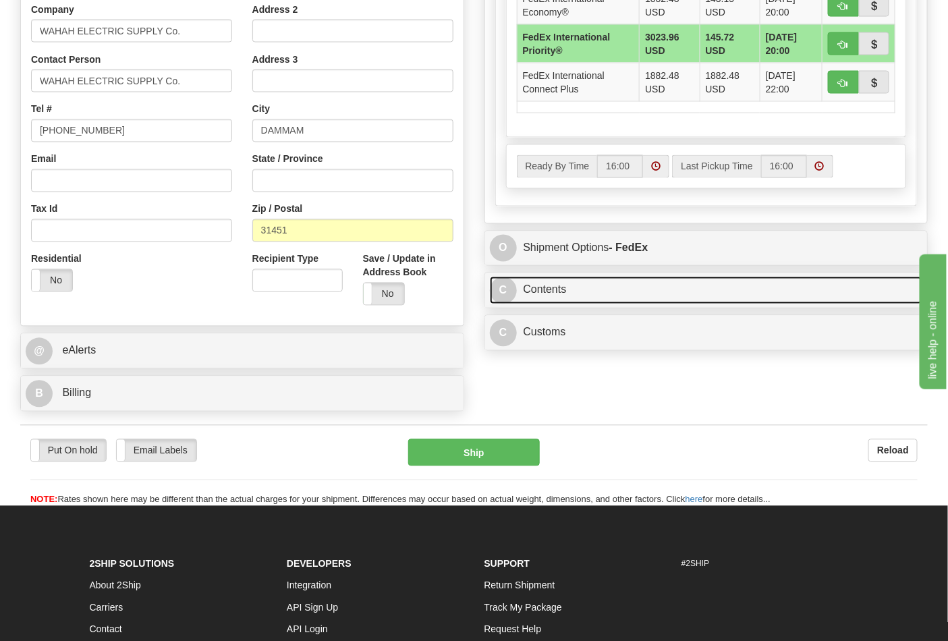
click at [637, 292] on link "C Contents" at bounding box center [706, 291] width 433 height 28
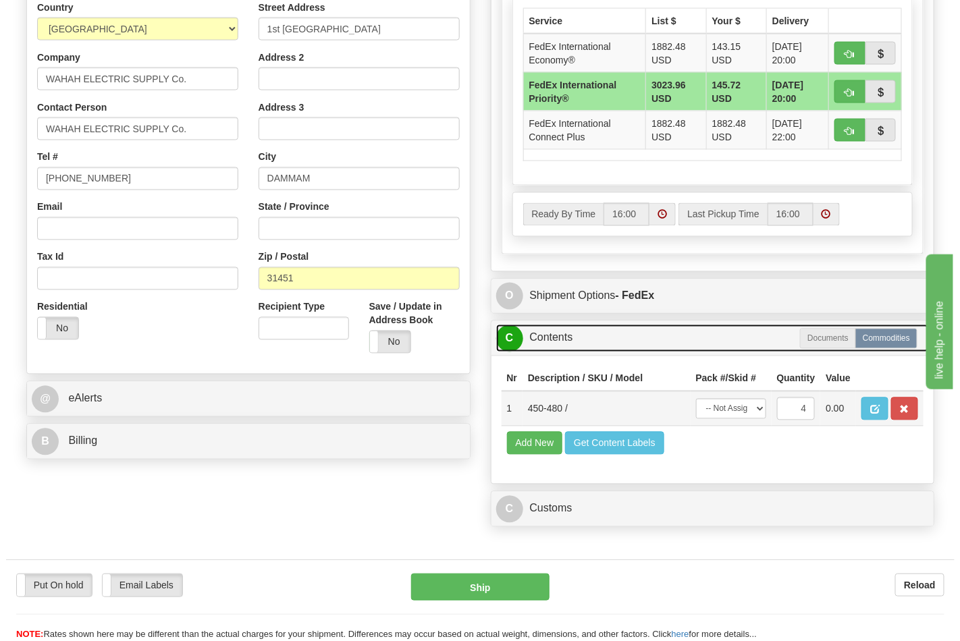
scroll to position [675, 0]
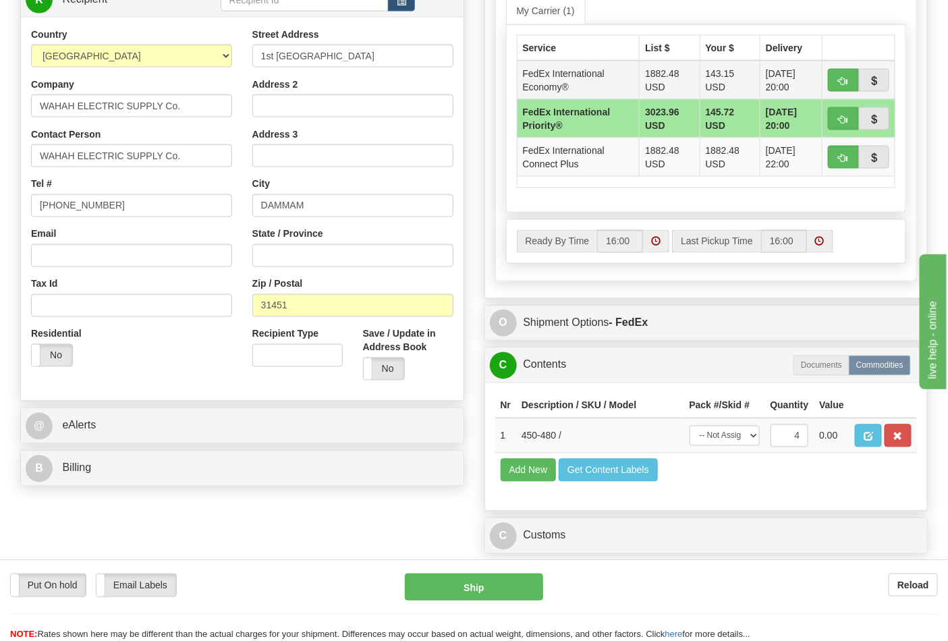
click at [565, 90] on td "FedEx International Economy®" at bounding box center [578, 80] width 123 height 39
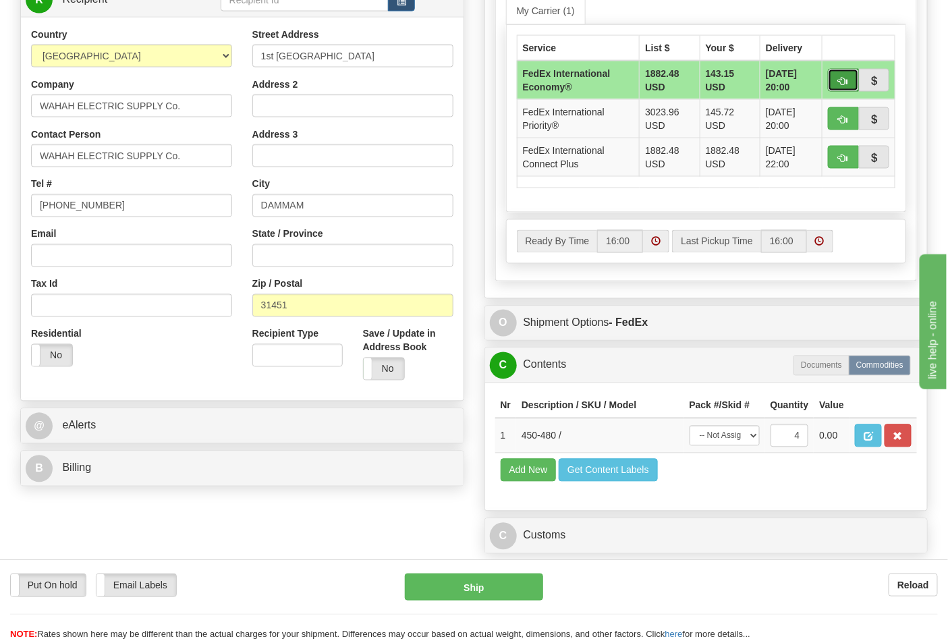
click at [839, 78] on span "button" at bounding box center [843, 81] width 9 height 9
type input "03"
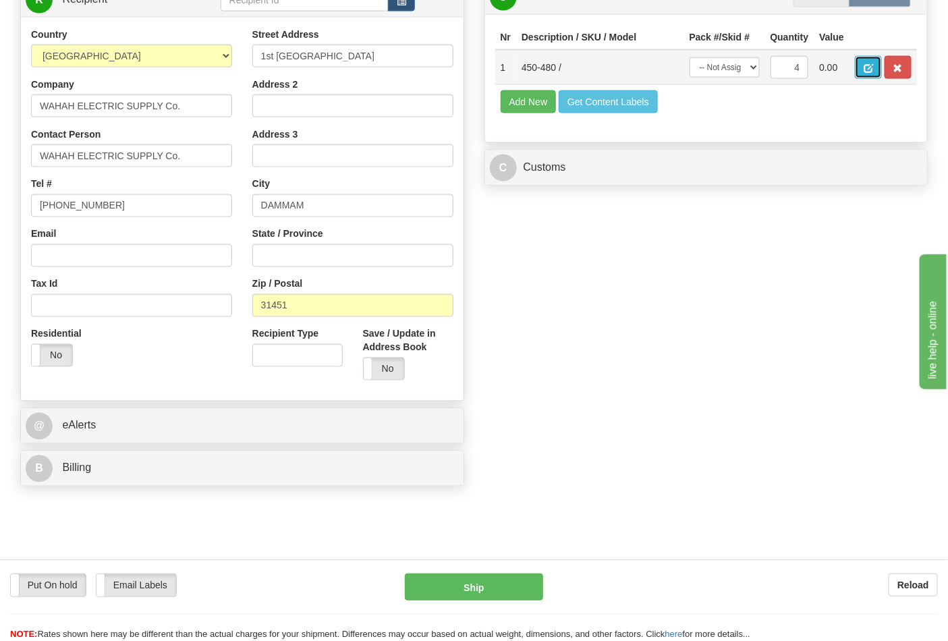
click at [874, 69] on span "button" at bounding box center [868, 68] width 9 height 9
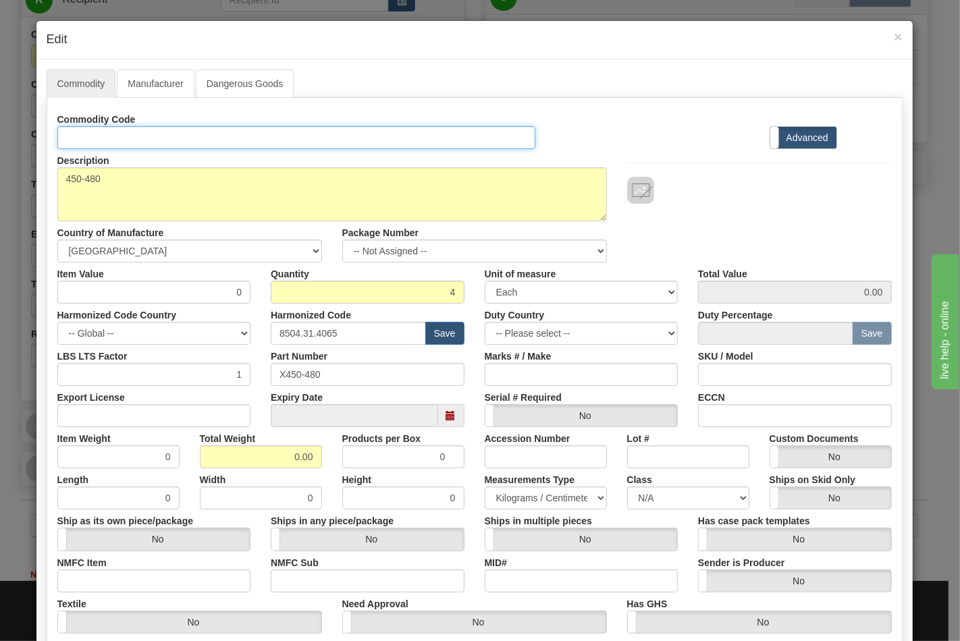
click at [169, 138] on input "Id" at bounding box center [296, 137] width 479 height 23
type input "TRANSFORMERS"
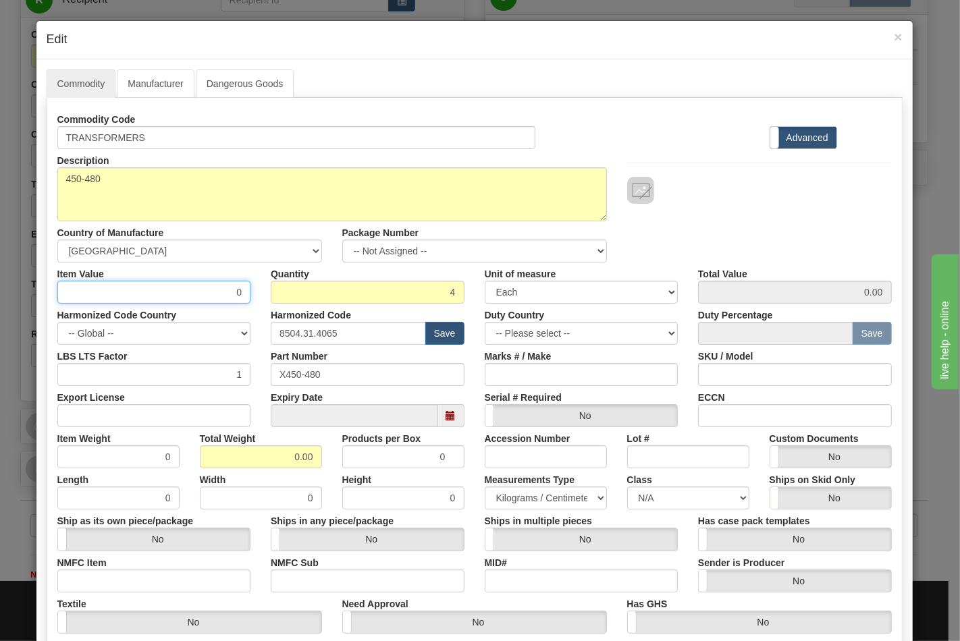
click at [155, 293] on input "0" at bounding box center [154, 292] width 194 height 23
type input "214.28"
type input "857.12"
click at [68, 414] on input "Export License" at bounding box center [154, 415] width 194 height 23
type input "NLR"
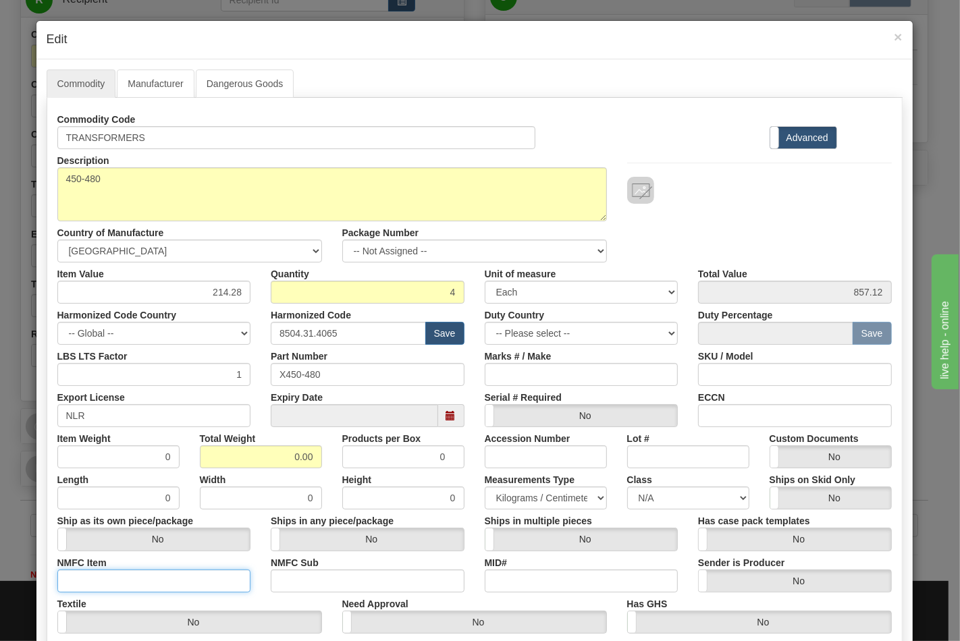
click at [73, 586] on input "NMFC Item" at bounding box center [154, 581] width 194 height 23
type input "63170"
click at [299, 577] on input "NMFC Sub" at bounding box center [368, 581] width 194 height 23
type input "4"
drag, startPoint x: 273, startPoint y: 455, endPoint x: 327, endPoint y: 456, distance: 54.0
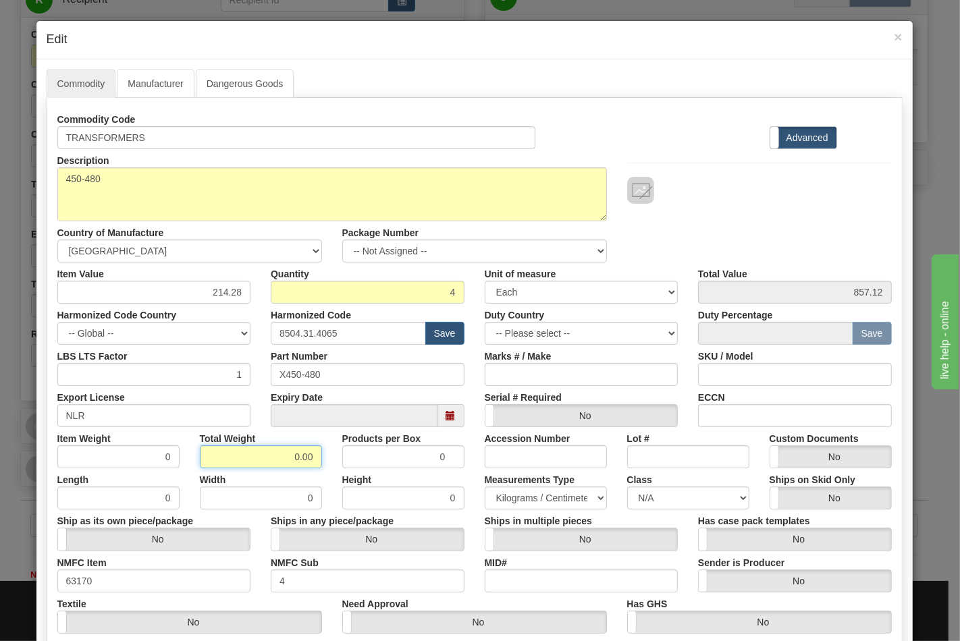
click at [327, 456] on div "Item Weight 0 Total Weight 0.00 Products per Box 0 Accession Number Lot # Custo…" at bounding box center [474, 447] width 855 height 41
type input "100"
type input "25.0000"
click at [699, 408] on input "ECCN" at bounding box center [795, 415] width 194 height 23
type input "EAR99"
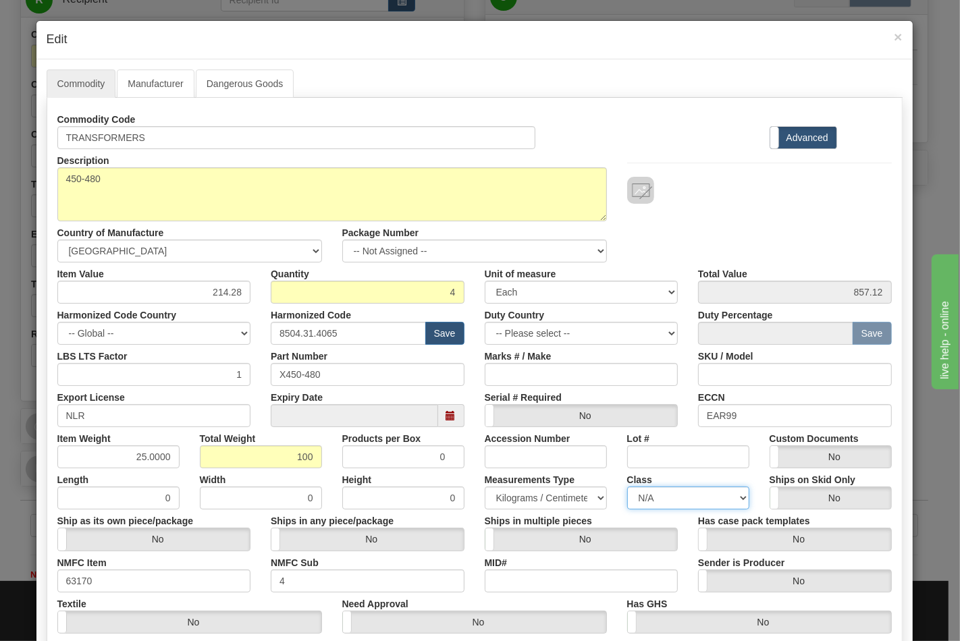
click at [685, 502] on select "N/A 50.0 55.0 60.0 65.0 70.0 85.0 92.5 100.0 125.0 175.0 250.0 300.0 400.0" at bounding box center [688, 498] width 122 height 23
select select "70.0"
click at [627, 487] on select "N/A 50.0 55.0 60.0 65.0 70.0 85.0 92.5 100.0 125.0 175.0 250.0 300.0 400.0" at bounding box center [688, 498] width 122 height 23
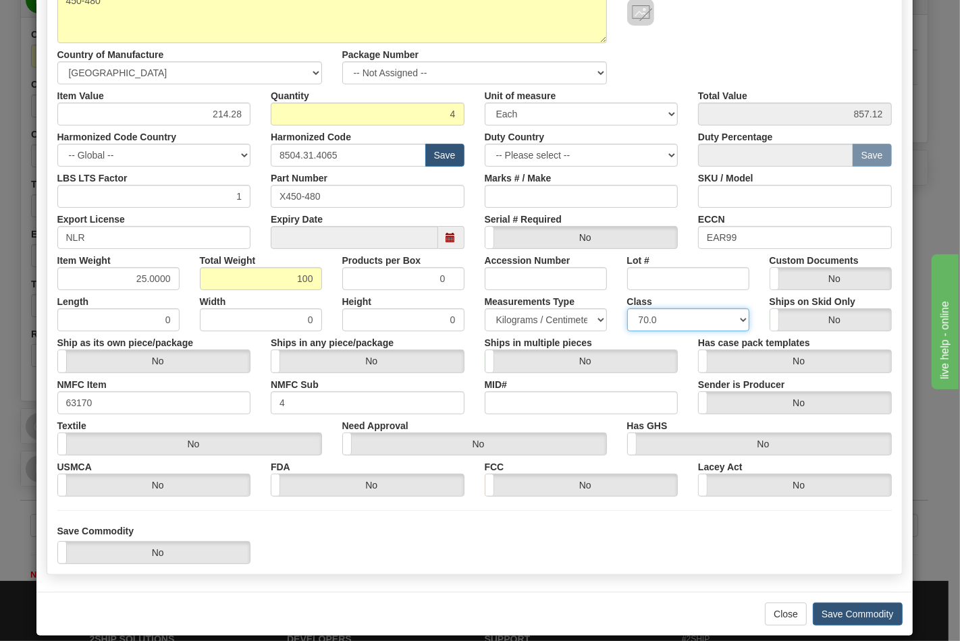
scroll to position [194, 0]
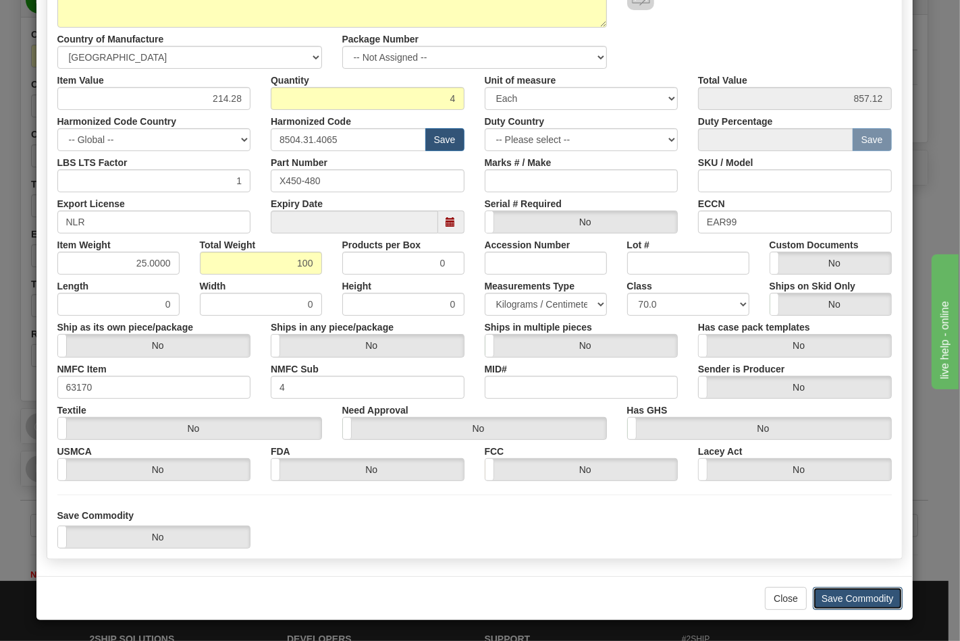
click at [841, 596] on button "Save Commodity" at bounding box center [858, 598] width 90 height 23
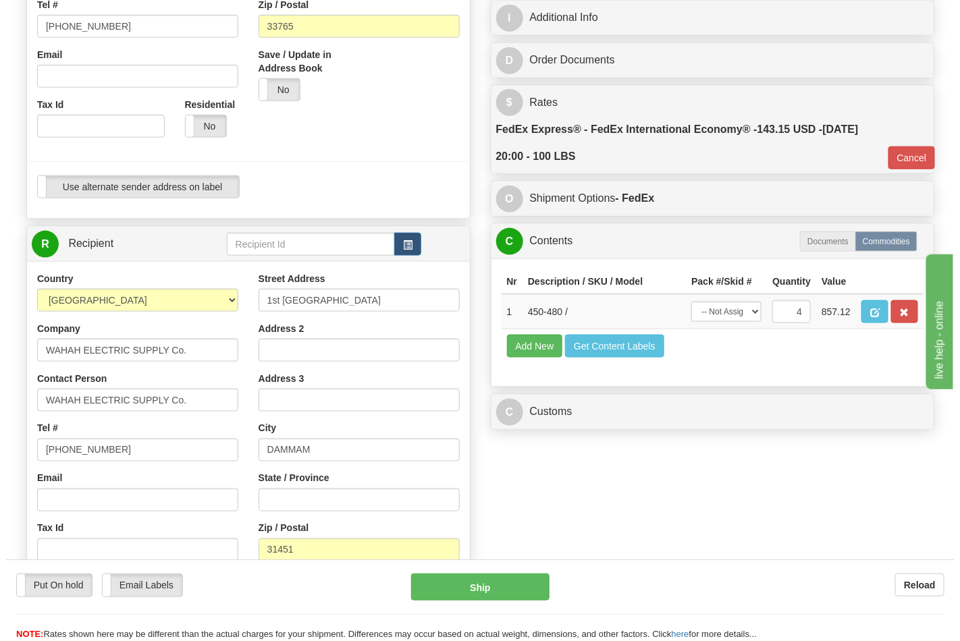
scroll to position [450, 0]
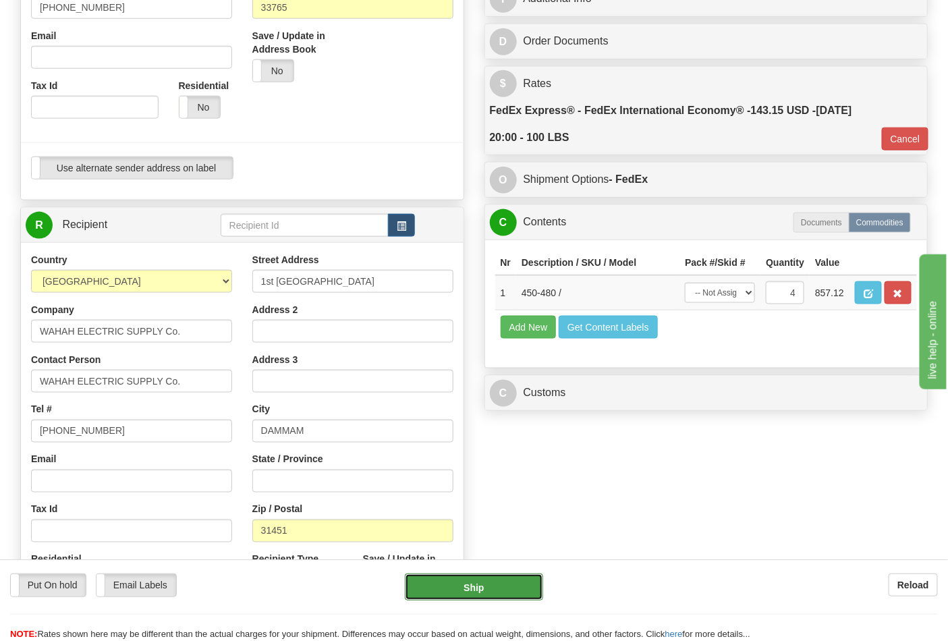
click at [505, 590] on button "Ship" at bounding box center [474, 587] width 138 height 27
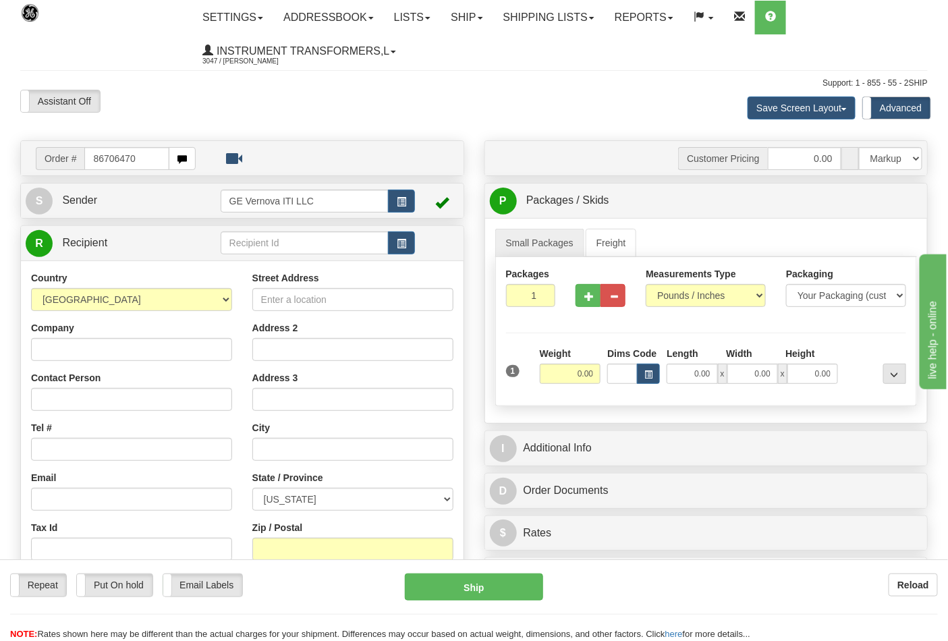
type input "86706470"
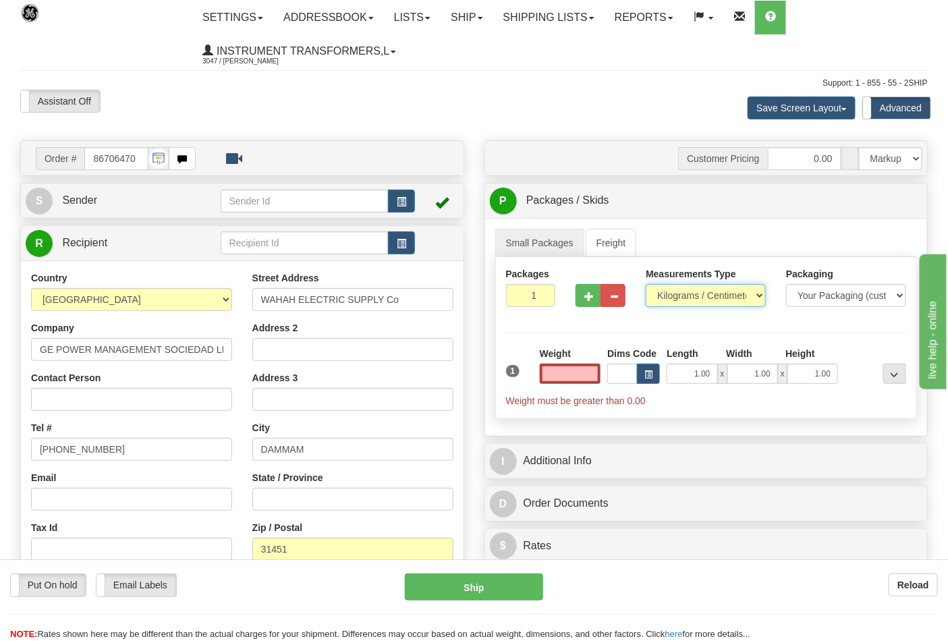
type input "0.00"
click at [691, 287] on select "Pounds / Inches Kilograms / Centimeters" at bounding box center [706, 295] width 120 height 23
select select "0"
click at [646, 285] on select "Pounds / Inches Kilograms / Centimeters" at bounding box center [706, 295] width 120 height 23
drag, startPoint x: 558, startPoint y: 385, endPoint x: 561, endPoint y: 369, distance: 16.5
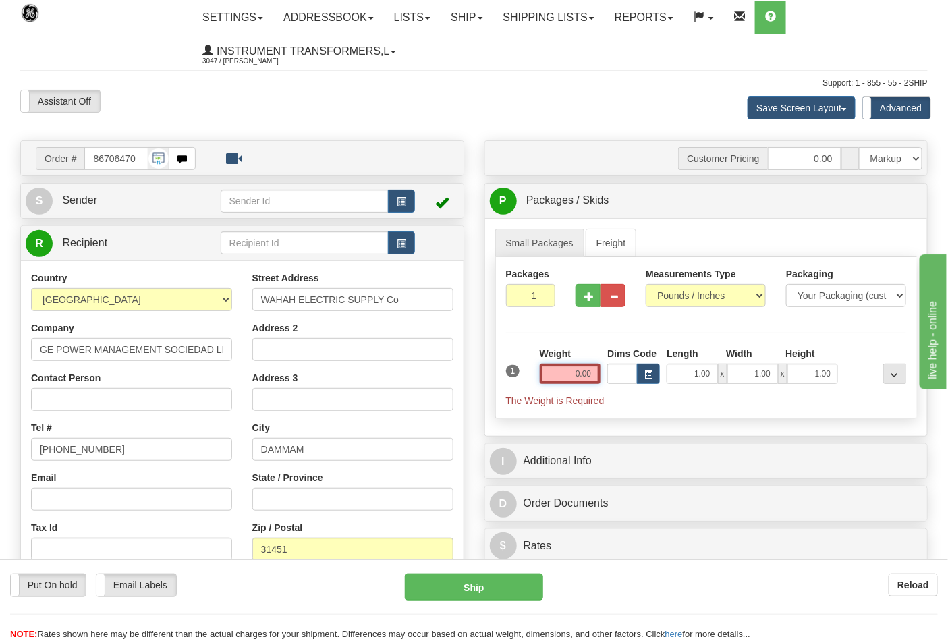
click at [558, 383] on input "0.00" at bounding box center [570, 374] width 61 height 20
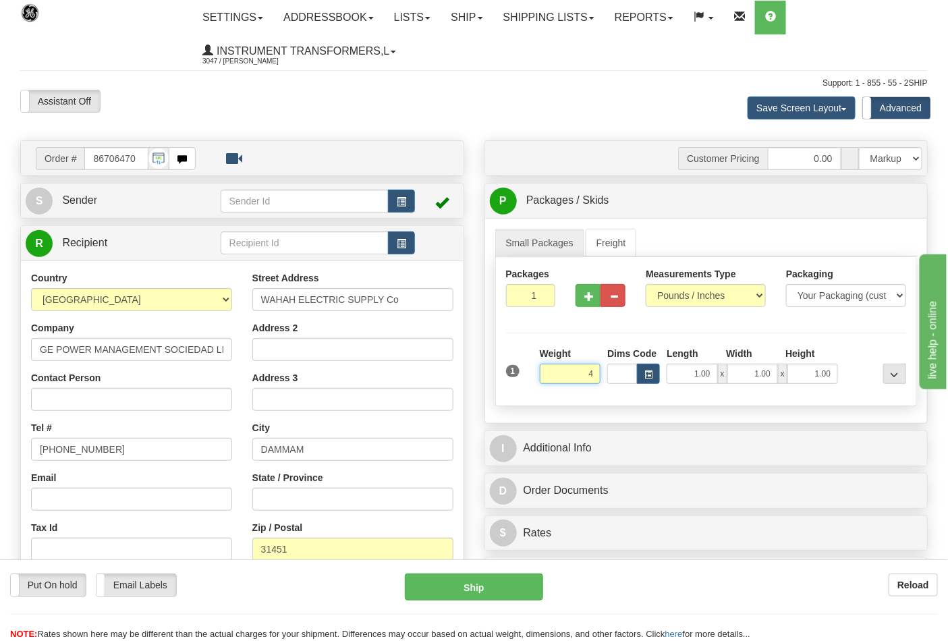
click button "Delete" at bounding box center [0, 0] width 0 height 0
type input "4.00"
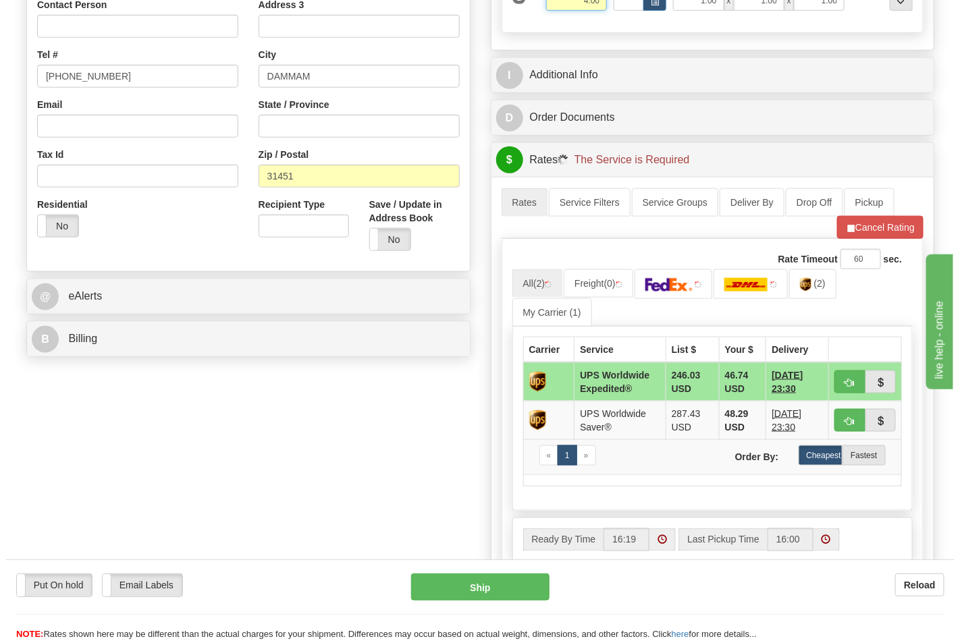
scroll to position [375, 0]
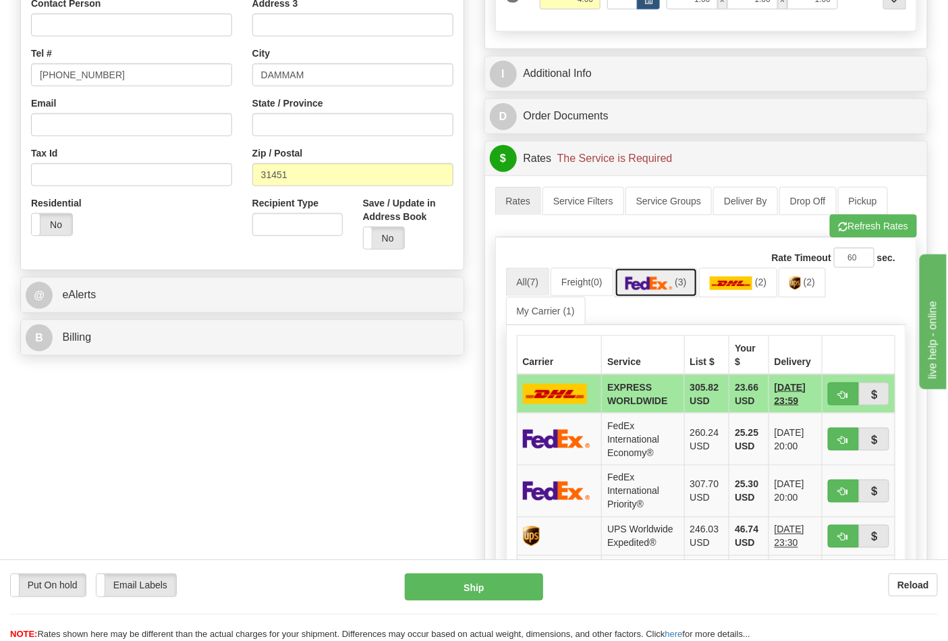
click at [687, 282] on span "(3)" at bounding box center [680, 282] width 11 height 11
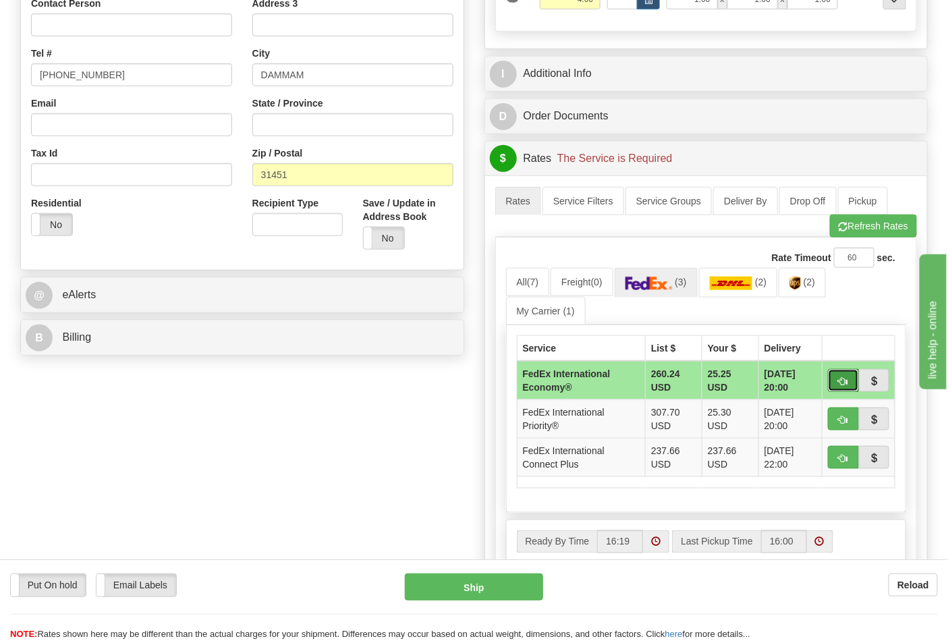
click at [851, 374] on button "button" at bounding box center [843, 380] width 31 height 23
type input "03"
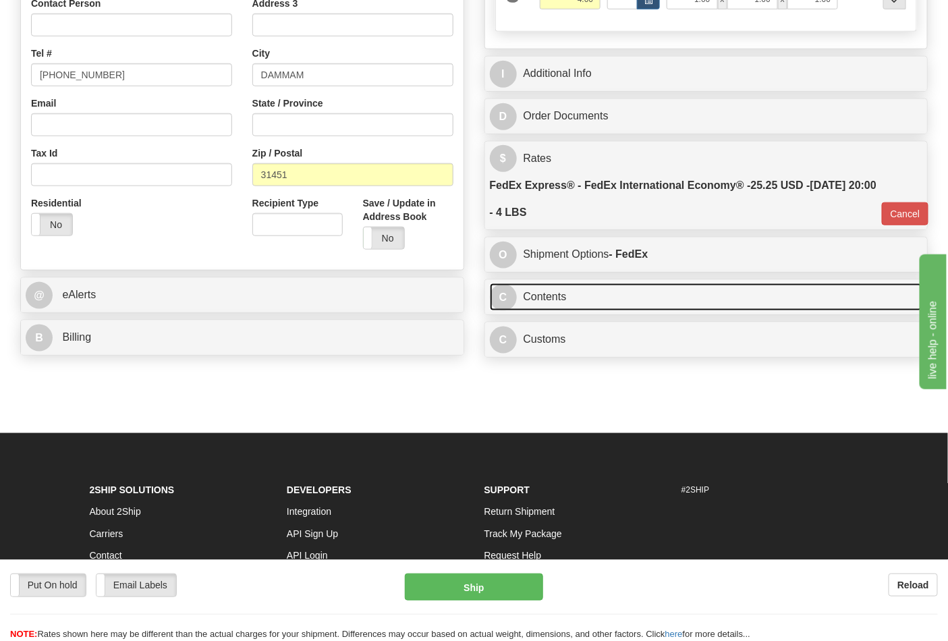
click at [620, 302] on link "C Contents" at bounding box center [706, 298] width 433 height 28
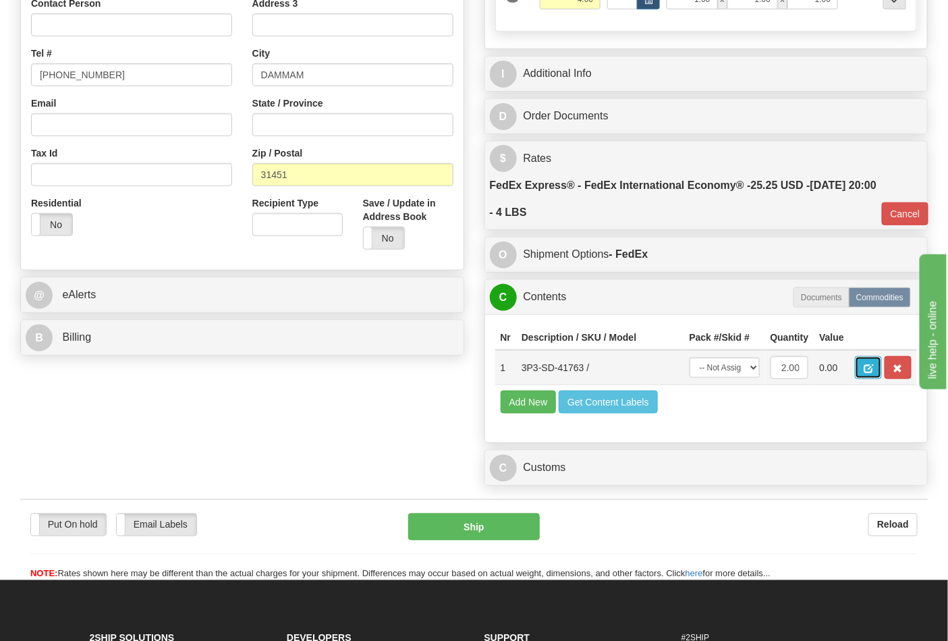
click at [882, 373] on button "button" at bounding box center [868, 367] width 27 height 23
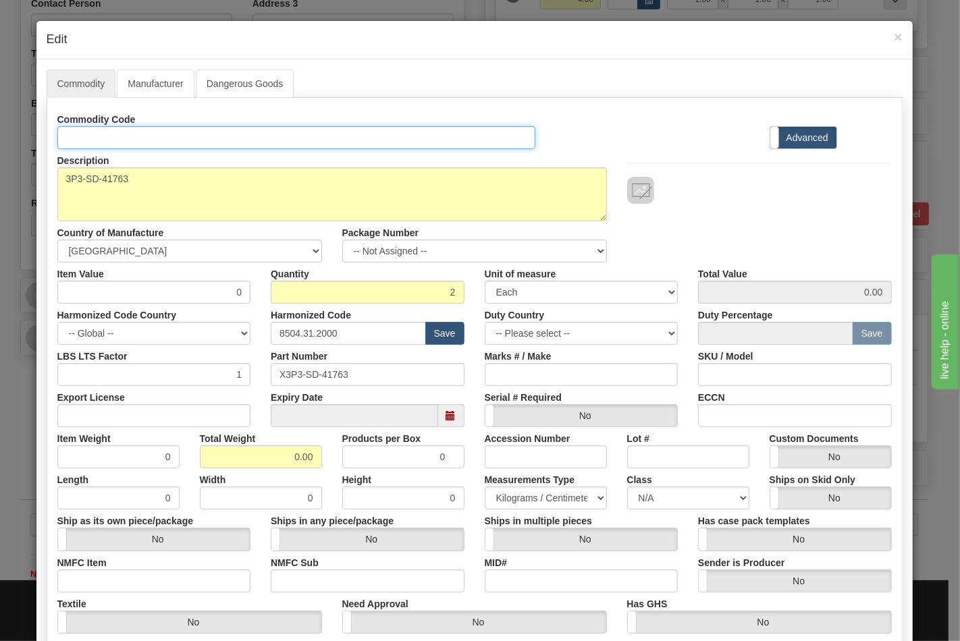
click at [146, 128] on input "Id" at bounding box center [296, 137] width 479 height 23
type input "TRANSFORMERS"
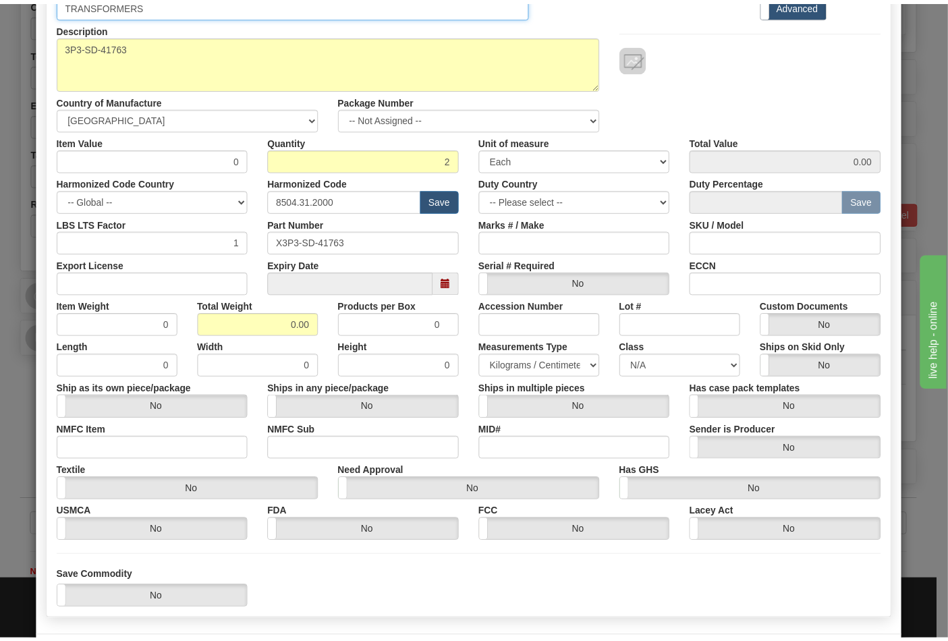
scroll to position [150, 0]
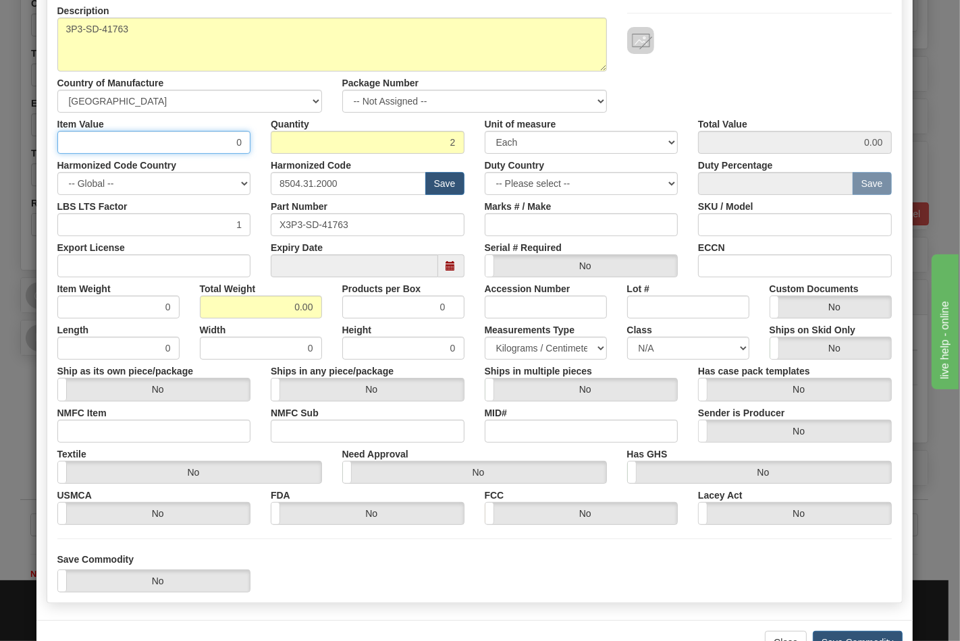
drag, startPoint x: 140, startPoint y: 138, endPoint x: 236, endPoint y: 144, distance: 96.1
click at [236, 144] on input "0" at bounding box center [154, 142] width 194 height 23
type input "90.67"
type input "181.34"
click at [113, 265] on input "Export License" at bounding box center [154, 266] width 194 height 23
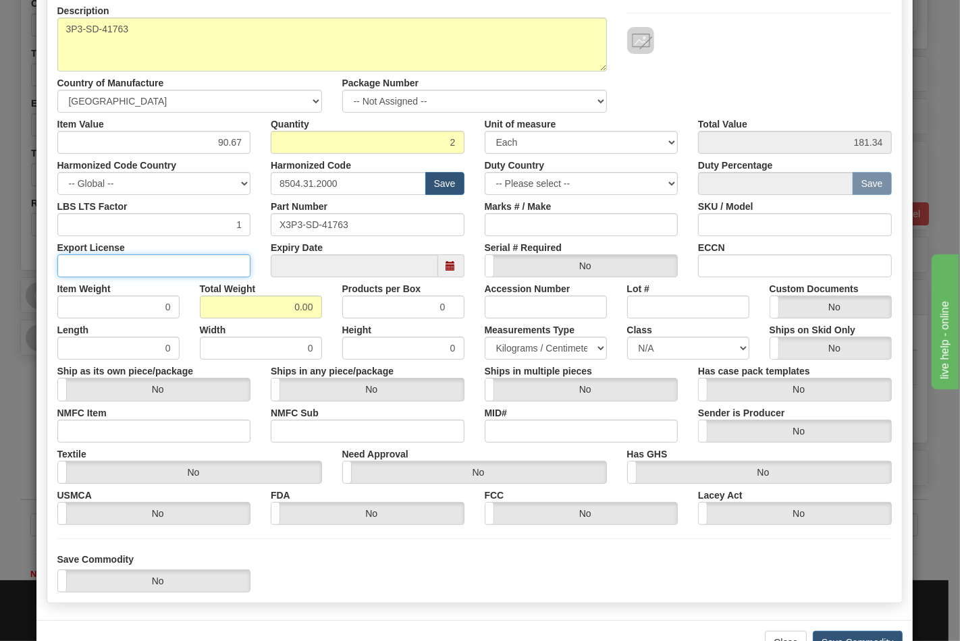
type input "NLR"
click at [130, 422] on input "NMFC Item" at bounding box center [154, 431] width 194 height 23
type input "63170"
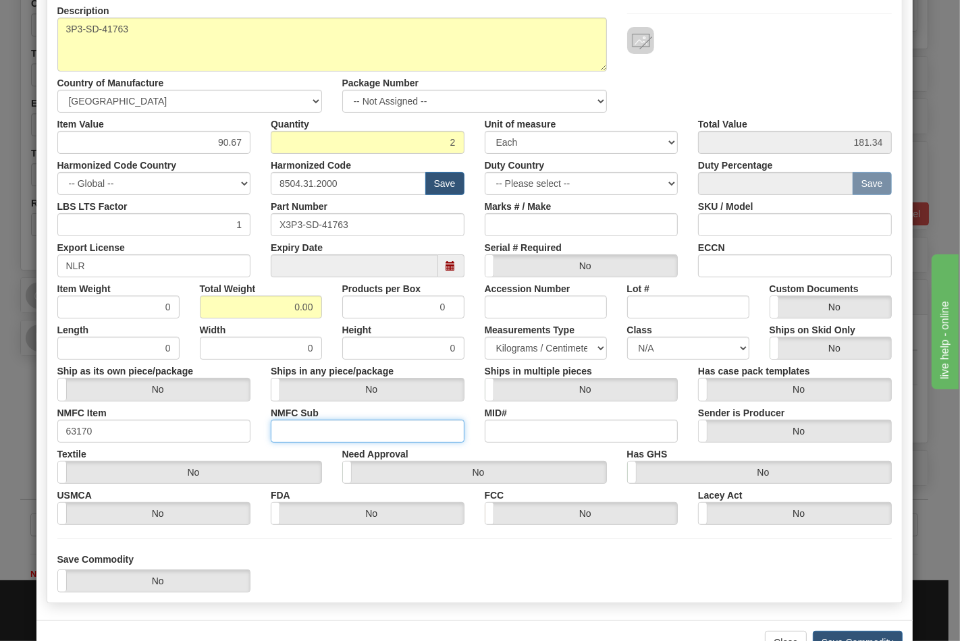
click at [277, 437] on input "NMFC Sub" at bounding box center [368, 431] width 194 height 23
type input "4"
drag, startPoint x: 288, startPoint y: 305, endPoint x: 315, endPoint y: 302, distance: 27.9
click at [315, 302] on input "0.00" at bounding box center [261, 307] width 122 height 23
type input "4"
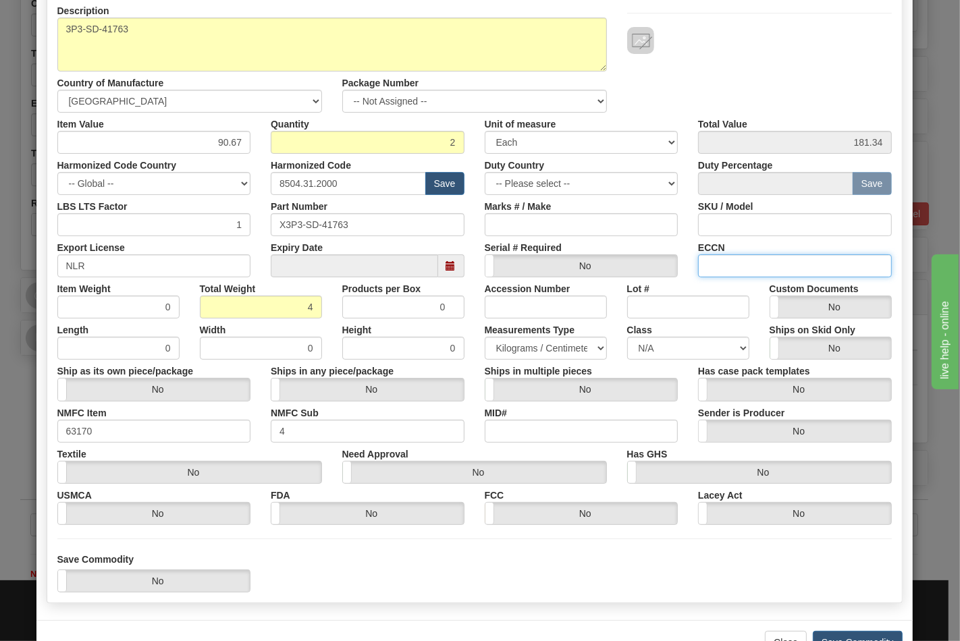
type input "2.0000"
click at [705, 265] on input "ECCN" at bounding box center [795, 266] width 194 height 23
type input "EAR99"
click at [695, 358] on select "N/A 50.0 55.0 60.0 65.0 70.0 85.0 92.5 100.0 125.0 175.0 250.0 300.0 400.0" at bounding box center [688, 348] width 122 height 23
select select "70.0"
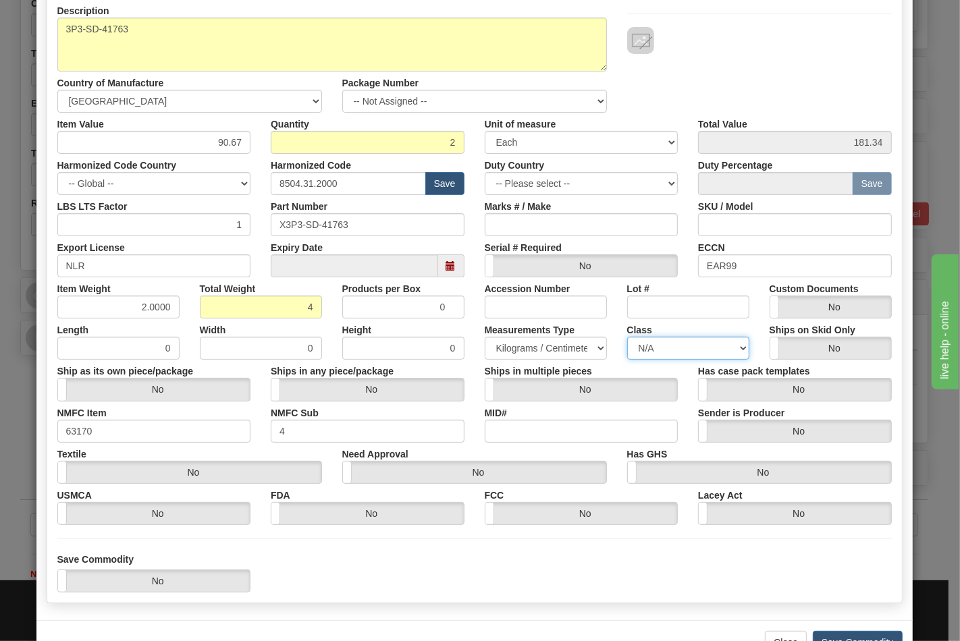
click at [627, 337] on select "N/A 50.0 55.0 60.0 65.0 70.0 85.0 92.5 100.0 125.0 175.0 250.0 300.0 400.0" at bounding box center [688, 348] width 122 height 23
click at [857, 638] on button "Save Commodity" at bounding box center [858, 642] width 90 height 23
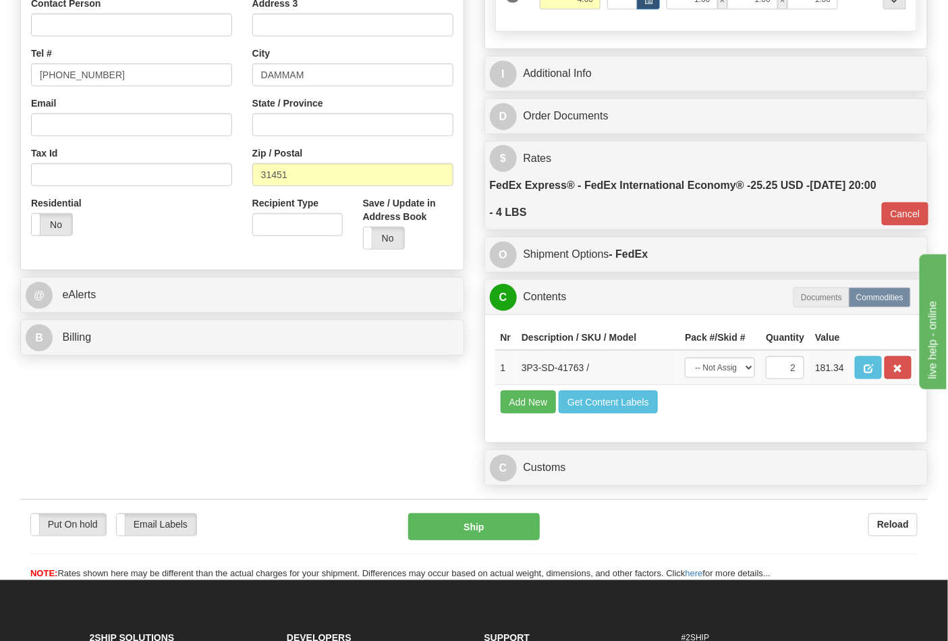
scroll to position [0, 0]
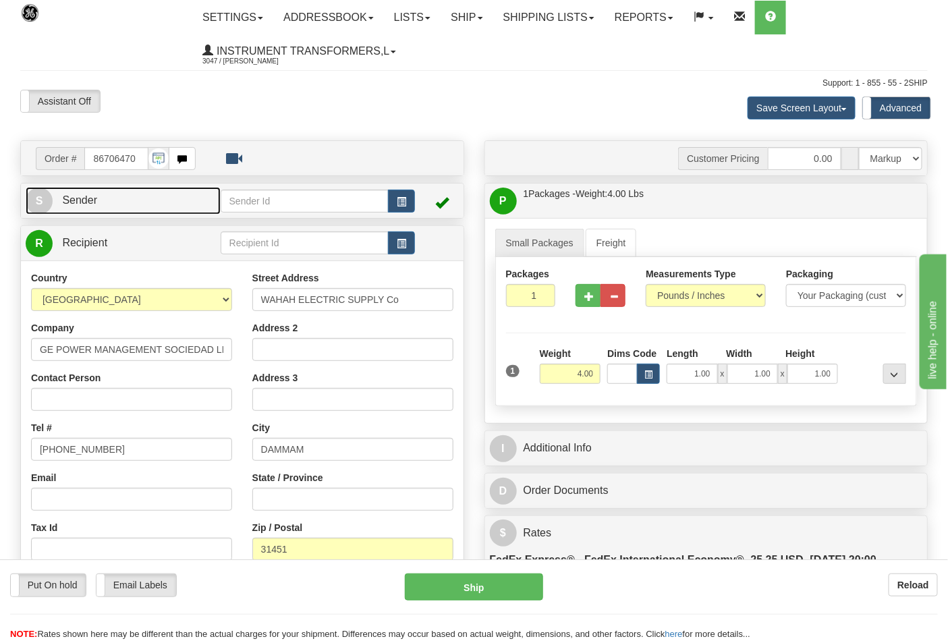
click at [144, 207] on link "S Sender" at bounding box center [123, 201] width 195 height 28
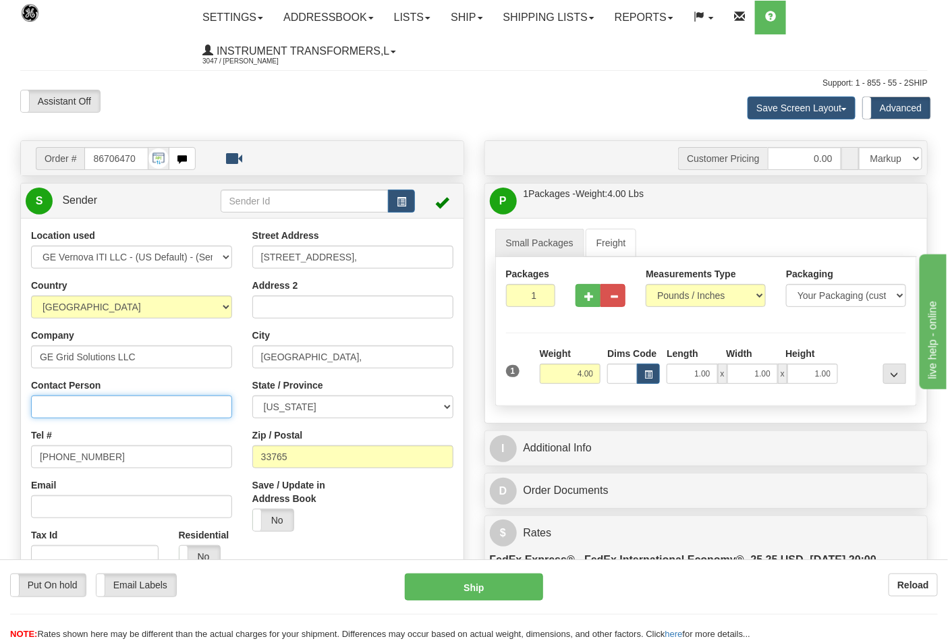
click at [132, 408] on input "Contact Person" at bounding box center [131, 407] width 201 height 23
type input "[PERSON_NAME]"
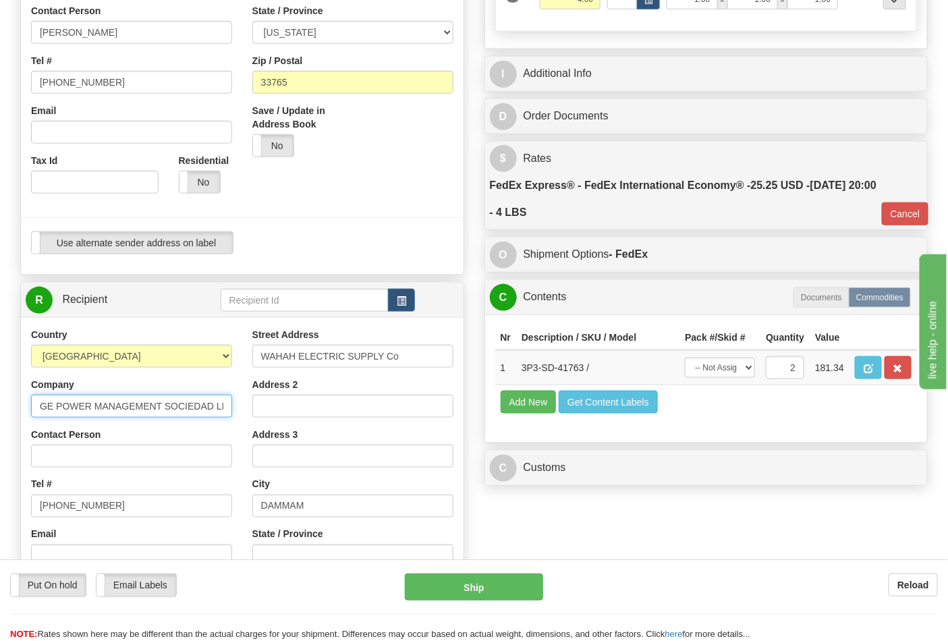
scroll to position [0, 36]
drag, startPoint x: 34, startPoint y: 407, endPoint x: 246, endPoint y: 407, distance: 212.0
click at [246, 407] on div "Country [GEOGRAPHIC_DATA] [GEOGRAPHIC_DATA] [GEOGRAPHIC_DATA] [GEOGRAPHIC_DATA]…" at bounding box center [242, 509] width 443 height 363
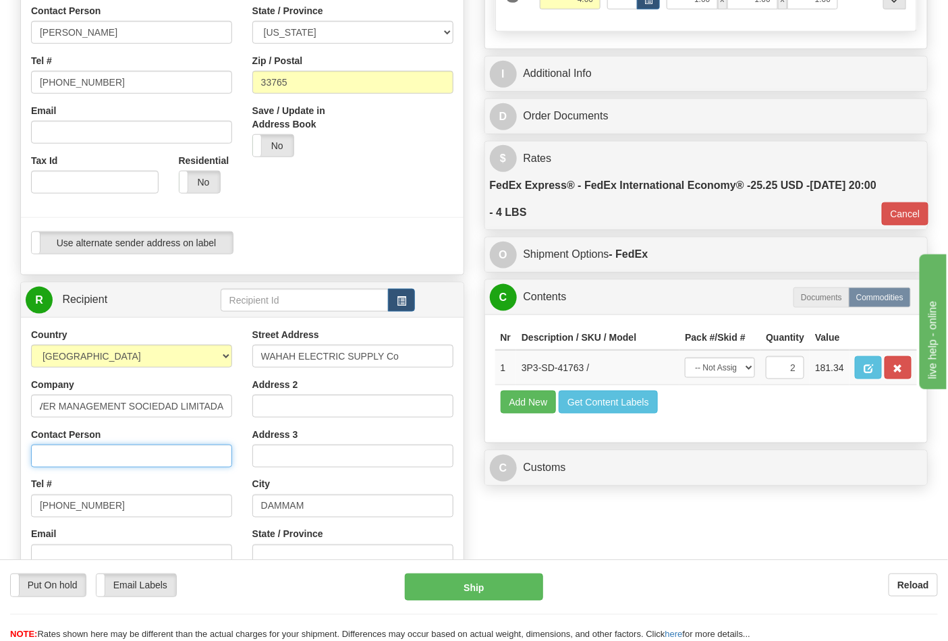
scroll to position [0, 0]
click at [126, 464] on input "Contact Person" at bounding box center [131, 456] width 201 height 23
paste input "GE POWER MANAGEMENT SOCIEDAD LIMITADA"
type input "GE POWER MANAGEMENT SOCIEDAD LIMITADA"
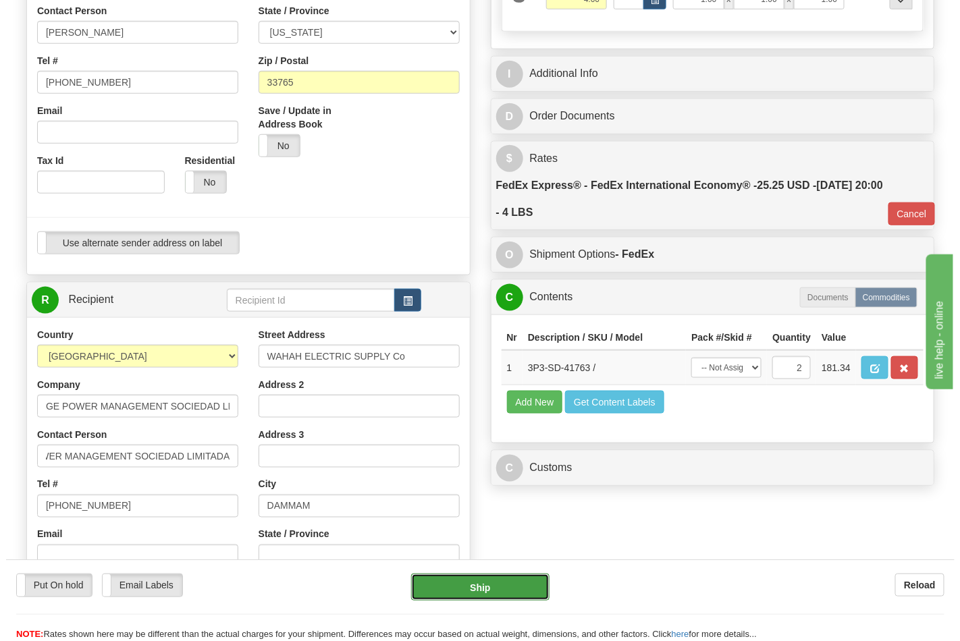
scroll to position [0, 0]
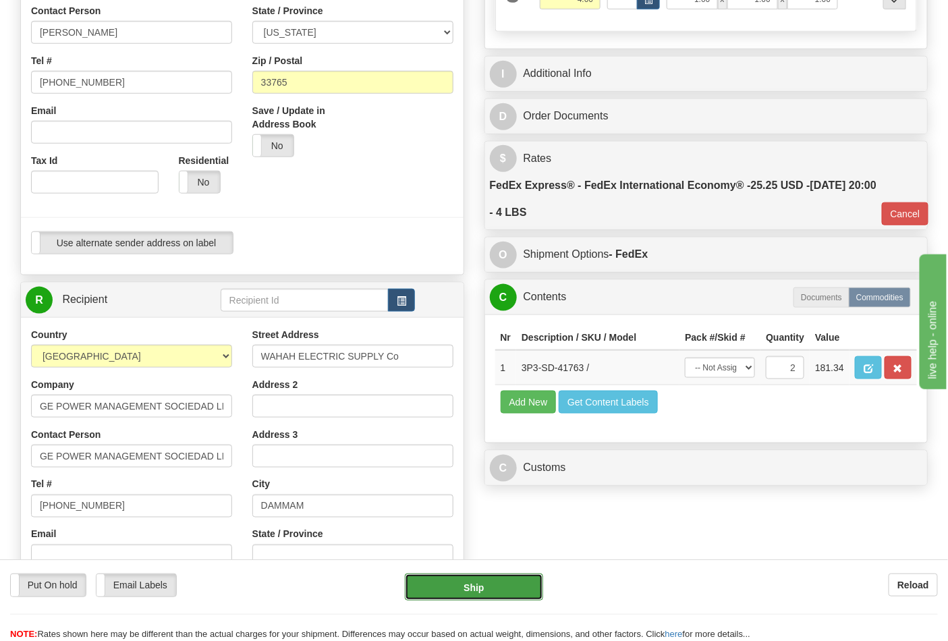
click at [487, 582] on button "Ship" at bounding box center [474, 587] width 138 height 27
